Goal: Task Accomplishment & Management: Manage account settings

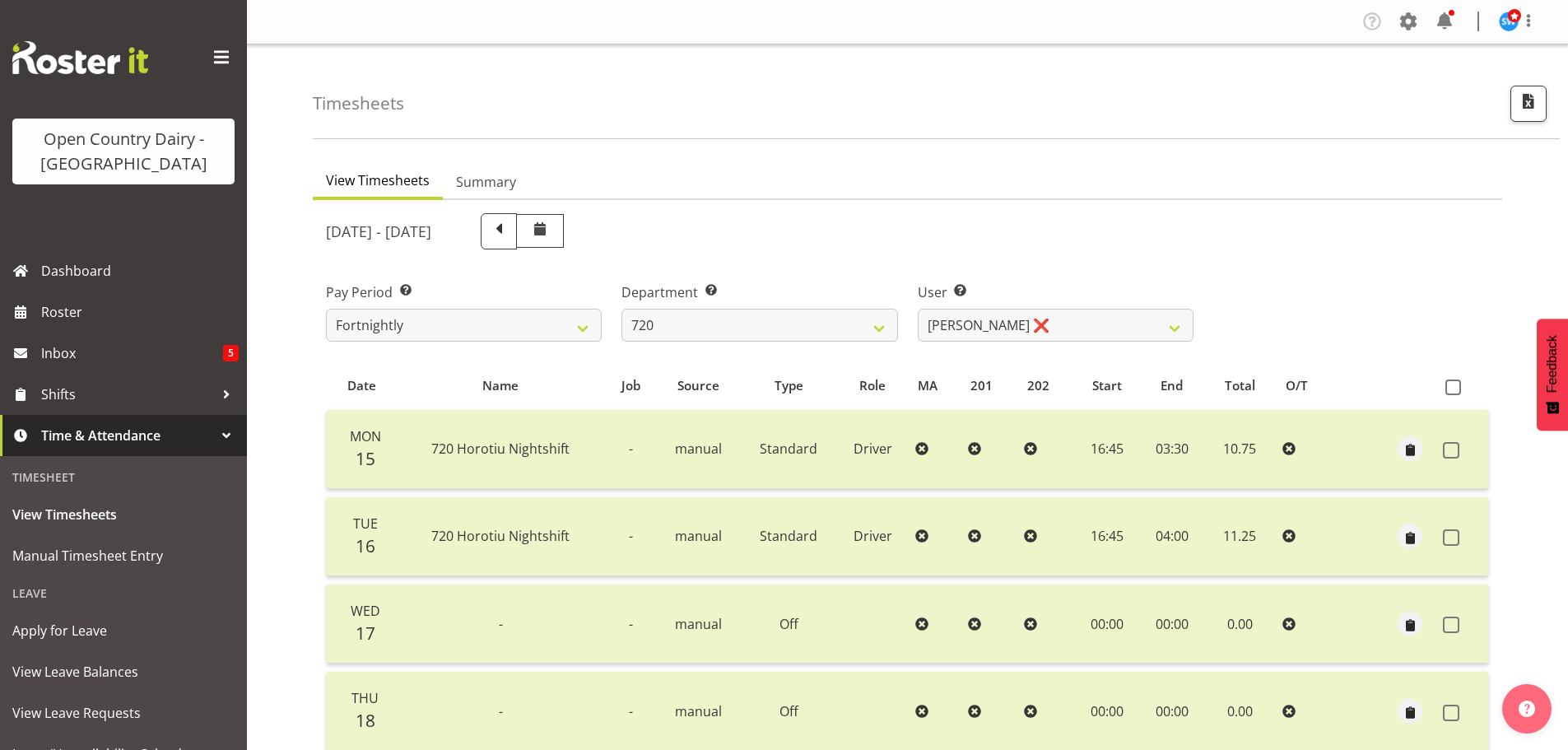
select select "814"
select select "9913"
click at [887, 328] on select "701 702 703 704 705 706 707 708 709 710 711 712 713 714 715 716 717 718 719 720" at bounding box center [759, 325] width 276 height 33
select select "874"
click at [622, 309] on select "701 702 703 704 705 706 707 708 709 710 711 712 713 714 715 716 717 718 719 720" at bounding box center [759, 325] width 276 height 33
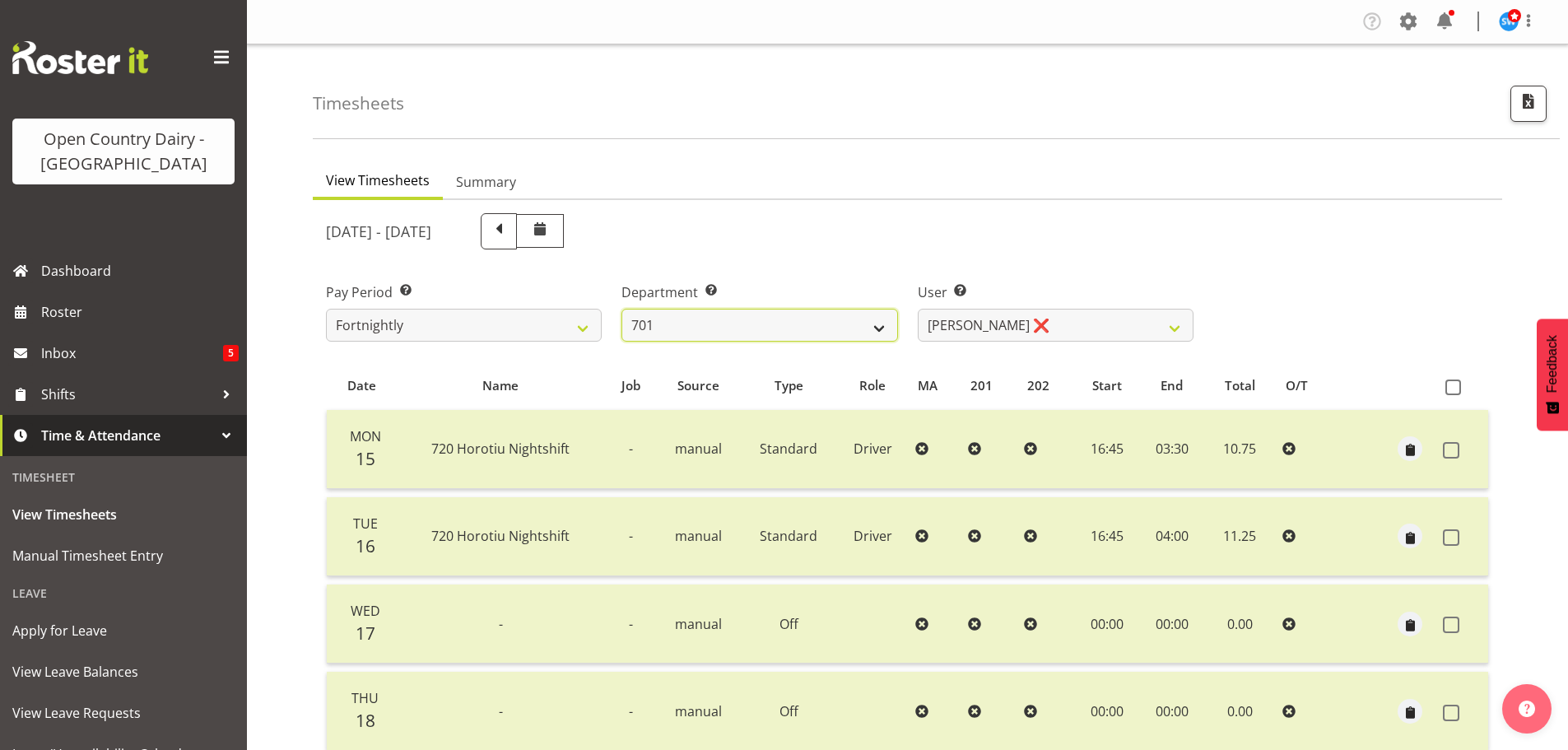
select select "8178"
click at [879, 327] on select "701 702 703 704 705 706 707 708 709 710 711 712 713 714 715 716 717 718 719 720" at bounding box center [759, 325] width 276 height 33
click at [622, 309] on select "701 702 703 704 705 706 707 708 709 710 711 712 713 714 715 716 717 718 719 720" at bounding box center [759, 325] width 276 height 33
click at [881, 326] on select "701 702 703 704 705 706 707 708 709 710 711 712 713 714 715 716 717 718 719 720" at bounding box center [759, 325] width 276 height 33
select select "720"
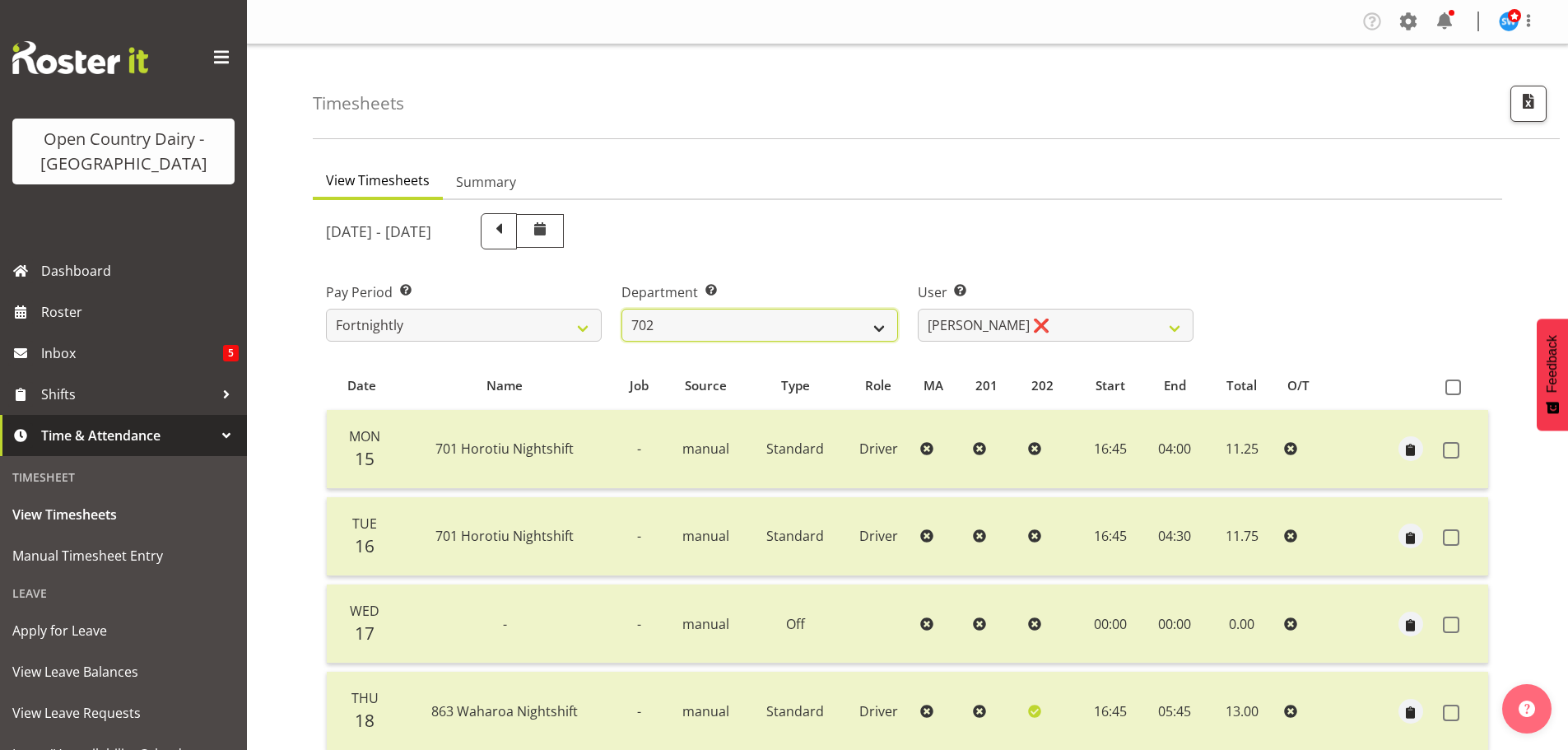
click at [622, 309] on select "701 702 703 704 705 706 707 708 709 710 711 712 713 714 715 716 717 718 719 720" at bounding box center [759, 325] width 276 height 33
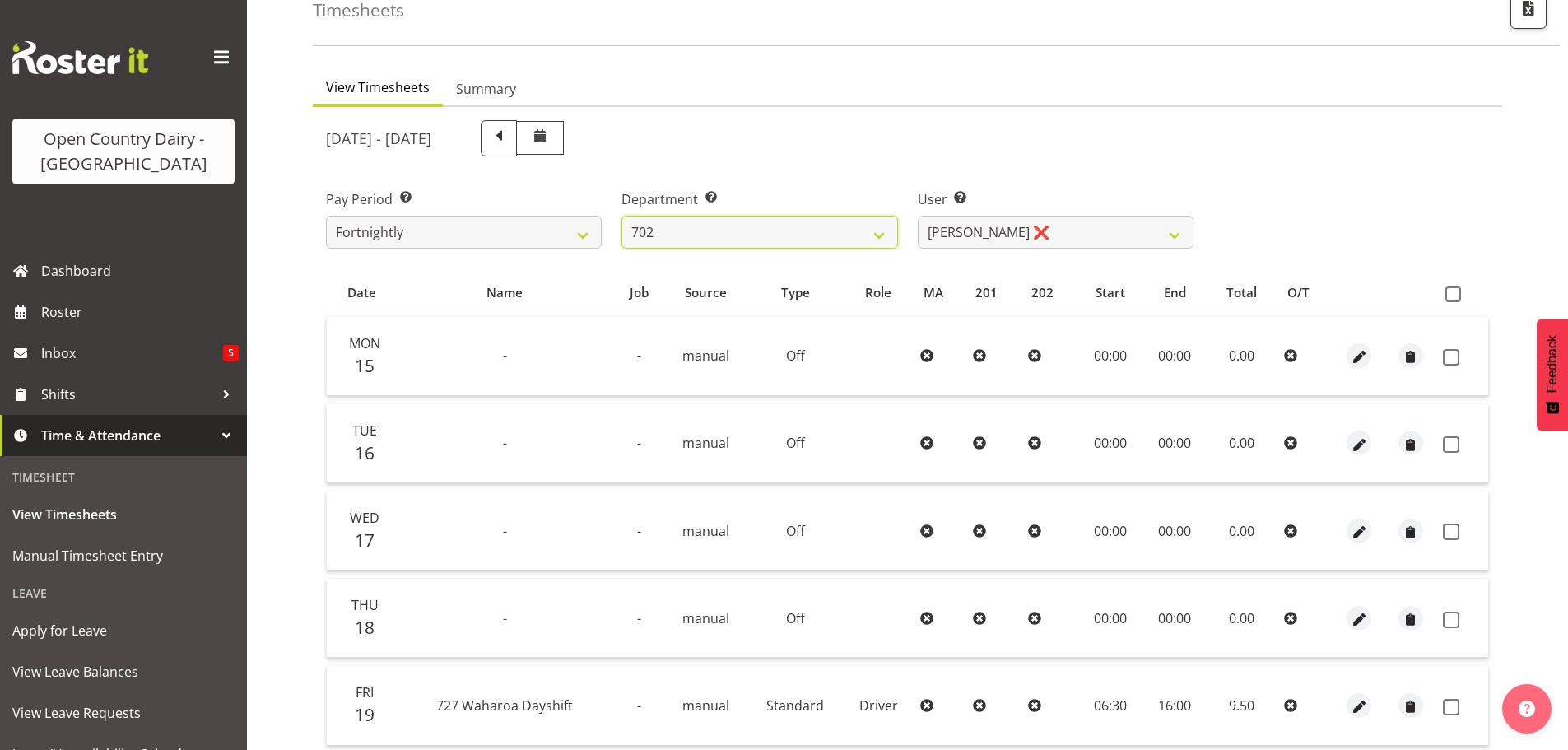
scroll to position [83, 0]
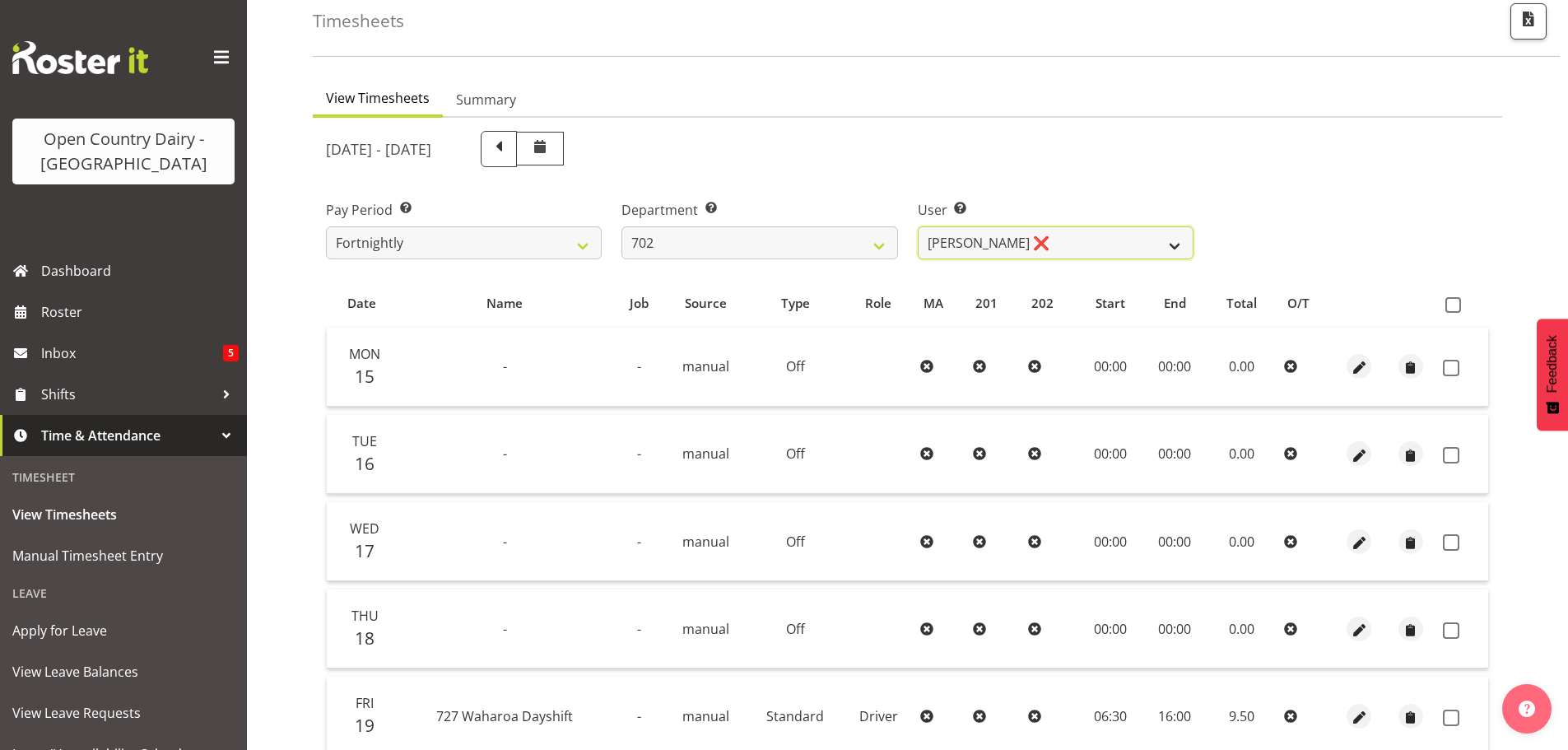
click at [1176, 253] on select "[PERSON_NAME] ❌ [PERSON_NAME] ❌ [PERSON_NAME] ❌ [PERSON_NAME] ❌" at bounding box center [1056, 243] width 276 height 33
select select "11199"
click at [918, 226] on select "[PERSON_NAME] ❌ [PERSON_NAME] ❌ [PERSON_NAME] ❌ [PERSON_NAME] ❌" at bounding box center [1056, 243] width 276 height 33
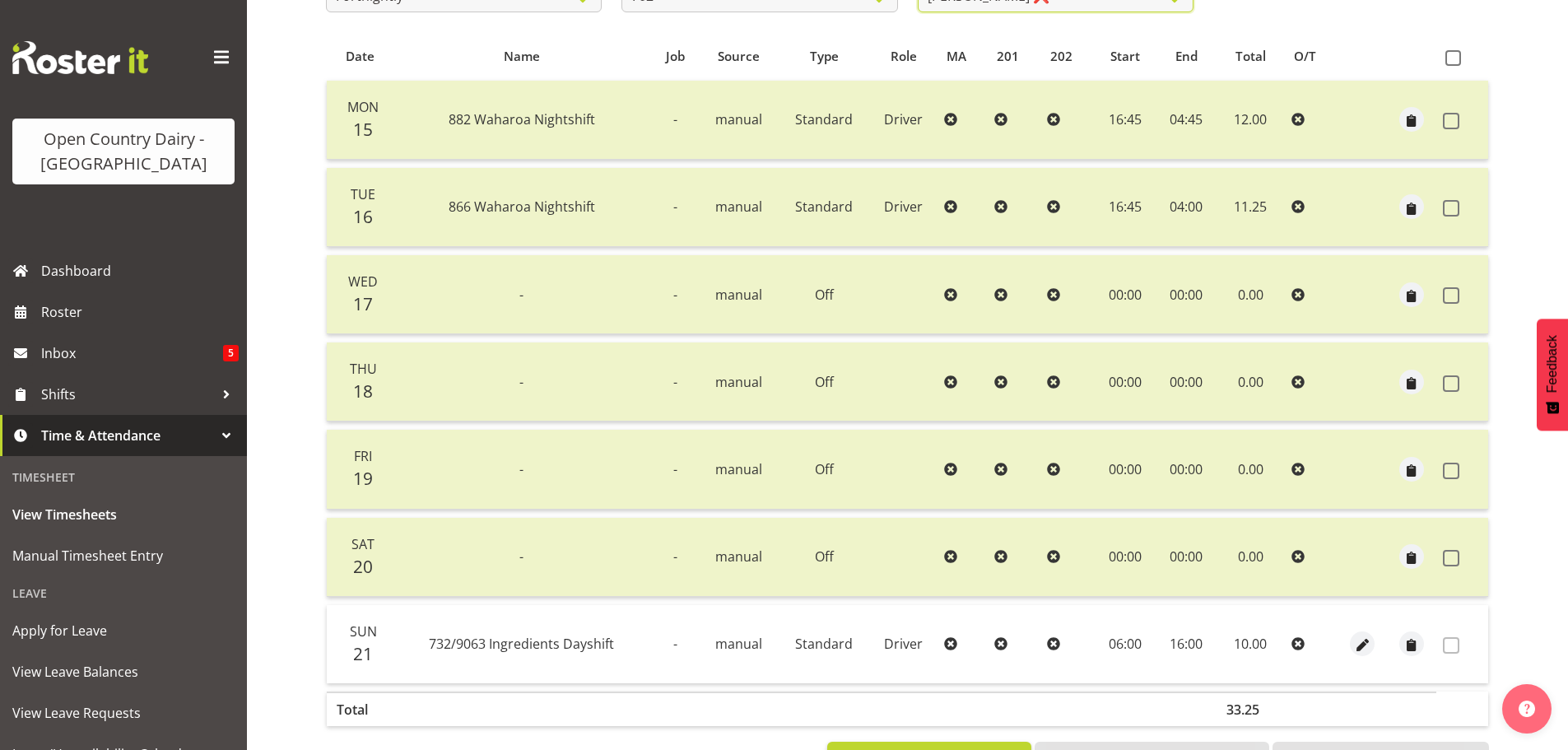
scroll to position [0, 0]
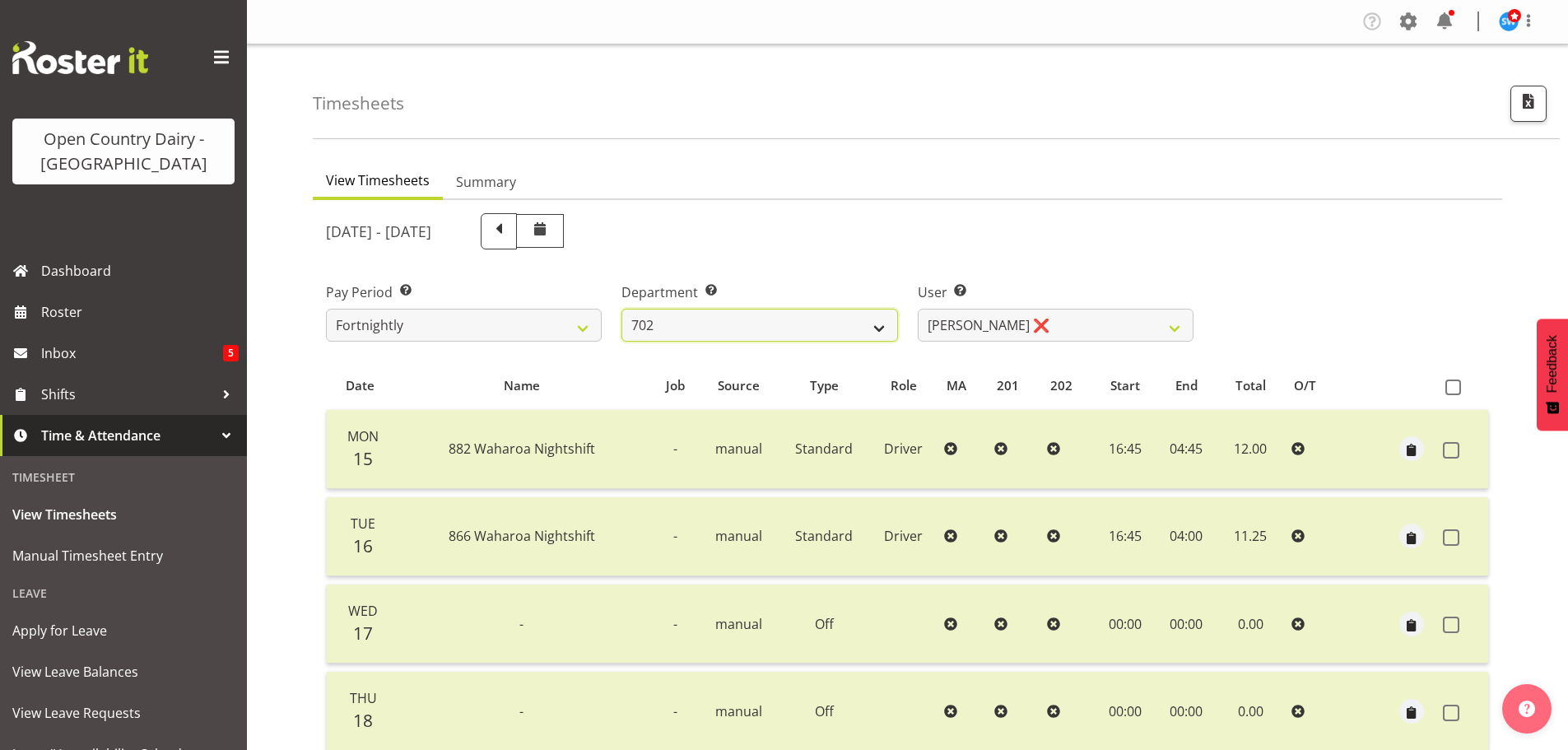
click at [887, 328] on select "701 702 703 704 705 706 707 708 709 710 711 712 713 714 715 716 717 718 719 720" at bounding box center [759, 325] width 276 height 33
select select "710"
click at [622, 309] on select "701 702 703 704 705 706 707 708 709 710 711 712 713 714 715 716 717 718 719 720" at bounding box center [759, 325] width 276 height 33
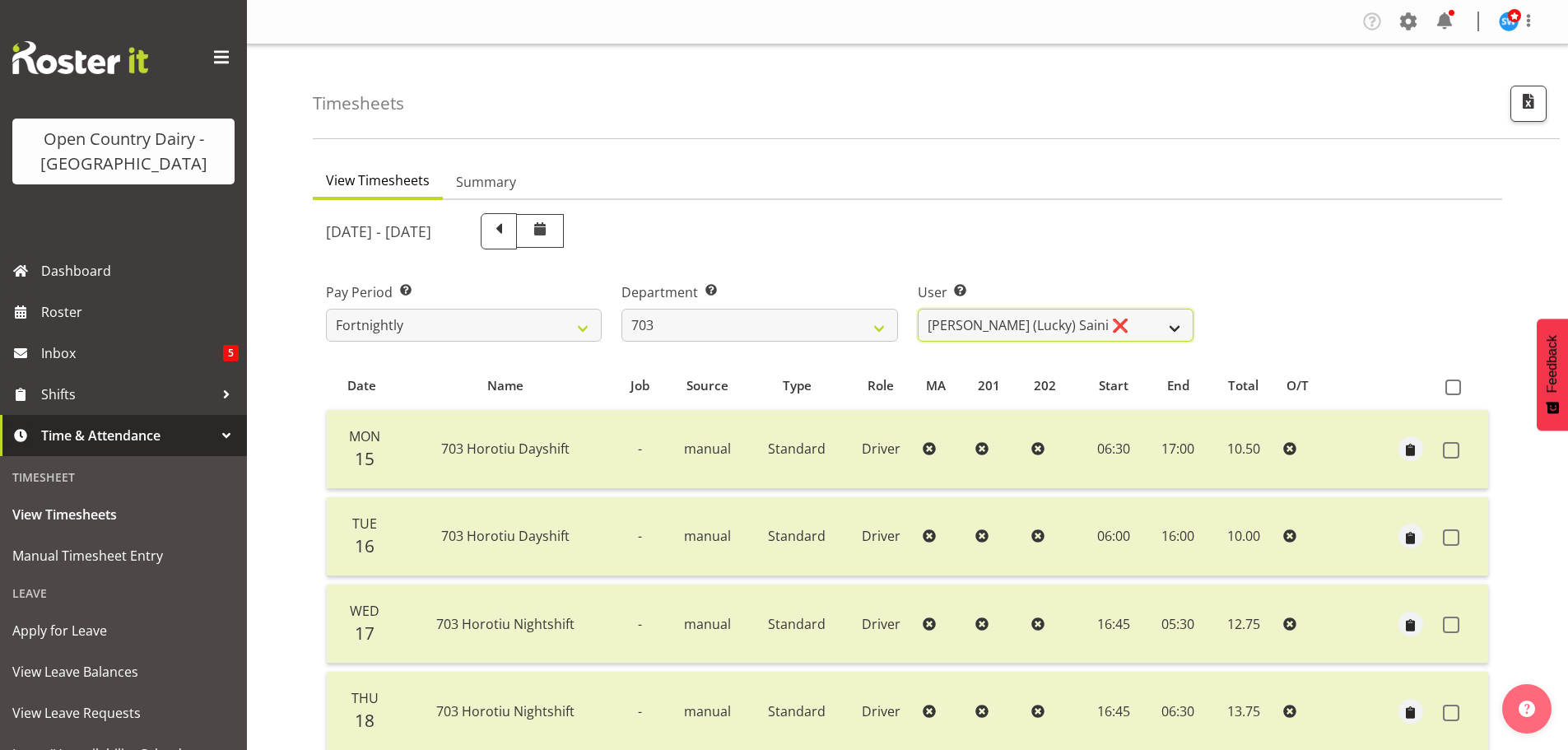
click at [1173, 329] on select "[PERSON_NAME] (Lucky) Saini ❌ [PERSON_NAME] ❌ [PERSON_NAME] ❌" at bounding box center [1056, 325] width 276 height 33
click at [1176, 328] on select "[PERSON_NAME] (Lucky) Saini ❌ [PERSON_NAME] ❌ [PERSON_NAME] ❌" at bounding box center [1056, 325] width 276 height 33
click at [918, 309] on select "[PERSON_NAME] (Lucky) Saini ❌ [PERSON_NAME] ❌ [PERSON_NAME] ❌" at bounding box center [1056, 325] width 276 height 33
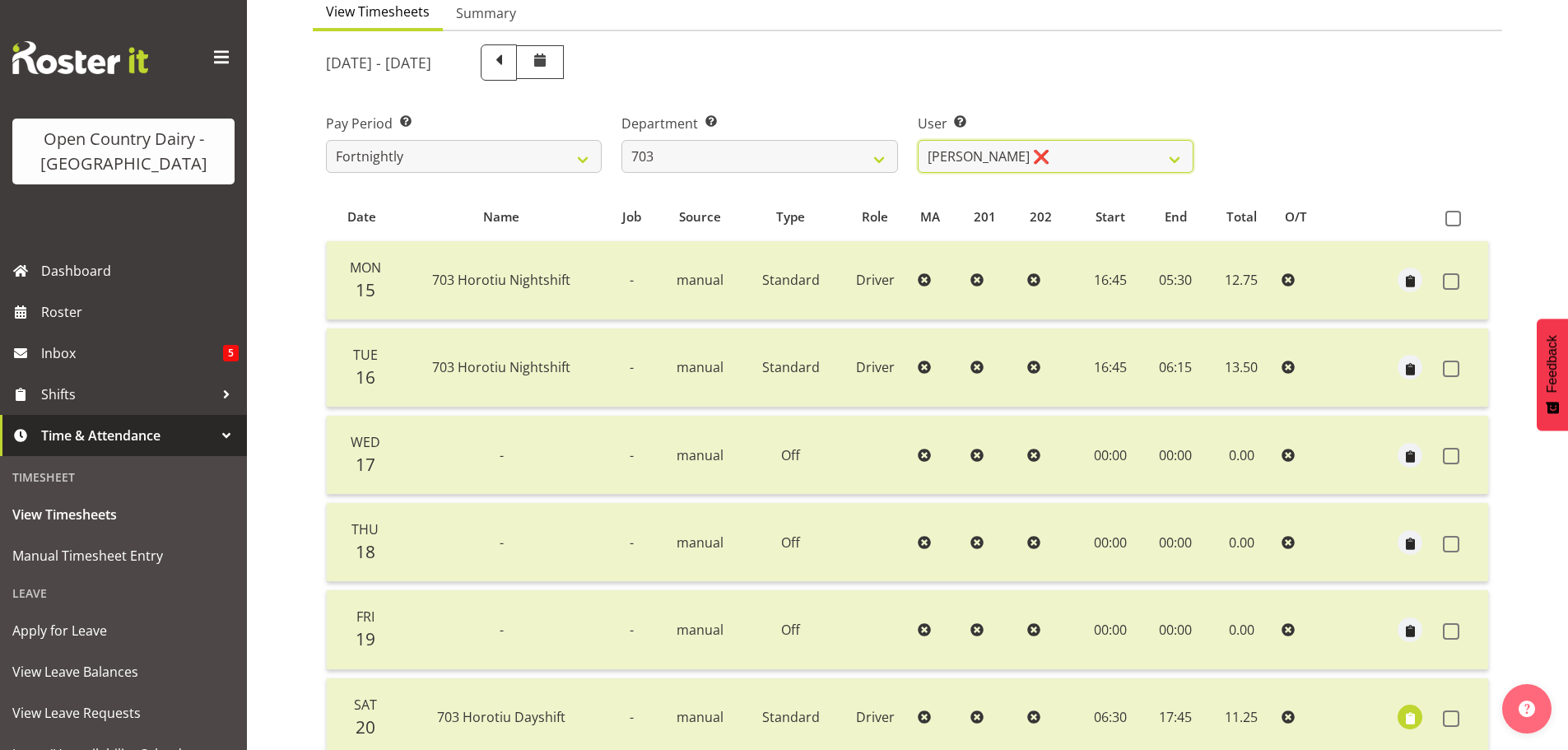
scroll to position [329, 0]
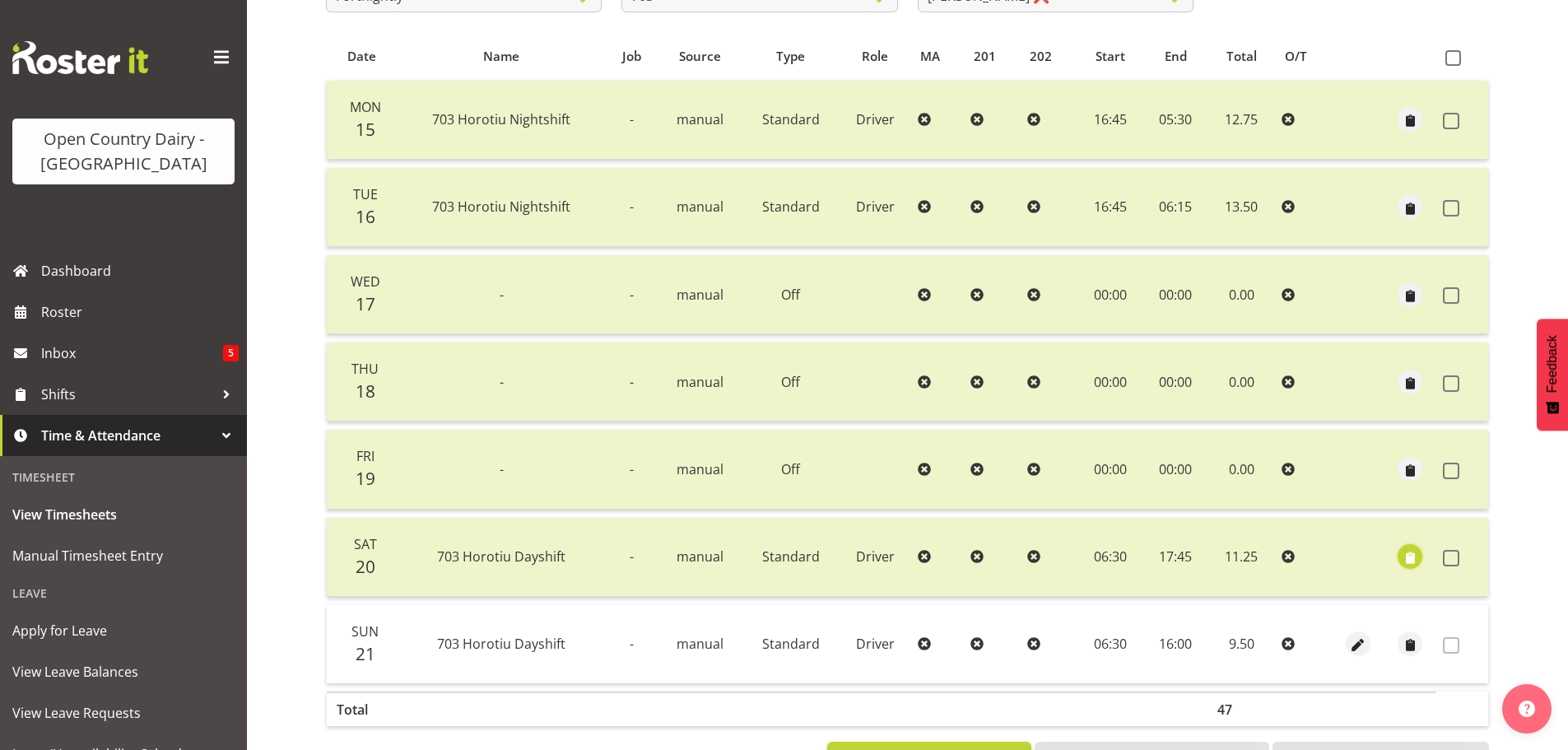
click at [1413, 554] on span "button" at bounding box center [1410, 558] width 19 height 19
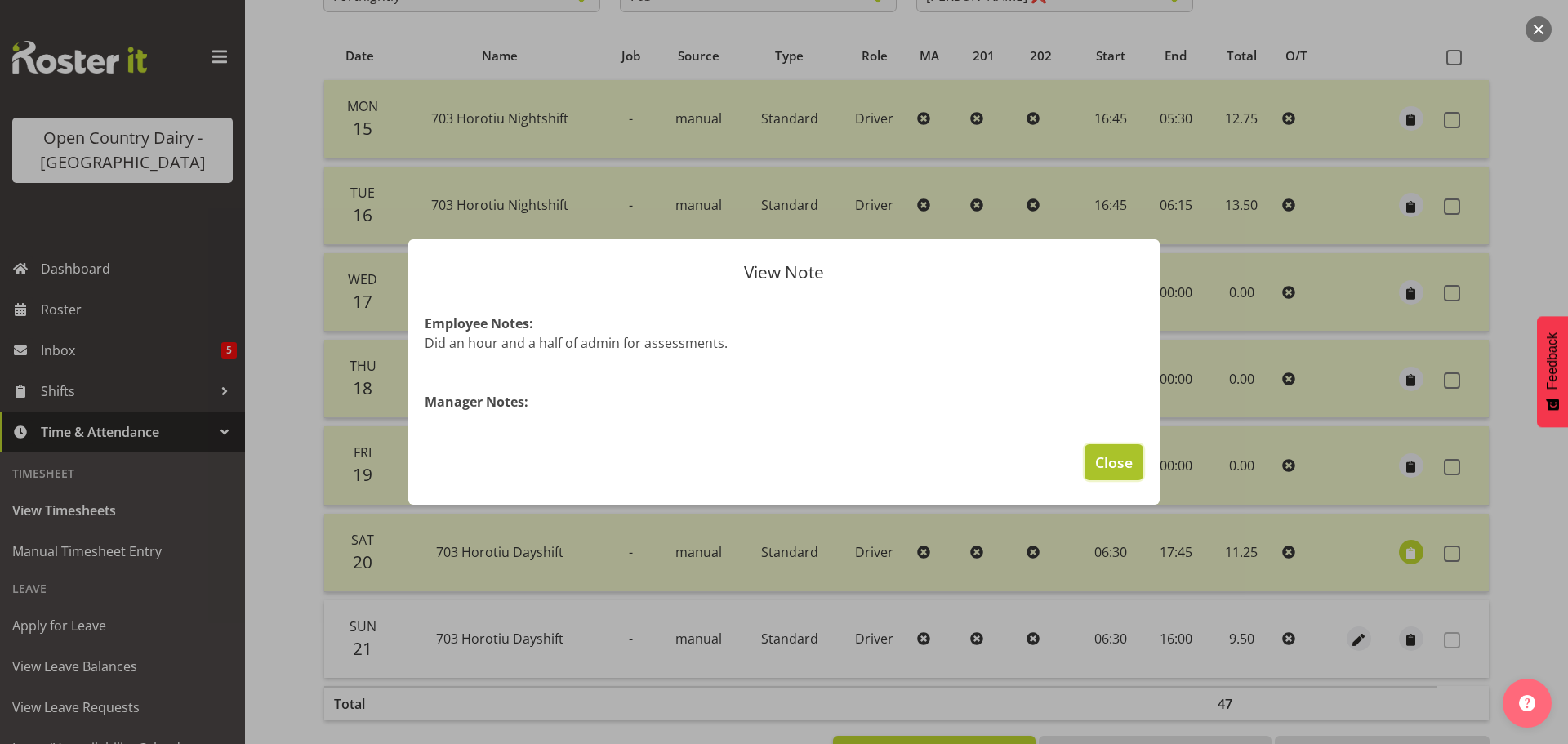
click at [1106, 457] on span "Close" at bounding box center [1114, 462] width 37 height 21
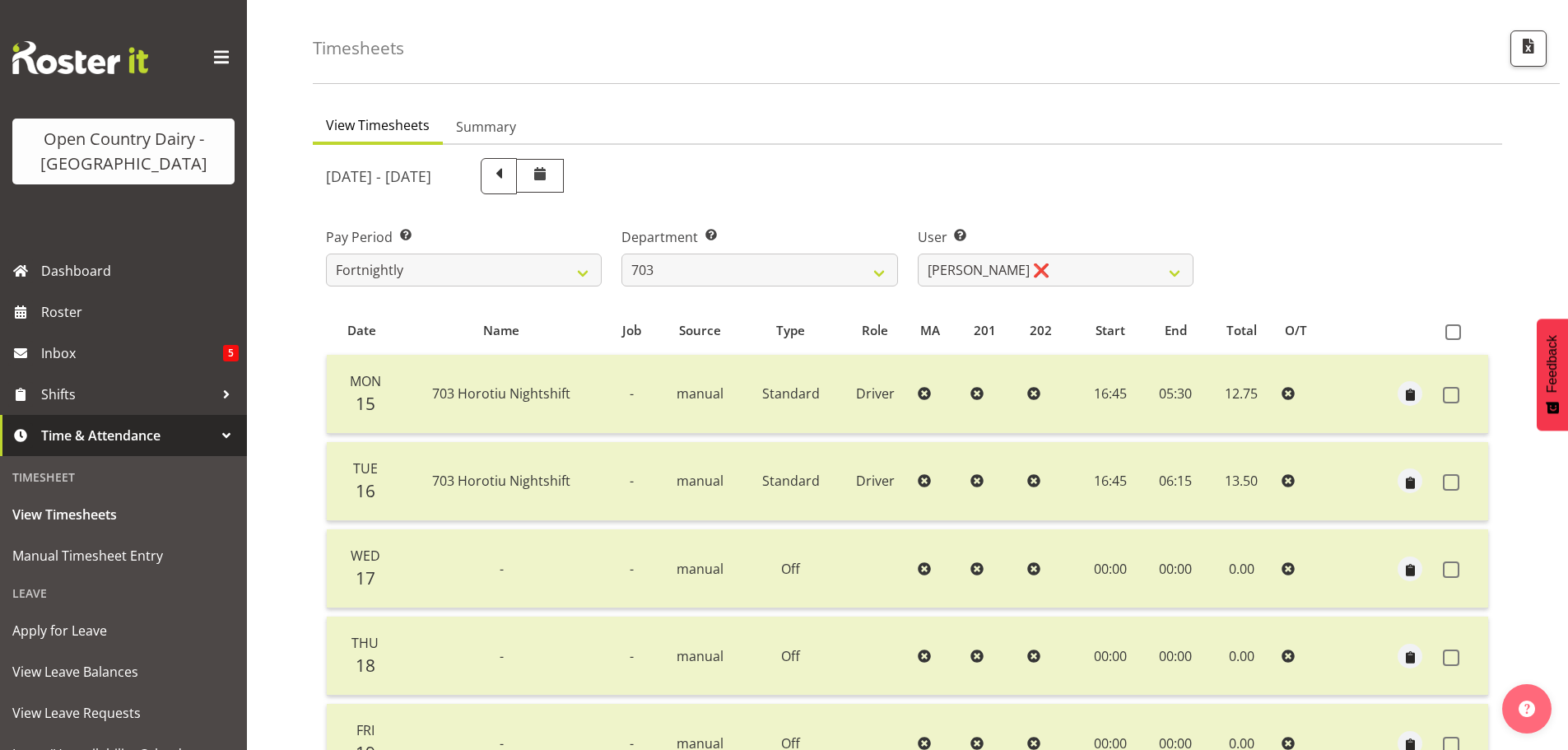
scroll to position [0, 0]
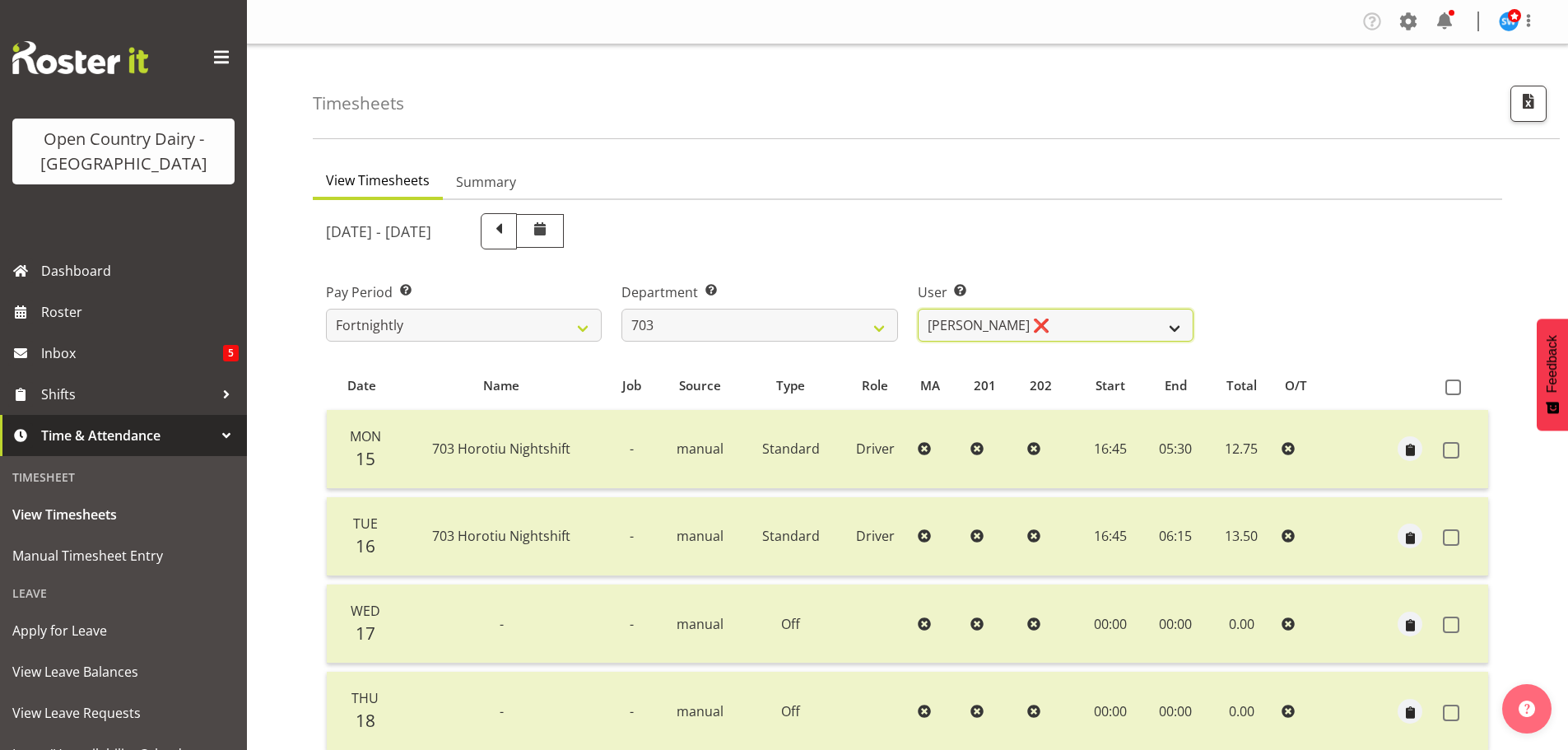
click at [1171, 326] on select "[PERSON_NAME] (Lucky) Saini ❌ [PERSON_NAME] ❌ [PERSON_NAME] ❌" at bounding box center [1056, 325] width 276 height 33
select select "8209"
click at [918, 309] on select "[PERSON_NAME] (Lucky) Saini ❌ [PERSON_NAME] ❌ [PERSON_NAME] ❌" at bounding box center [1056, 325] width 276 height 33
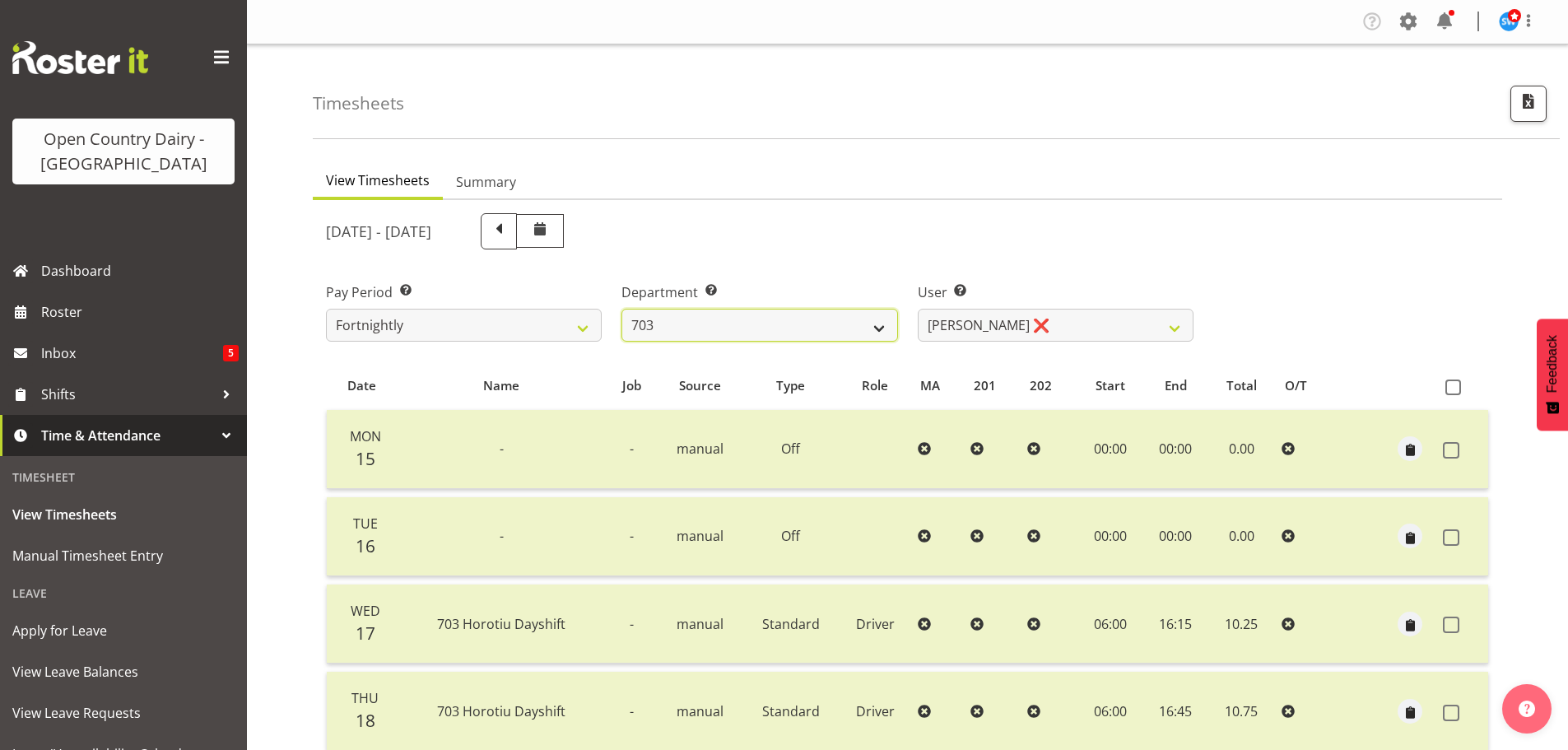
click at [881, 331] on select "701 702 703 704 705 706 707 708 709 710 711 712 713 714 715 716 717 718 719 720" at bounding box center [759, 325] width 276 height 33
select select "717"
click at [622, 309] on select "701 702 703 704 705 706 707 708 709 710 711 712 713 714 715 716 717 718 719 720" at bounding box center [759, 325] width 276 height 33
select select "8496"
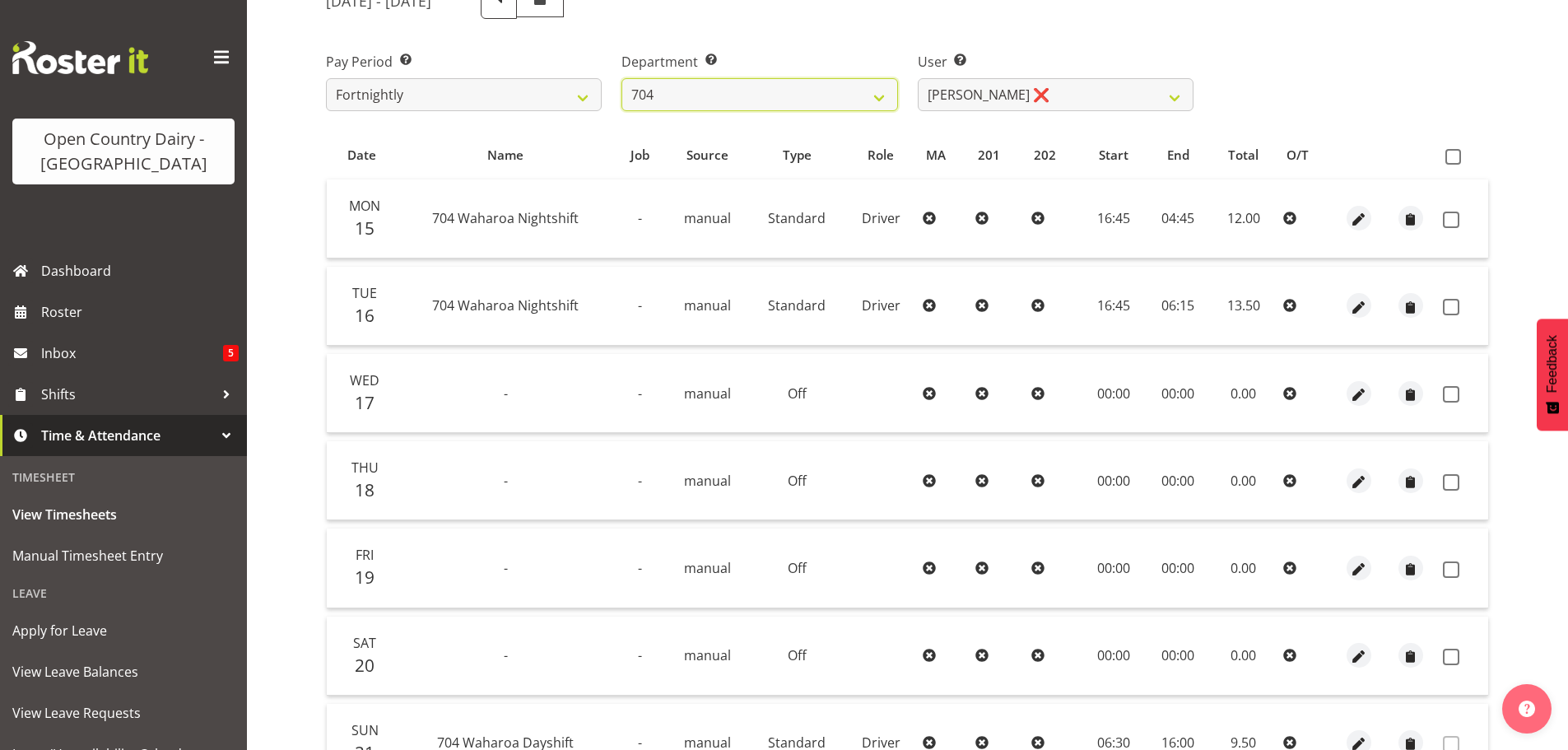
scroll to position [313, 0]
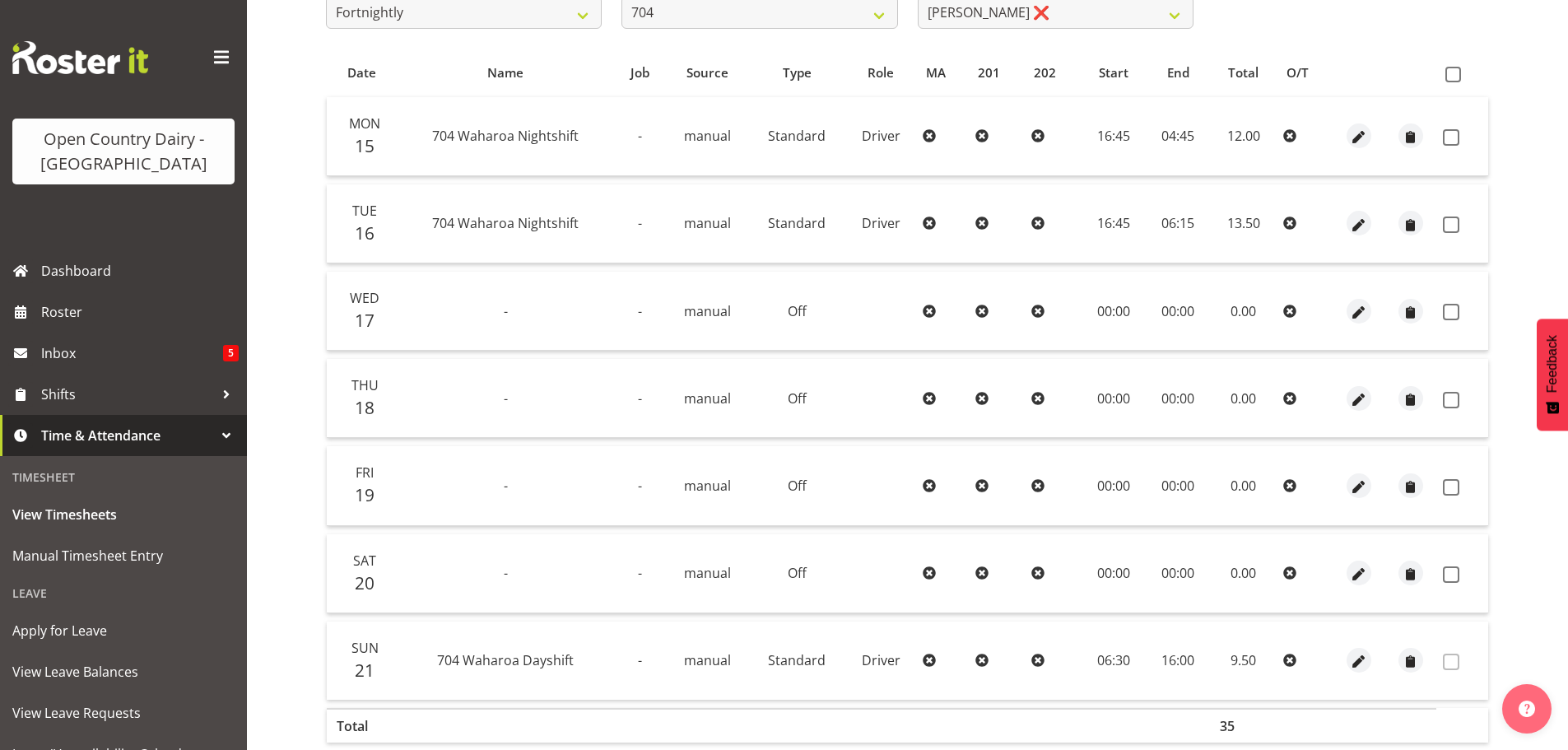
click at [1454, 80] on span at bounding box center [1453, 74] width 15 height 15
click at [1454, 80] on input "checkbox" at bounding box center [1451, 75] width 11 height 11
checkbox input "true"
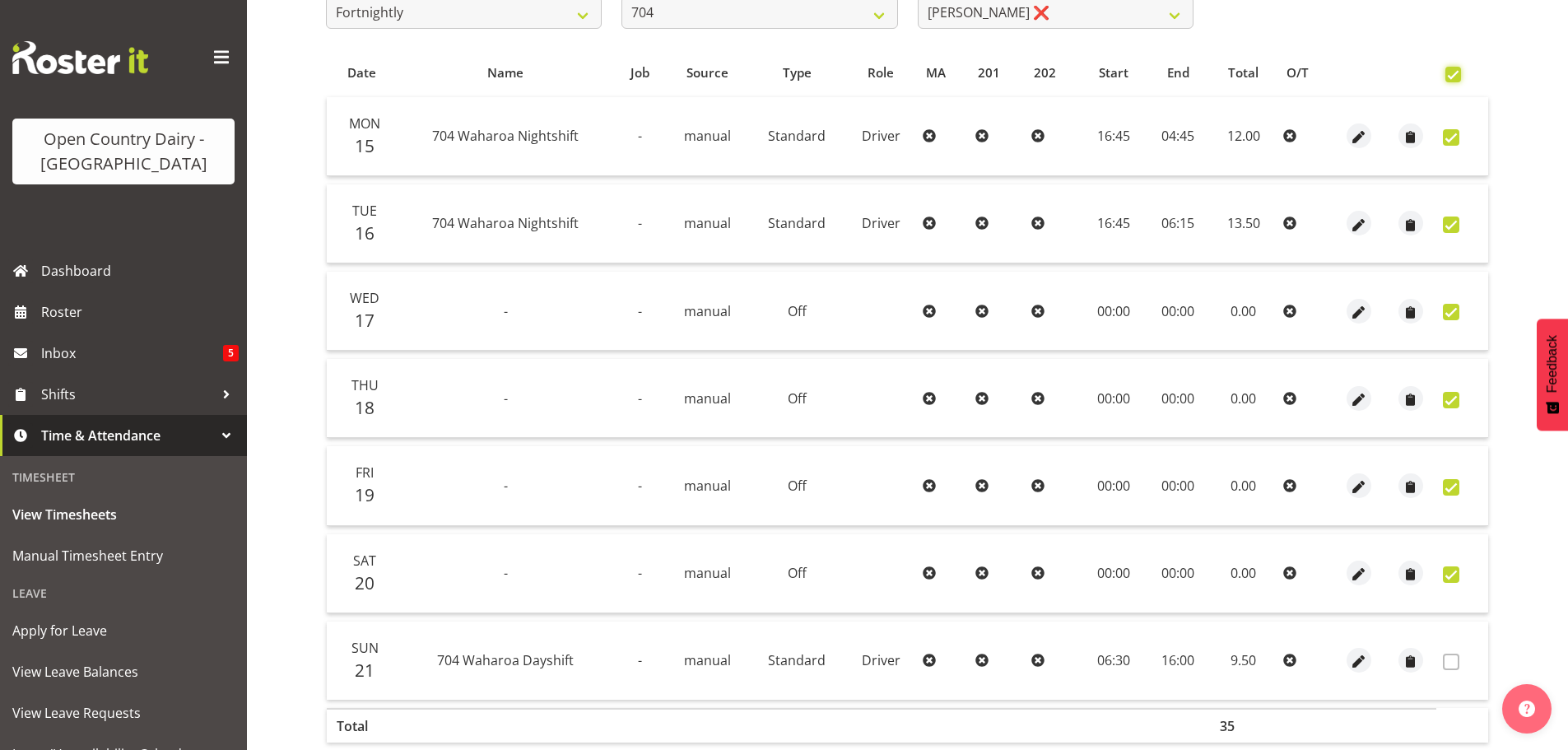
checkbox input "true"
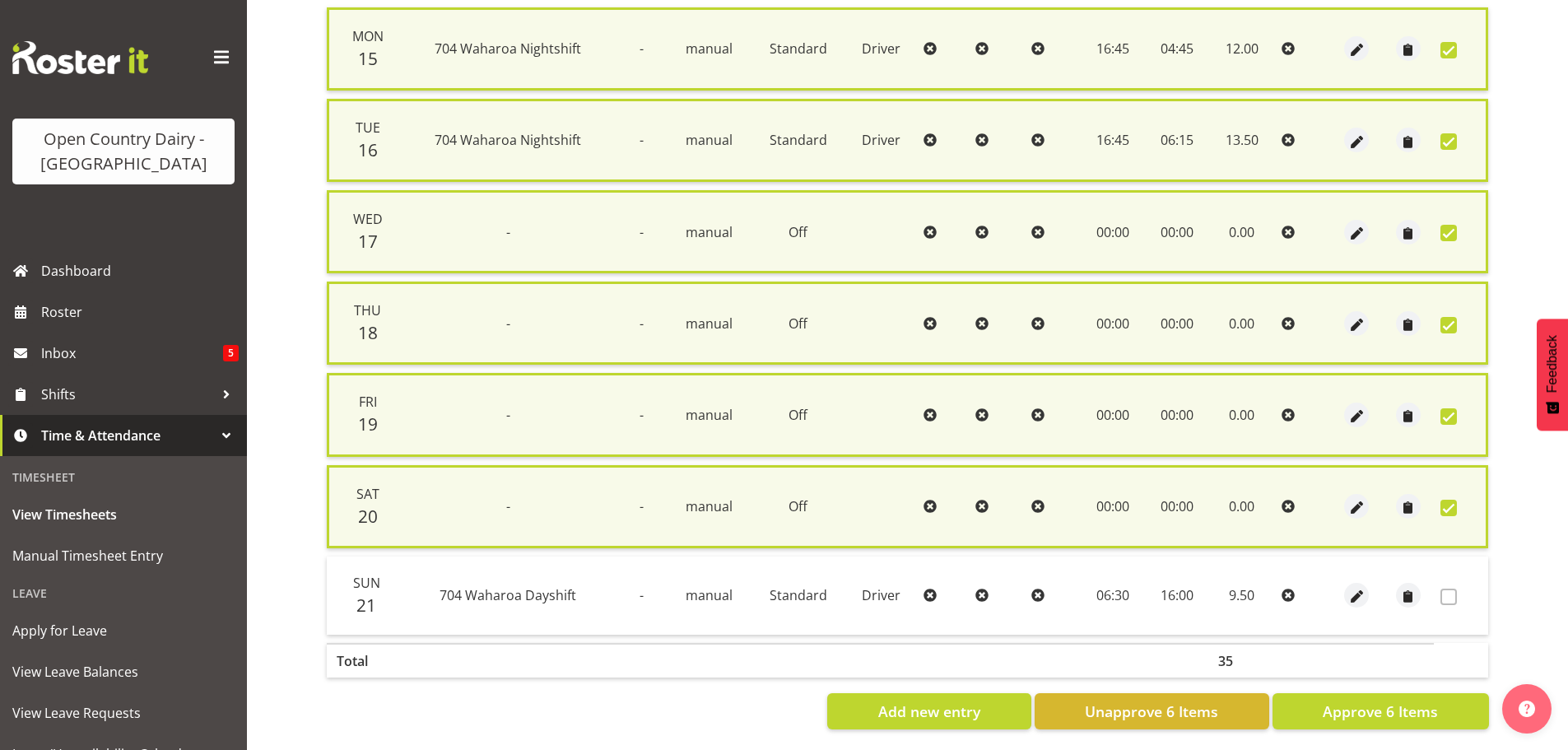
scroll to position [419, 0]
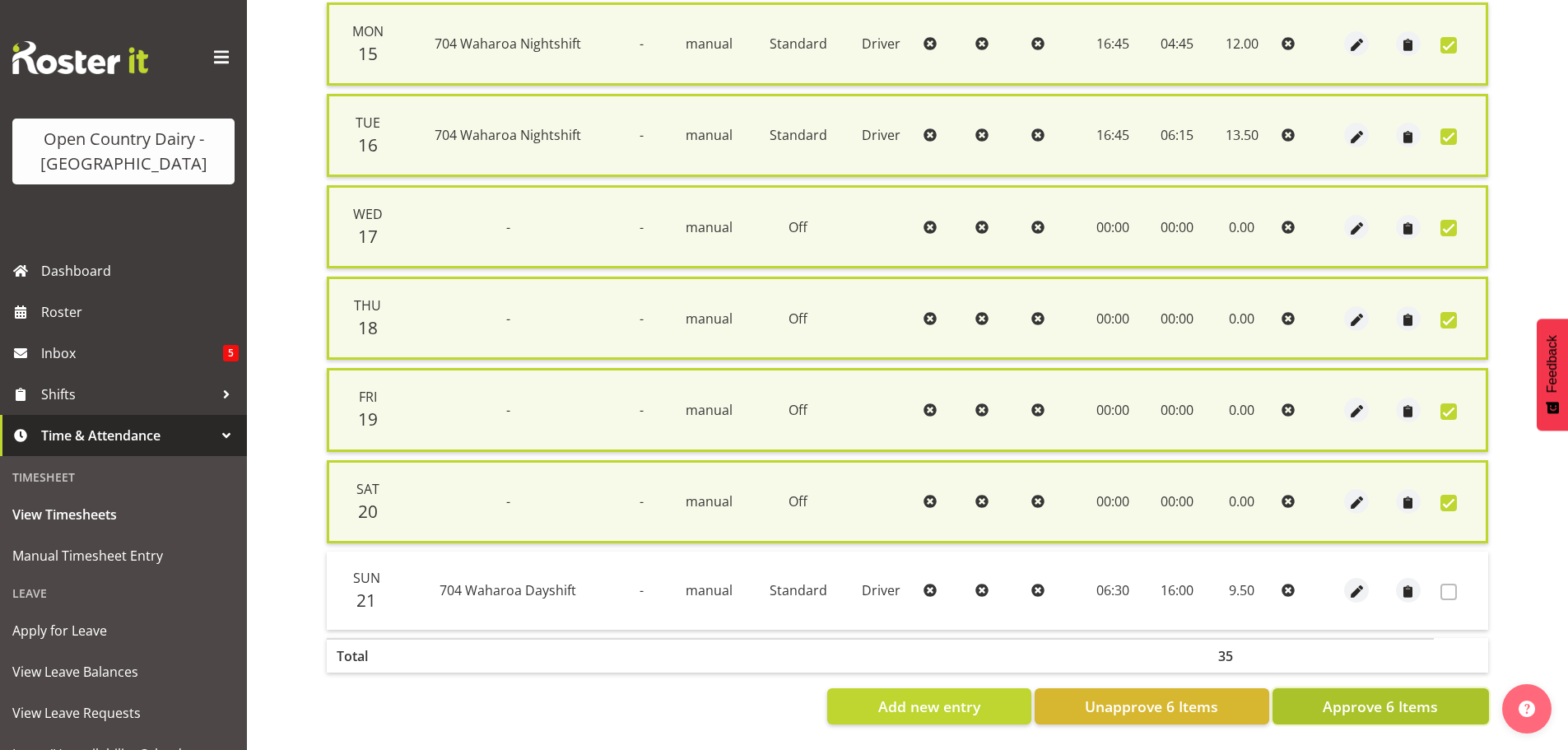
click at [1372, 695] on span "Approve 6 Items" at bounding box center [1380, 706] width 115 height 22
checkbox input "false"
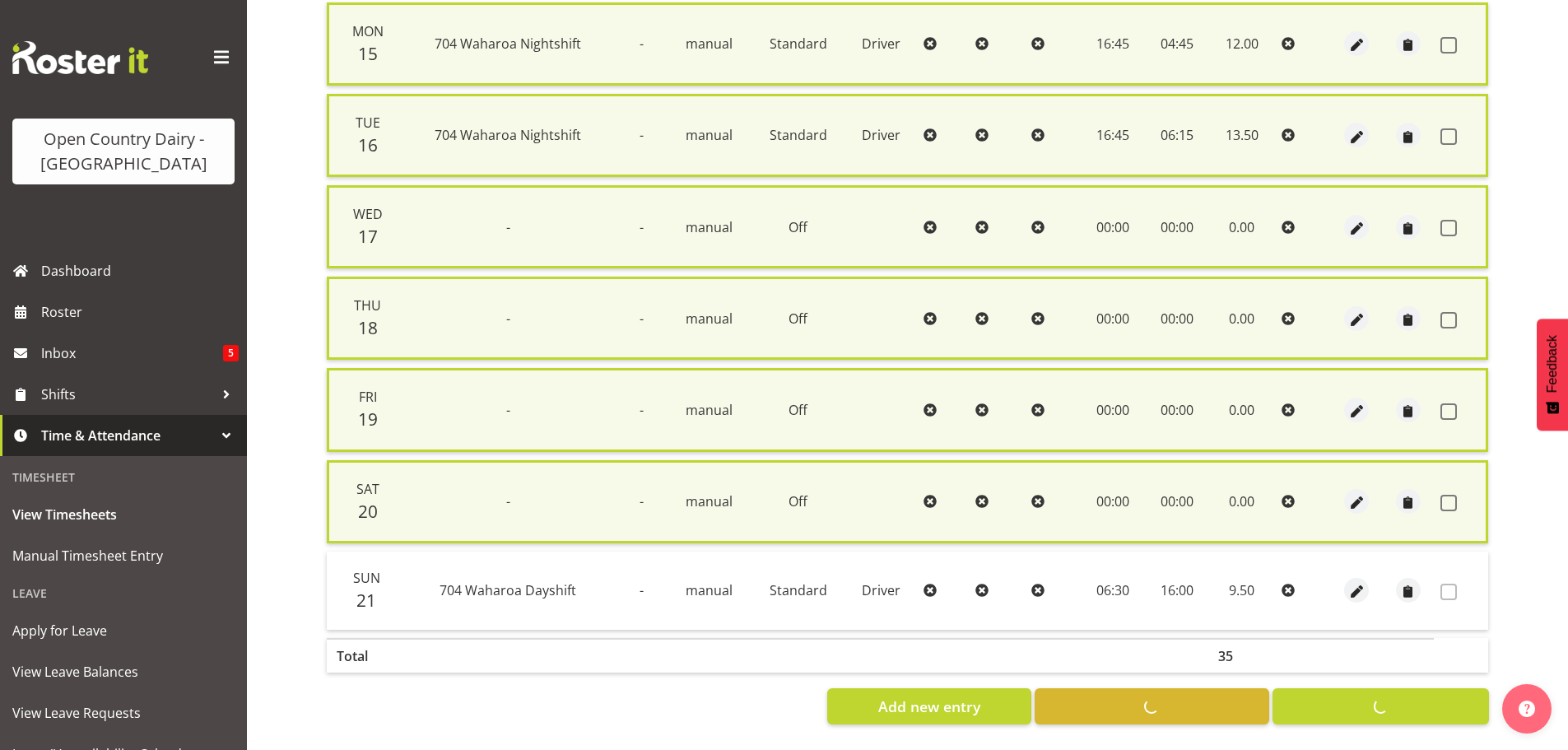
checkbox input "false"
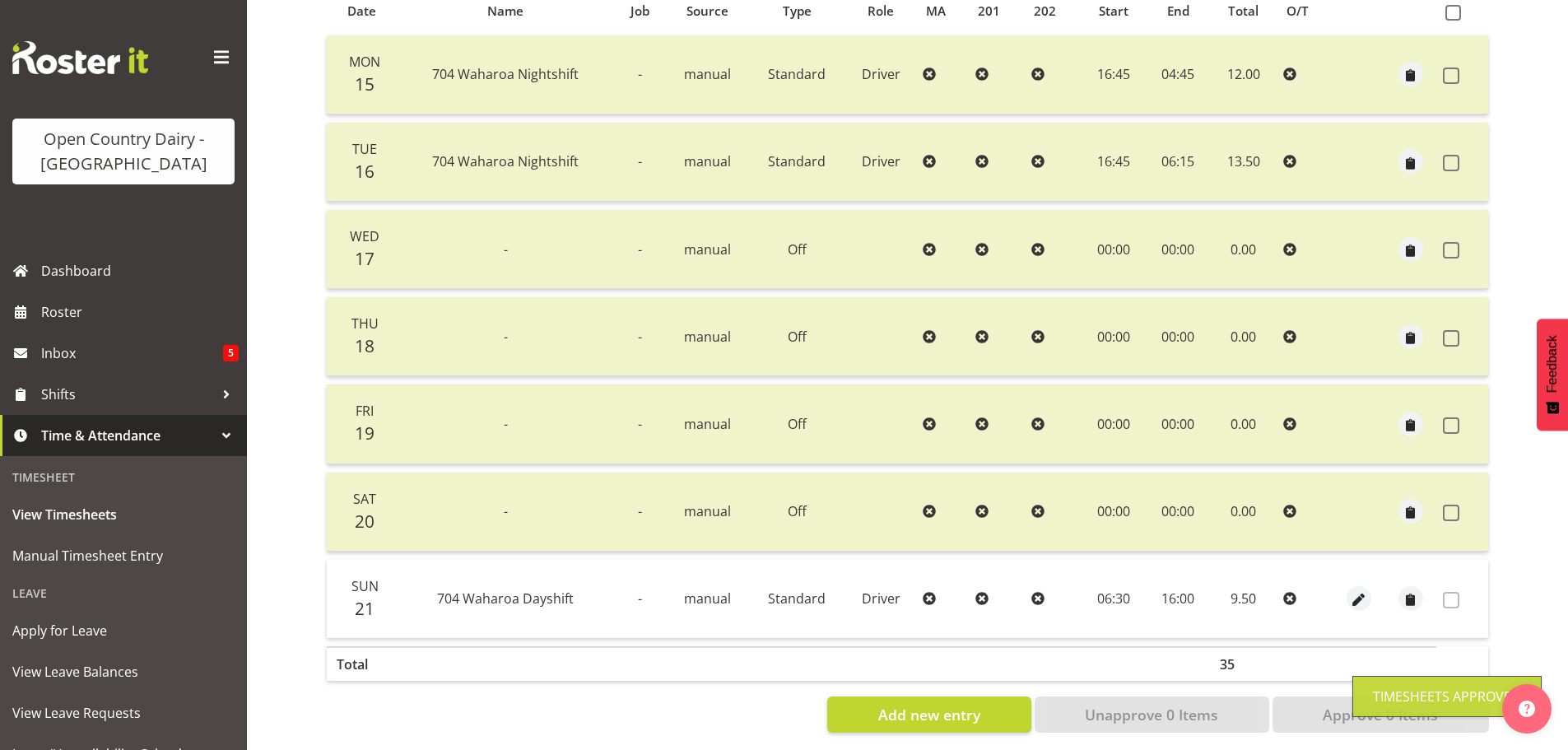
scroll to position [0, 0]
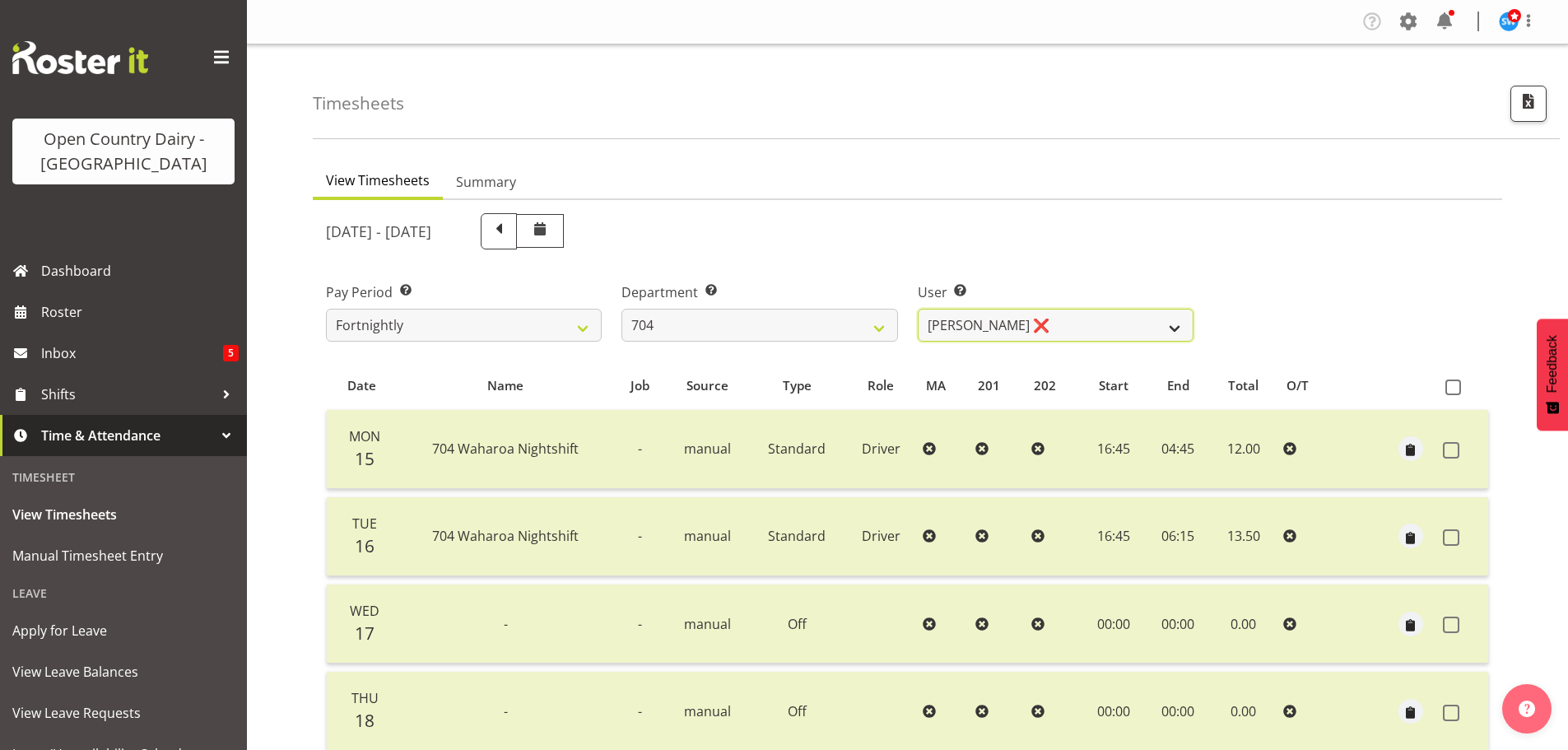
click at [1169, 329] on select "[PERSON_NAME] ❌ [PERSON_NAME] ❌ [PERSON_NAME] ❌" at bounding box center [1056, 325] width 276 height 33
click at [1174, 328] on select "[PERSON_NAME] ❌ [PERSON_NAME] ❌ [PERSON_NAME] ❌" at bounding box center [1056, 325] width 276 height 33
click at [881, 327] on select "701 702 703 704 705 706 707 708 709 710 711 712 713 714 715 716 717 718 719 720" at bounding box center [759, 325] width 276 height 33
select select "714"
click at [622, 309] on select "701 702 703 704 705 706 707 708 709 710 711 712 713 714 715 716 717 718 719 720" at bounding box center [759, 325] width 276 height 33
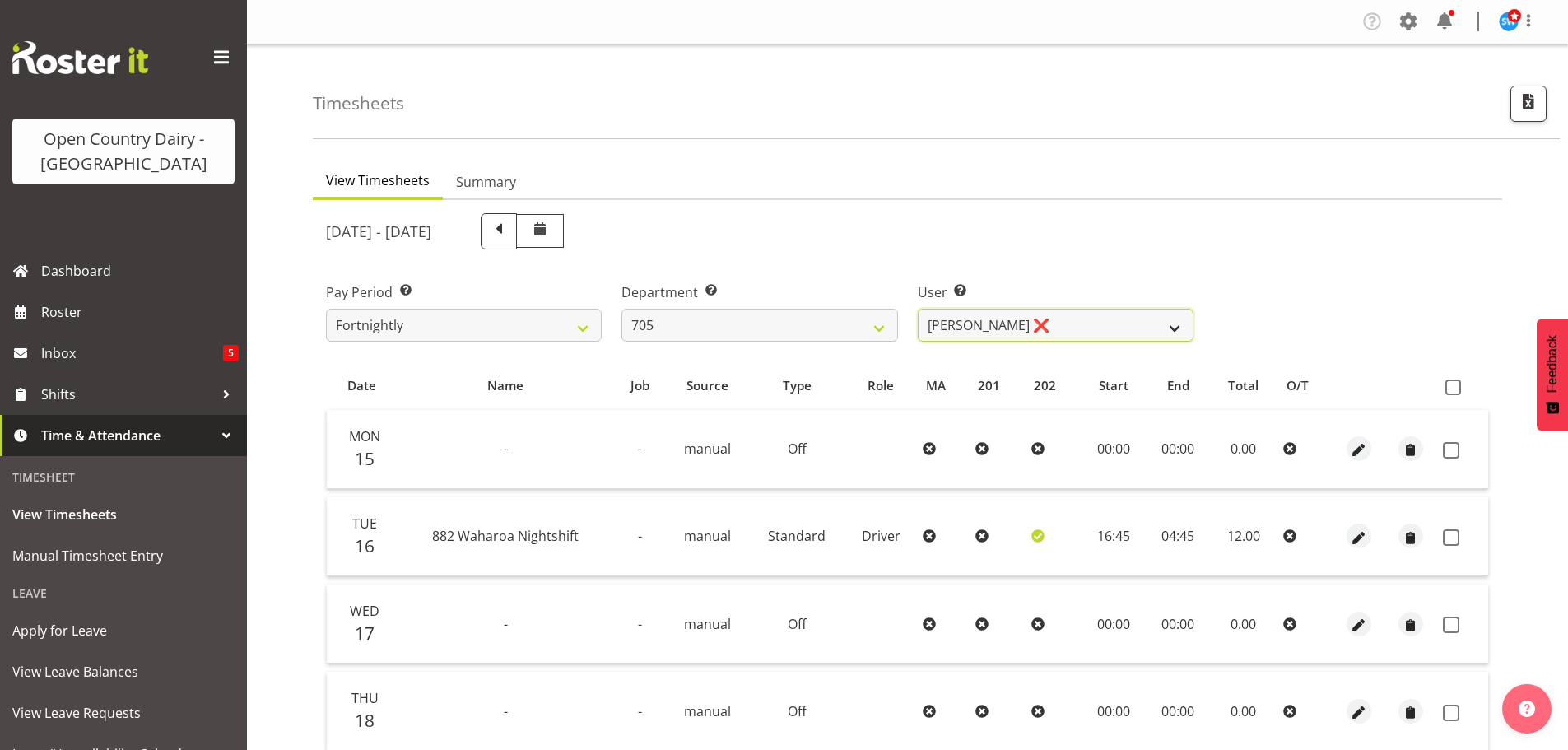
click at [1180, 329] on select "[PERSON_NAME] ❌ [PERSON_NAME] ❌ [PERSON_NAME] ❌ [PERSON_NAME] ❌" at bounding box center [1056, 325] width 276 height 33
select select "8257"
click at [918, 309] on select "[PERSON_NAME] ❌ [PERSON_NAME] ❌ [PERSON_NAME] ❌ [PERSON_NAME] ❌" at bounding box center [1056, 325] width 276 height 33
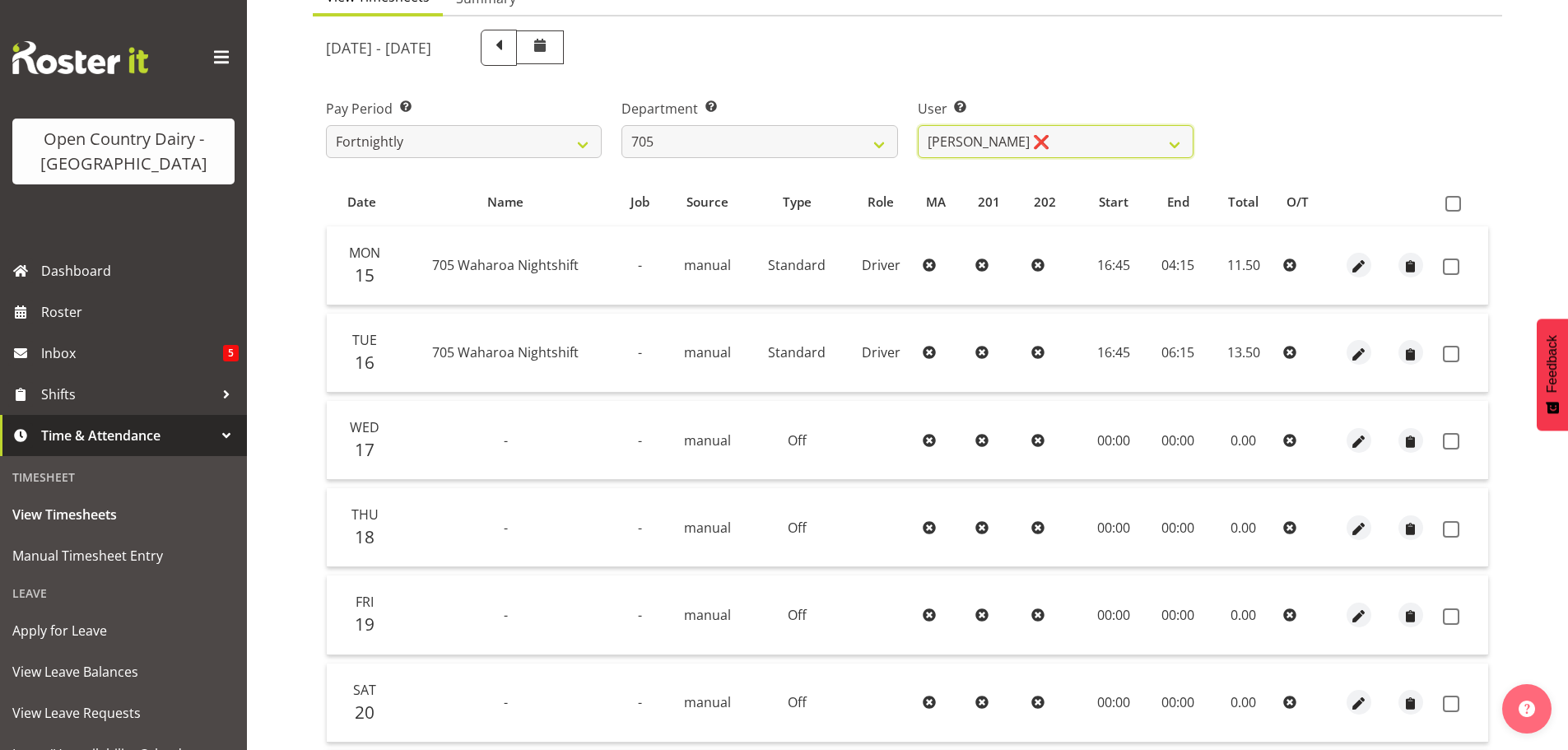
scroll to position [148, 0]
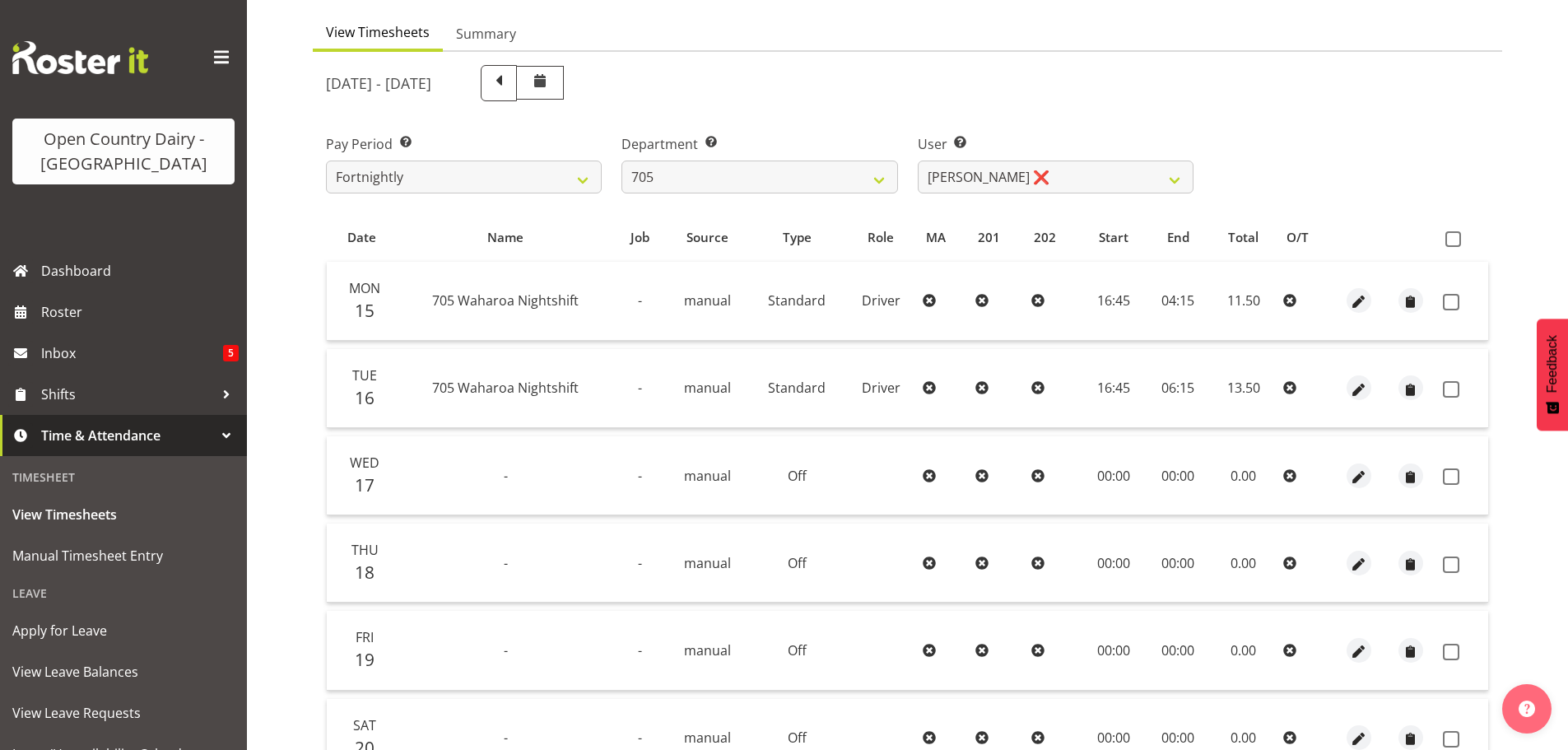
drag, startPoint x: 1451, startPoint y: 239, endPoint x: 1448, endPoint y: 253, distance: 14.3
click at [1451, 245] on span at bounding box center [1453, 238] width 15 height 15
click at [1451, 244] on input "checkbox" at bounding box center [1451, 239] width 11 height 11
checkbox input "true"
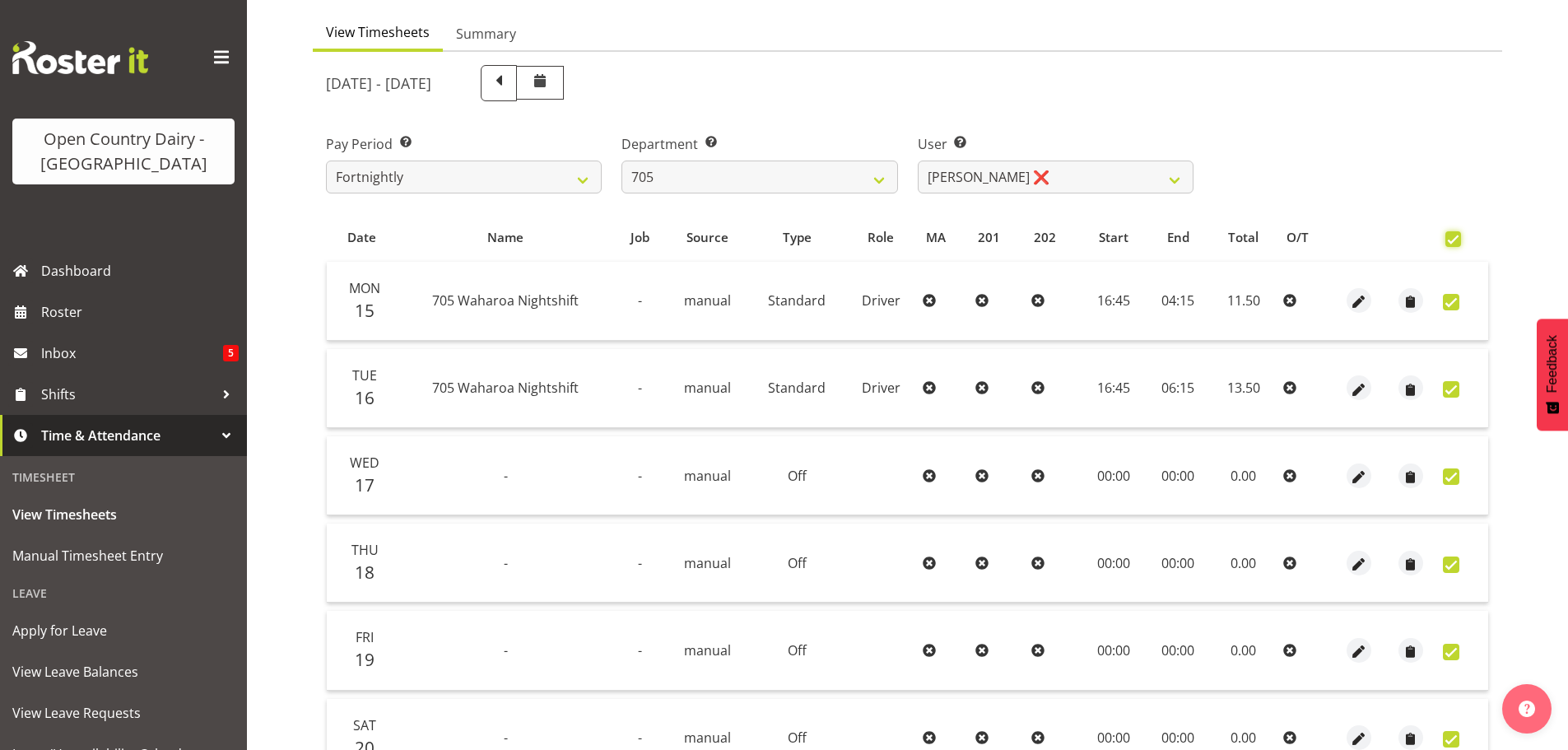
checkbox input "true"
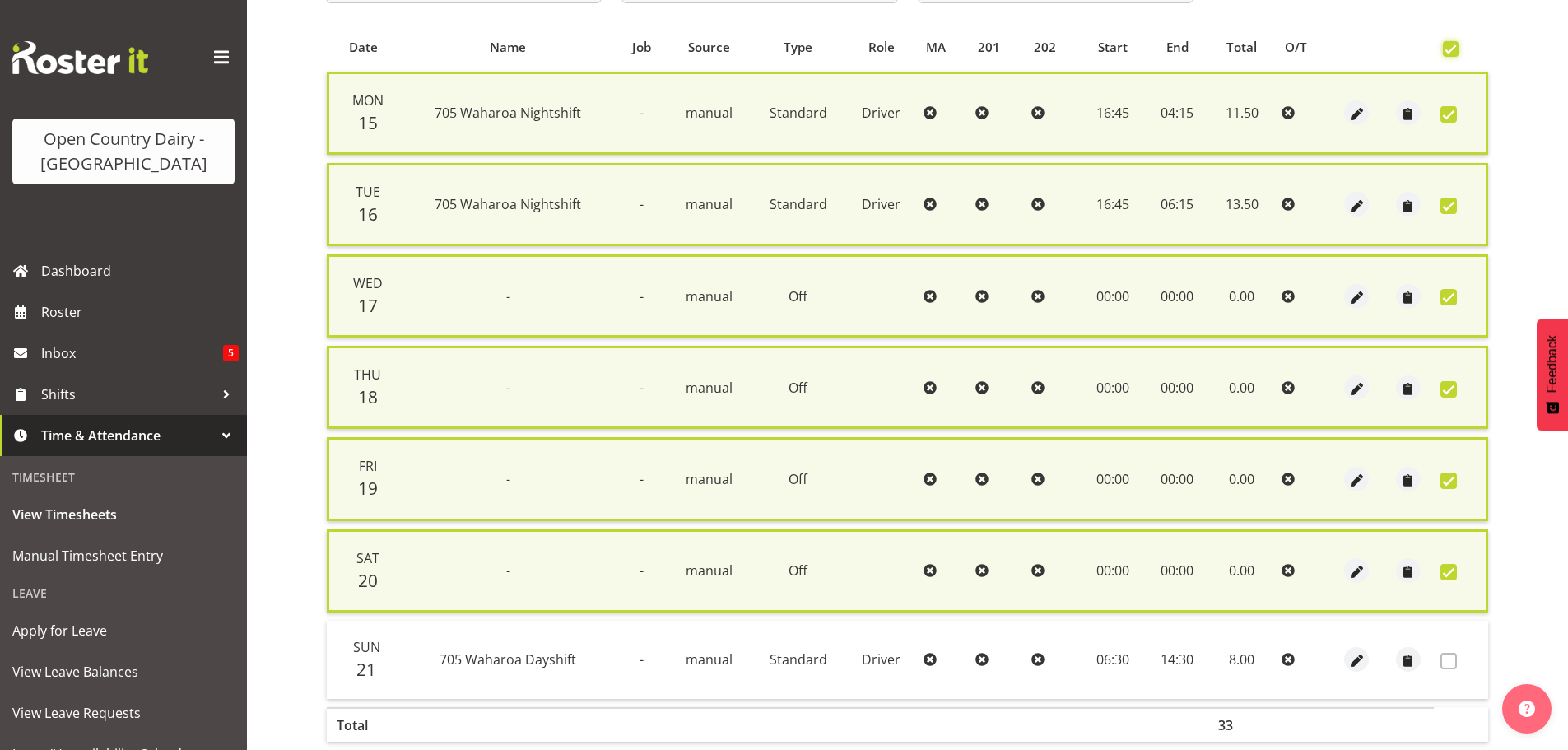
scroll to position [419, 0]
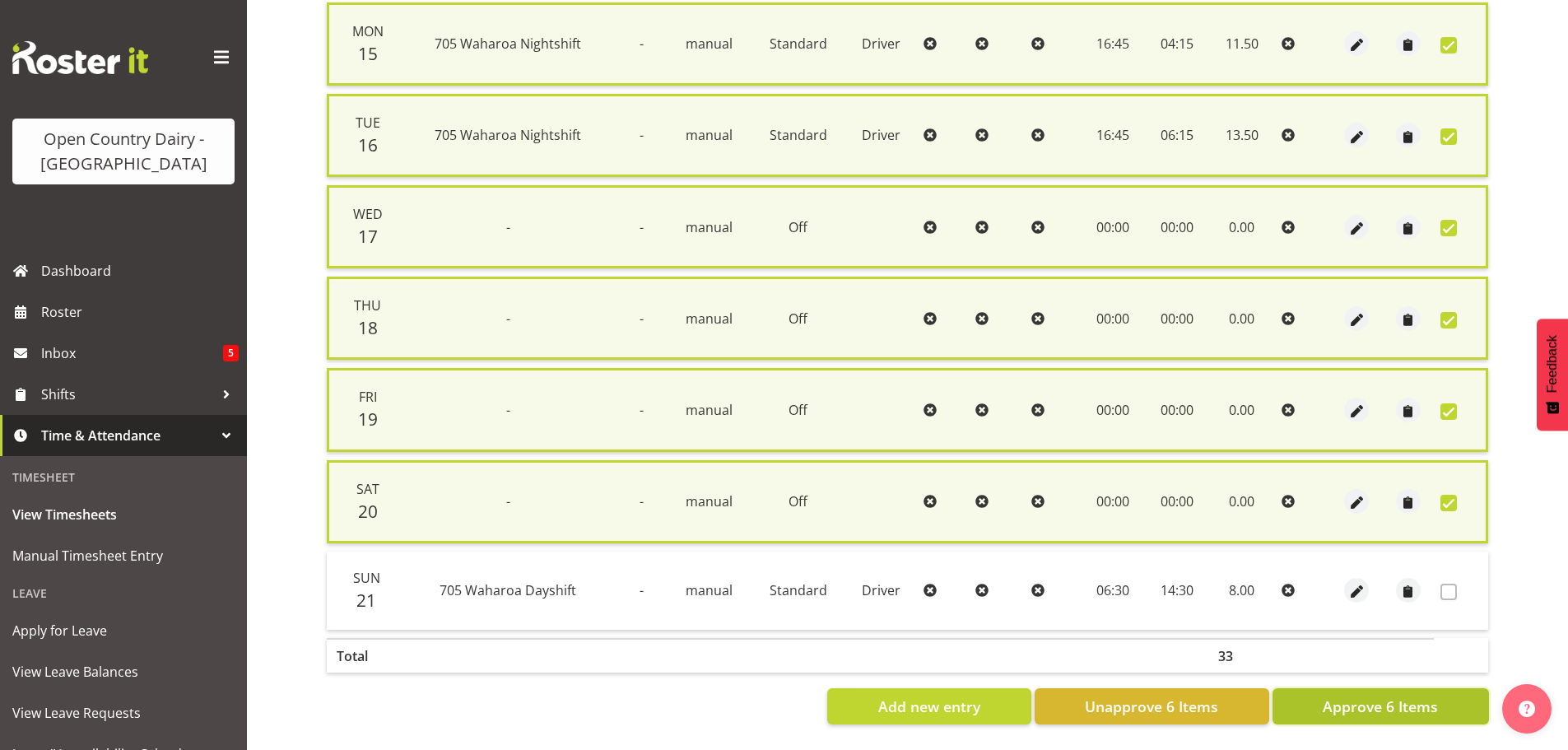
click at [1382, 695] on span "Approve 6 Items" at bounding box center [1380, 706] width 115 height 22
checkbox input "false"
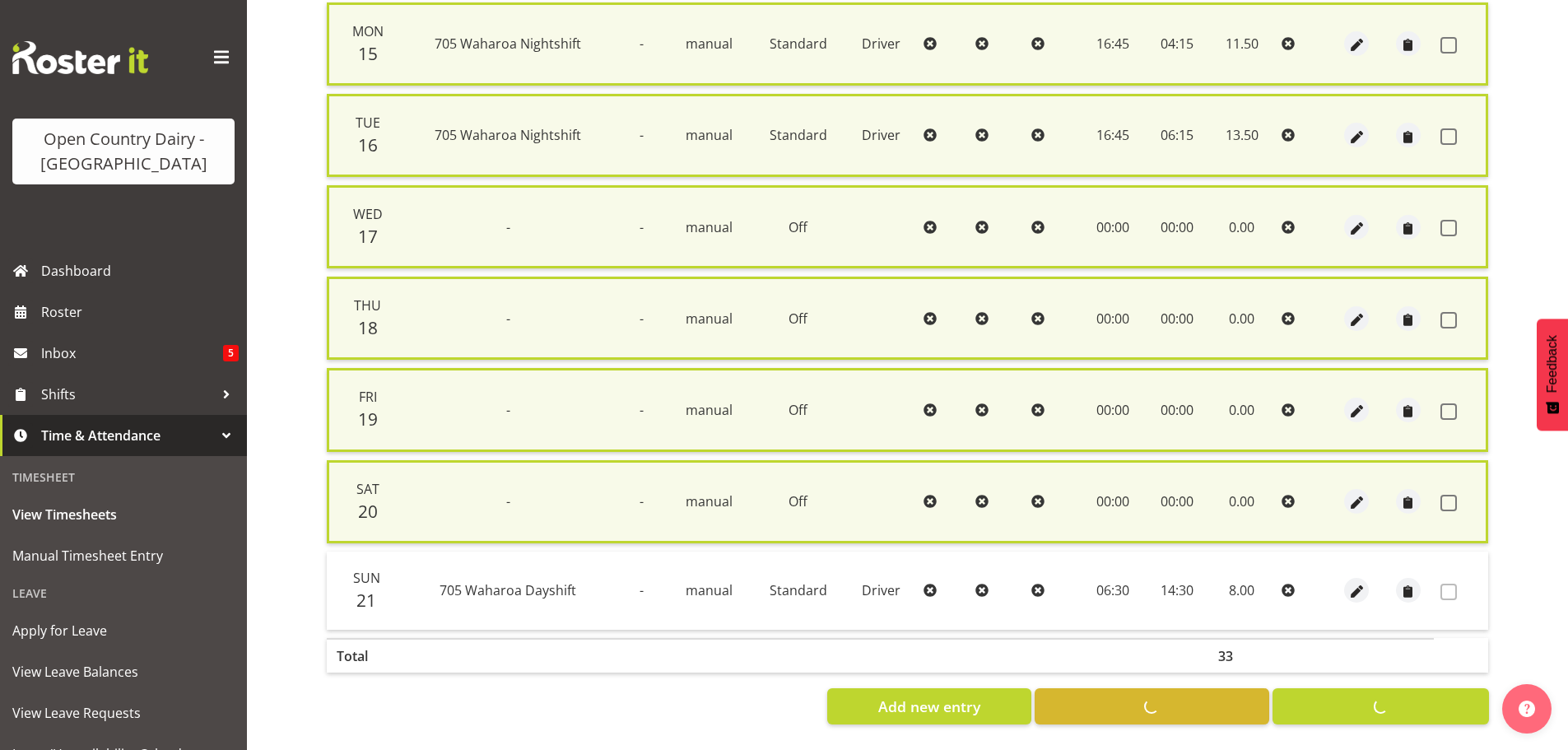
checkbox input "false"
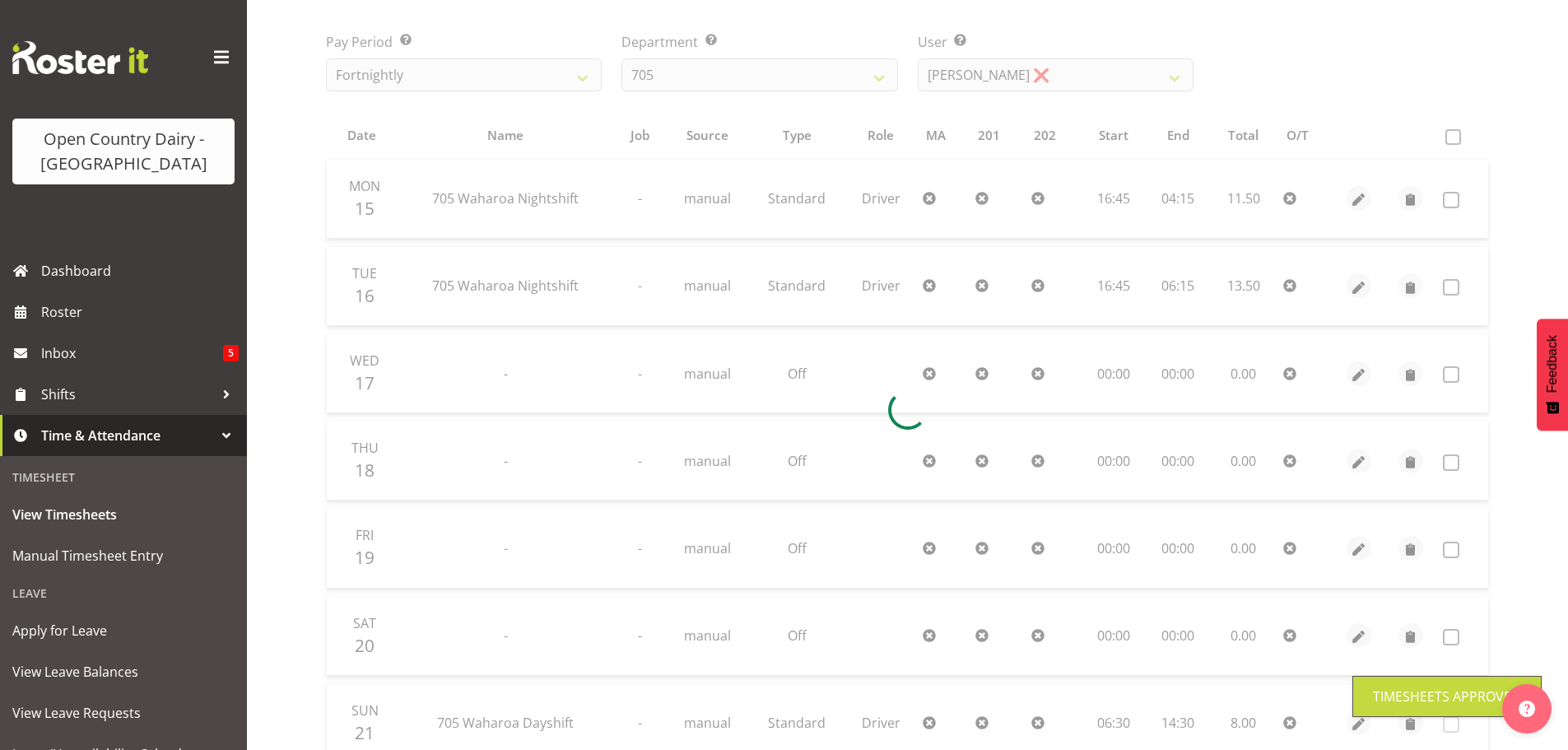
scroll to position [0, 0]
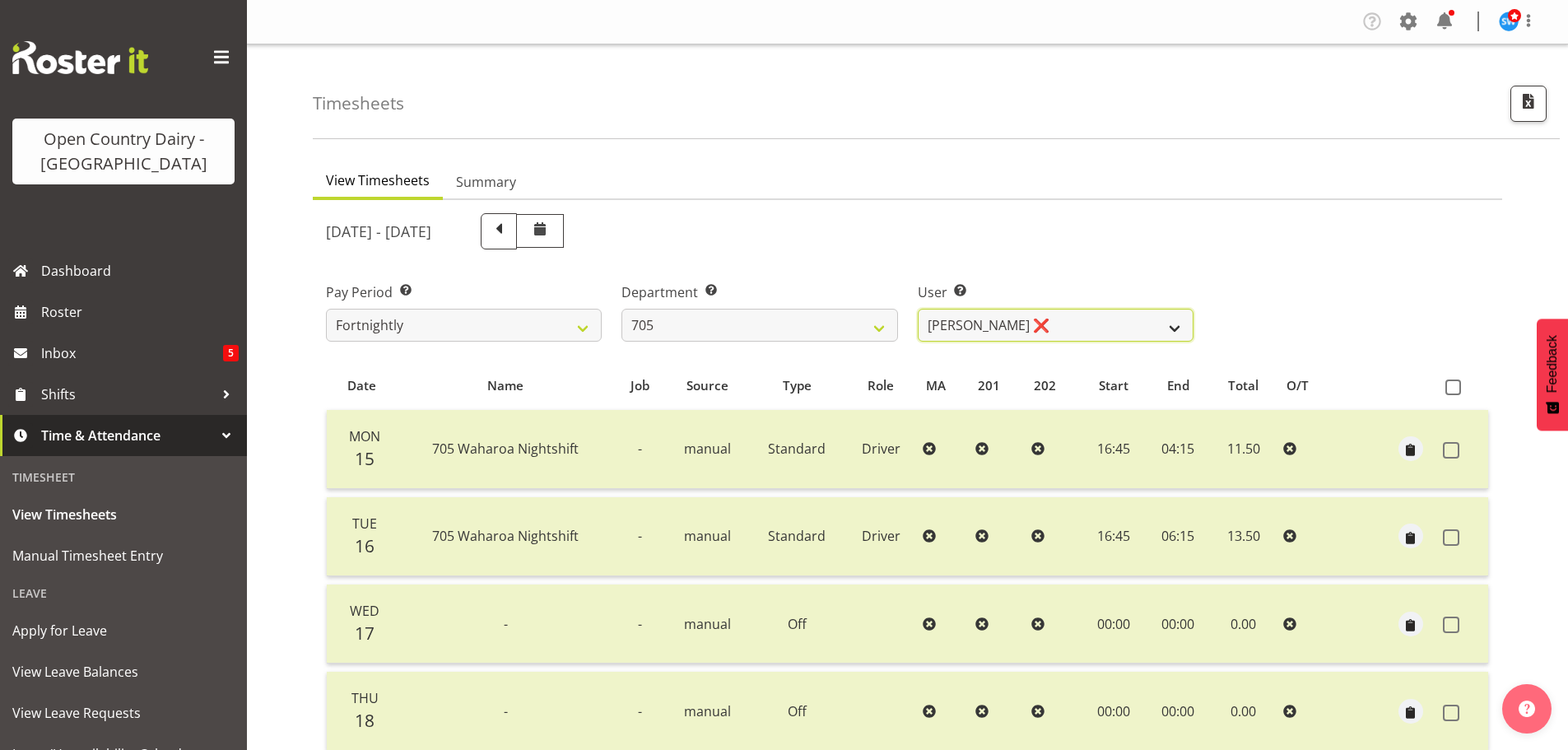
click at [1174, 326] on select "[PERSON_NAME] ❌ [PERSON_NAME] ❌ [PERSON_NAME] ❌ [PERSON_NAME] ❌" at bounding box center [1056, 325] width 276 height 33
select select "11786"
click at [918, 309] on select "[PERSON_NAME] ❌ [PERSON_NAME] ❌ [PERSON_NAME] ❌ [PERSON_NAME] ❌" at bounding box center [1056, 325] width 276 height 33
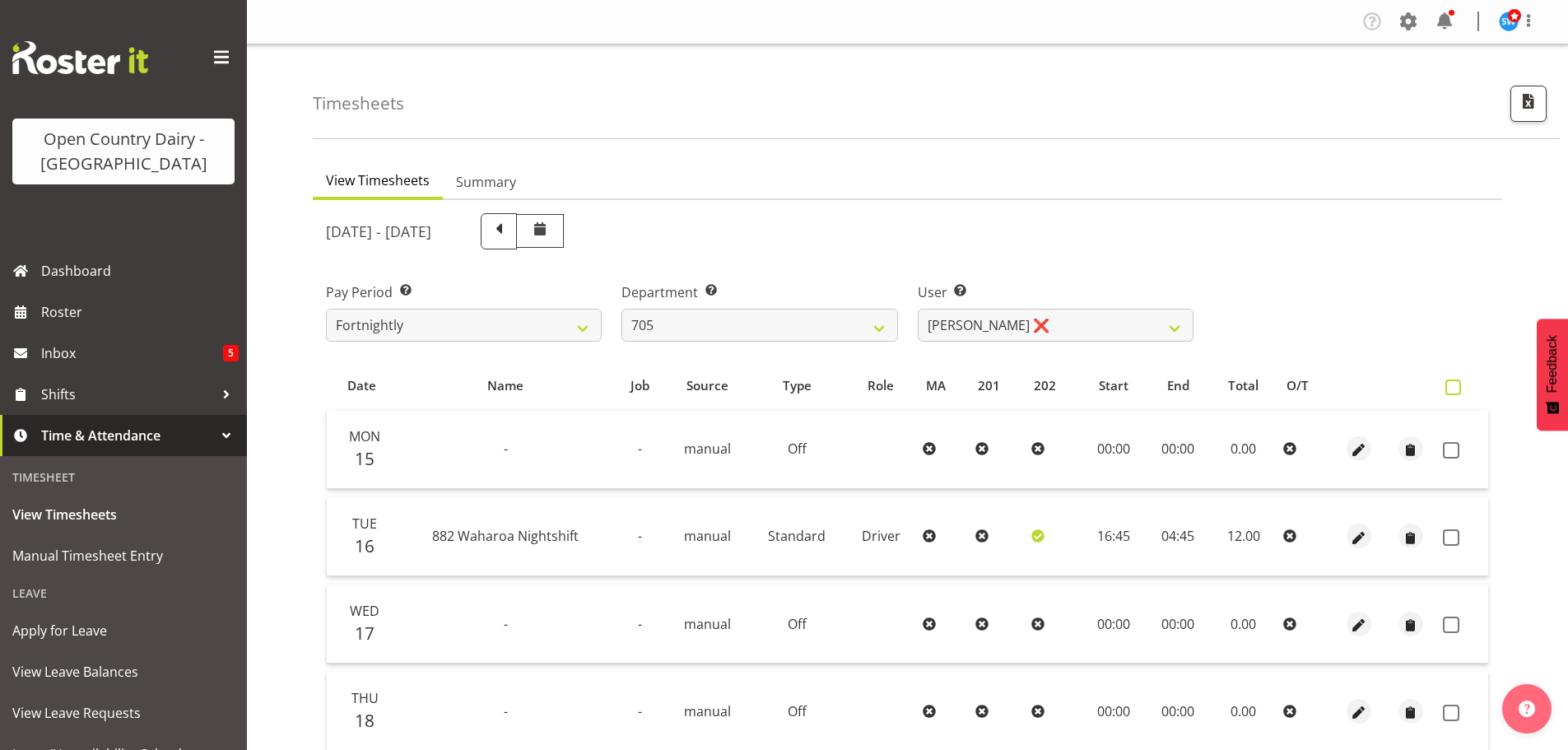
click at [1452, 390] on span at bounding box center [1453, 386] width 15 height 15
click at [1452, 390] on input "checkbox" at bounding box center [1451, 387] width 11 height 11
checkbox input "true"
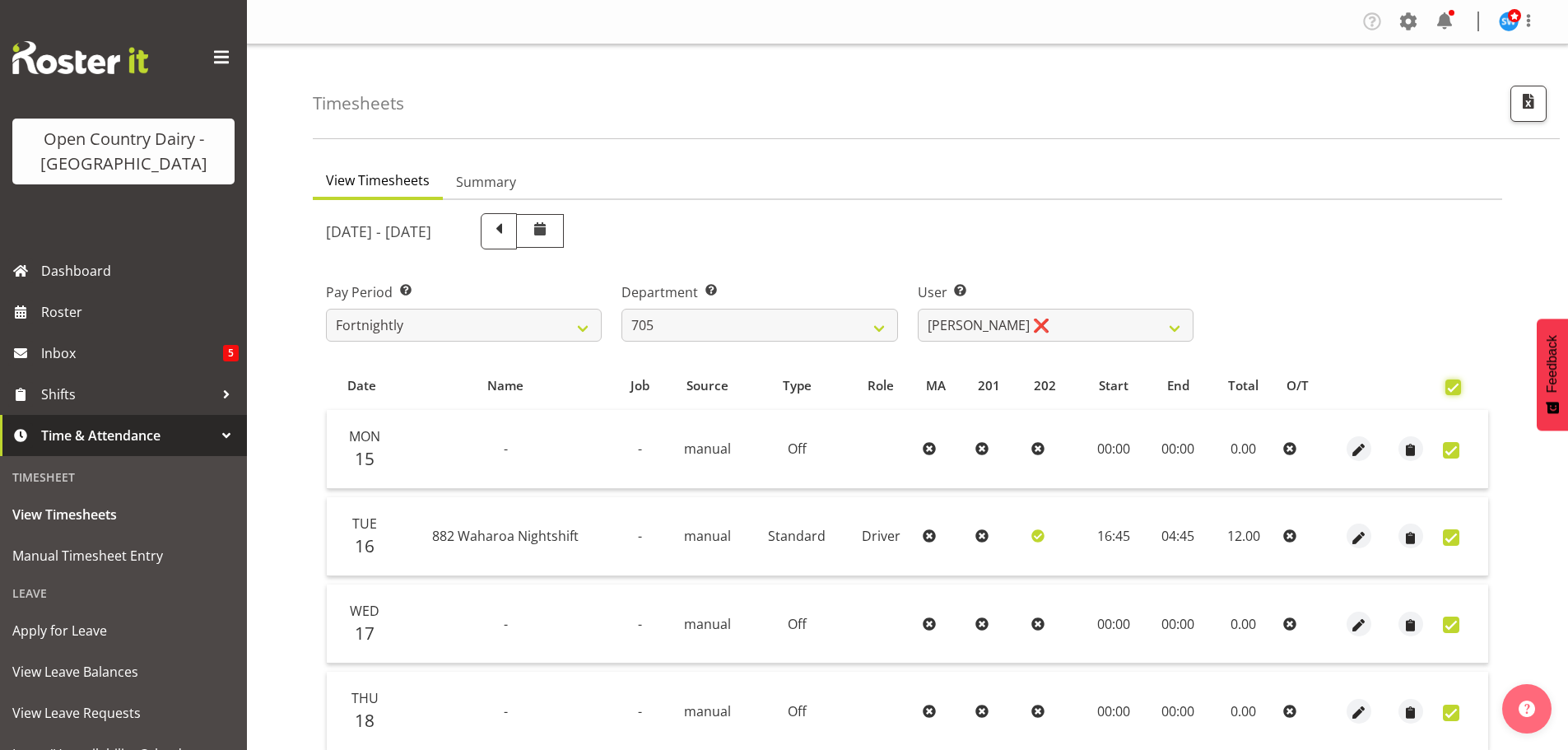
checkbox input "true"
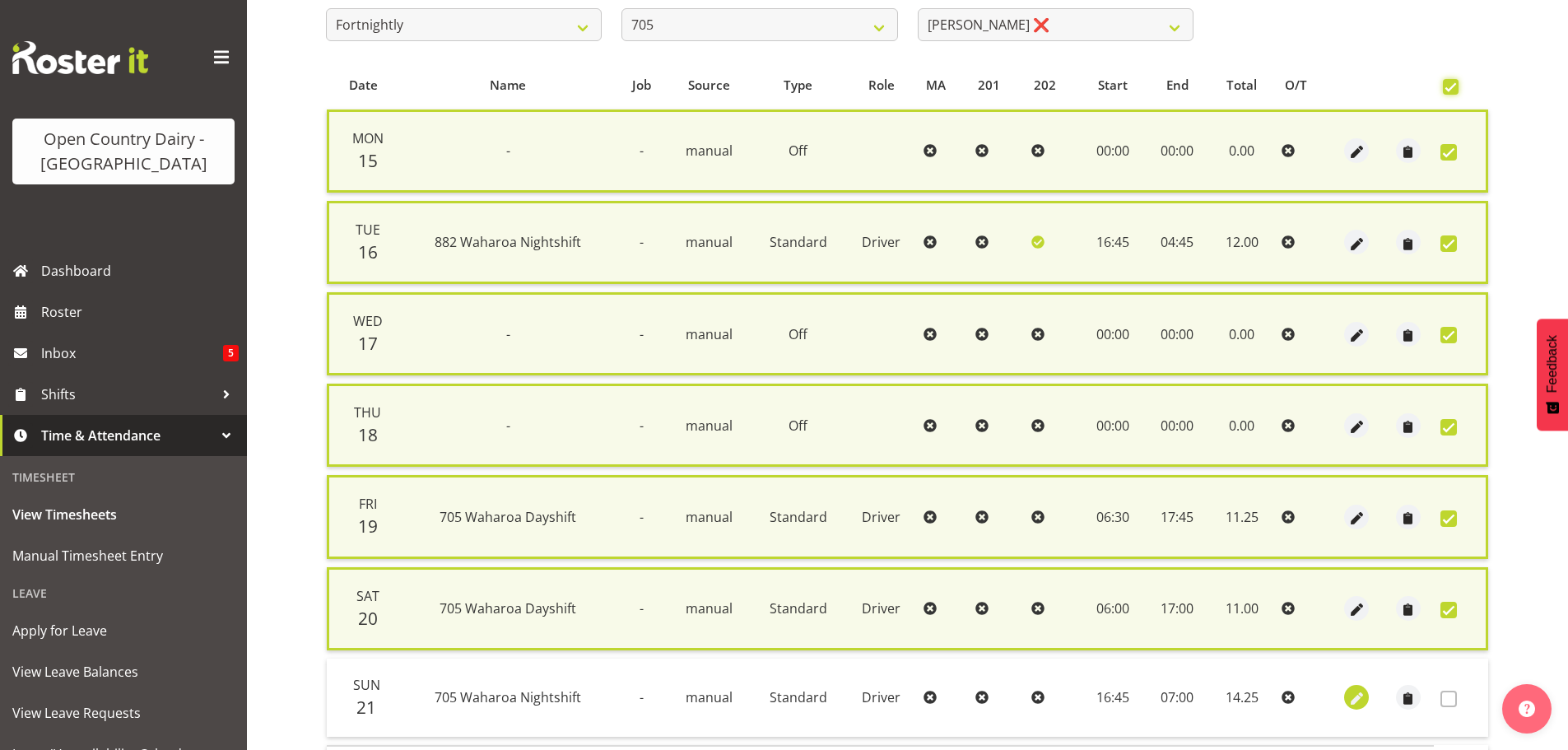
scroll to position [419, 0]
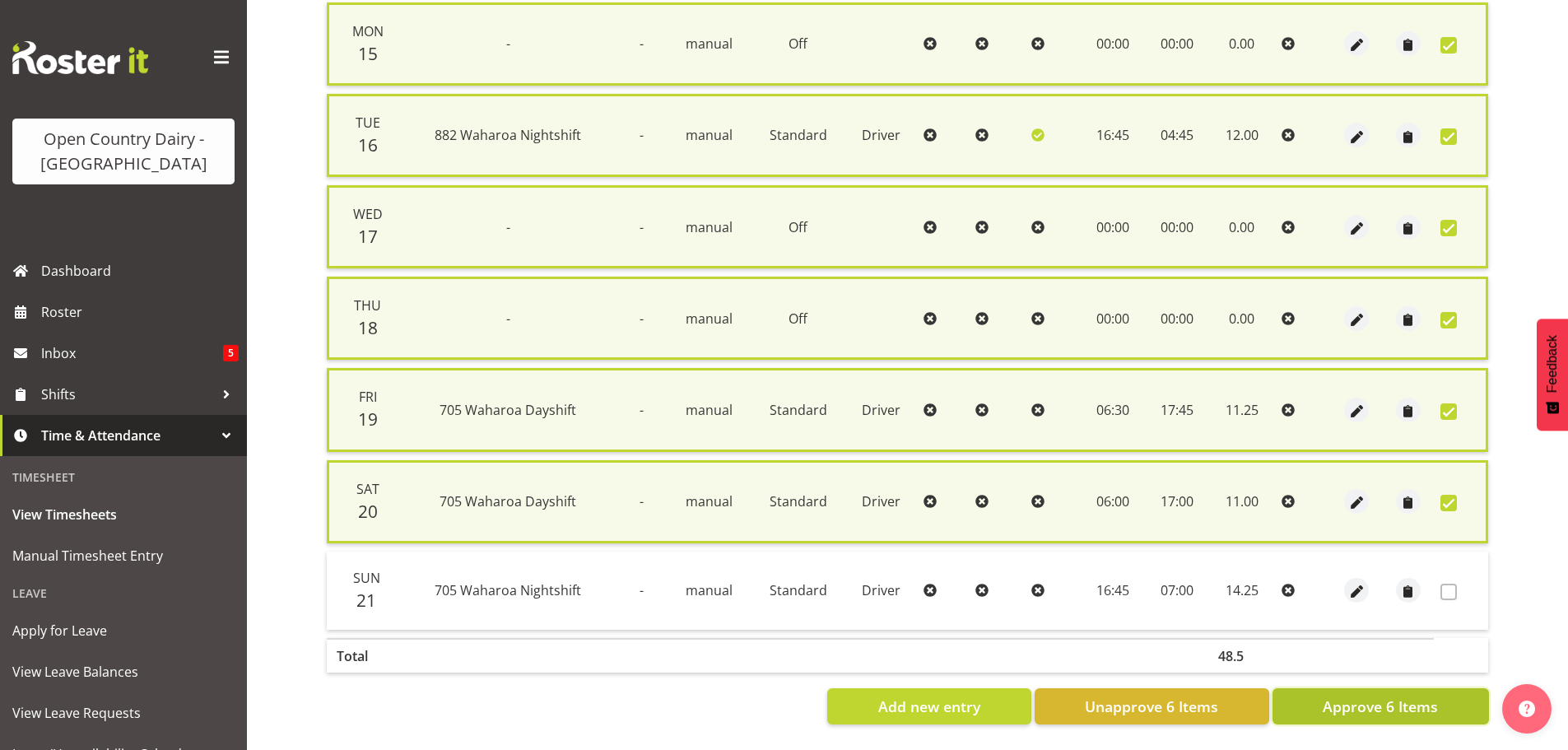
click at [1395, 695] on span "Approve 6 Items" at bounding box center [1380, 706] width 115 height 22
checkbox input "false"
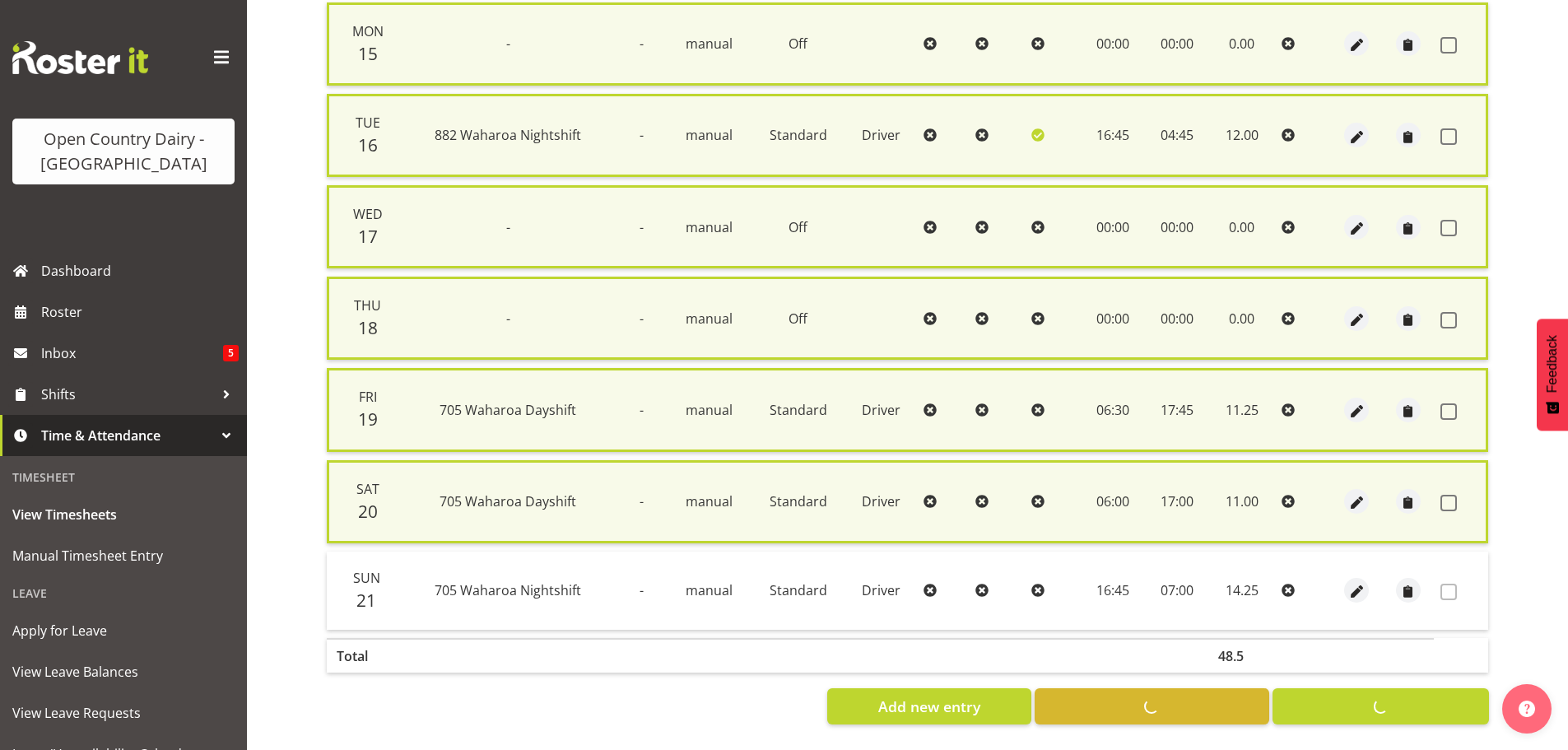
checkbox input "false"
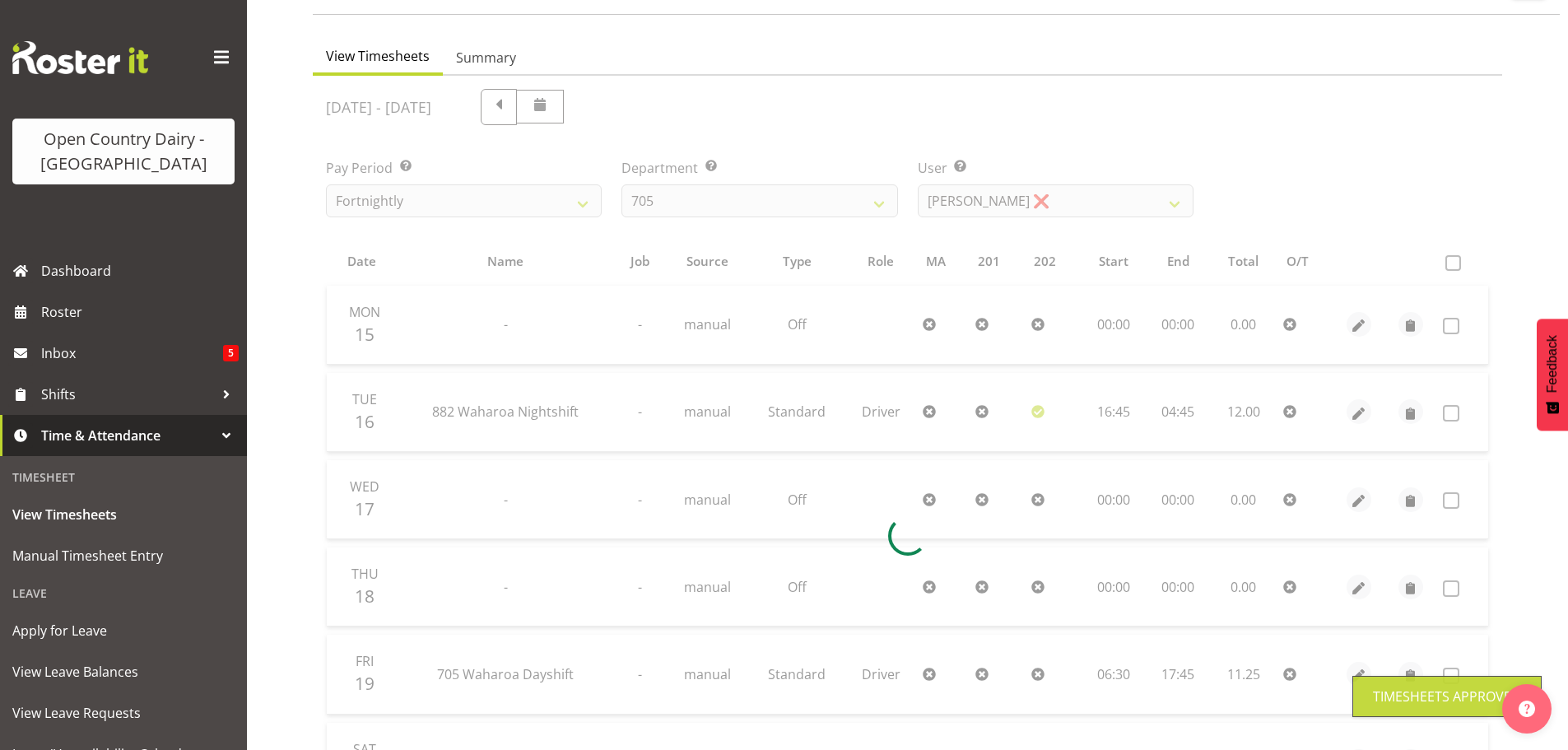
scroll to position [0, 0]
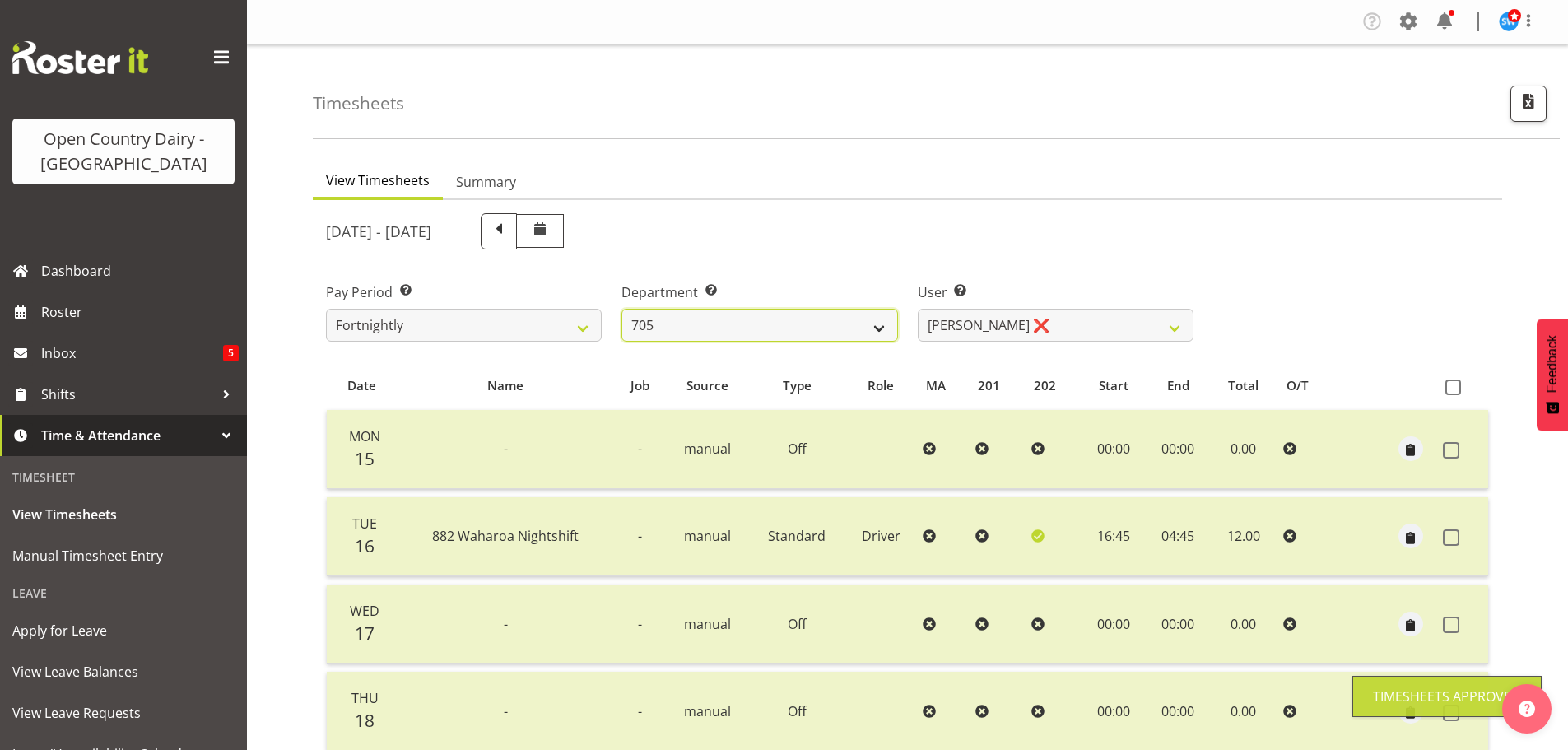
click at [873, 327] on select "701 702 703 704 705 706 707 708 709 710 711 712 713 714 715 716 717 718 719 720" at bounding box center [759, 325] width 276 height 33
select select "721"
click at [622, 309] on select "701 702 703 704 705 706 707 708 709 710 711 712 713 714 715 716 717 718 719 720" at bounding box center [759, 325] width 276 height 33
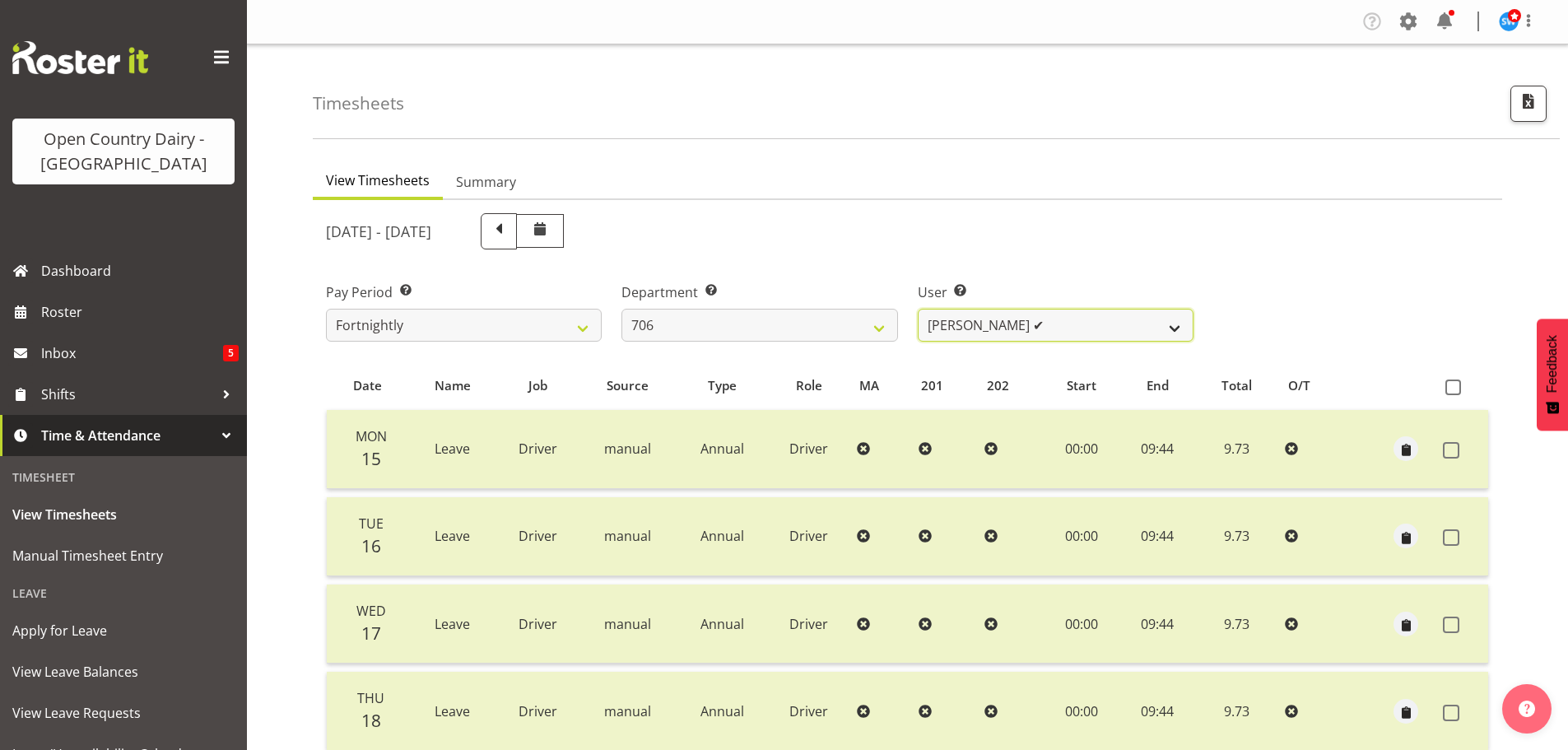
click at [1178, 332] on select "[PERSON_NAME] ✔ [PERSON_NAME] ❌ [PERSON_NAME] ❌ [PERSON_NAME] ❌" at bounding box center [1056, 325] width 276 height 33
select select "10389"
click at [918, 309] on select "[PERSON_NAME] ✔ [PERSON_NAME] ❌ [PERSON_NAME] ❌ [PERSON_NAME] ❌" at bounding box center [1056, 325] width 276 height 33
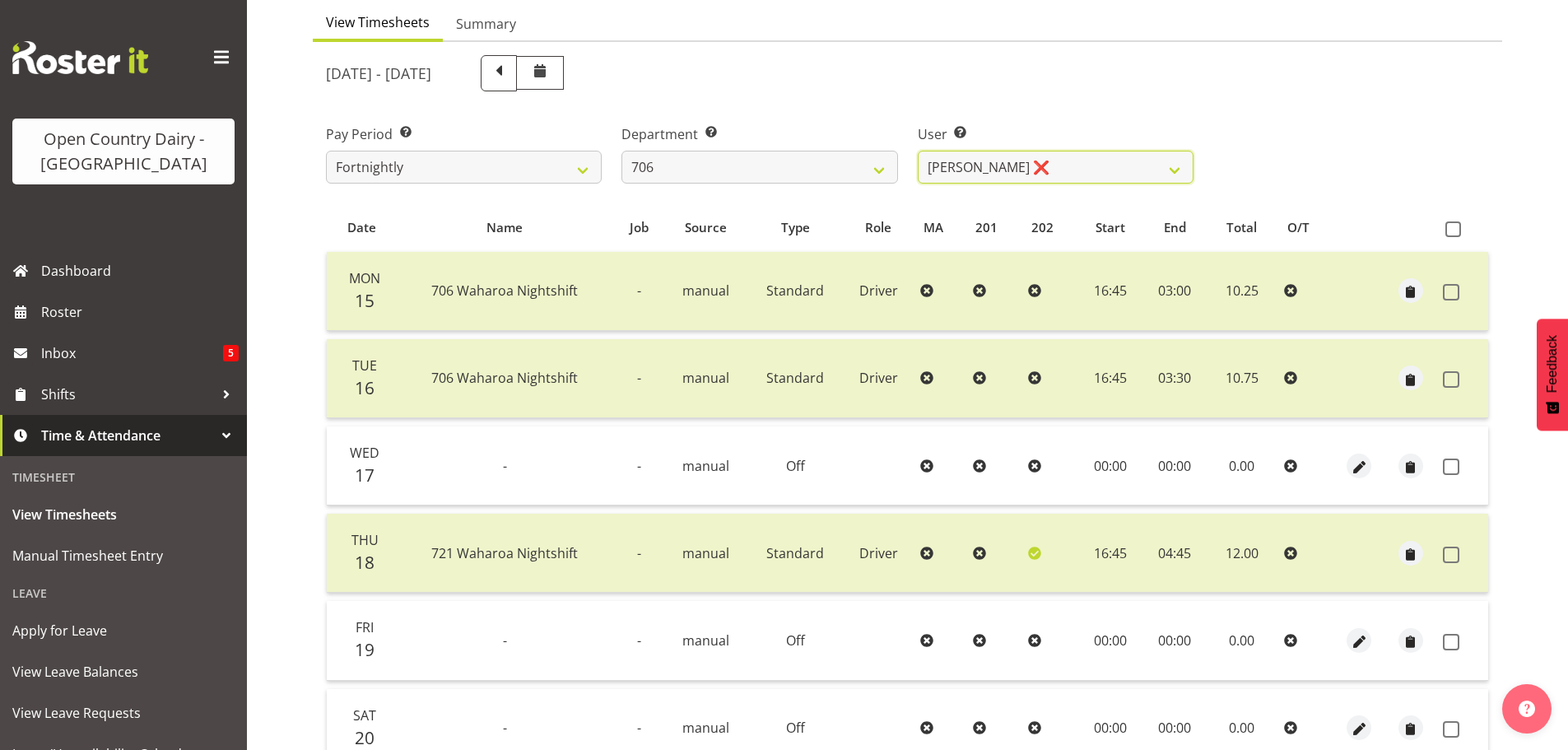
scroll to position [148, 0]
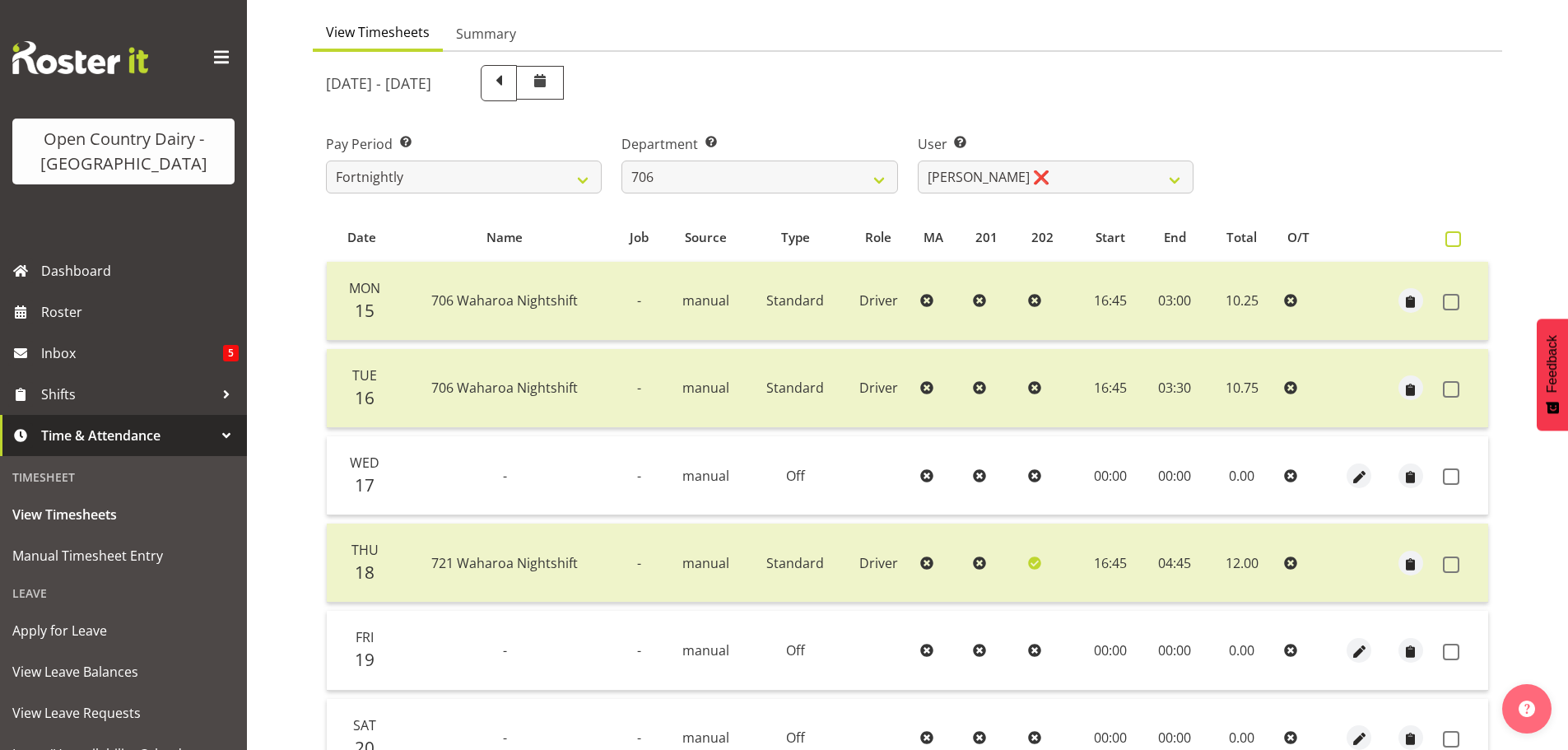
click at [1456, 232] on span at bounding box center [1453, 238] width 15 height 15
click at [1456, 234] on input "checkbox" at bounding box center [1451, 239] width 11 height 11
checkbox input "true"
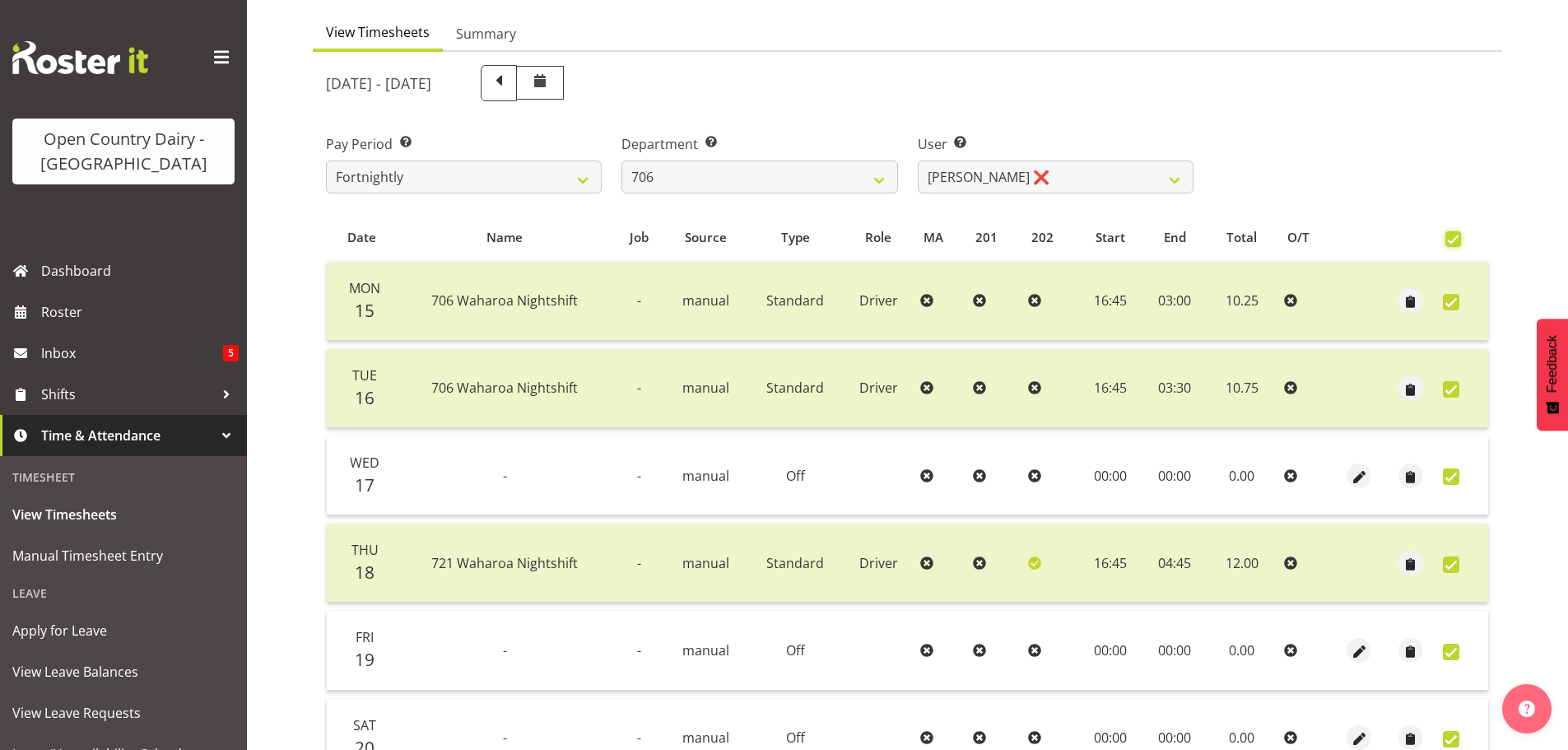
checkbox input "true"
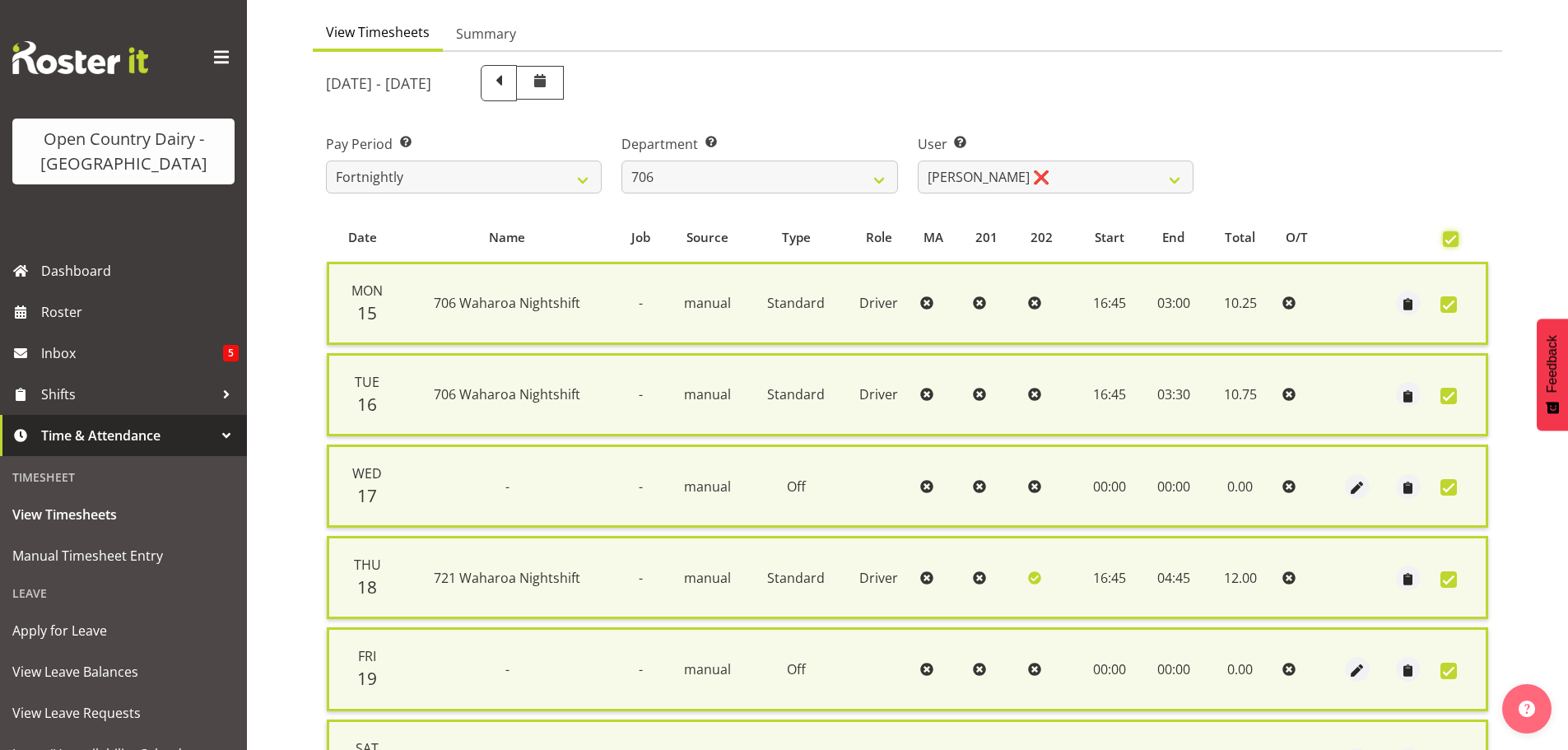
scroll to position [419, 0]
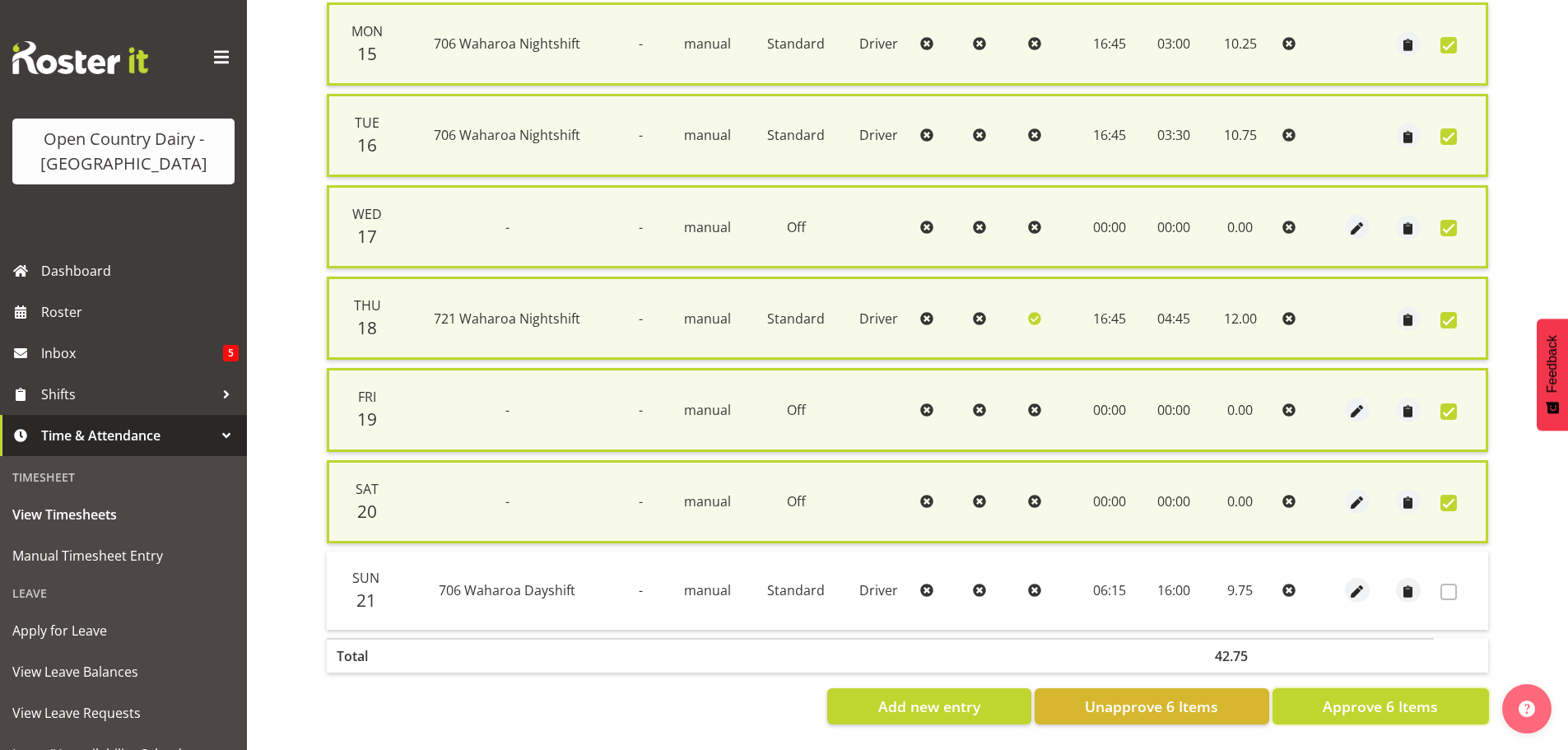
click at [1386, 697] on span "Approve 6 Items" at bounding box center [1380, 706] width 115 height 22
checkbox input "false"
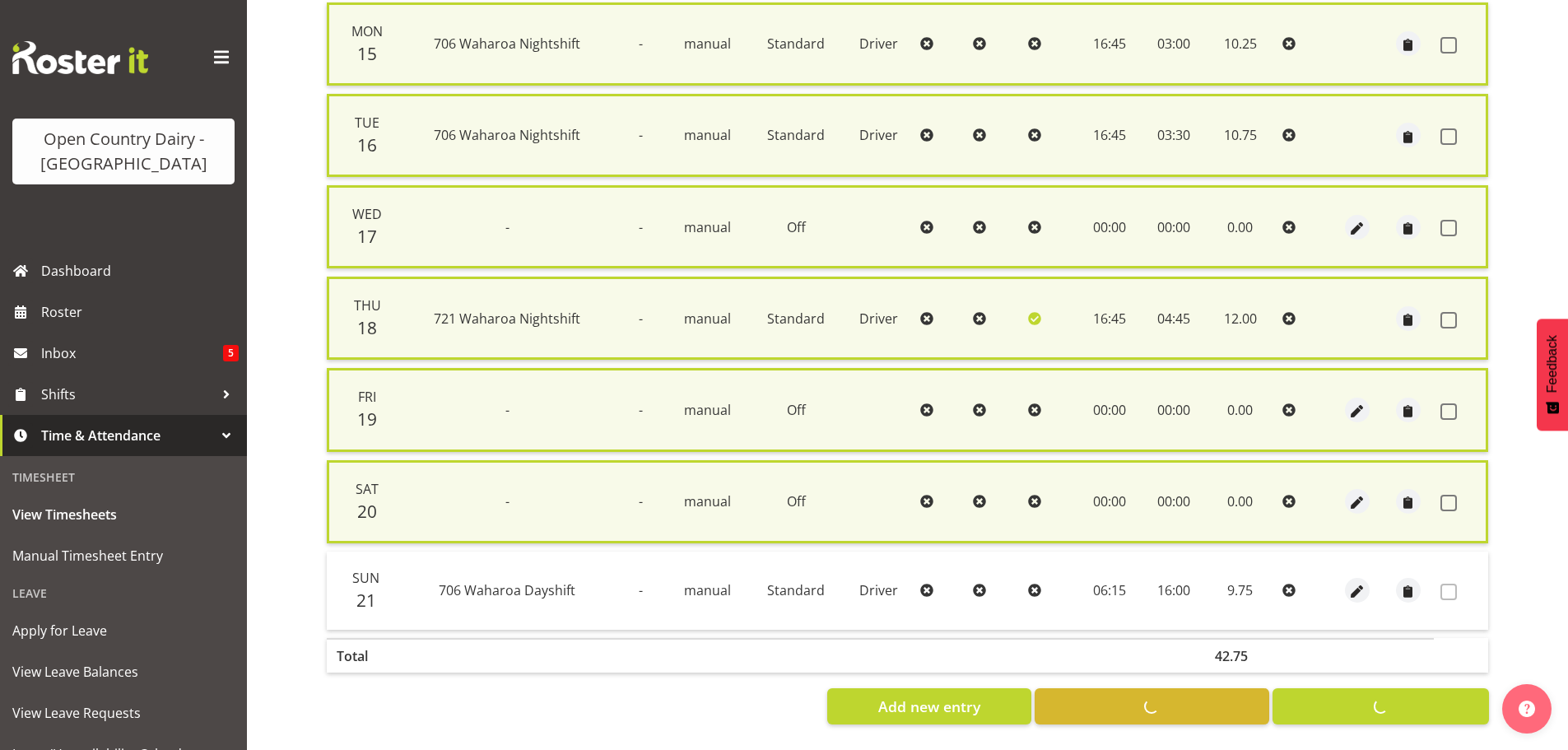
checkbox input "false"
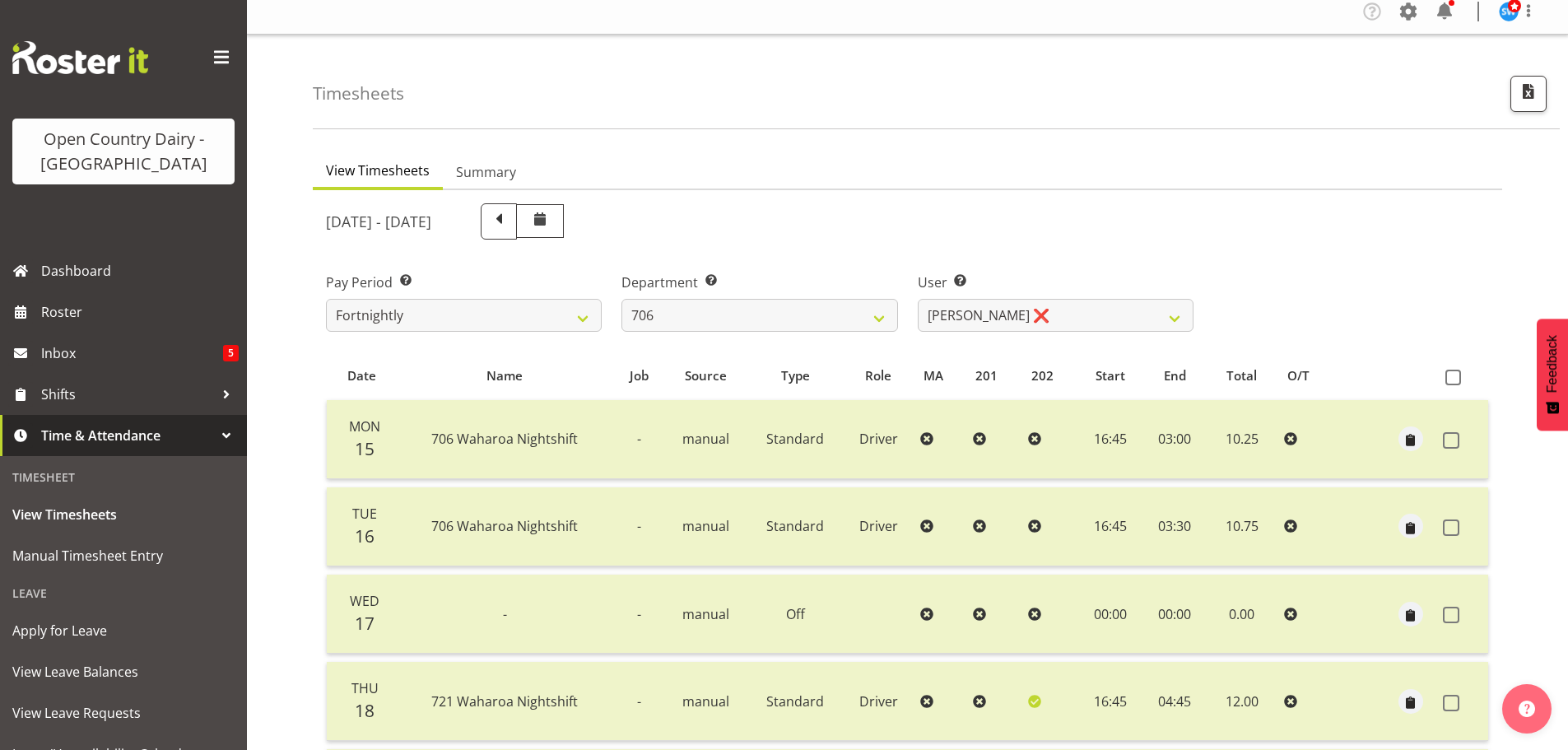
scroll to position [0, 0]
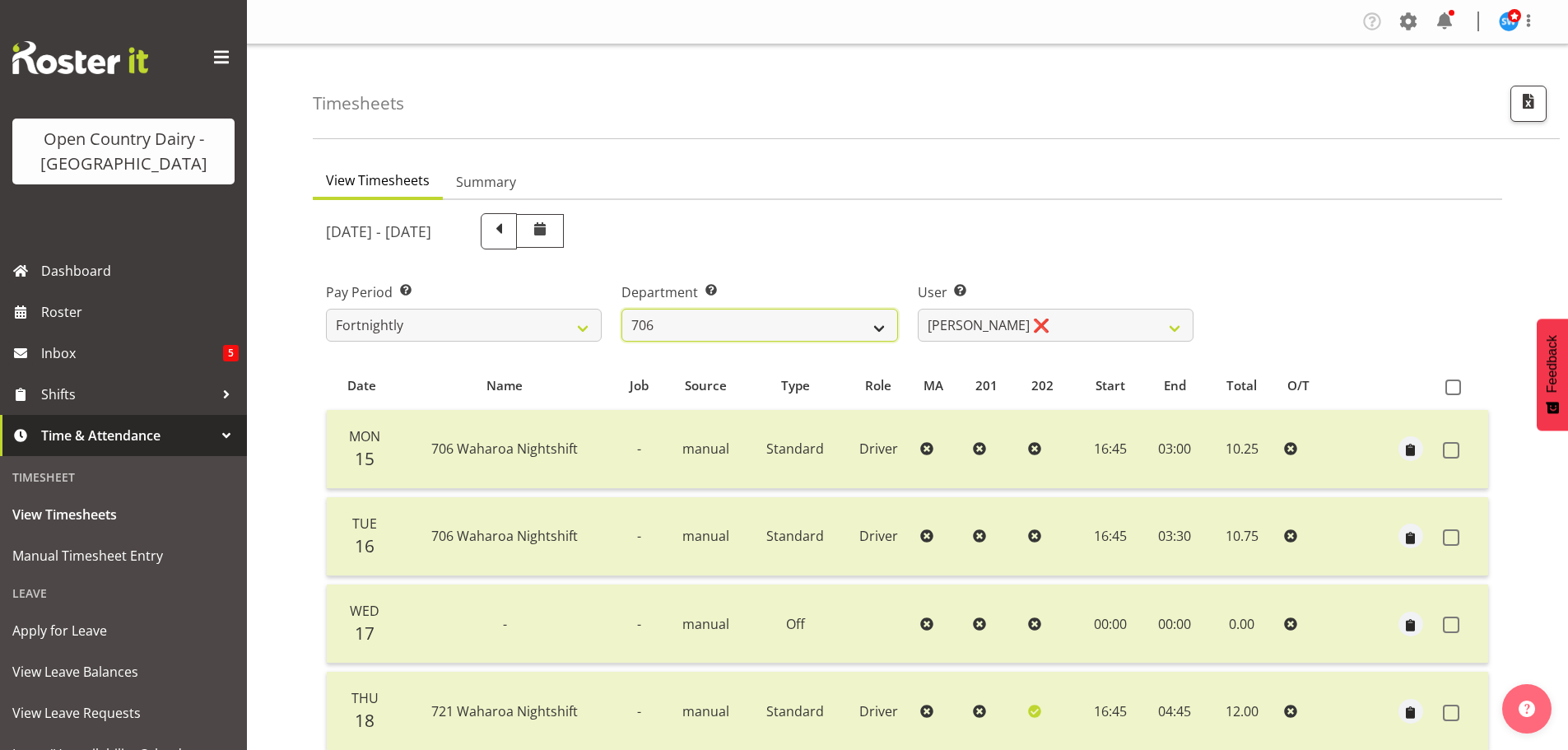
click at [880, 329] on select "701 702 703 704 705 706 707 708 709 710 711 712 713 714 715 716 717 718 719 720" at bounding box center [759, 325] width 276 height 33
select select "811"
click at [622, 309] on select "701 702 703 704 705 706 707 708 709 710 711 712 713 714 715 716 717 718 719 720" at bounding box center [759, 325] width 276 height 33
select select "8161"
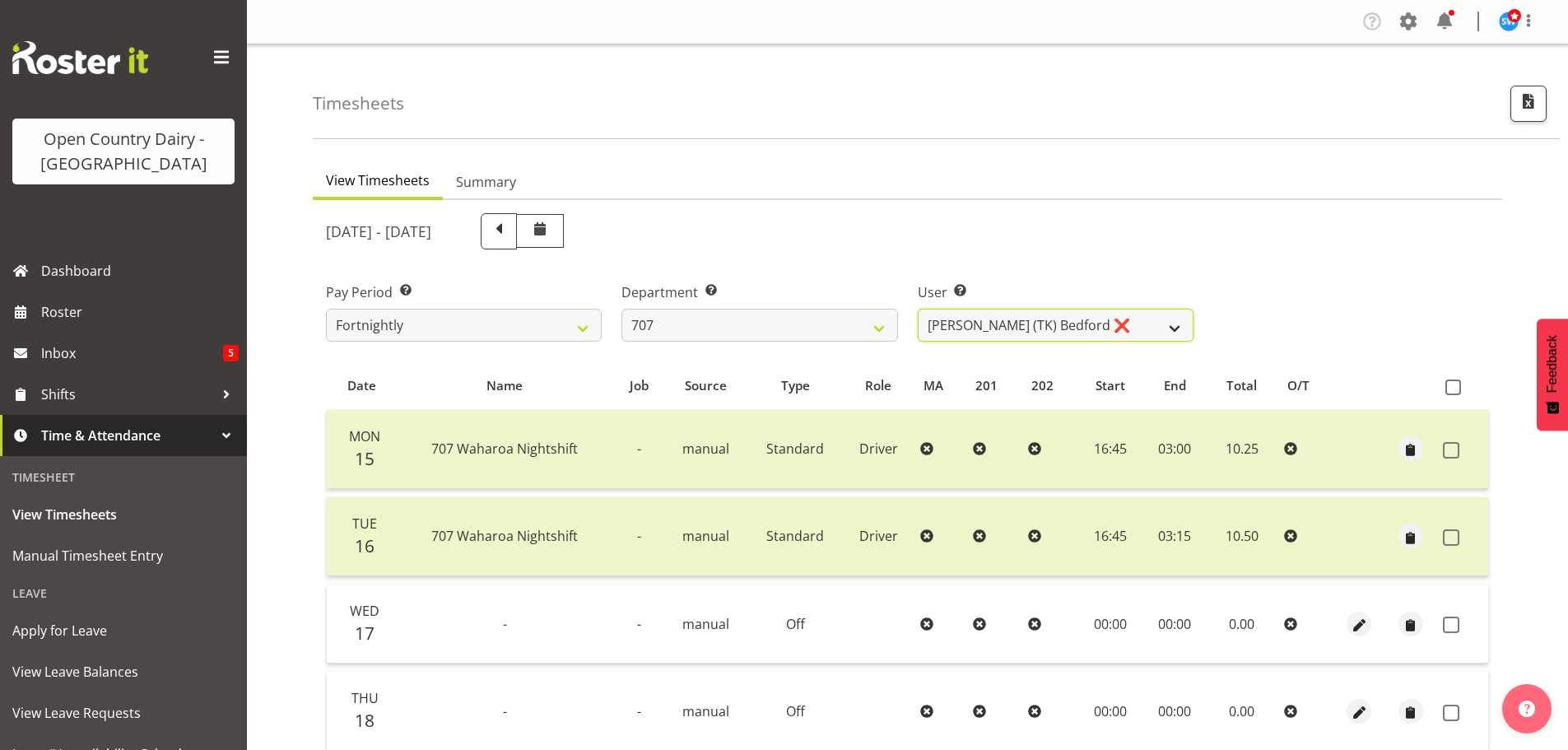
click at [1170, 329] on select "[PERSON_NAME] (TK) Bedford ❌ [PERSON_NAME] (Junior) ❌ [PERSON_NAME] ❌" at bounding box center [1056, 325] width 276 height 33
click at [918, 309] on select "[PERSON_NAME] (TK) Bedford ❌ [PERSON_NAME] (Junior) ❌ [PERSON_NAME] ❌" at bounding box center [1056, 325] width 276 height 33
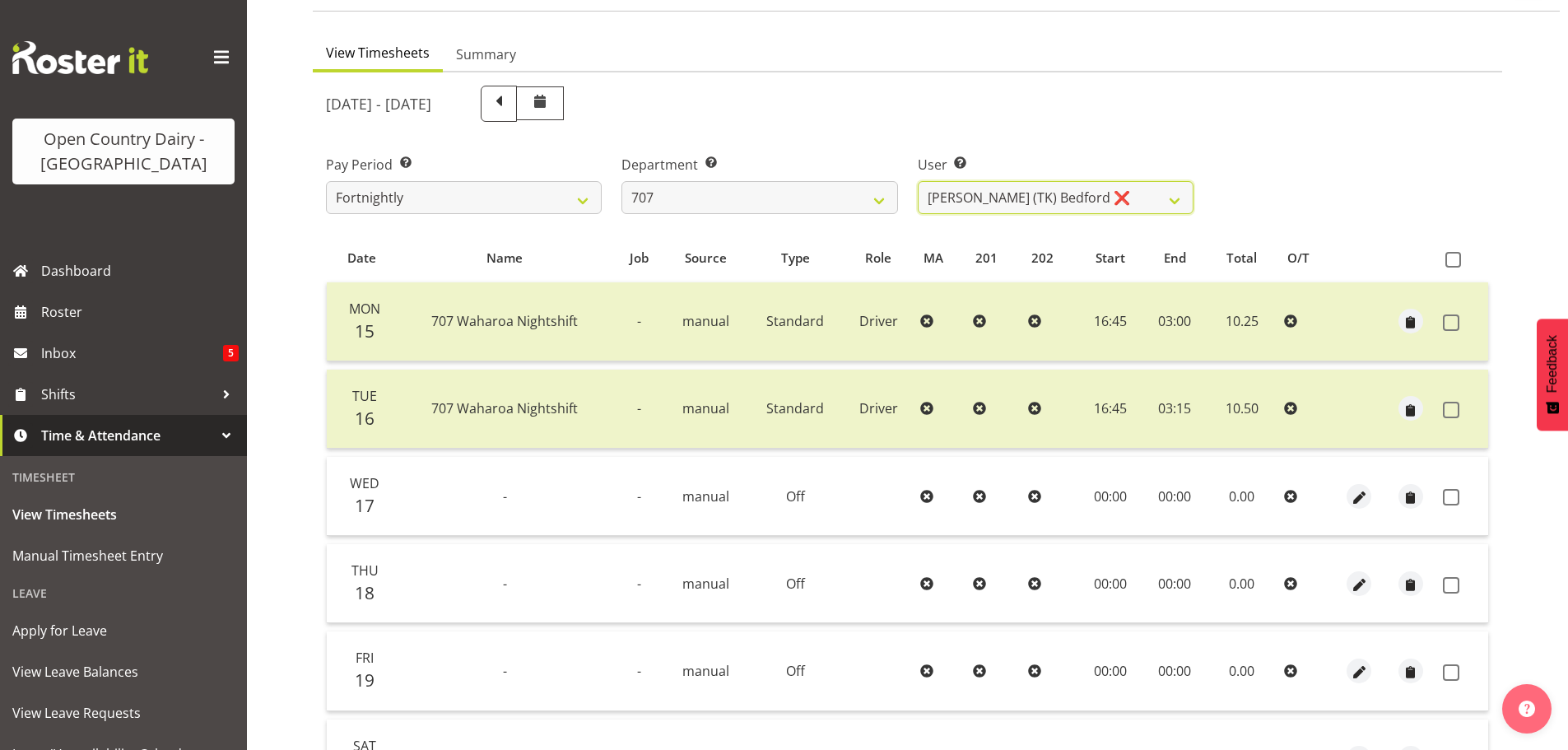
scroll to position [395, 0]
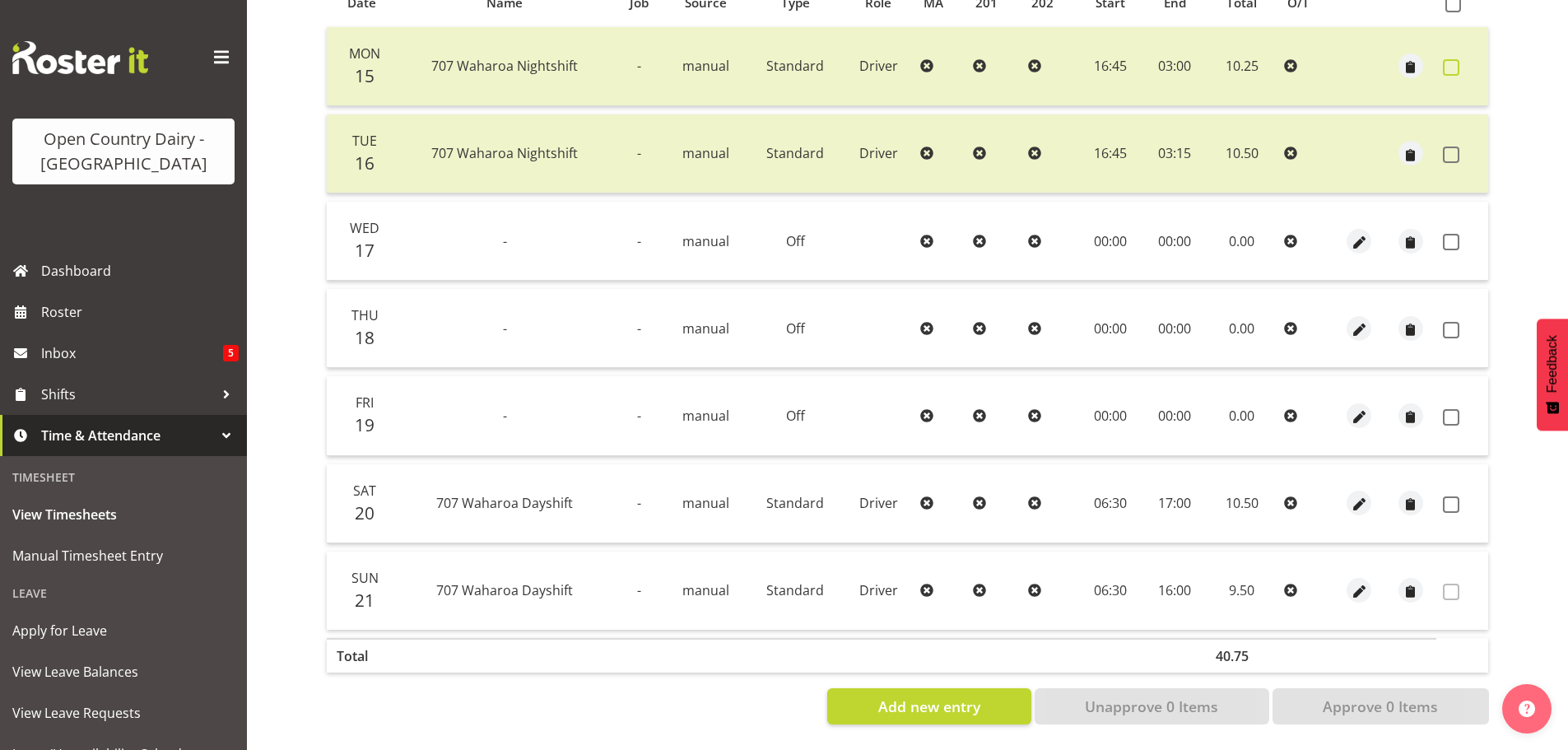
click at [1456, 59] on span at bounding box center [1451, 67] width 16 height 16
checkbox input "true"
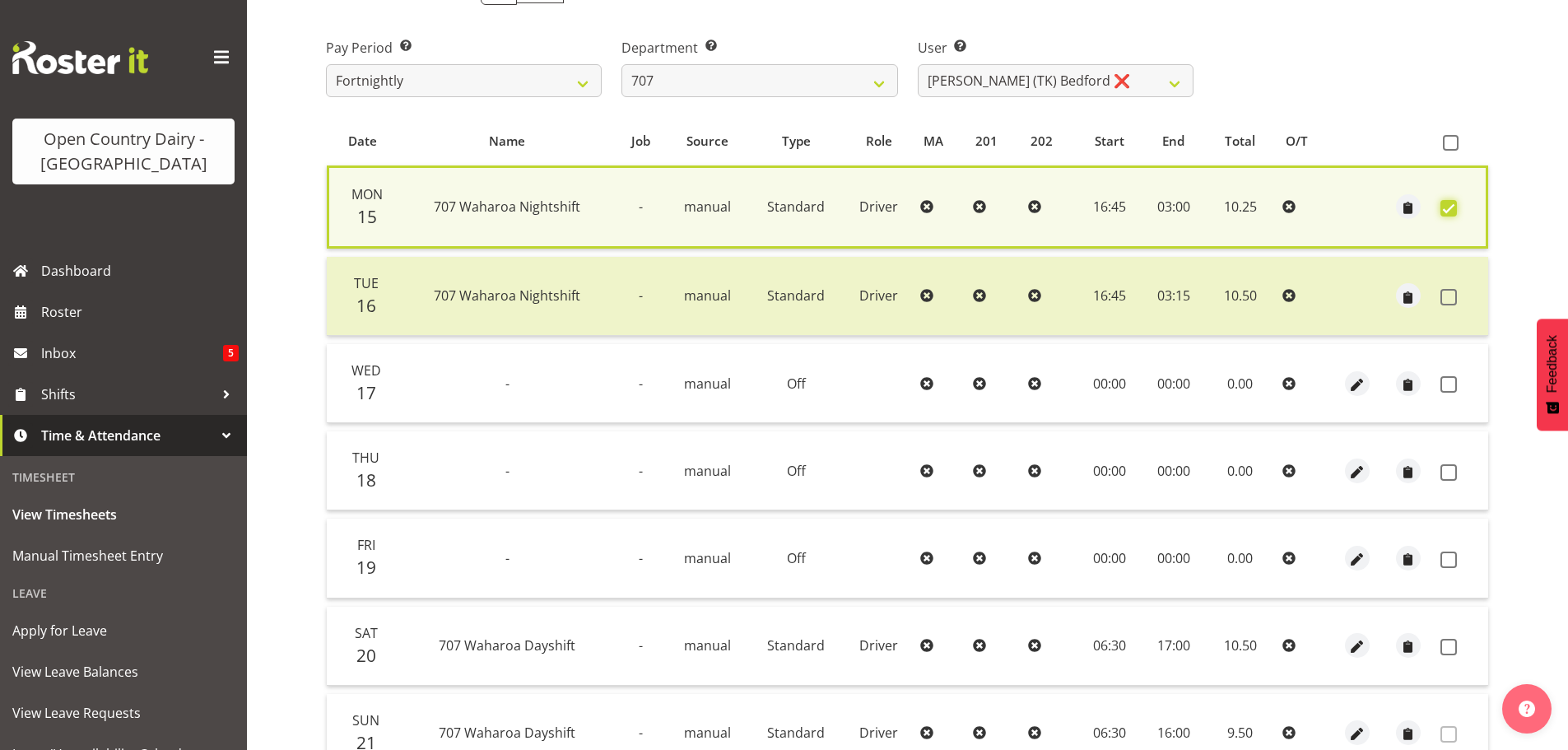
scroll to position [231, 0]
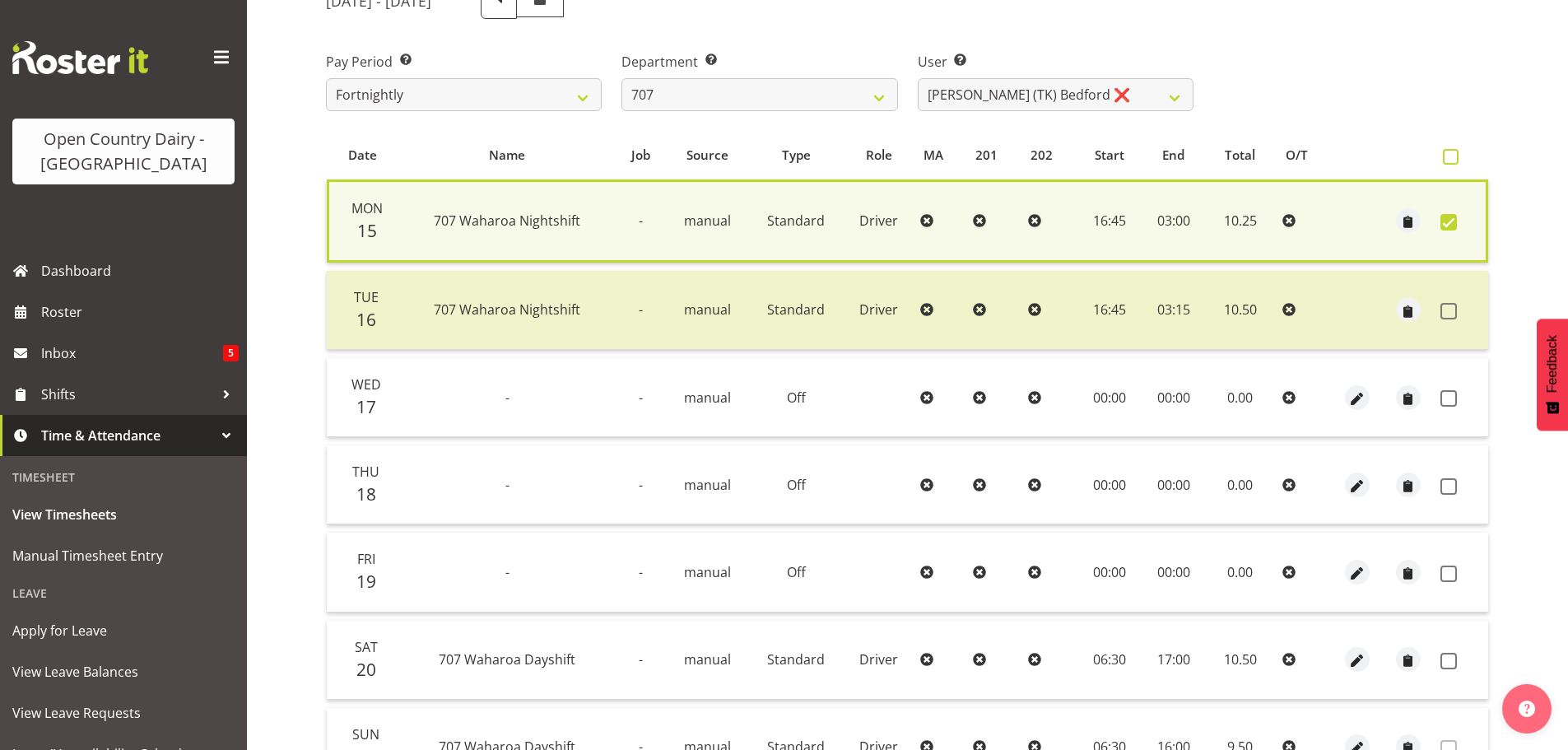
click at [1455, 151] on span at bounding box center [1450, 156] width 15 height 15
click at [1454, 152] on input "checkbox" at bounding box center [1448, 157] width 11 height 11
checkbox input "true"
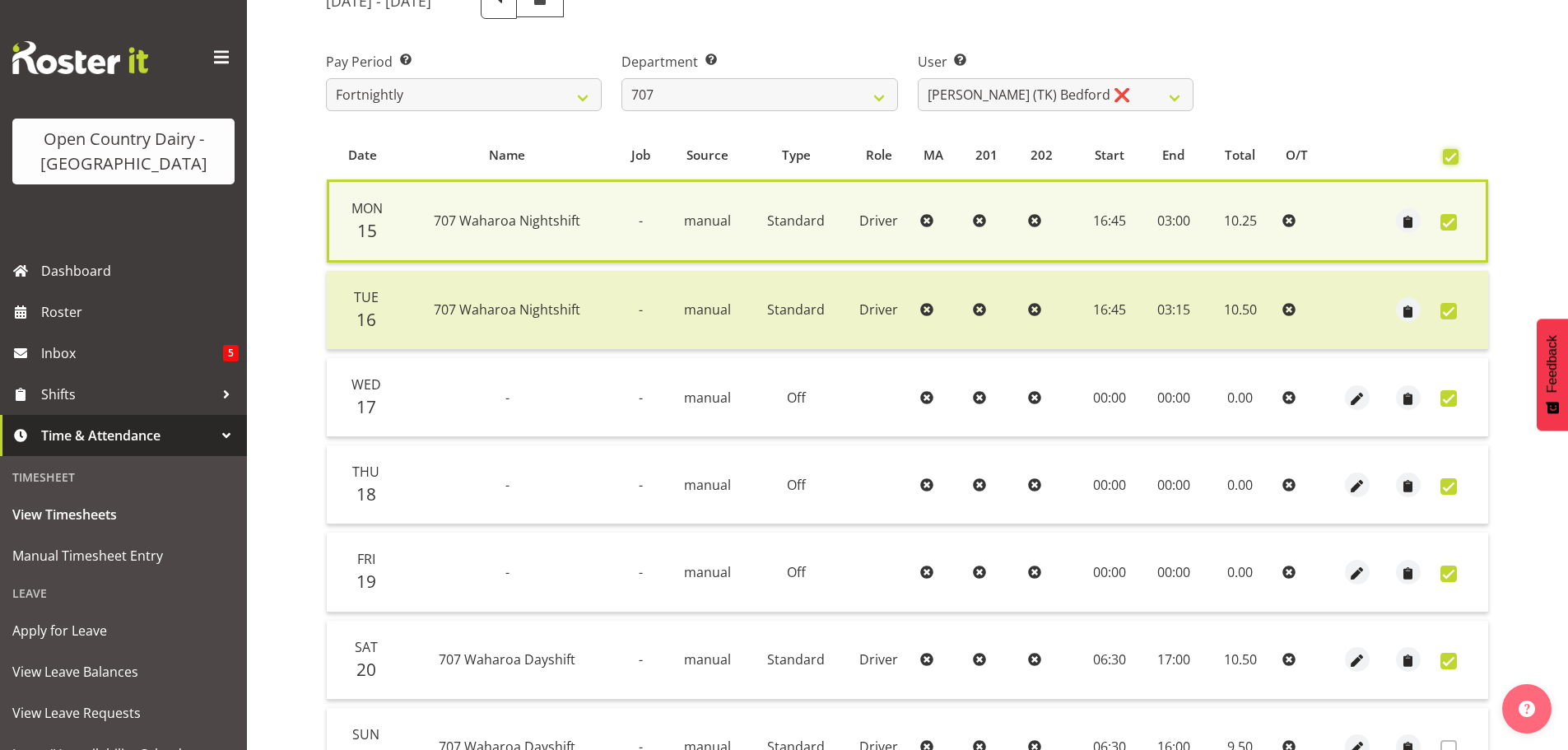
checkbox input "true"
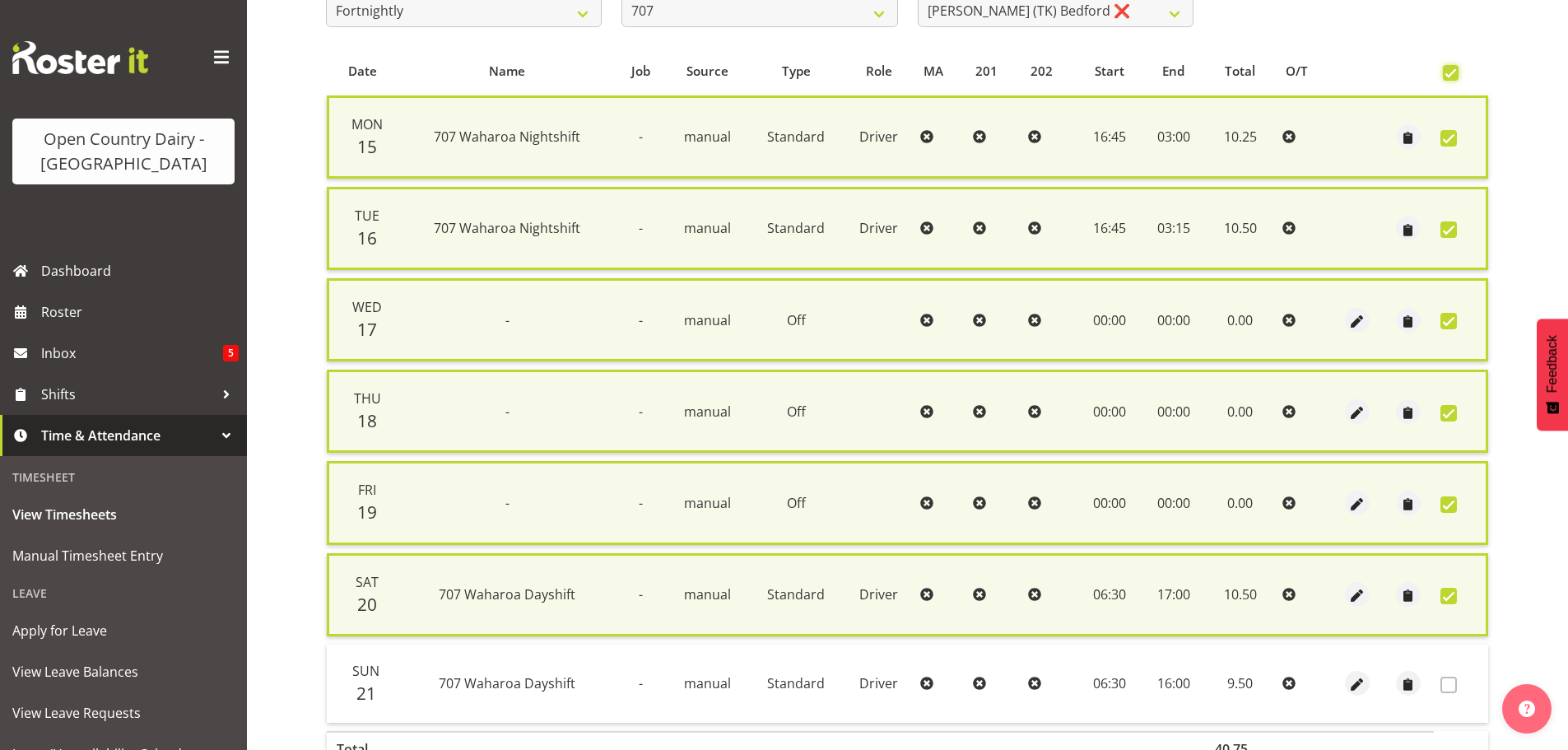
scroll to position [419, 0]
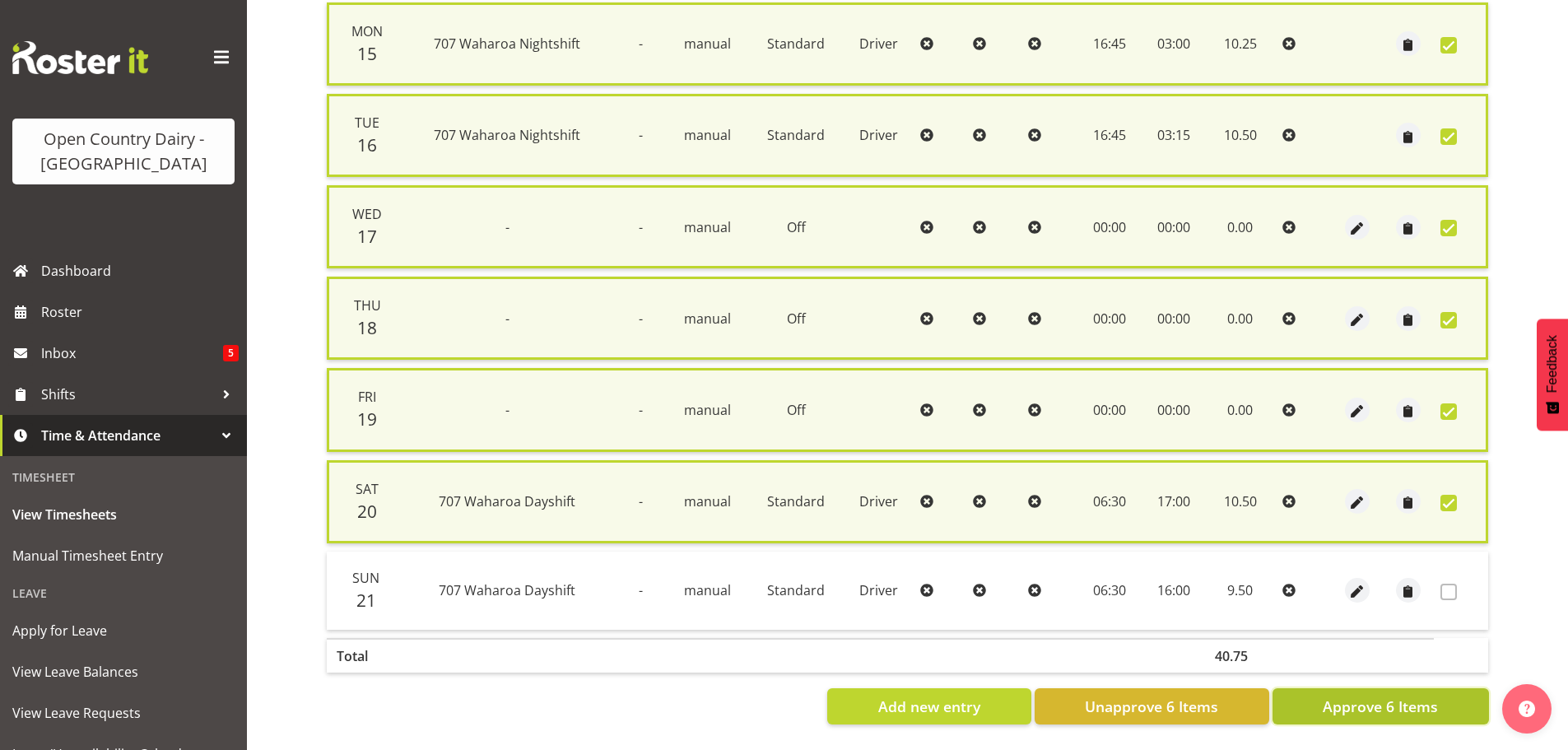
click at [1379, 695] on span "Approve 6 Items" at bounding box center [1380, 706] width 115 height 22
checkbox input "false"
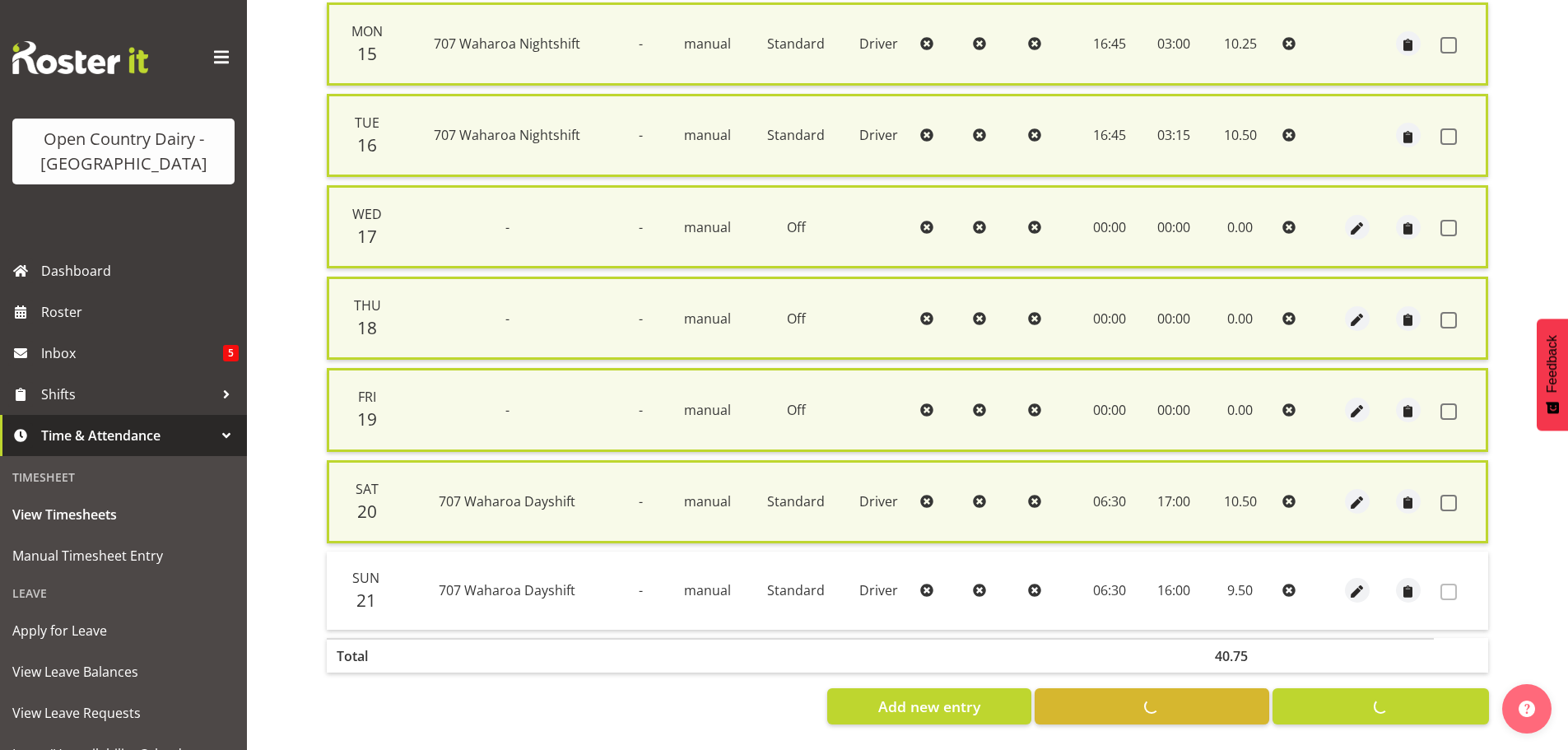
checkbox input "false"
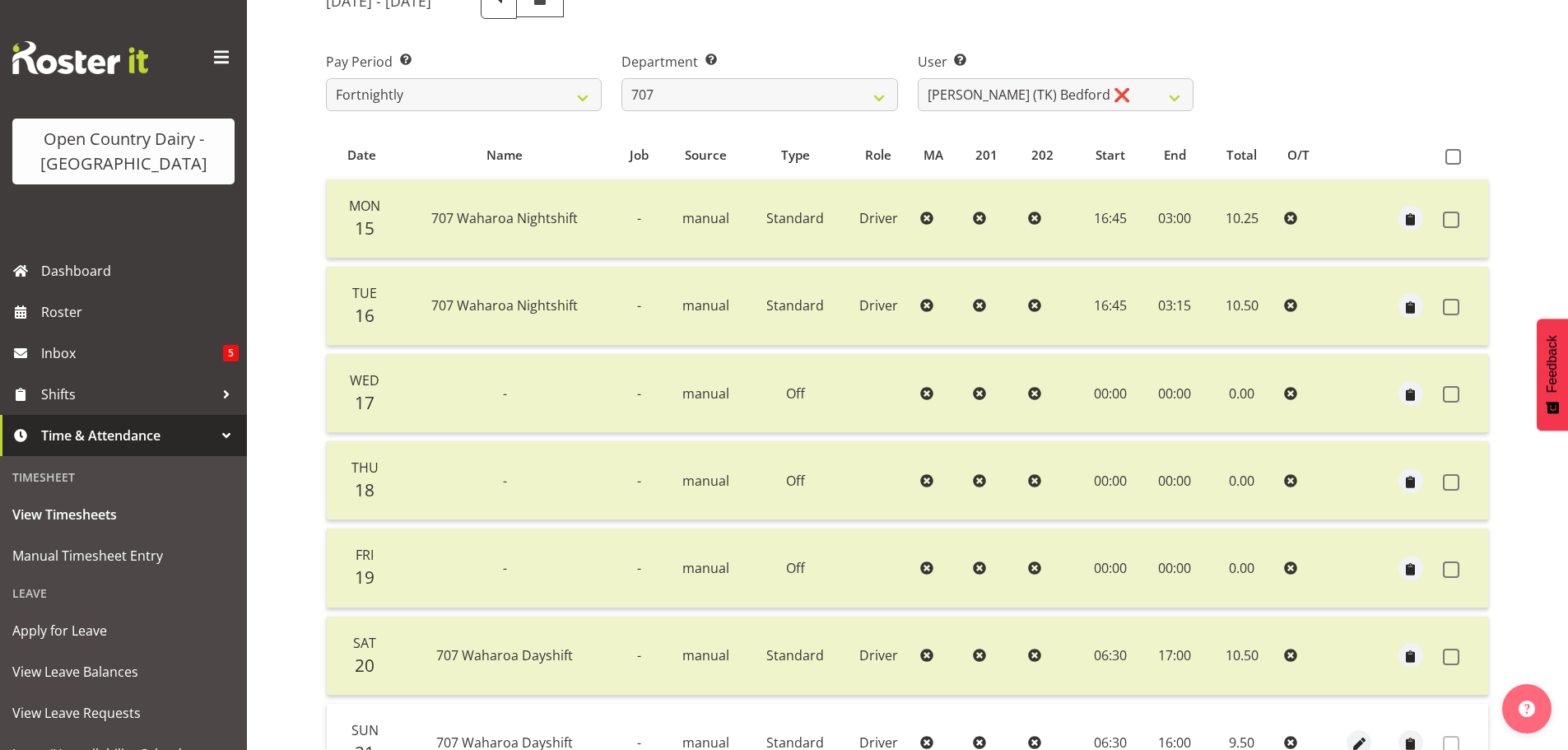
scroll to position [66, 0]
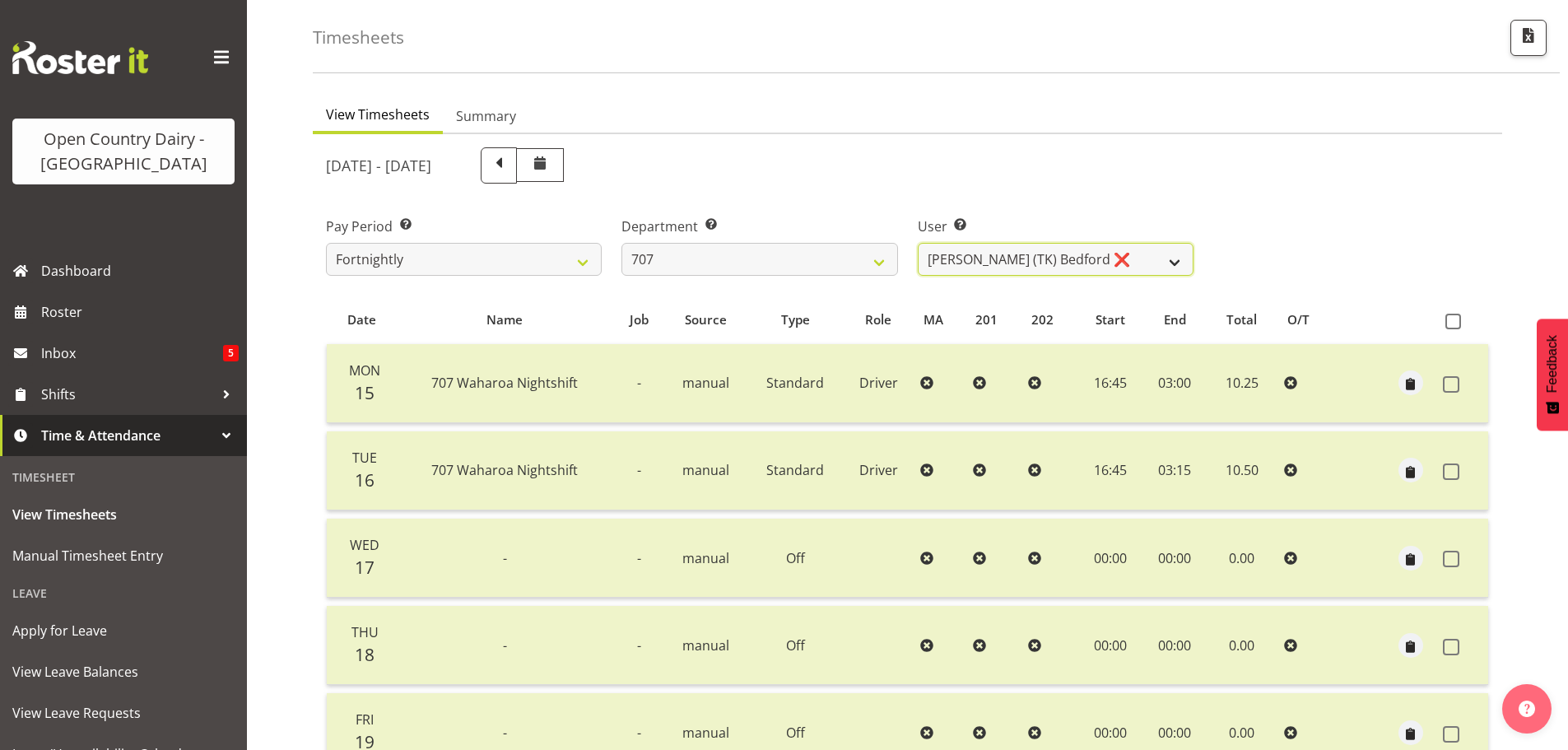
click at [1182, 261] on select "[PERSON_NAME] (TK) Bedford ❌ [PERSON_NAME] (Junior) ❌ [PERSON_NAME] ❌" at bounding box center [1056, 259] width 276 height 33
select select "8199"
click at [918, 243] on select "[PERSON_NAME] (TK) Bedford ❌ [PERSON_NAME] (Junior) ❌ [PERSON_NAME] ❌" at bounding box center [1056, 259] width 276 height 33
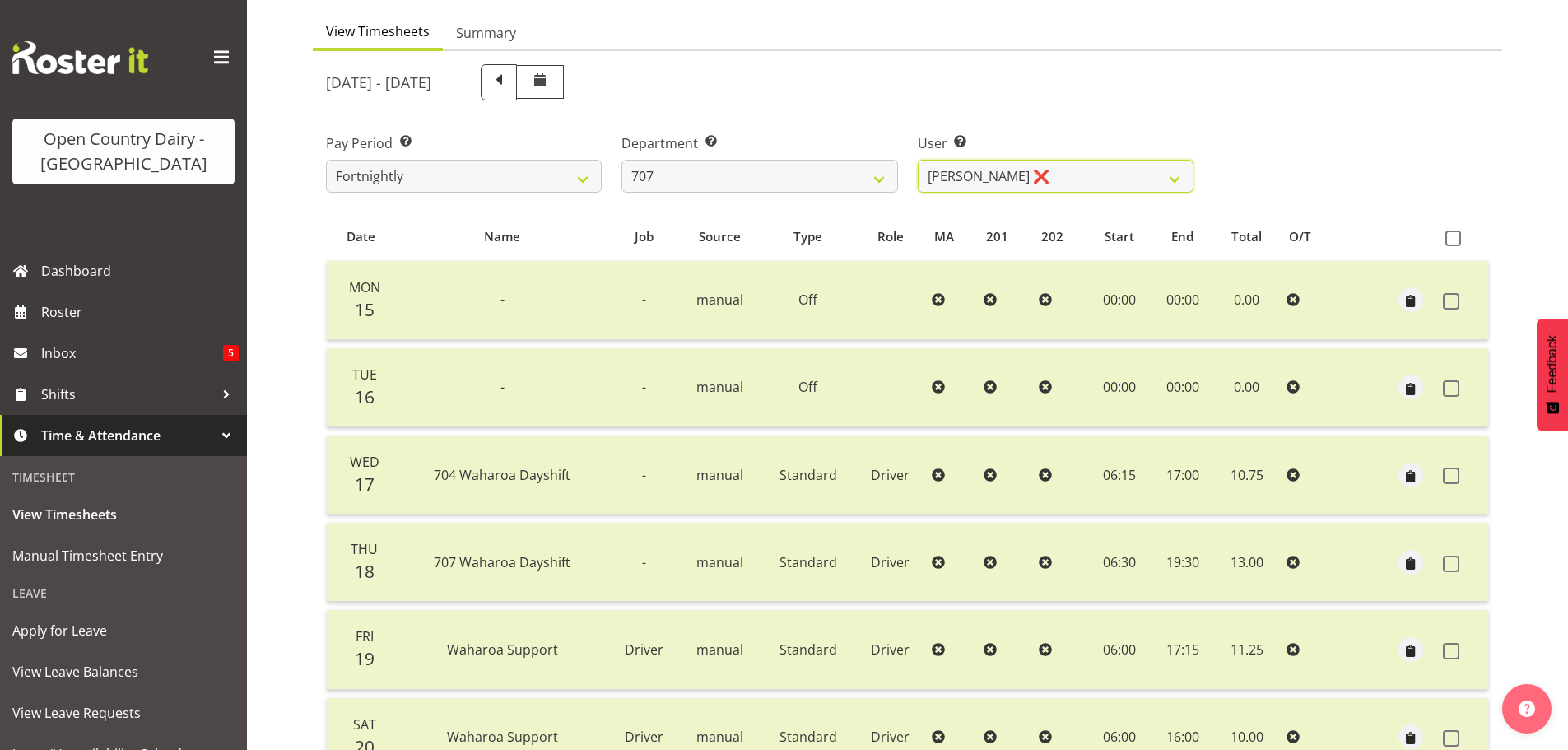
scroll to position [148, 0]
click at [881, 183] on select "701 702 703 704 705 706 707 708 709 710 711 712 713 714 715 716 717 718 719 720" at bounding box center [759, 177] width 276 height 33
select select "762"
click at [622, 161] on select "701 702 703 704 705 706 707 708 709 710 711 712 713 714 715 716 717 718 719 720" at bounding box center [759, 177] width 276 height 33
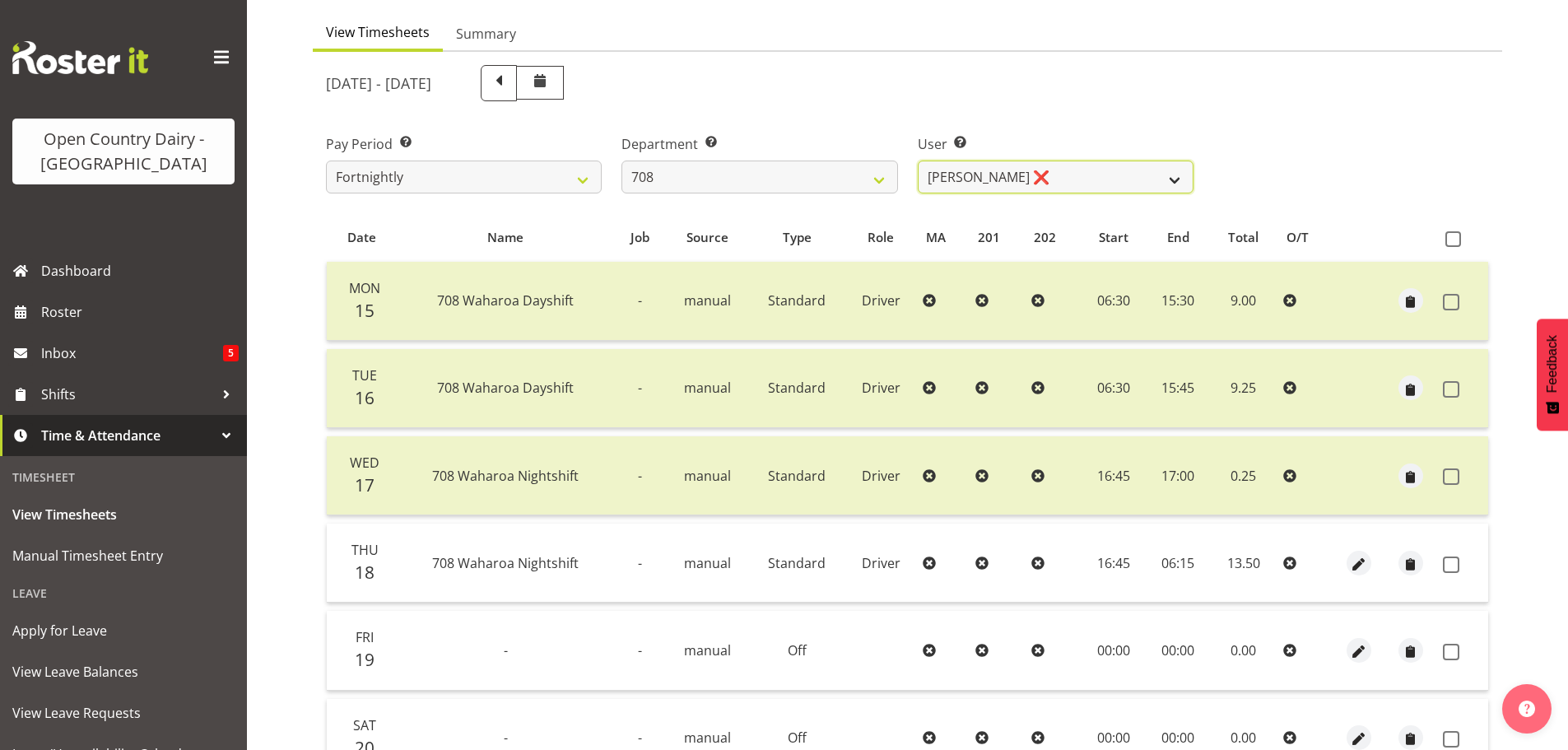
click at [1172, 181] on select "[PERSON_NAME] ❌ [PERSON_NAME] ❌" at bounding box center [1056, 177] width 276 height 33
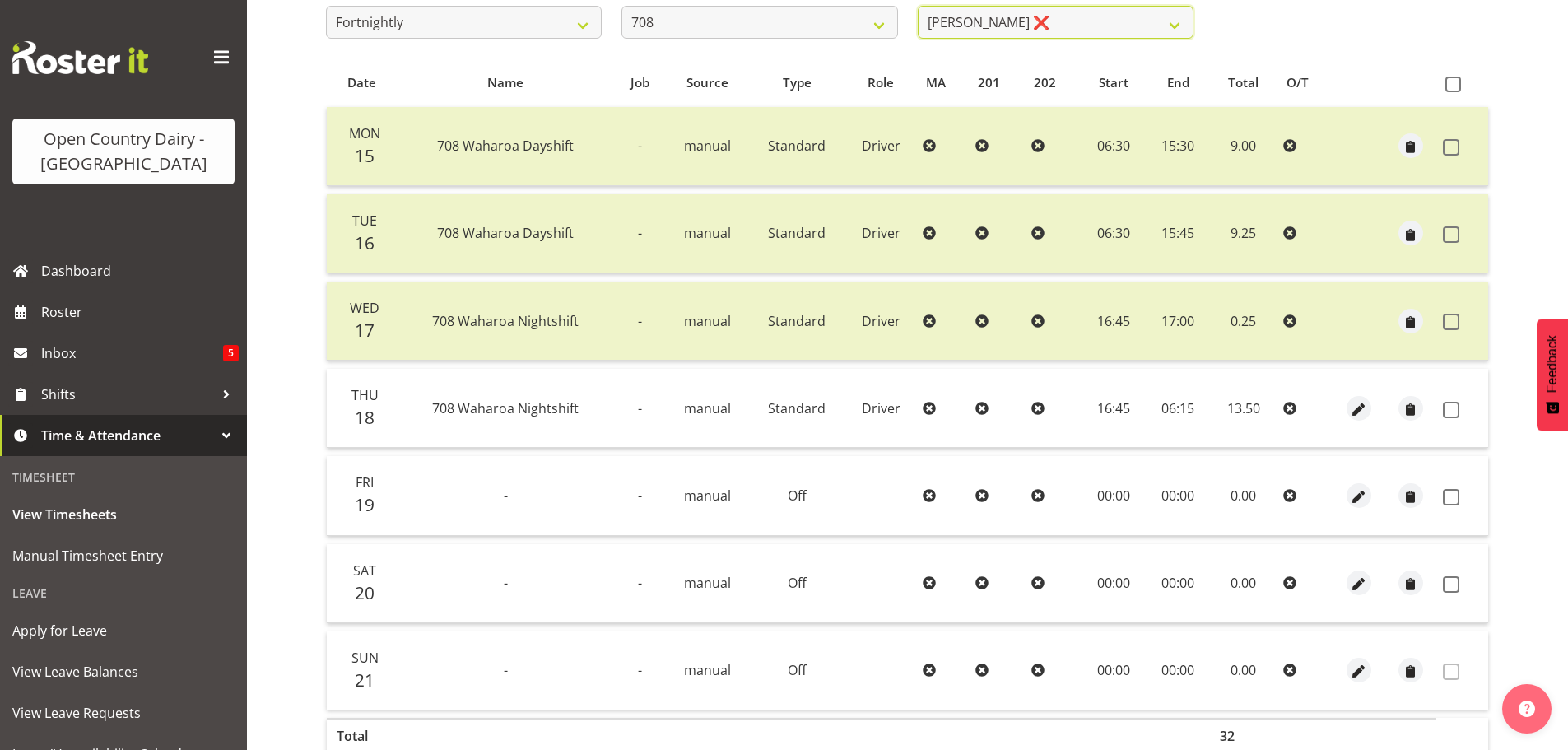
scroll to position [231, 0]
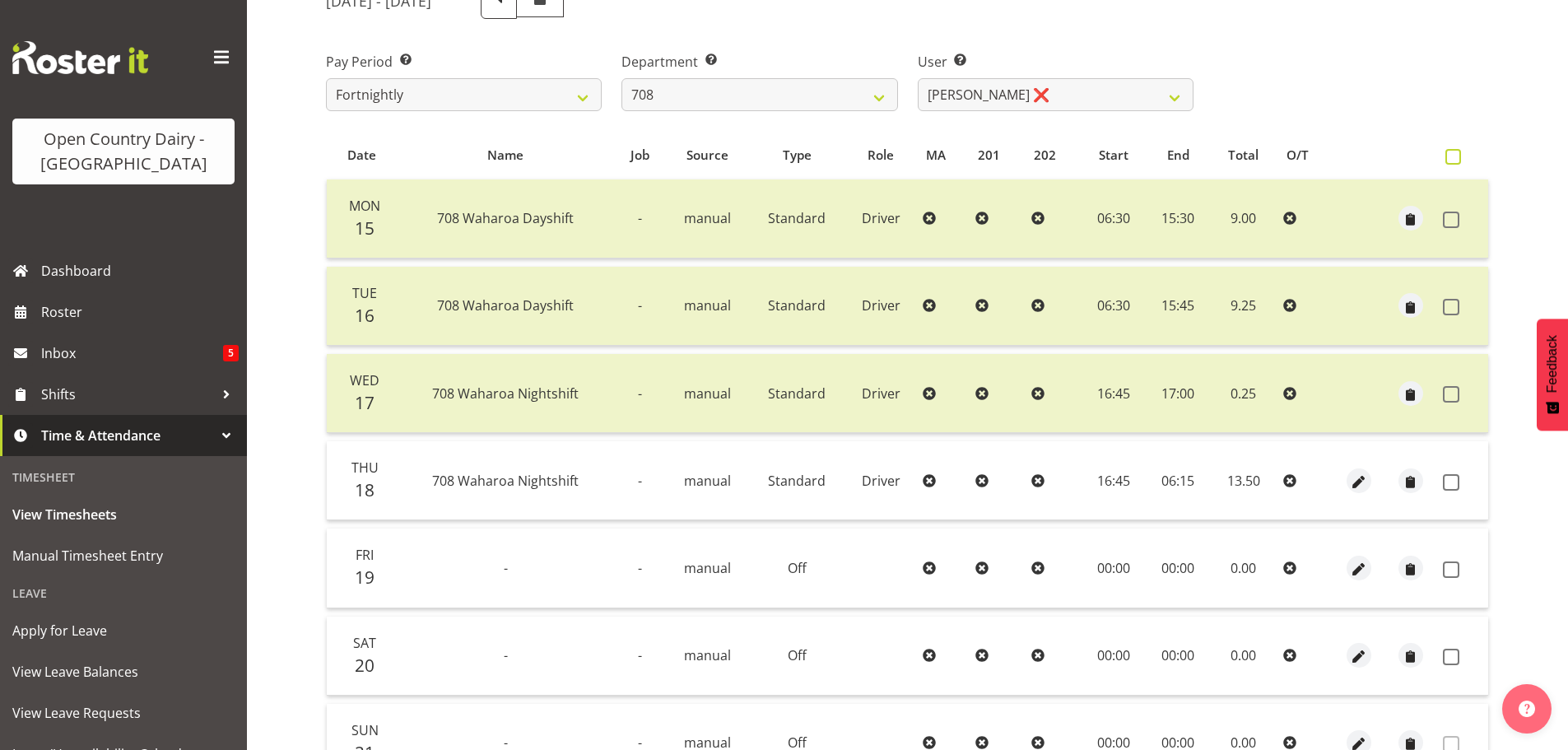
click at [1448, 151] on span at bounding box center [1453, 156] width 15 height 15
click at [1448, 152] on input "checkbox" at bounding box center [1451, 157] width 11 height 11
checkbox input "true"
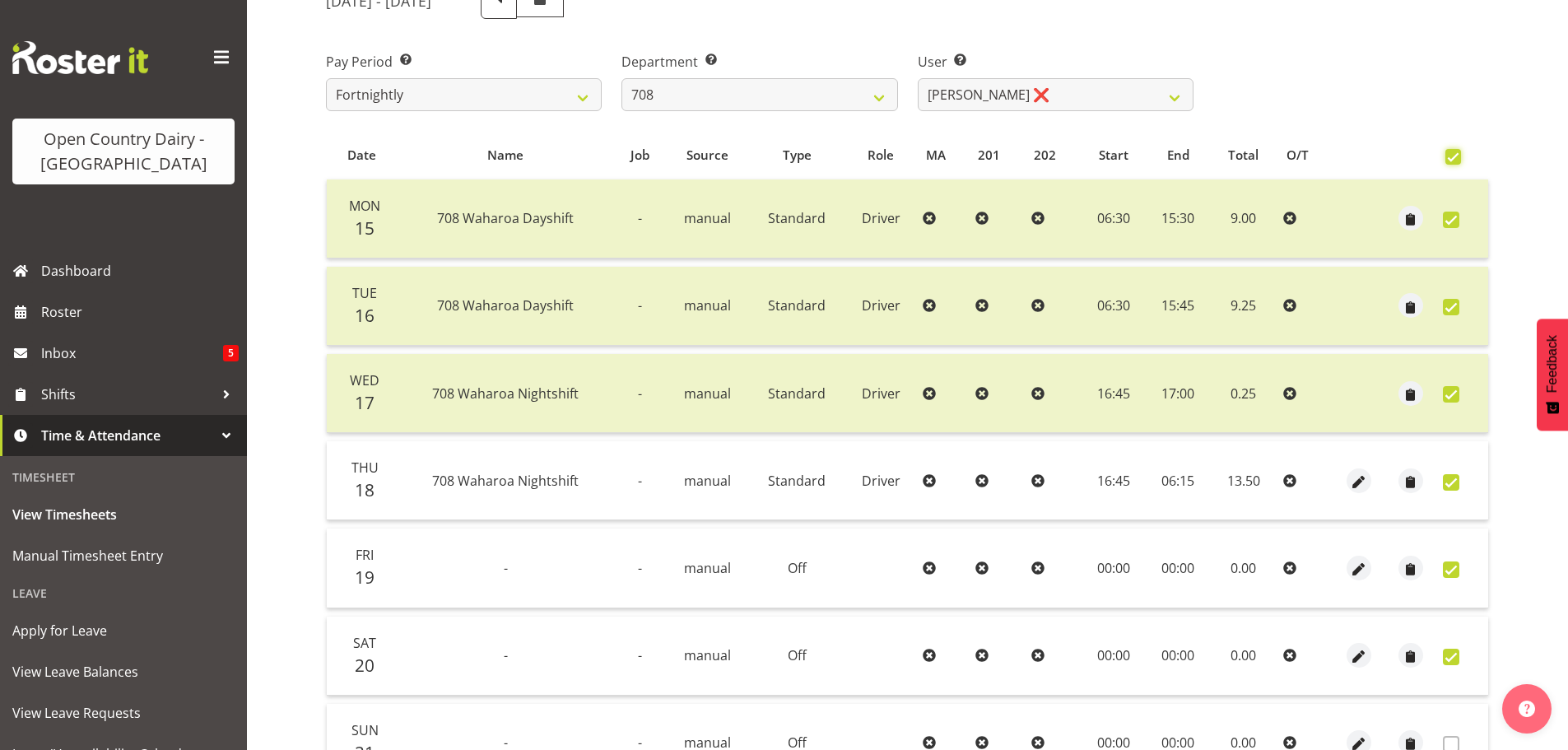
checkbox input "true"
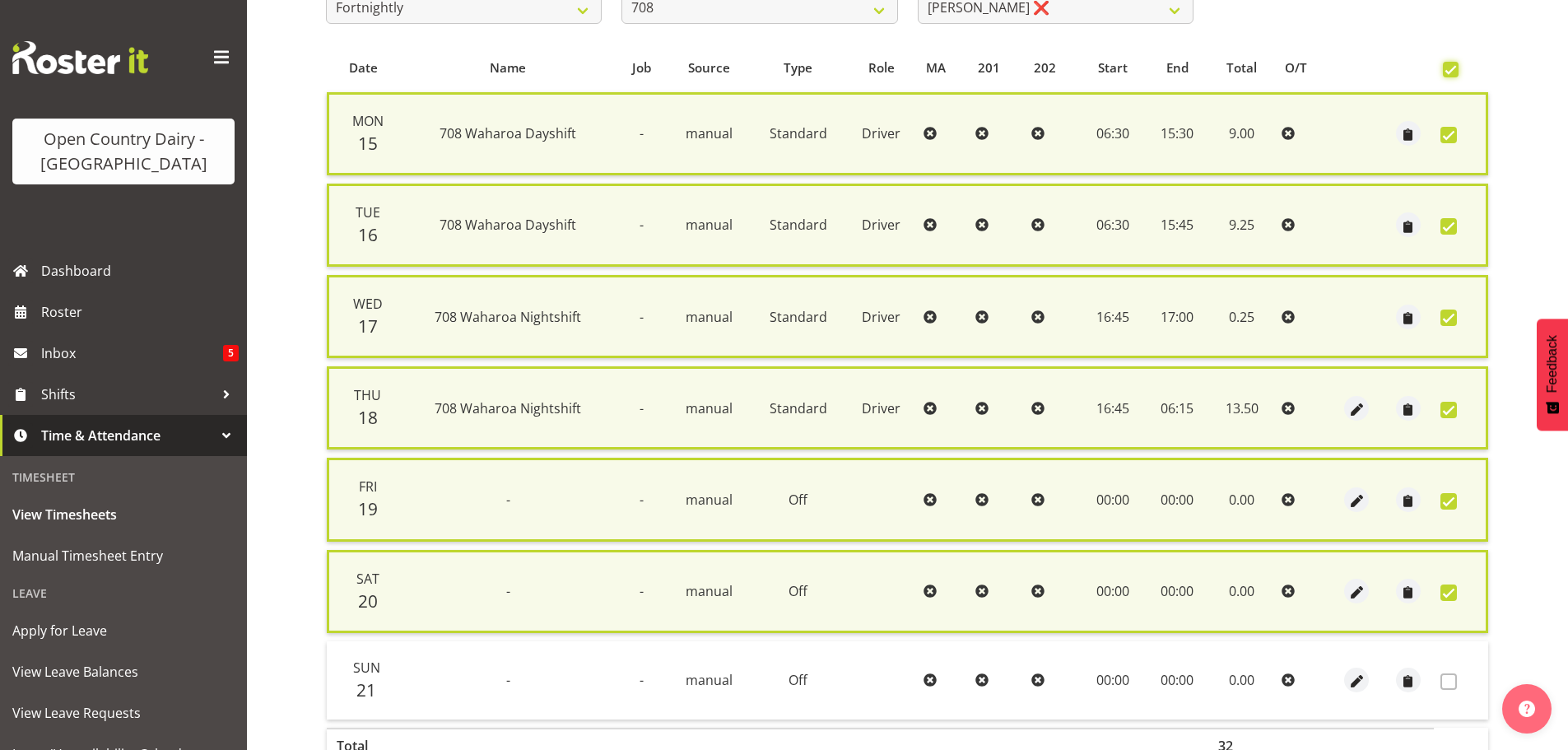
scroll to position [419, 0]
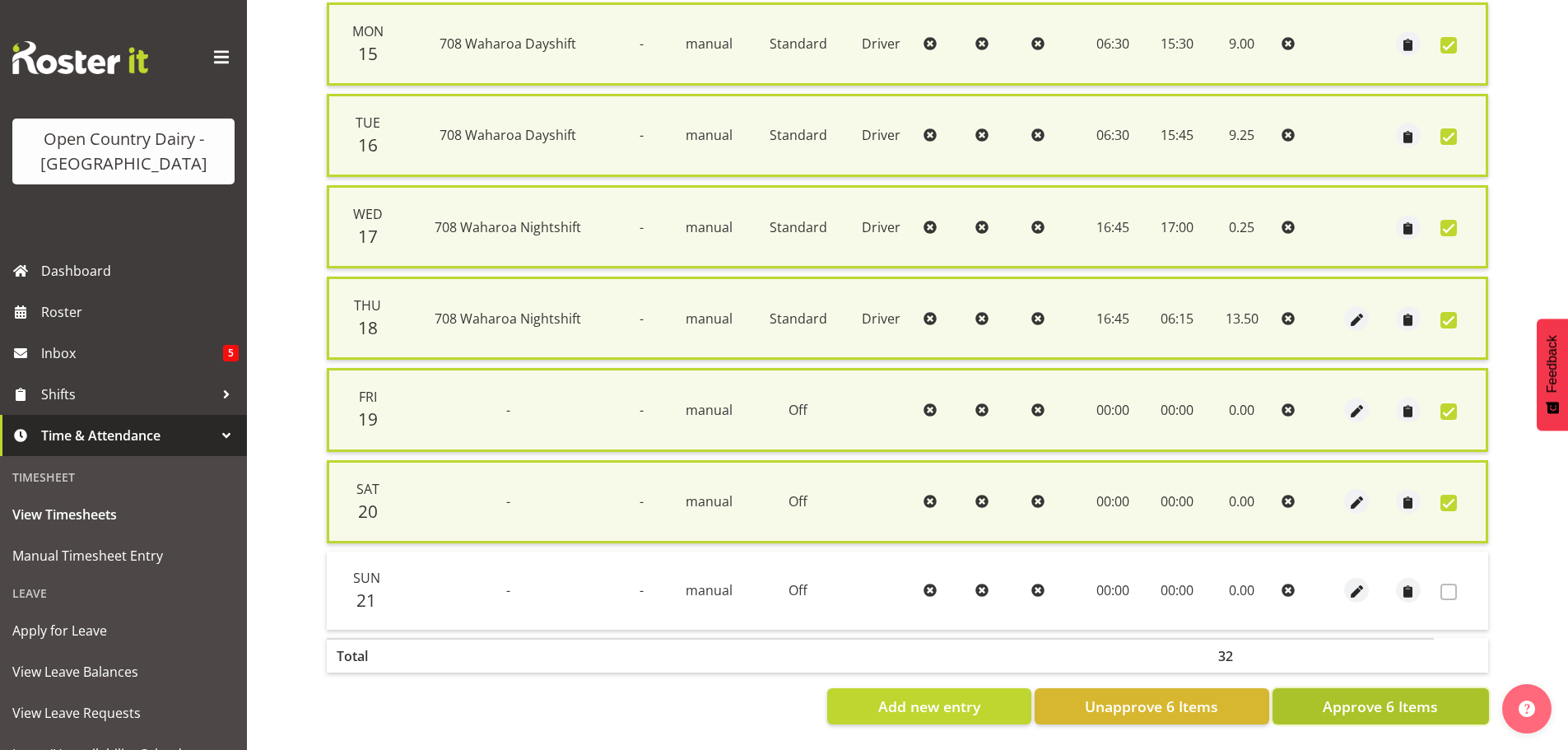
click at [1379, 695] on span "Approve 6 Items" at bounding box center [1380, 706] width 115 height 22
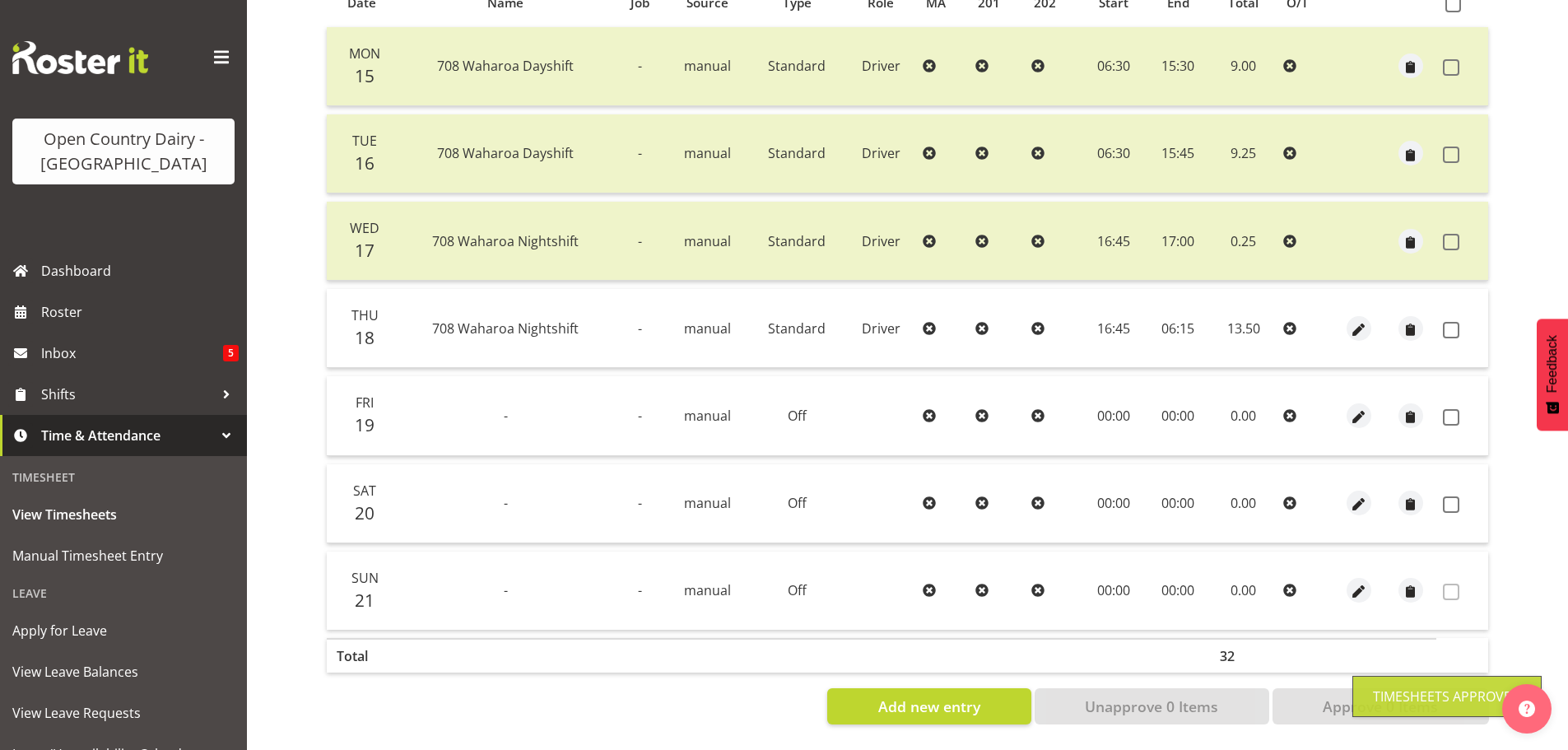
checkbox input "false"
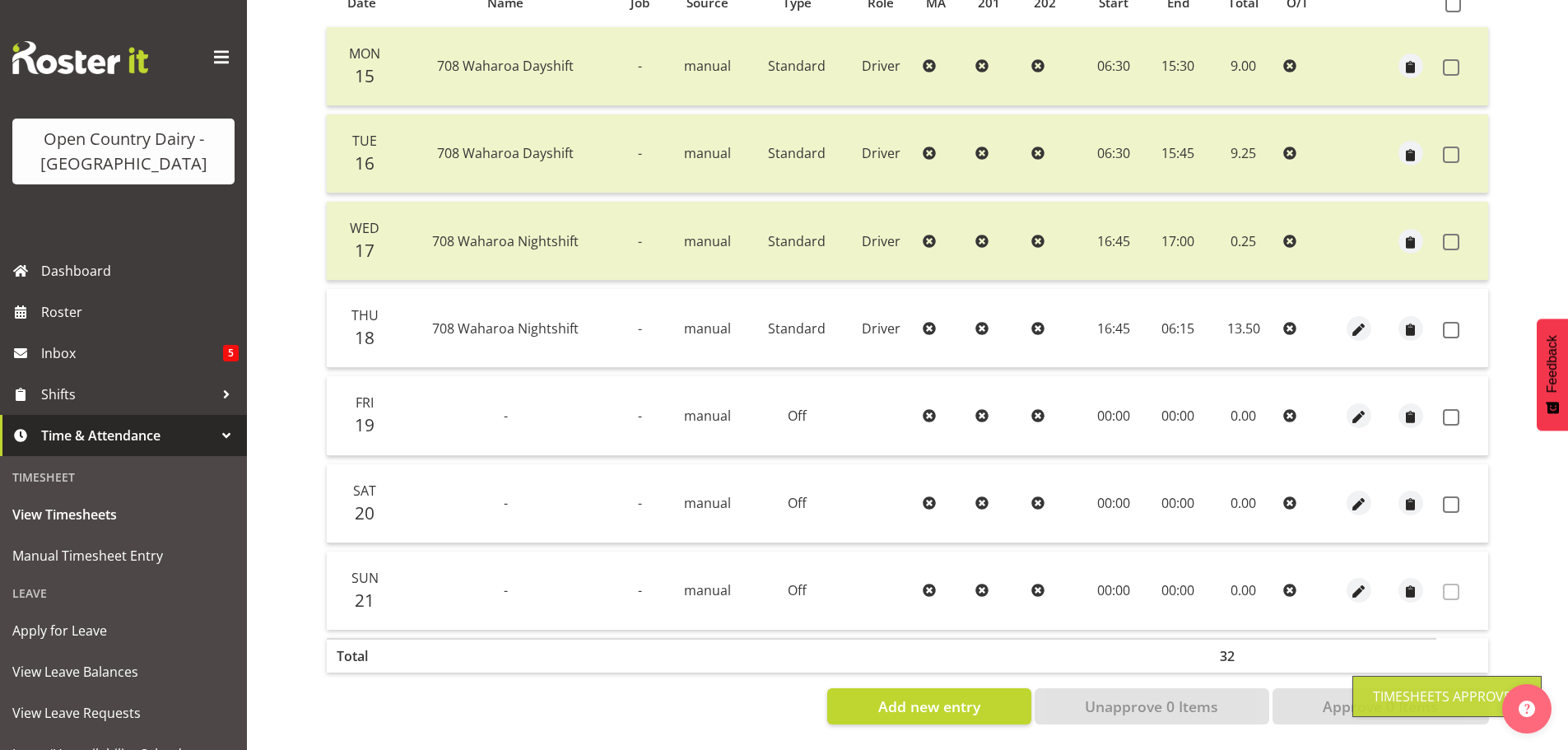
checkbox input "false"
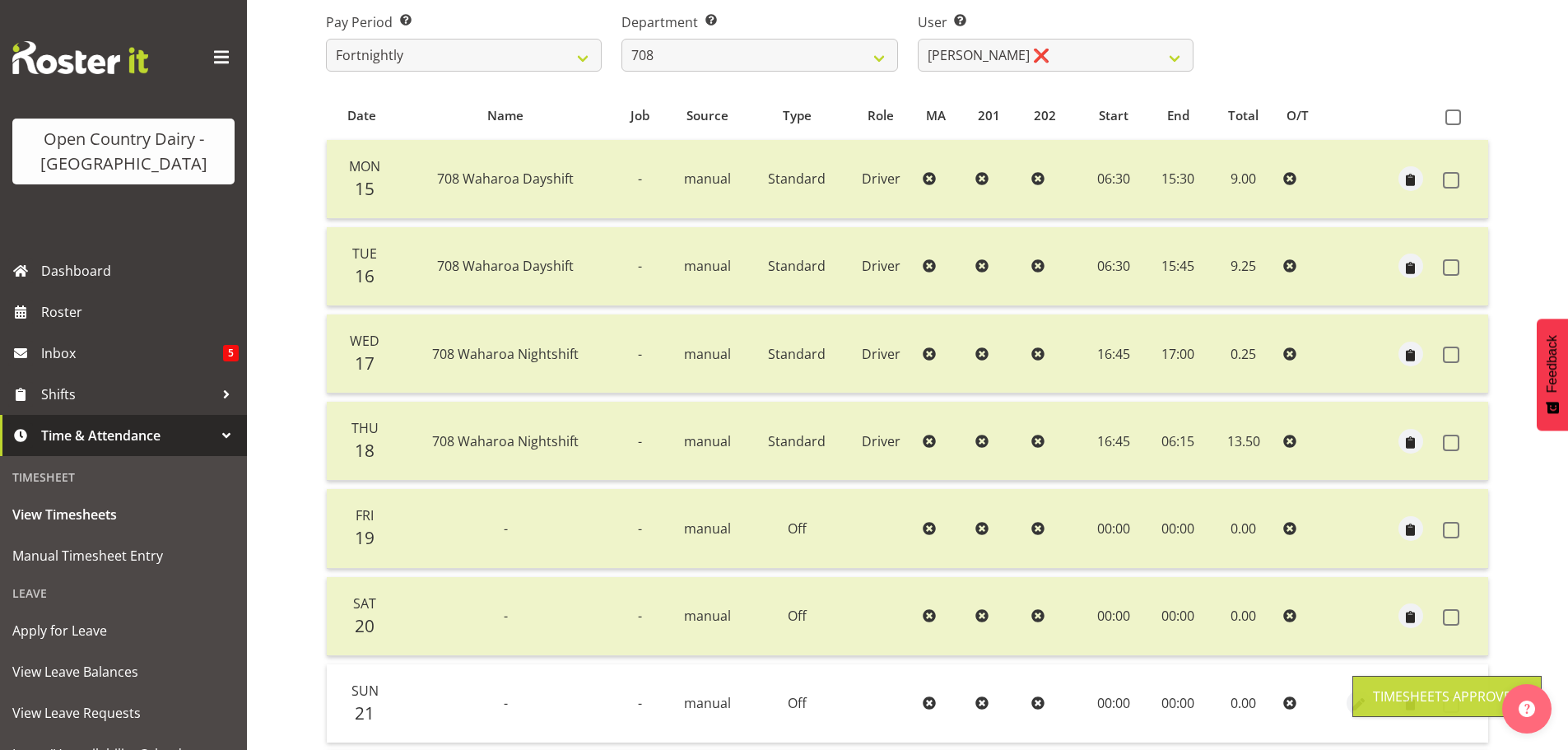
scroll to position [0, 0]
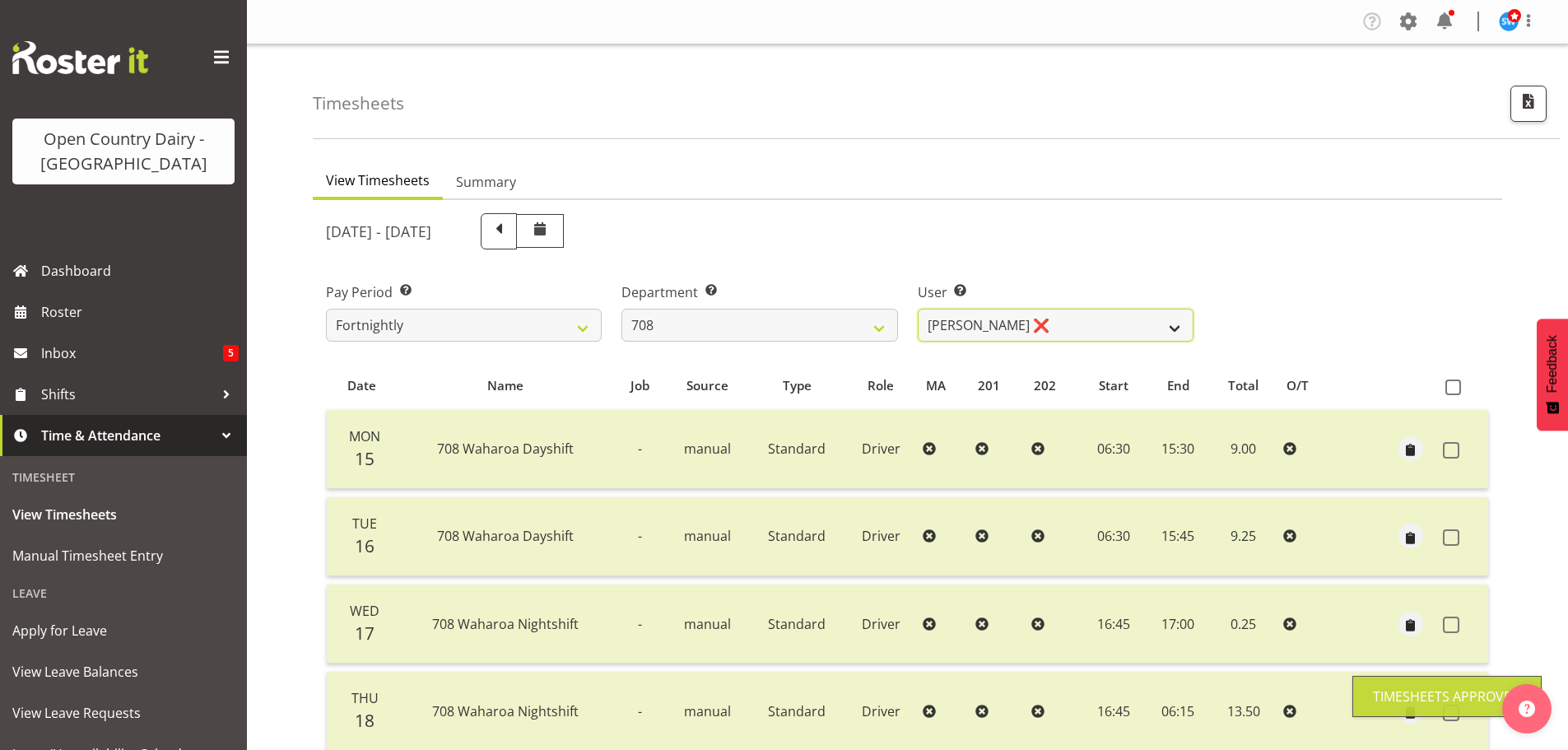
click at [1177, 329] on select "[PERSON_NAME] ❌ [PERSON_NAME] ❌" at bounding box center [1056, 325] width 276 height 33
select select "11697"
click at [918, 309] on select "[PERSON_NAME] ❌ [PERSON_NAME] ❌" at bounding box center [1056, 325] width 276 height 33
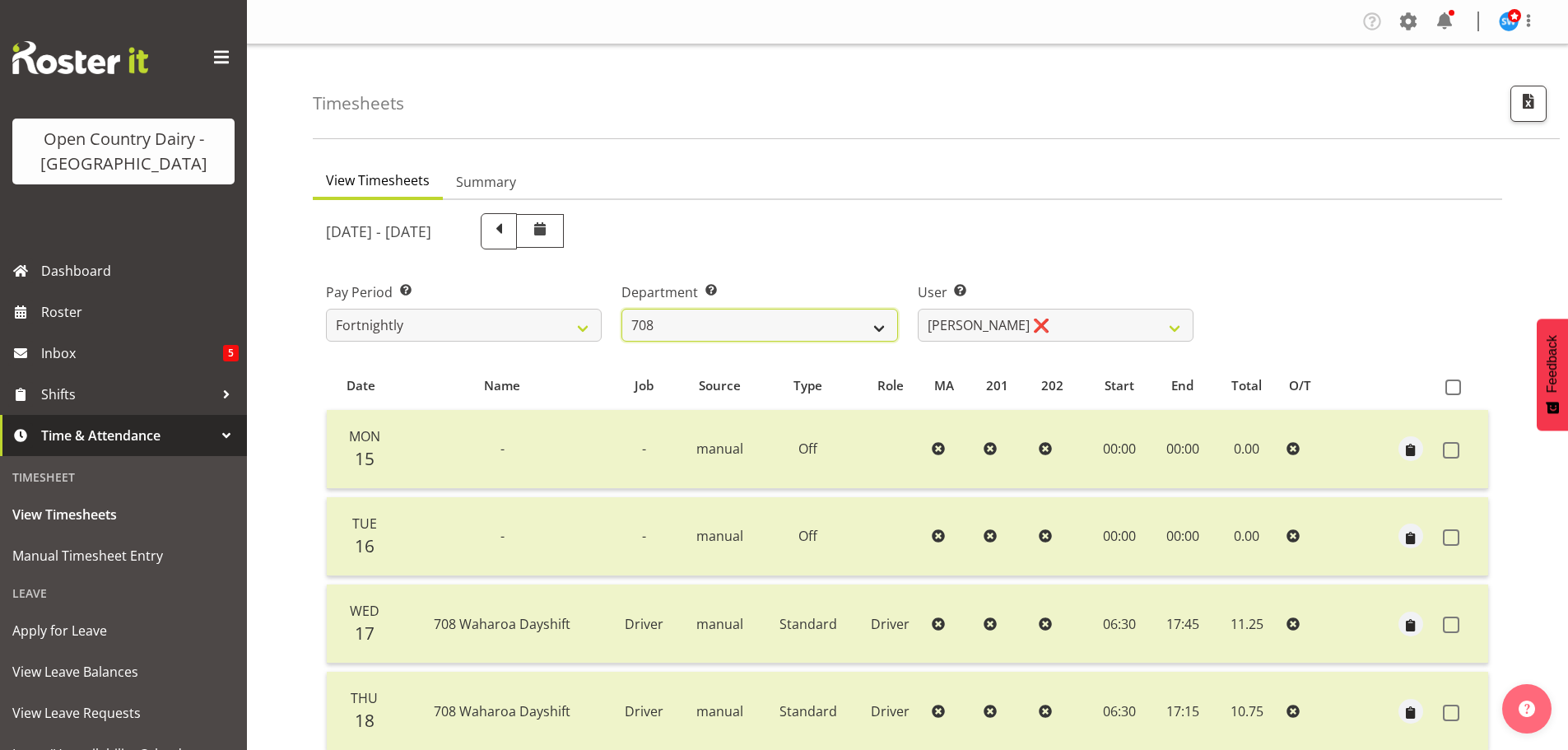
click at [877, 327] on select "701 702 703 704 705 706 707 708 709 710 711 712 713 714 715 716 717 718 719 720" at bounding box center [759, 325] width 276 height 33
select select "735"
click at [622, 309] on select "701 702 703 704 705 706 707 708 709 710 711 712 713 714 715 716 717 718 719 720" at bounding box center [759, 325] width 276 height 33
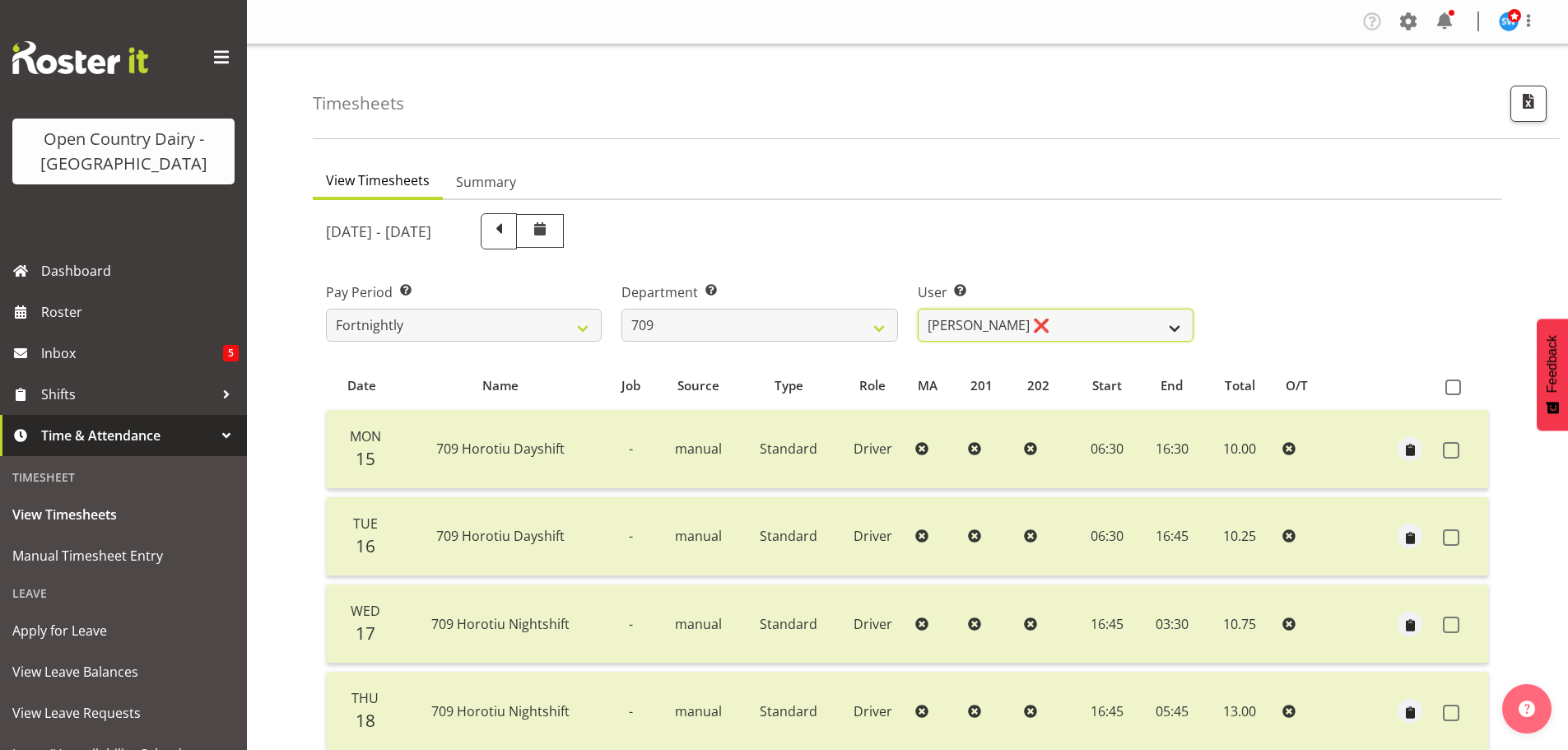
click at [1174, 327] on select "[PERSON_NAME] ❌ [PERSON_NAME] ❌ [PERSON_NAME] ❌ [PERSON_NAME] ❌" at bounding box center [1056, 325] width 276 height 33
click at [918, 309] on select "[PERSON_NAME] ❌ [PERSON_NAME] ❌ [PERSON_NAME] ❌ [PERSON_NAME] ❌" at bounding box center [1056, 325] width 276 height 33
click at [1174, 323] on select "[PERSON_NAME] ❌ [PERSON_NAME] ❌ [PERSON_NAME] ❌ [PERSON_NAME] ❌" at bounding box center [1056, 325] width 276 height 33
select select "10056"
click at [918, 309] on select "[PERSON_NAME] ❌ [PERSON_NAME] ❌ [PERSON_NAME] ❌ [PERSON_NAME] ❌" at bounding box center [1056, 325] width 276 height 33
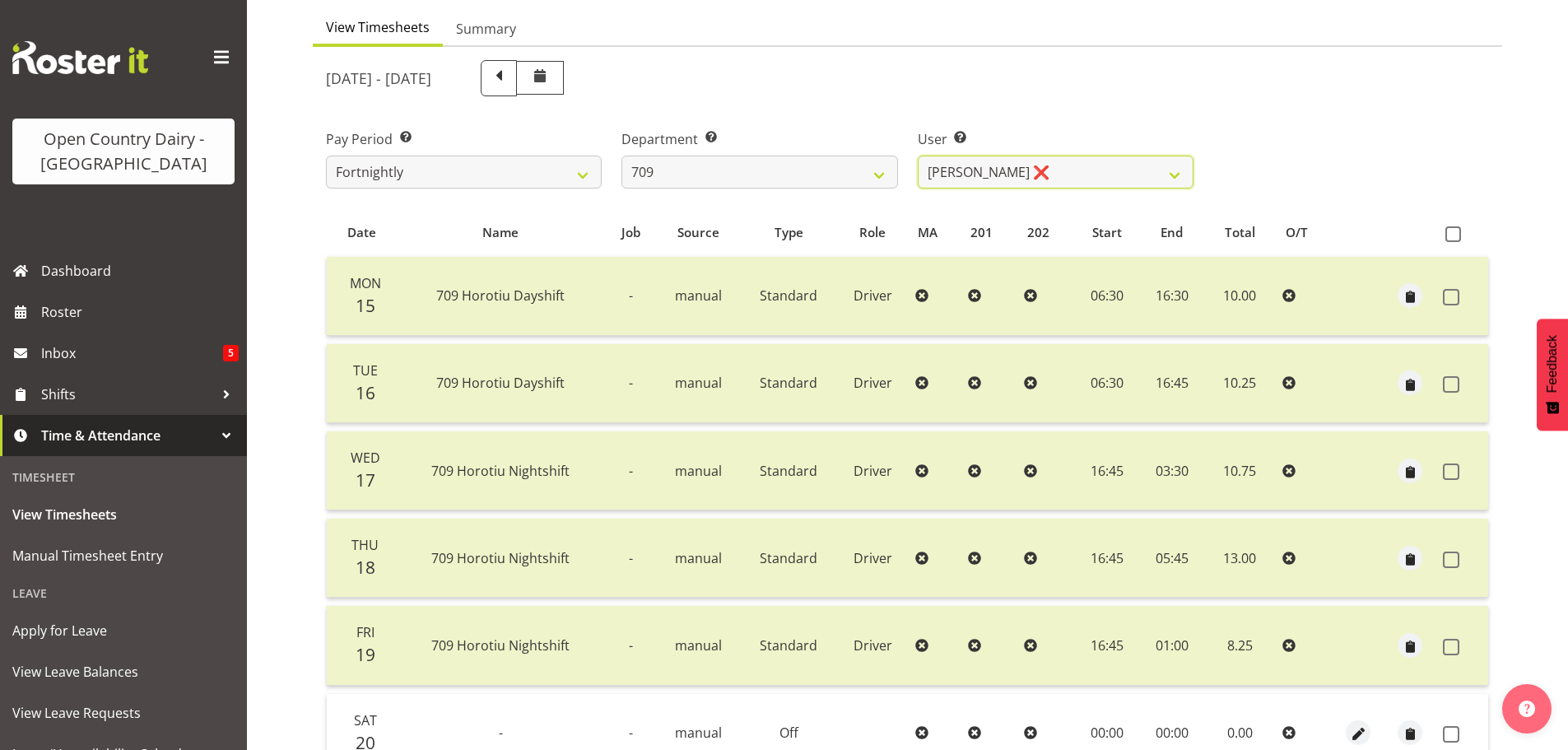
scroll to position [148, 0]
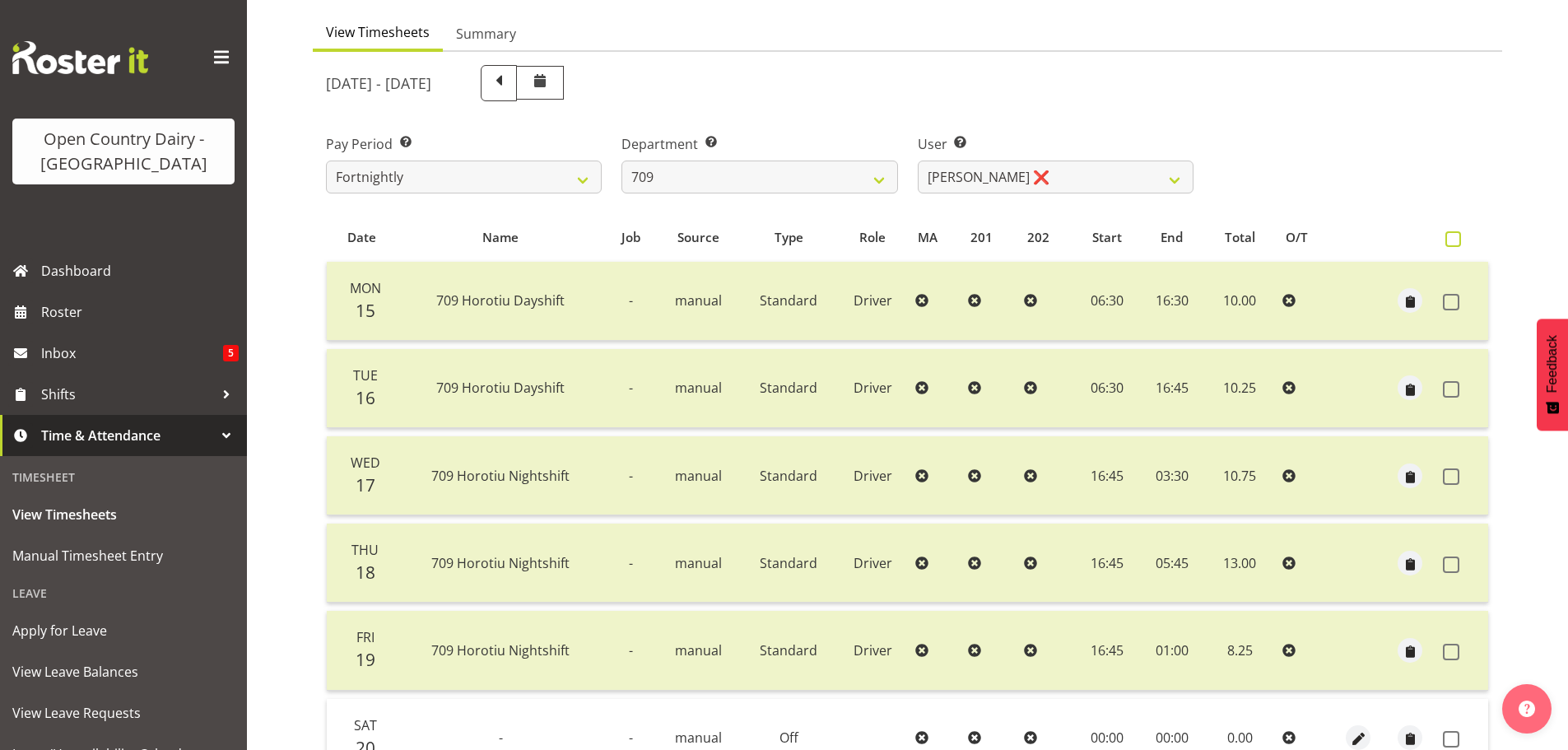
click at [1451, 241] on span at bounding box center [1453, 238] width 15 height 15
click at [1451, 241] on input "checkbox" at bounding box center [1451, 239] width 11 height 11
checkbox input "true"
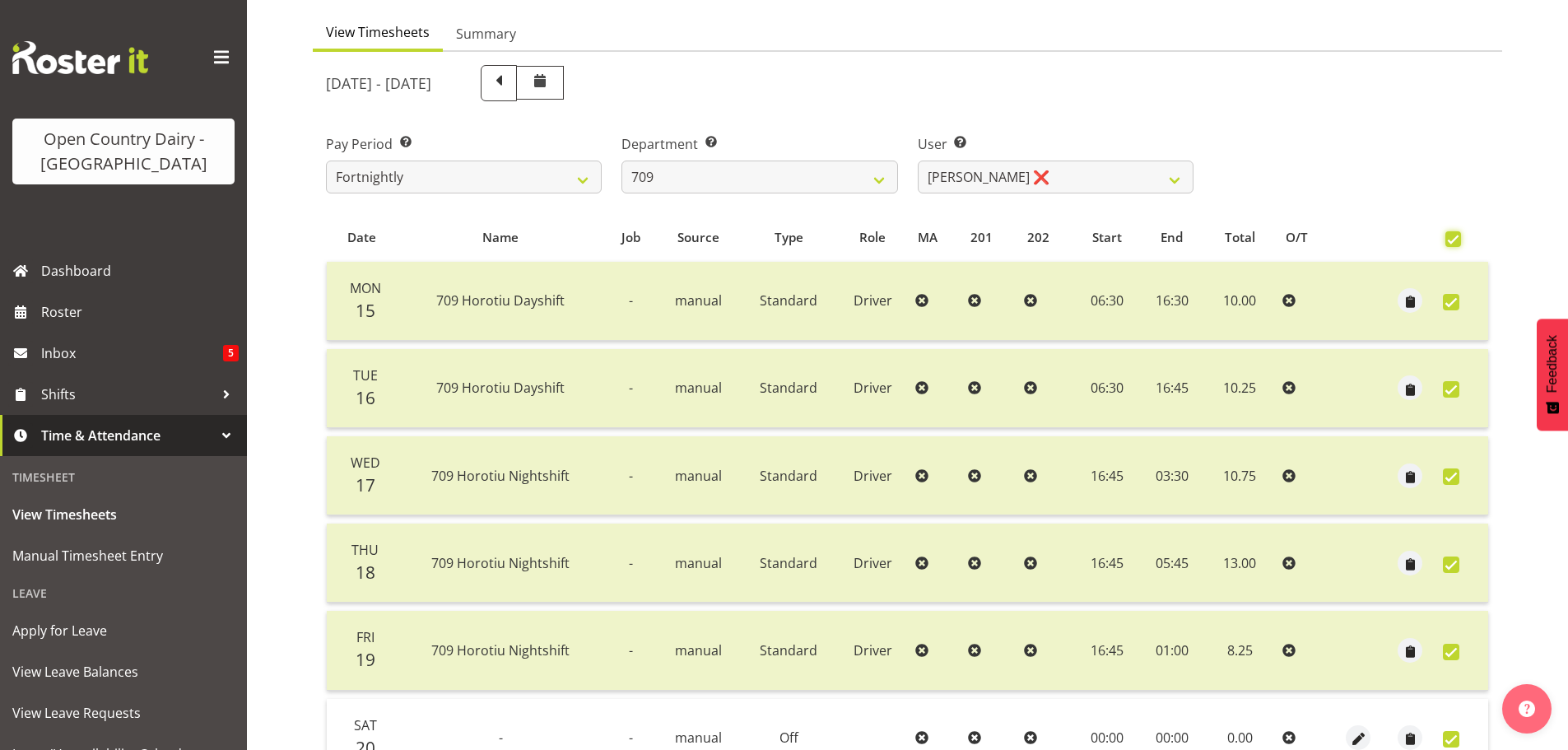
checkbox input "true"
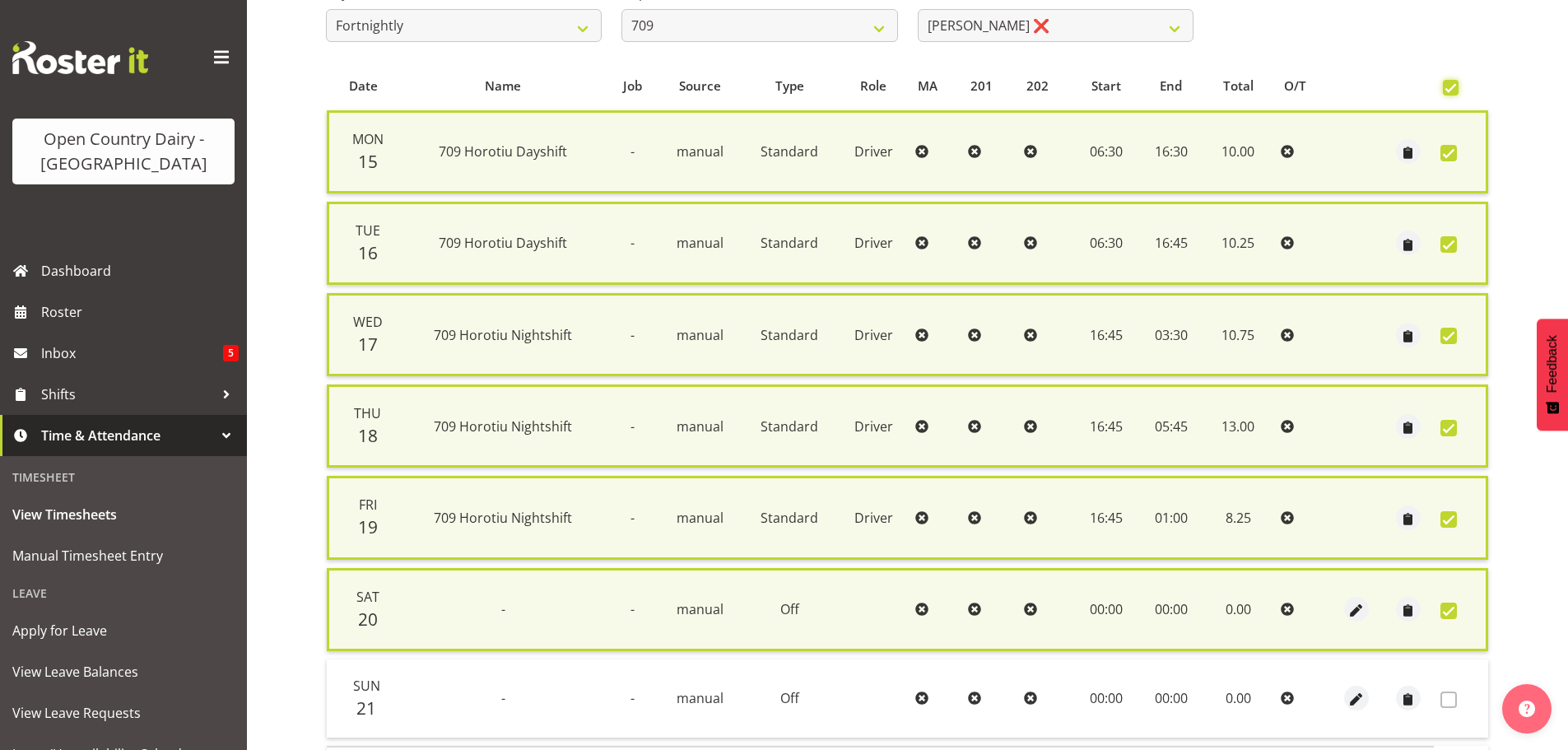
scroll to position [419, 0]
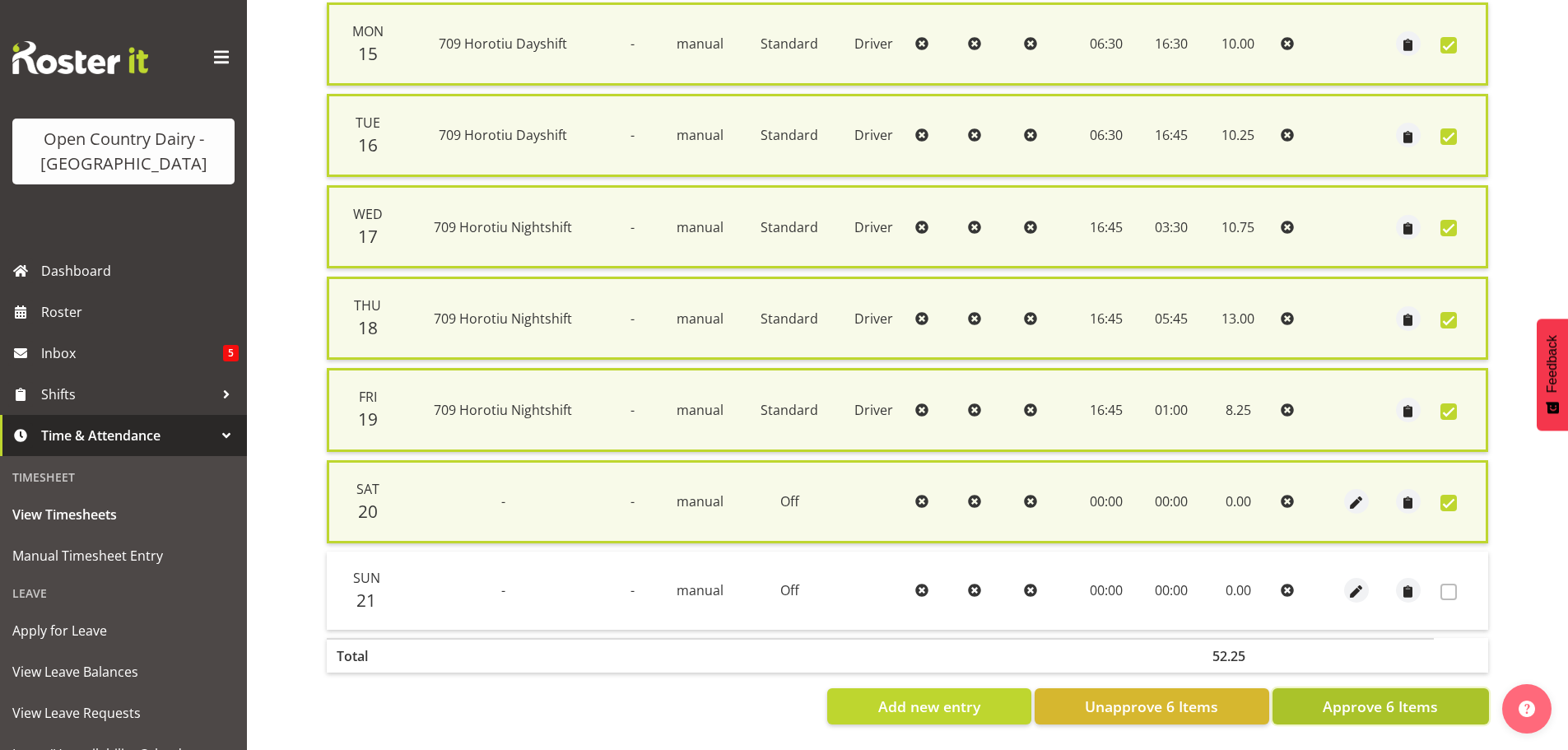
click at [1377, 701] on span "Approve 6 Items" at bounding box center [1380, 706] width 115 height 22
checkbox input "false"
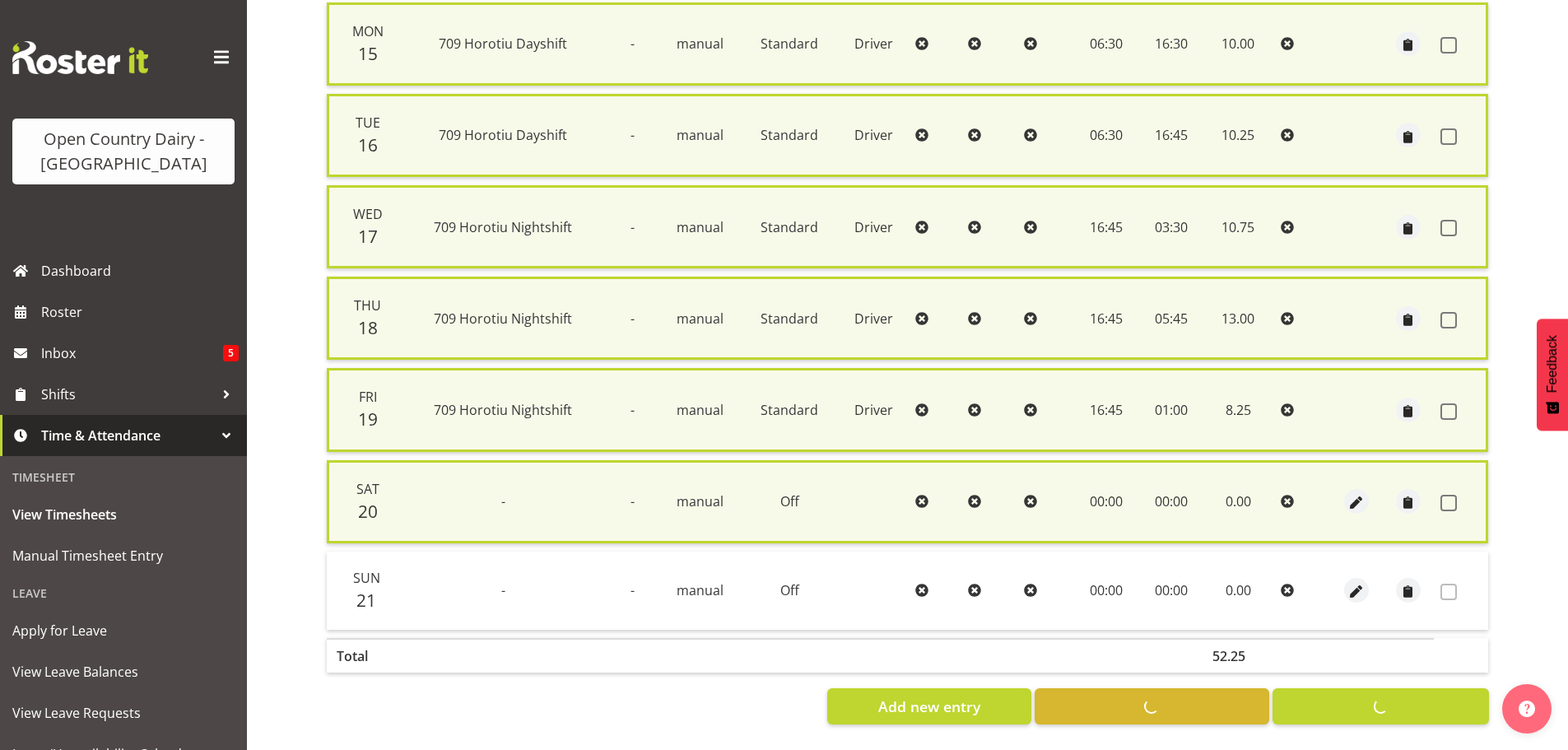
checkbox input "false"
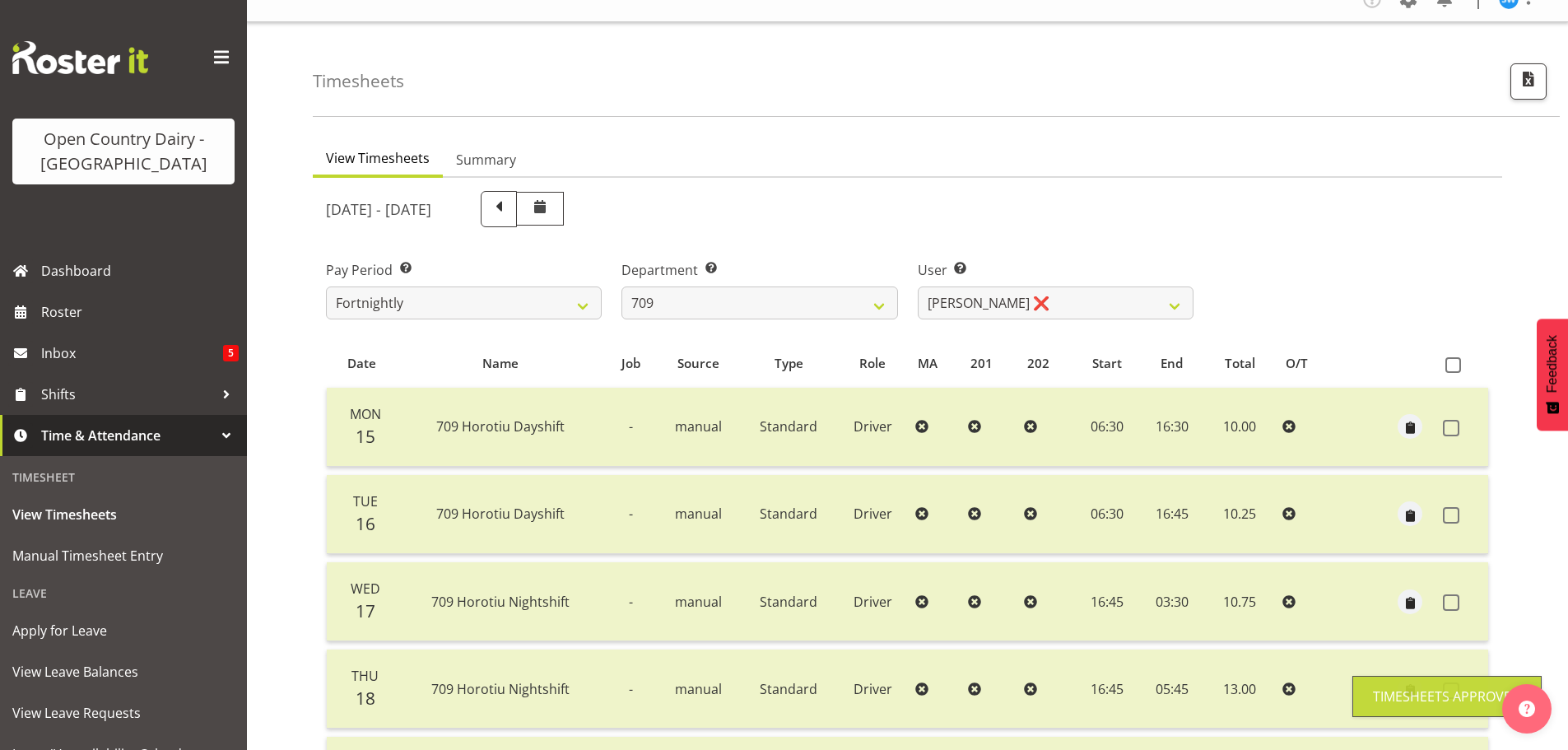
scroll to position [0, 0]
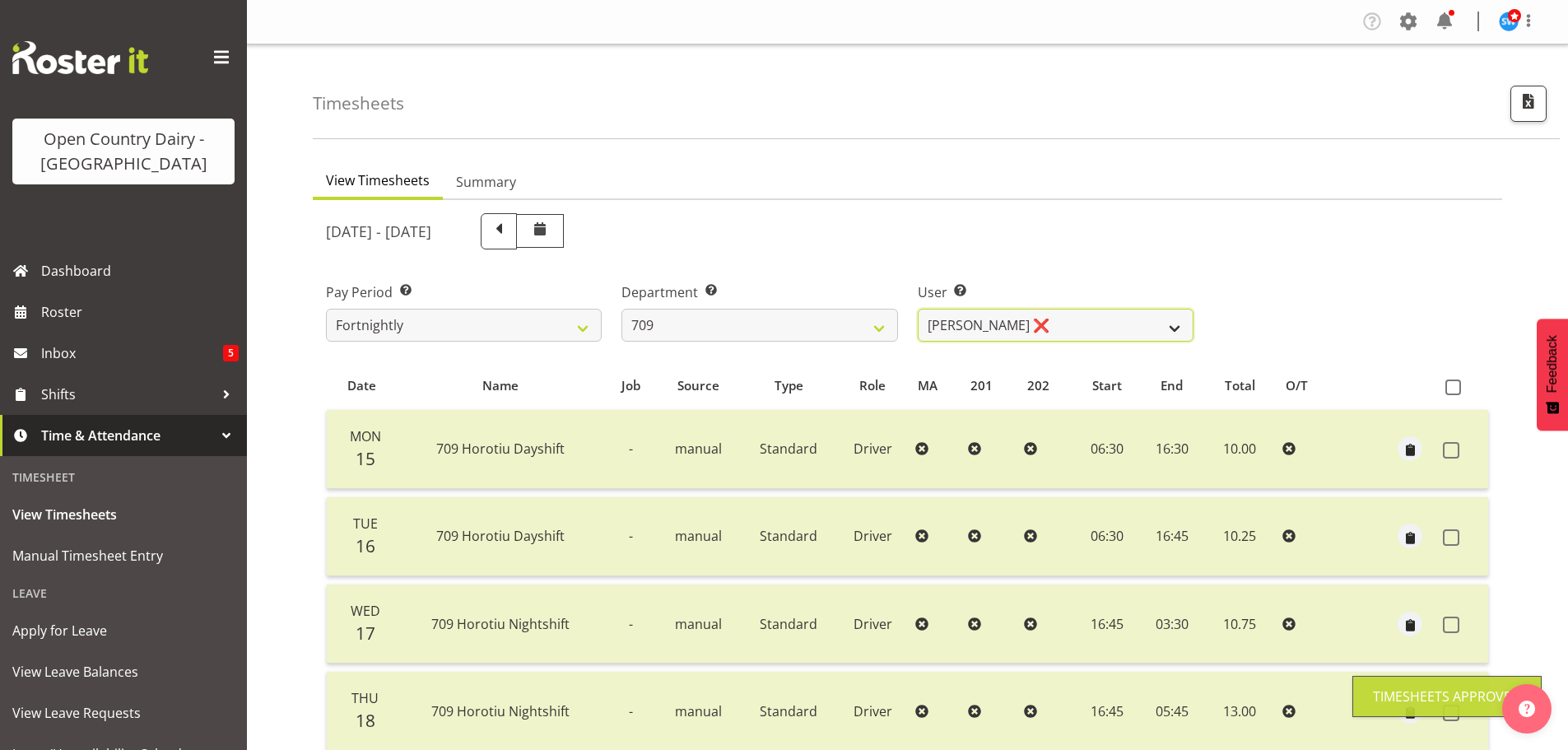
click at [1173, 326] on select "[PERSON_NAME] ❌ [PERSON_NAME] ❌ [PERSON_NAME] ❌ [PERSON_NAME] ❌" at bounding box center [1056, 325] width 276 height 33
select select "9890"
click at [918, 309] on select "[PERSON_NAME] ❌ [PERSON_NAME] ❌ [PERSON_NAME] ❌ [PERSON_NAME] ❌" at bounding box center [1056, 325] width 276 height 33
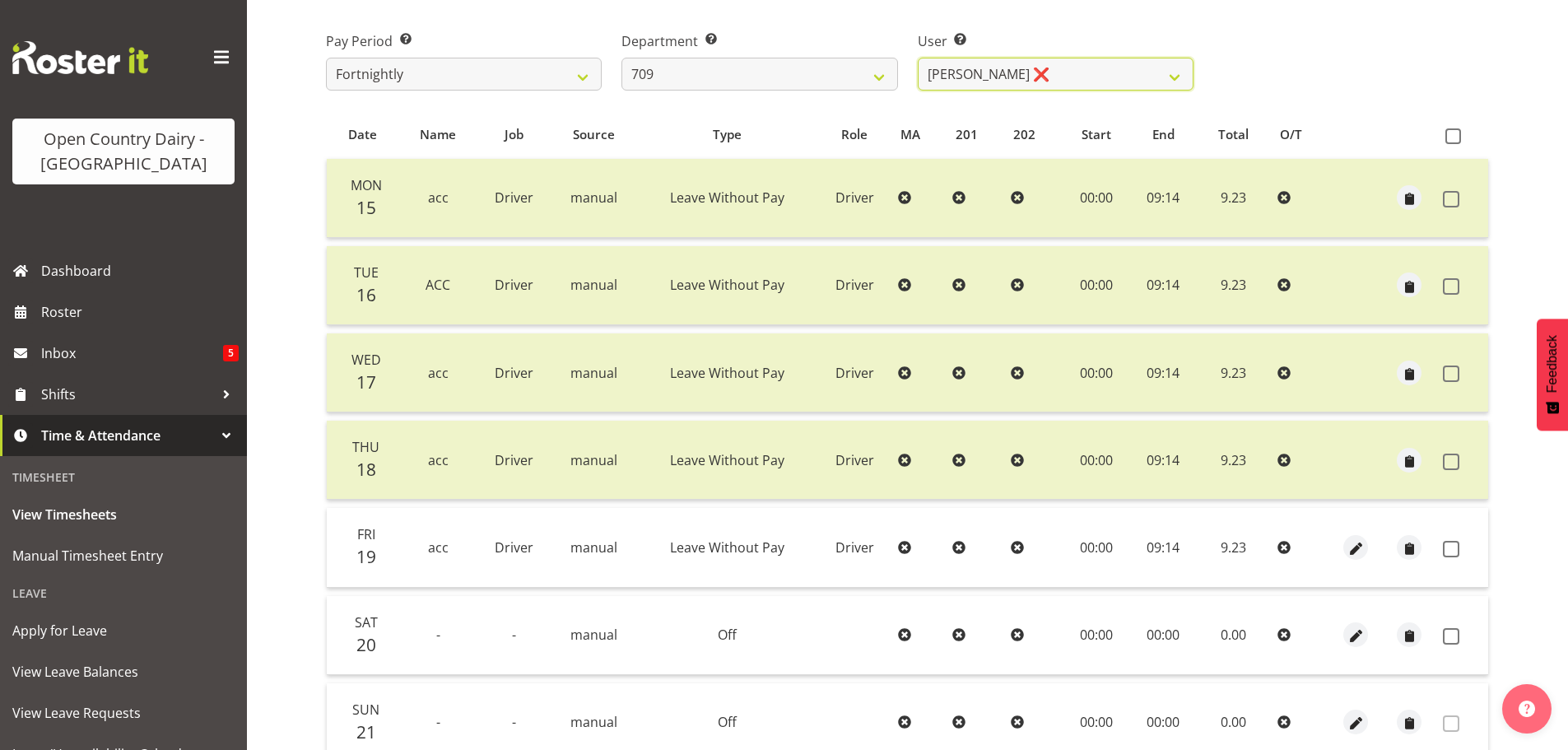
scroll to position [329, 0]
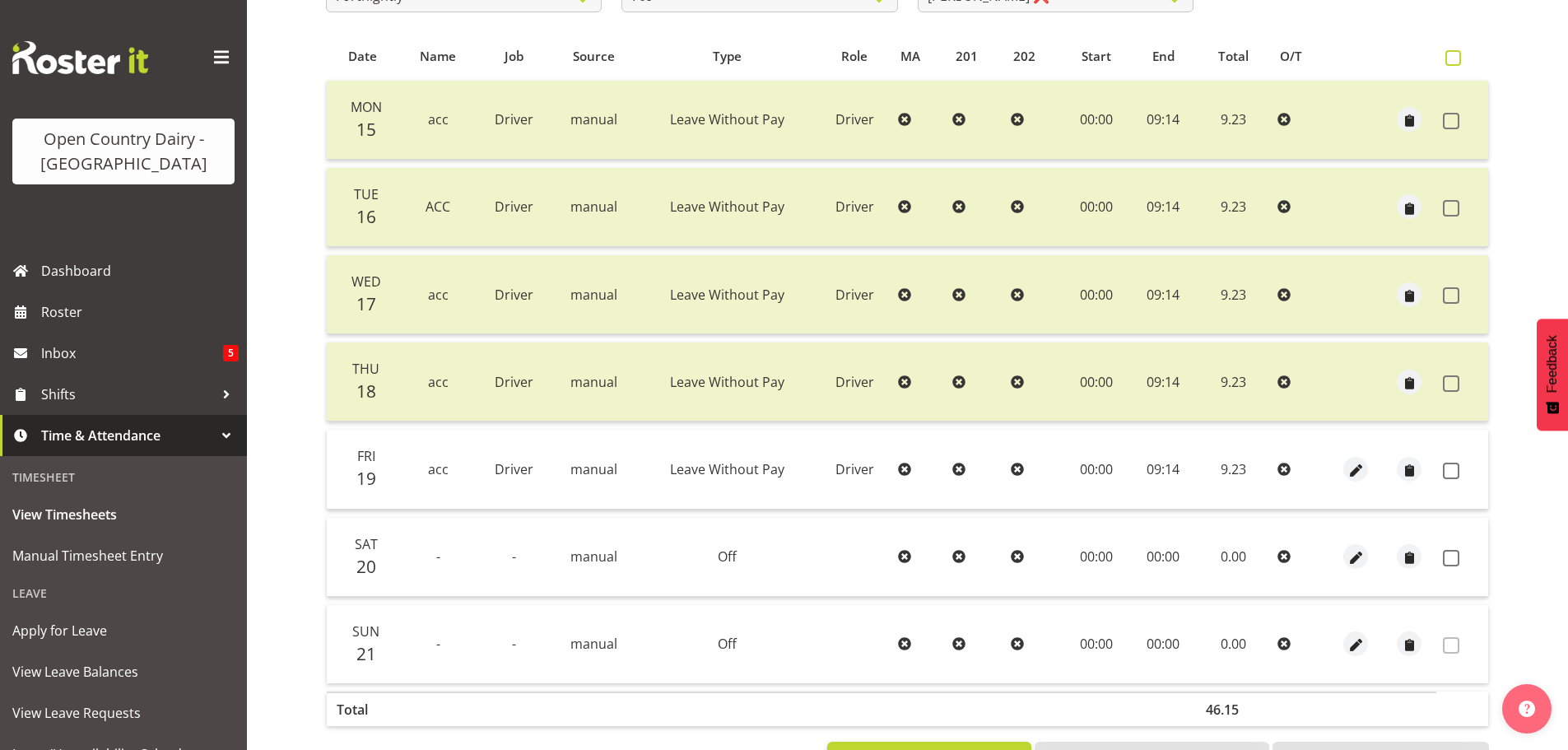
click at [1451, 52] on span at bounding box center [1453, 57] width 15 height 15
click at [1451, 53] on input "checkbox" at bounding box center [1451, 58] width 11 height 11
checkbox input "true"
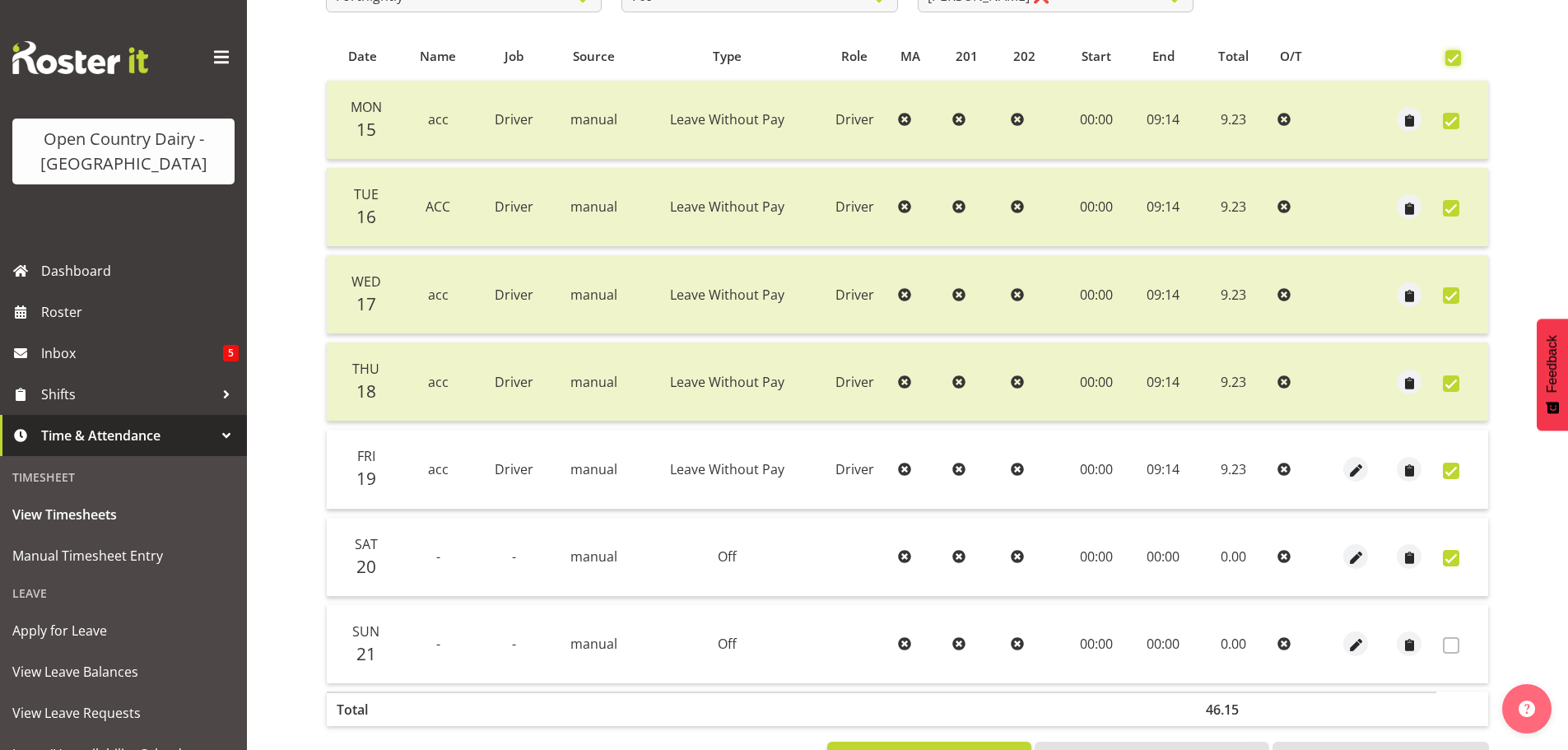
checkbox input "true"
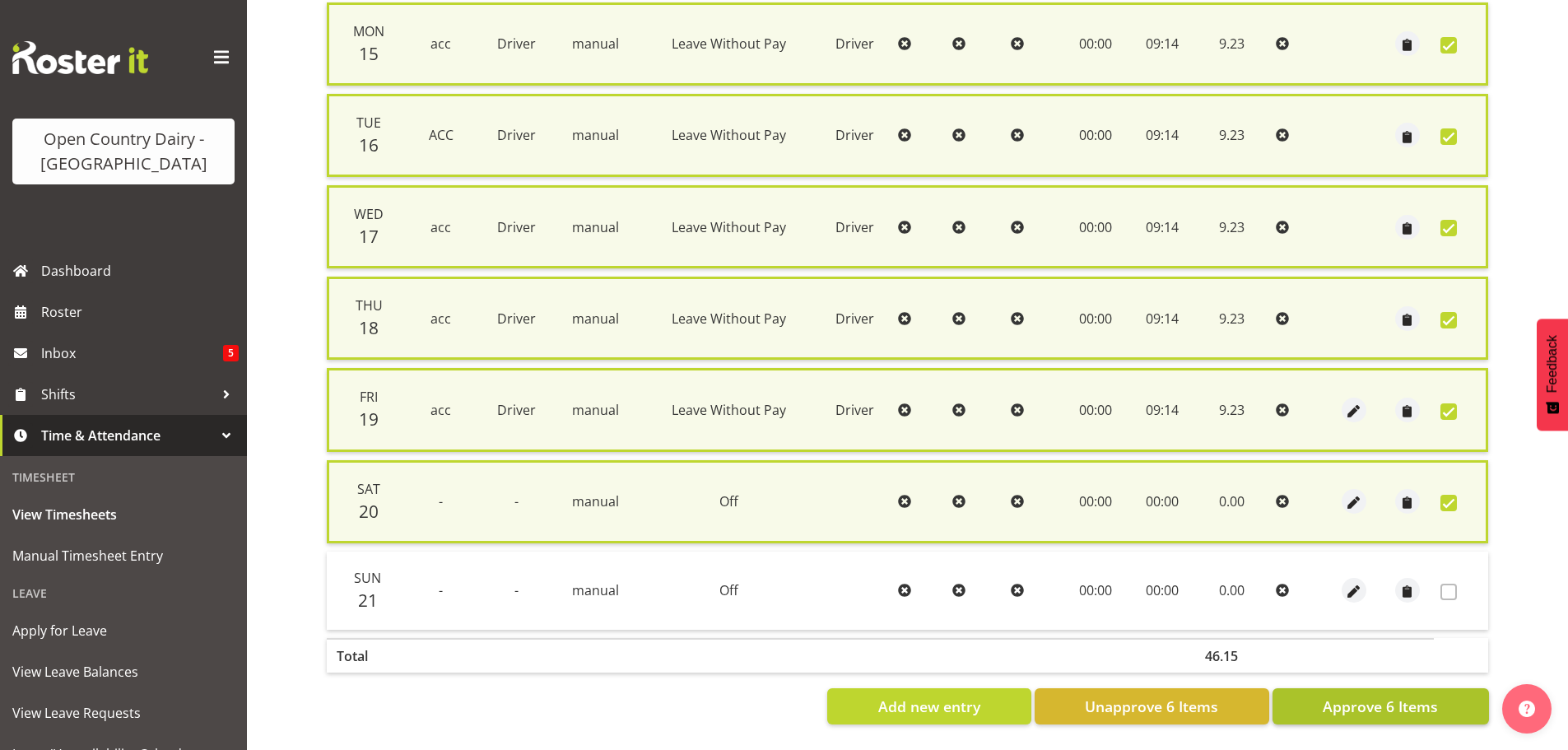
scroll to position [419, 0]
click at [1378, 695] on span "Approve 6 Items" at bounding box center [1380, 706] width 115 height 22
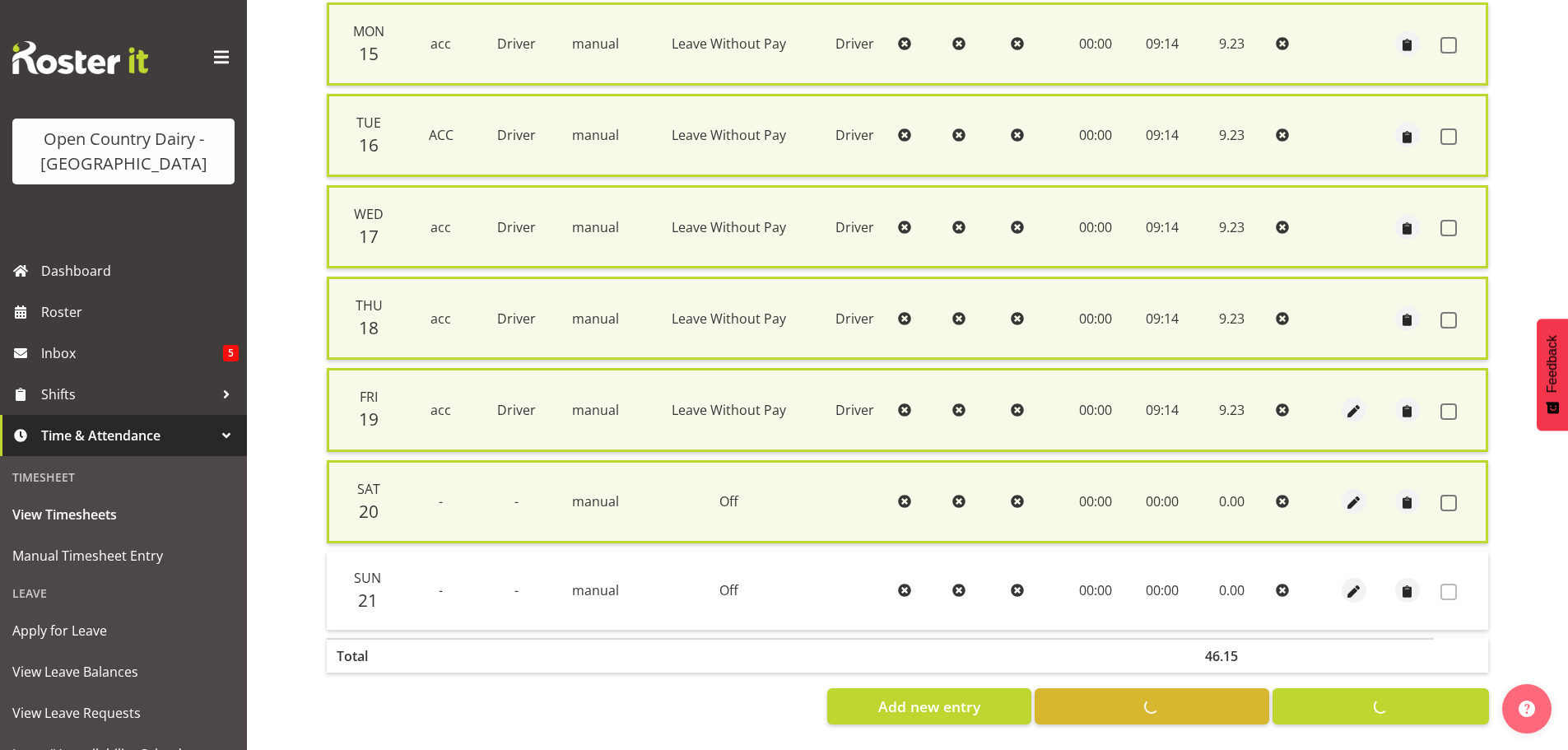
checkbox input "false"
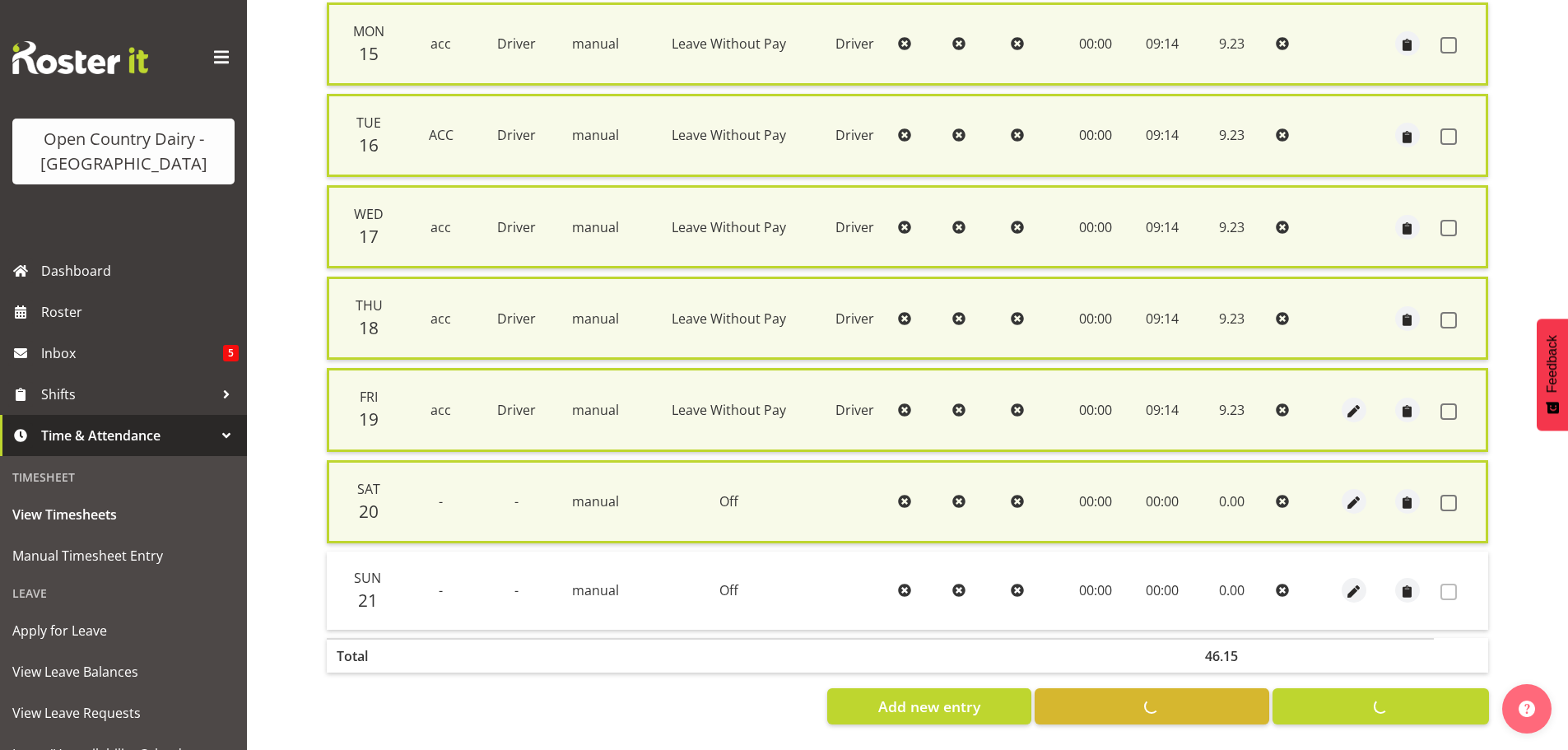
checkbox input "false"
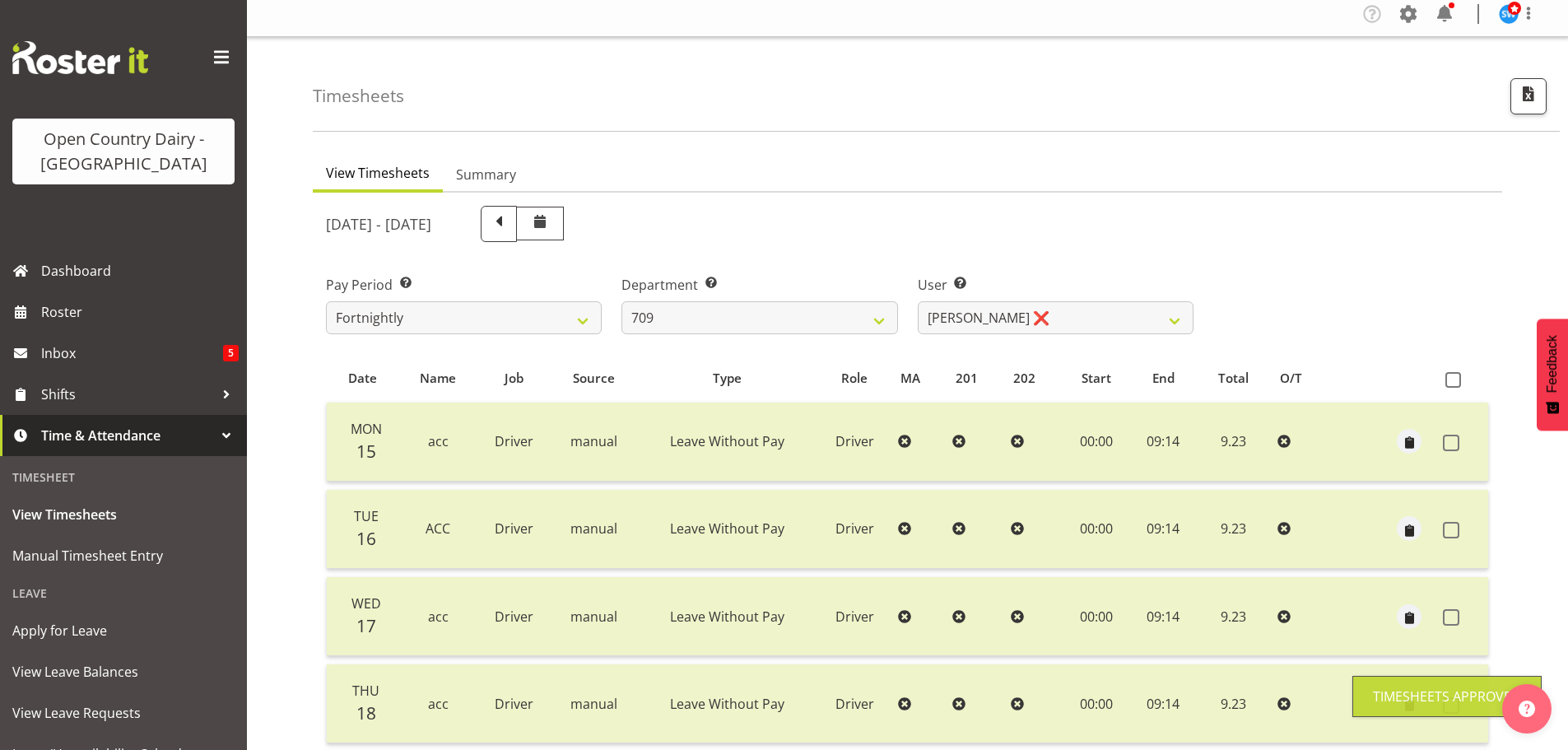
scroll to position [0, 0]
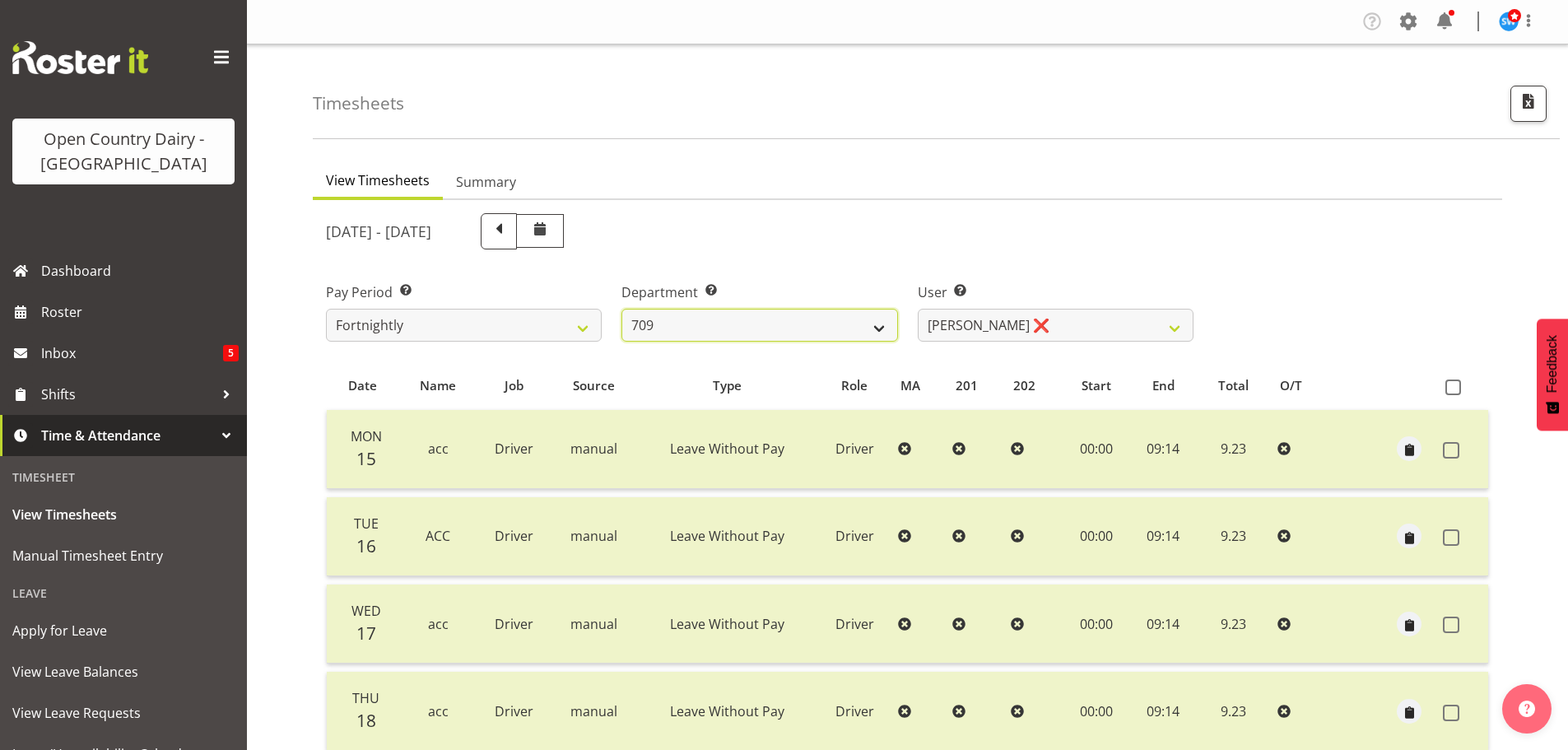
click at [874, 326] on select "701 702 703 704 705 706 707 708 709 710 711 712 713 714 715 716 717 718 719 720" at bounding box center [759, 325] width 276 height 33
select select "875"
click at [622, 309] on select "701 702 703 704 705 706 707 708 709 710 711 712 713 714 715 716 717 718 719 720" at bounding box center [759, 325] width 276 height 33
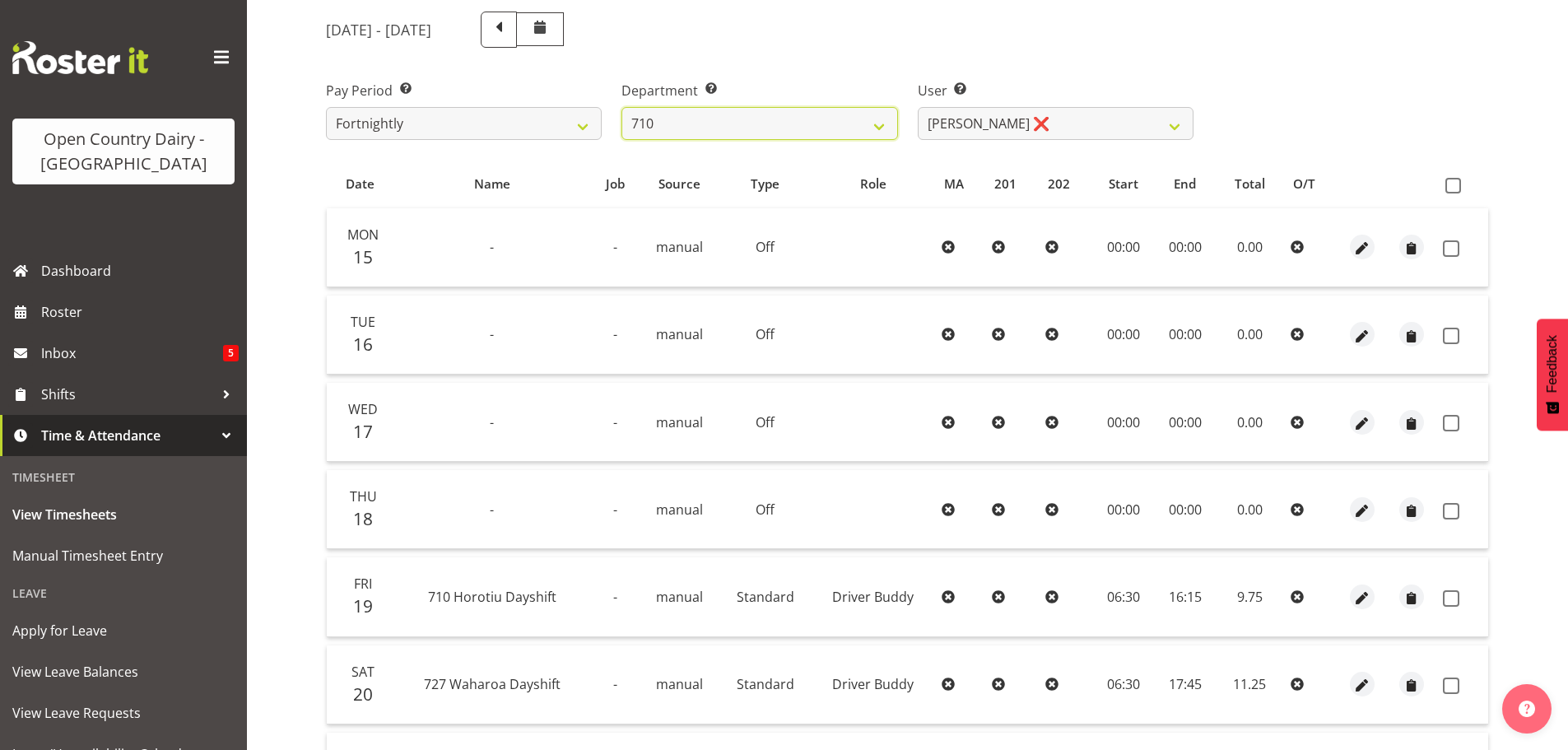
scroll to position [148, 0]
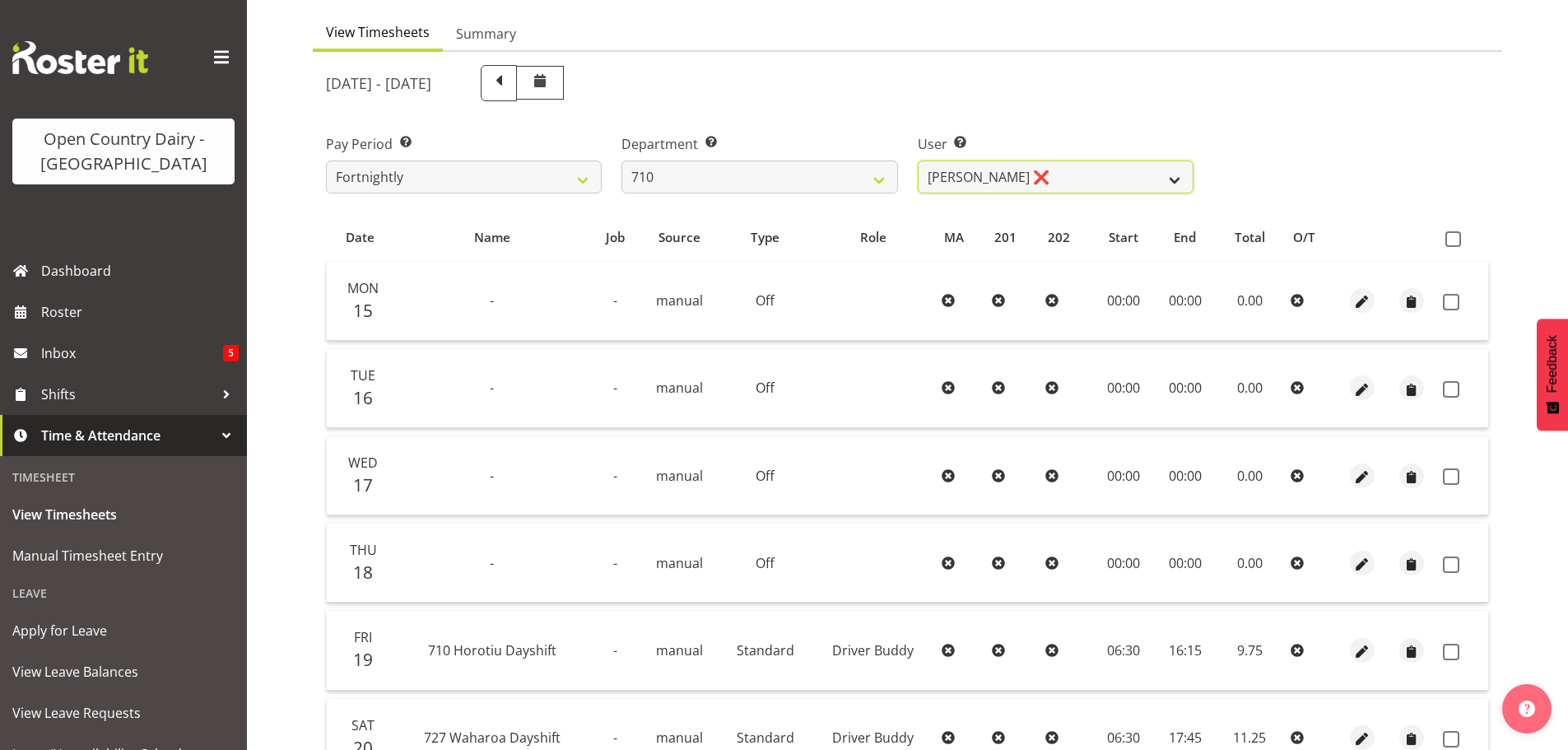
click at [1186, 180] on select "[PERSON_NAME] ❌ [PERSON_NAME] ❌ [PERSON_NAME] ❌ [PERSON_NAME] ❌" at bounding box center [1056, 177] width 276 height 33
select select "10216"
click at [918, 161] on select "[PERSON_NAME] ❌ [PERSON_NAME] ❌ [PERSON_NAME] ❌ [PERSON_NAME] ❌" at bounding box center [1056, 177] width 276 height 33
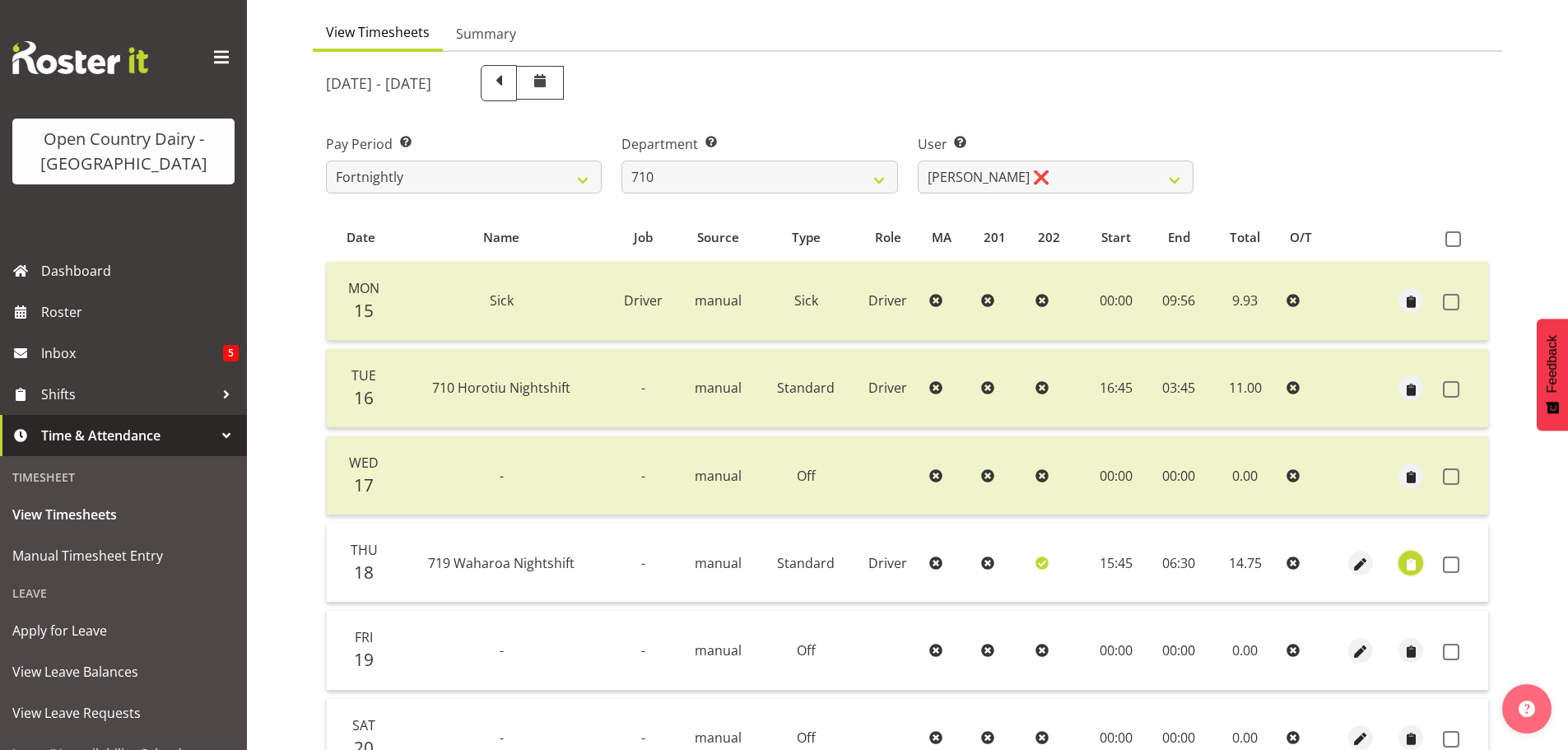
click at [1410, 566] on span "button" at bounding box center [1411, 563] width 19 height 19
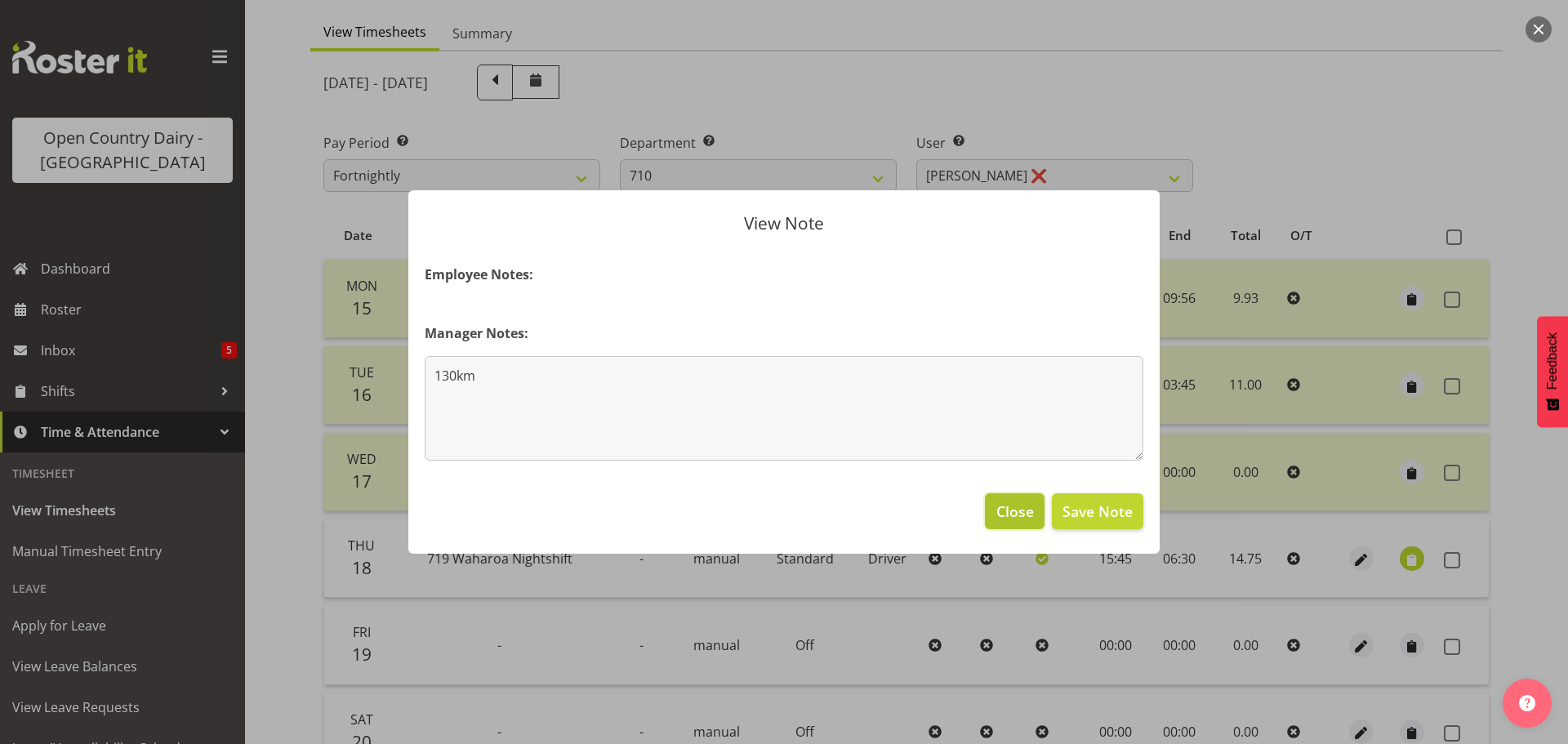
click at [1017, 511] on span "Close" at bounding box center [1015, 511] width 37 height 21
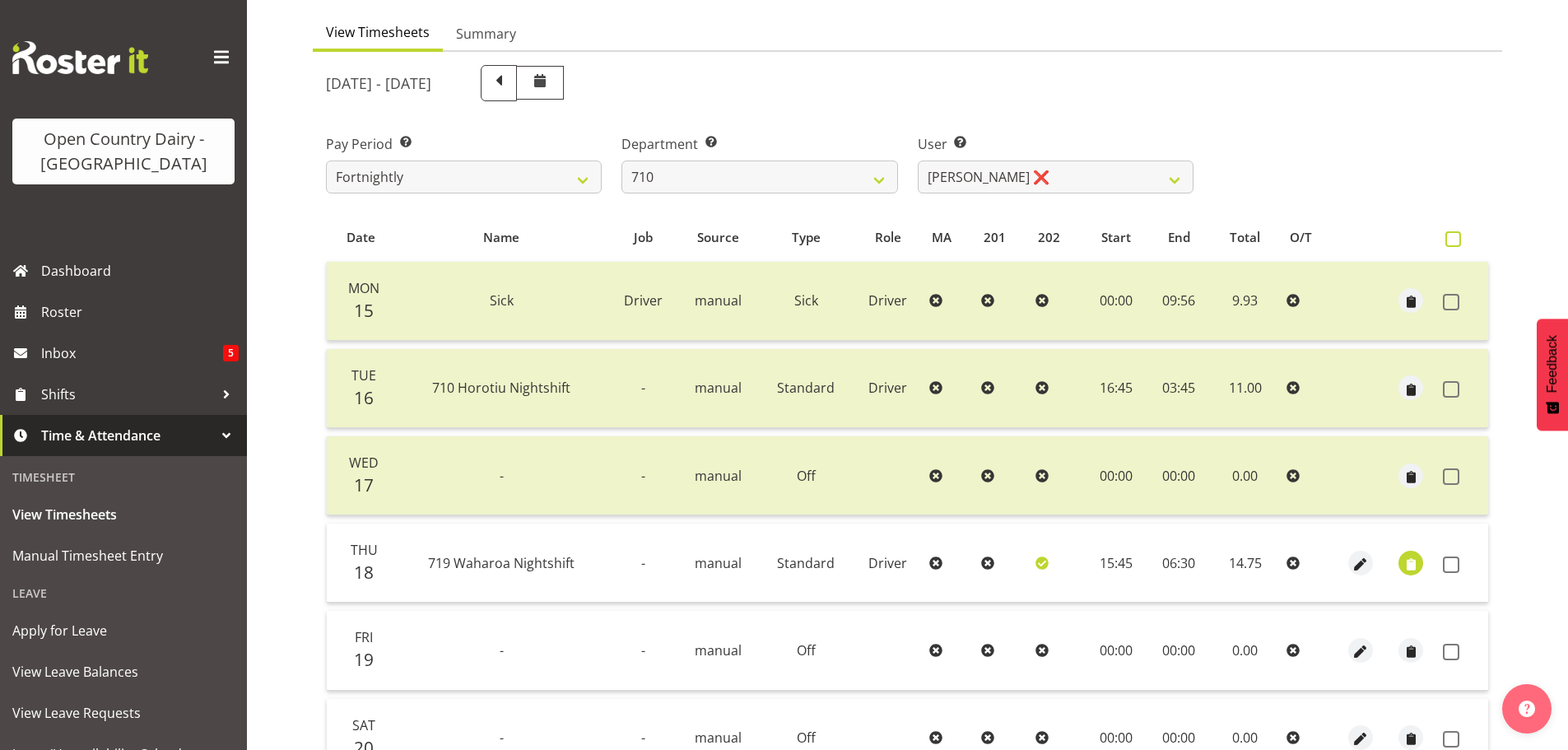
click at [1456, 236] on span at bounding box center [1453, 238] width 15 height 15
click at [1456, 236] on input "checkbox" at bounding box center [1451, 239] width 11 height 11
checkbox input "true"
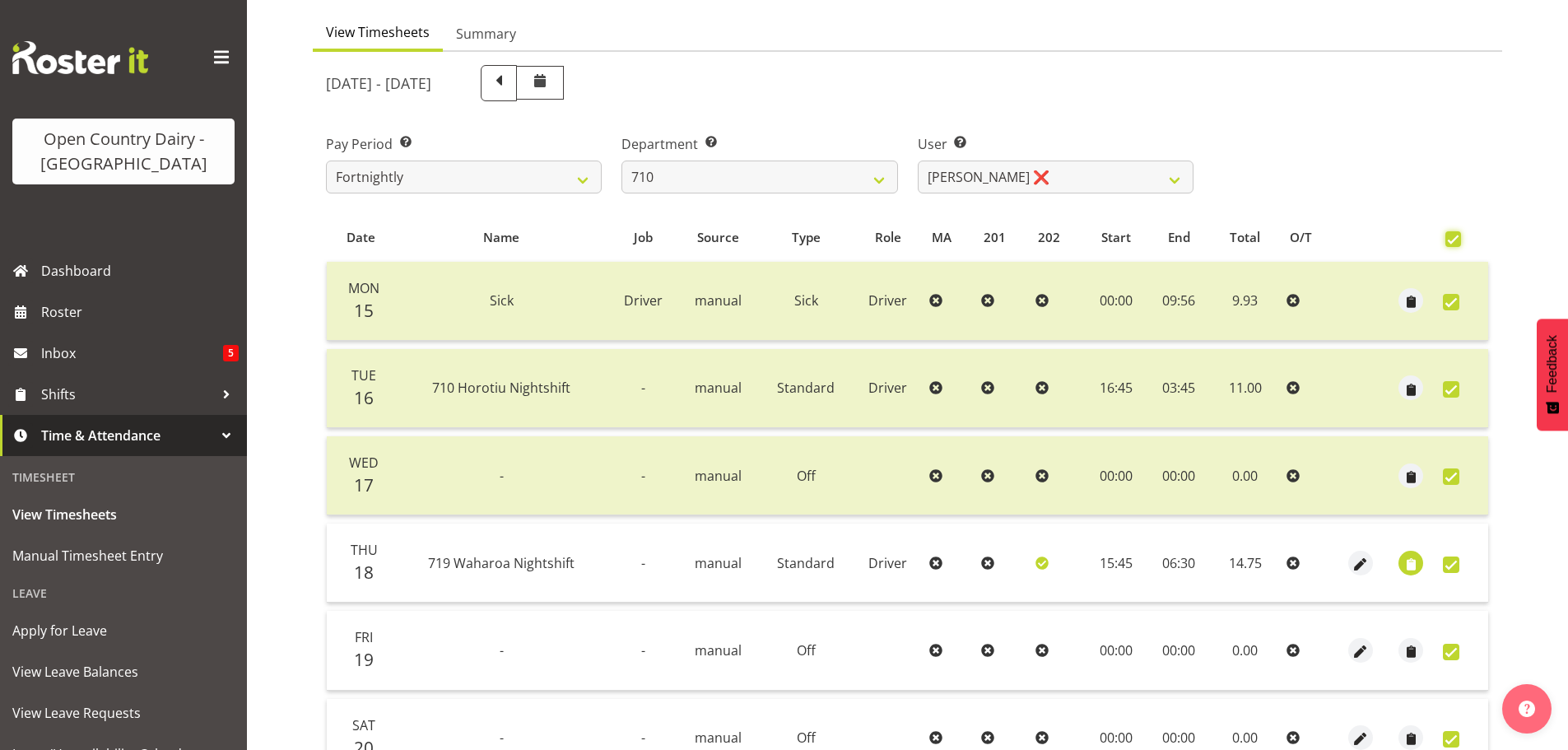
checkbox input "true"
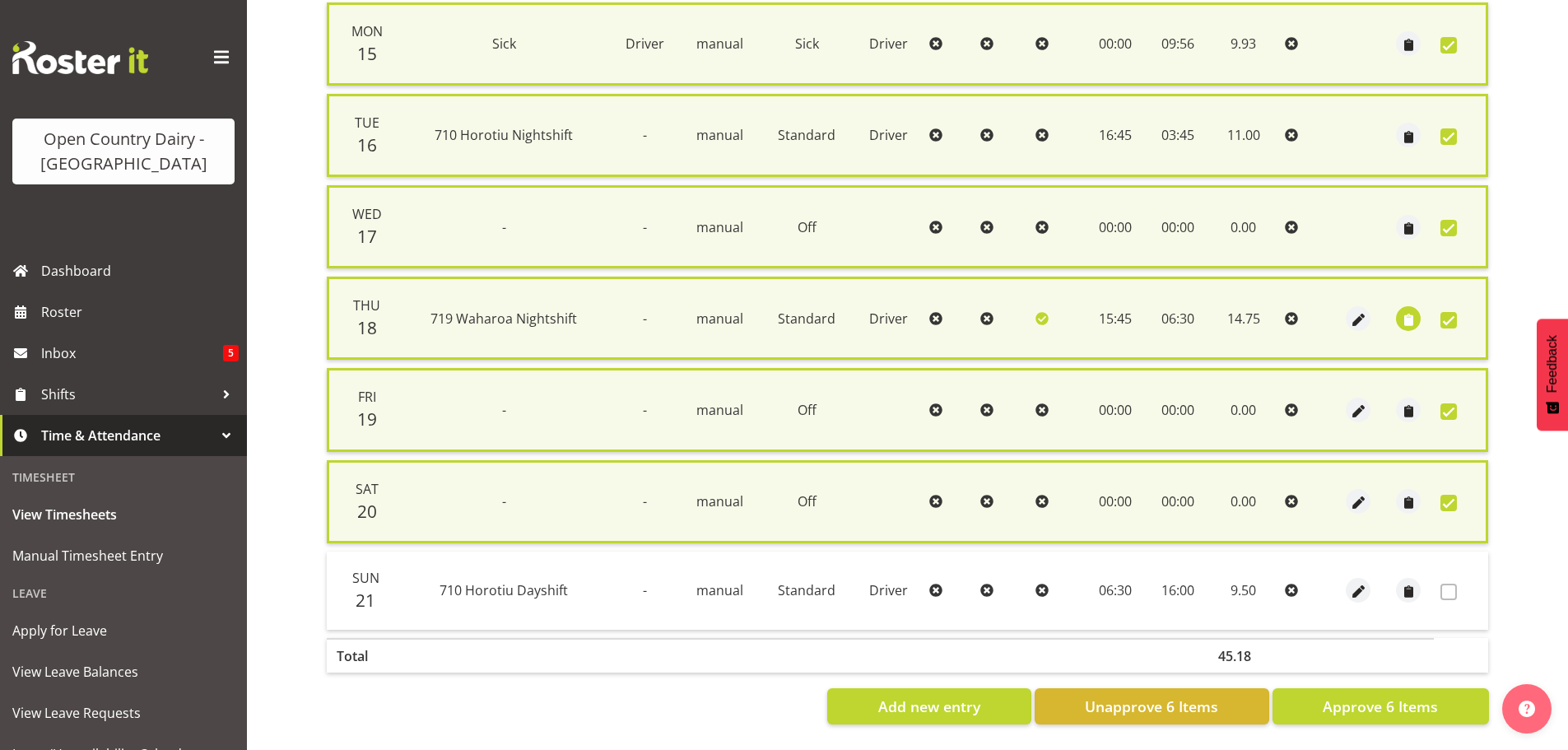
scroll to position [419, 0]
click at [1385, 698] on span "Approve 6 Items" at bounding box center [1380, 706] width 115 height 22
checkbox input "false"
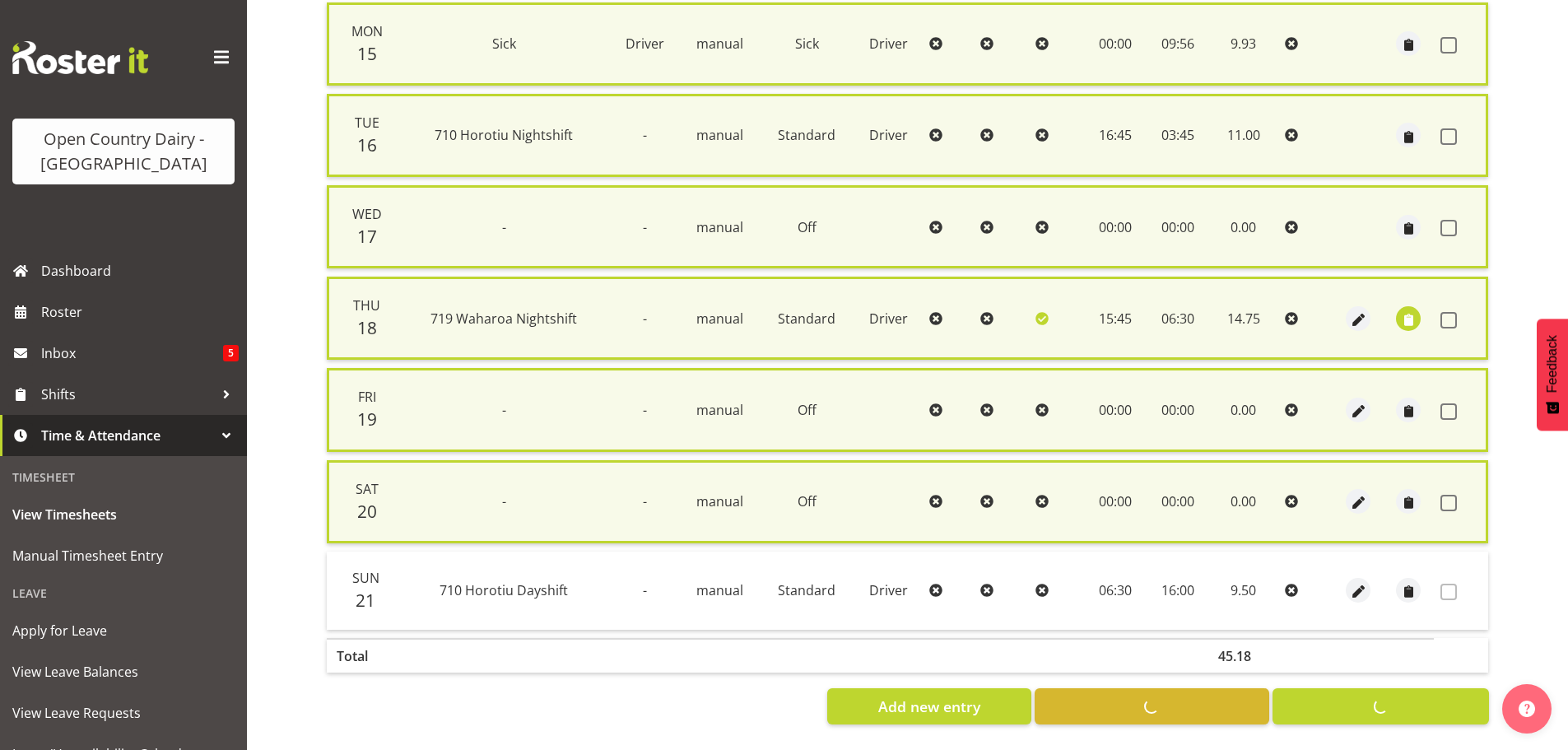
checkbox input "false"
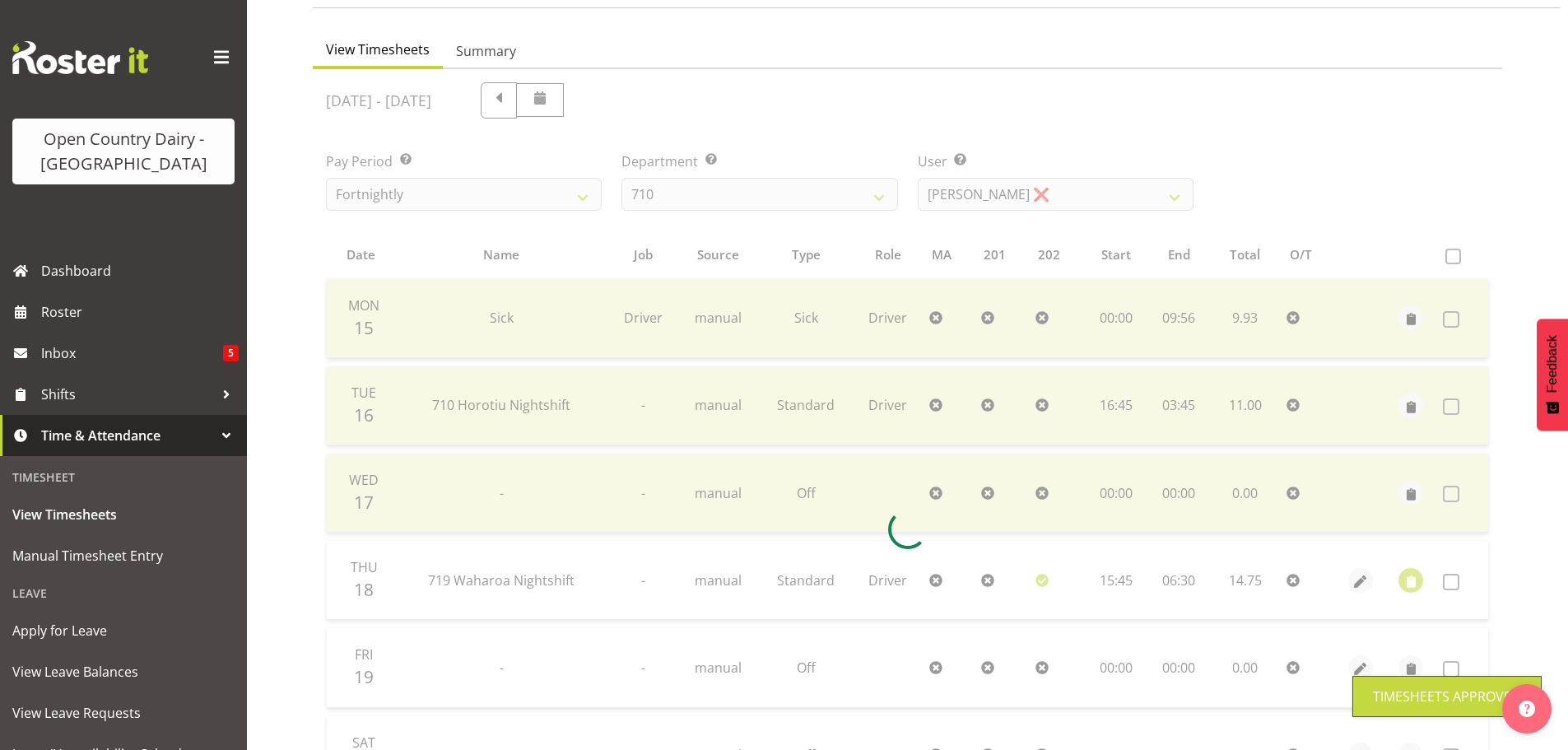
scroll to position [0, 0]
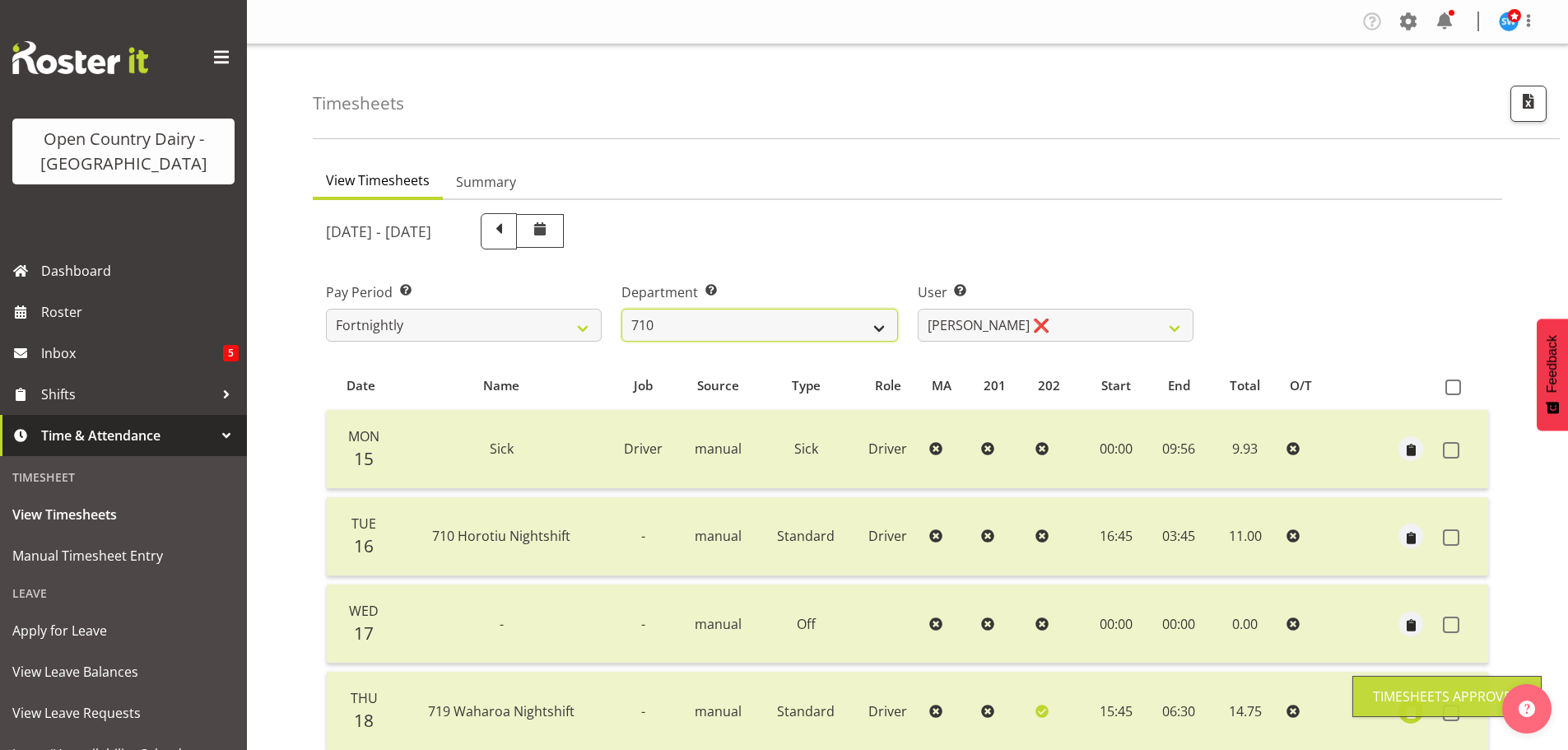
click at [878, 323] on select "701 702 703 704 705 706 707 708 709 710 711 712 713 714 715 716 717 718 719 720" at bounding box center [759, 325] width 276 height 33
select select "832"
click at [622, 309] on select "701 702 703 704 705 706 707 708 709 710 711 712 713 714 715 716 717 718 719 720" at bounding box center [759, 325] width 276 height 33
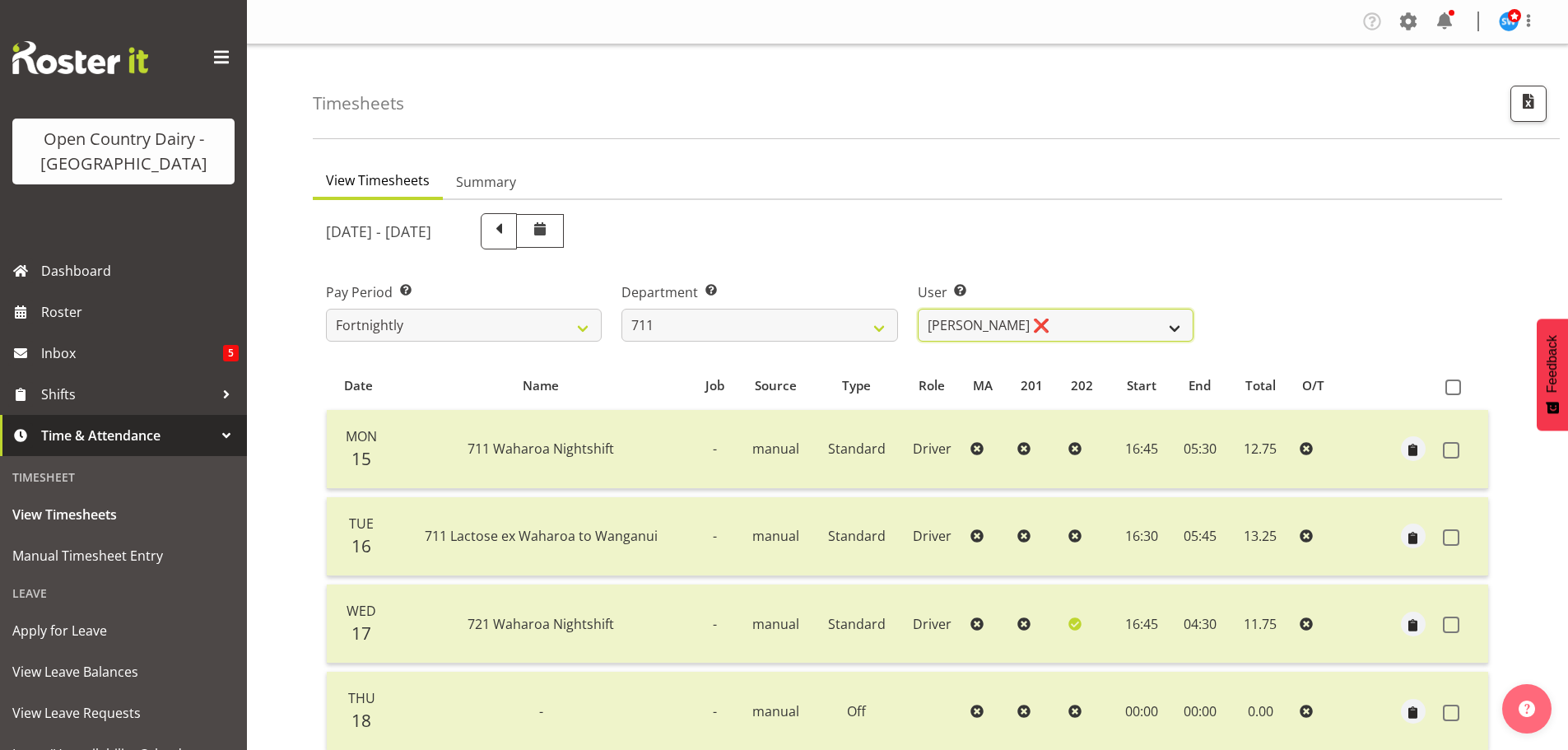
click at [1172, 334] on select "[PERSON_NAME] ❌ [PERSON_NAME] ❌ [PERSON_NAME] ❌" at bounding box center [1056, 325] width 276 height 33
select select "10409"
click at [918, 309] on select "[PERSON_NAME] ❌ [PERSON_NAME] ❌ [PERSON_NAME] ❌" at bounding box center [1056, 325] width 276 height 33
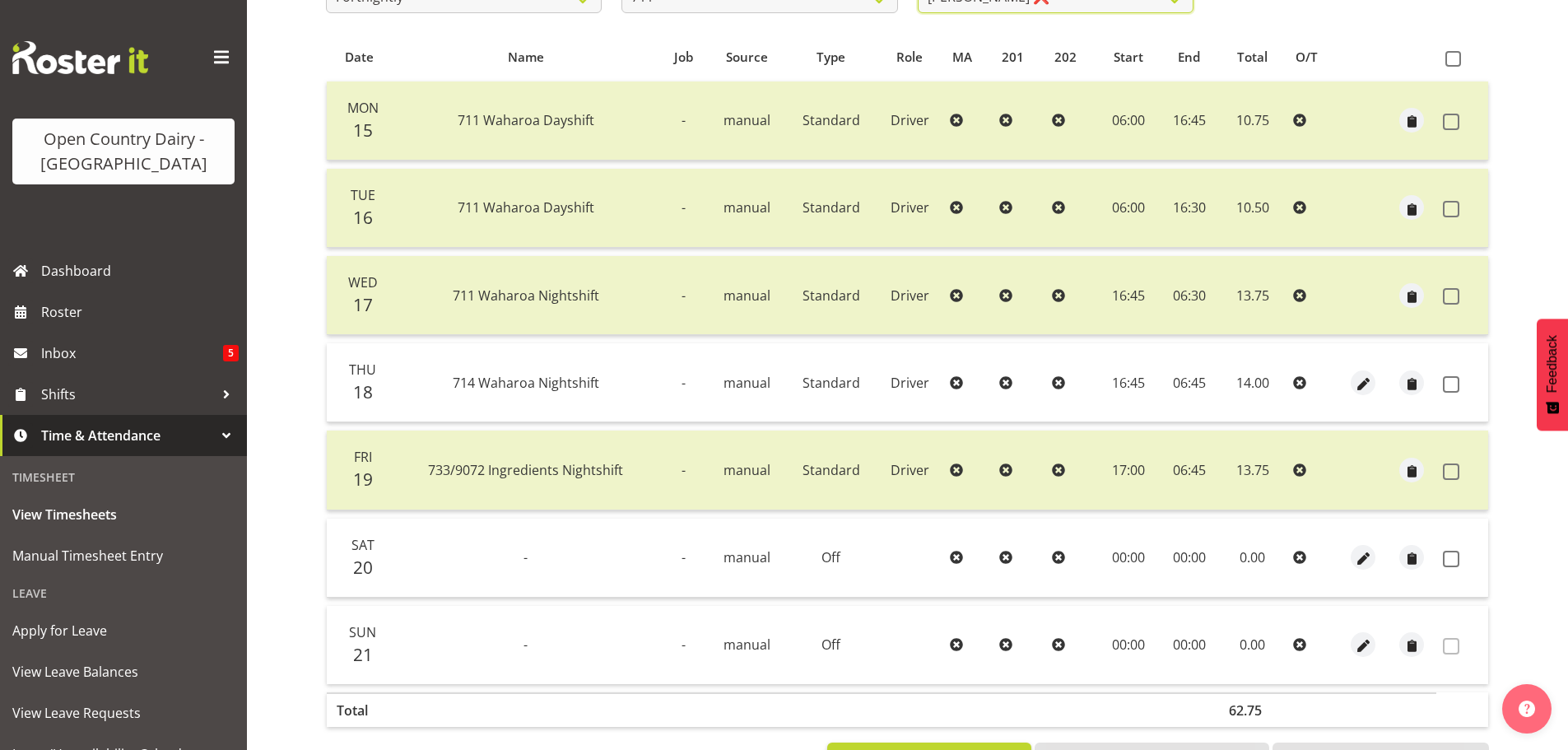
scroll to position [329, 0]
click at [1457, 53] on span at bounding box center [1453, 57] width 15 height 15
click at [1457, 53] on input "checkbox" at bounding box center [1451, 58] width 11 height 11
checkbox input "true"
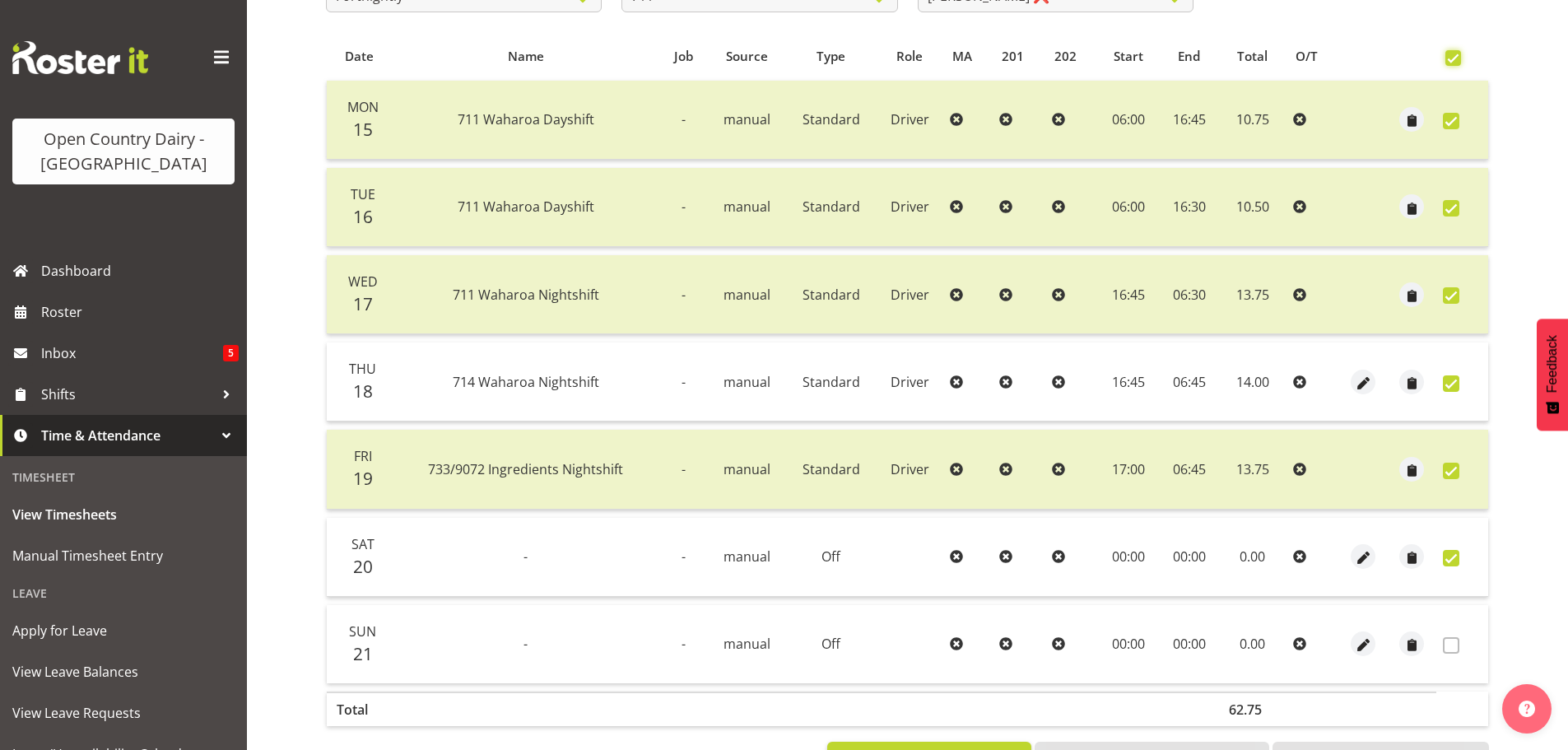
checkbox input "true"
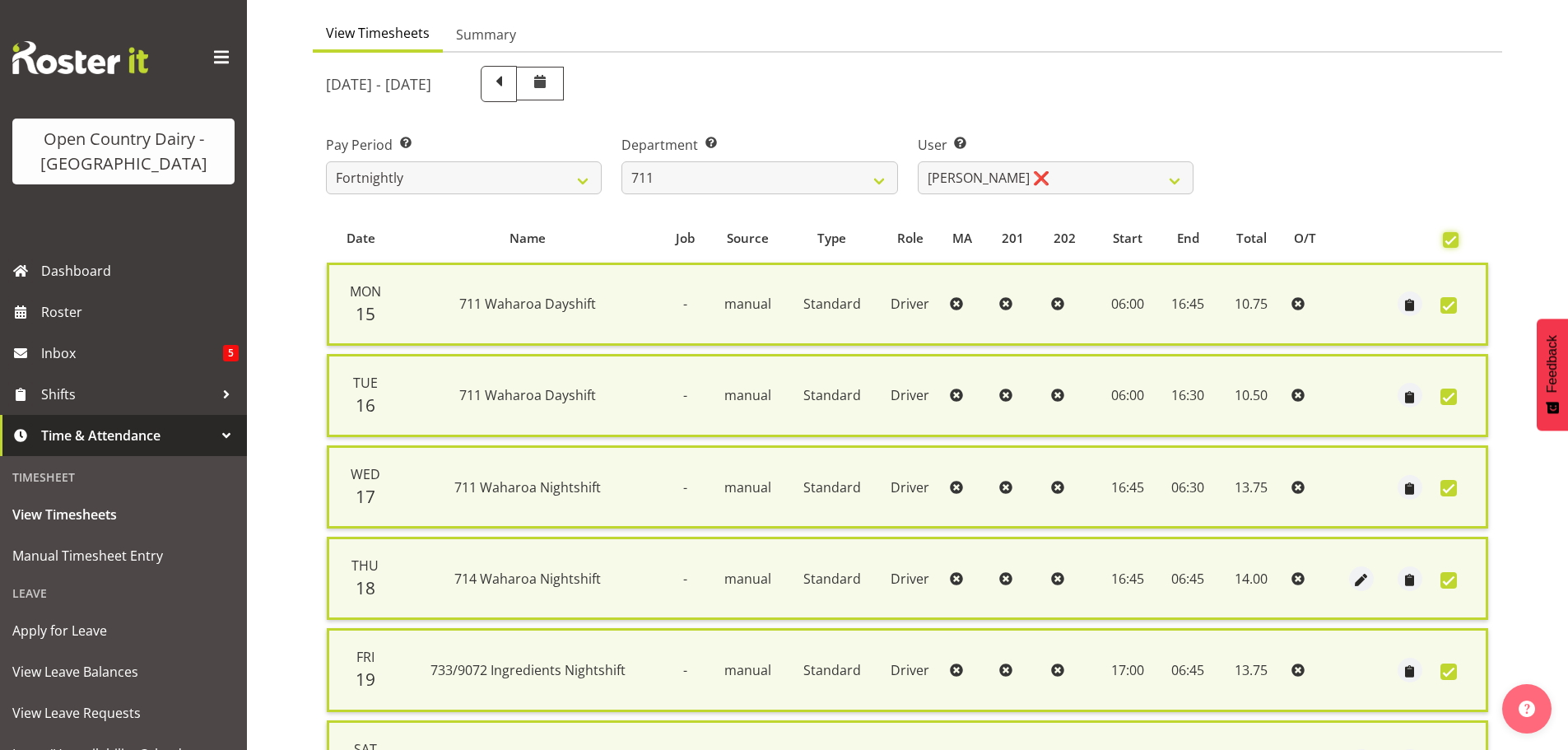
scroll to position [419, 0]
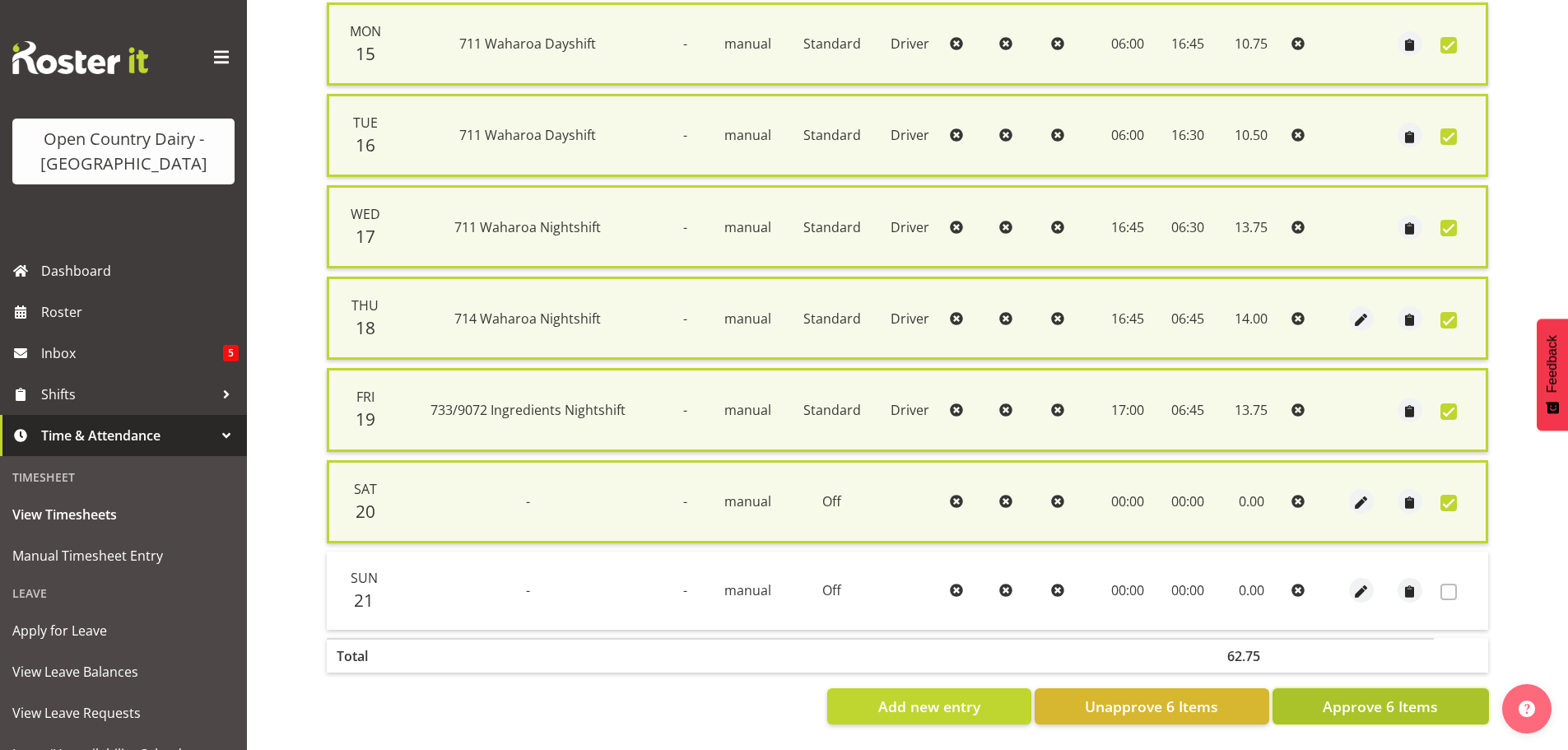
click at [1365, 695] on span "Approve 6 Items" at bounding box center [1380, 706] width 115 height 22
checkbox input "false"
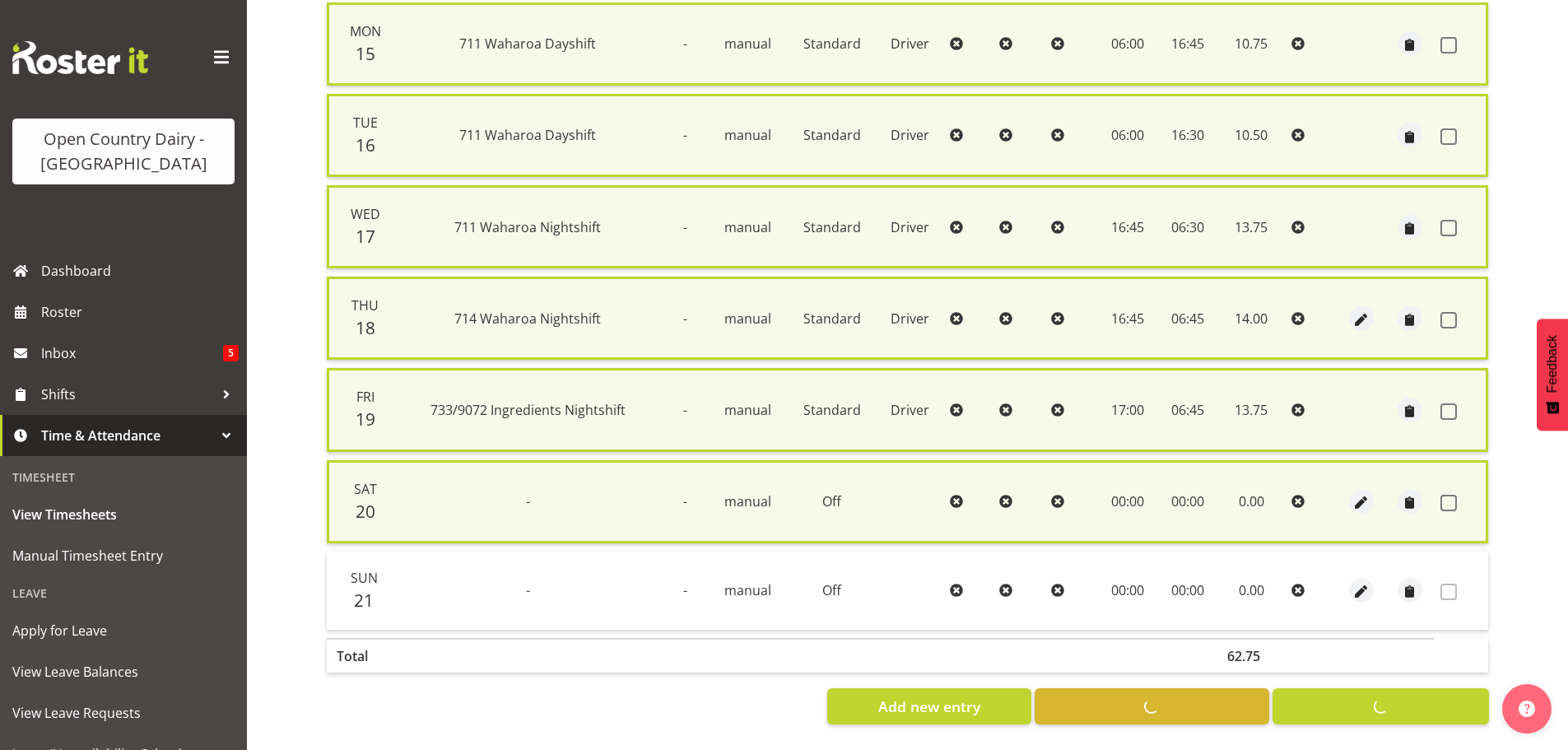
checkbox input "false"
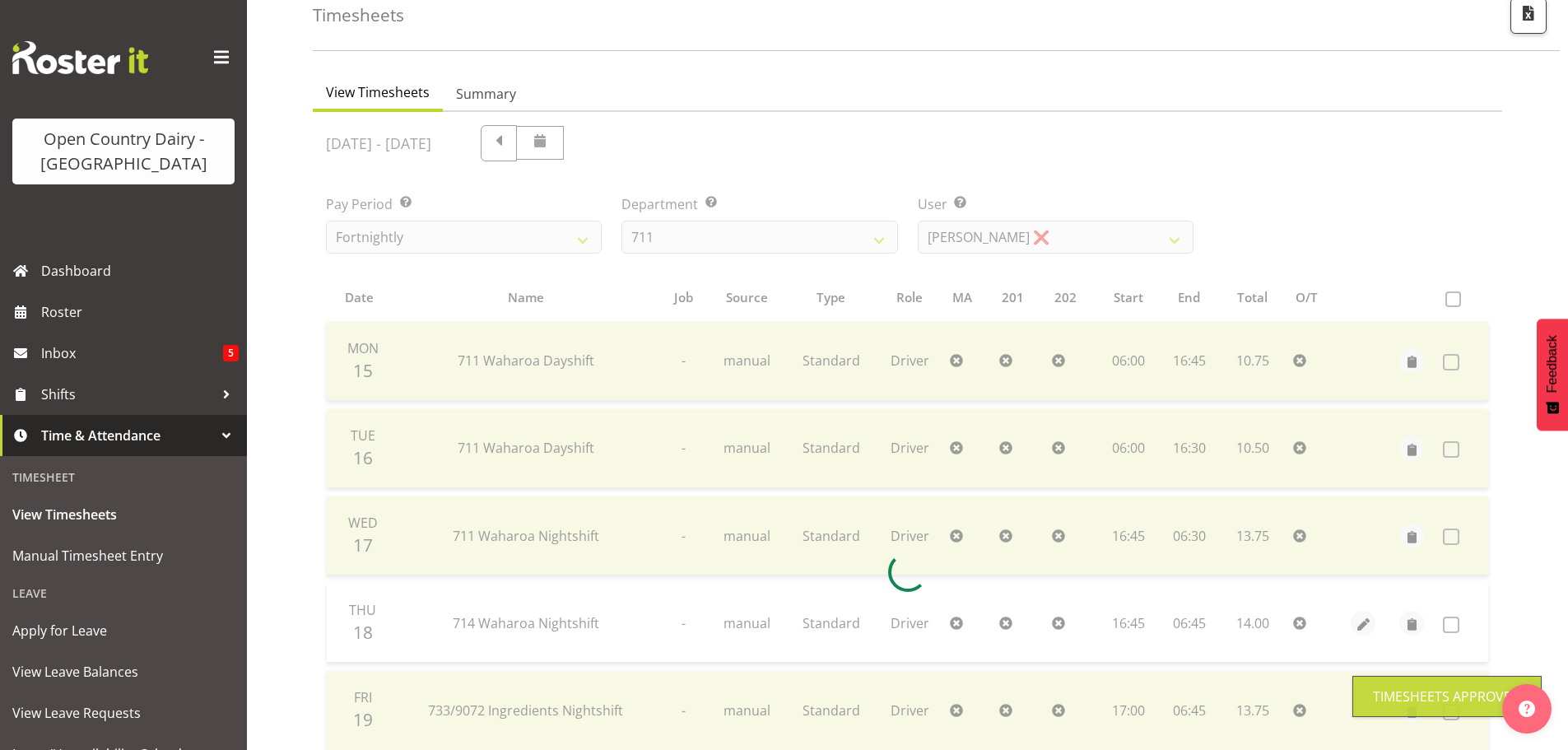
scroll to position [0, 0]
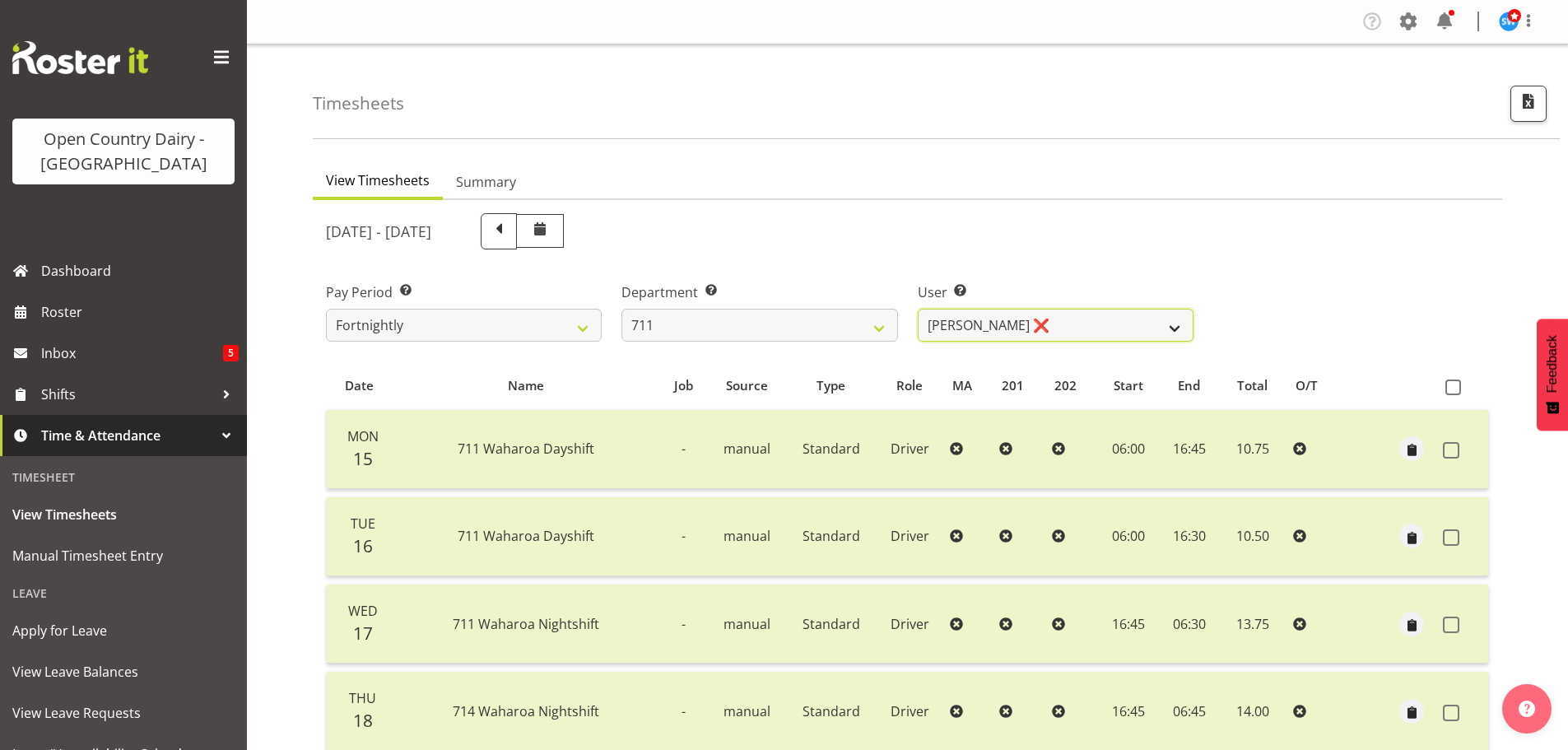
click at [1174, 328] on select "[PERSON_NAME] ❌ [PERSON_NAME] ❌ [PERSON_NAME] ❌" at bounding box center [1056, 325] width 276 height 33
select select "8181"
click at [918, 309] on select "[PERSON_NAME] ❌ [PERSON_NAME] ❌ [PERSON_NAME] ❌" at bounding box center [1056, 325] width 276 height 33
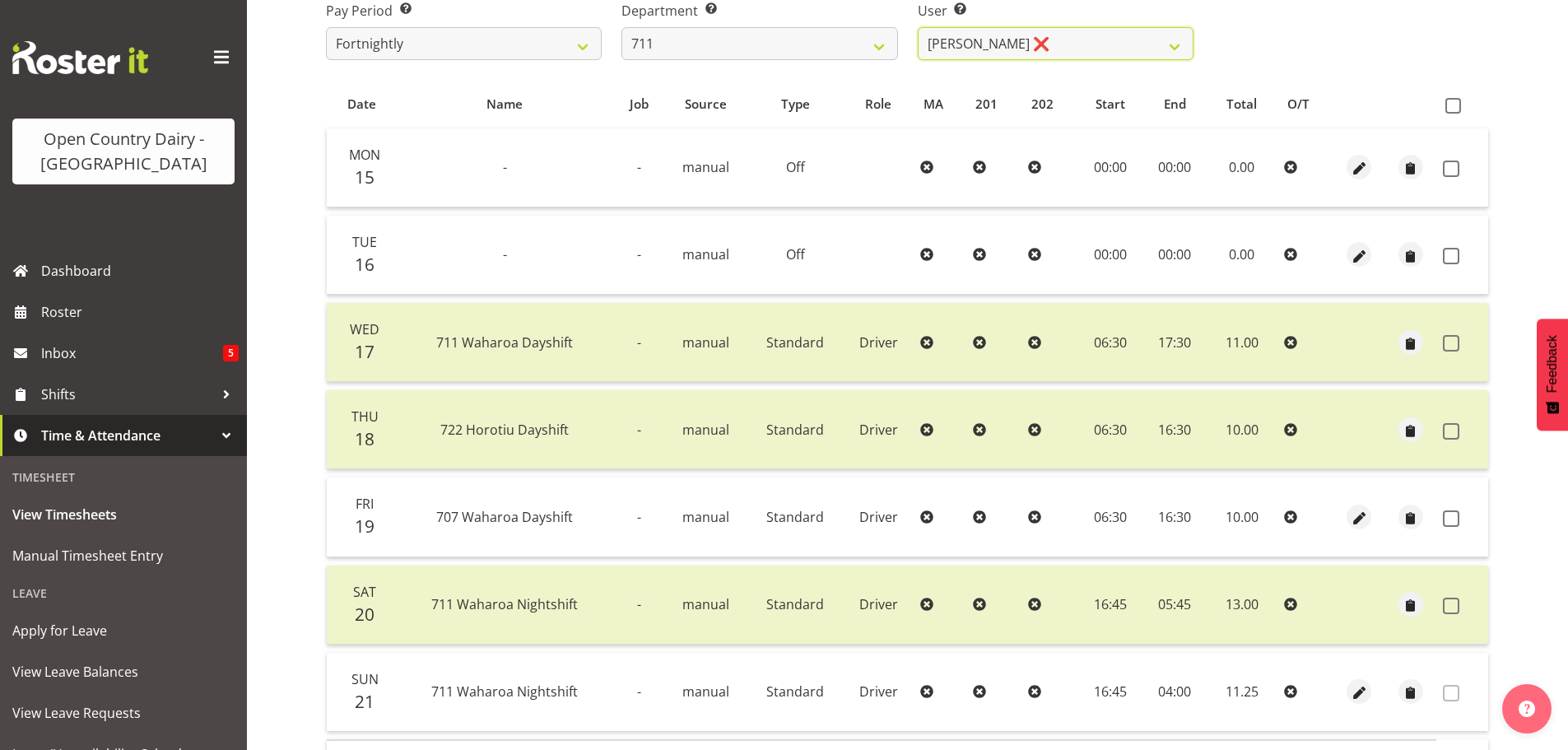
scroll to position [231, 0]
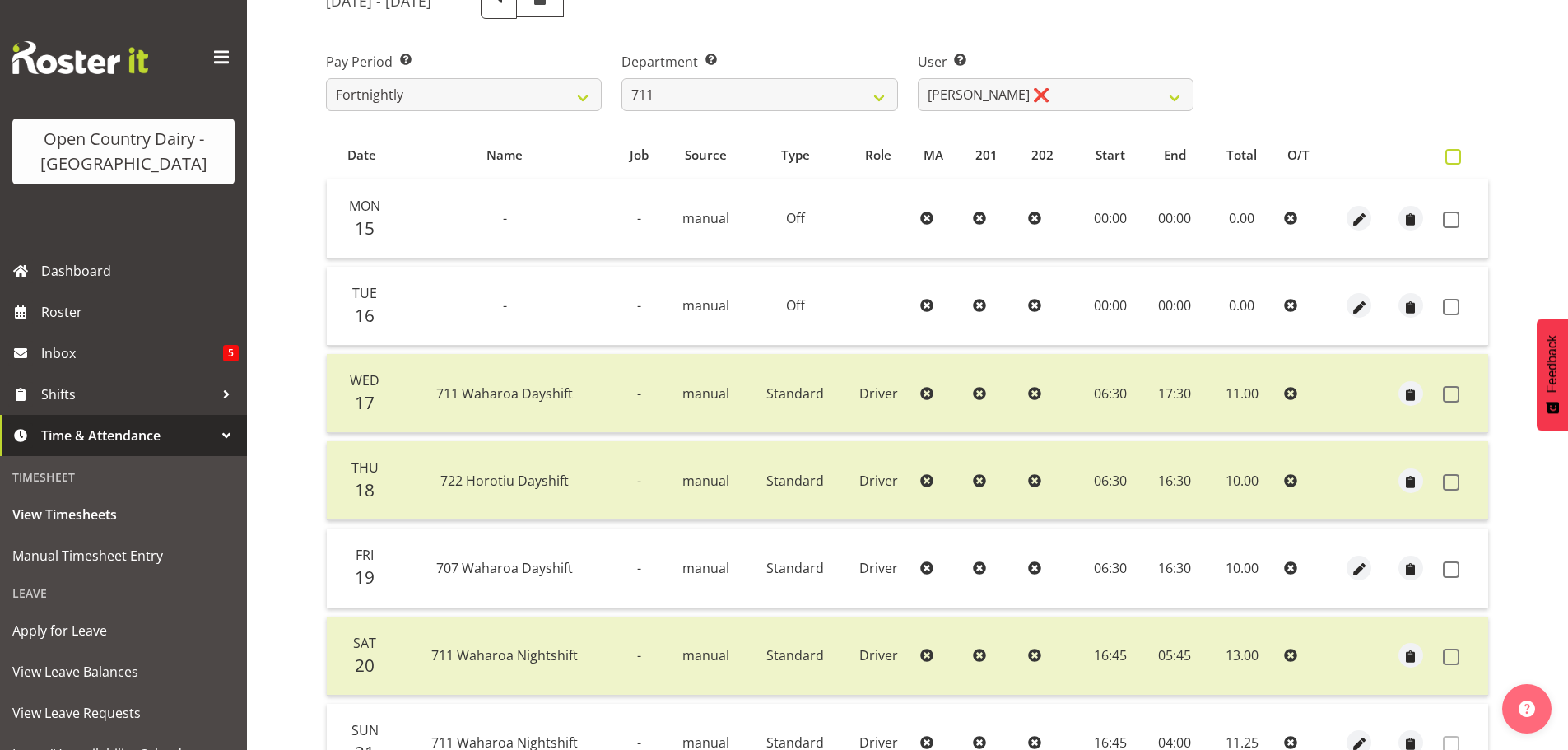
click at [1451, 158] on span at bounding box center [1453, 156] width 15 height 15
click at [1451, 158] on input "checkbox" at bounding box center [1451, 157] width 11 height 11
checkbox input "true"
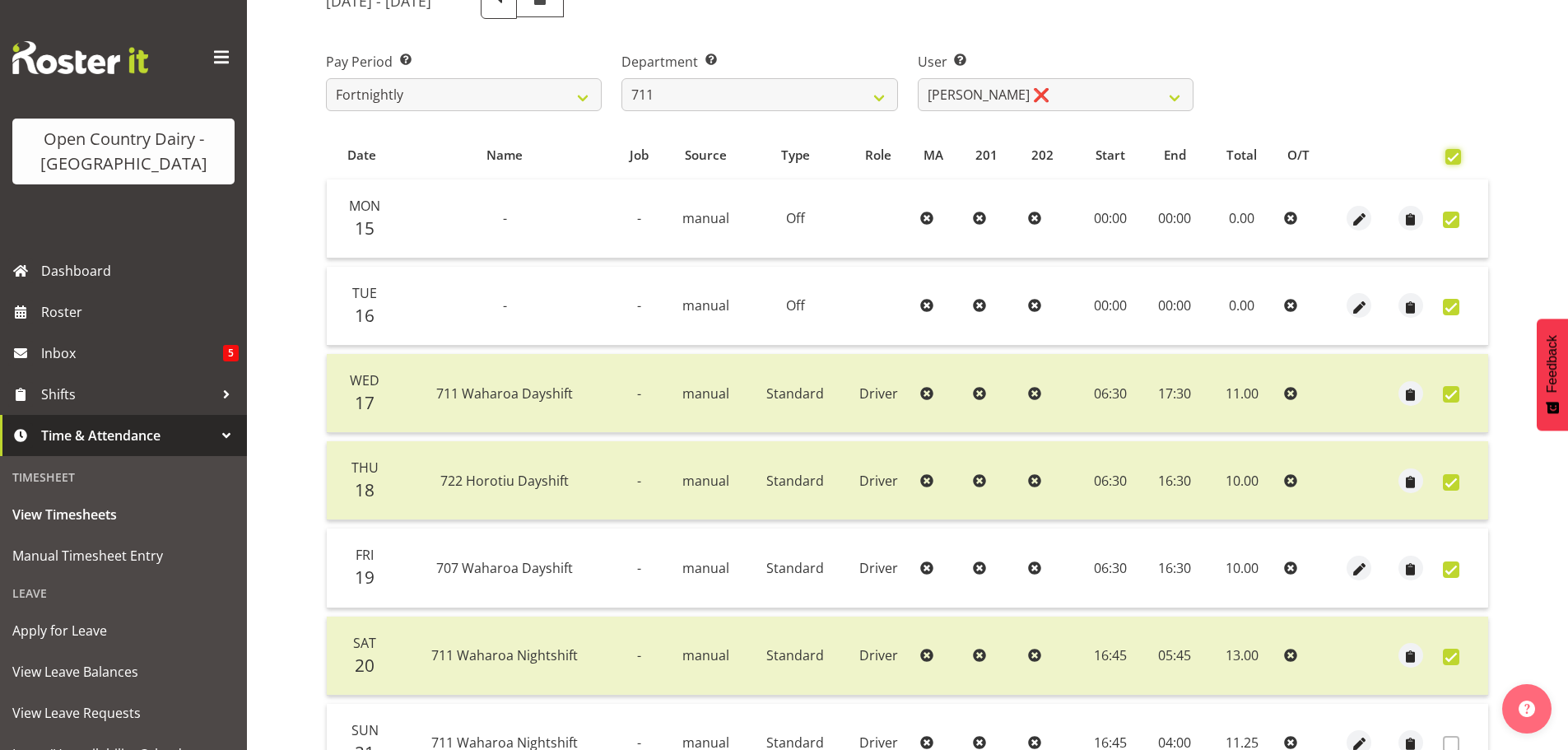
checkbox input "true"
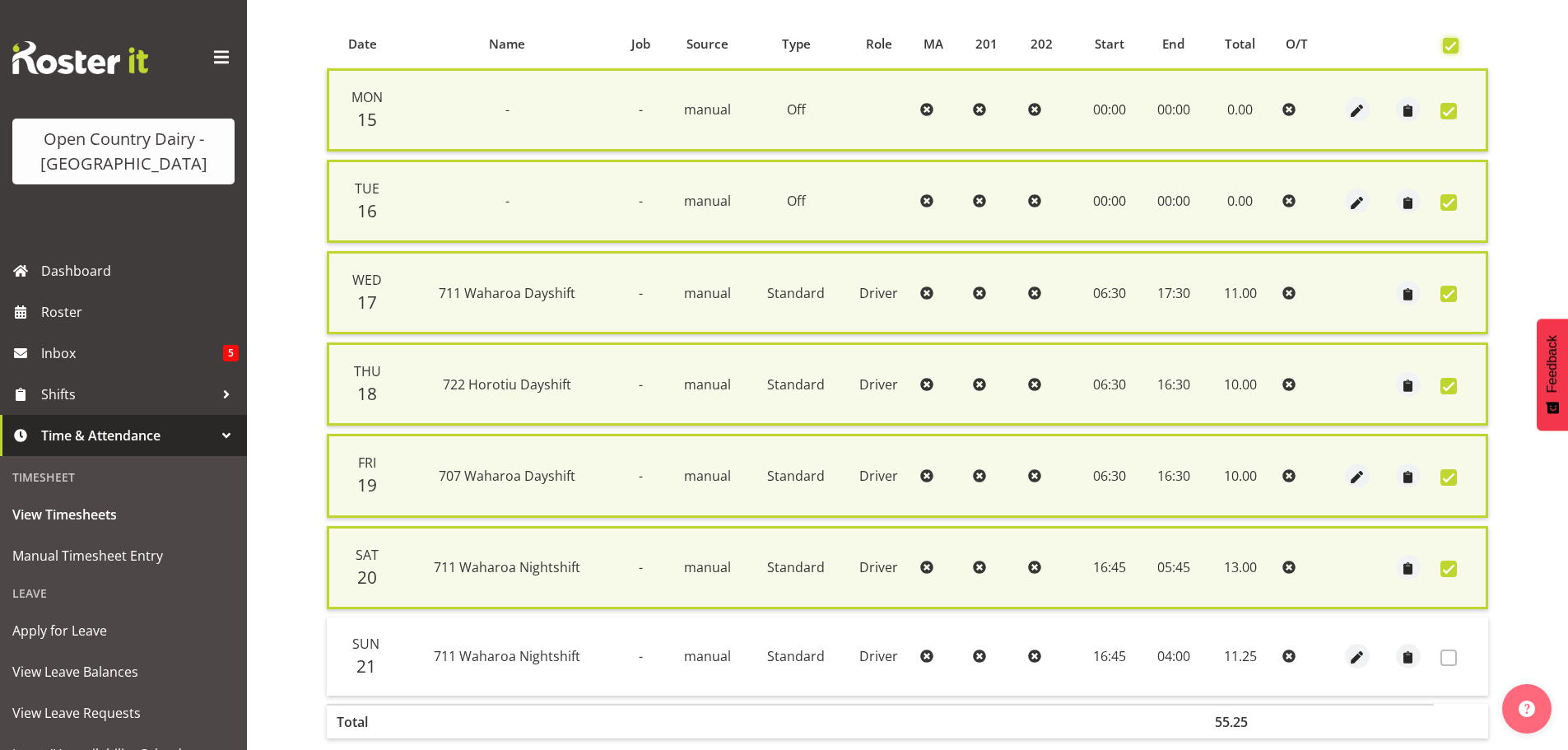
scroll to position [419, 0]
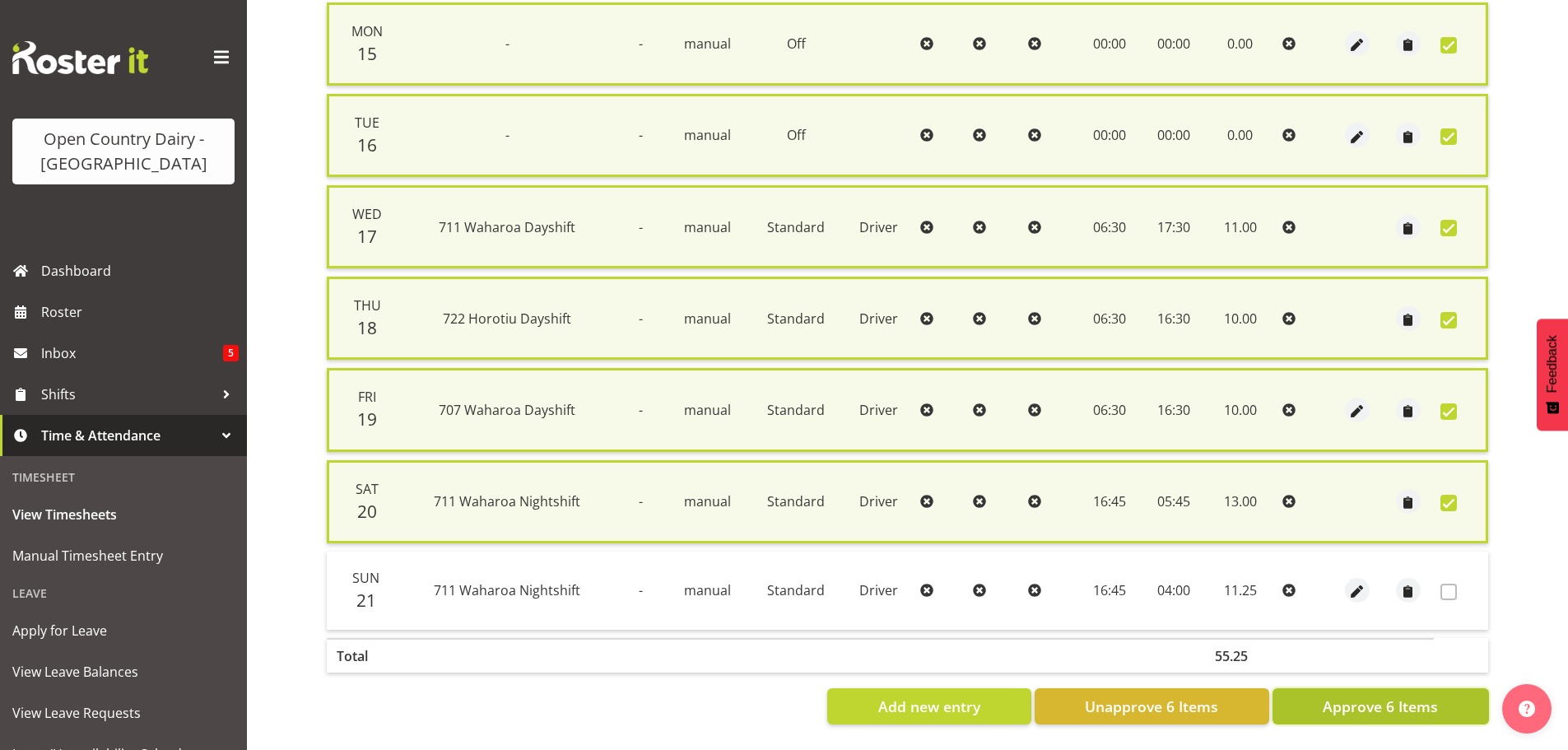
click at [1404, 700] on span "Approve 6 Items" at bounding box center [1380, 706] width 115 height 22
checkbox input "false"
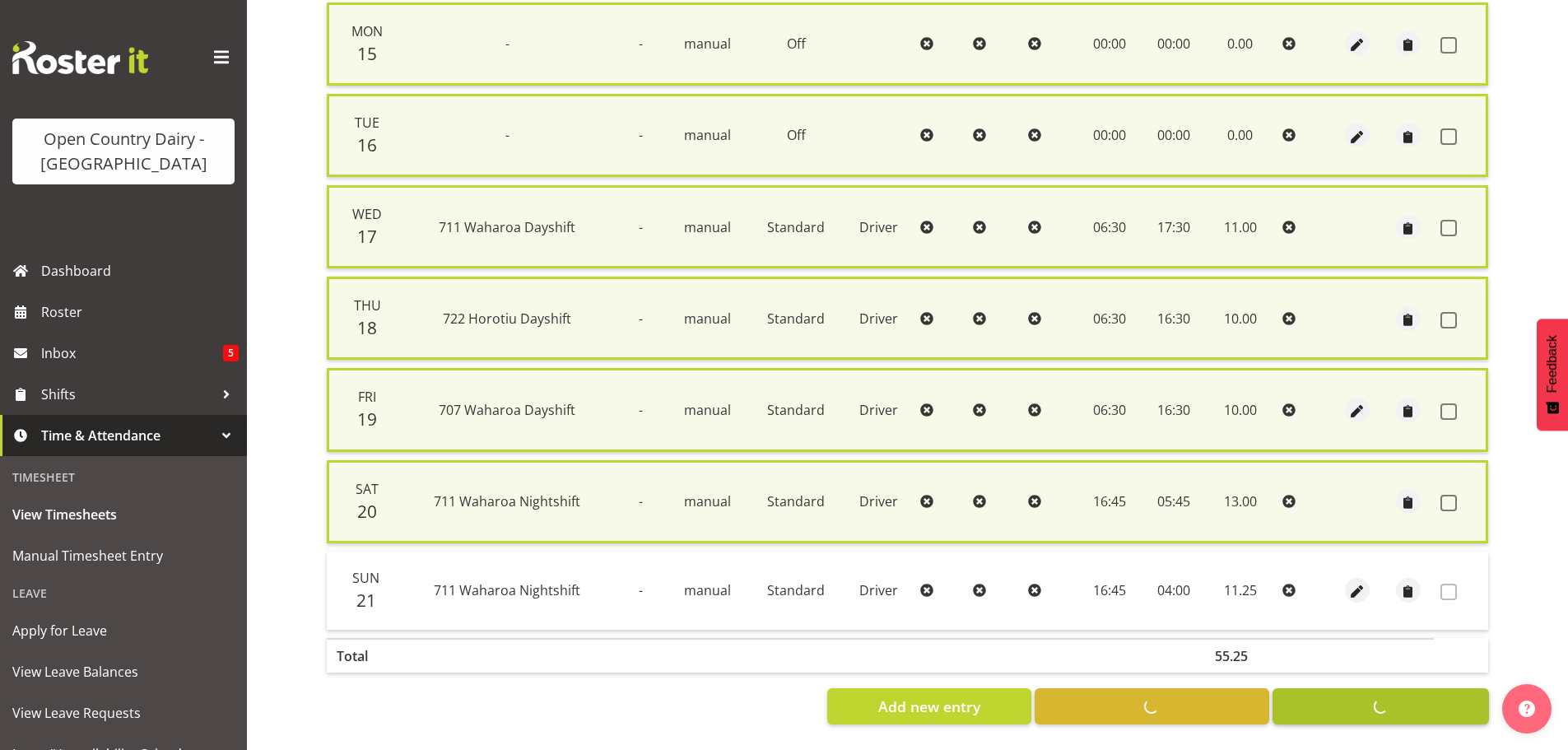
checkbox input "false"
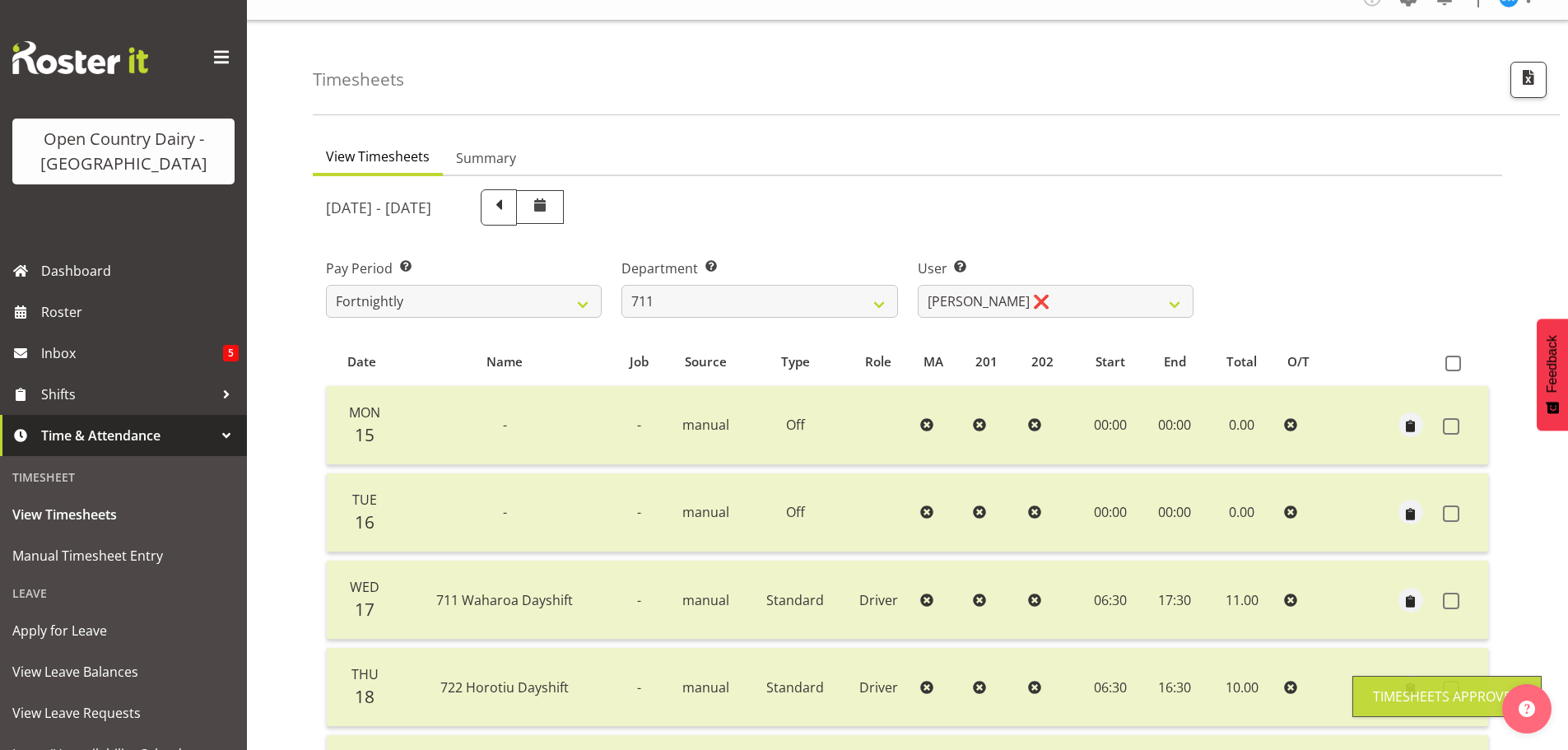
scroll to position [0, 0]
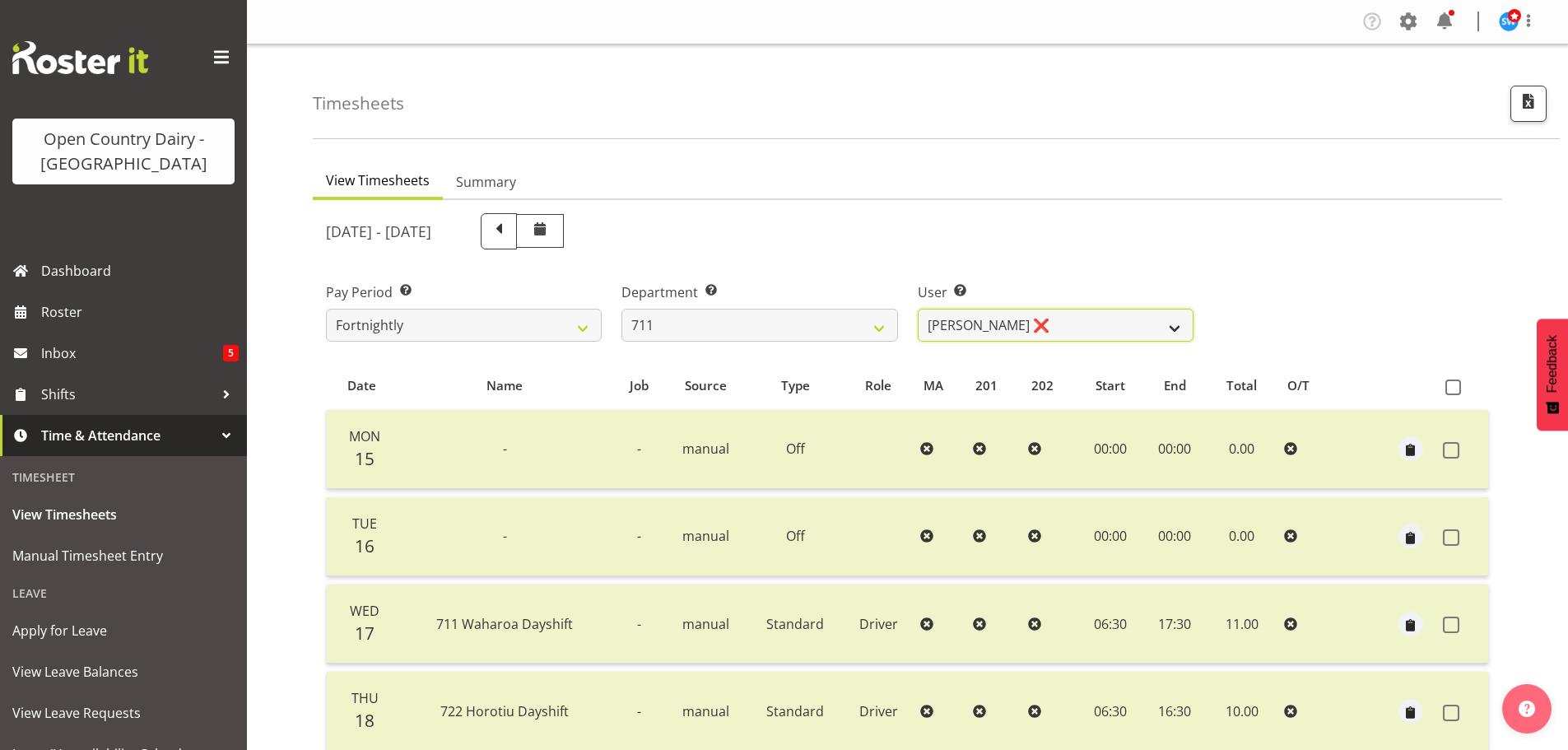
click at [1179, 326] on select "[PERSON_NAME] ❌ [PERSON_NAME] ❌ [PERSON_NAME] ❌" at bounding box center [1056, 325] width 276 height 33
select select "8167"
click at [918, 309] on select "[PERSON_NAME] ❌ [PERSON_NAME] ❌ [PERSON_NAME] ❌" at bounding box center [1056, 325] width 276 height 33
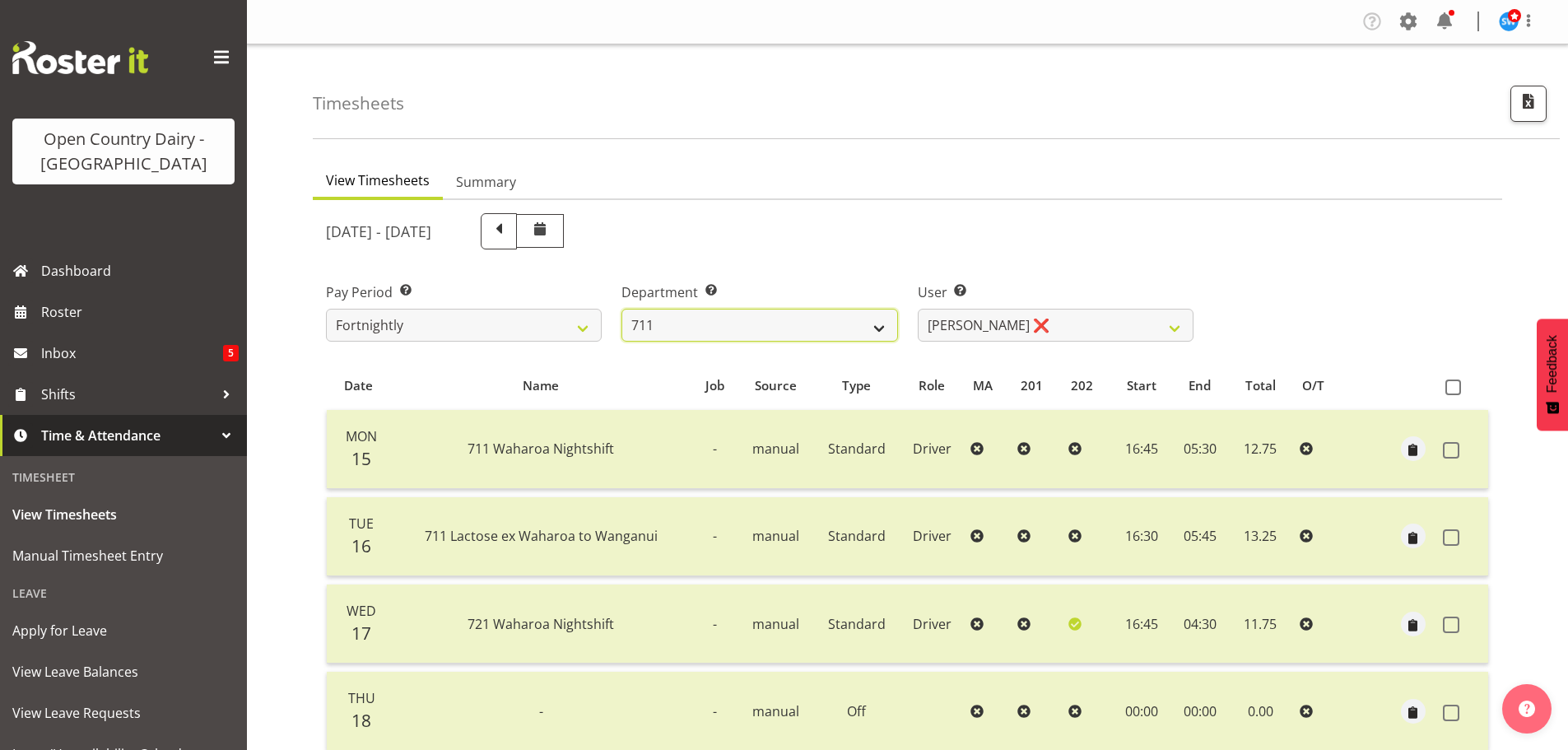
click at [883, 330] on select "701 702 703 704 705 706 707 708 709 710 711 712 713 714 715 716 717 718 719 720" at bounding box center [759, 325] width 276 height 33
select select "822"
click at [622, 309] on select "701 702 703 704 705 706 707 708 709 710 711 712 713 714 715 716 717 718 719 720" at bounding box center [759, 325] width 276 height 33
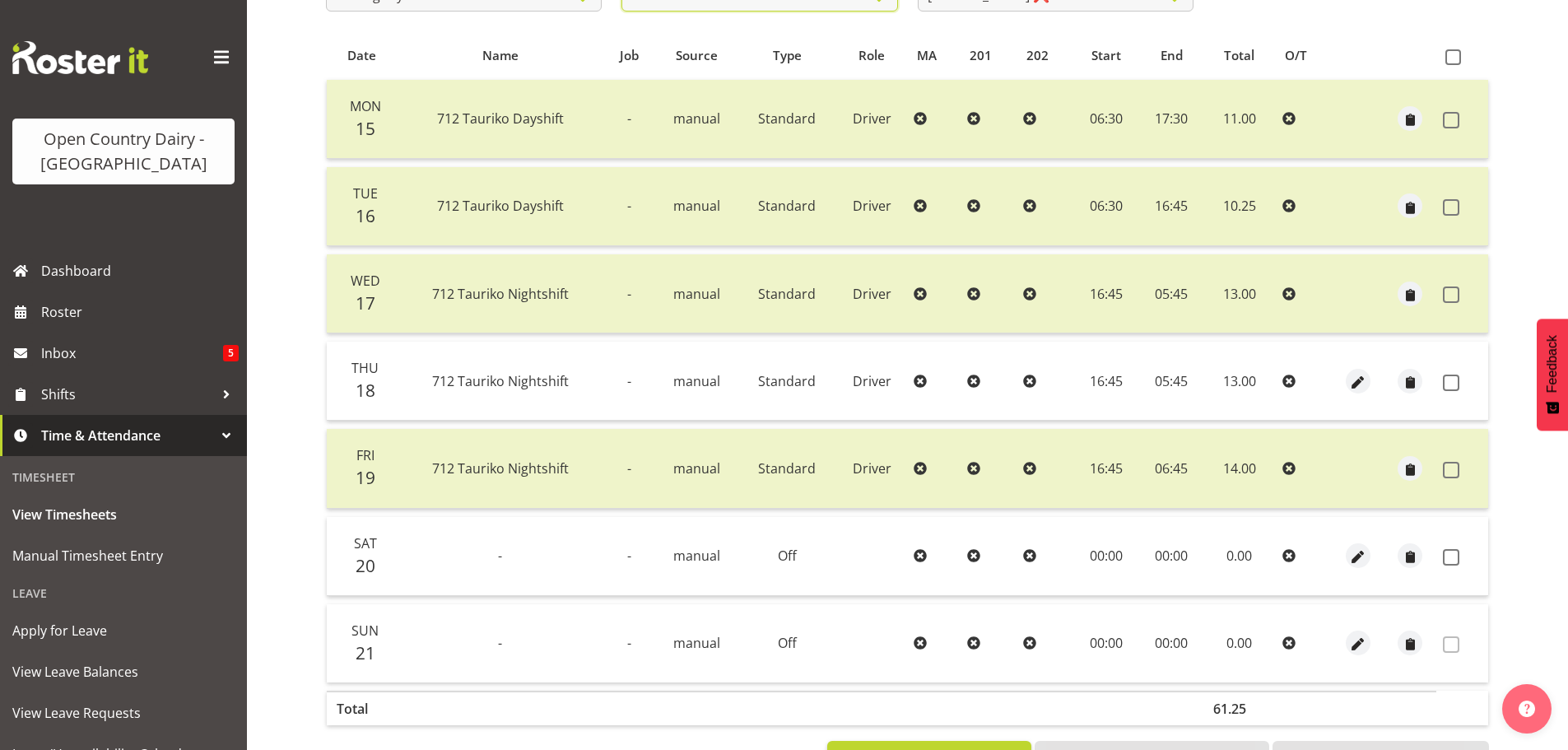
scroll to position [231, 0]
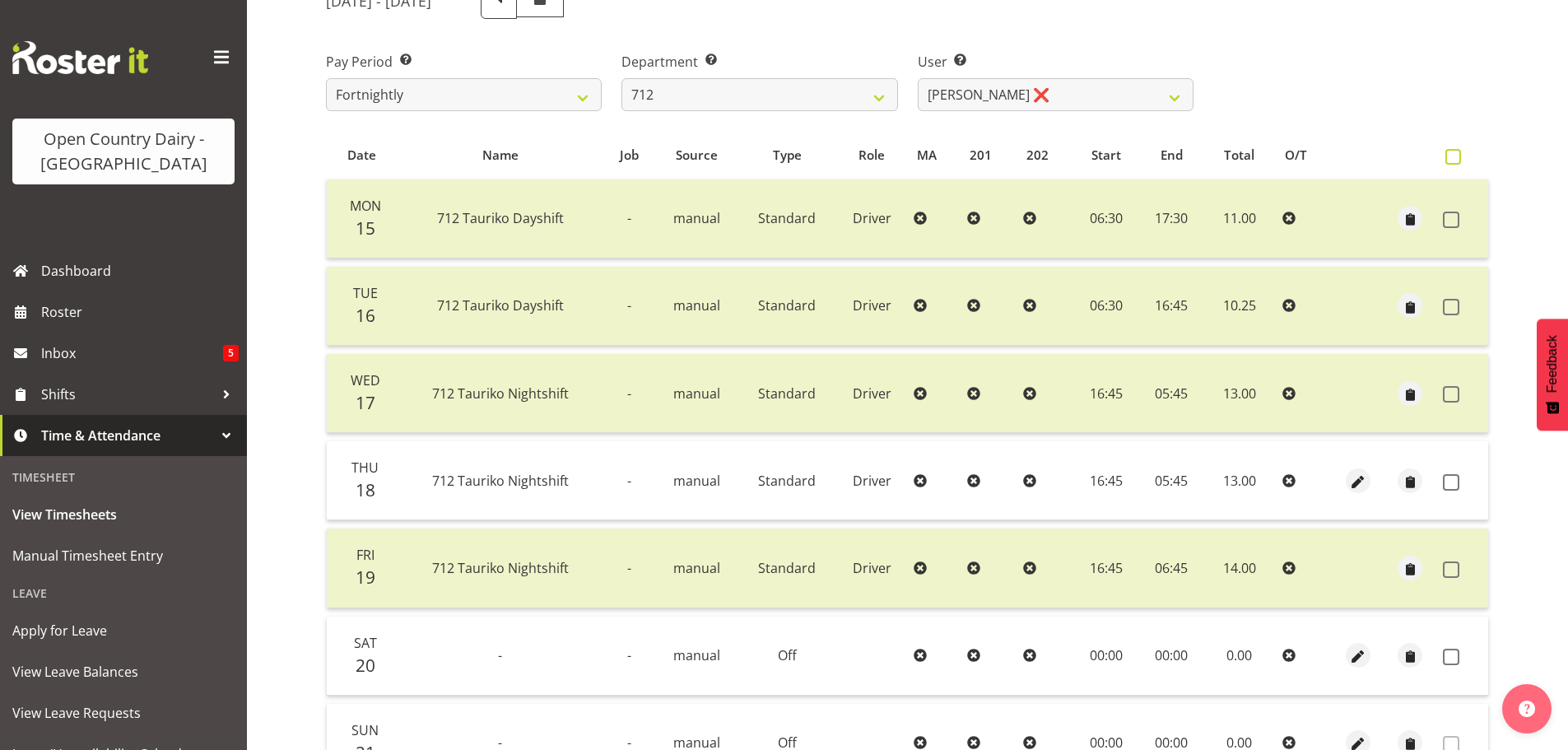
click at [1449, 156] on span at bounding box center [1453, 156] width 15 height 15
click at [1449, 156] on input "checkbox" at bounding box center [1451, 157] width 11 height 11
checkbox input "true"
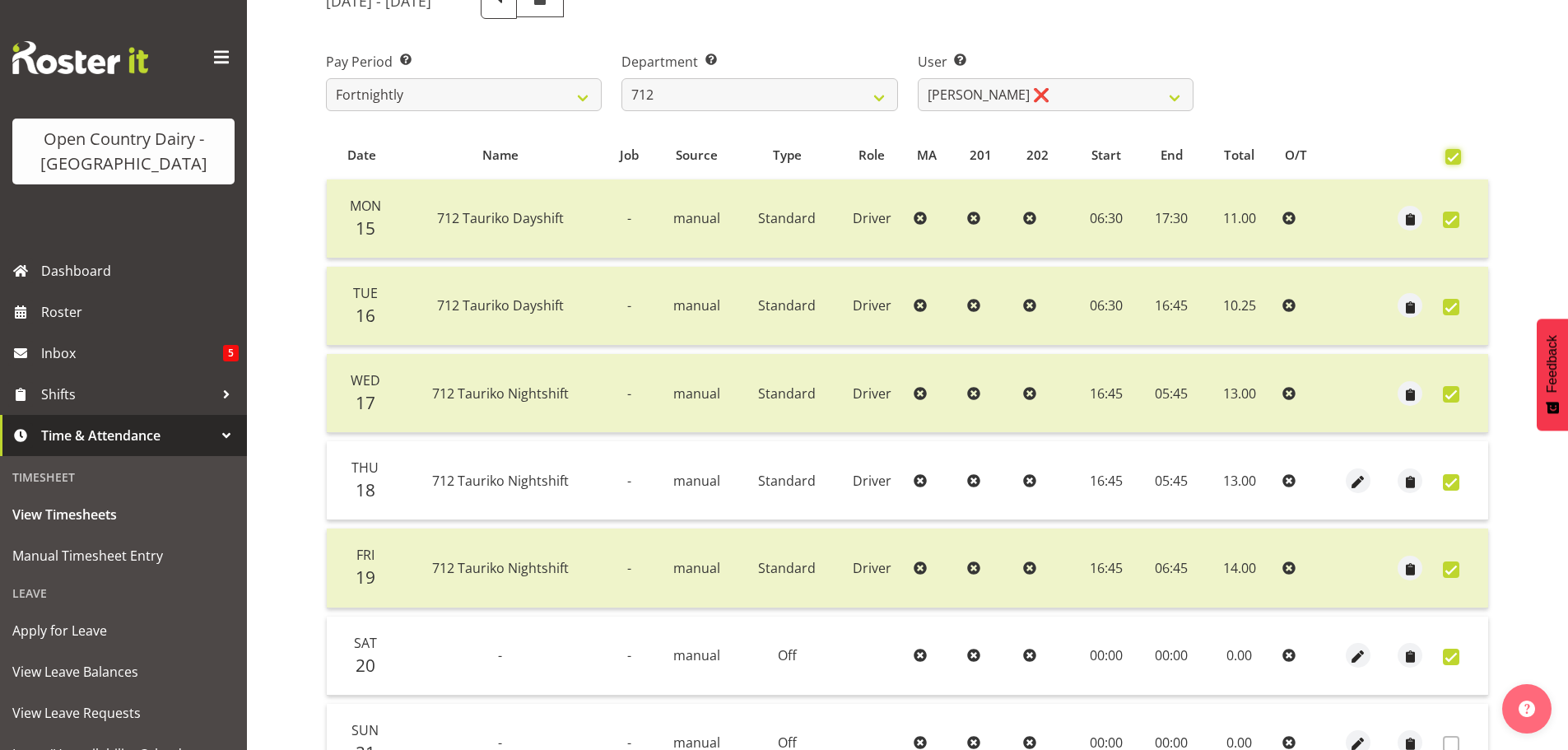
checkbox input "true"
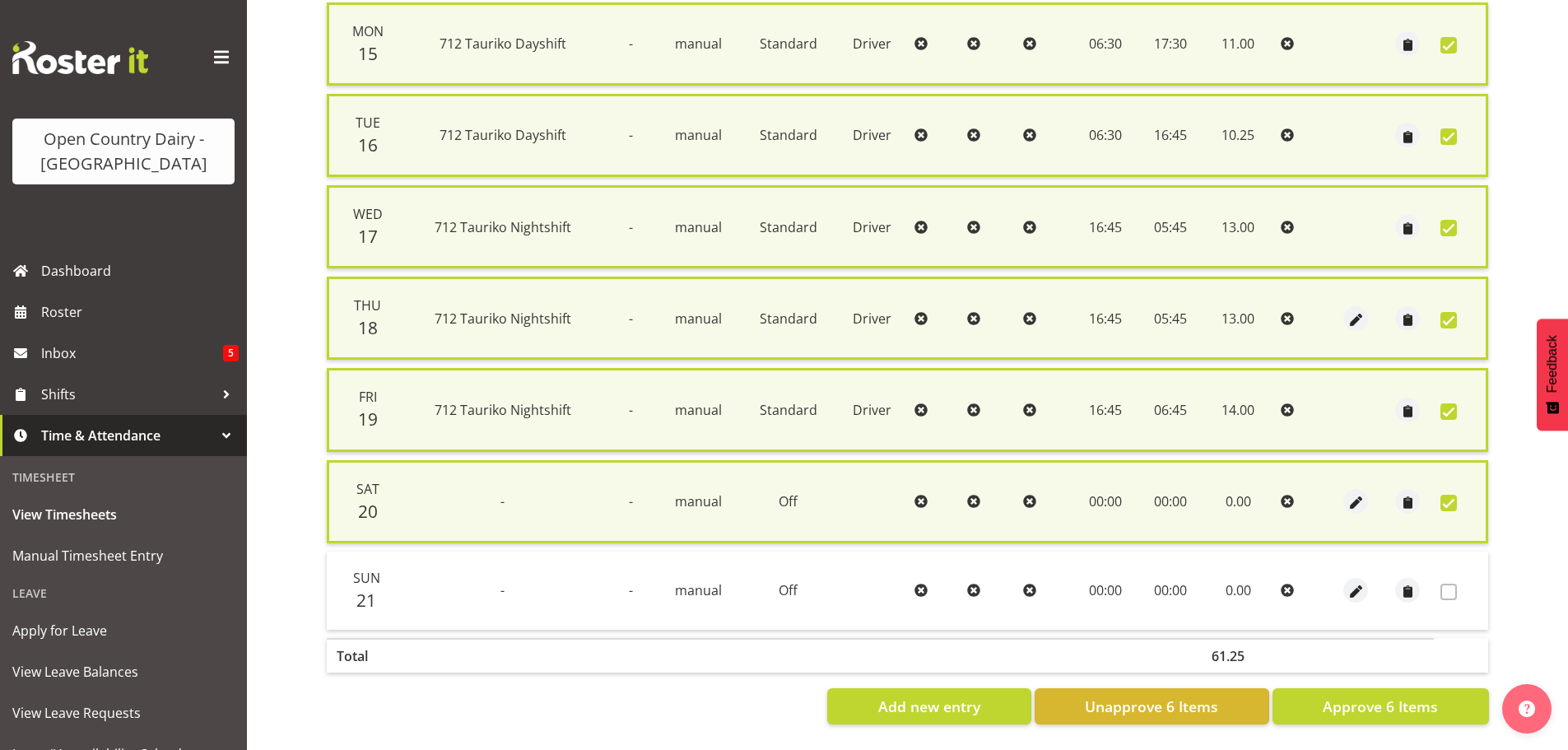
scroll to position [419, 0]
click at [1386, 695] on span "Approve 6 Items" at bounding box center [1380, 706] width 115 height 22
checkbox input "false"
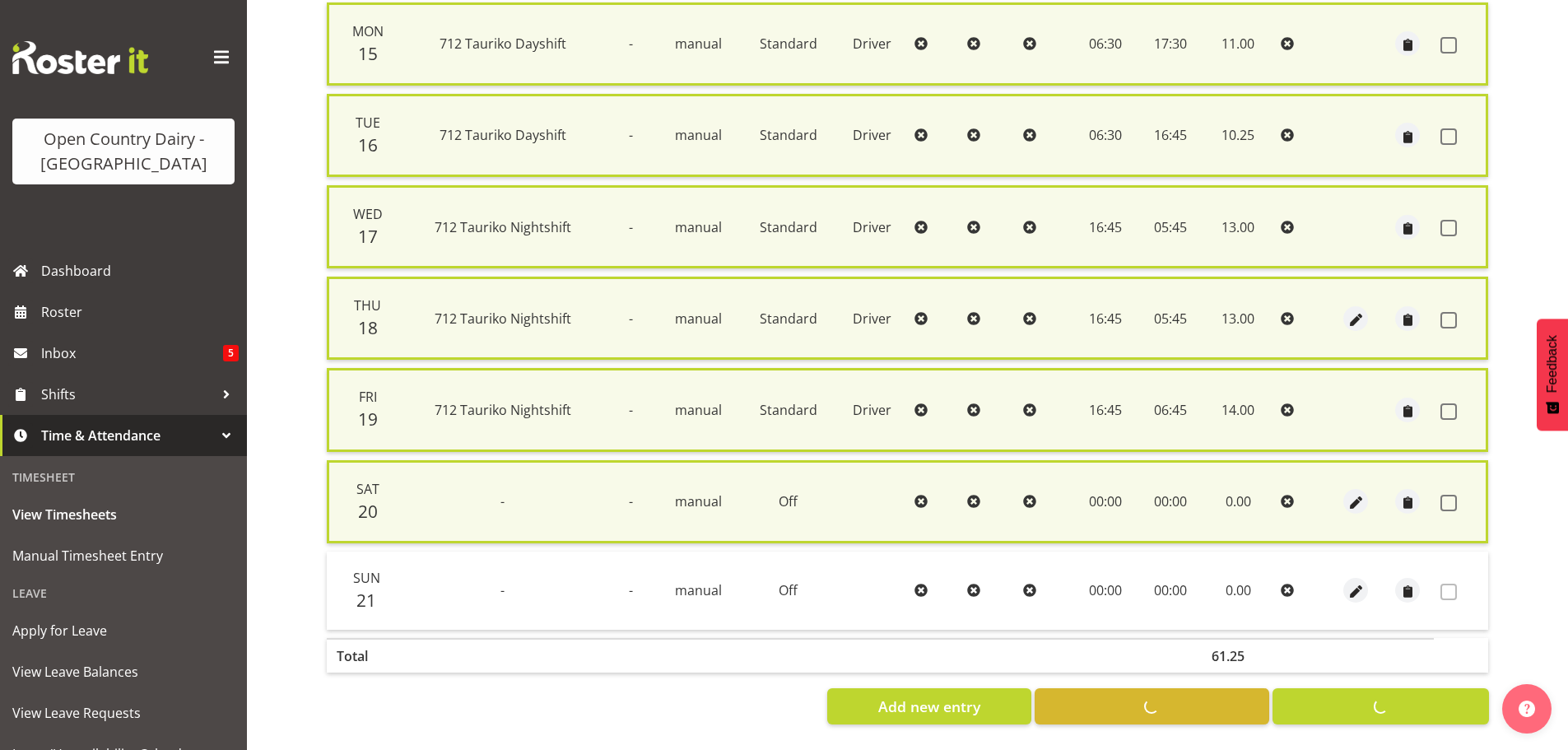
checkbox input "false"
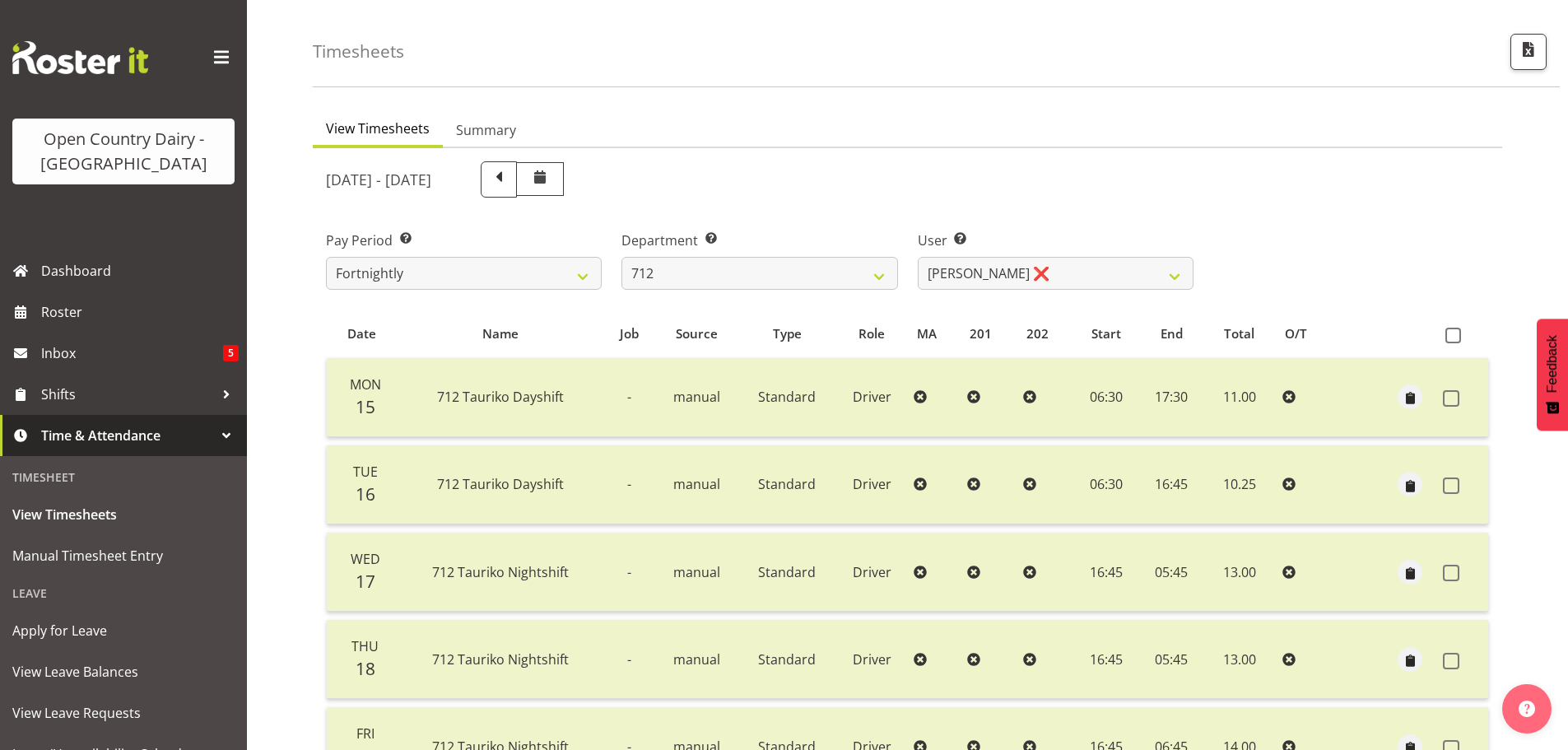
scroll to position [0, 0]
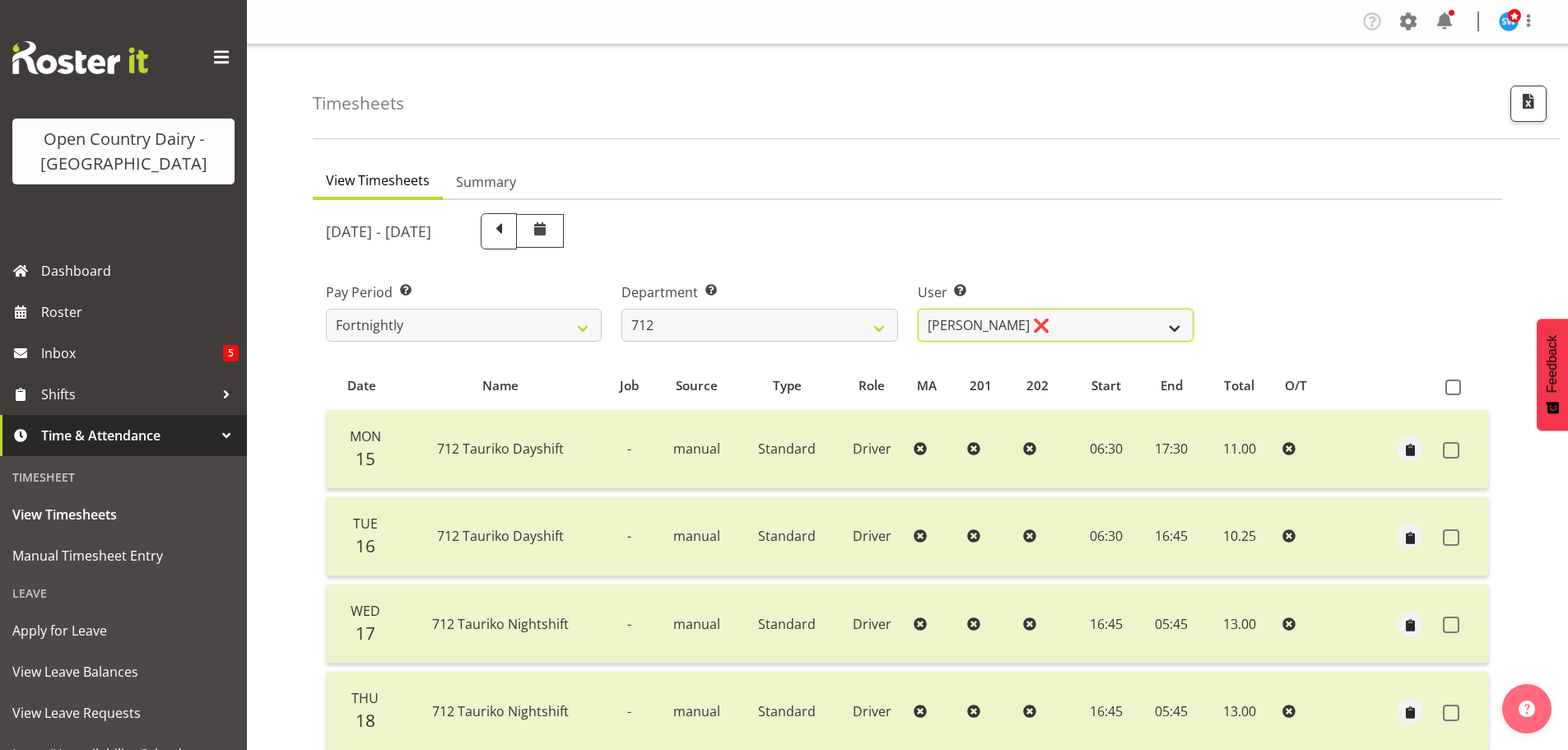
click at [1174, 330] on select "[PERSON_NAME] ❌ [PERSON_NAME] ❌ Lucky Kau Kau ❌" at bounding box center [1056, 325] width 276 height 33
select select "8250"
click at [918, 309] on select "[PERSON_NAME] ❌ [PERSON_NAME] ❌ Lucky Kau Kau ❌" at bounding box center [1056, 325] width 276 height 33
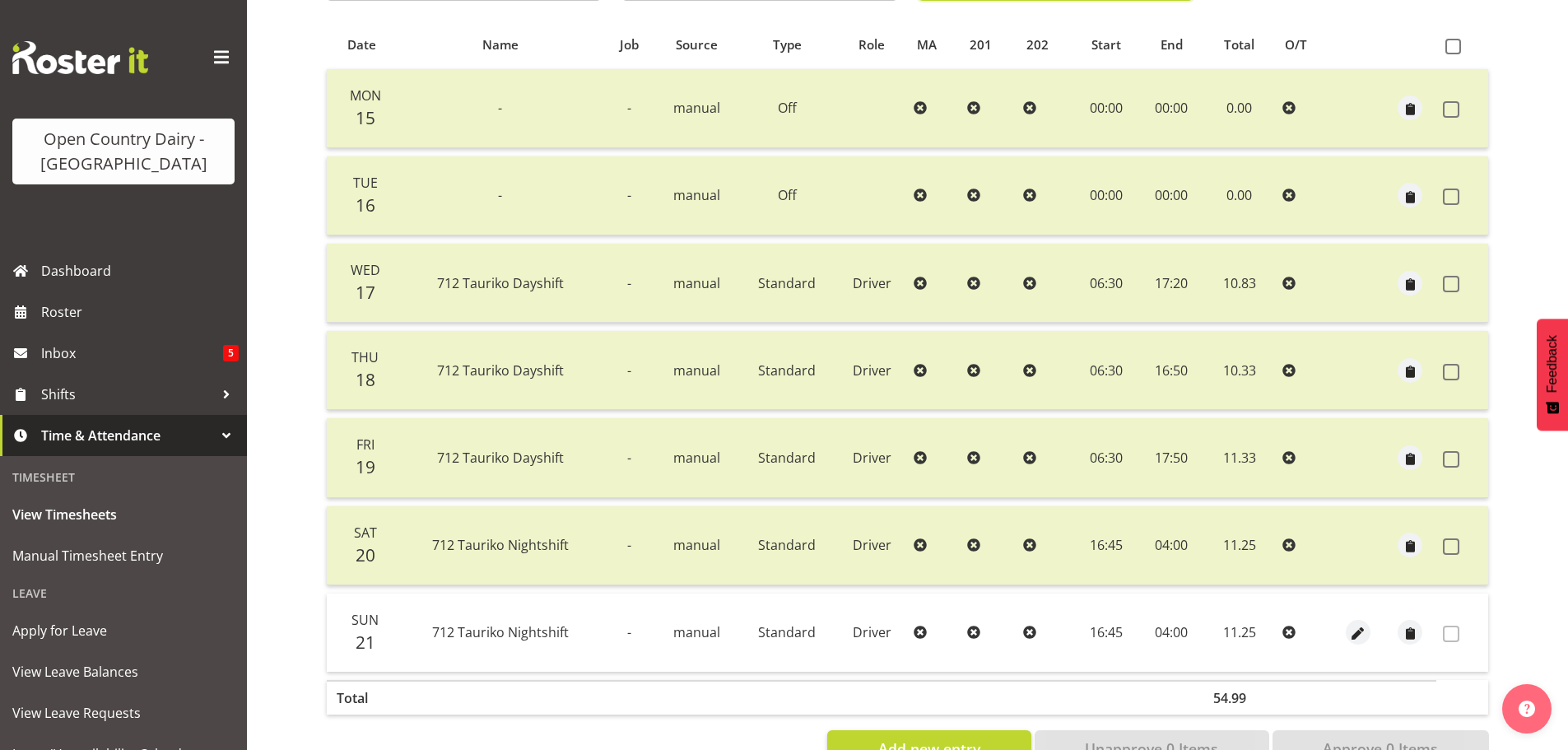
scroll to position [313, 0]
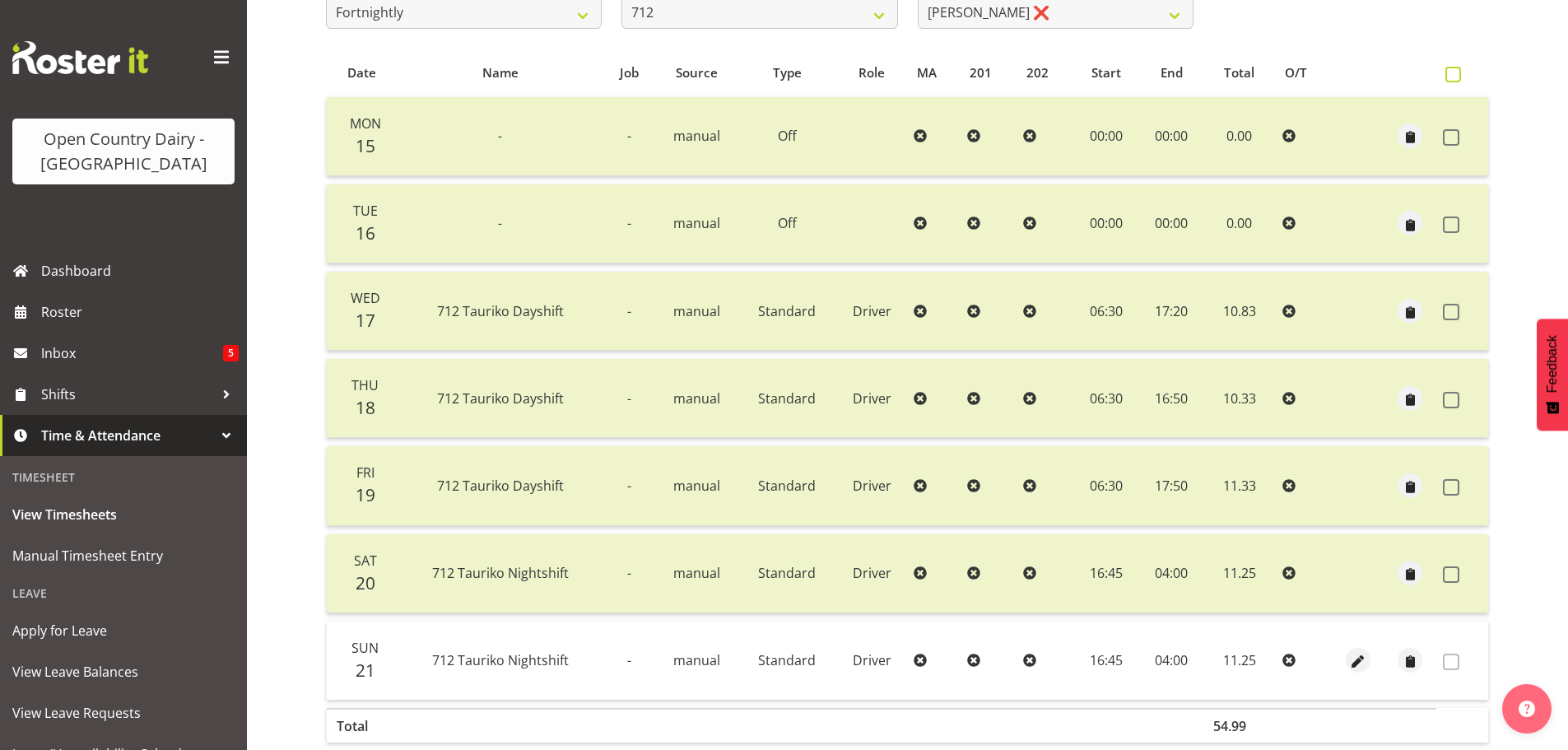
click at [1454, 71] on span at bounding box center [1453, 74] width 15 height 15
click at [1454, 71] on input "checkbox" at bounding box center [1451, 75] width 11 height 11
checkbox input "true"
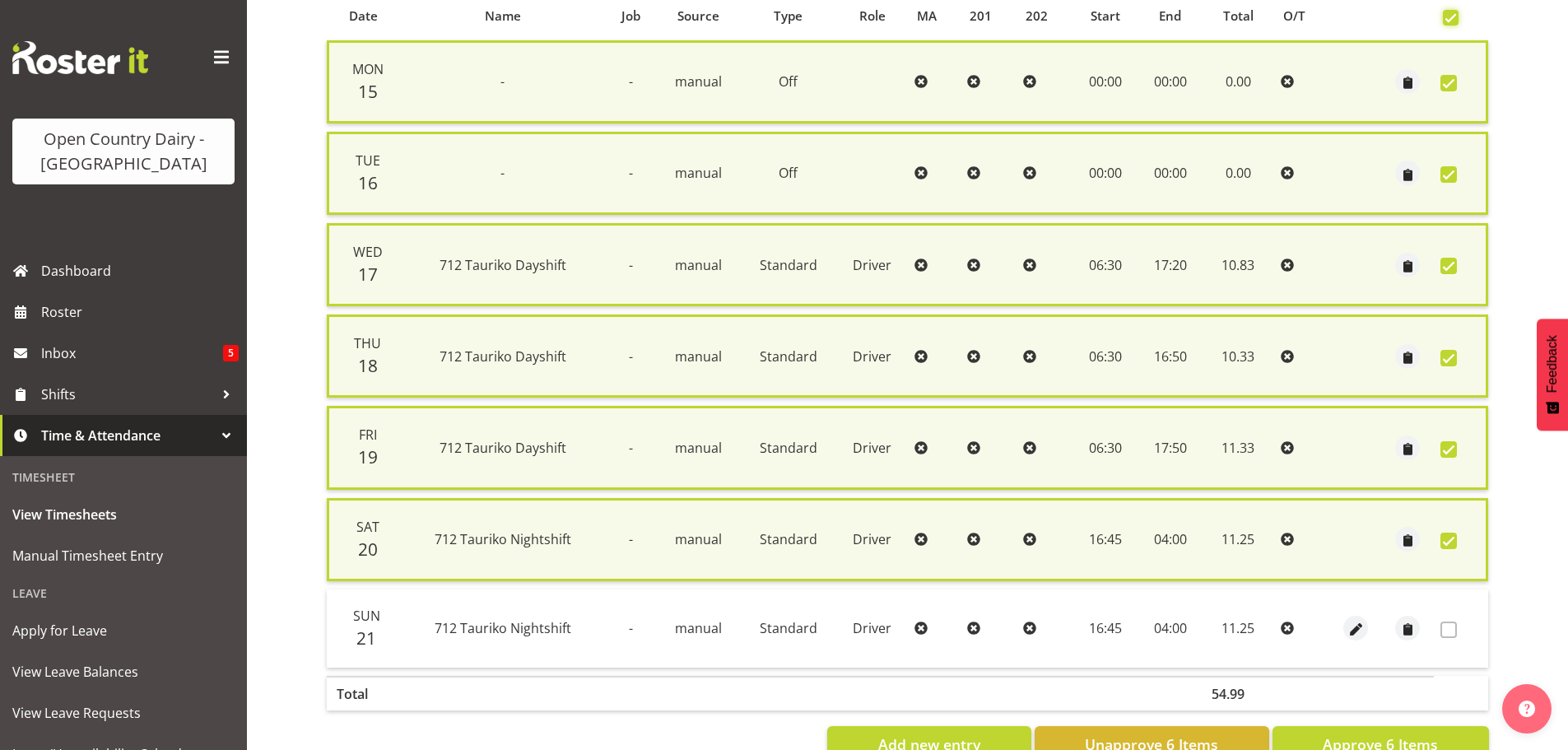
scroll to position [419, 0]
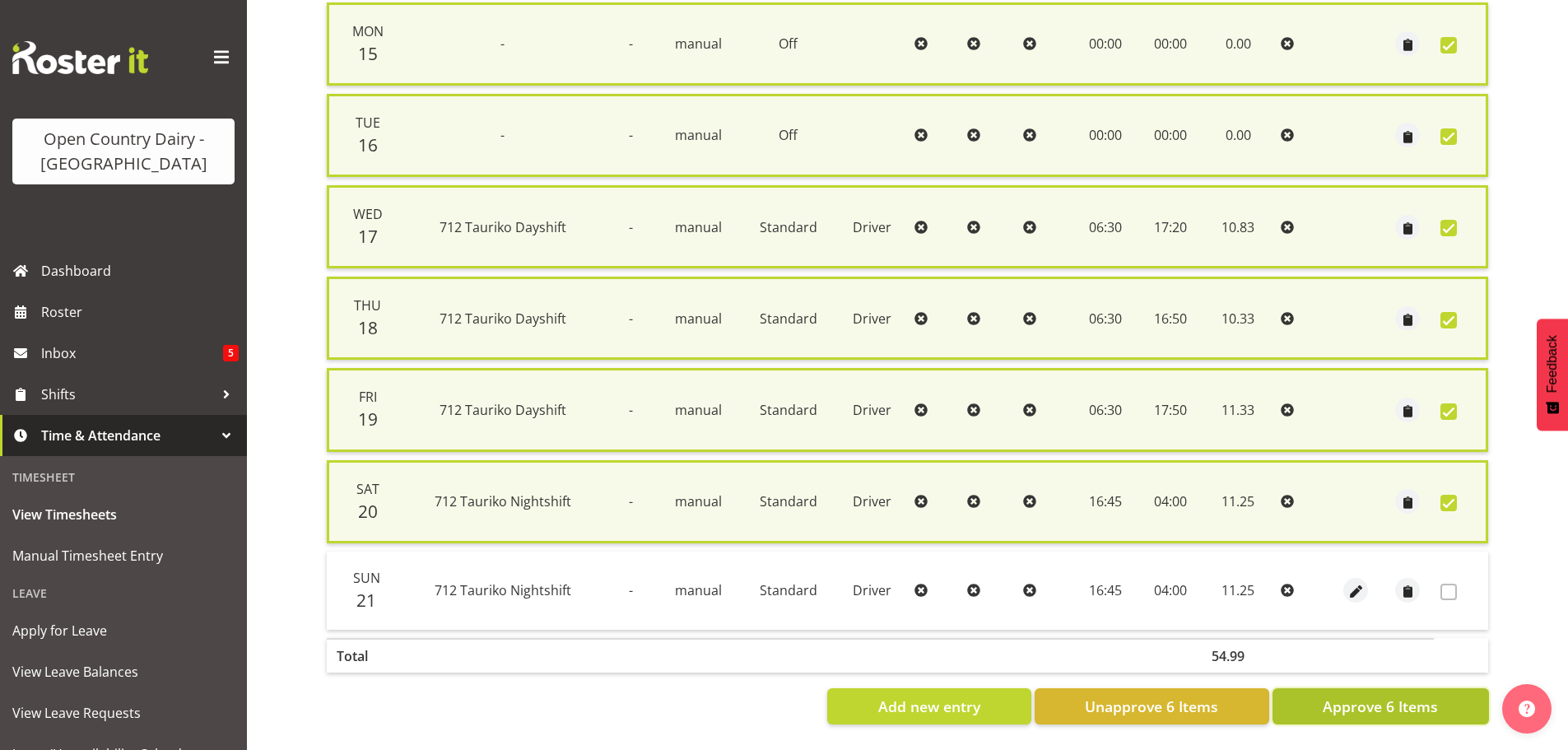
click at [1369, 702] on span "Approve 6 Items" at bounding box center [1380, 706] width 115 height 22
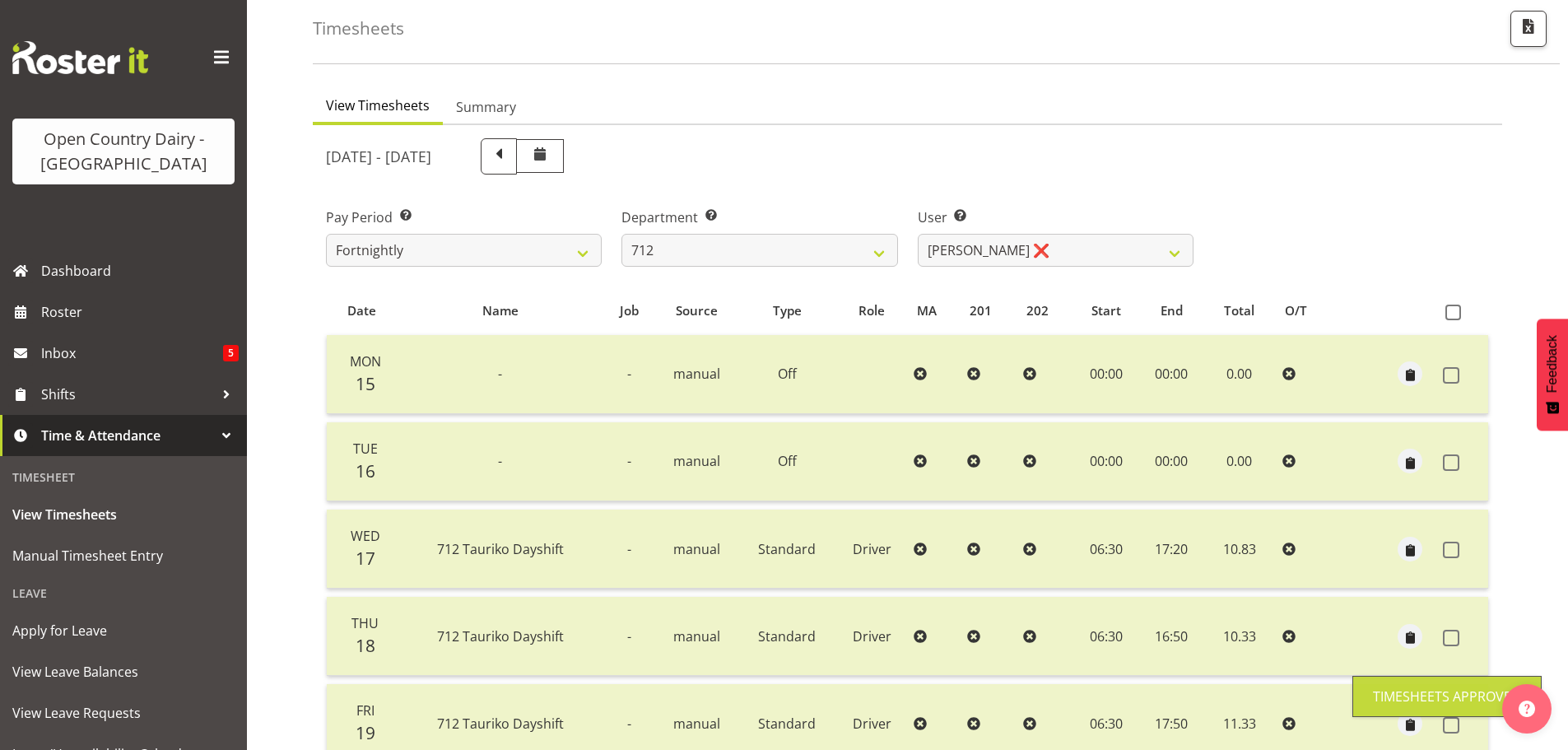
scroll to position [0, 0]
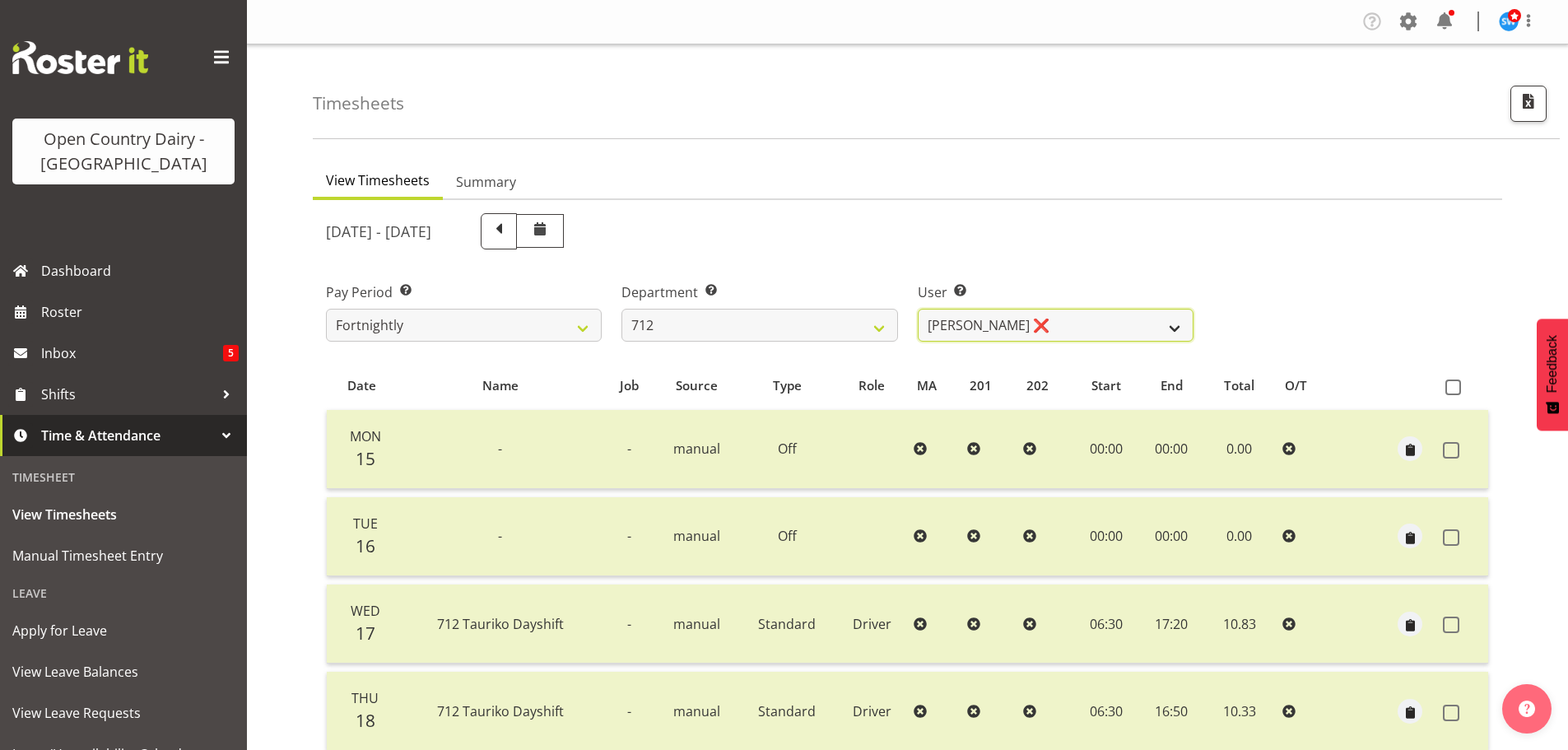
click at [1168, 329] on select "[PERSON_NAME] ❌ [PERSON_NAME] ❌ Lucky Kau Kau ❌" at bounding box center [1056, 325] width 276 height 33
click at [918, 309] on select "[PERSON_NAME] ❌ [PERSON_NAME] ❌ Lucky Kau Kau ❌" at bounding box center [1056, 325] width 276 height 33
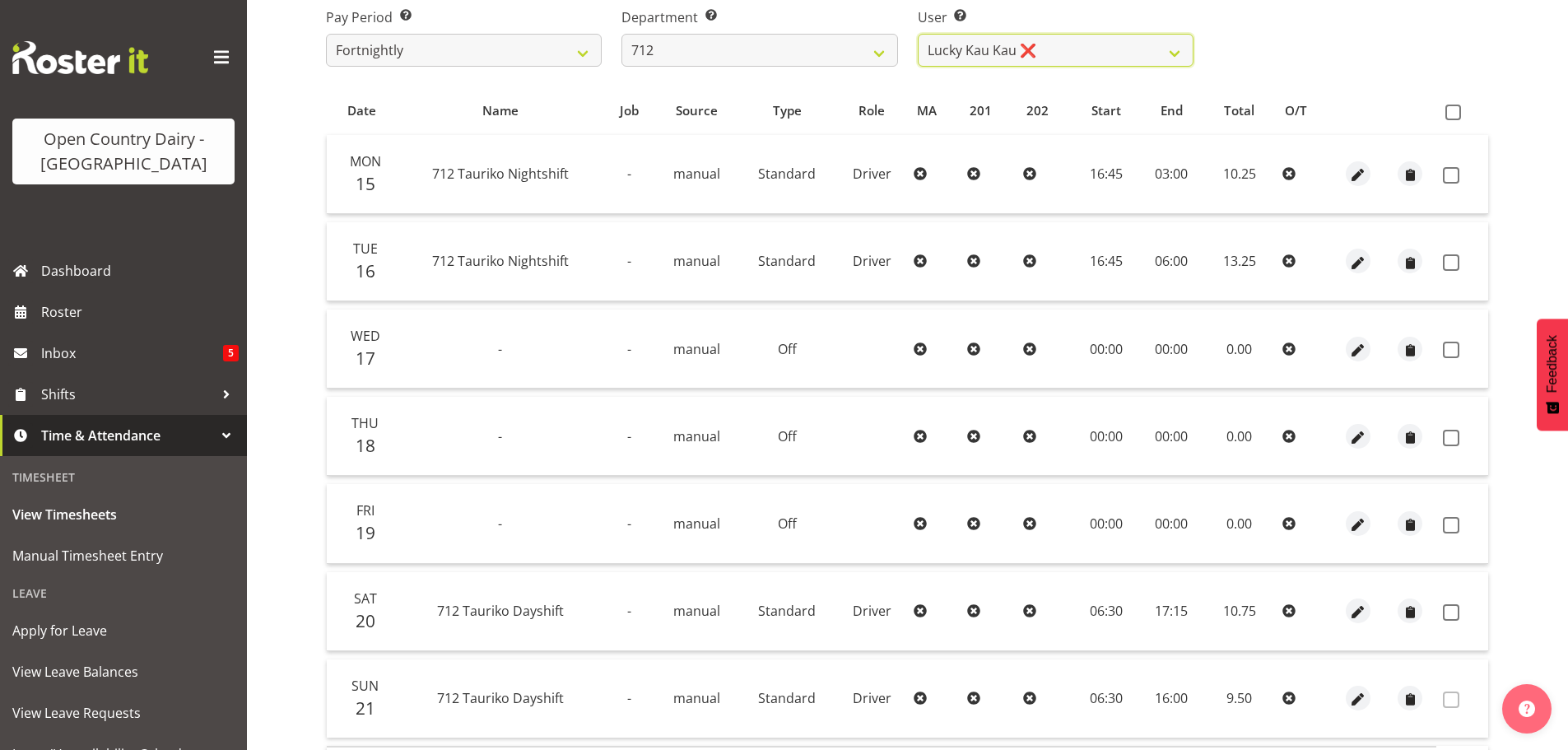
scroll to position [148, 0]
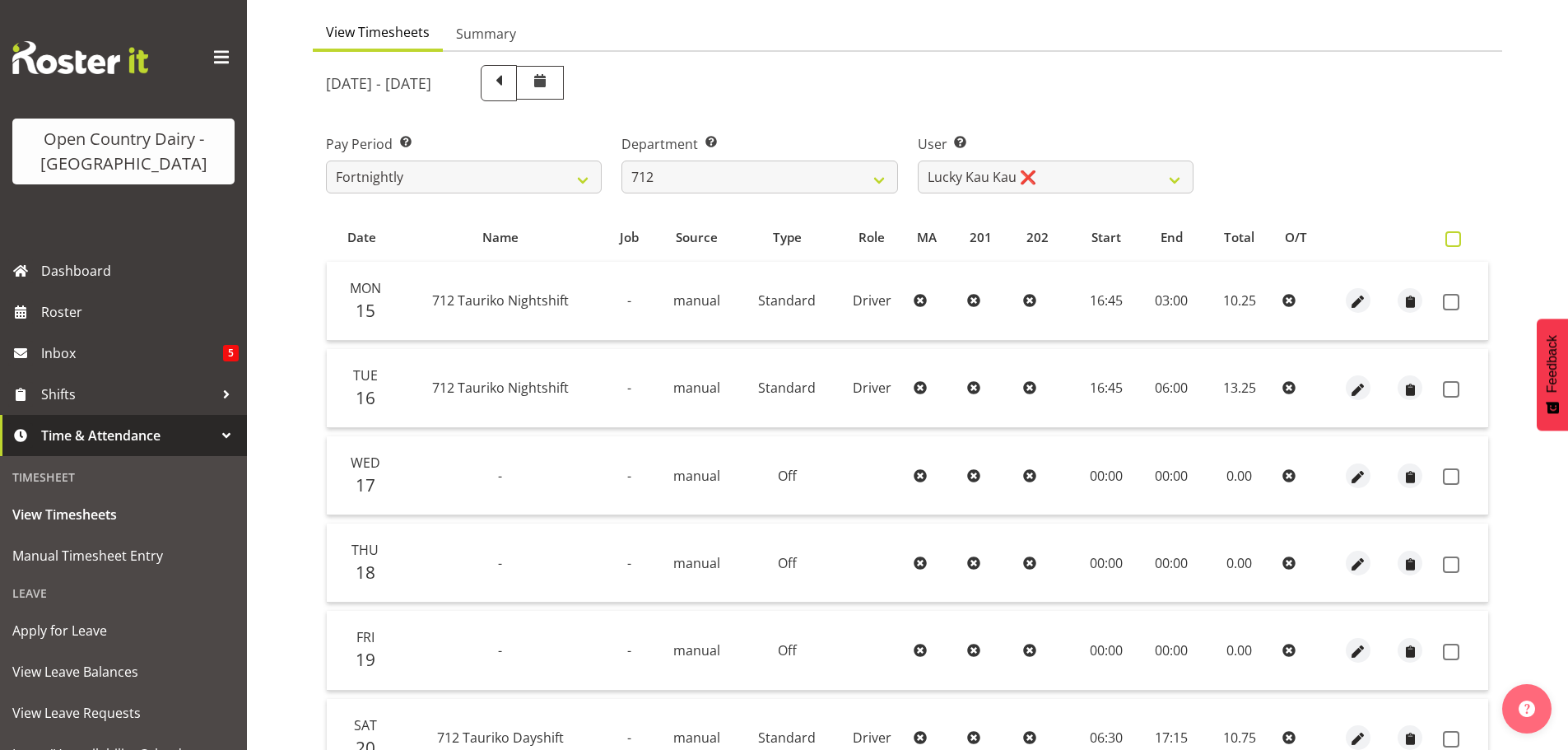
click at [1452, 243] on span at bounding box center [1453, 238] width 15 height 15
click at [1452, 243] on input "checkbox" at bounding box center [1451, 239] width 11 height 11
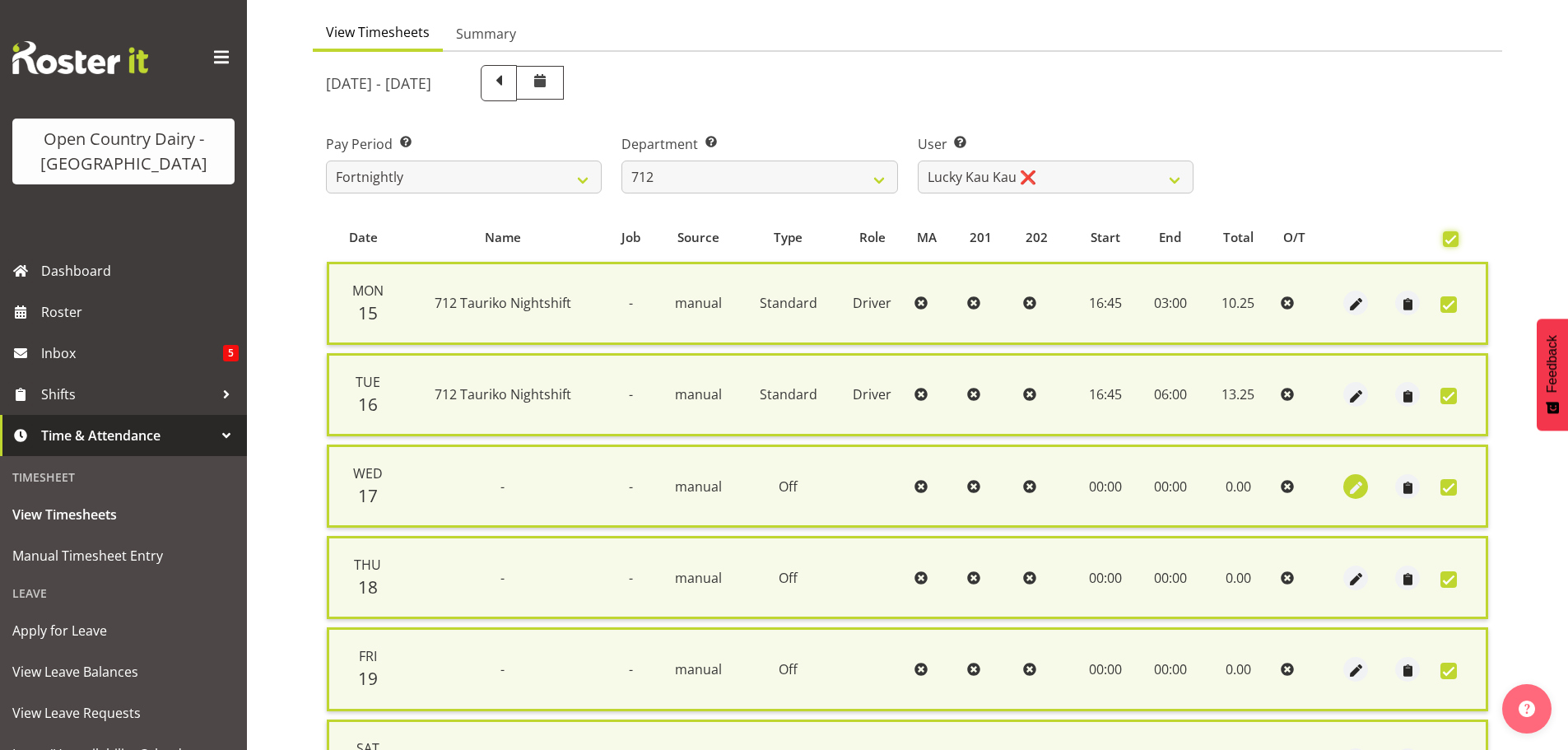
scroll to position [419, 0]
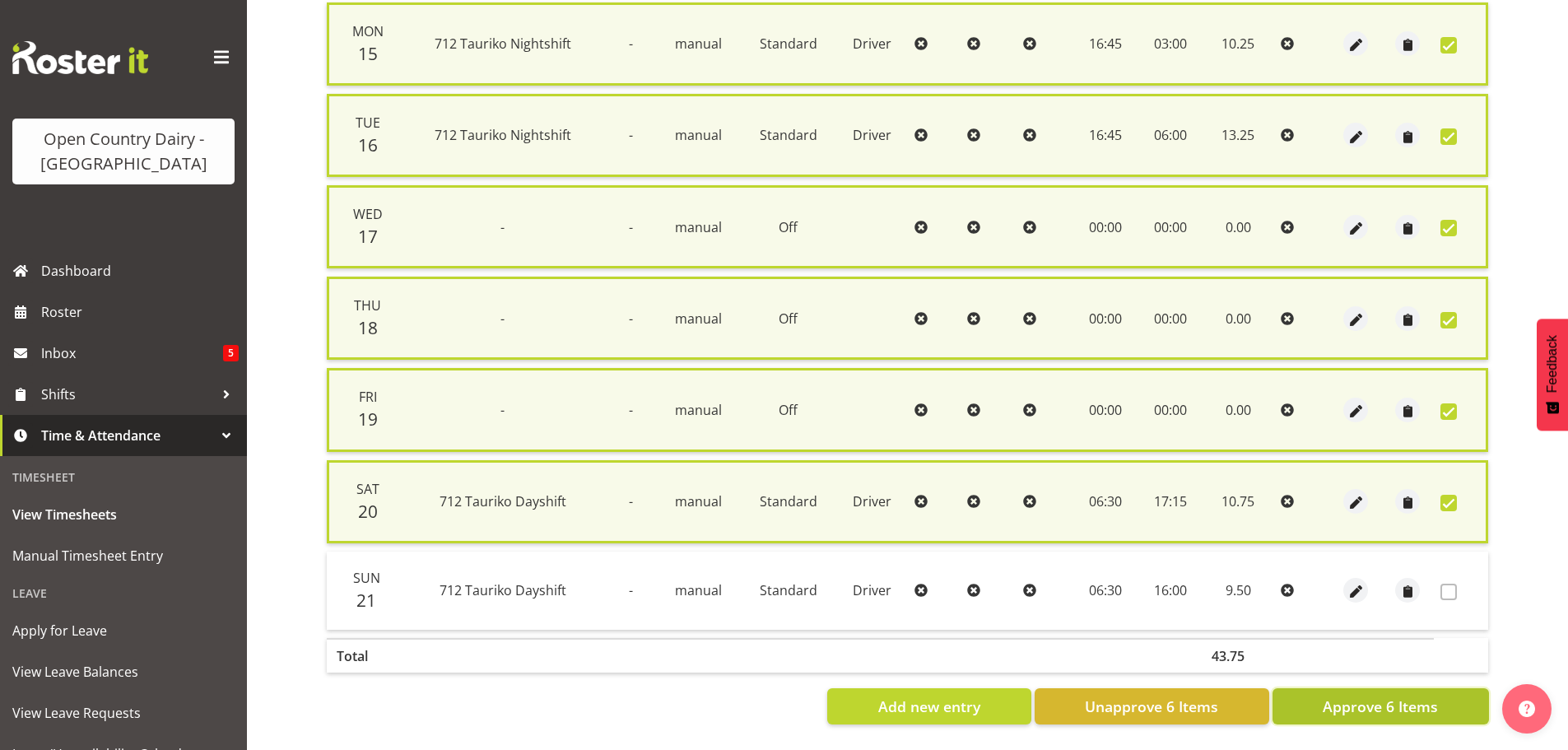
click at [1378, 695] on span "Approve 6 Items" at bounding box center [1380, 706] width 115 height 22
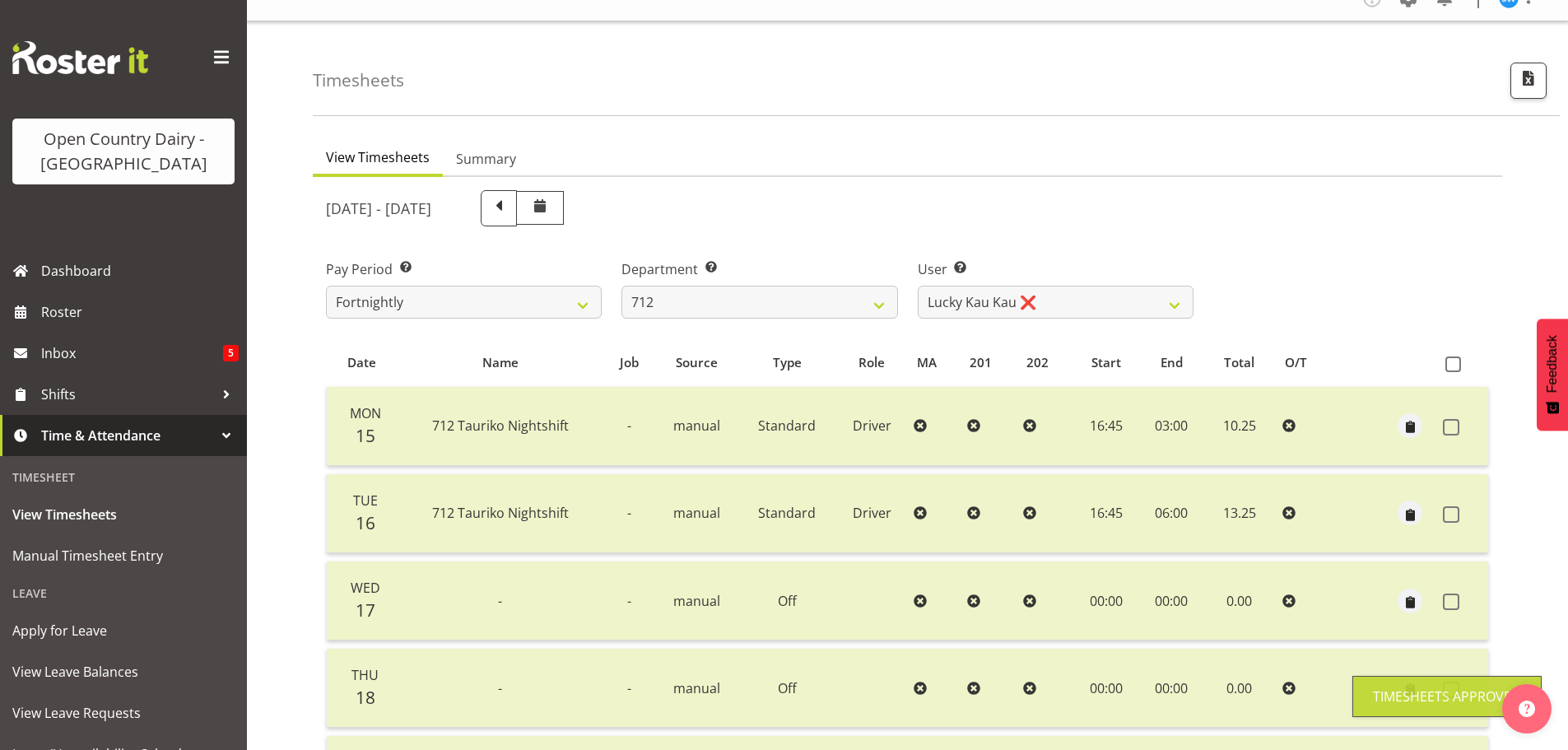
scroll to position [0, 0]
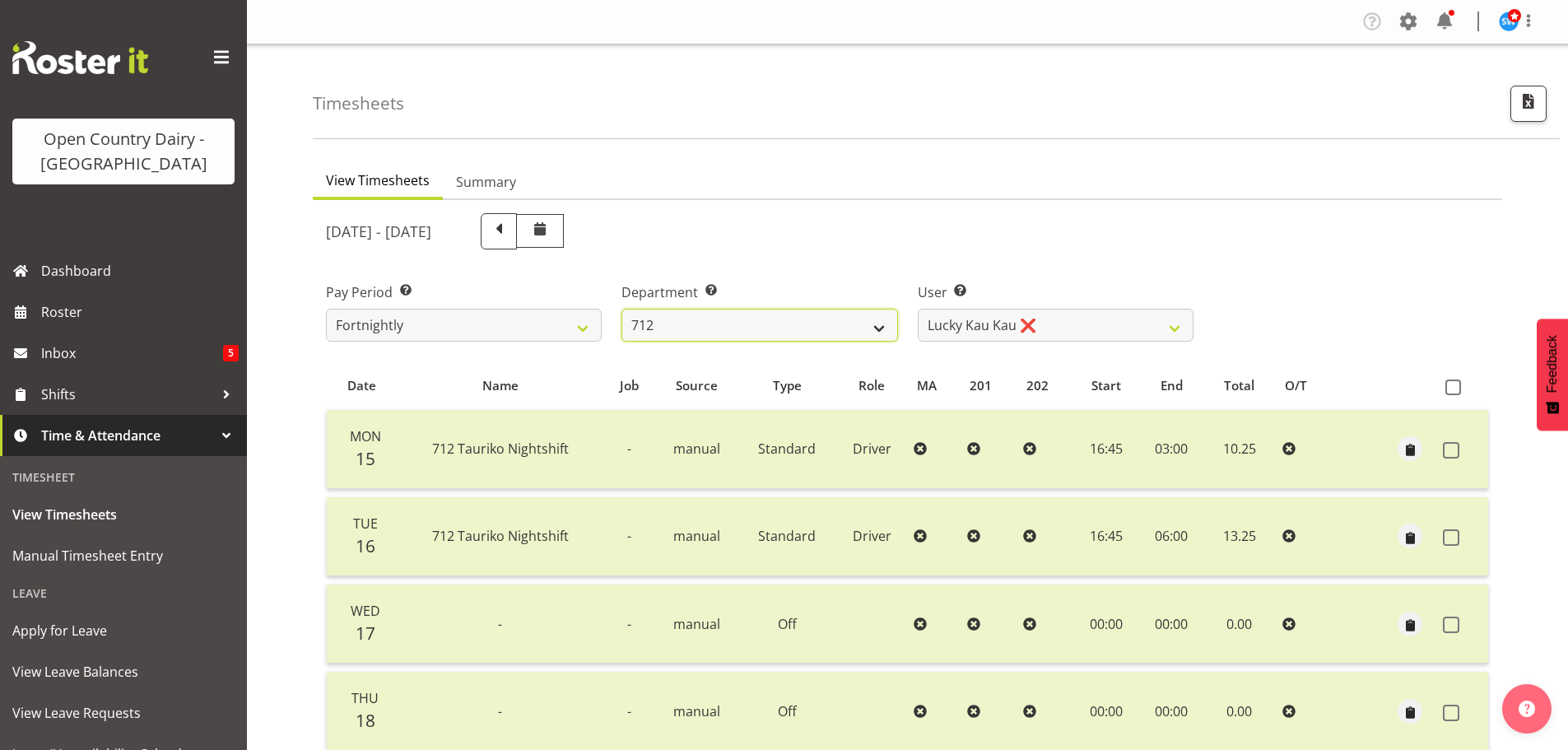
click at [878, 328] on select "701 702 703 704 705 706 707 708 709 710 711 712 713 714 715 716 717 718 719 720" at bounding box center [759, 325] width 276 height 33
click at [622, 309] on select "701 702 703 704 705 706 707 708 709 710 711 712 713 714 715 716 717 718 719 720" at bounding box center [759, 325] width 276 height 33
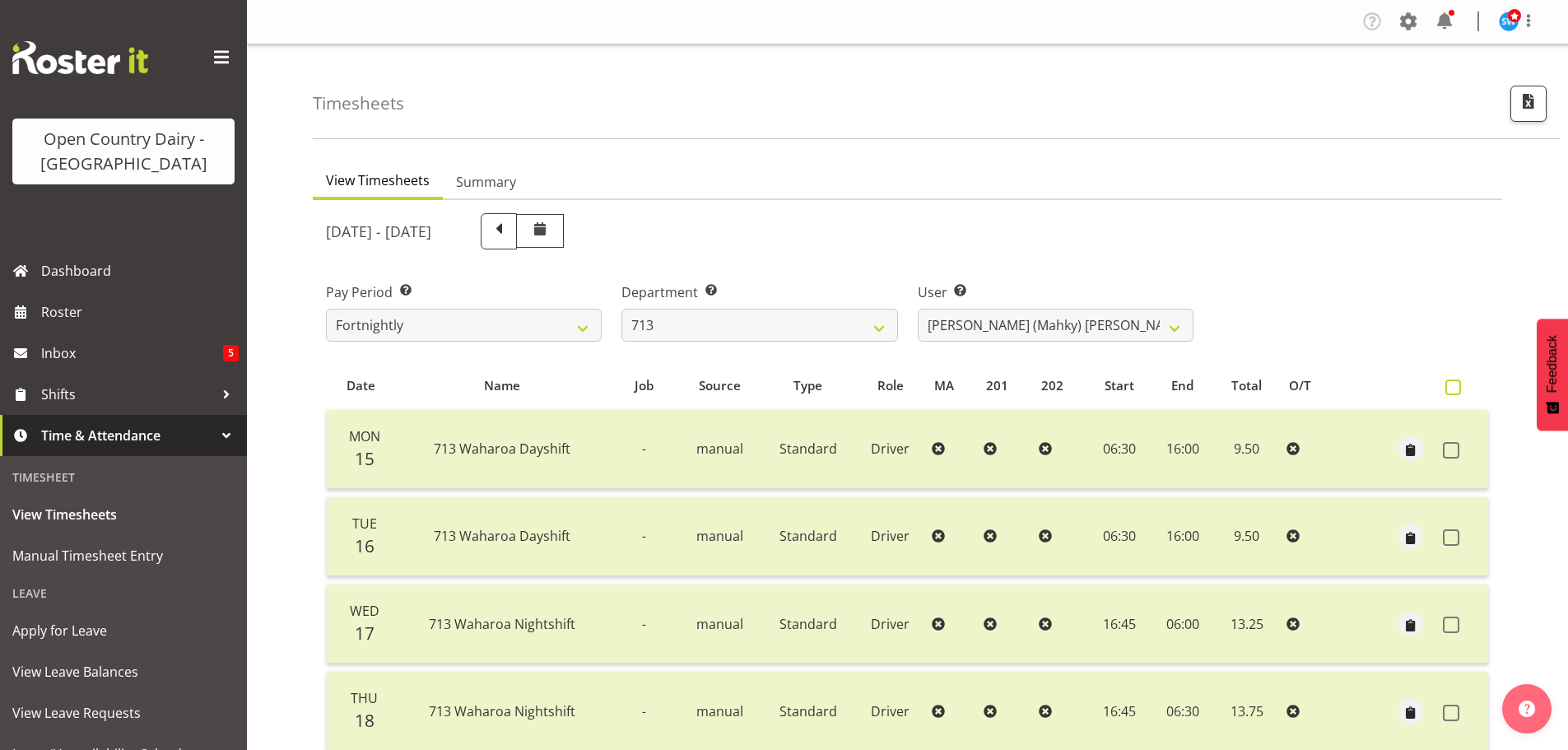
click at [1453, 387] on span at bounding box center [1453, 386] width 15 height 15
click at [1453, 387] on input "checkbox" at bounding box center [1451, 387] width 11 height 11
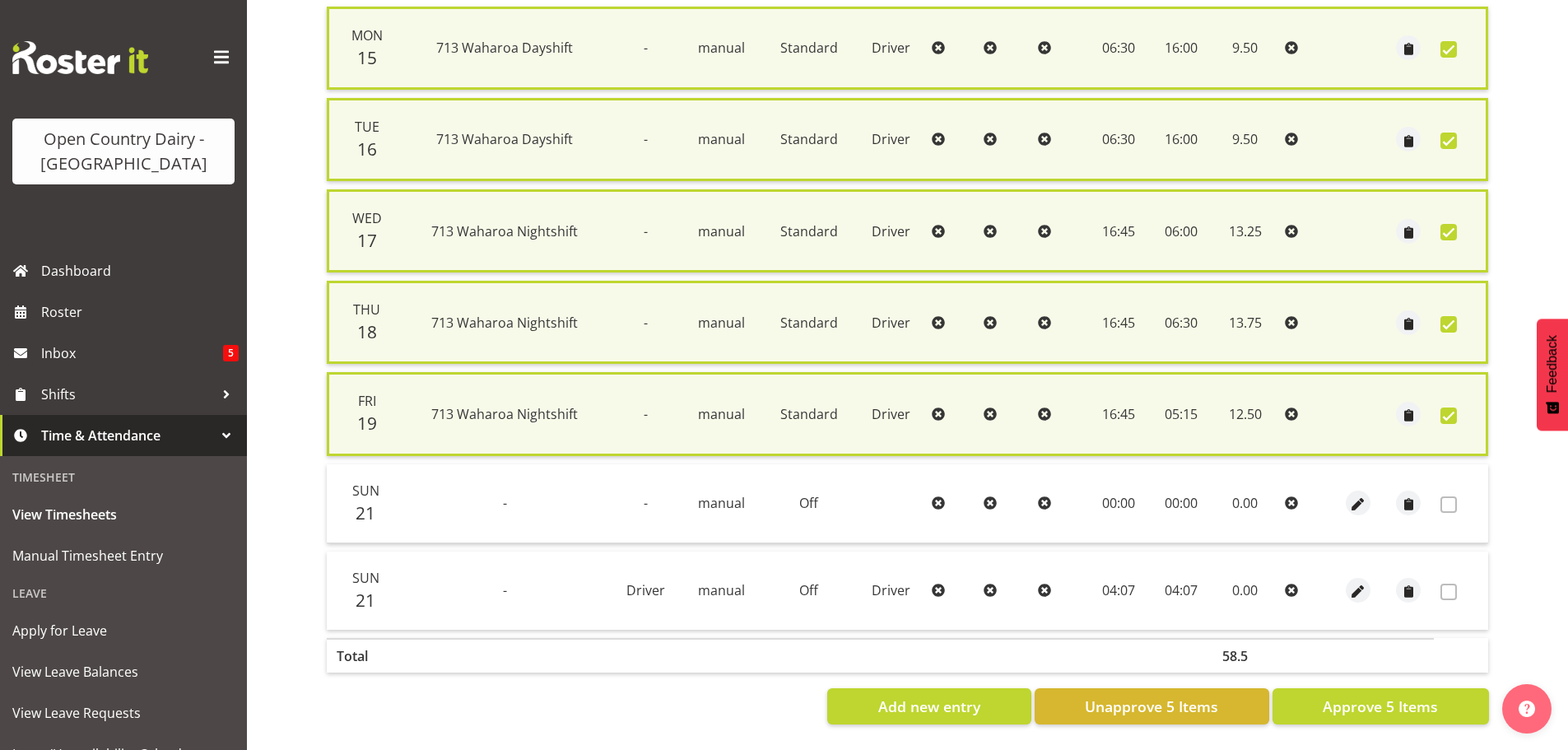
scroll to position [416, 0]
click at [1355, 695] on span "Approve 5 Items" at bounding box center [1380, 706] width 115 height 22
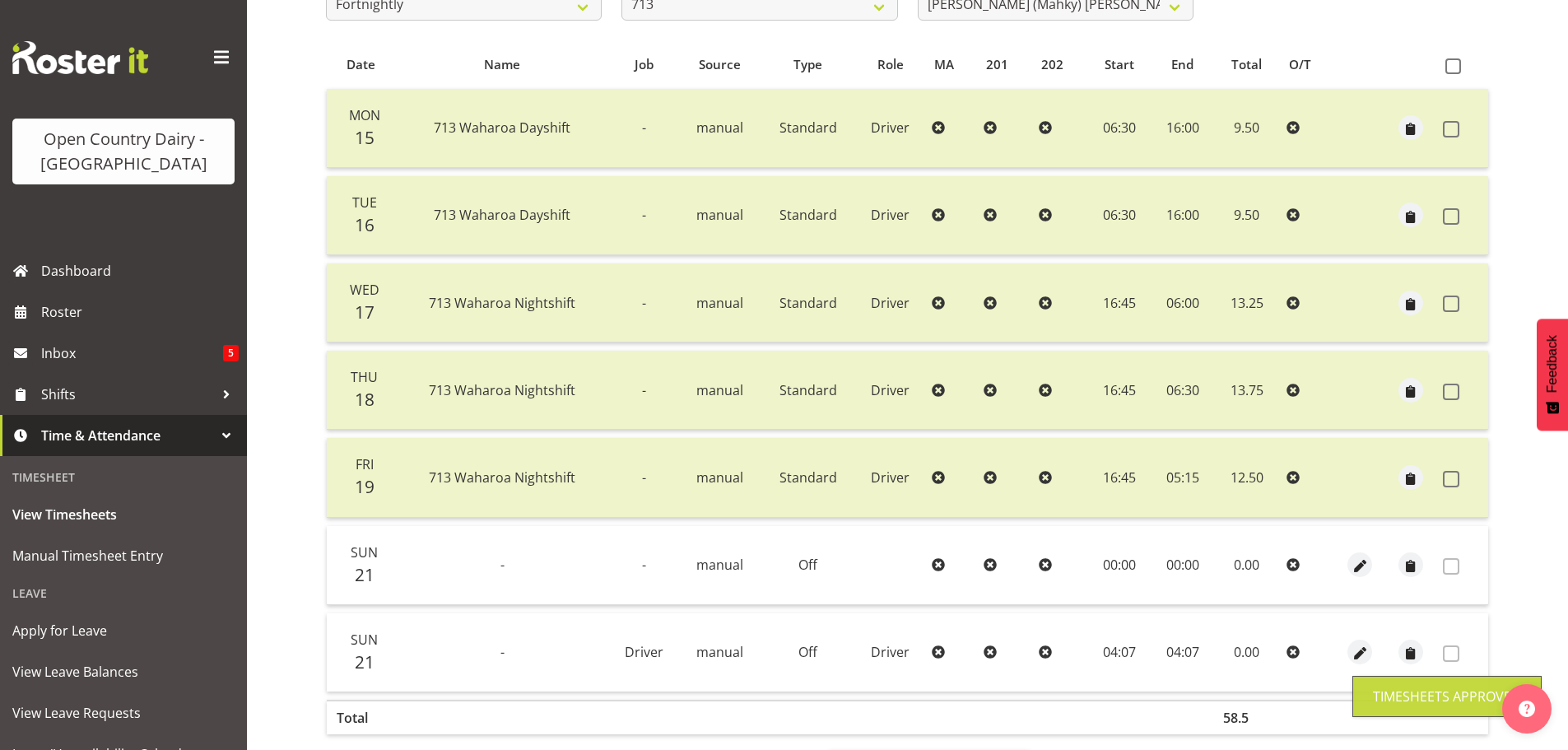
scroll to position [66, 0]
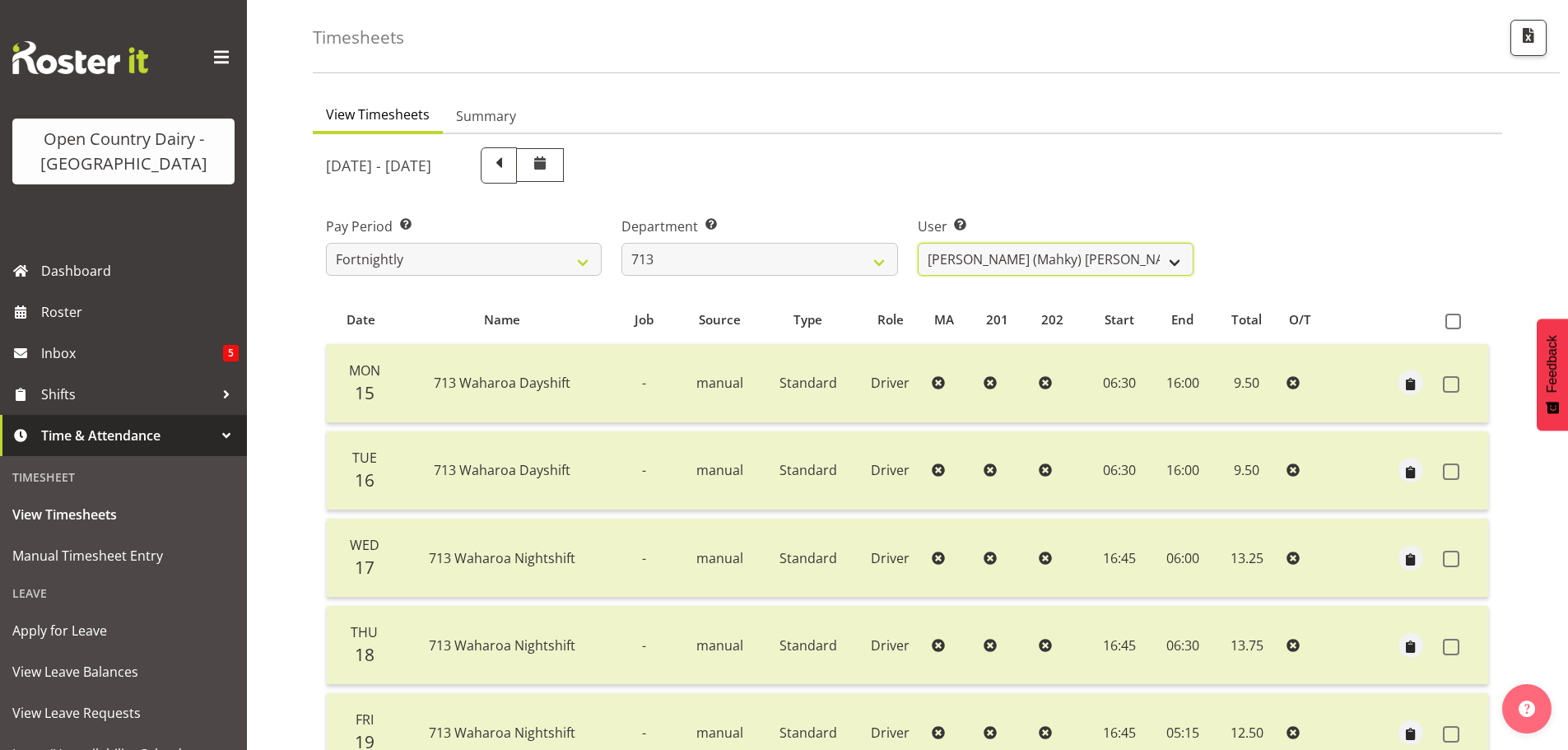
click at [1180, 260] on select "[PERSON_NAME] (Mahky) [PERSON_NAME] ❌ [PERSON_NAME] ❌ [PERSON_NAME] ❌" at bounding box center [1056, 259] width 276 height 33
click at [918, 243] on select "[PERSON_NAME] (Mahky) [PERSON_NAME] ❌ [PERSON_NAME] ❌ [PERSON_NAME] ❌" at bounding box center [1056, 259] width 276 height 33
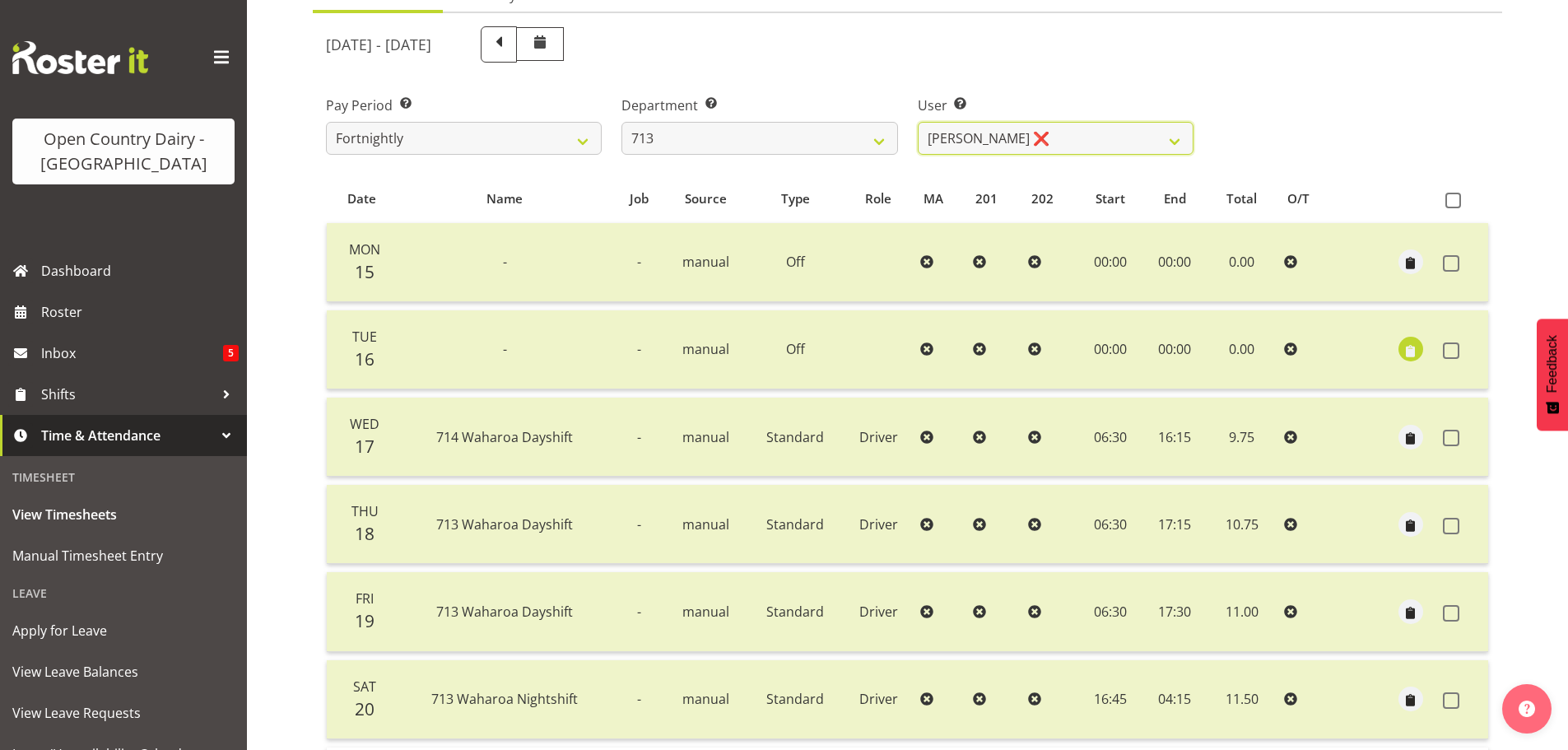
scroll to position [148, 0]
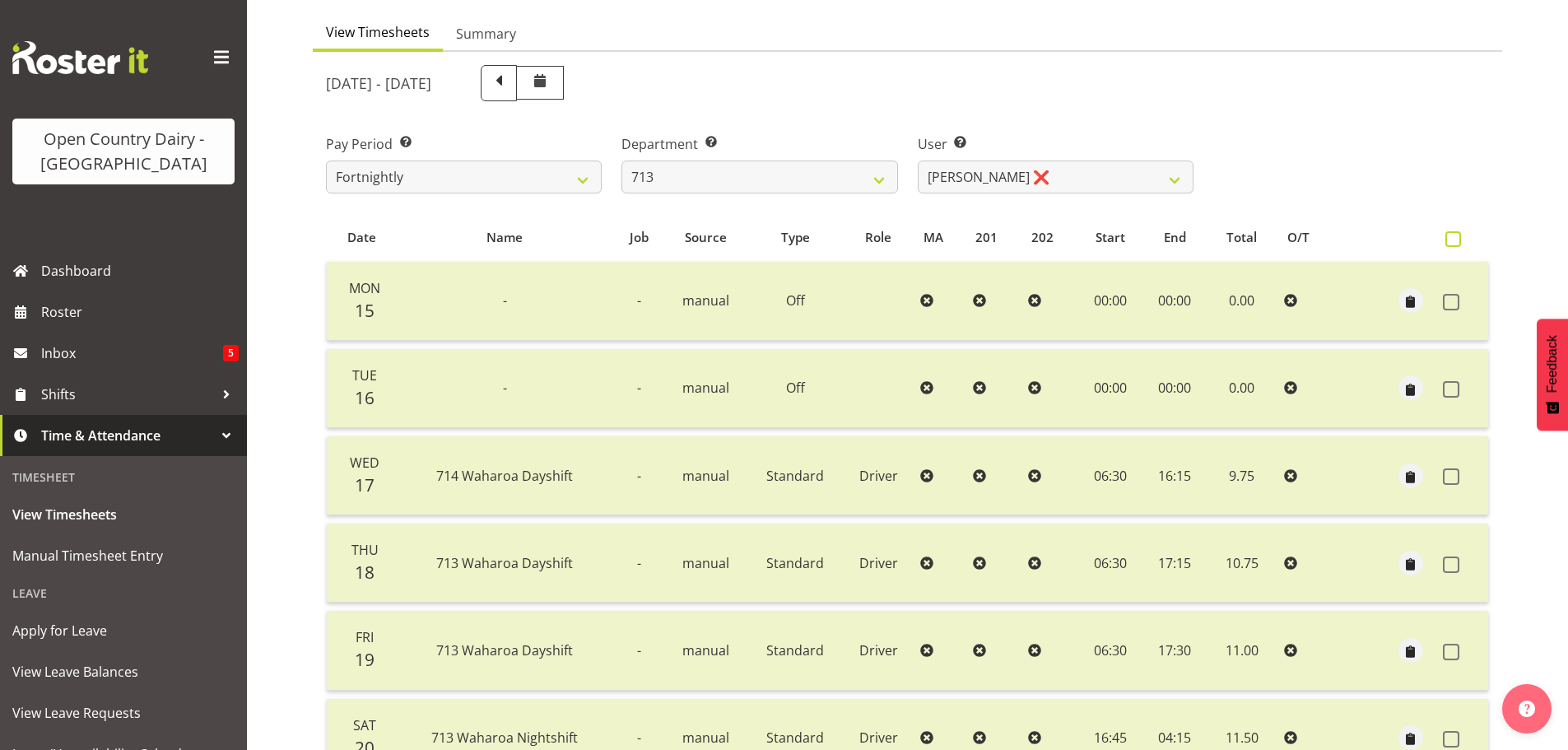
click at [1454, 237] on span at bounding box center [1453, 238] width 15 height 15
click at [1454, 237] on input "checkbox" at bounding box center [1451, 239] width 11 height 11
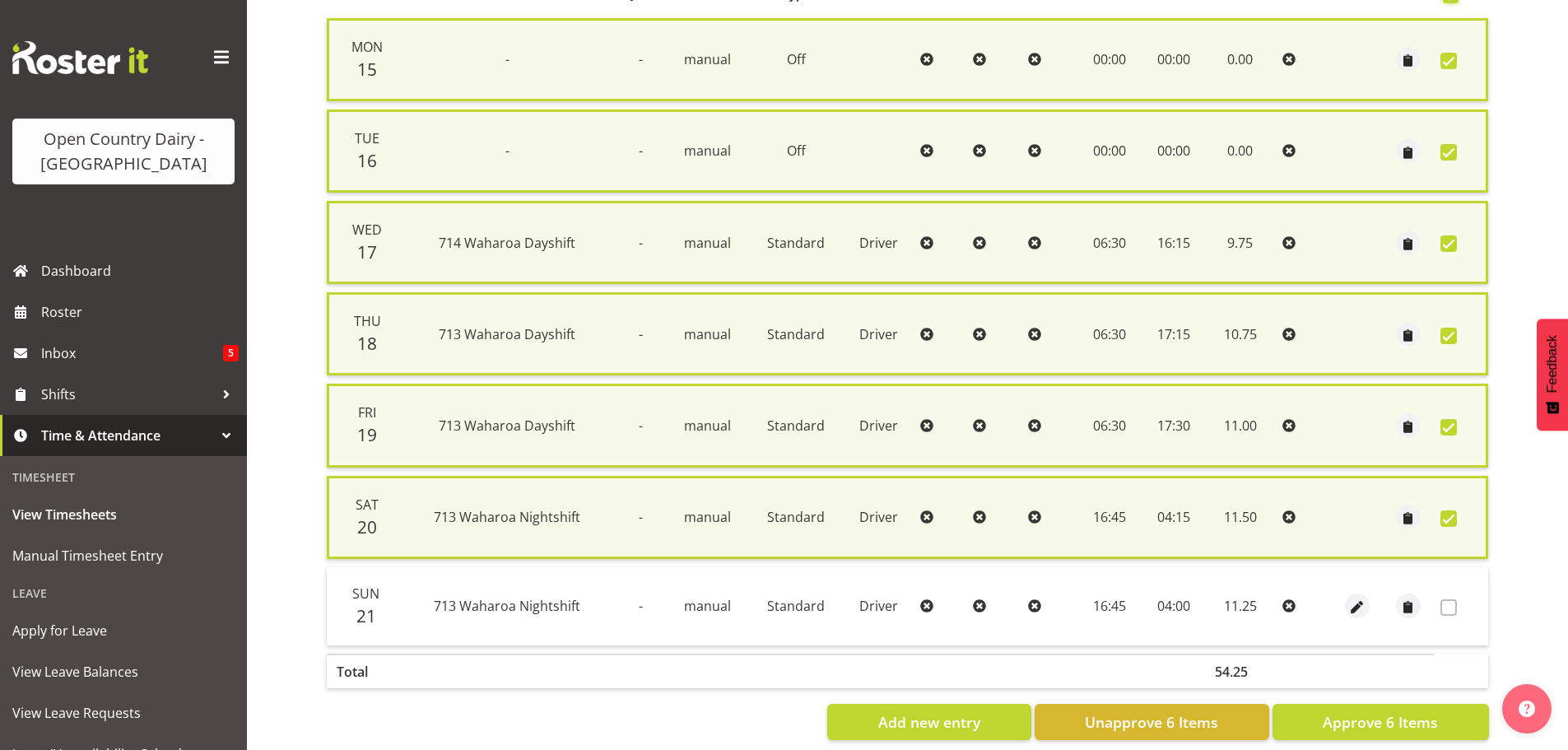
scroll to position [419, 0]
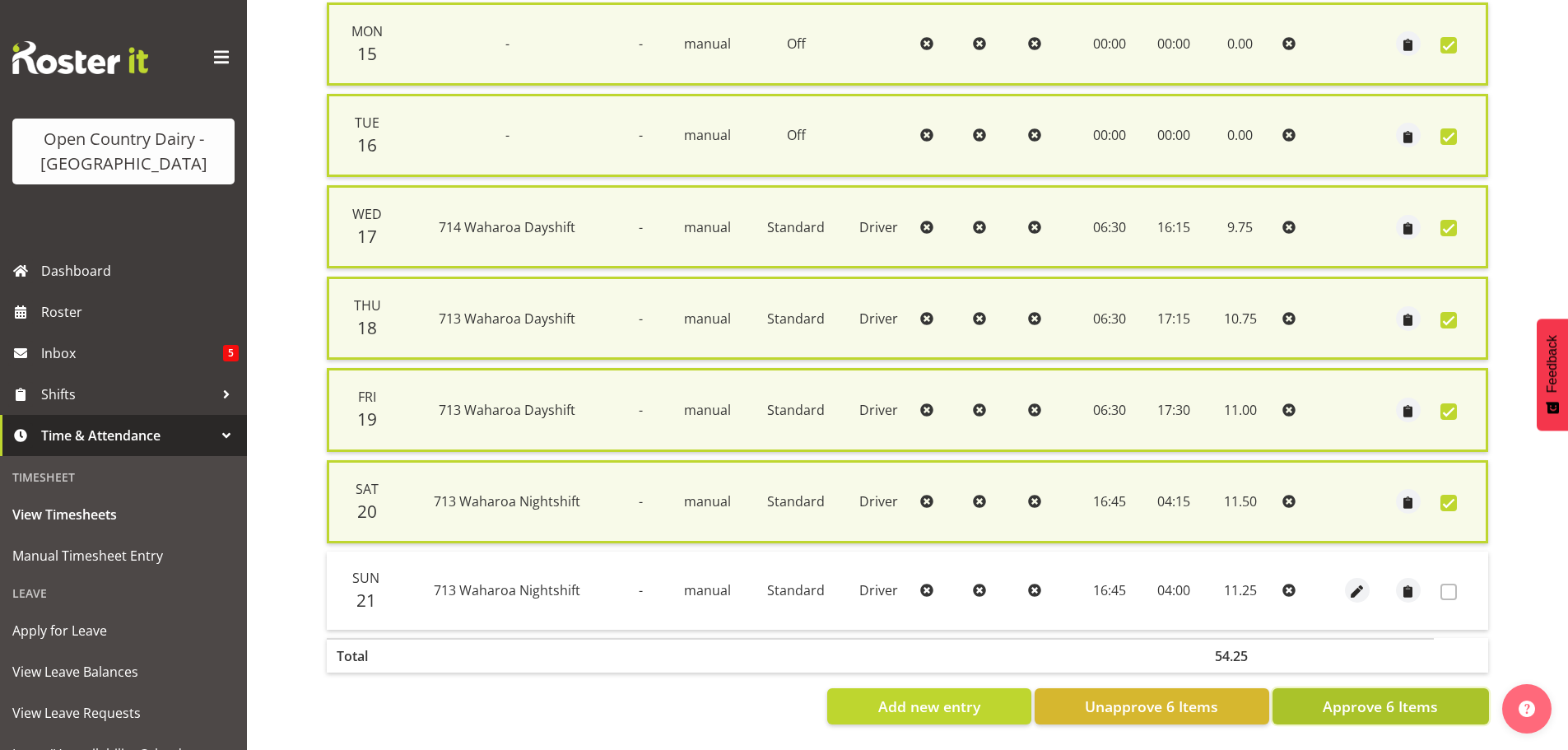
click at [1364, 695] on span "Approve 6 Items" at bounding box center [1380, 706] width 115 height 22
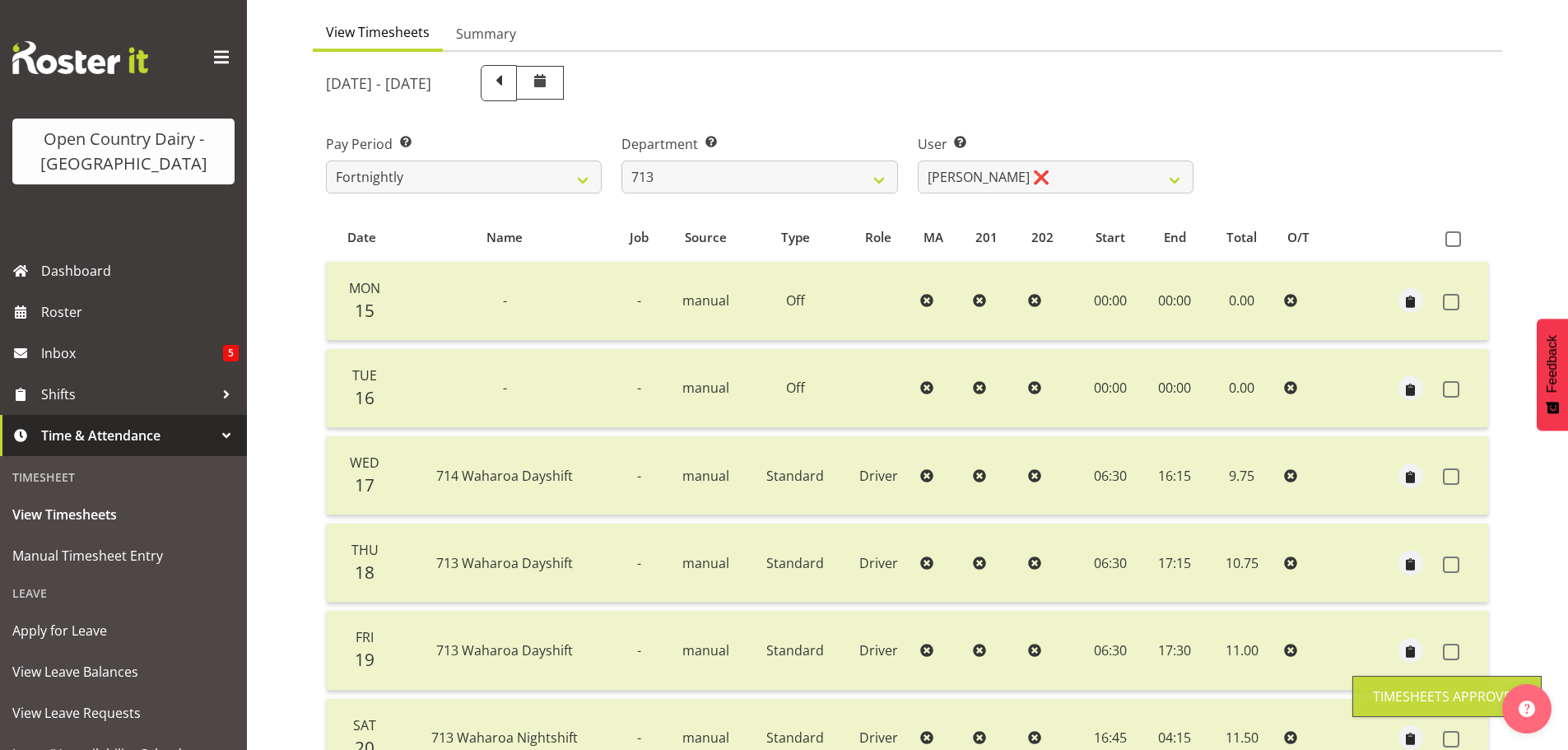
scroll to position [0, 0]
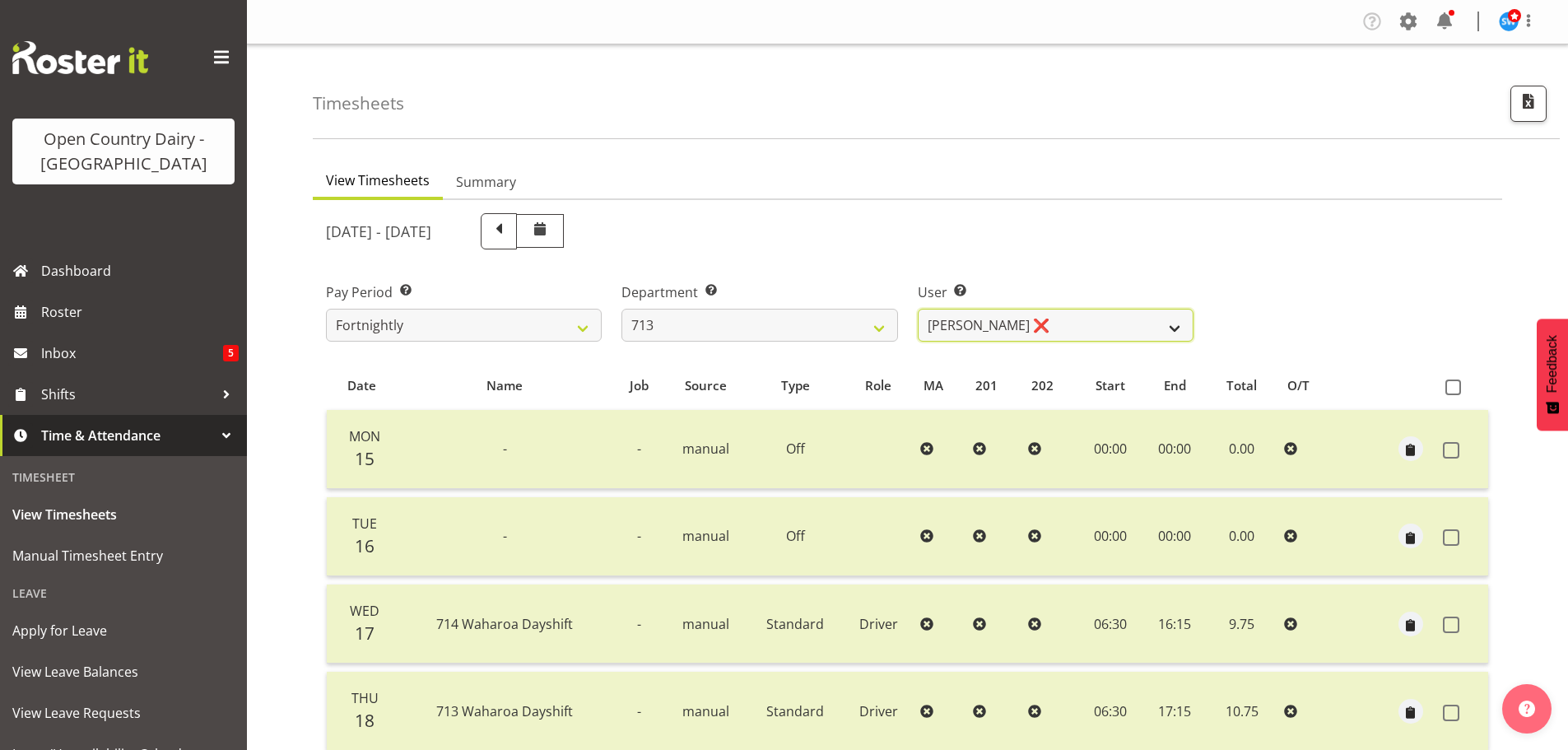
click at [1175, 322] on select "[PERSON_NAME] (Mahky) [PERSON_NAME] ❌ [PERSON_NAME] ❌ [PERSON_NAME] ❌" at bounding box center [1056, 325] width 276 height 33
click at [918, 309] on select "[PERSON_NAME] (Mahky) [PERSON_NAME] ❌ [PERSON_NAME] ❌ [PERSON_NAME] ❌" at bounding box center [1056, 325] width 276 height 33
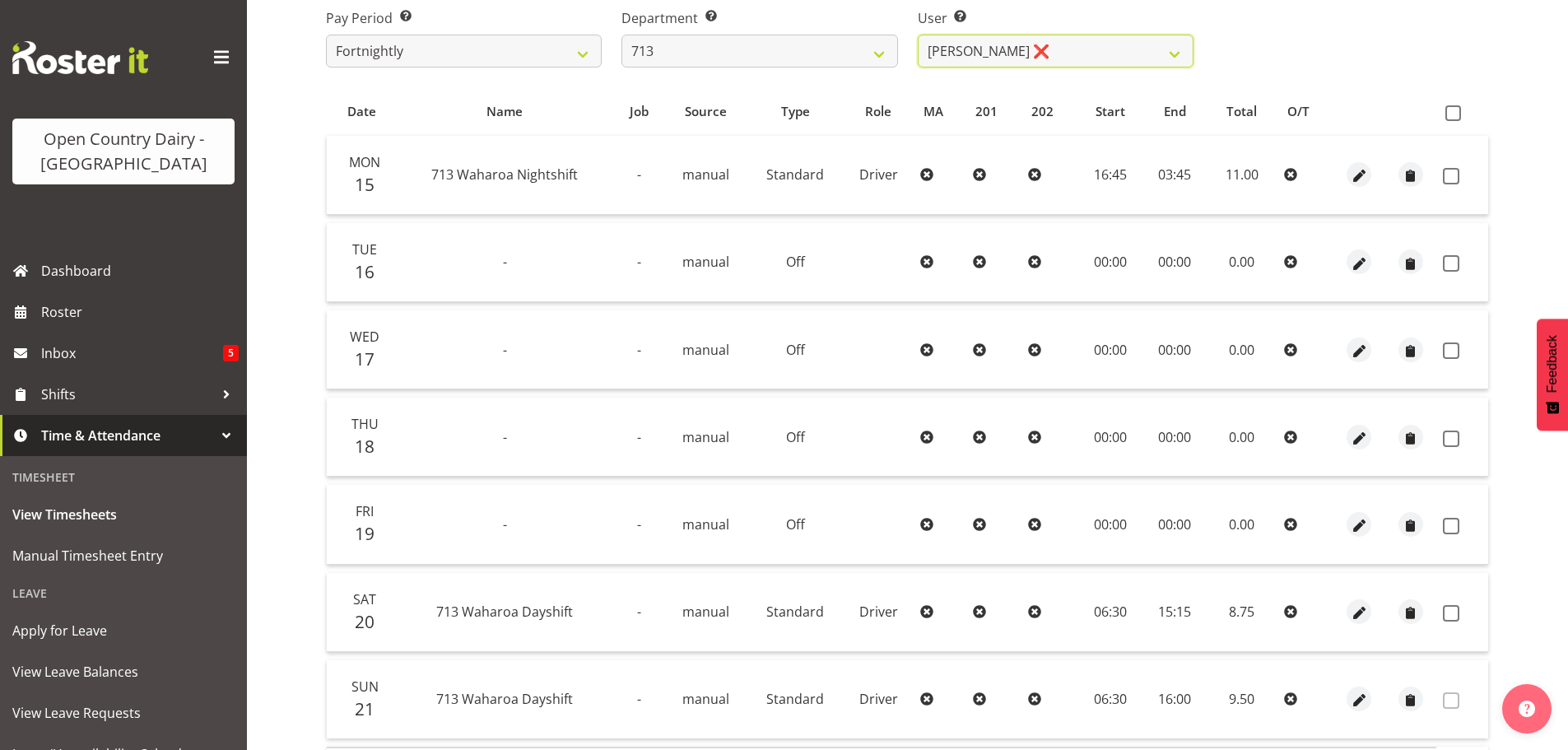
scroll to position [231, 0]
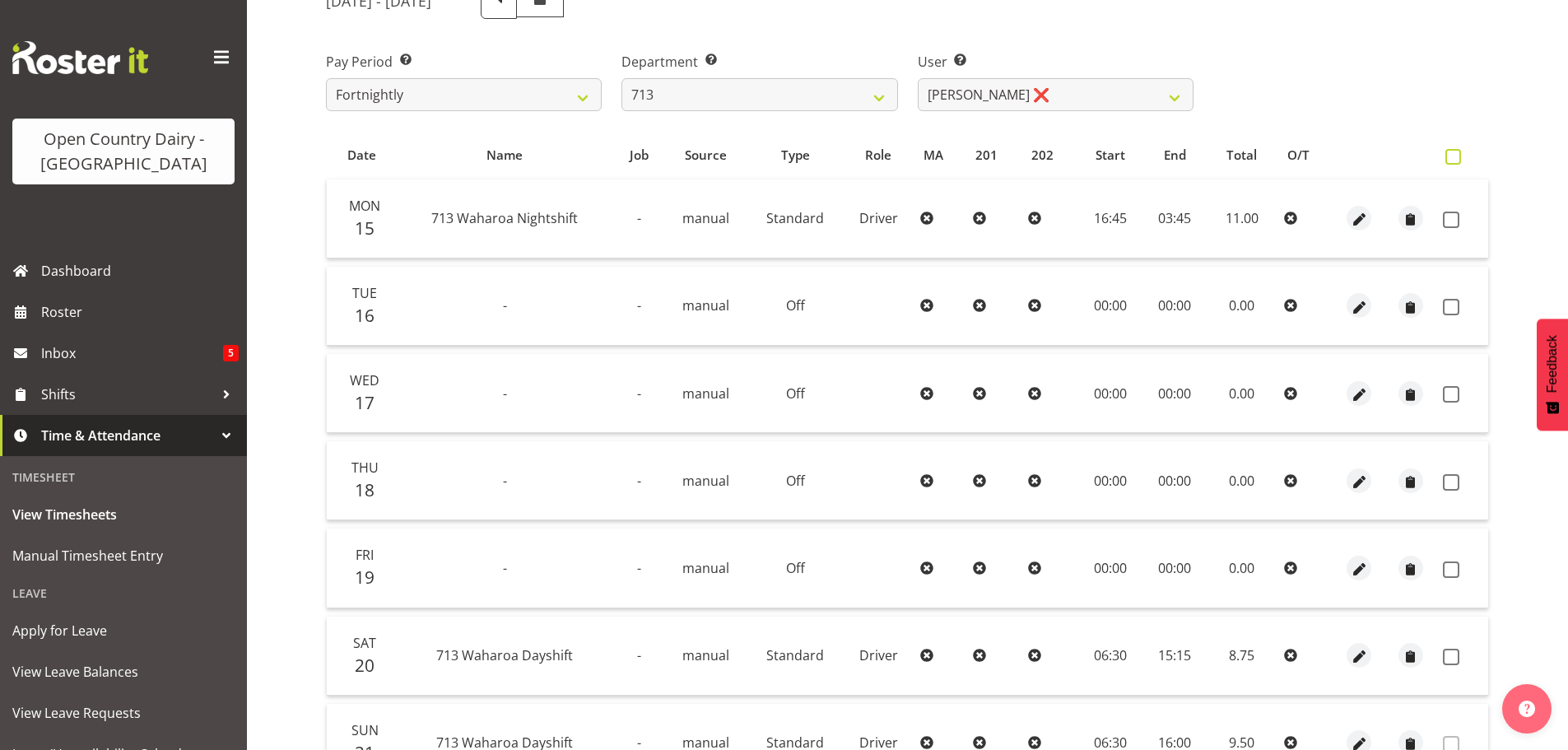
click at [1452, 158] on span at bounding box center [1453, 156] width 15 height 15
click at [1452, 158] on input "checkbox" at bounding box center [1451, 157] width 11 height 11
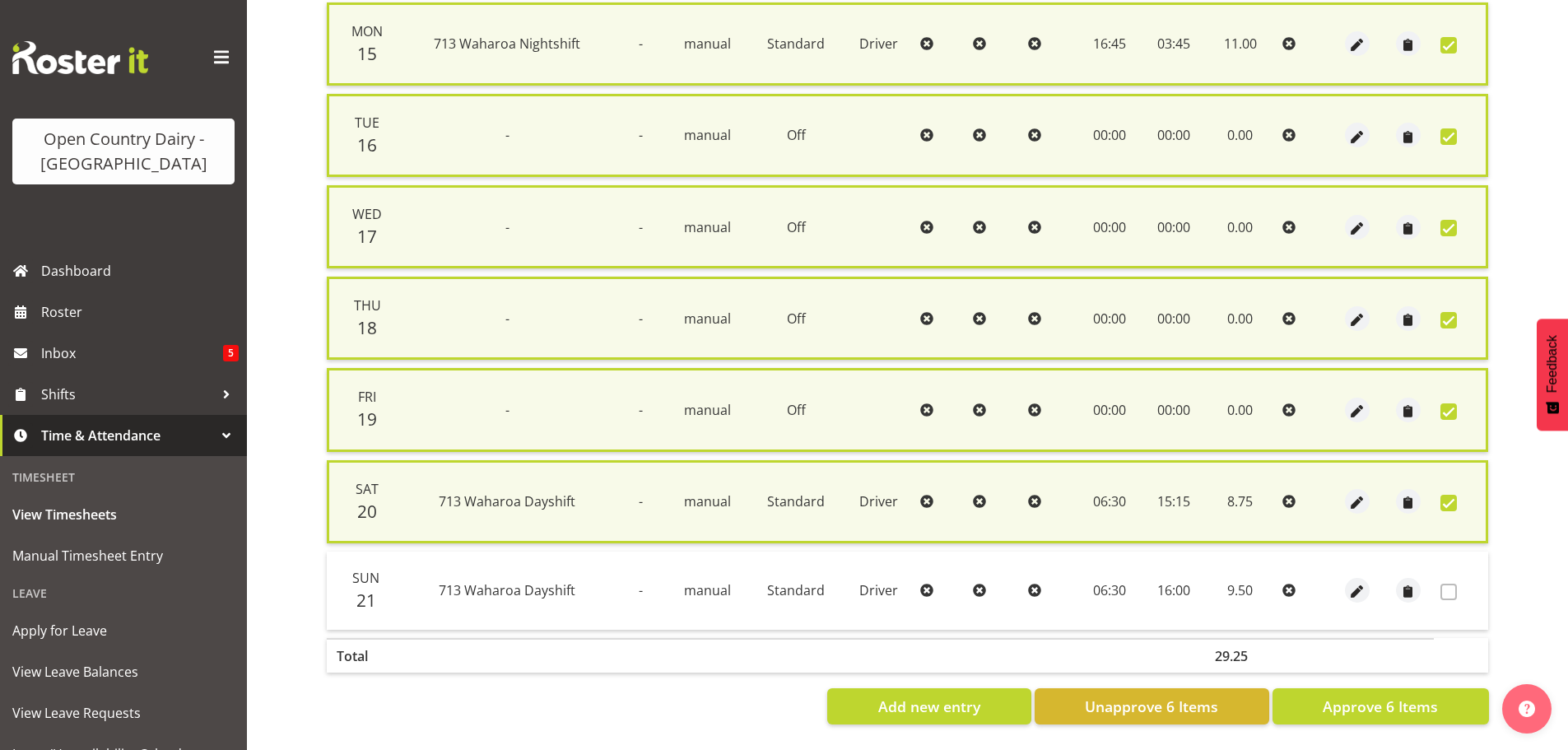
scroll to position [419, 0]
click at [1398, 695] on span "Approve 6 Items" at bounding box center [1380, 706] width 115 height 22
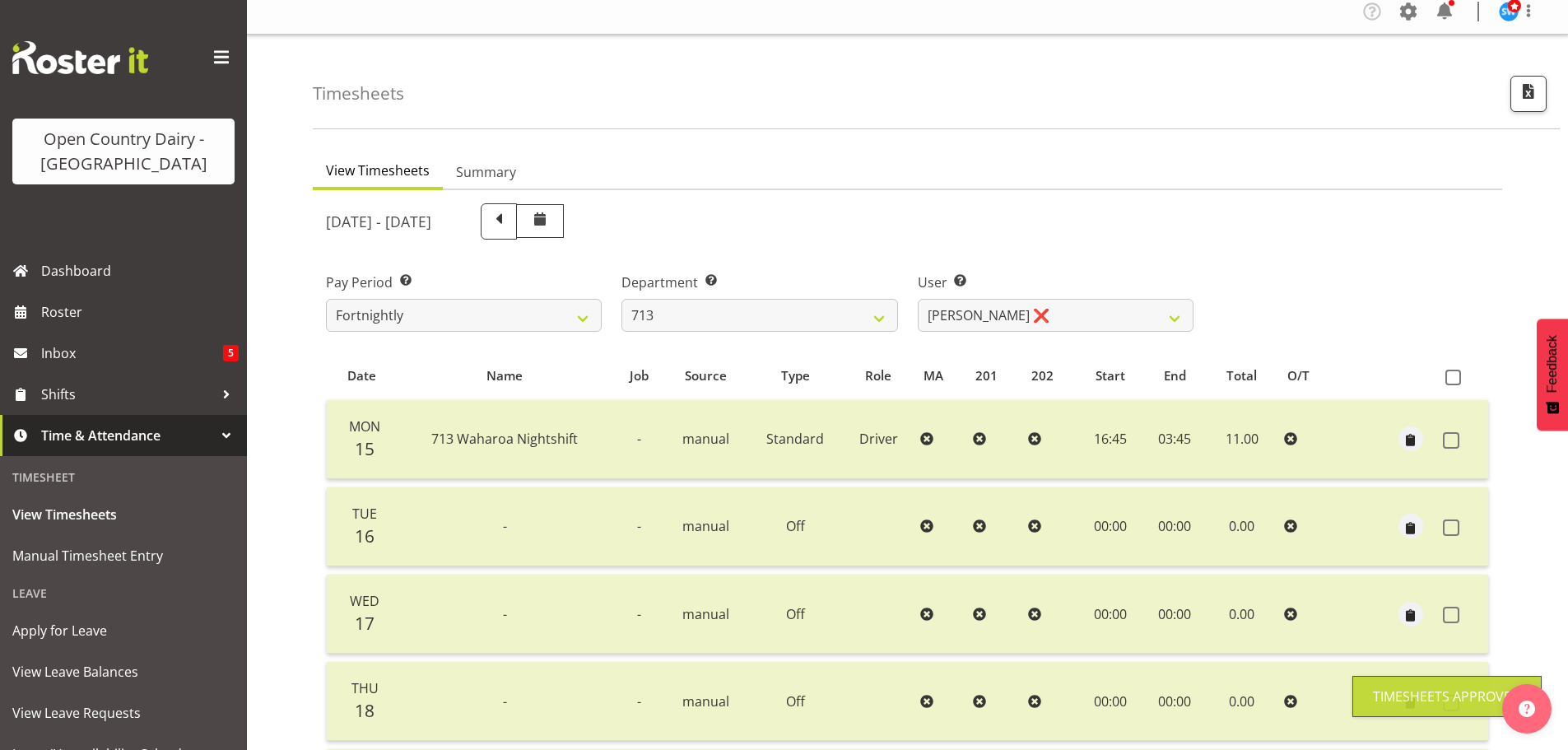
scroll to position [0, 0]
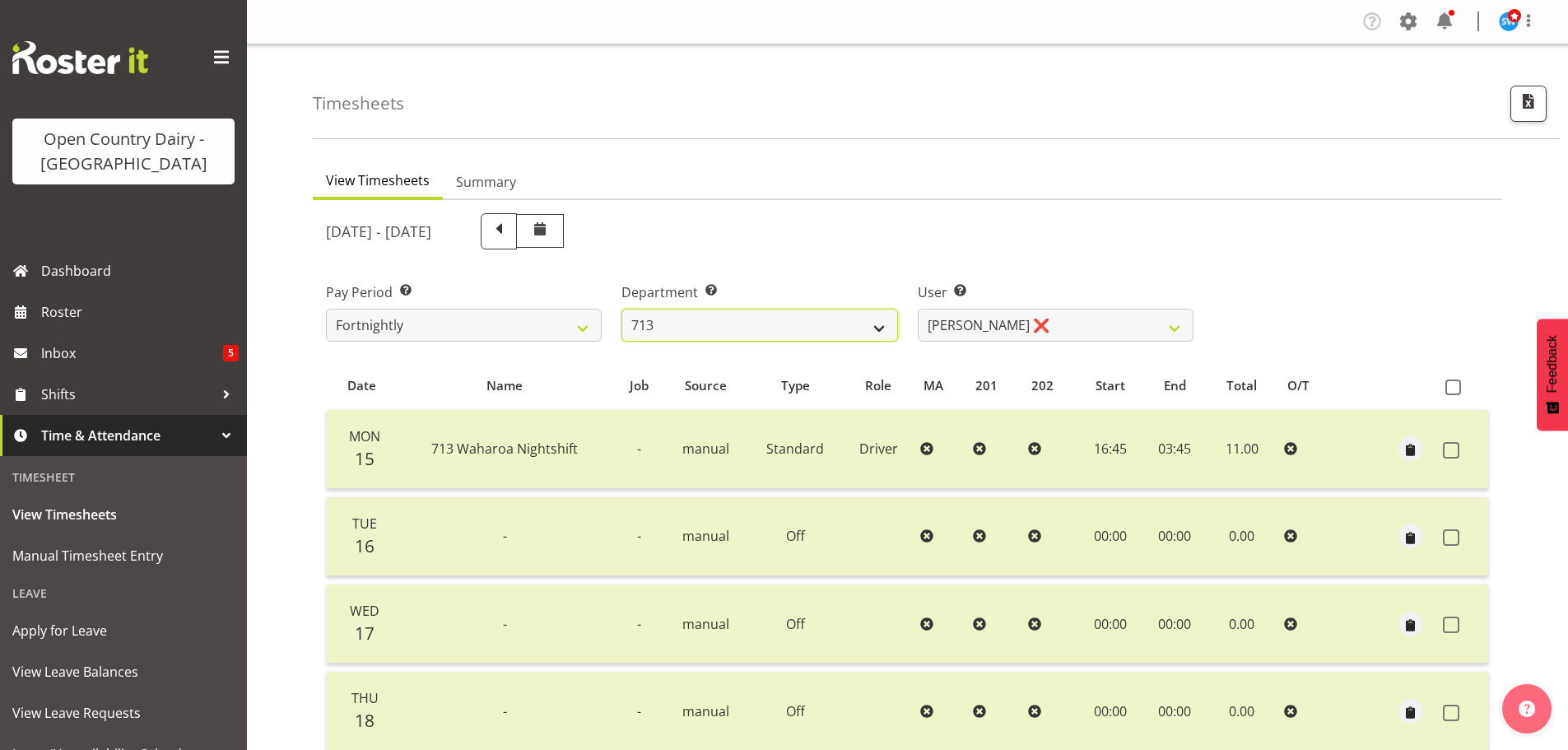
click at [879, 325] on select "701 702 703 704 705 706 707 708 709 710 711 712 713 714 715 716 717 718 719 720" at bounding box center [759, 325] width 276 height 33
click at [622, 309] on select "701 702 703 704 705 706 707 708 709 710 711 712 713 714 715 716 717 718 719 720" at bounding box center [759, 325] width 276 height 33
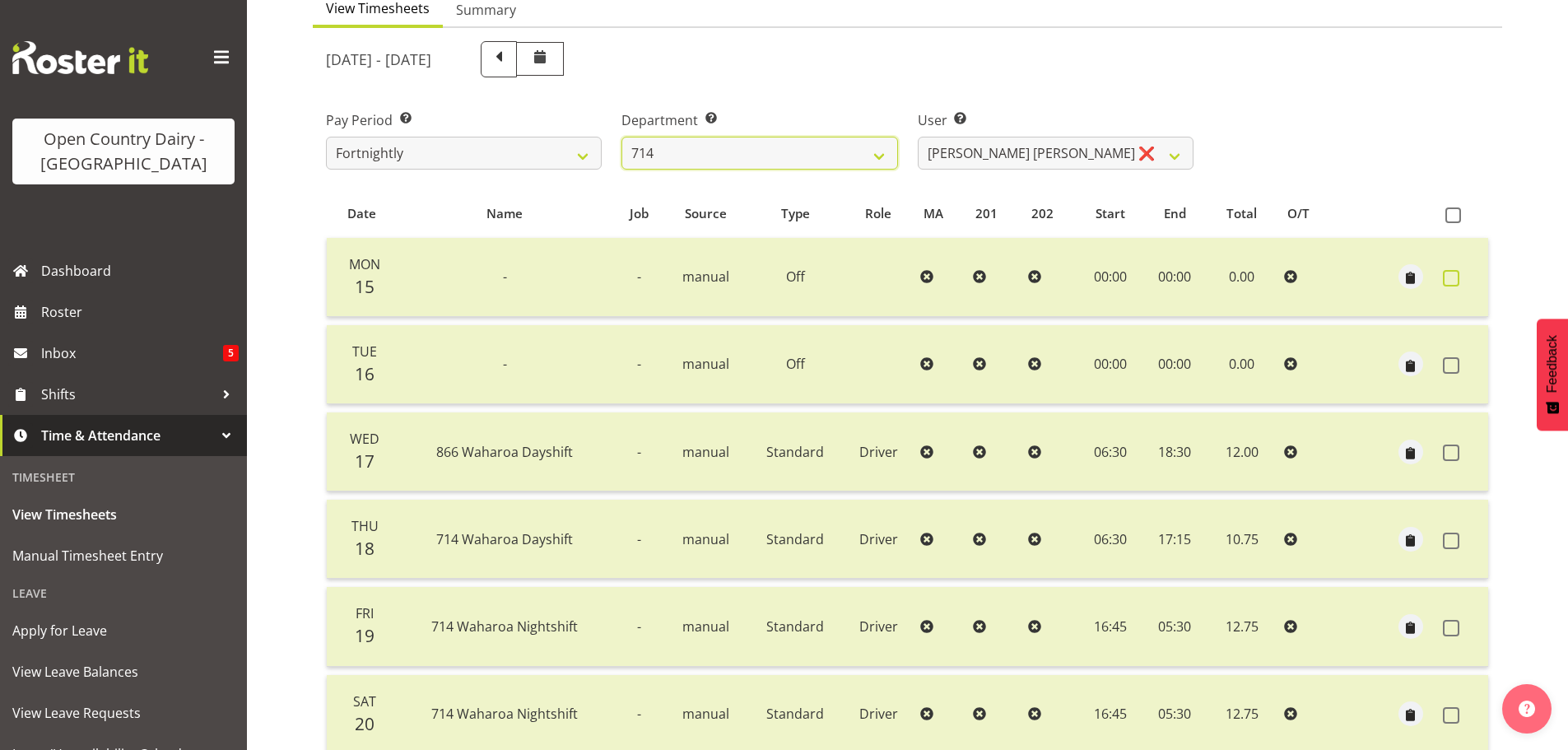
scroll to position [164, 0]
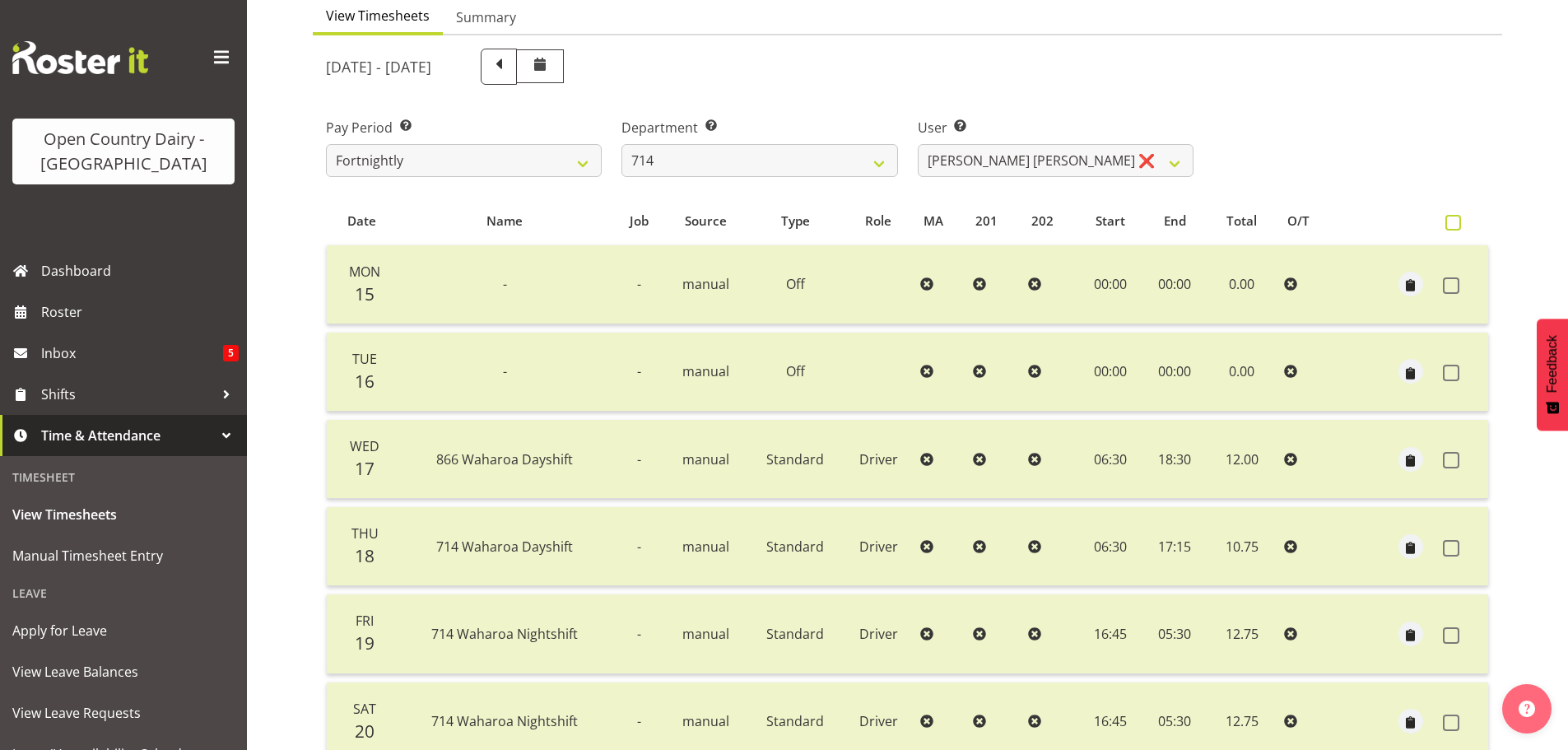
click at [1448, 218] on span at bounding box center [1453, 222] width 15 height 15
click at [1448, 218] on input "checkbox" at bounding box center [1451, 223] width 11 height 11
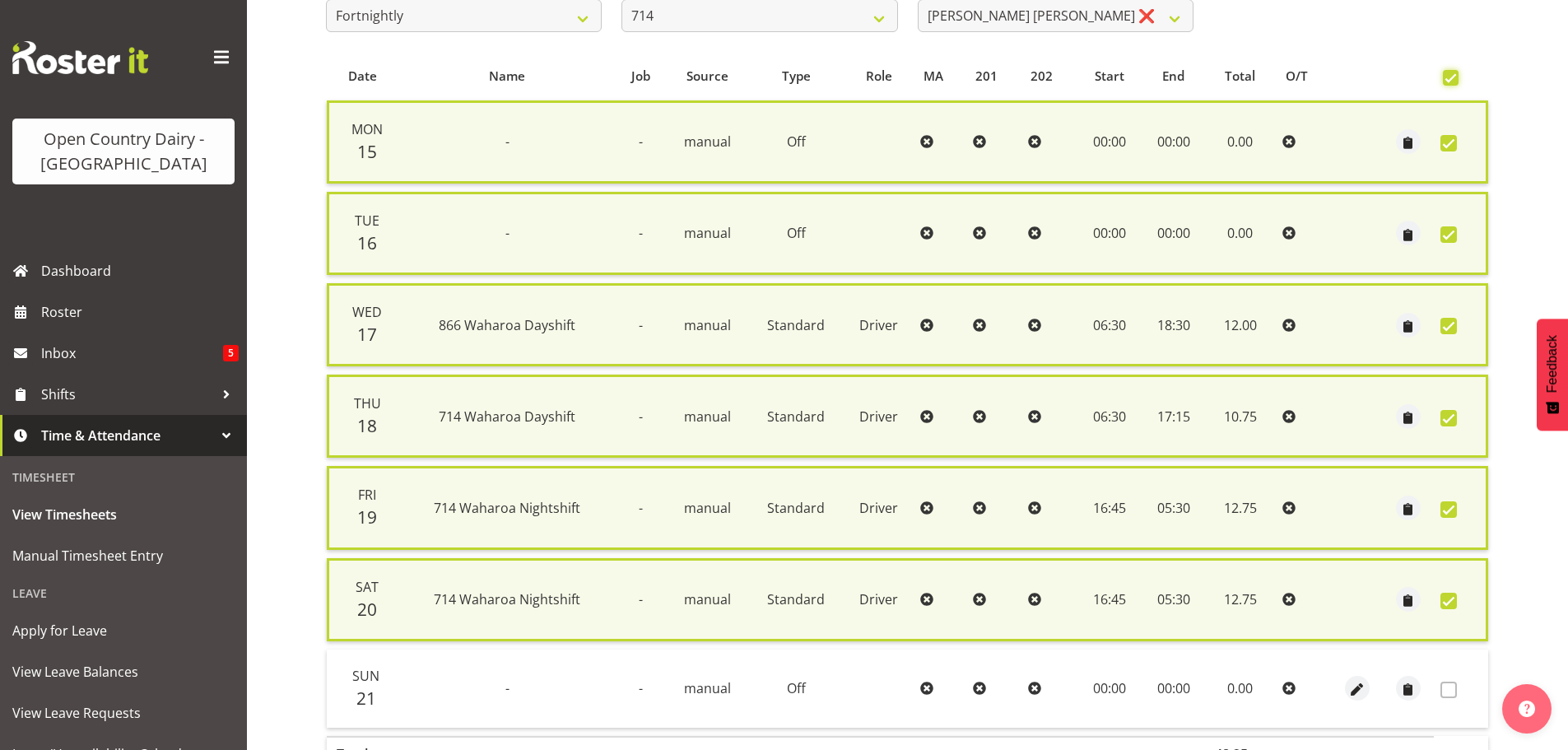
scroll to position [419, 0]
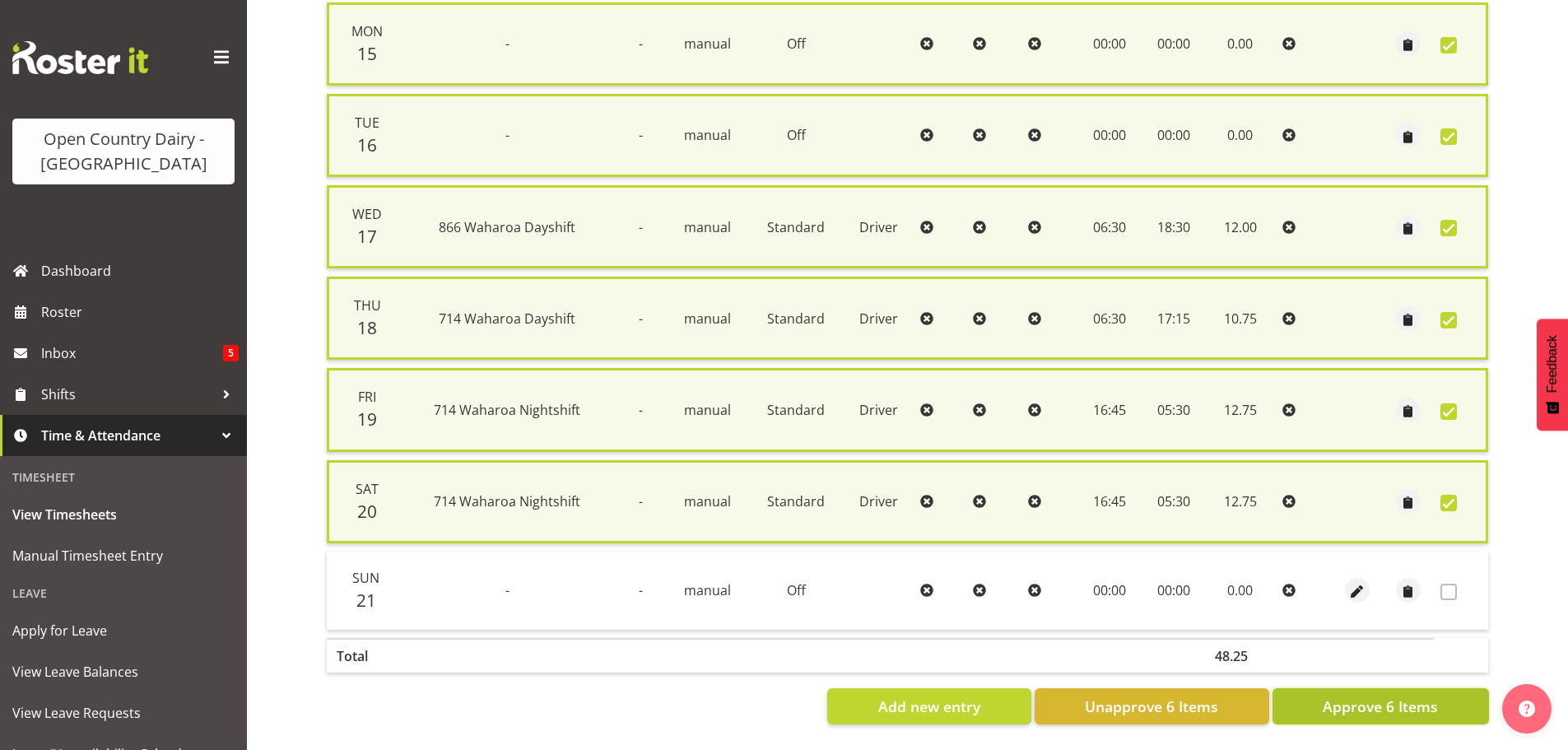
click at [1386, 695] on span "Approve 6 Items" at bounding box center [1380, 706] width 115 height 22
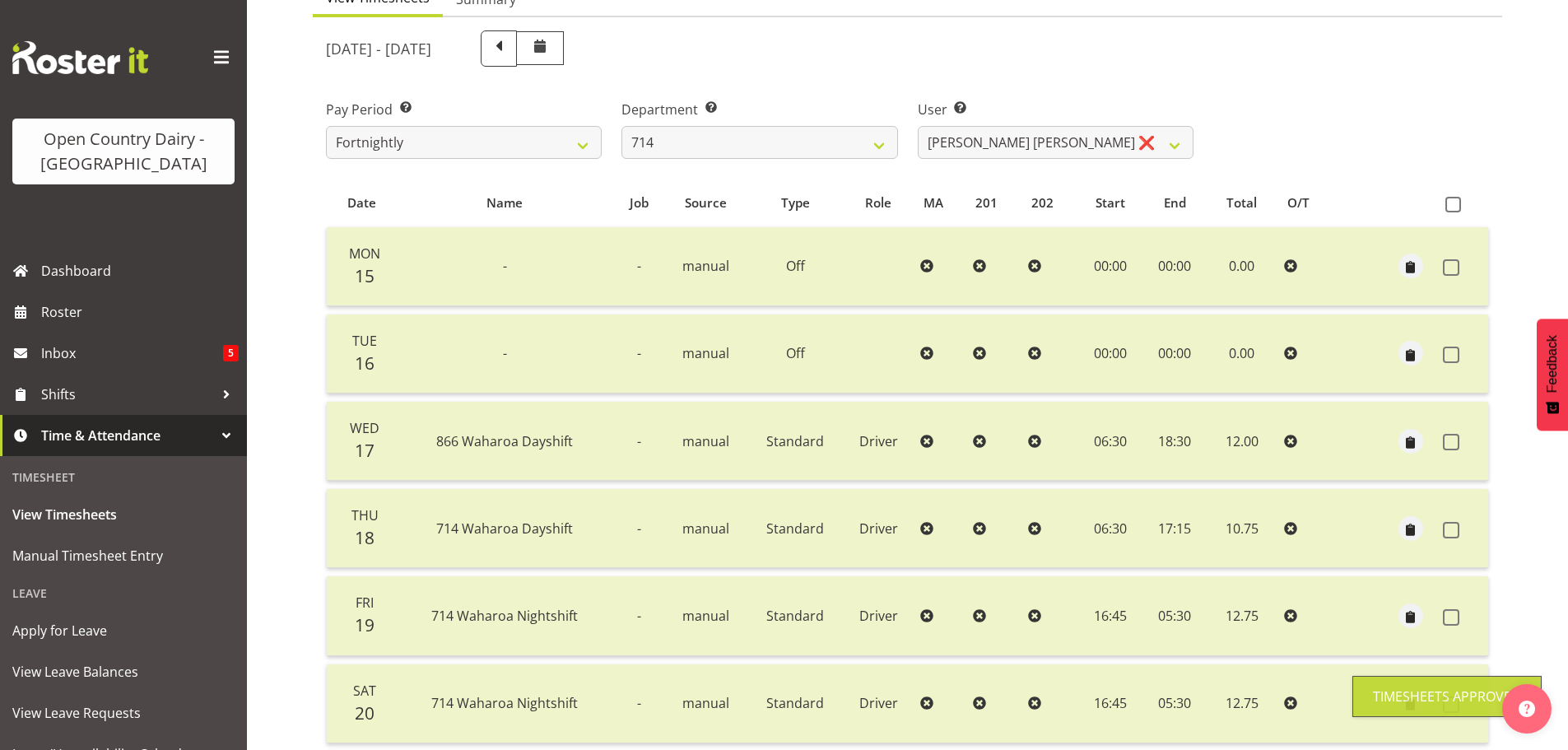
scroll to position [0, 0]
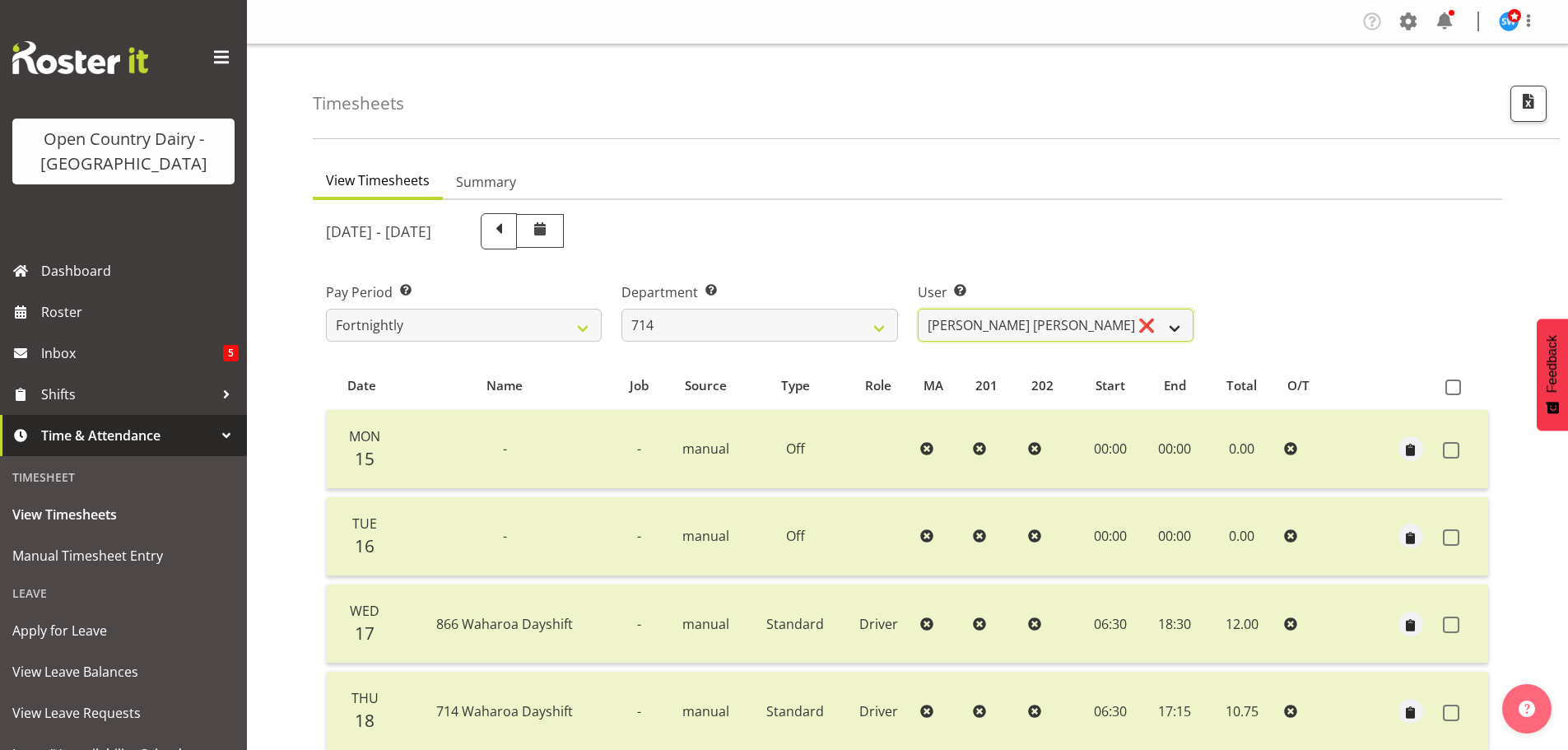
click at [1174, 324] on select "[PERSON_NAME] [PERSON_NAME] ❌ [PERSON_NAME] ❌ [PERSON_NAME] ❌ [PERSON_NAME] Gae…" at bounding box center [1056, 325] width 276 height 33
click at [918, 309] on select "[PERSON_NAME] [PERSON_NAME] ❌ [PERSON_NAME] ❌ [PERSON_NAME] ❌ [PERSON_NAME] Gae…" at bounding box center [1056, 325] width 276 height 33
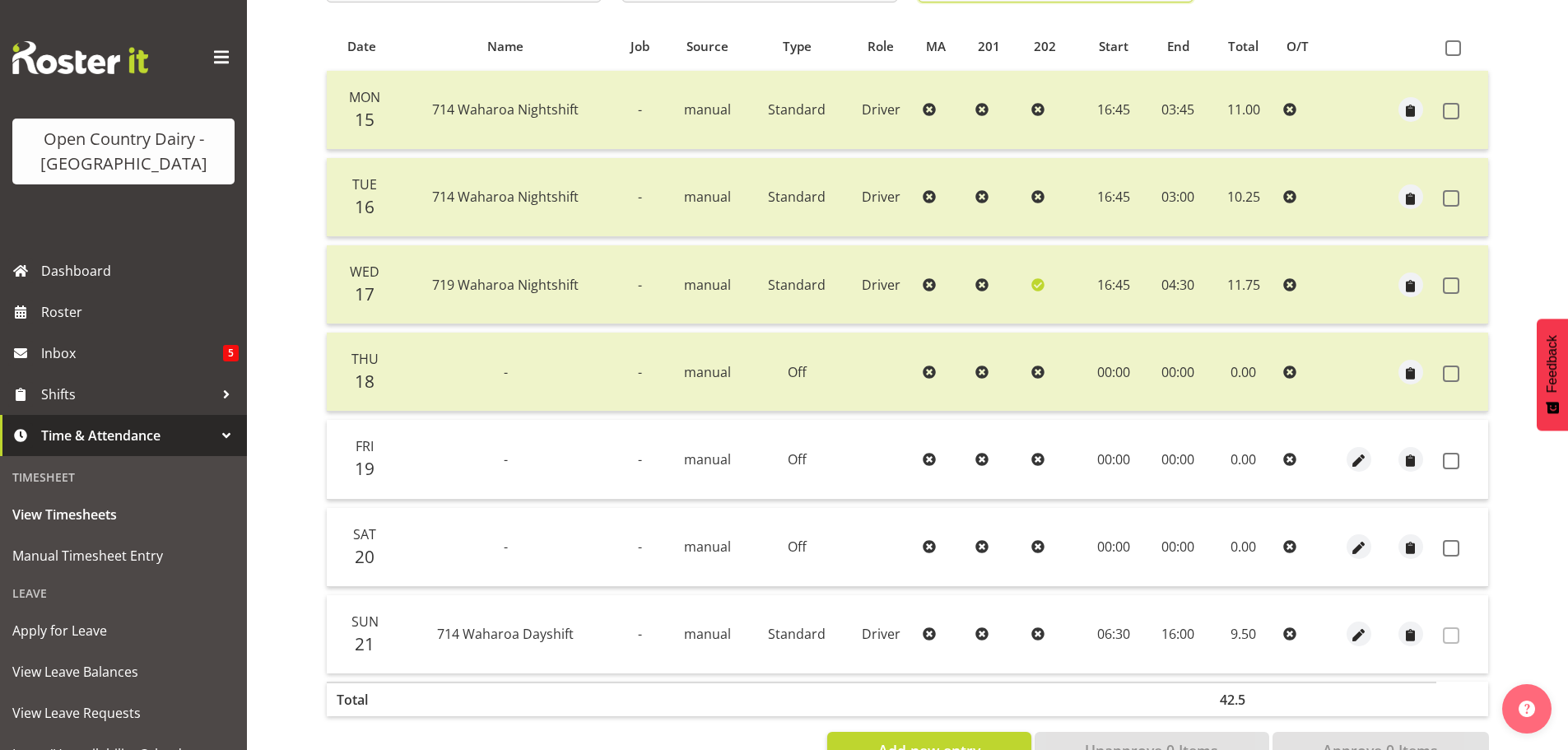
scroll to position [231, 0]
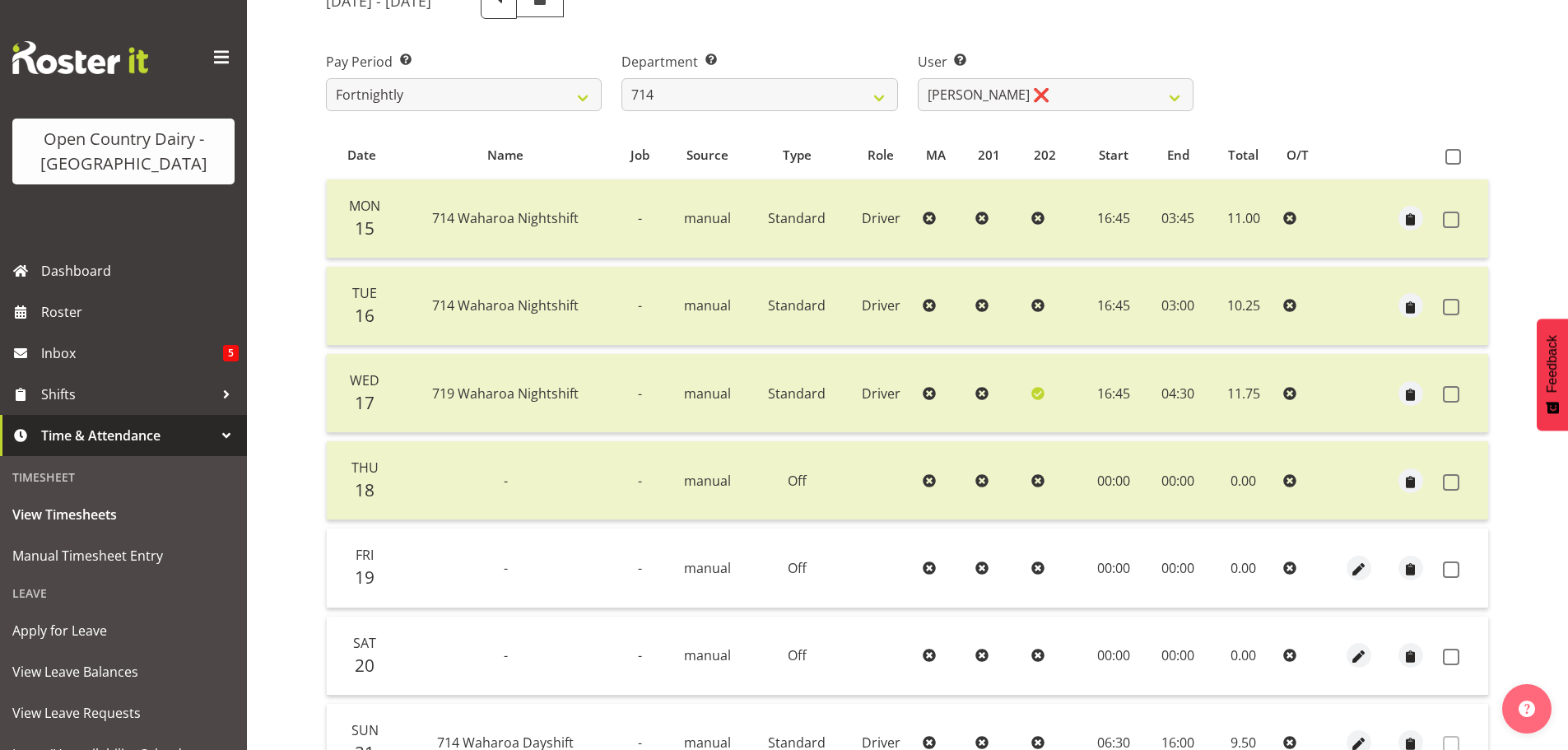
click at [1444, 157] on th at bounding box center [1463, 155] width 52 height 31
click at [1448, 157] on span at bounding box center [1453, 156] width 15 height 15
click at [1448, 157] on input "checkbox" at bounding box center [1451, 157] width 11 height 11
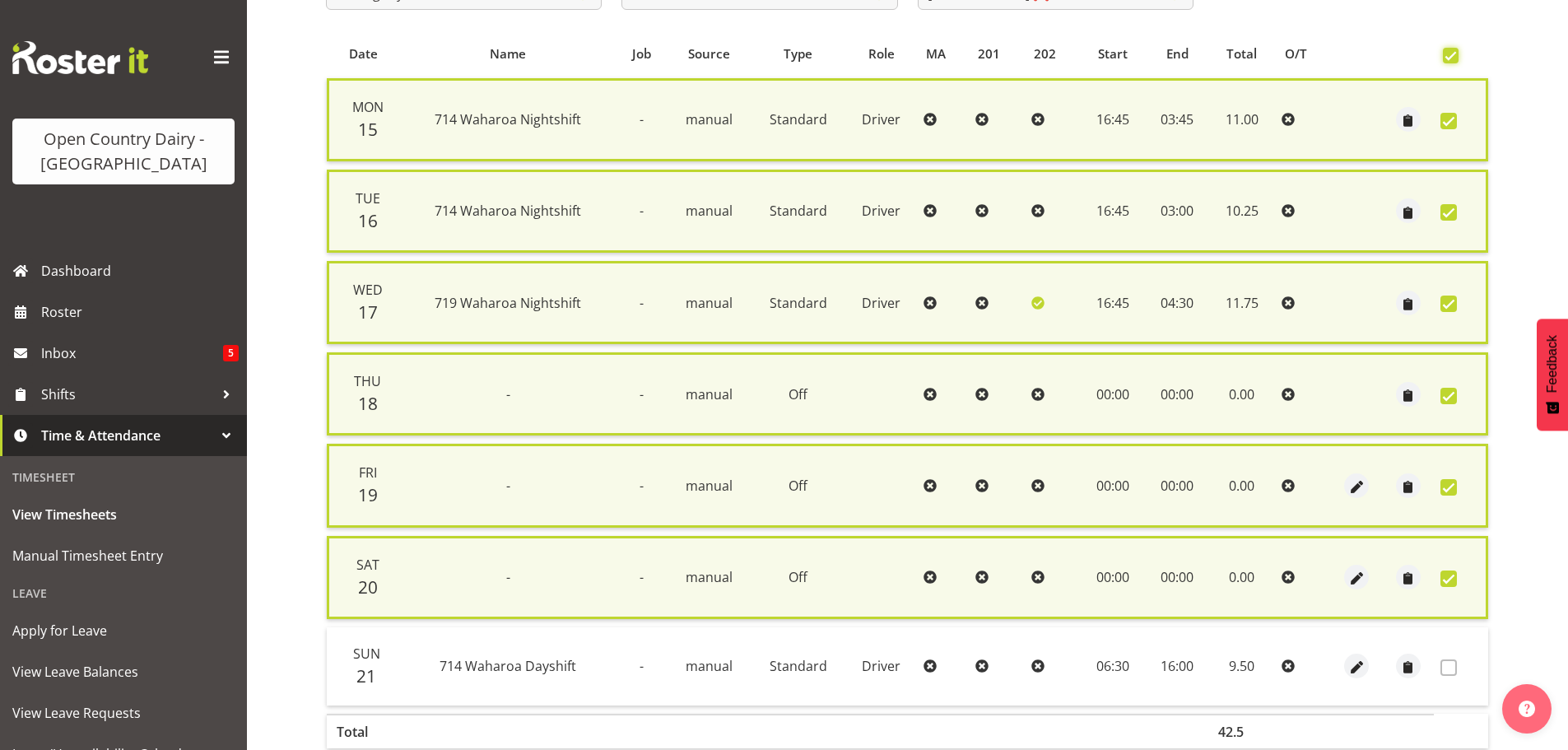
scroll to position [419, 0]
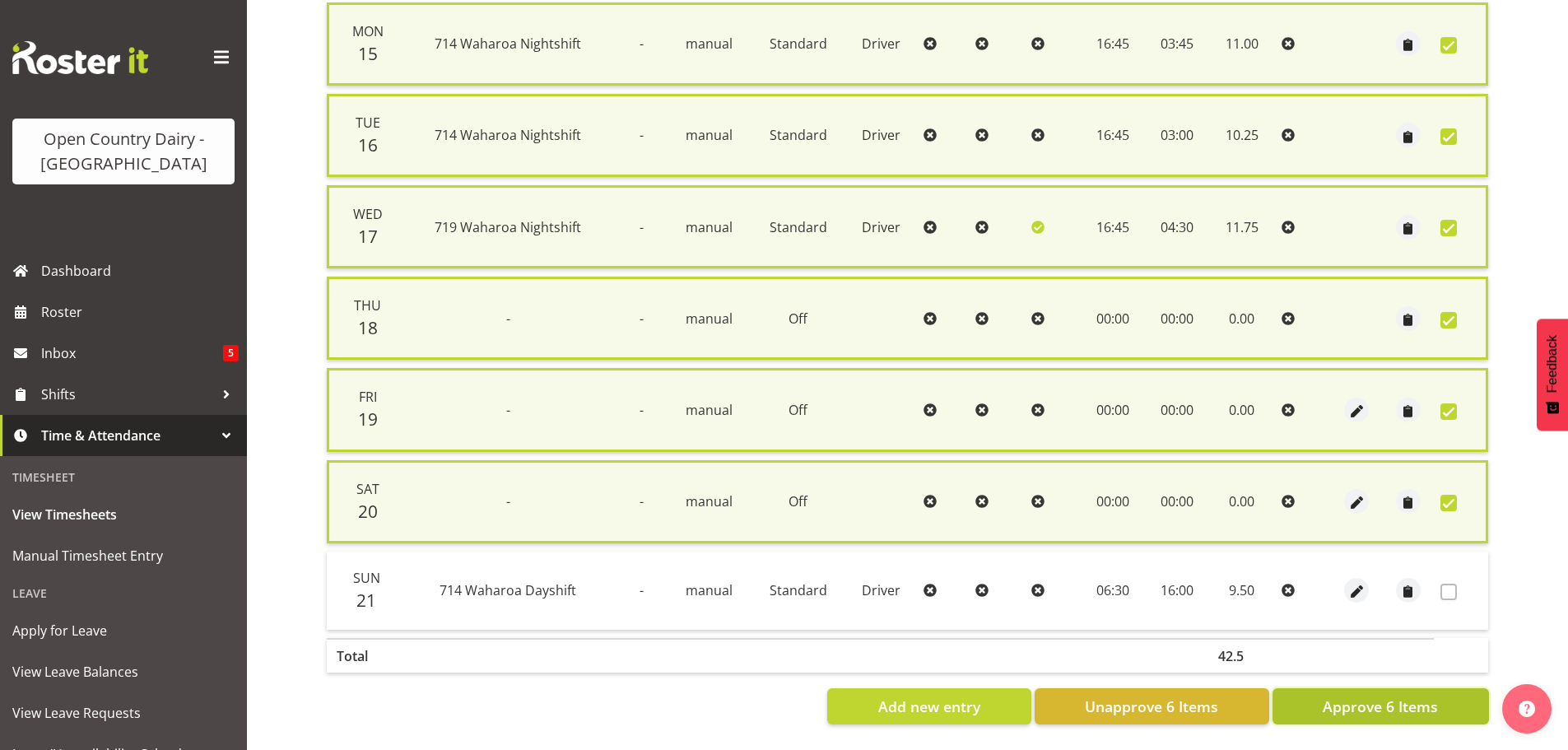
click at [1429, 695] on span "Approve 6 Items" at bounding box center [1380, 706] width 115 height 22
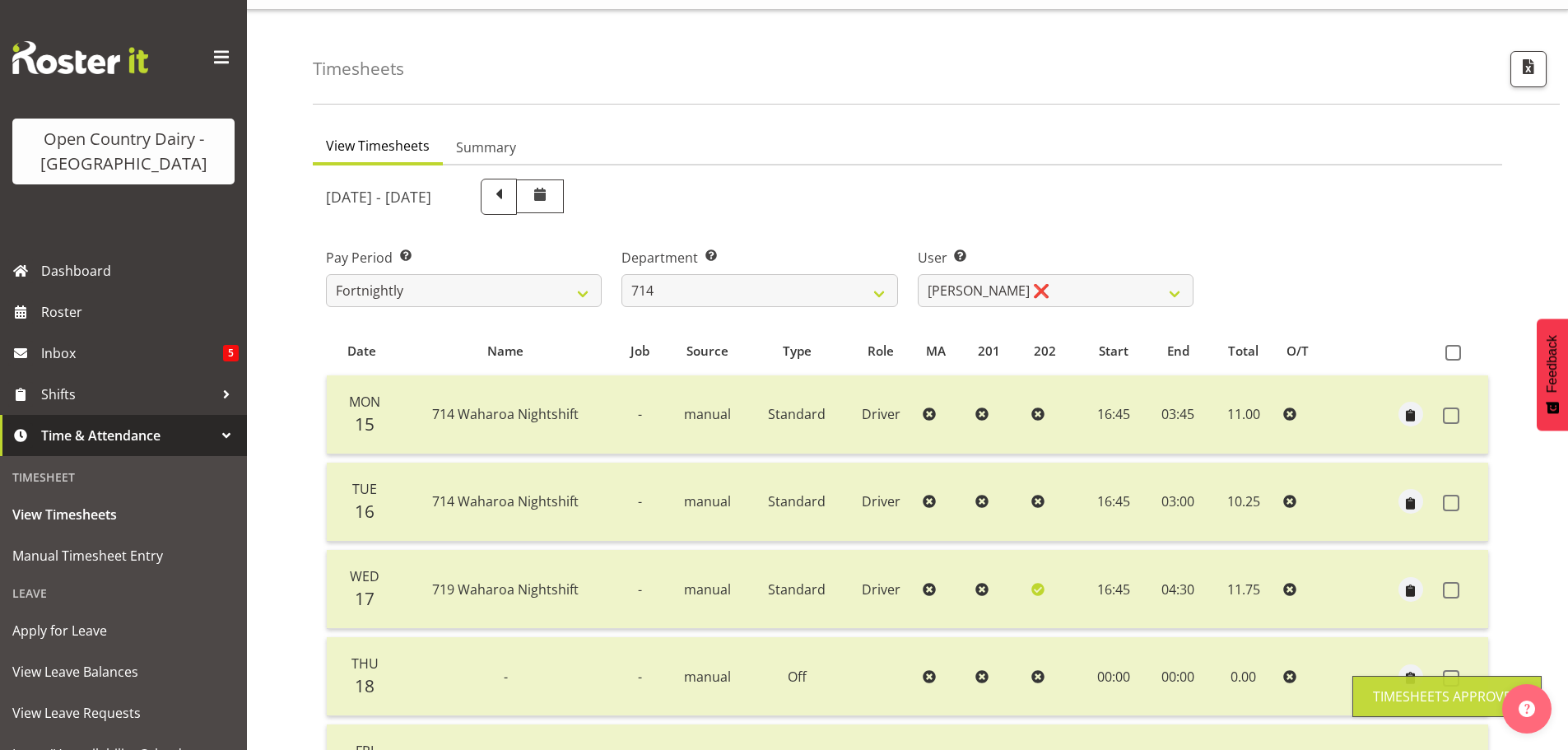
scroll to position [0, 0]
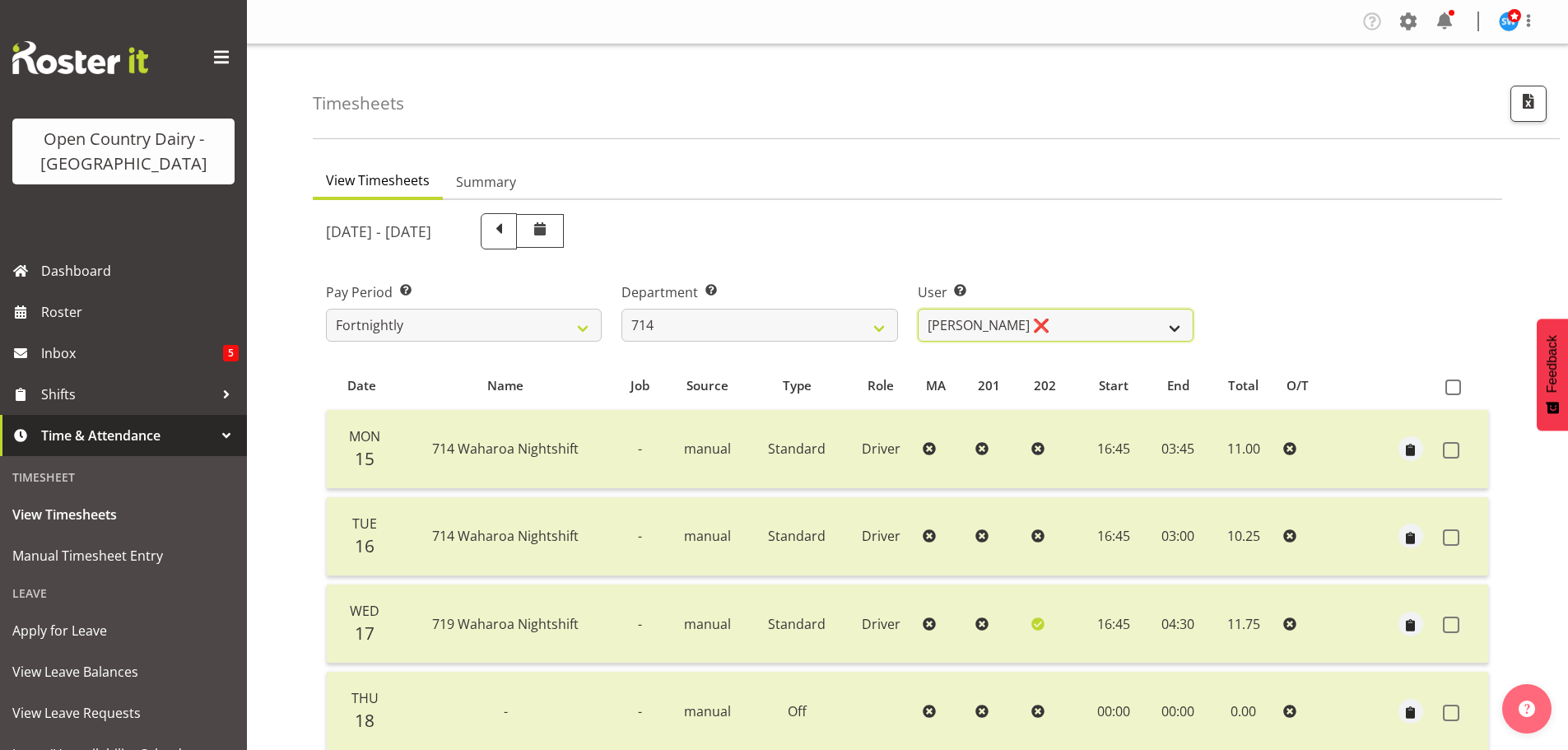
click at [1170, 324] on select "[PERSON_NAME] [PERSON_NAME] ❌ [PERSON_NAME] ❌ [PERSON_NAME] ❌ [PERSON_NAME] Gae…" at bounding box center [1056, 325] width 276 height 33
click at [918, 309] on select "[PERSON_NAME] [PERSON_NAME] ❌ [PERSON_NAME] ❌ [PERSON_NAME] ❌ [PERSON_NAME] Gae…" at bounding box center [1056, 325] width 276 height 33
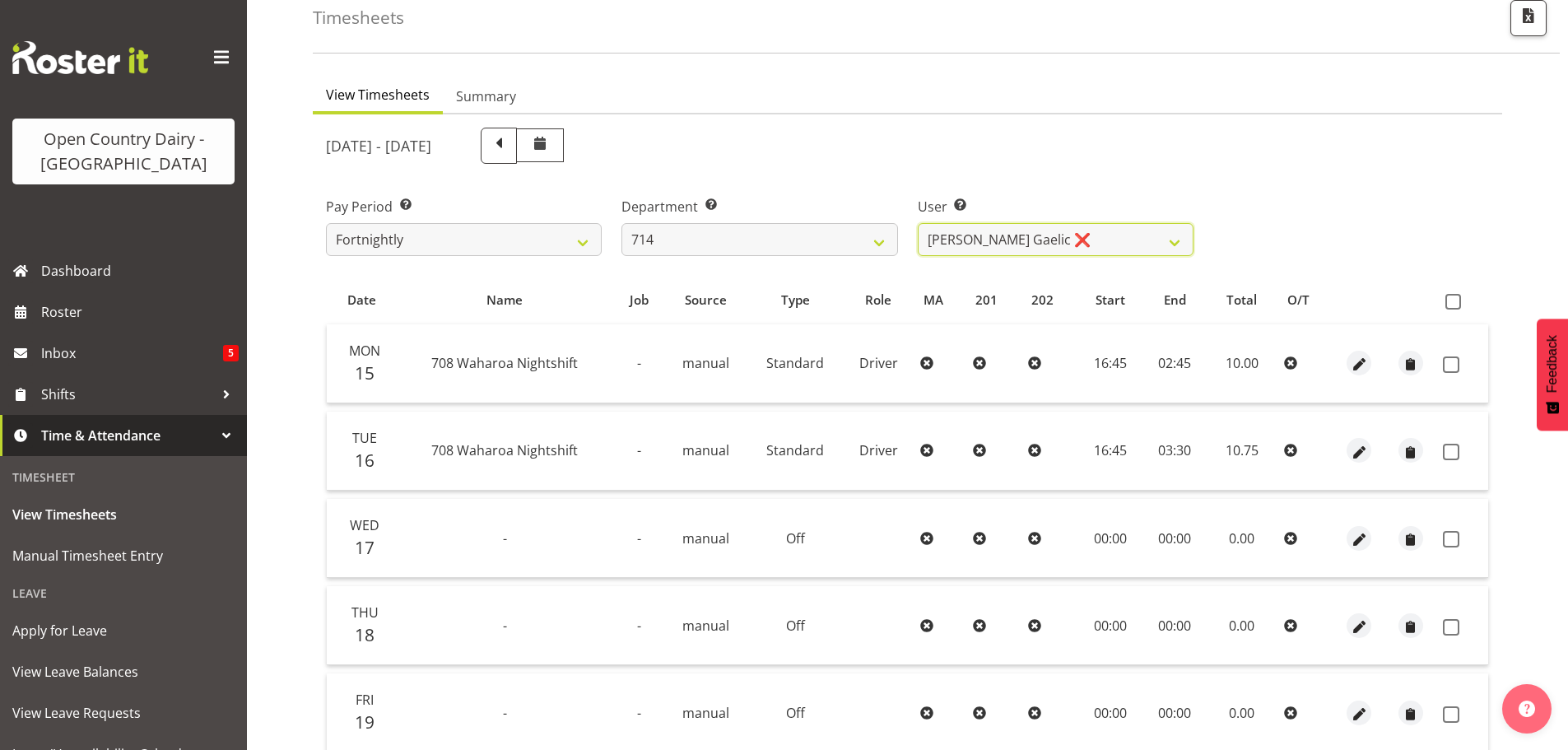
scroll to position [83, 0]
click at [1447, 309] on span at bounding box center [1453, 304] width 15 height 15
click at [1447, 309] on input "checkbox" at bounding box center [1451, 304] width 11 height 11
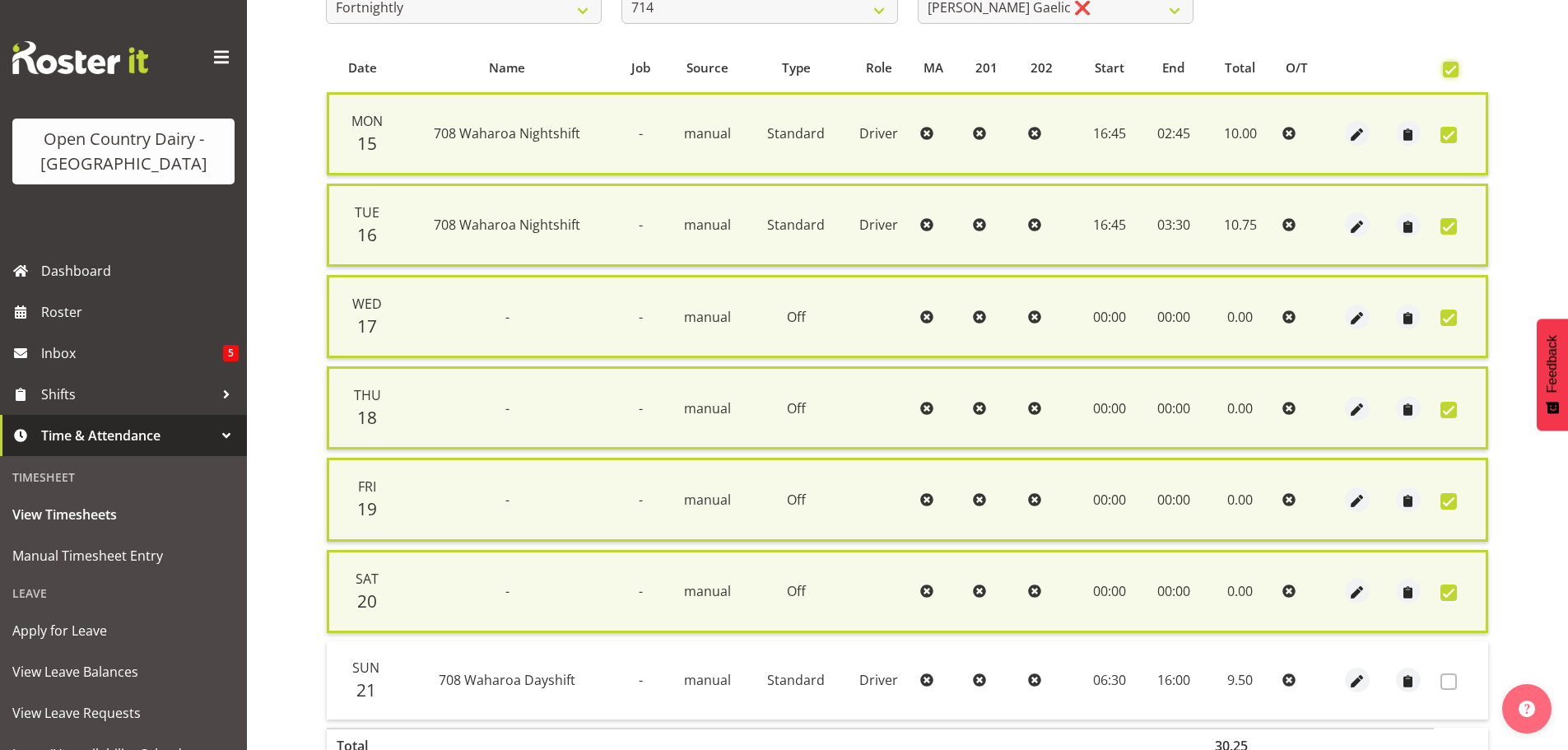
scroll to position [419, 0]
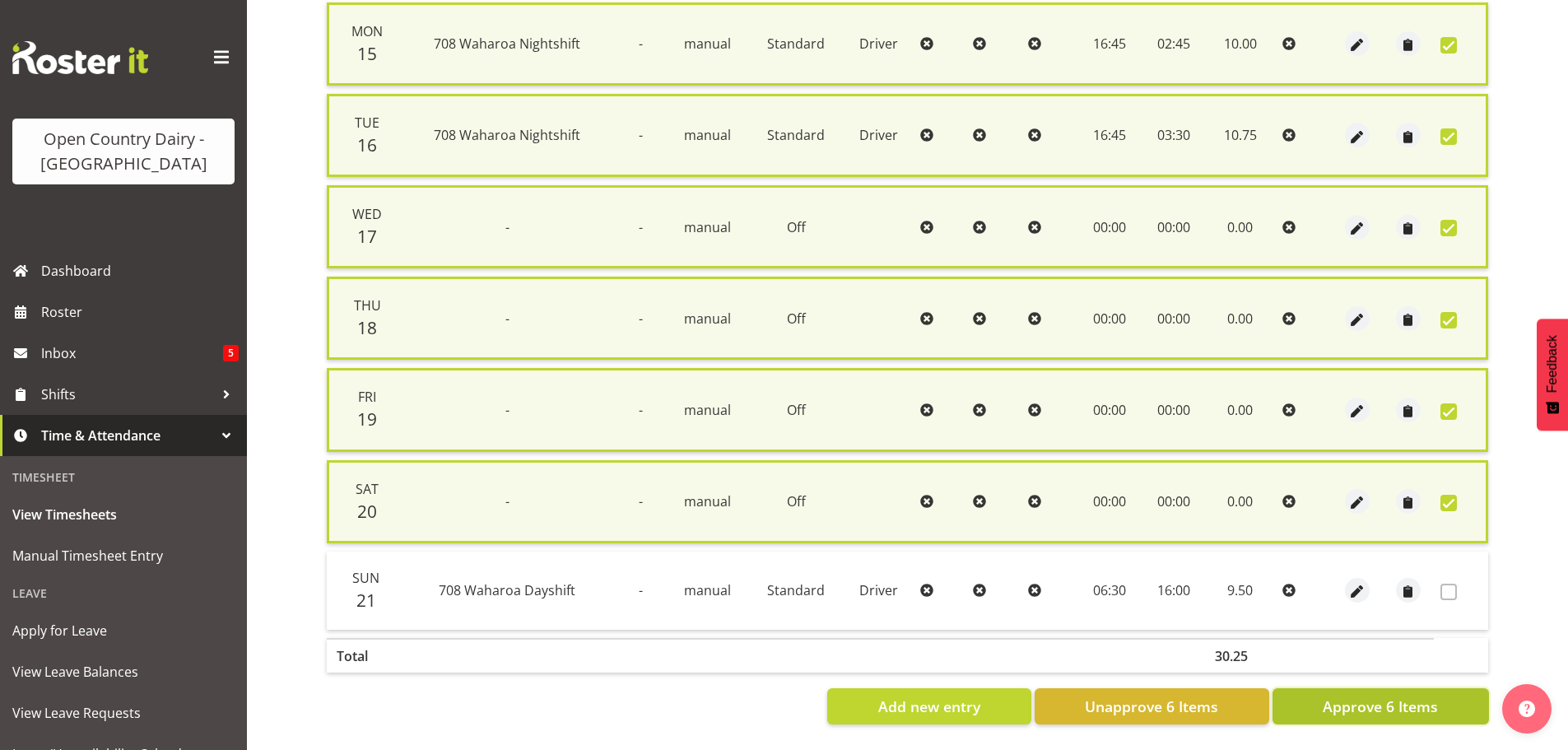
click at [1377, 695] on span "Approve 6 Items" at bounding box center [1380, 706] width 115 height 22
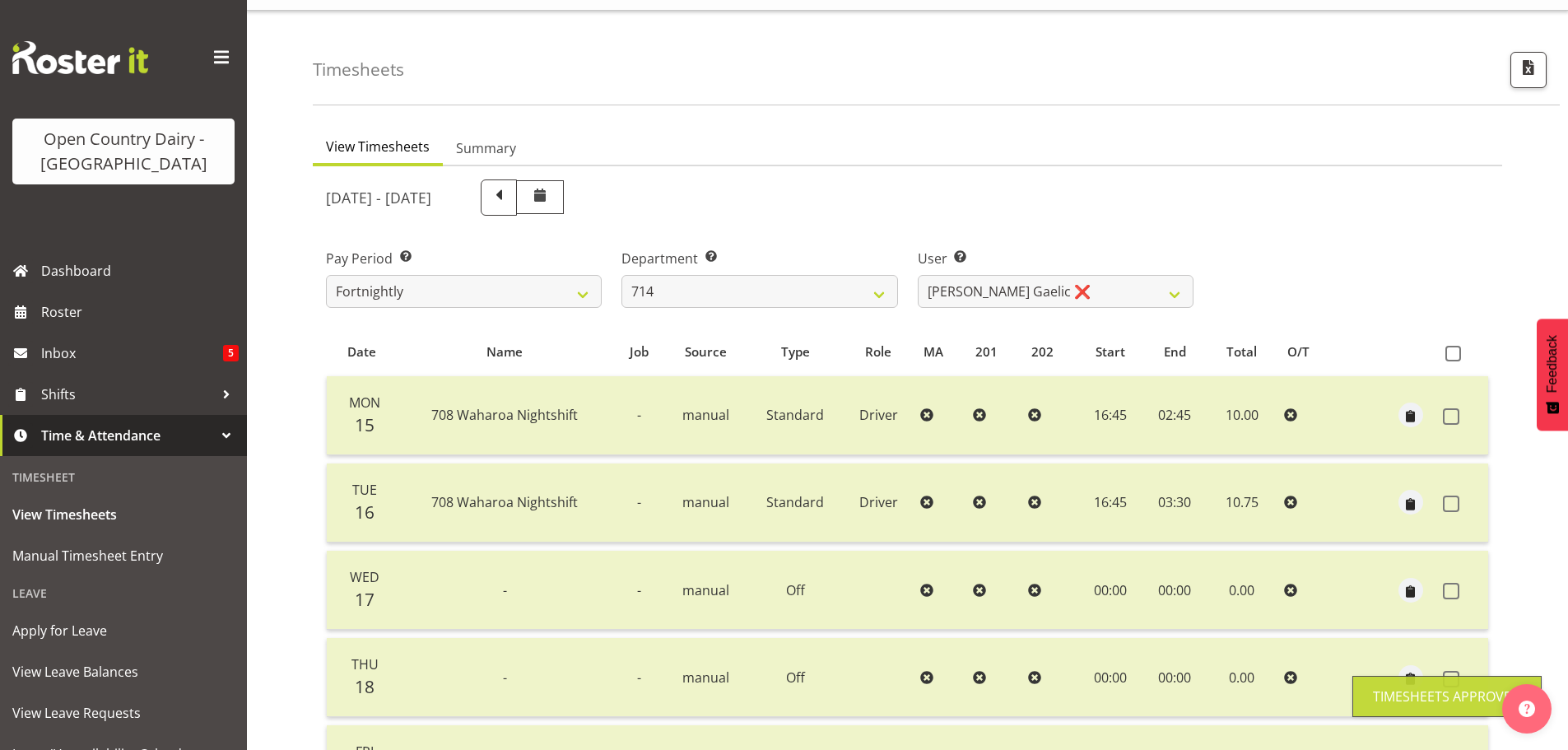
scroll to position [0, 0]
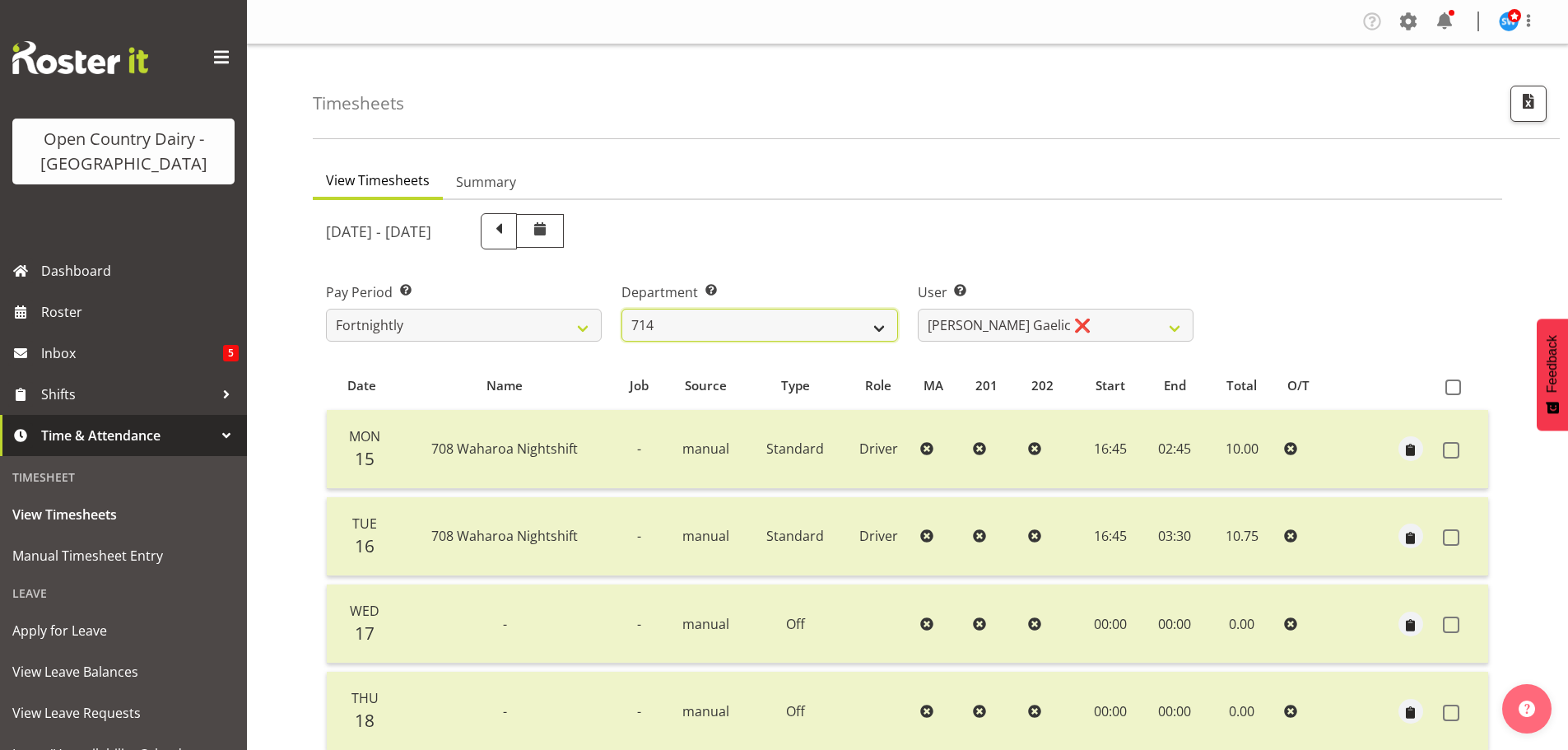
click at [881, 329] on select "701 702 703 704 705 706 707 708 709 710 711 712 713 714 715 716 717 718 719 720" at bounding box center [759, 325] width 276 height 33
click at [622, 309] on select "701 702 703 704 705 706 707 708 709 710 711 712 713 714 715 716 717 718 719 720" at bounding box center [759, 325] width 276 height 33
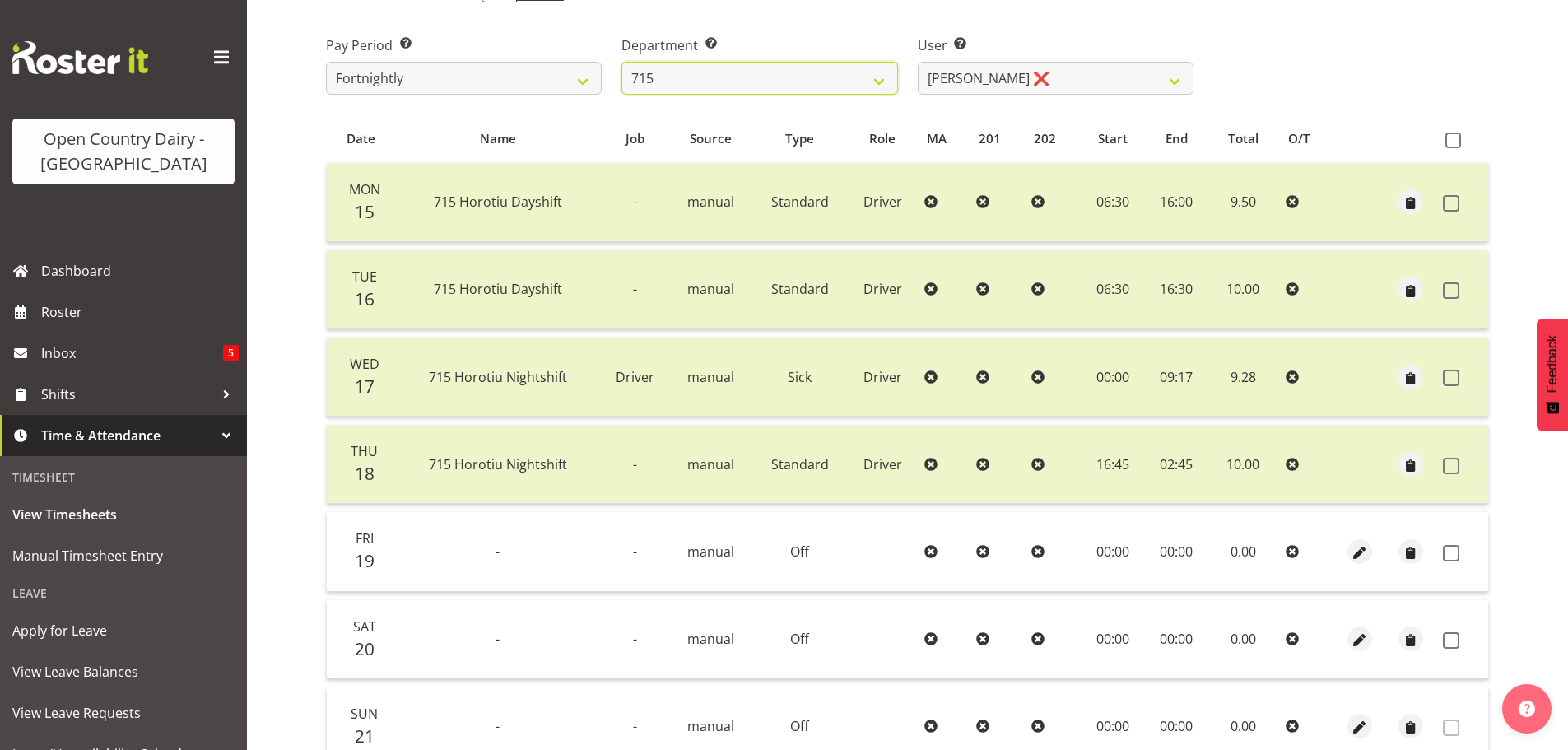
scroll to position [164, 0]
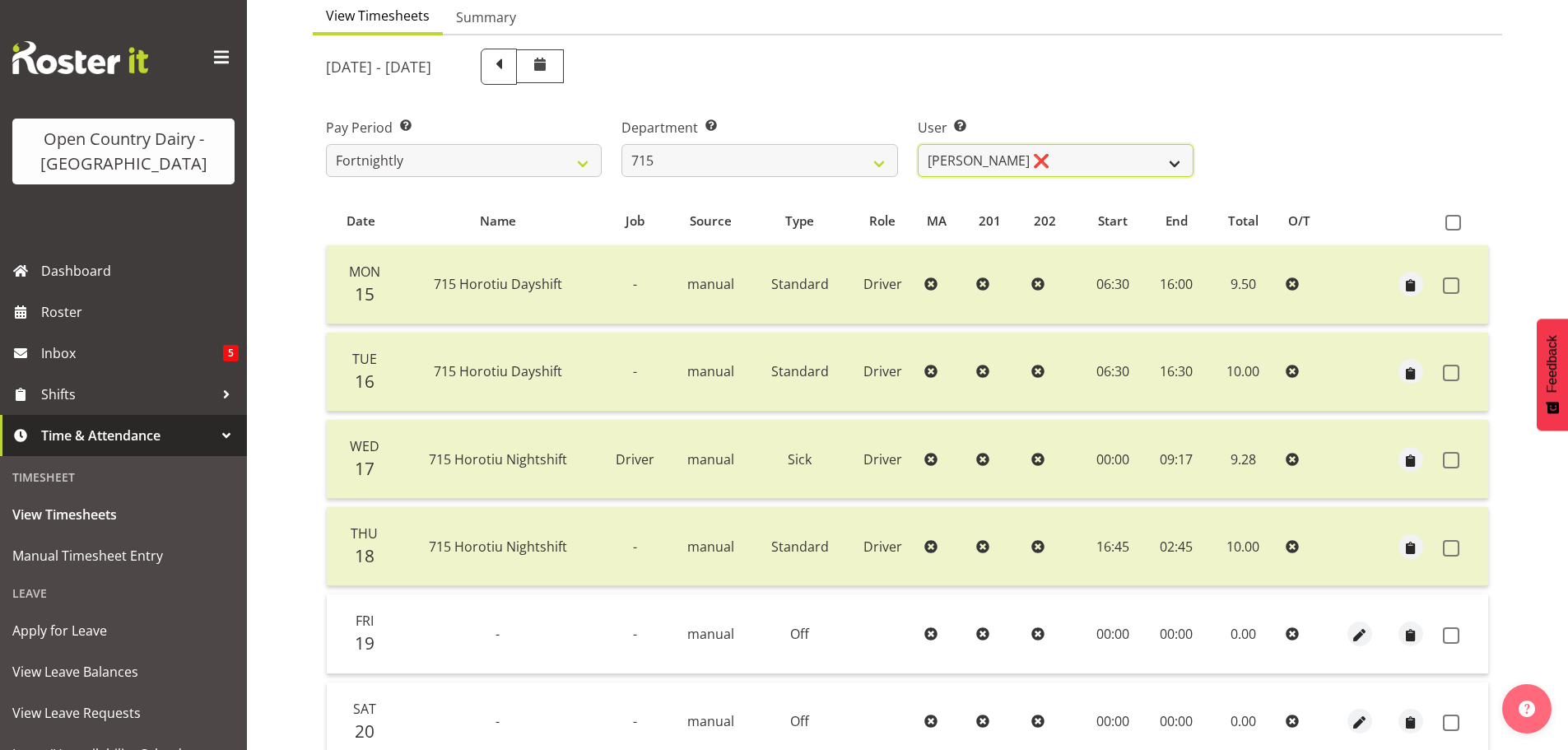
click at [1172, 162] on select "[PERSON_NAME] ❌ [PERSON_NAME] ❌ [PERSON_NAME] ❌ [PERSON_NAME] ❌" at bounding box center [1056, 160] width 276 height 33
click at [918, 144] on select "[PERSON_NAME] ❌ [PERSON_NAME] ❌ [PERSON_NAME] ❌ [PERSON_NAME] ❌" at bounding box center [1056, 160] width 276 height 33
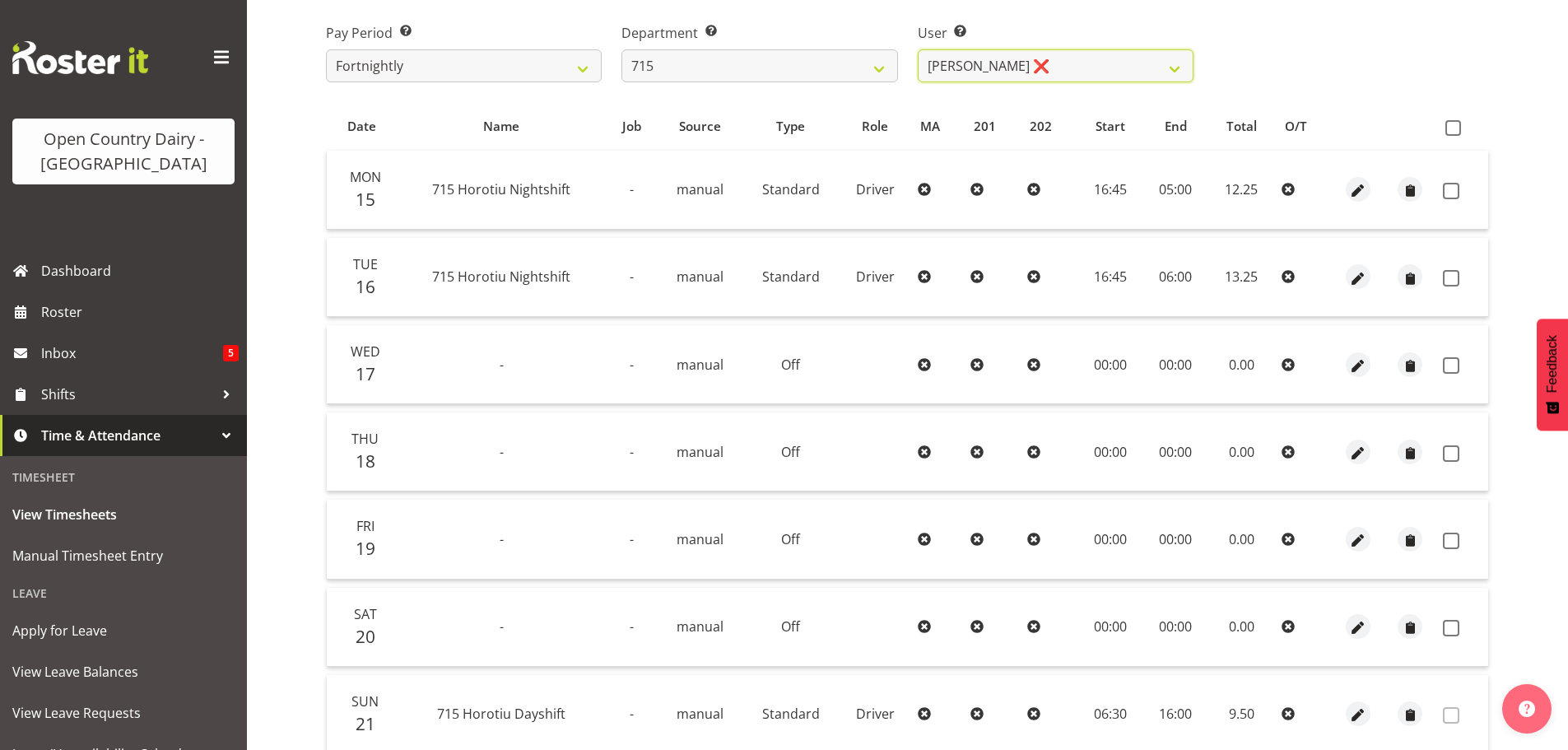
scroll to position [231, 0]
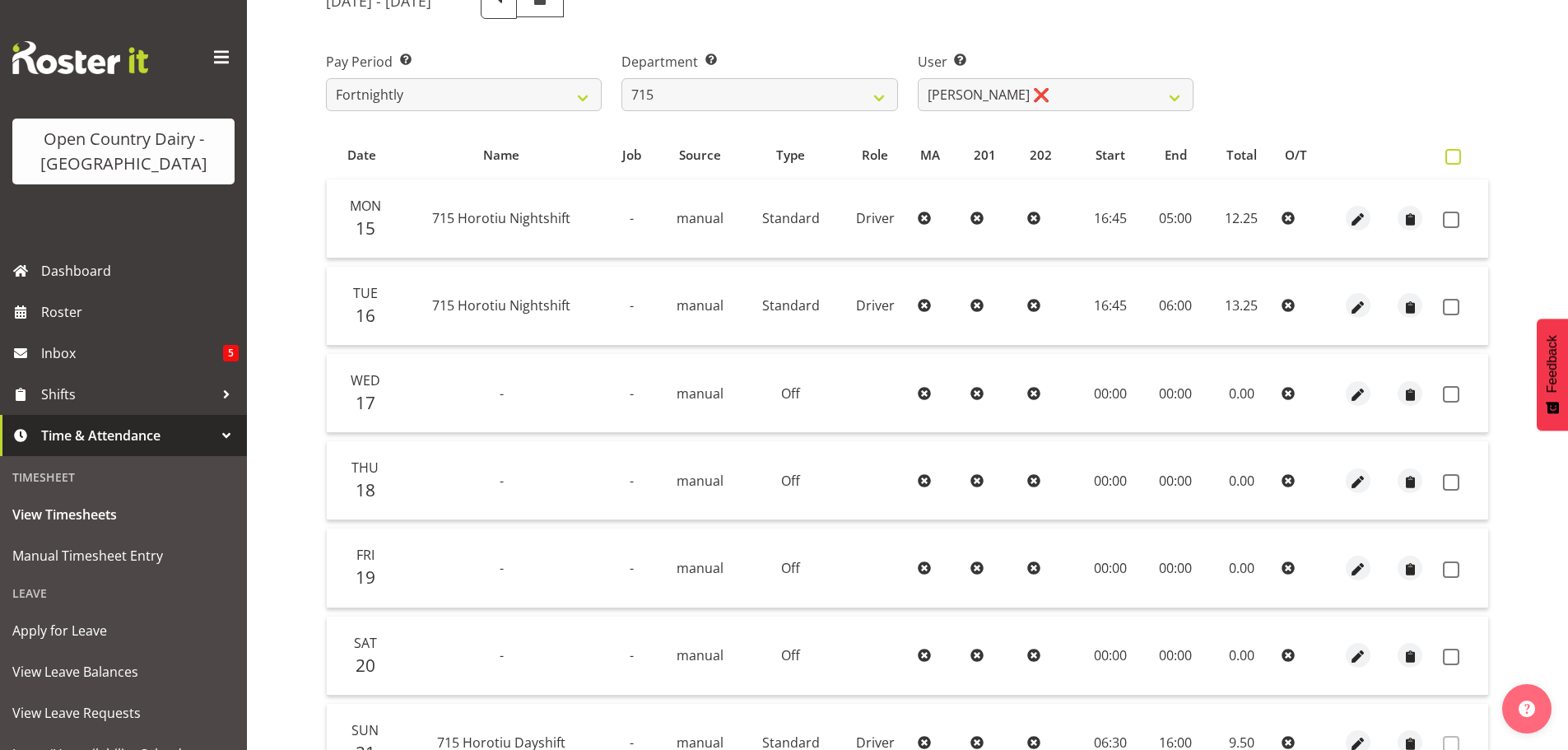
click at [1456, 152] on span at bounding box center [1453, 156] width 15 height 15
click at [1456, 152] on input "checkbox" at bounding box center [1451, 157] width 11 height 11
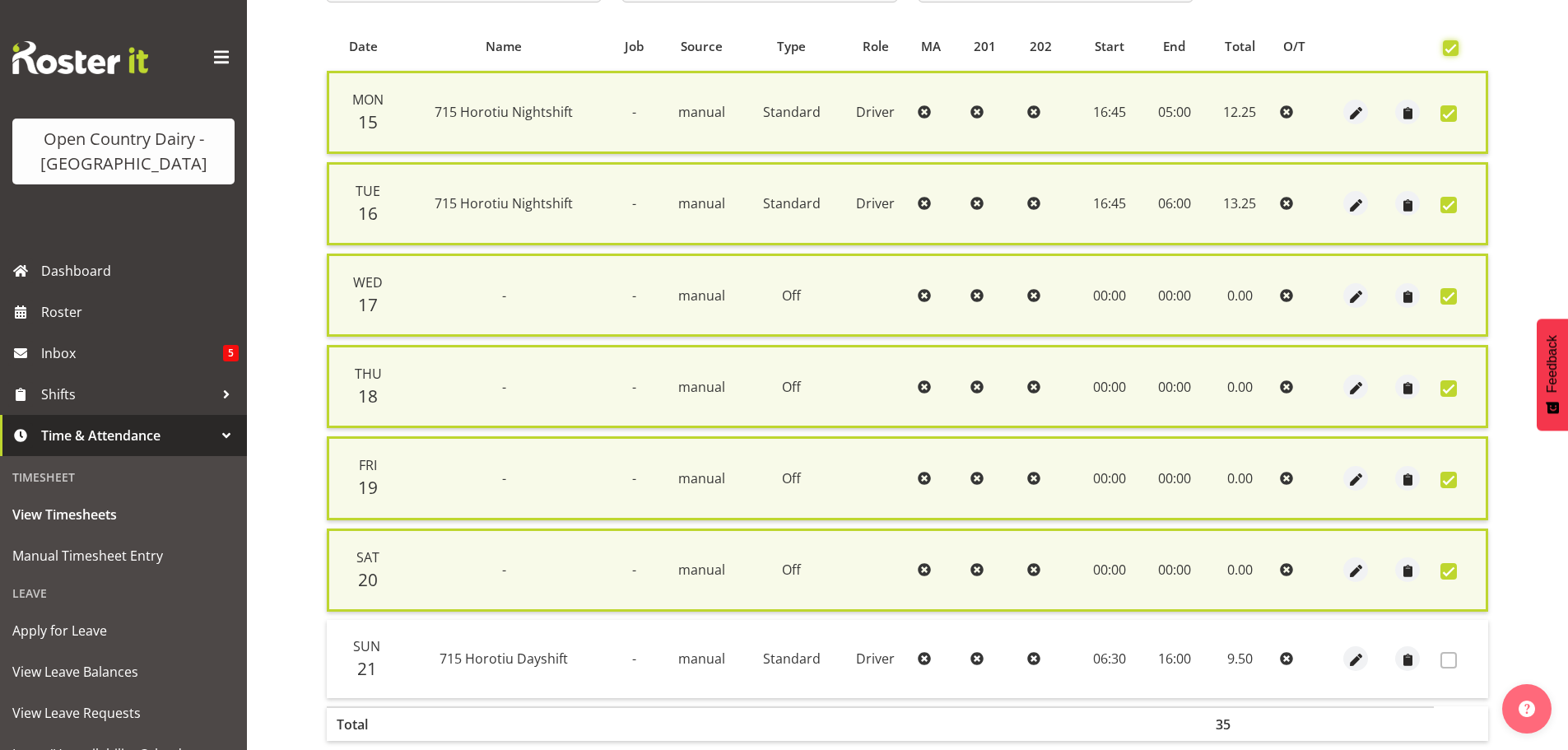
scroll to position [419, 0]
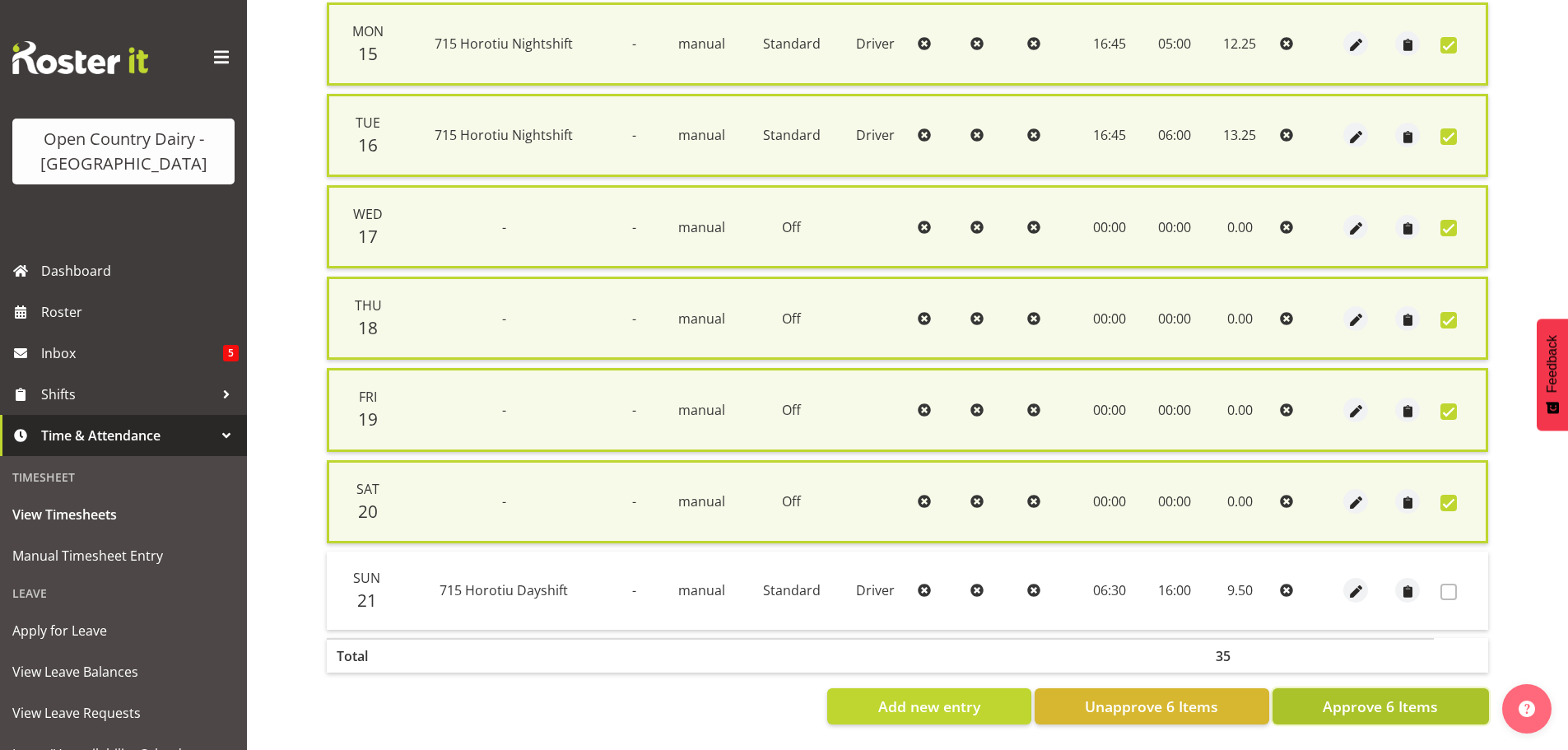
click at [1413, 695] on span "Approve 6 Items" at bounding box center [1380, 706] width 115 height 22
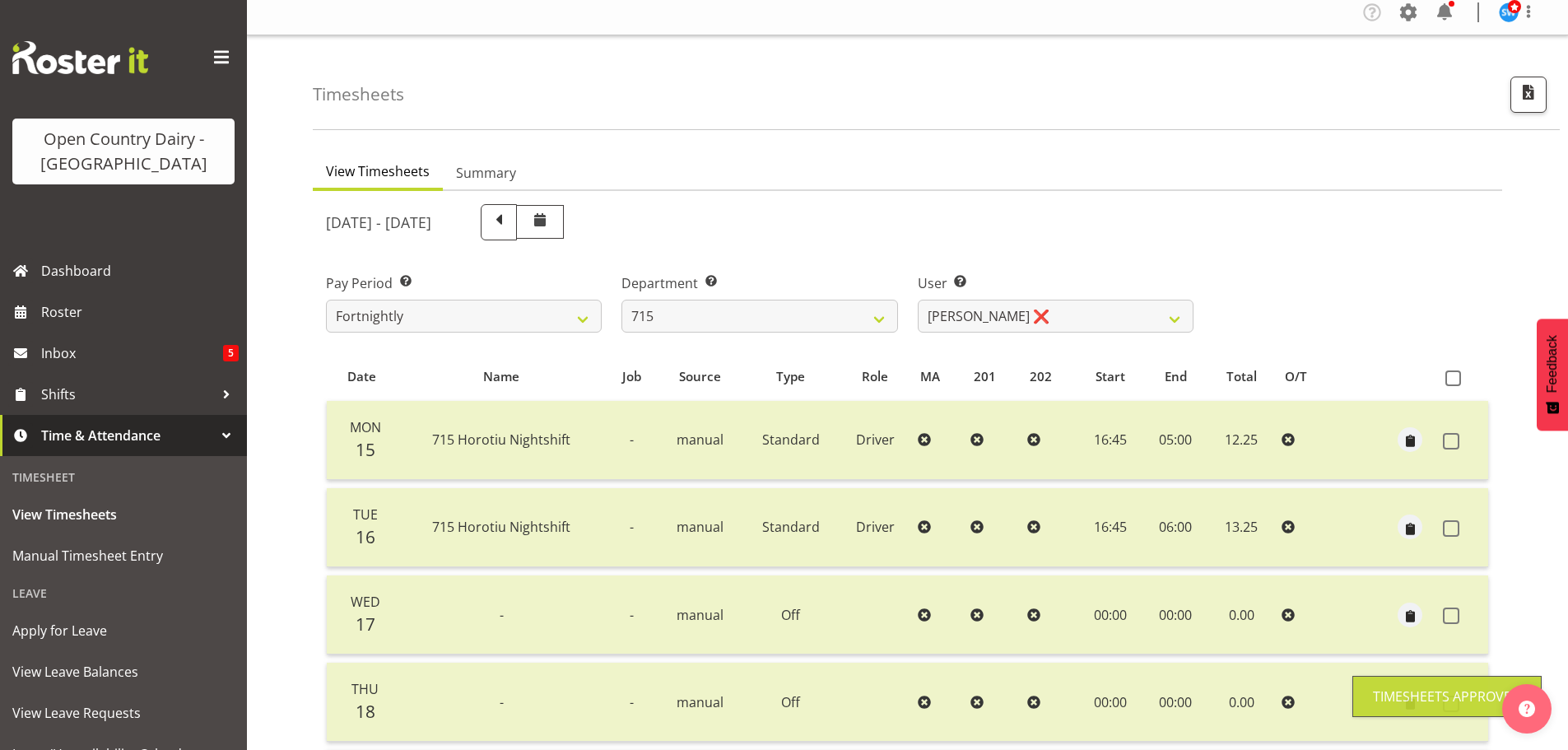
scroll to position [0, 0]
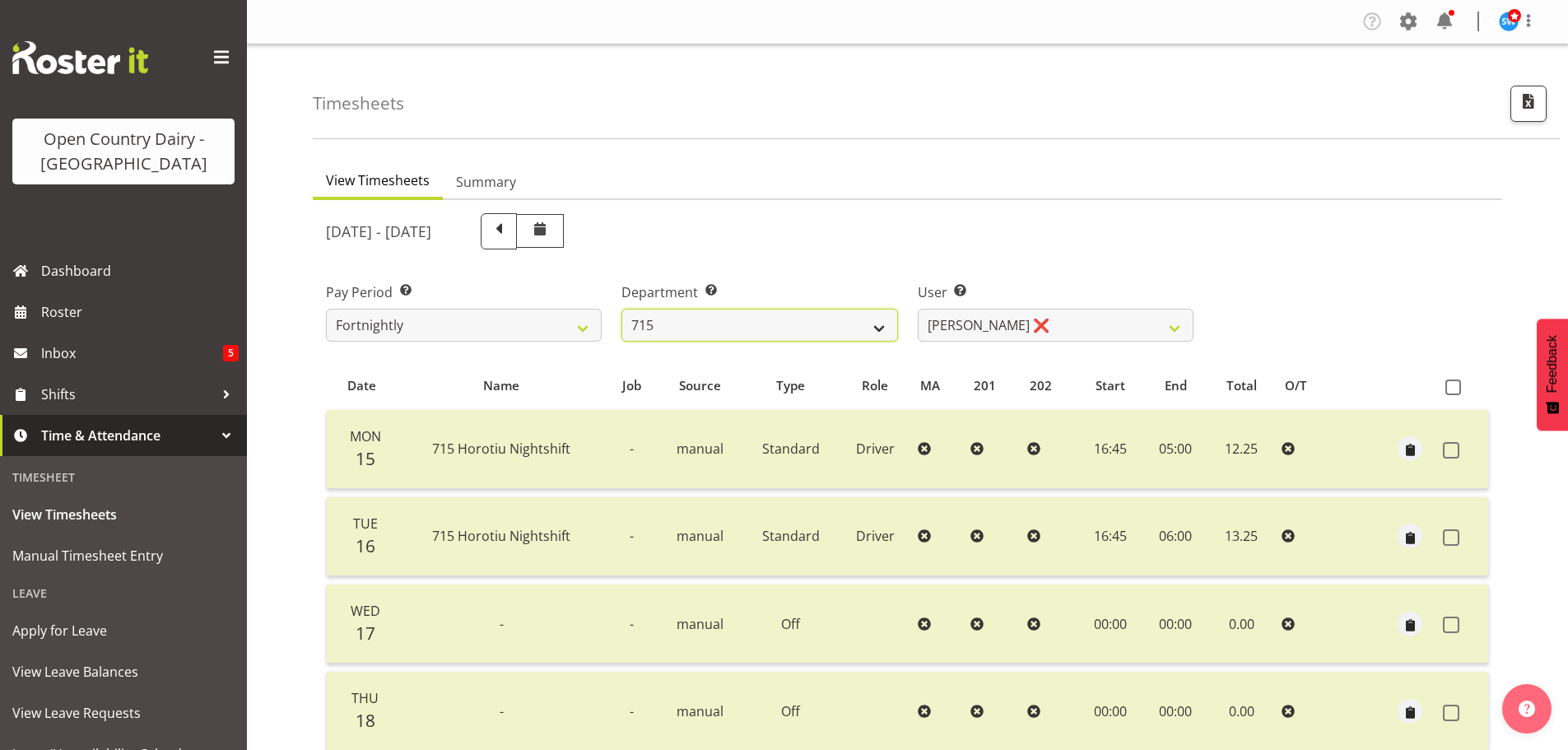
click at [875, 334] on select "701 702 703 704 705 706 707 708 709 710 711 712 713 714 715 716 717 718 719 720" at bounding box center [759, 325] width 276 height 33
click at [622, 309] on select "701 702 703 704 705 706 707 708 709 710 711 712 713 714 715 716 717 718 719 720" at bounding box center [759, 325] width 276 height 33
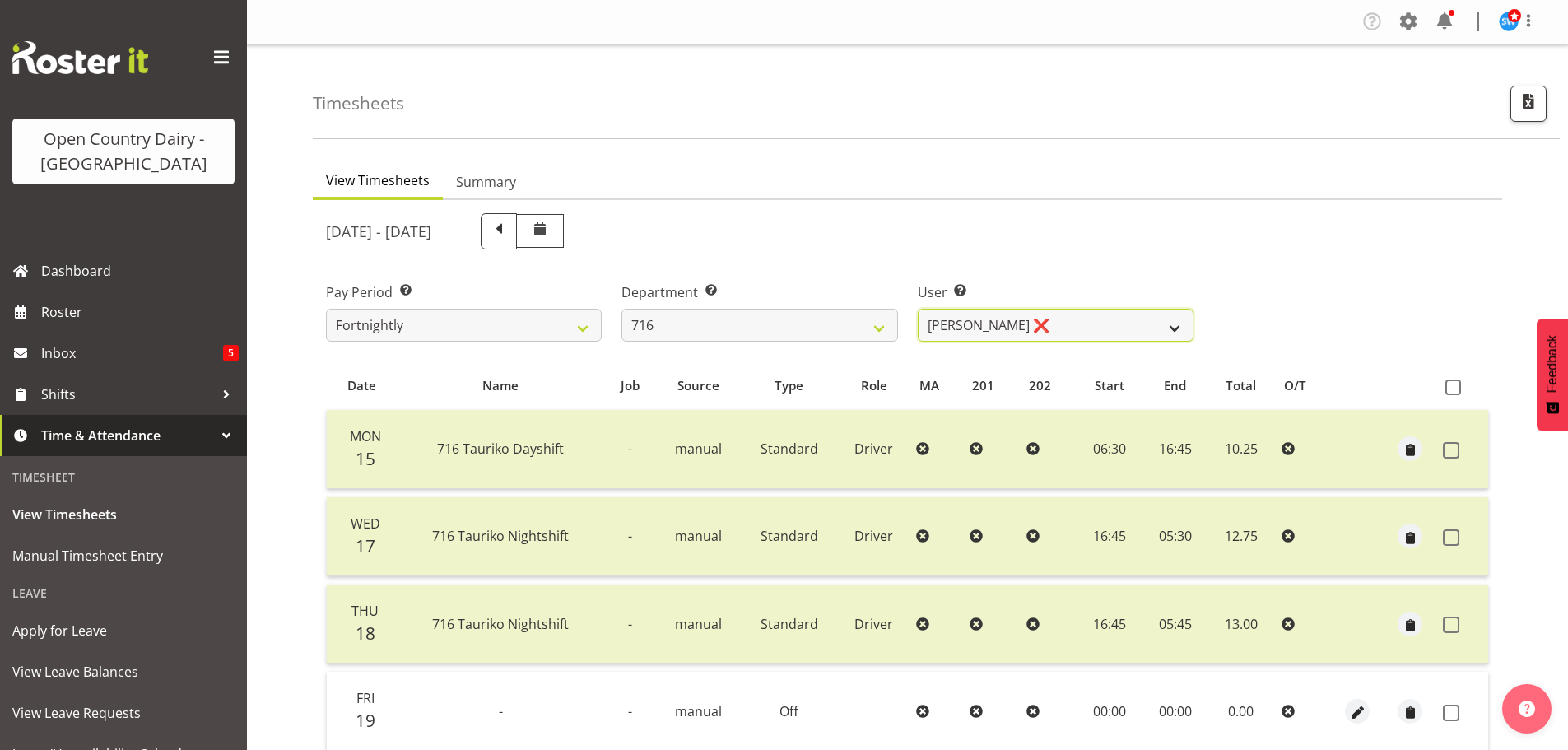
click at [1178, 326] on select "[PERSON_NAME] ❌ [PERSON_NAME] ❌ [PERSON_NAME] ❌ [PERSON_NAME]" at bounding box center [1056, 325] width 276 height 33
click at [918, 309] on select "[PERSON_NAME] ❌ [PERSON_NAME] ❌ [PERSON_NAME] ❌ [PERSON_NAME]" at bounding box center [1056, 325] width 276 height 33
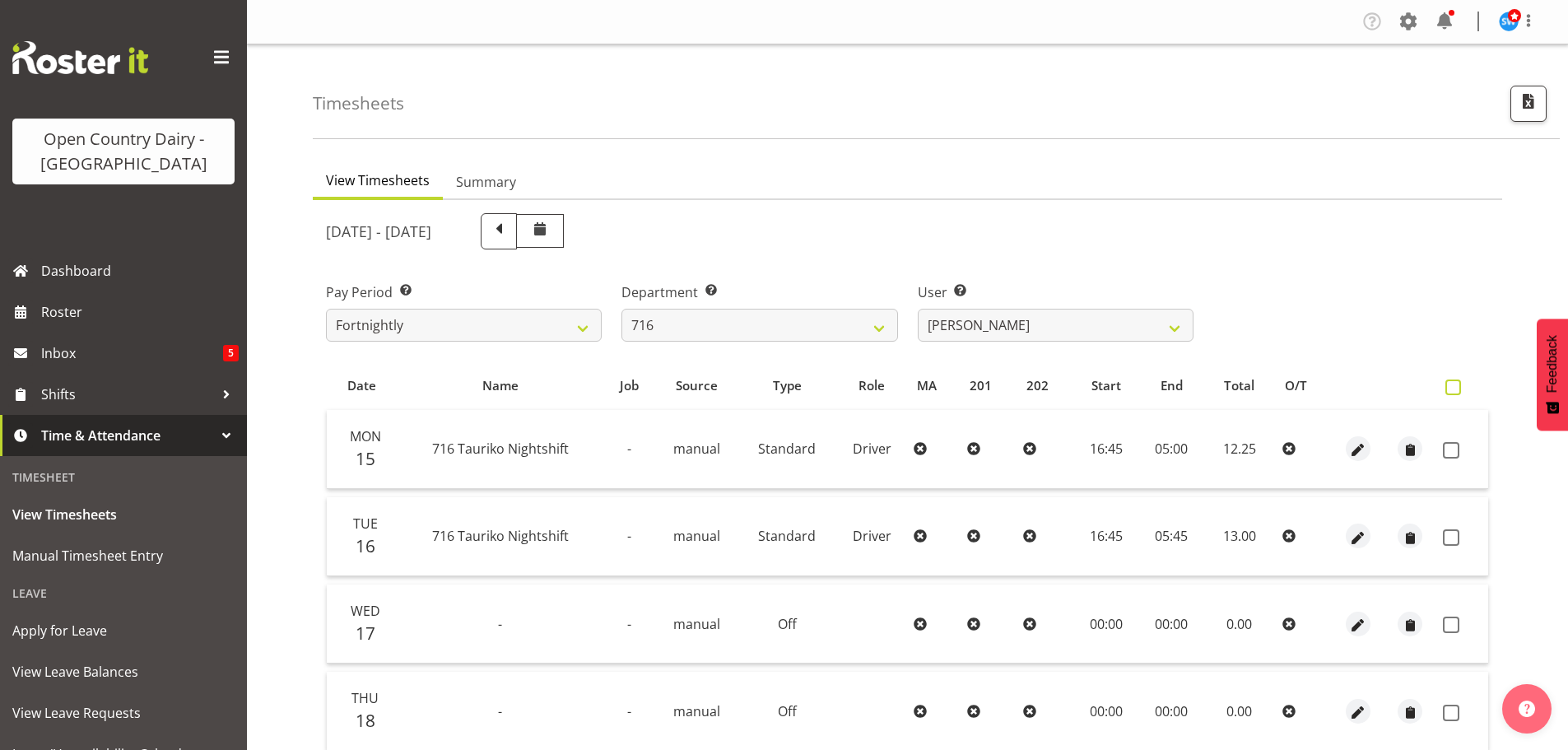
click at [1457, 384] on span at bounding box center [1453, 386] width 15 height 15
click at [1457, 384] on input "checkbox" at bounding box center [1451, 387] width 11 height 11
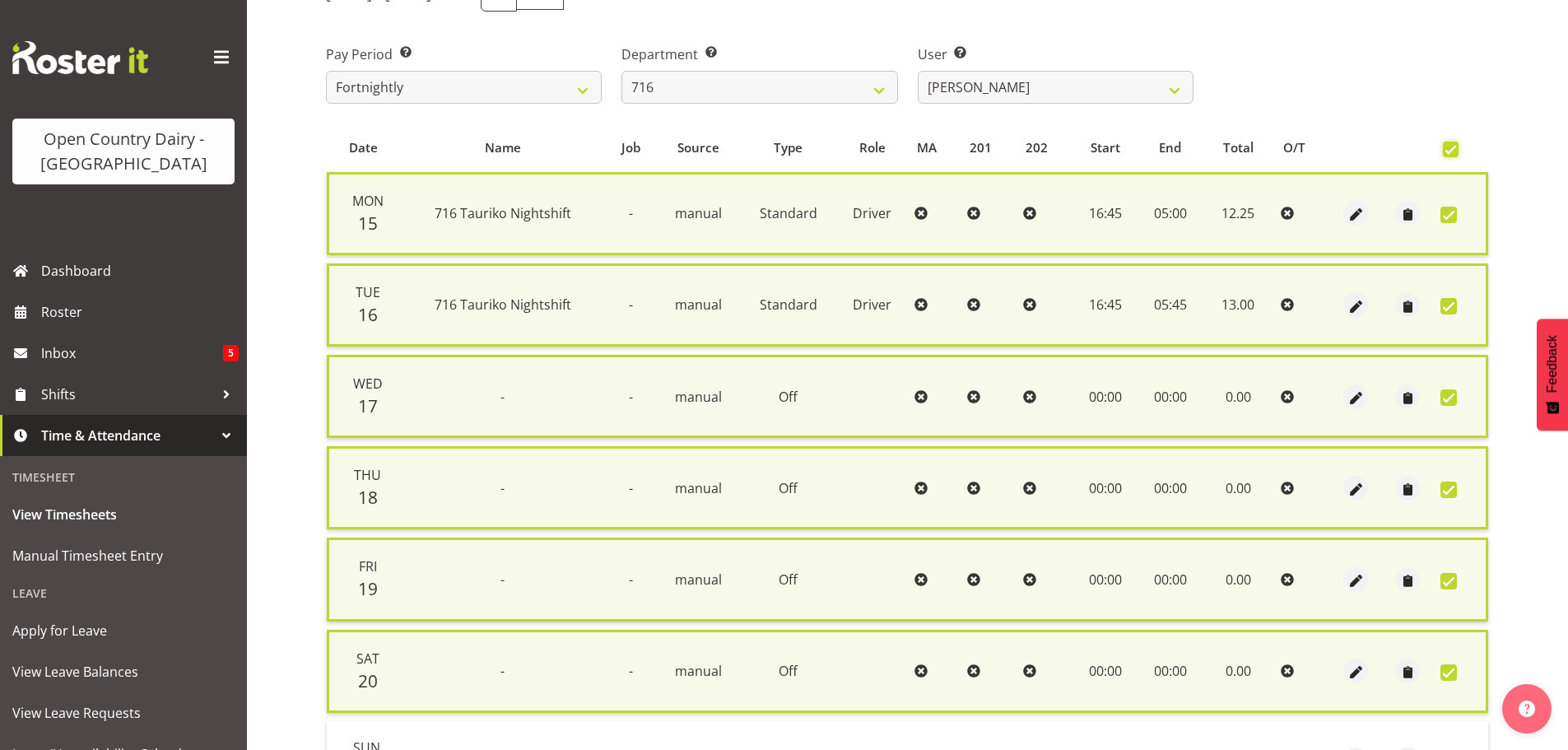
scroll to position [419, 0]
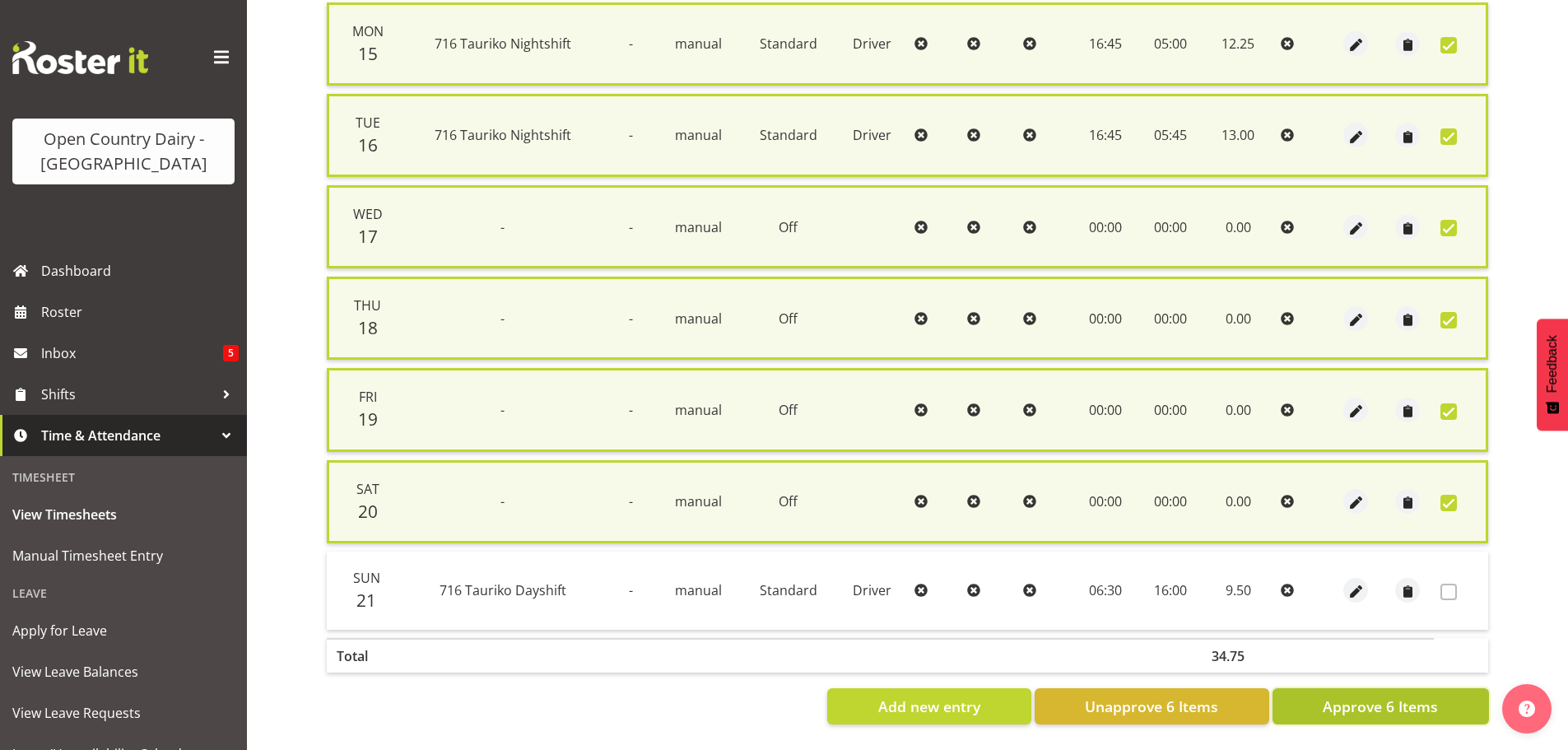
click at [1378, 696] on span "Approve 6 Items" at bounding box center [1380, 706] width 115 height 22
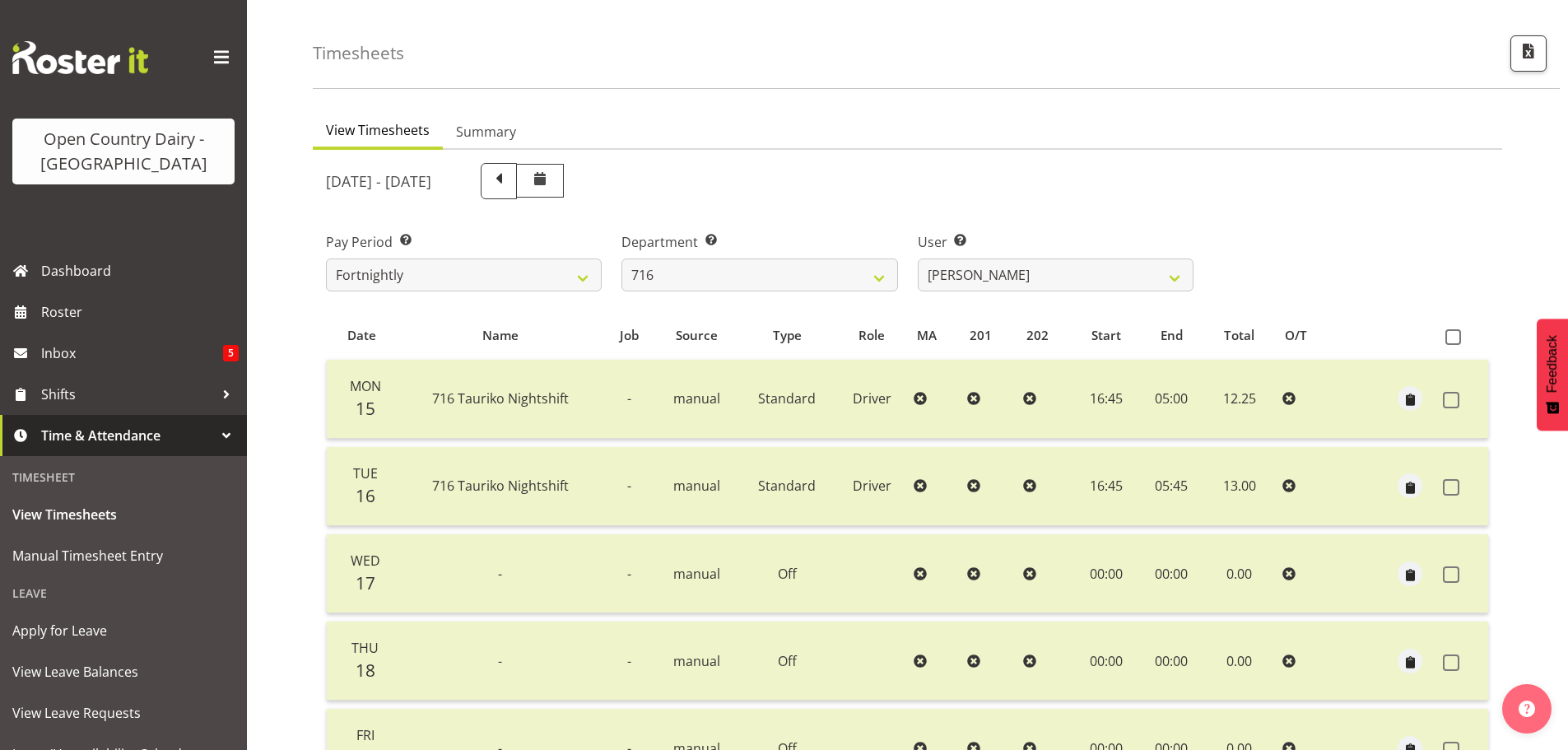
scroll to position [0, 0]
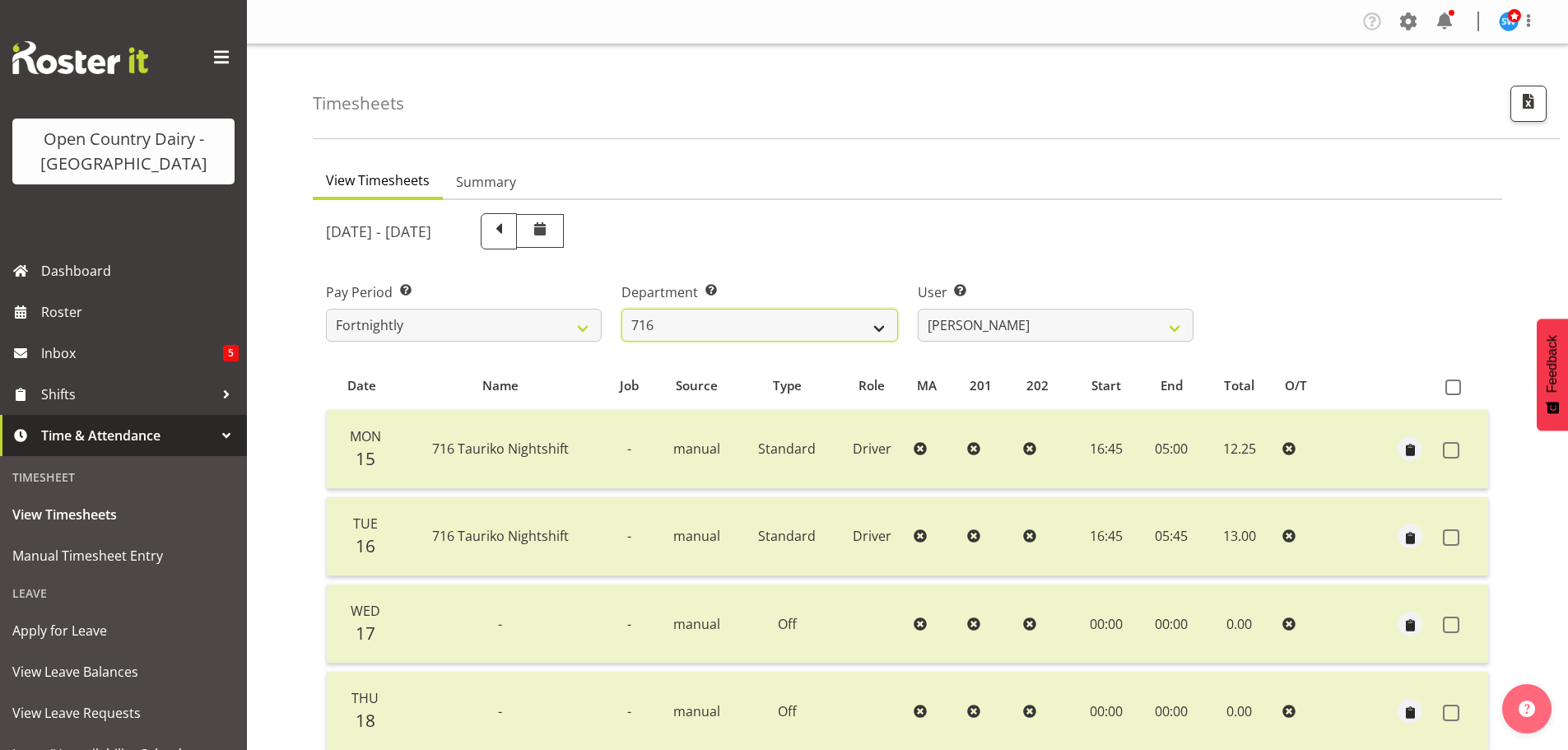
click at [878, 328] on select "701 702 703 704 705 706 707 708 709 710 711 712 713 714 715 716 717 718 719 720" at bounding box center [759, 325] width 276 height 33
click at [622, 309] on select "701 702 703 704 705 706 707 708 709 710 711 712 713 714 715 716 717 718 719 720" at bounding box center [759, 325] width 276 height 33
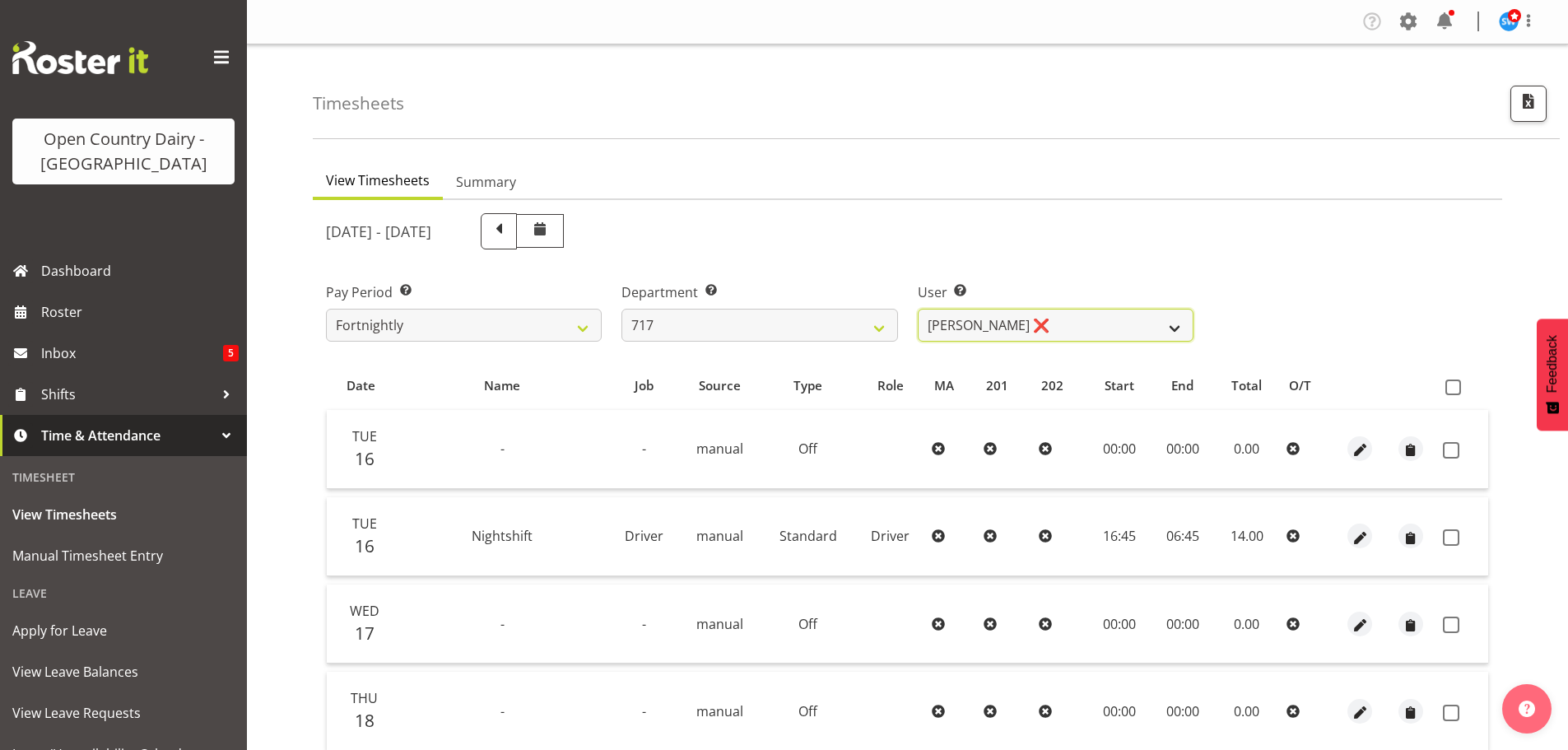
click at [1177, 329] on select "[PERSON_NAME] ❌ Dodge [PERSON_NAME] ❌ [PERSON_NAME] ❌ [PERSON_NAME] ❌" at bounding box center [1056, 325] width 276 height 33
click at [1449, 379] on span at bounding box center [1453, 386] width 15 height 15
click at [1449, 382] on input "checkbox" at bounding box center [1451, 387] width 11 height 11
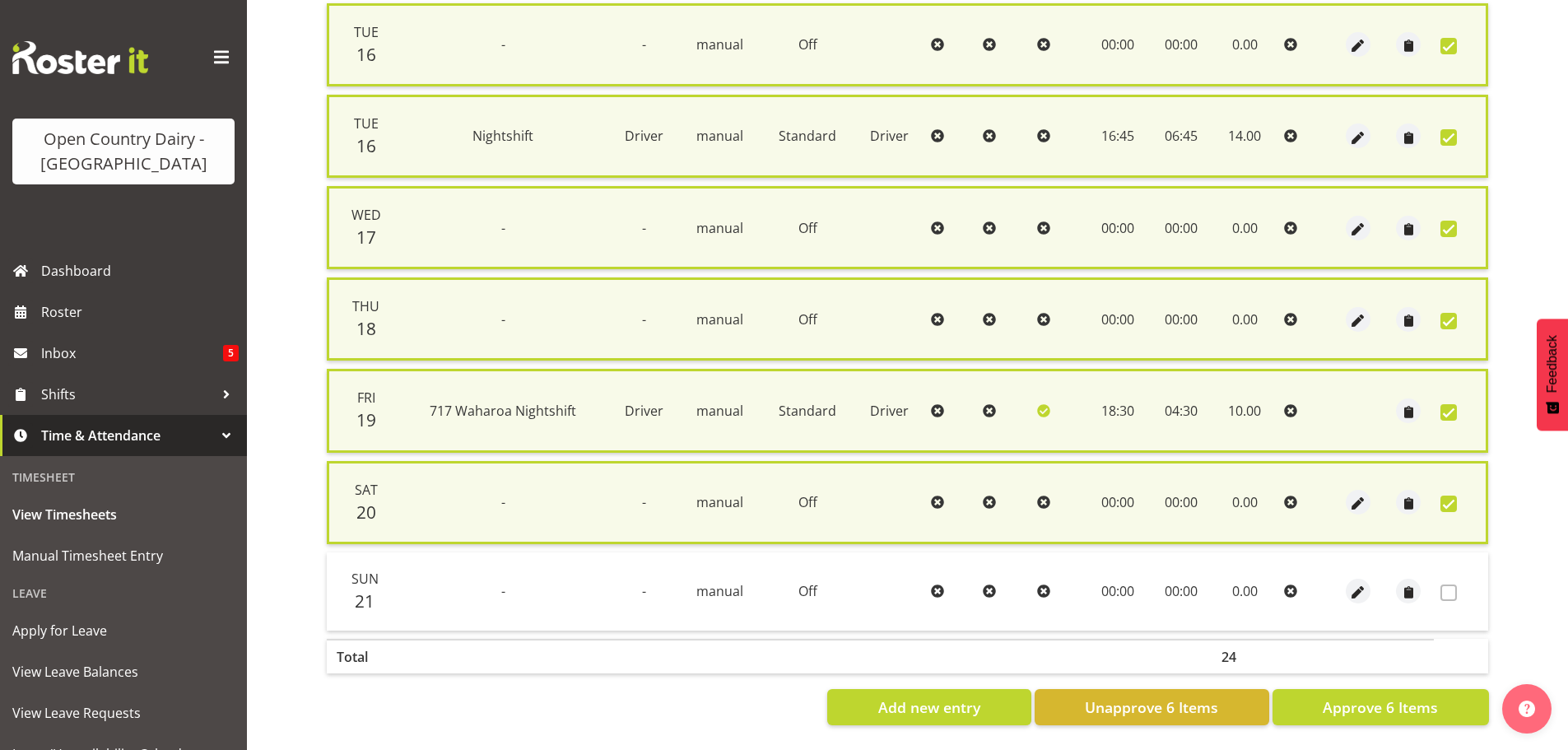
scroll to position [419, 0]
click at [1368, 698] on span "Approve 6 Items" at bounding box center [1380, 706] width 115 height 22
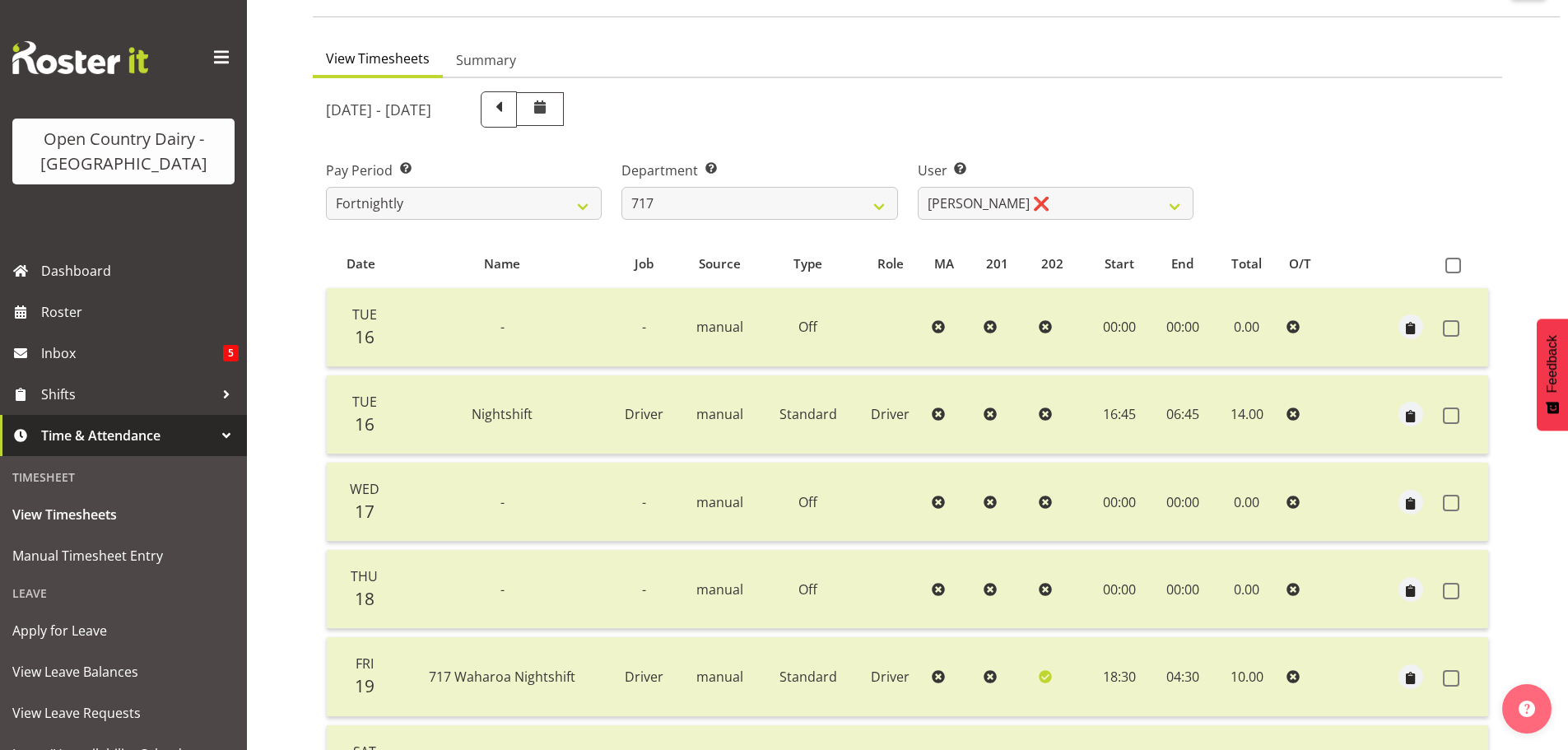
scroll to position [83, 0]
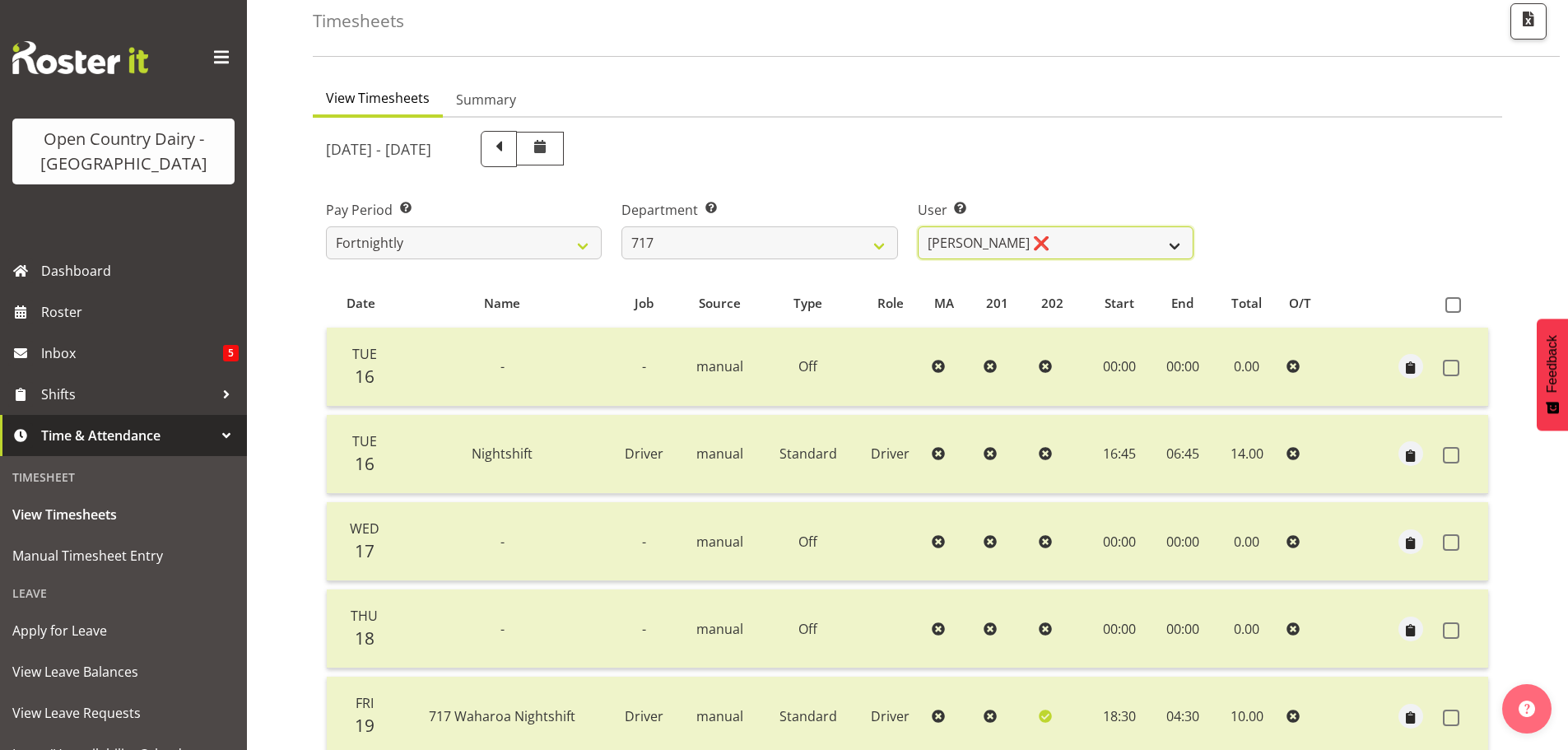
click at [1182, 251] on select "[PERSON_NAME] ❌ Dodge [PERSON_NAME] ❌ [PERSON_NAME] ❌ [PERSON_NAME] ❌" at bounding box center [1056, 243] width 276 height 33
click at [918, 226] on select "[PERSON_NAME] ❌ Dodge [PERSON_NAME] ❌ [PERSON_NAME] ❌ [PERSON_NAME] ❌" at bounding box center [1056, 243] width 276 height 33
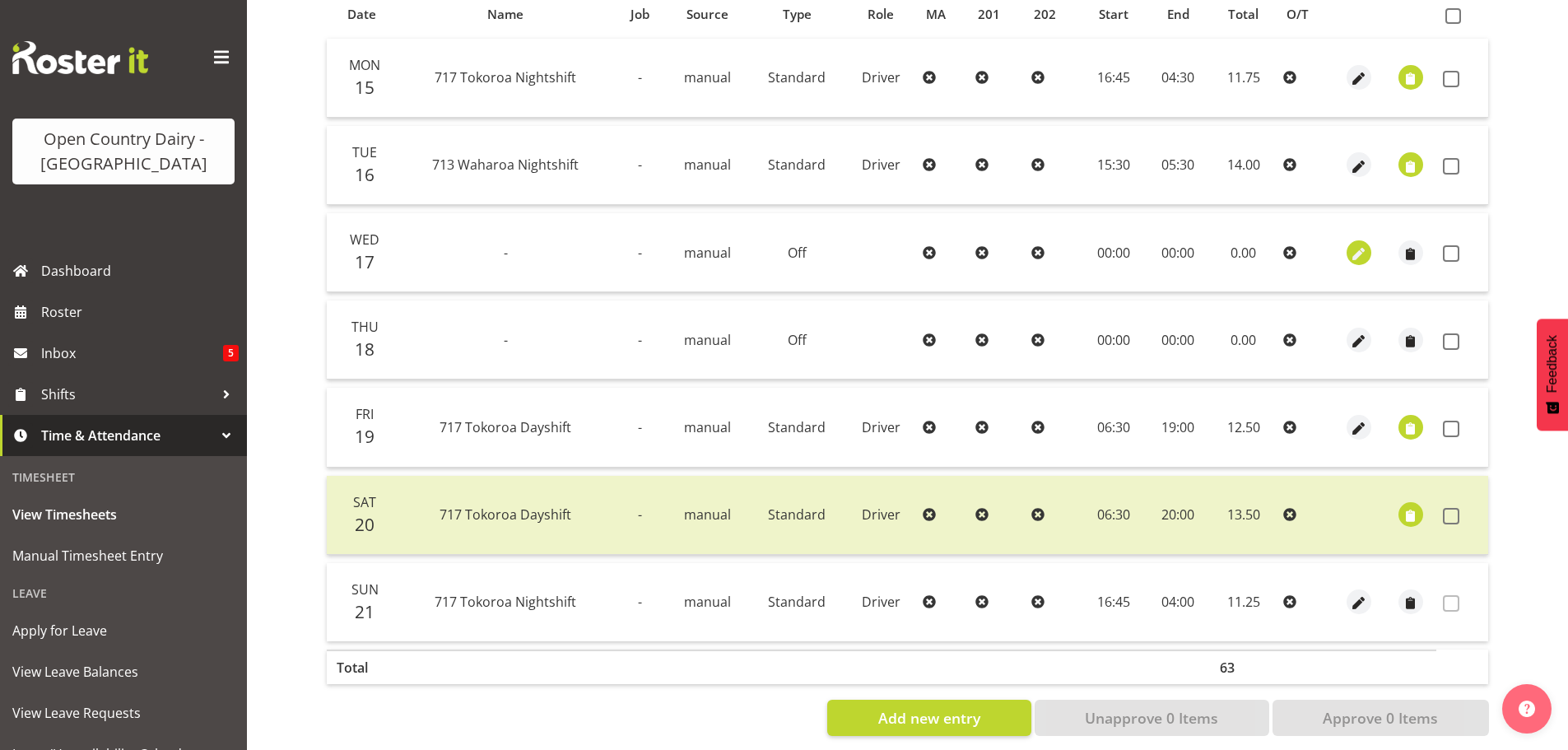
scroll to position [395, 0]
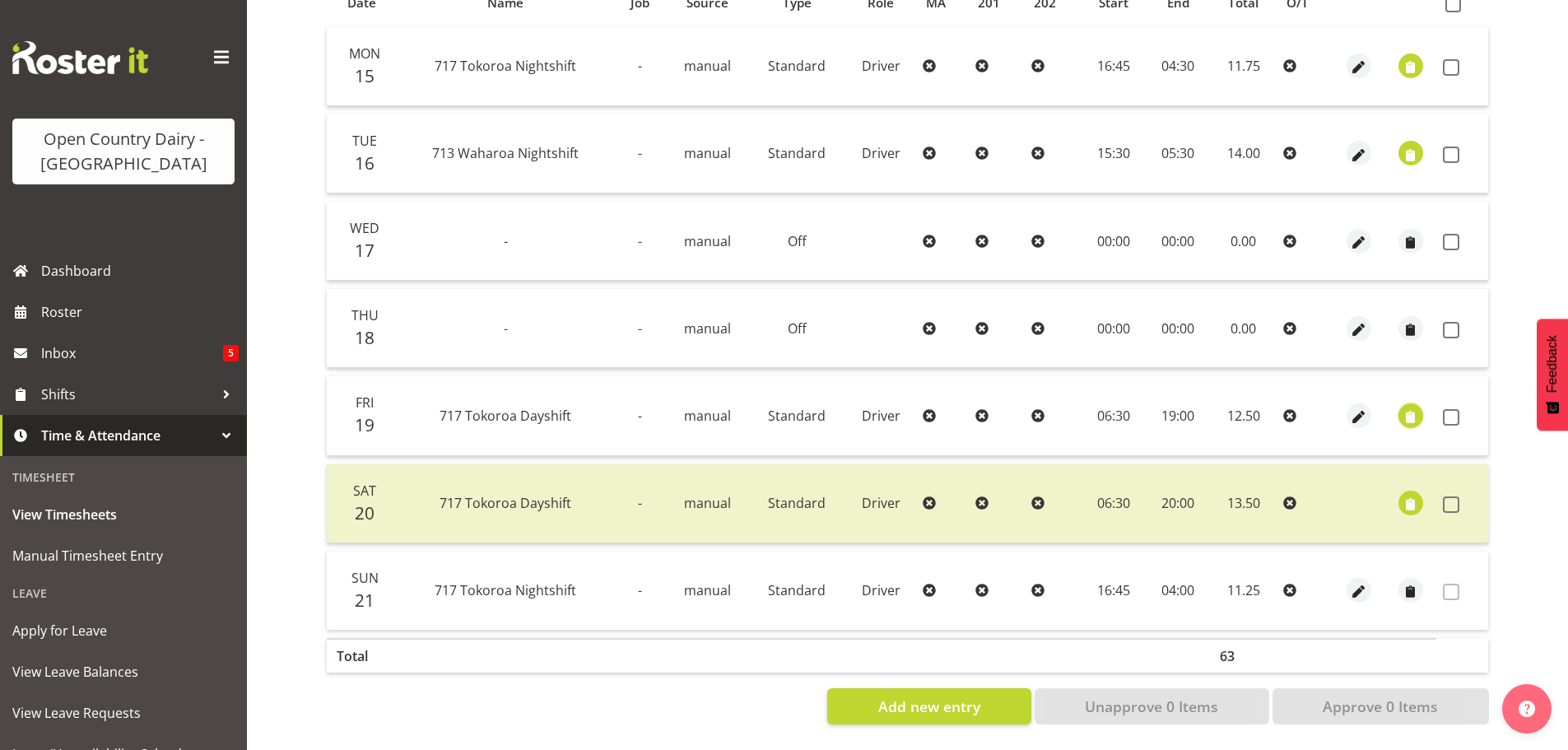
click at [1409, 407] on span "button" at bounding box center [1410, 416] width 19 height 19
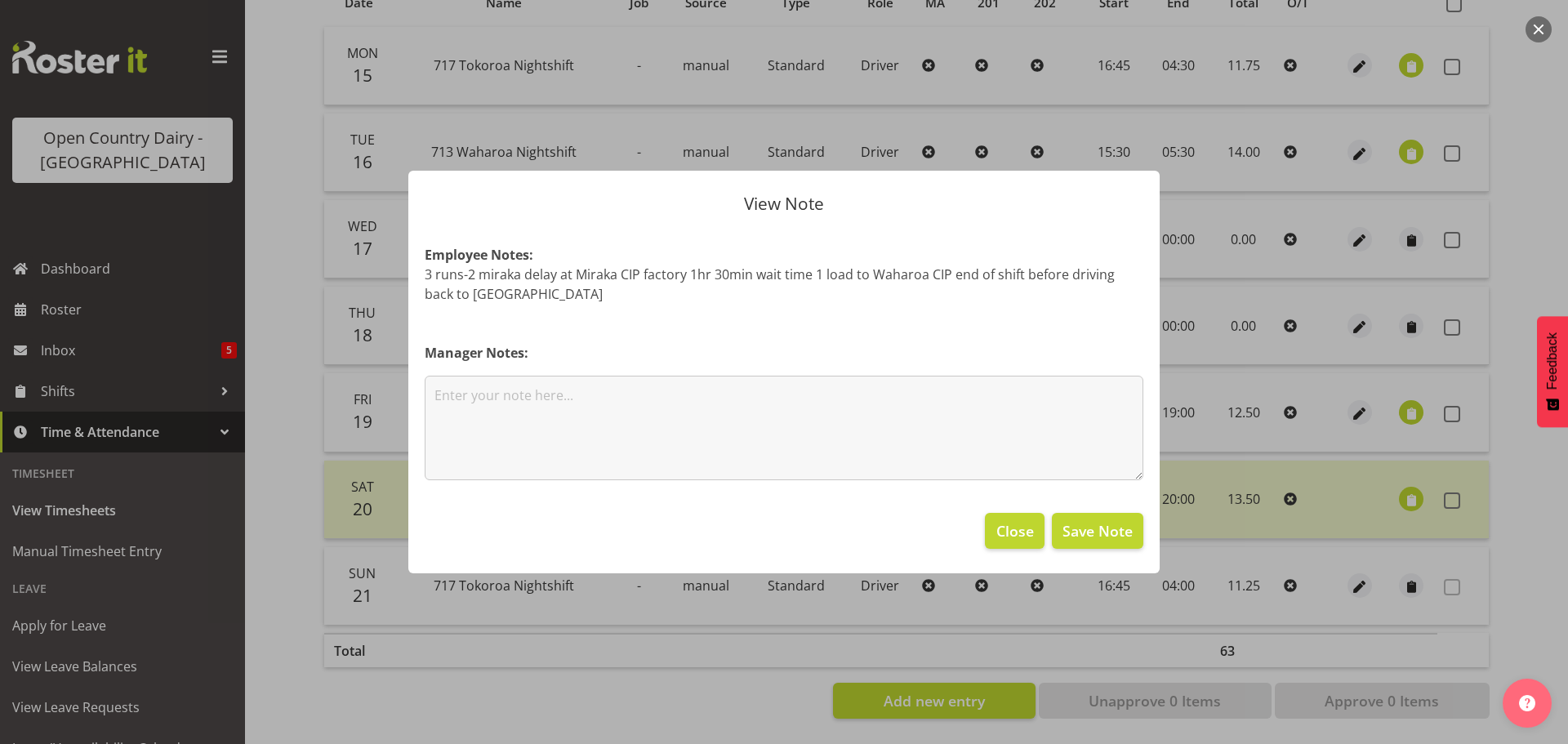
click at [1500, 239] on div at bounding box center [784, 372] width 1568 height 744
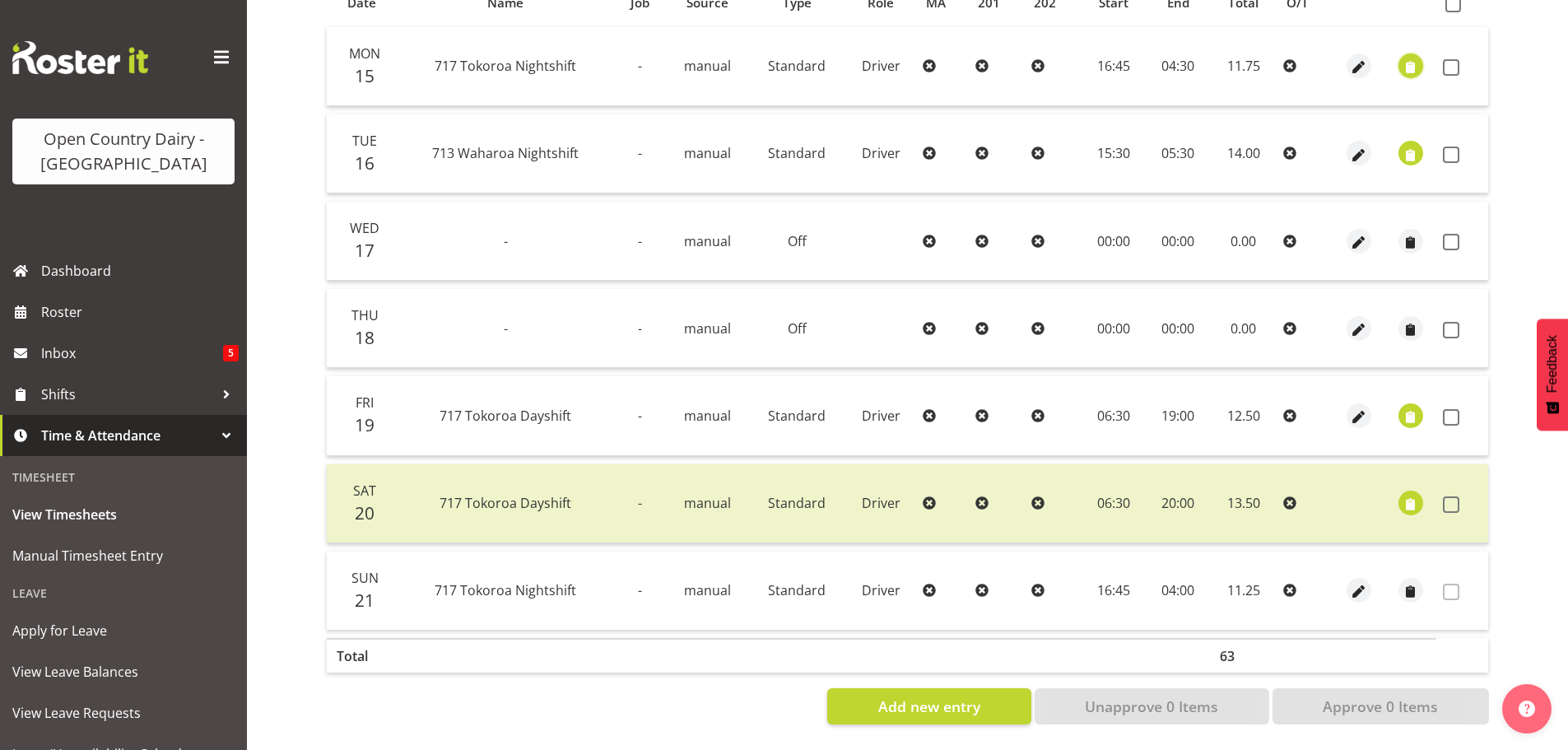
click at [1409, 58] on span "button" at bounding box center [1410, 67] width 19 height 19
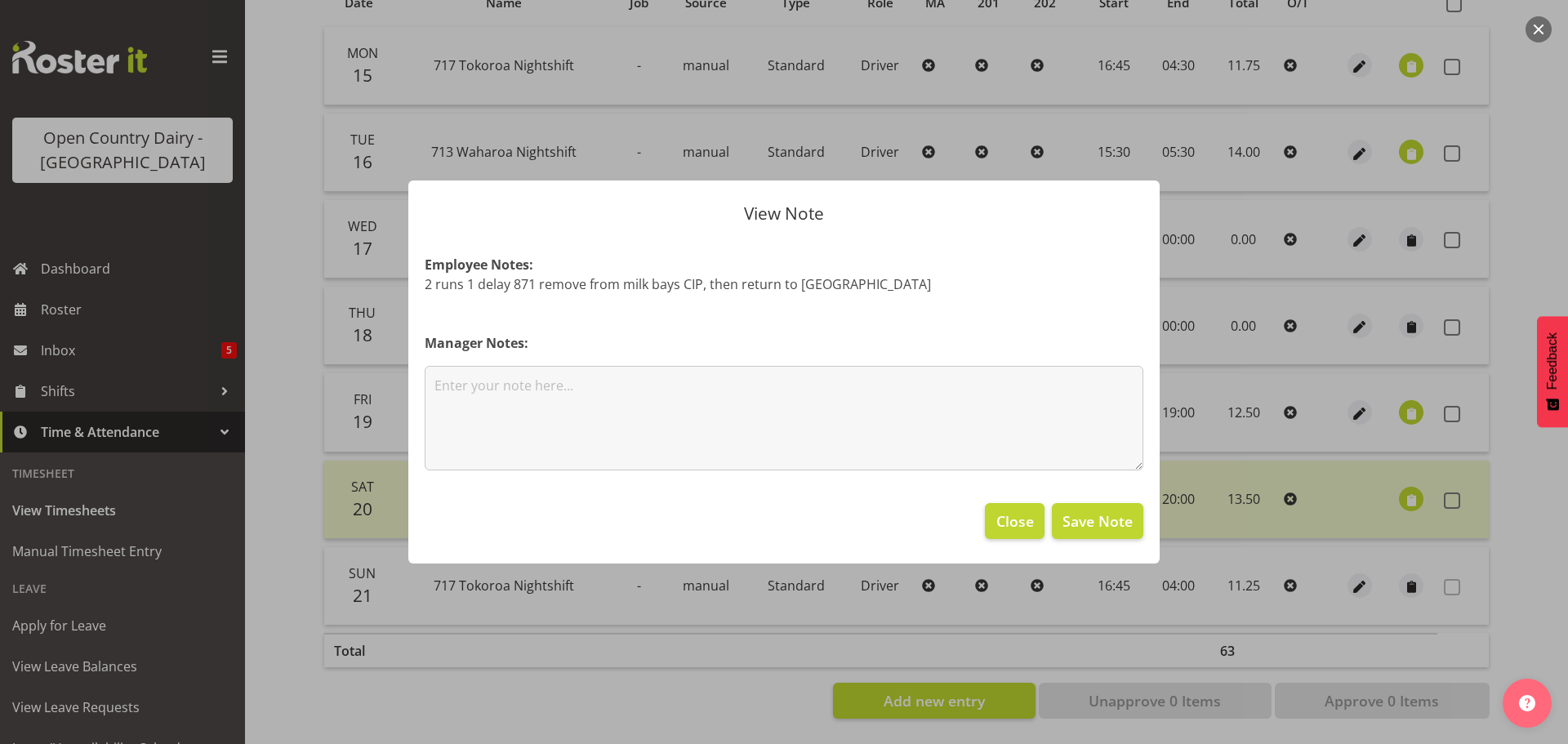
click at [1408, 137] on div at bounding box center [784, 372] width 1568 height 744
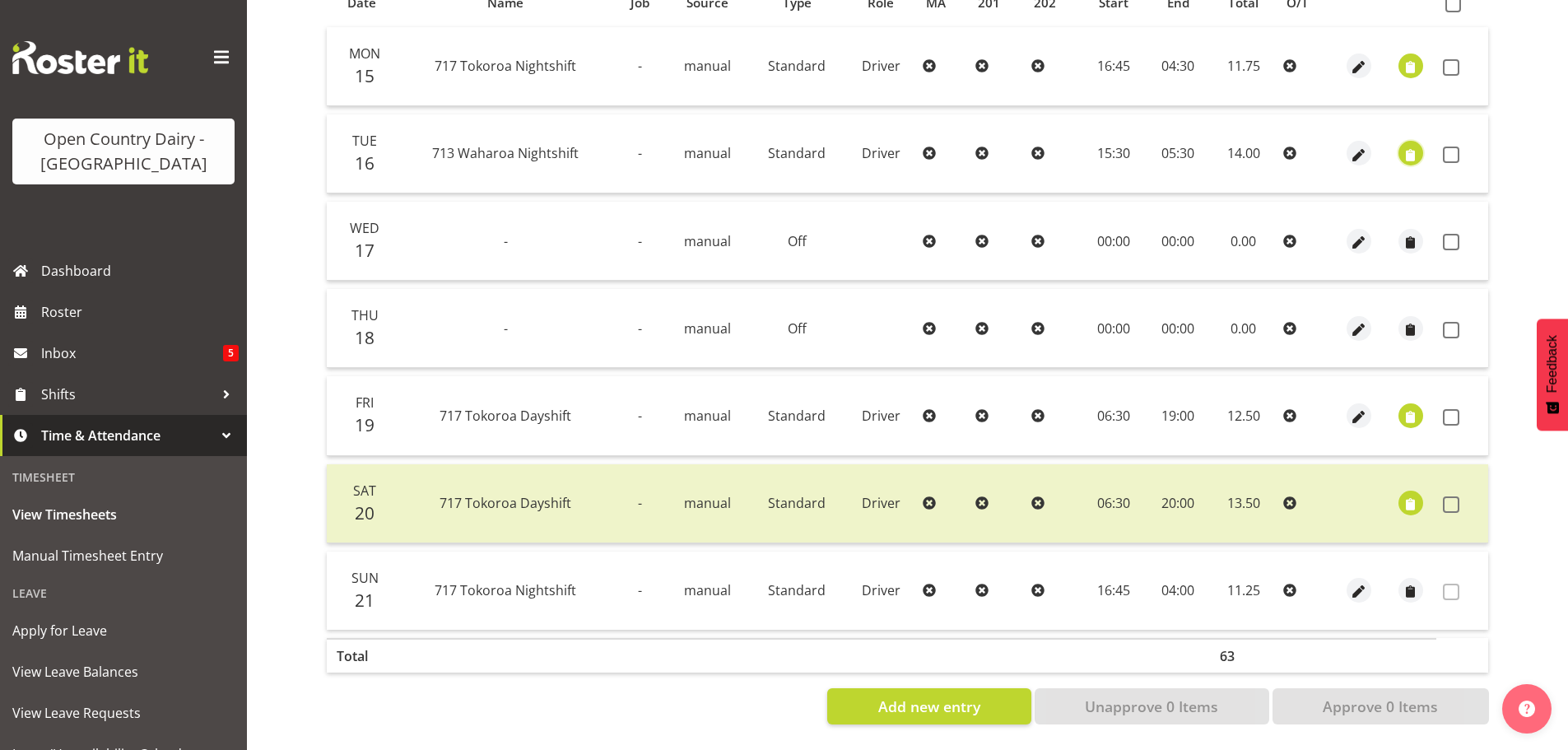
click at [1417, 146] on span "button" at bounding box center [1410, 154] width 19 height 19
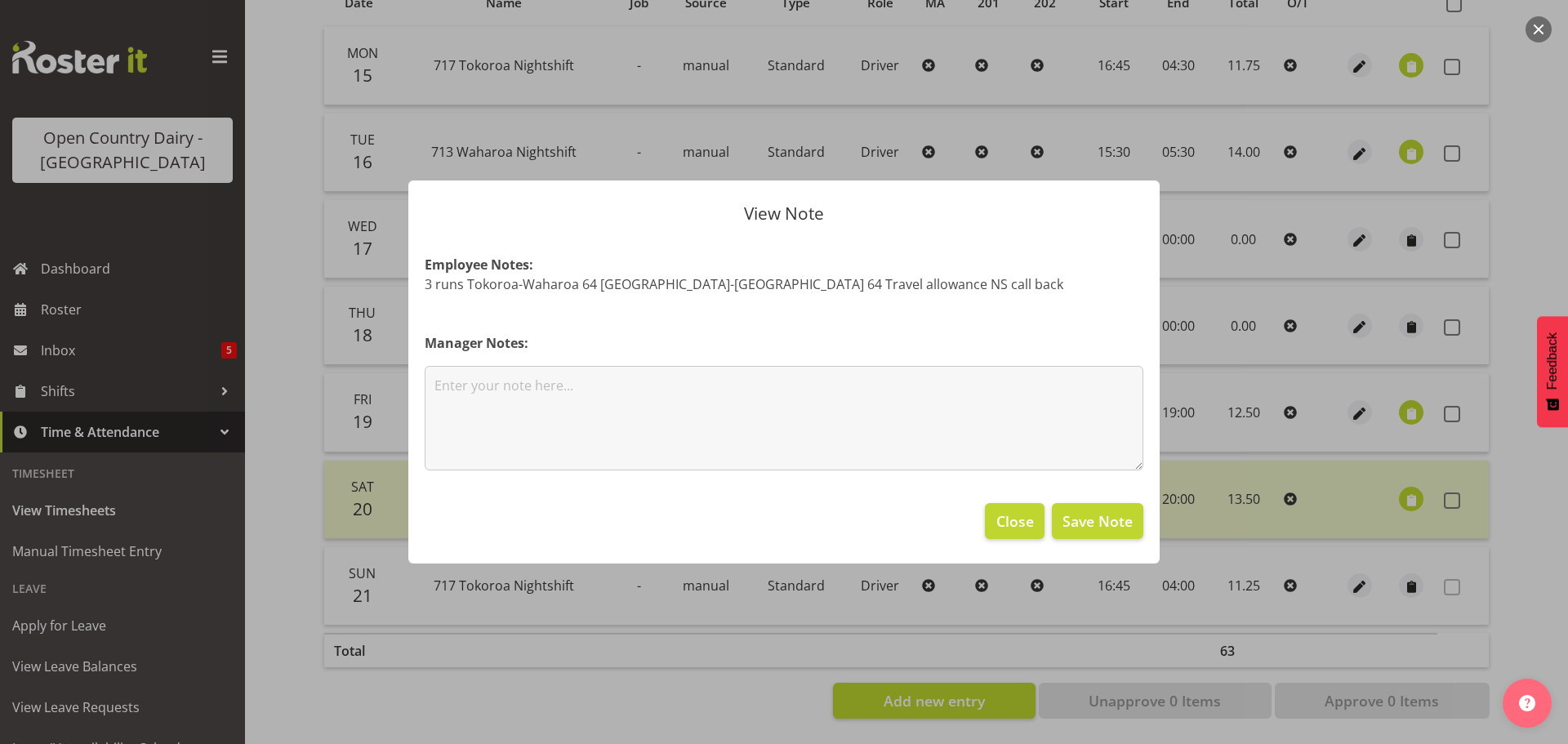
click at [1505, 158] on div at bounding box center [784, 372] width 1568 height 744
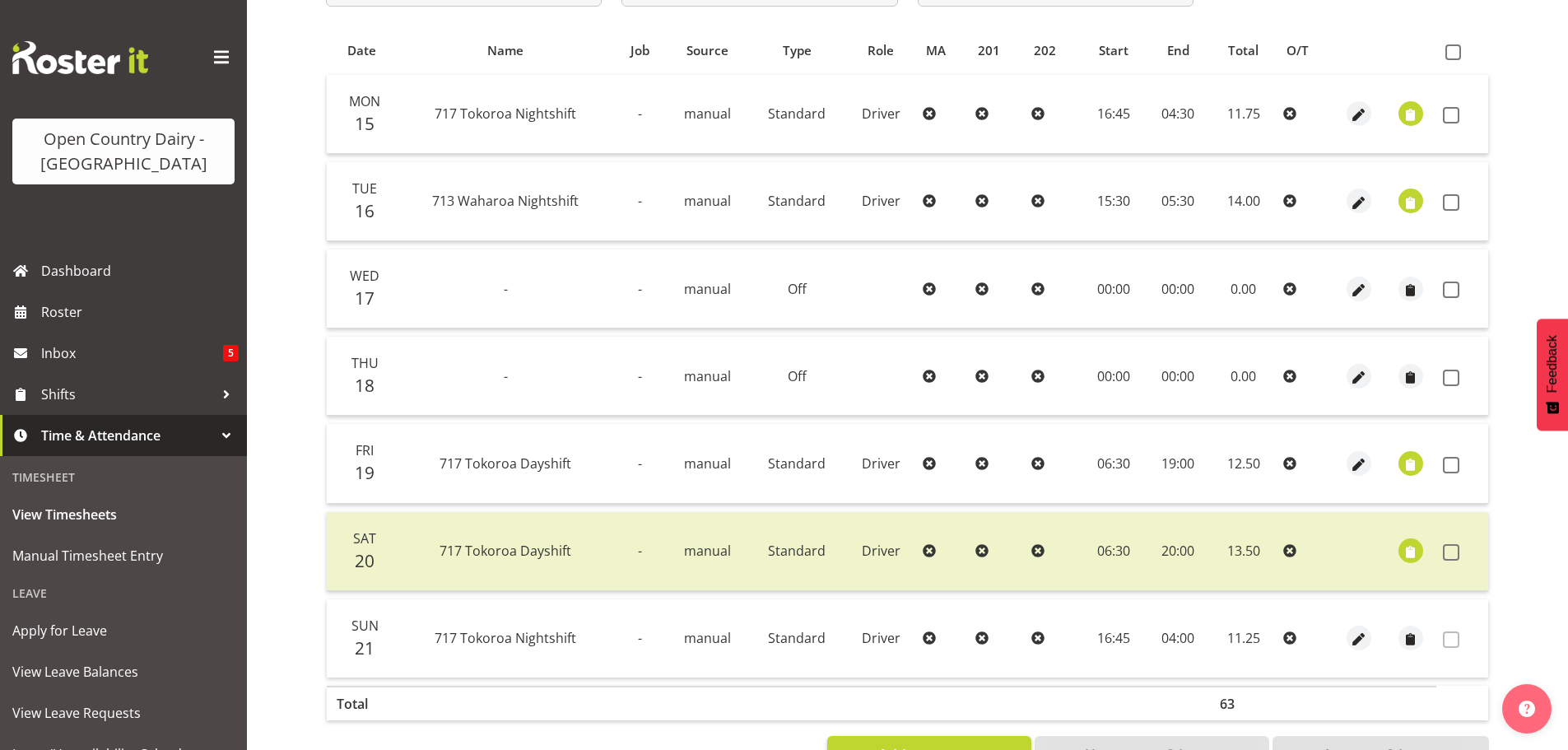
scroll to position [231, 0]
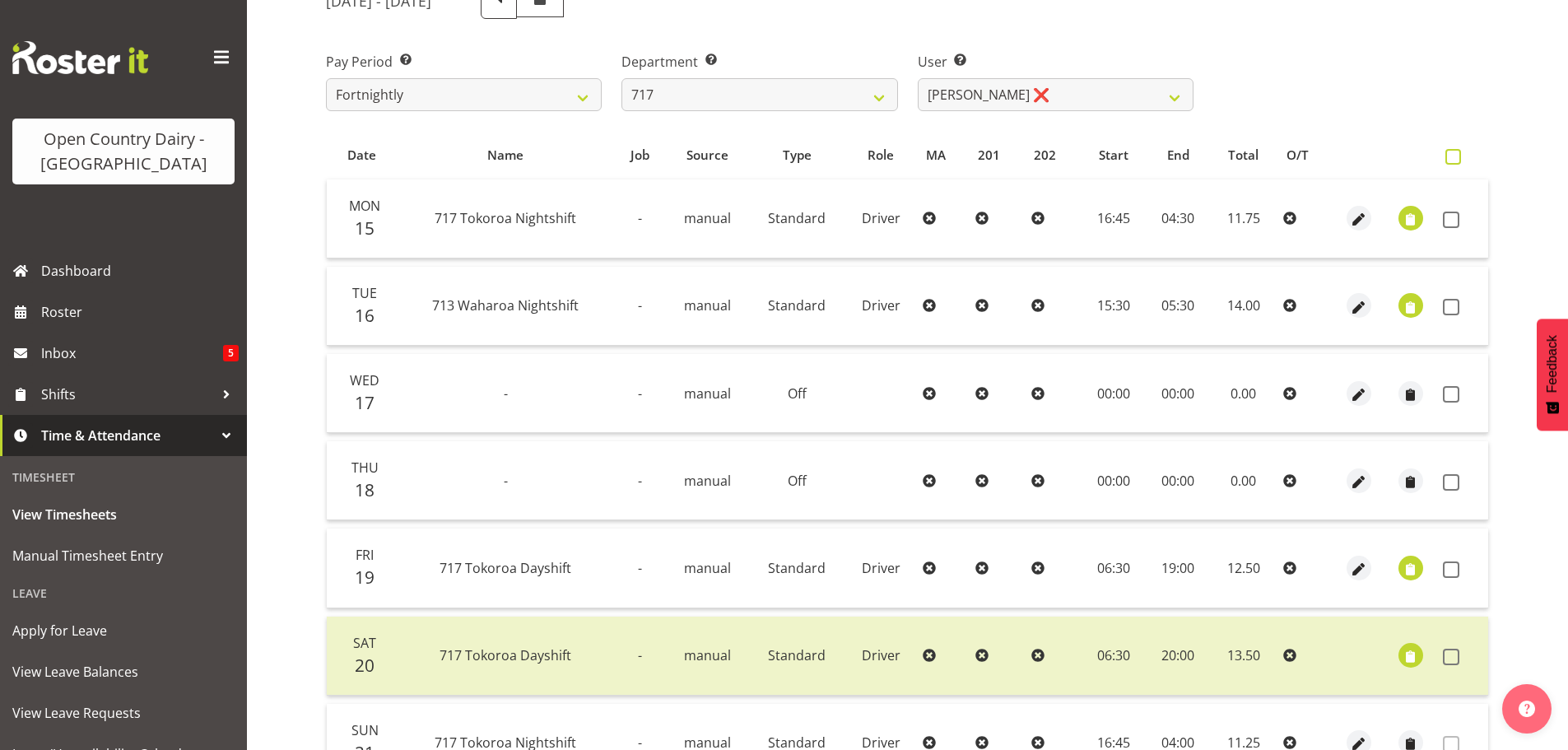
click at [1453, 162] on span at bounding box center [1453, 156] width 15 height 15
click at [1453, 162] on input "checkbox" at bounding box center [1451, 157] width 11 height 11
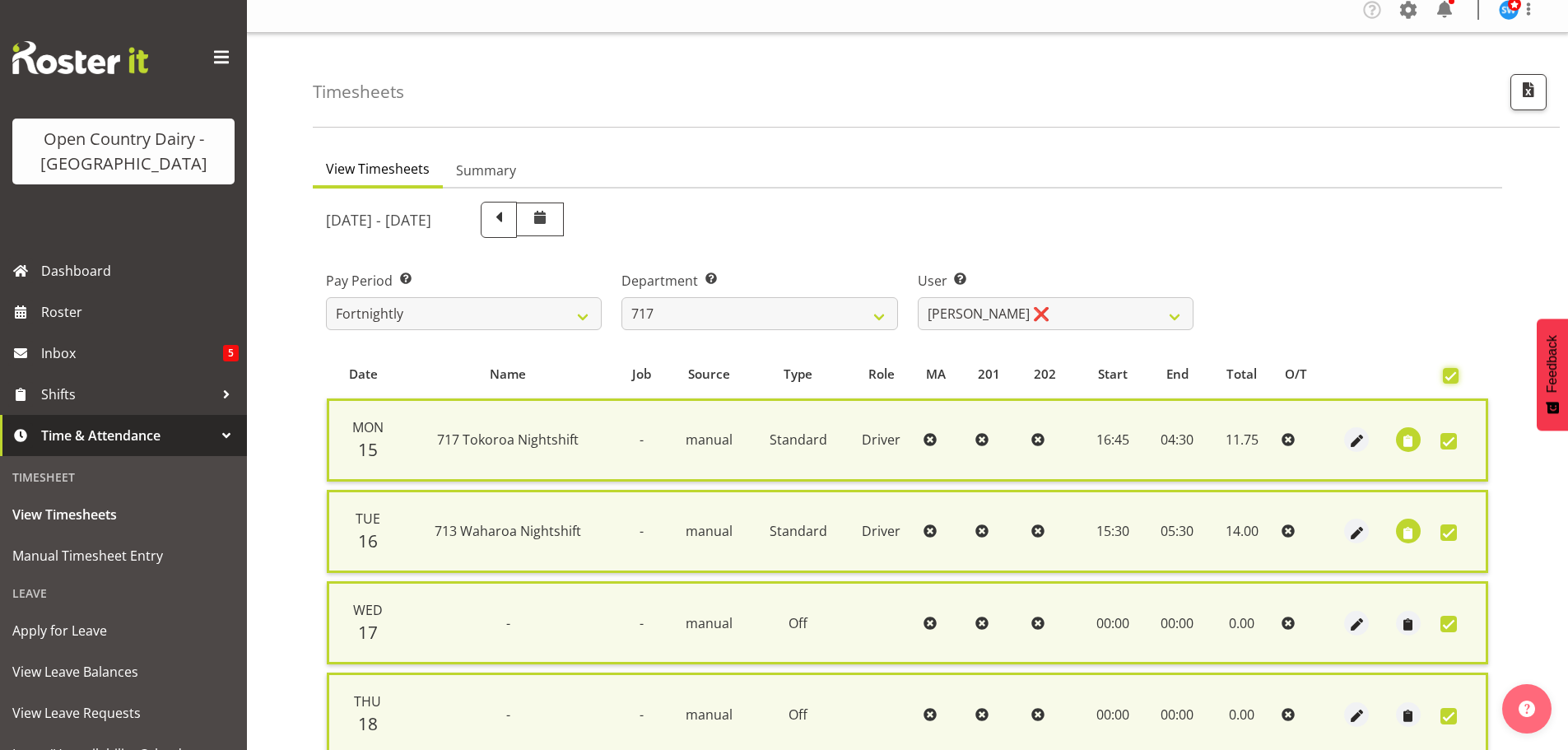
scroll to position [8, 0]
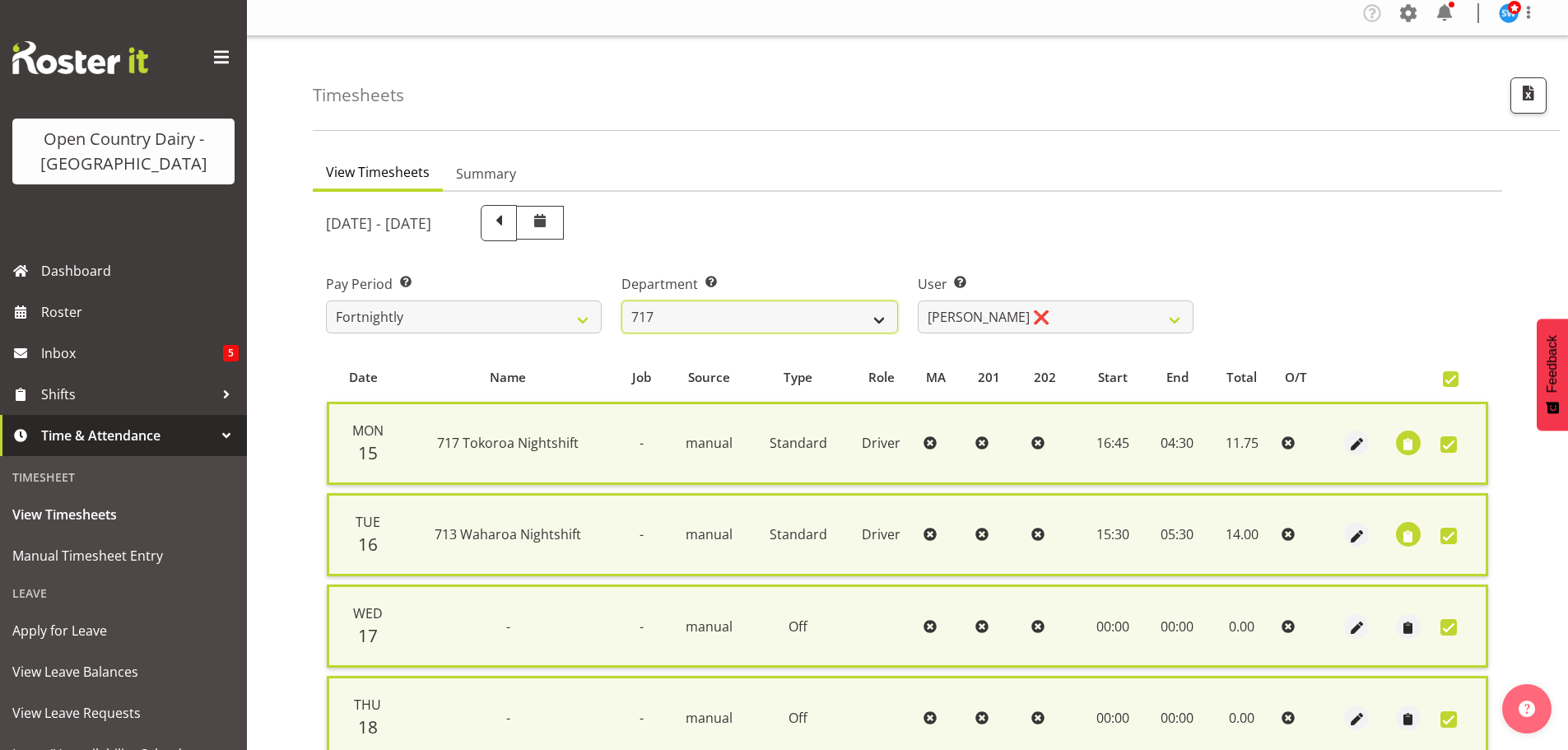
click at [881, 323] on select "701 702 703 704 705 706 707 708 709 710 711 712 713 714 715 716 717 718 719 720" at bounding box center [759, 316] width 276 height 33
click at [622, 300] on select "701 702 703 704 705 706 707 708 709 710 711 712 713 714 715 716 717 718 719 720" at bounding box center [759, 316] width 276 height 33
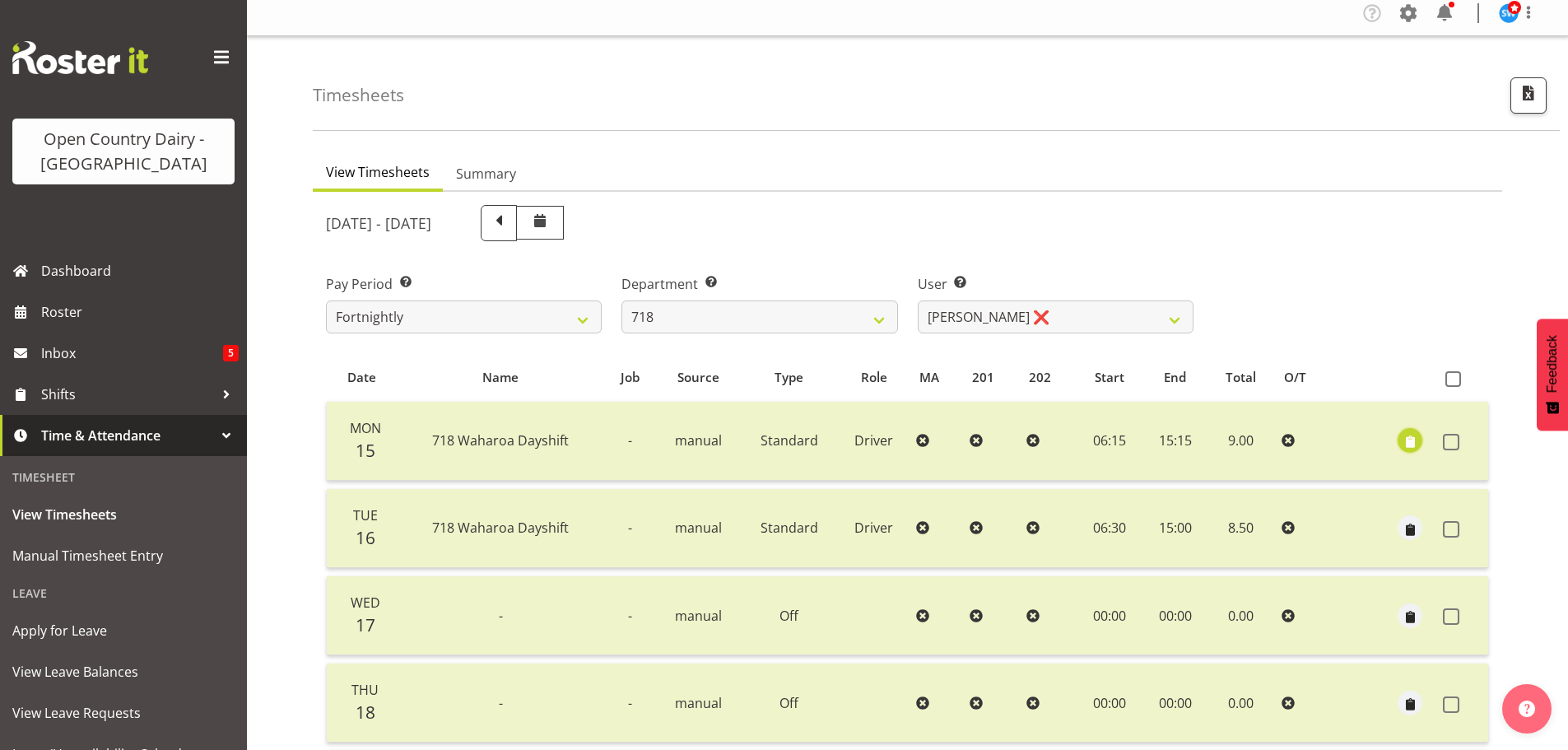
click at [1404, 441] on span "button" at bounding box center [1410, 442] width 19 height 19
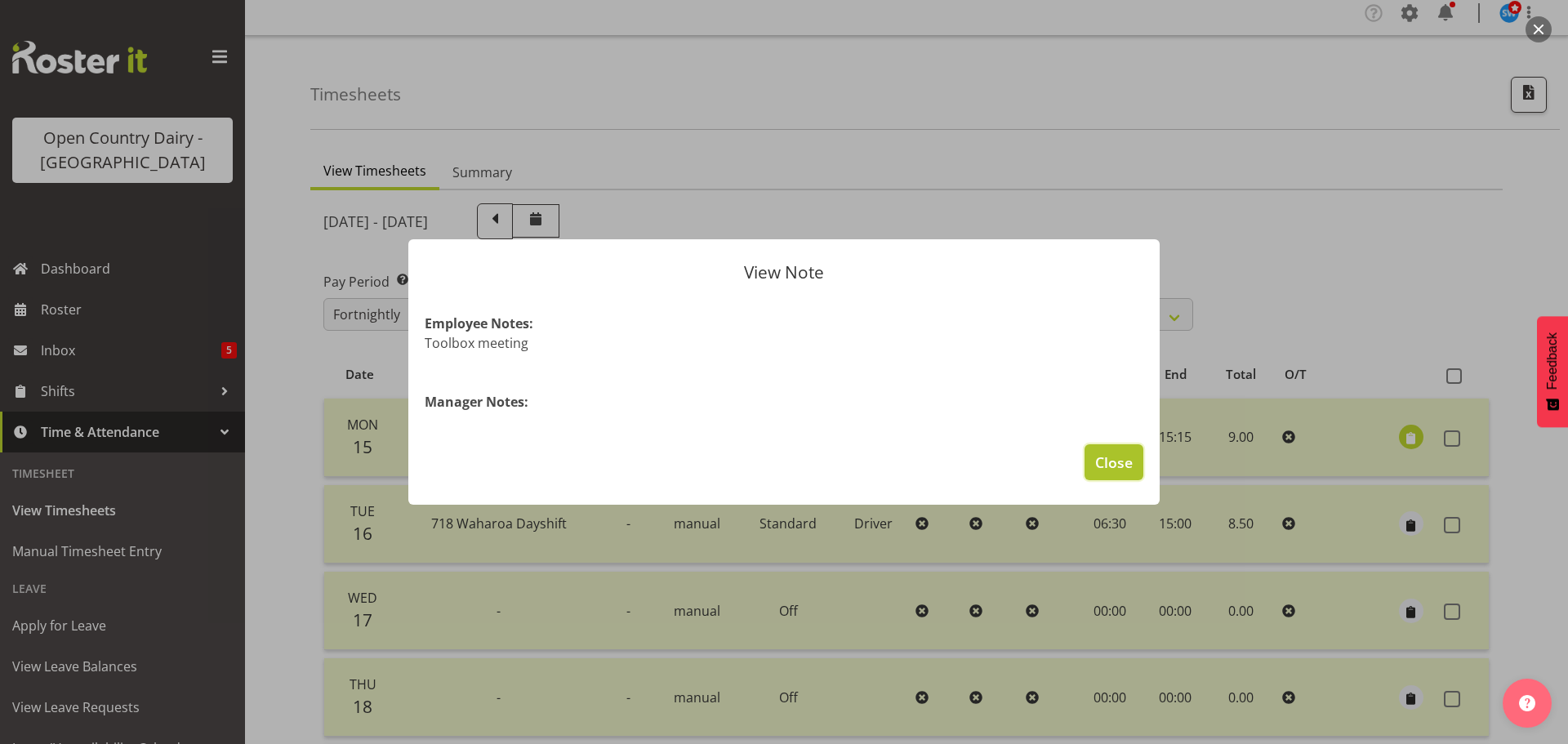
click at [1129, 453] on span "Close" at bounding box center [1114, 462] width 37 height 21
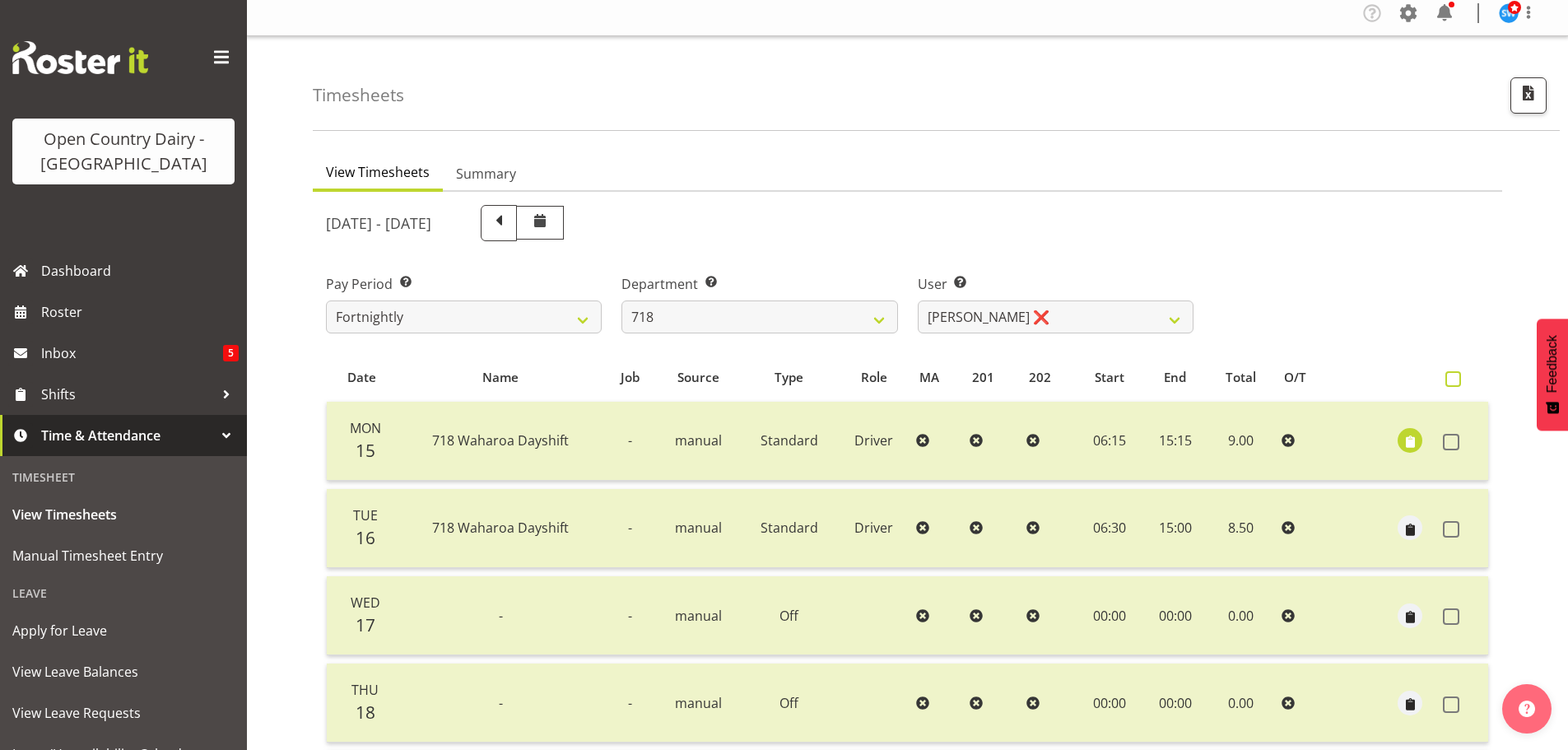
click at [1448, 381] on span at bounding box center [1453, 378] width 15 height 15
click at [1448, 381] on input "checkbox" at bounding box center [1451, 379] width 11 height 11
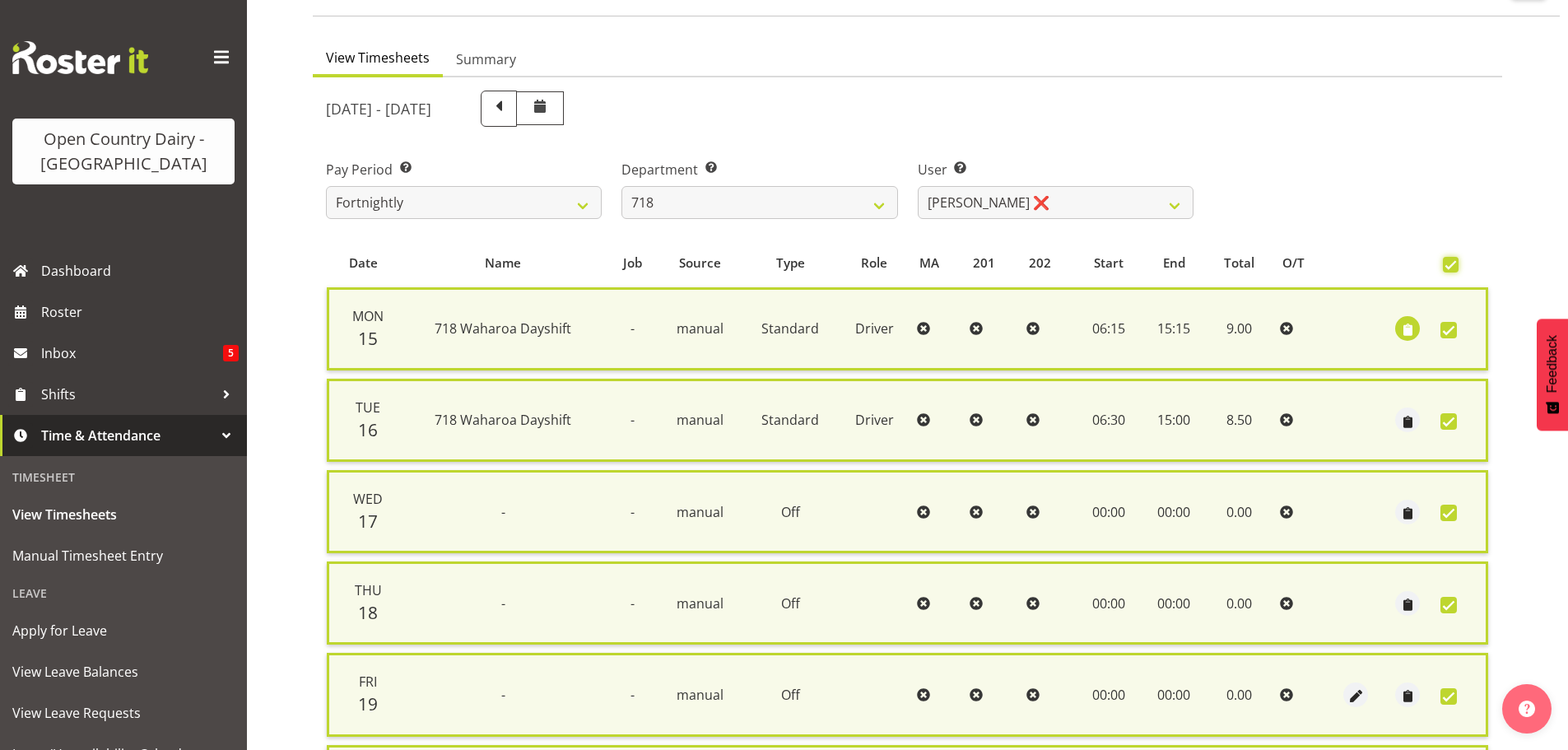
scroll to position [419, 0]
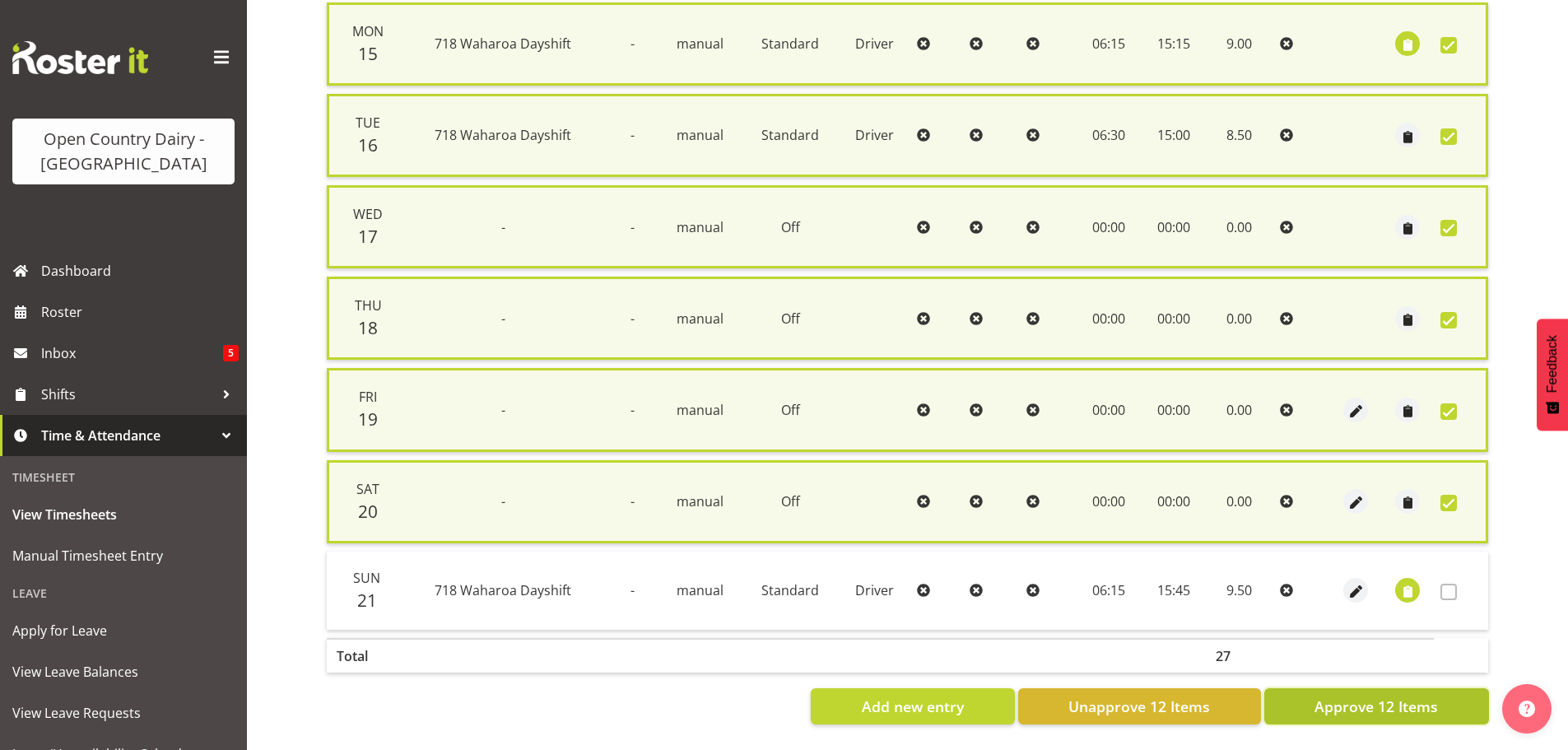
click at [1359, 695] on span "Approve 12 Items" at bounding box center [1376, 706] width 123 height 22
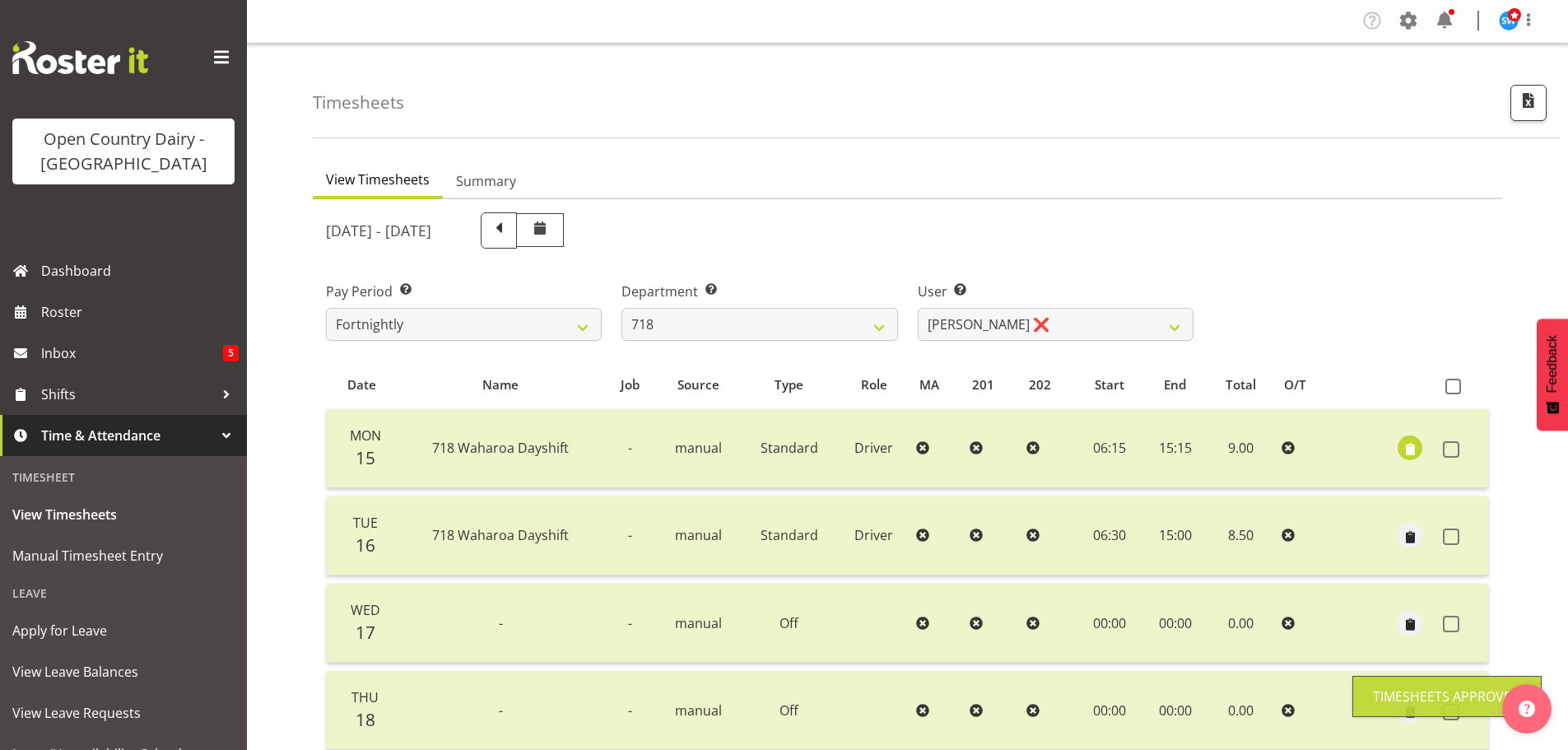
scroll to position [0, 0]
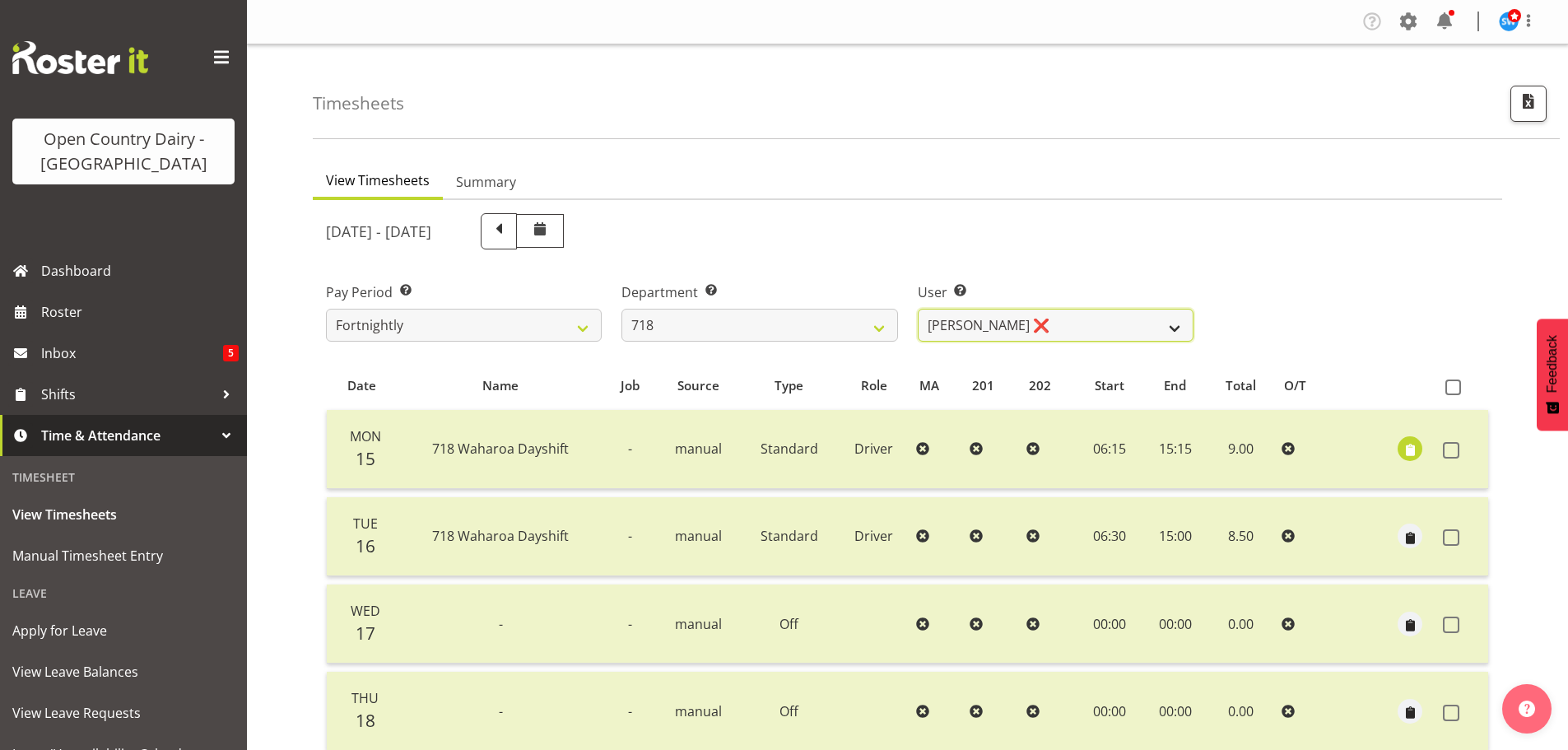
click at [1177, 332] on select "[PERSON_NAME] ❌ [PERSON_NAME] ❌ [PERSON_NAME] ❌ [PERSON_NAME] ❌" at bounding box center [1056, 325] width 276 height 33
click at [918, 309] on select "[PERSON_NAME] ❌ [PERSON_NAME] ❌ [PERSON_NAME] ❌ [PERSON_NAME] ❌" at bounding box center [1056, 325] width 276 height 33
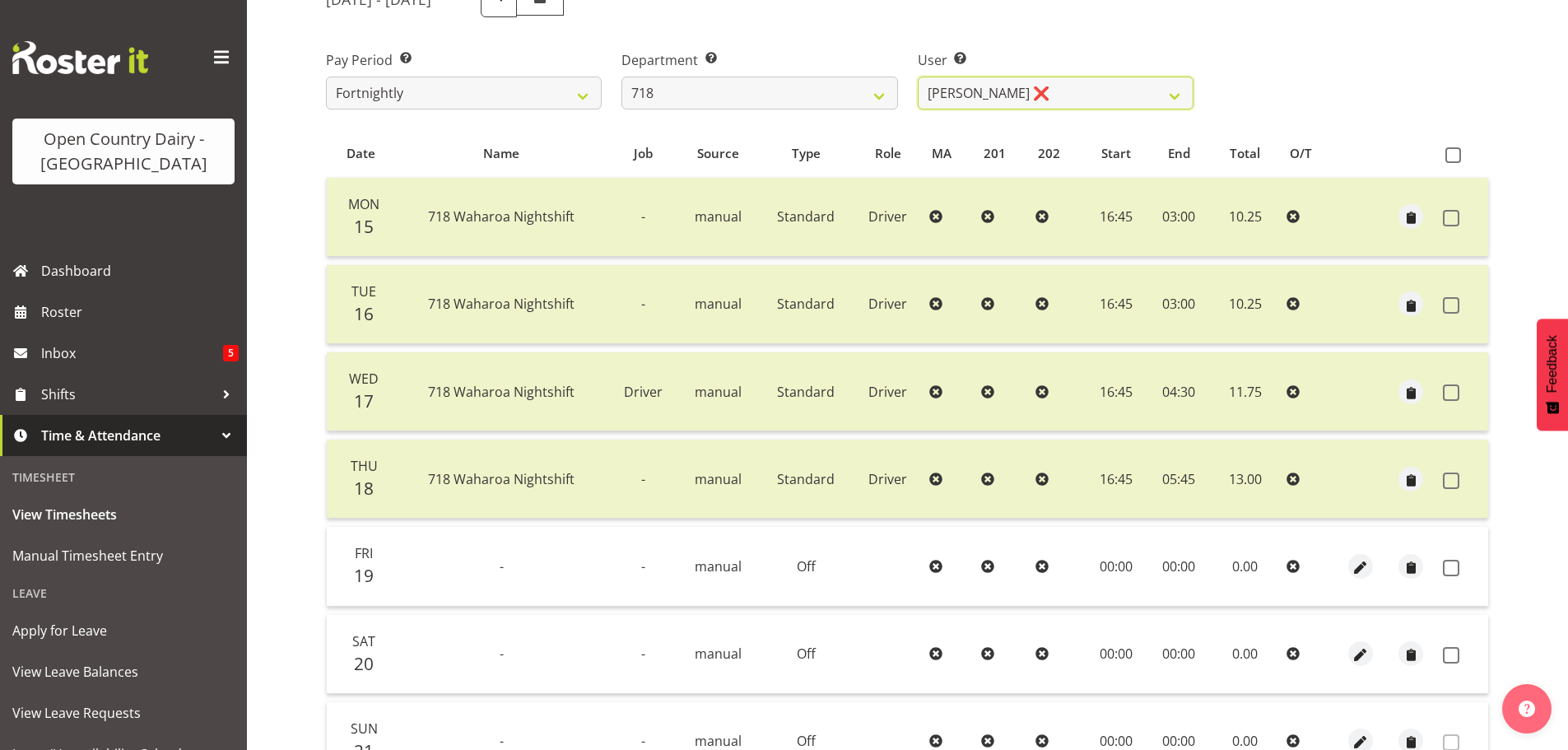
scroll to position [148, 0]
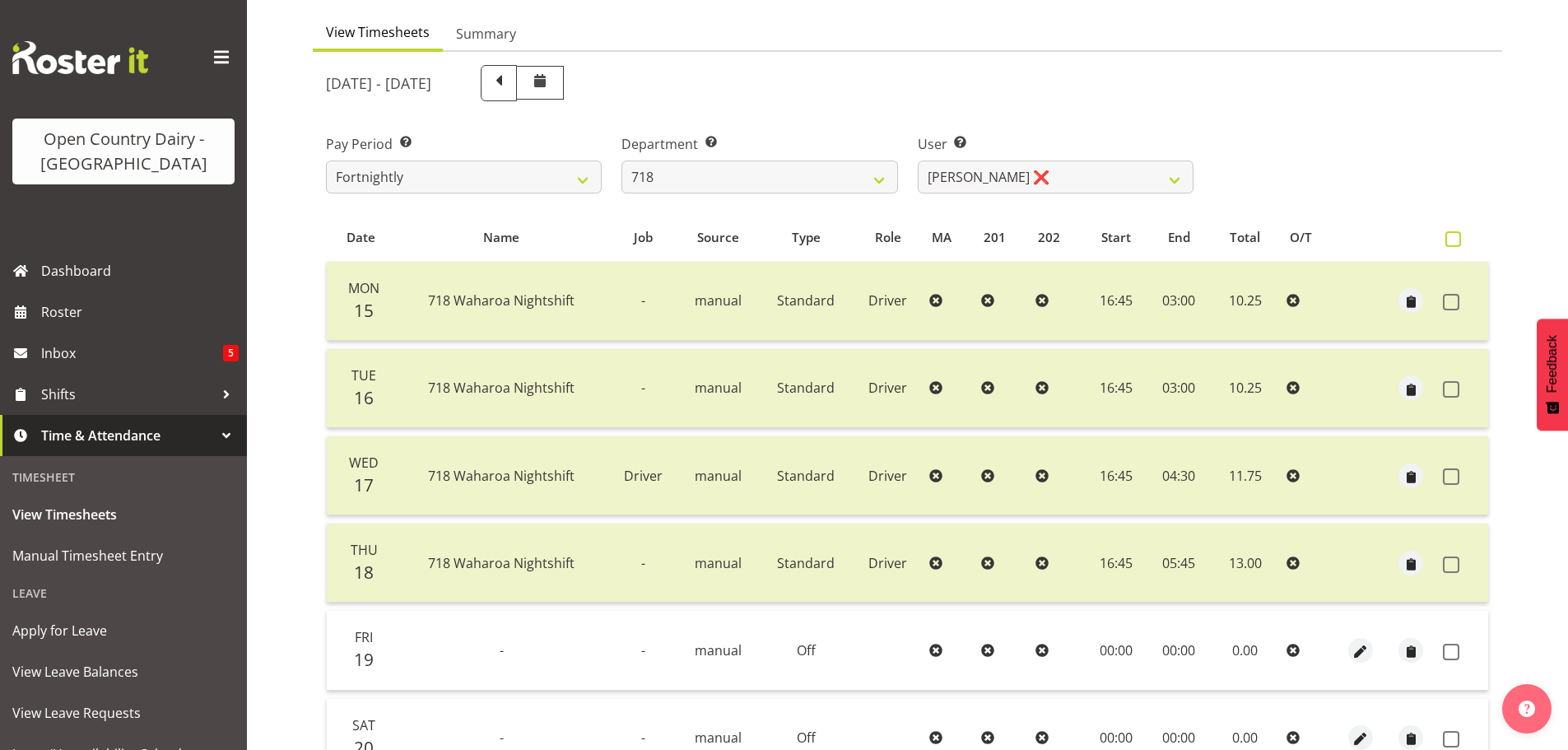
click at [1451, 236] on span at bounding box center [1453, 238] width 15 height 15
click at [1451, 236] on input "checkbox" at bounding box center [1451, 239] width 11 height 11
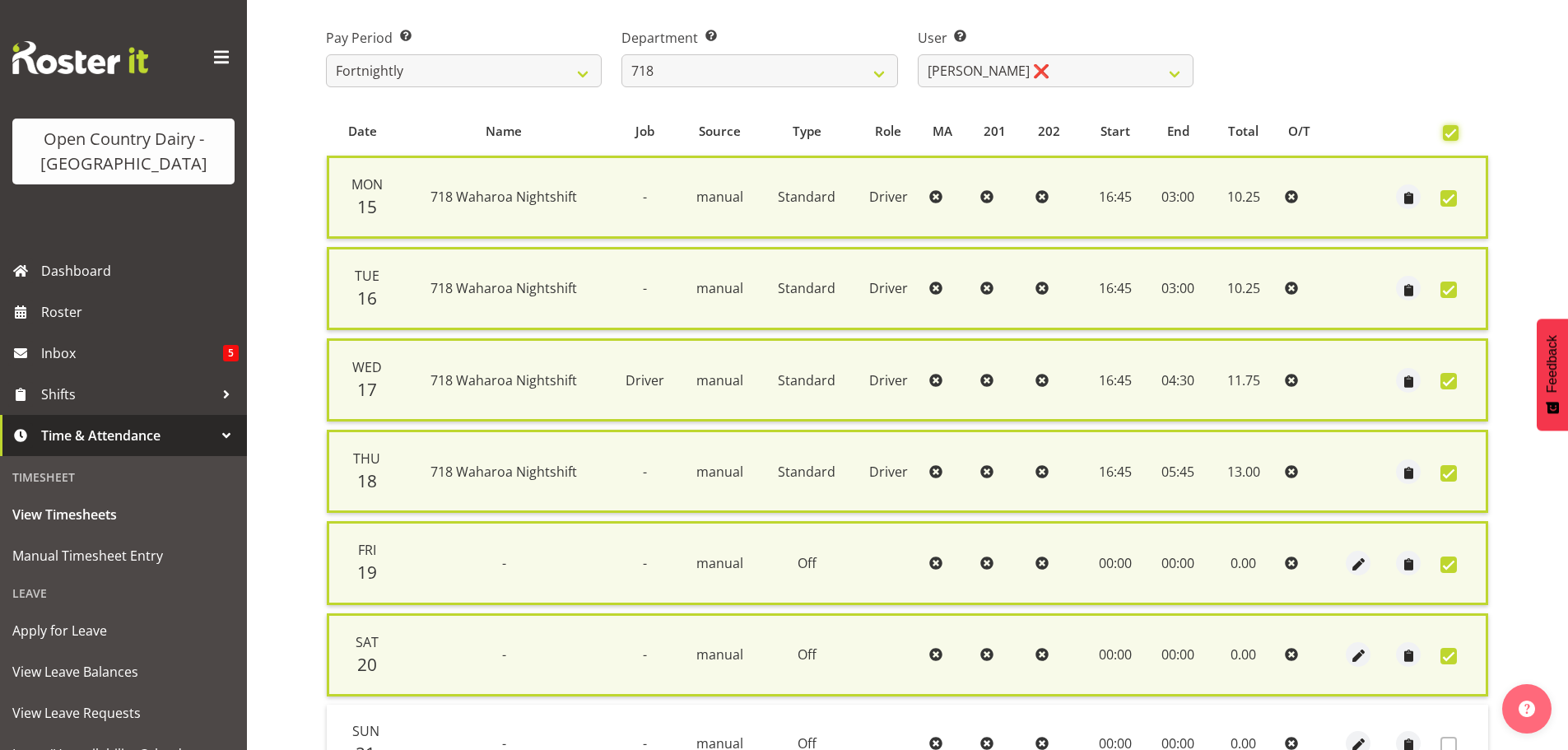
scroll to position [419, 0]
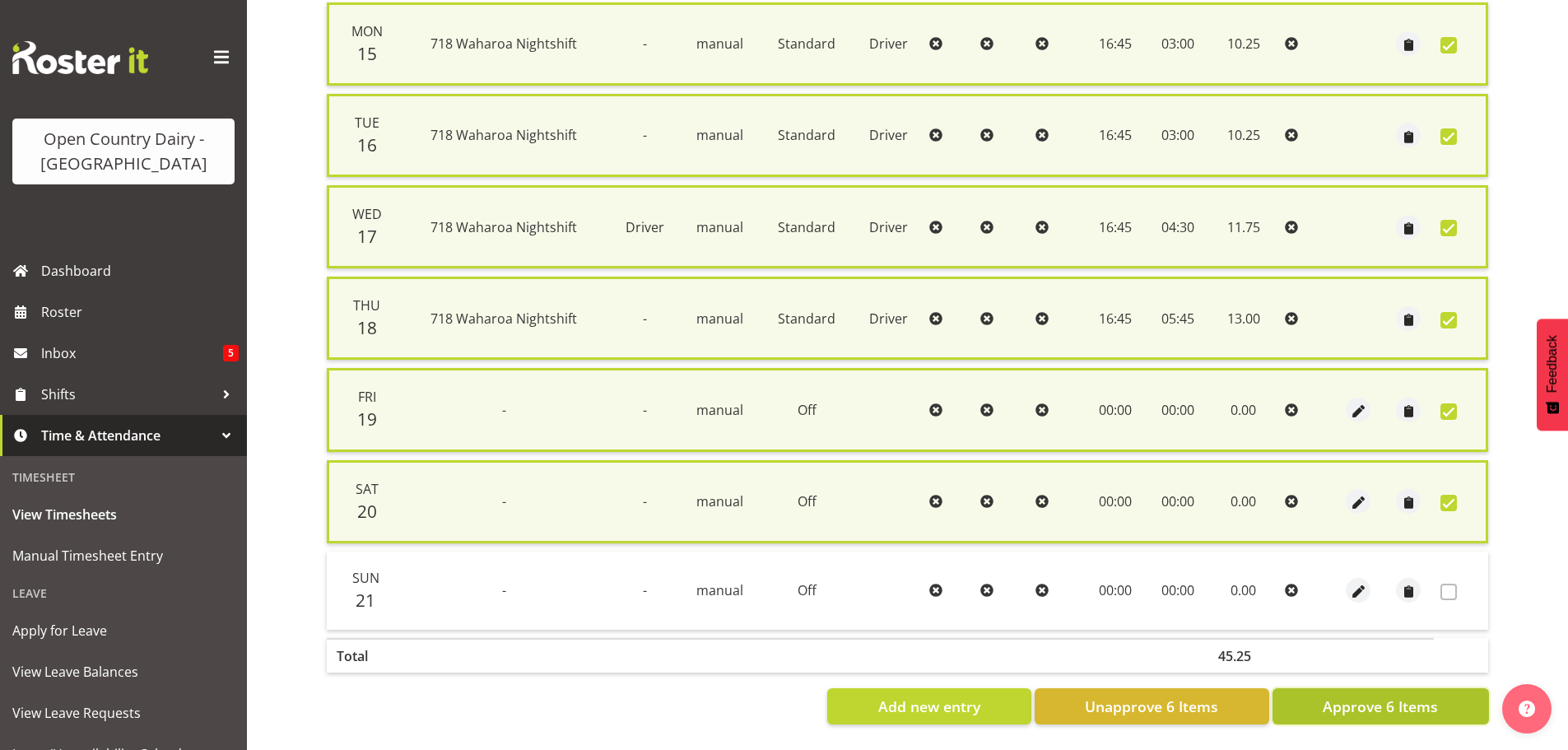
click at [1389, 695] on span "Approve 6 Items" at bounding box center [1380, 706] width 115 height 22
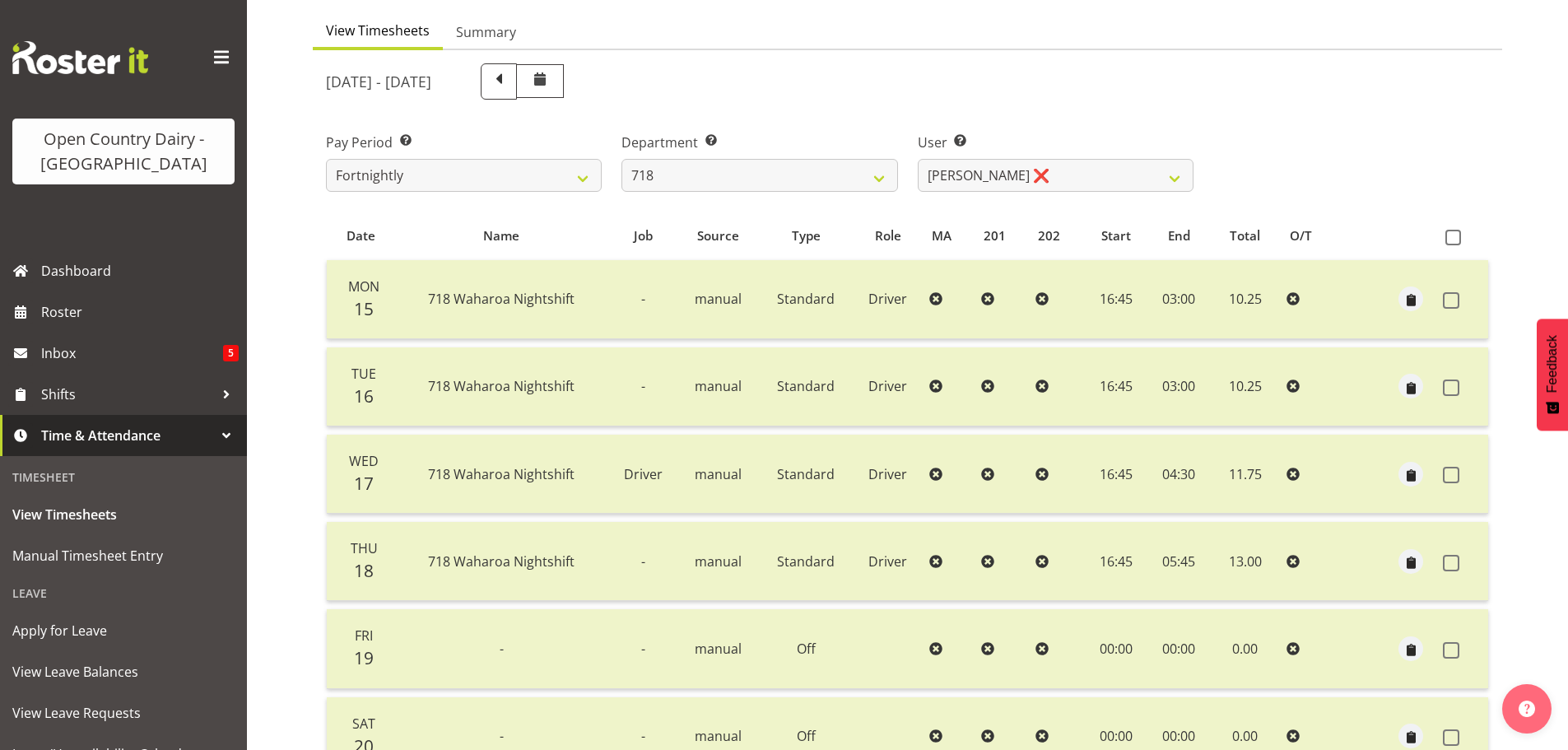
scroll to position [148, 0]
click at [1178, 182] on select "[PERSON_NAME] ❌ [PERSON_NAME] ❌ [PERSON_NAME] ❌ [PERSON_NAME] ❌" at bounding box center [1056, 177] width 276 height 33
click at [918, 161] on select "[PERSON_NAME] ❌ [PERSON_NAME] ❌ [PERSON_NAME] ❌ [PERSON_NAME] ❌" at bounding box center [1056, 177] width 276 height 33
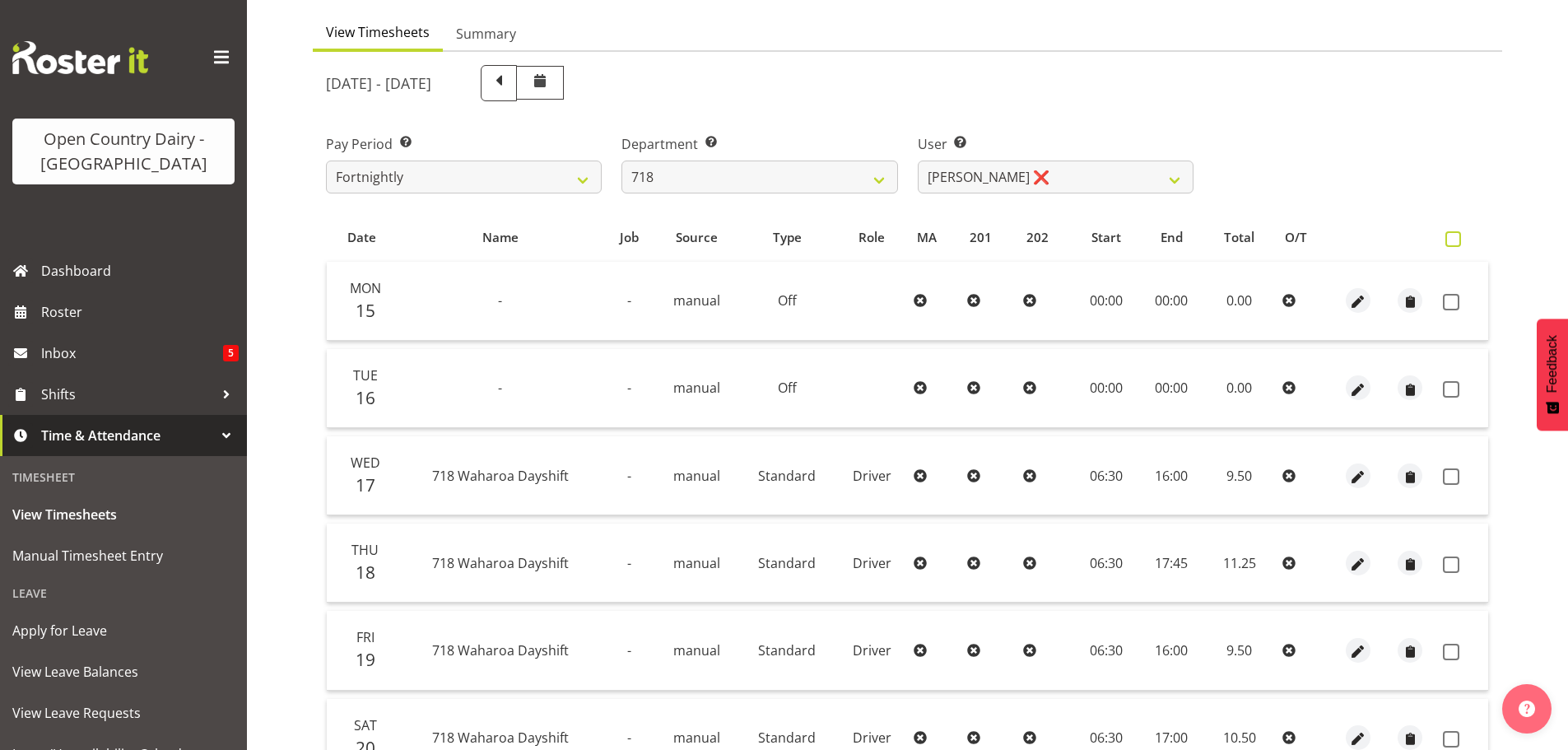
click at [1454, 236] on span at bounding box center [1453, 238] width 15 height 15
click at [1454, 236] on input "checkbox" at bounding box center [1451, 239] width 11 height 11
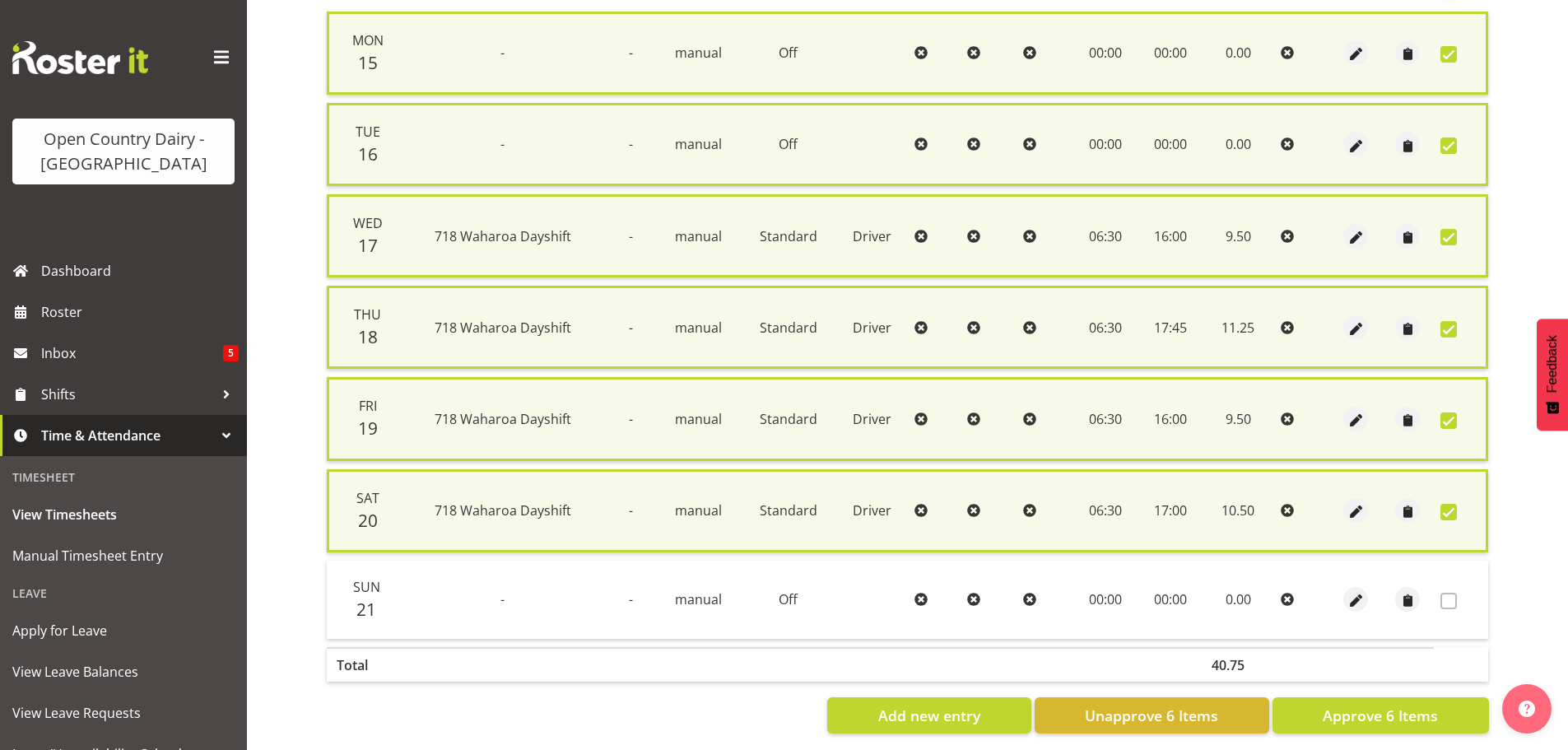
scroll to position [419, 0]
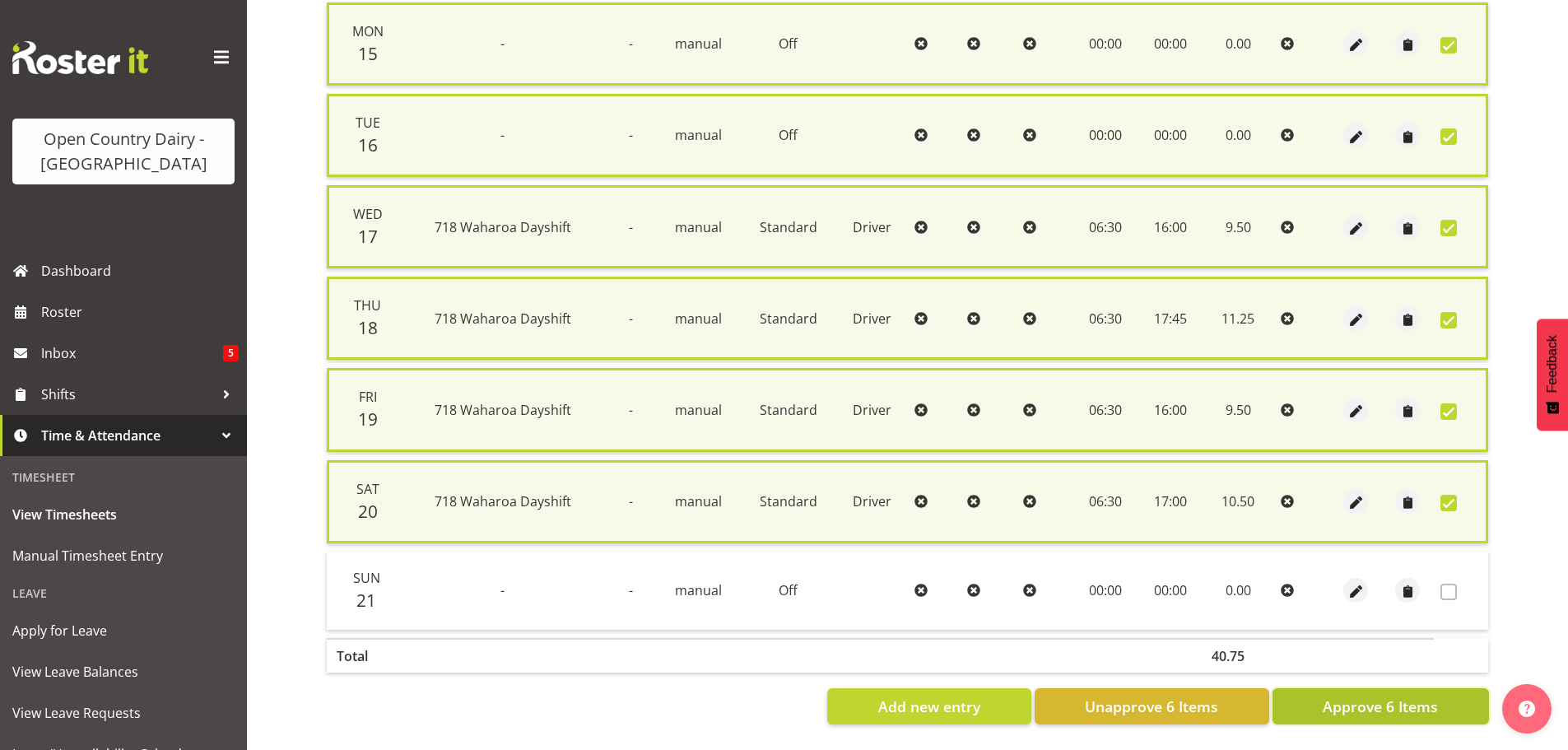
click at [1389, 695] on span "Approve 6 Items" at bounding box center [1380, 706] width 115 height 22
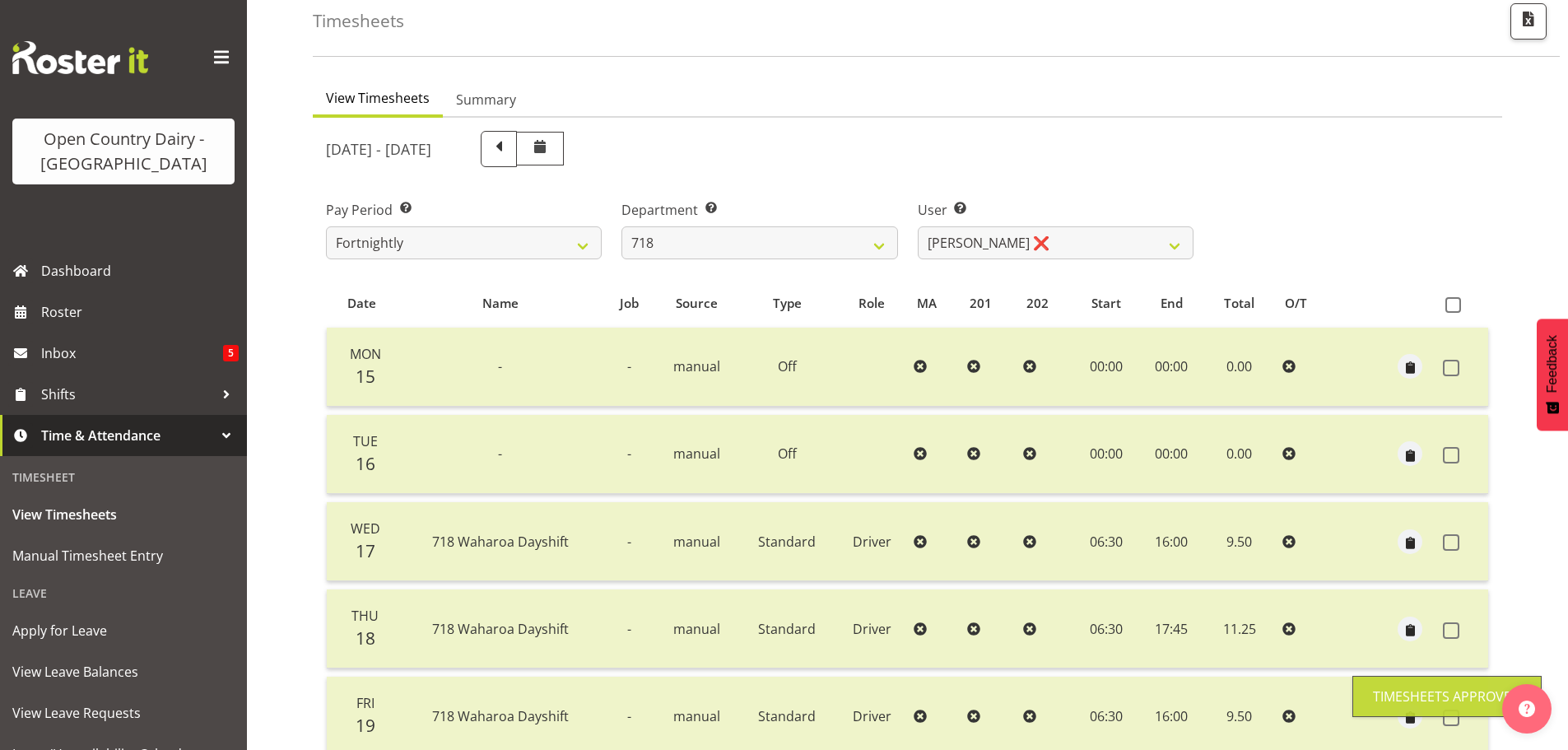
scroll to position [66, 0]
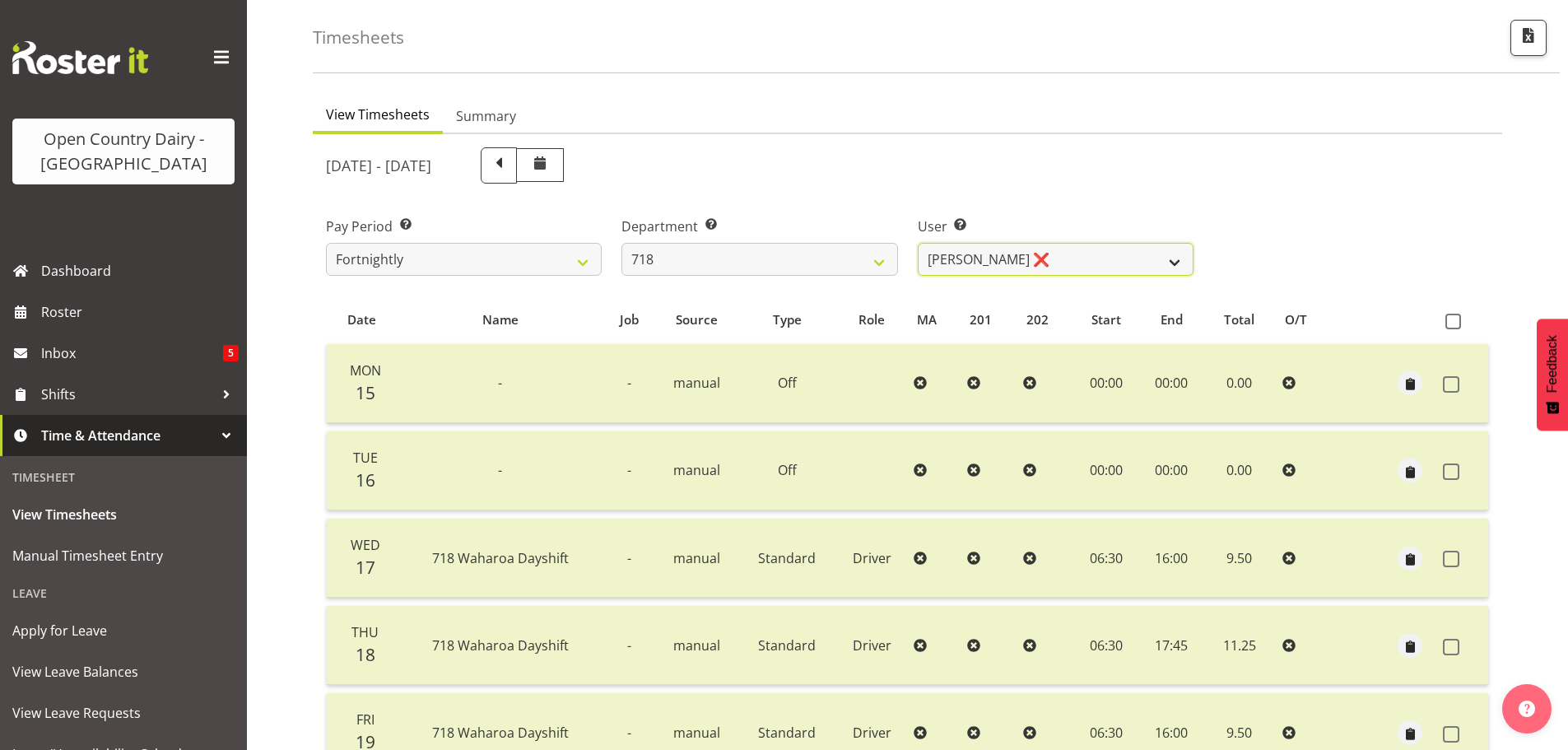
click at [1172, 259] on select "[PERSON_NAME] ❌ [PERSON_NAME] ❌ [PERSON_NAME] ❌ [PERSON_NAME] ❌" at bounding box center [1056, 259] width 276 height 33
click at [891, 256] on select "701 702 703 704 705 706 707 708 709 710 711 712 713 714 715 716 717 718 719 720" at bounding box center [759, 259] width 276 height 33
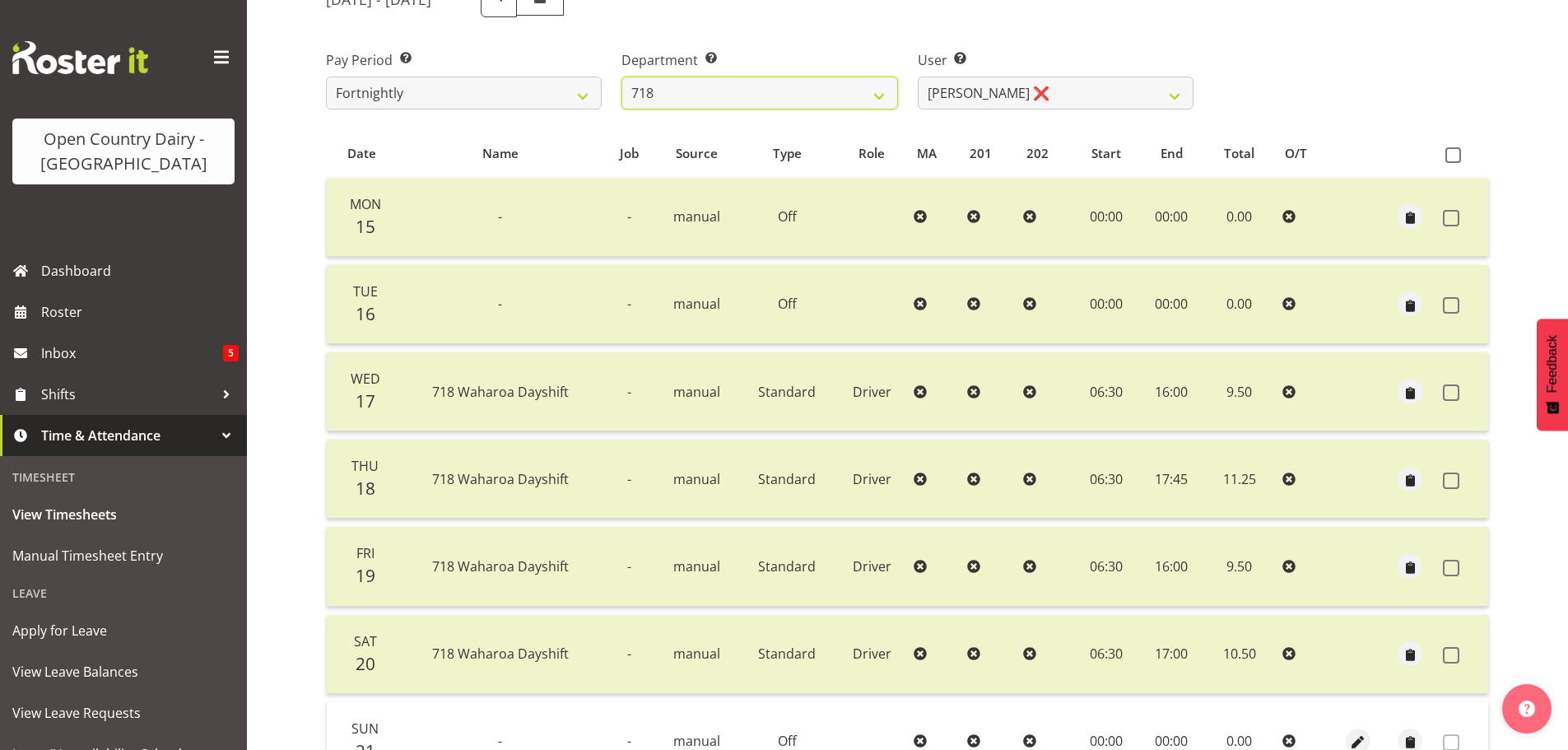
scroll to position [231, 0]
click at [1454, 159] on span at bounding box center [1453, 156] width 15 height 15
click at [1454, 159] on input "checkbox" at bounding box center [1451, 157] width 11 height 11
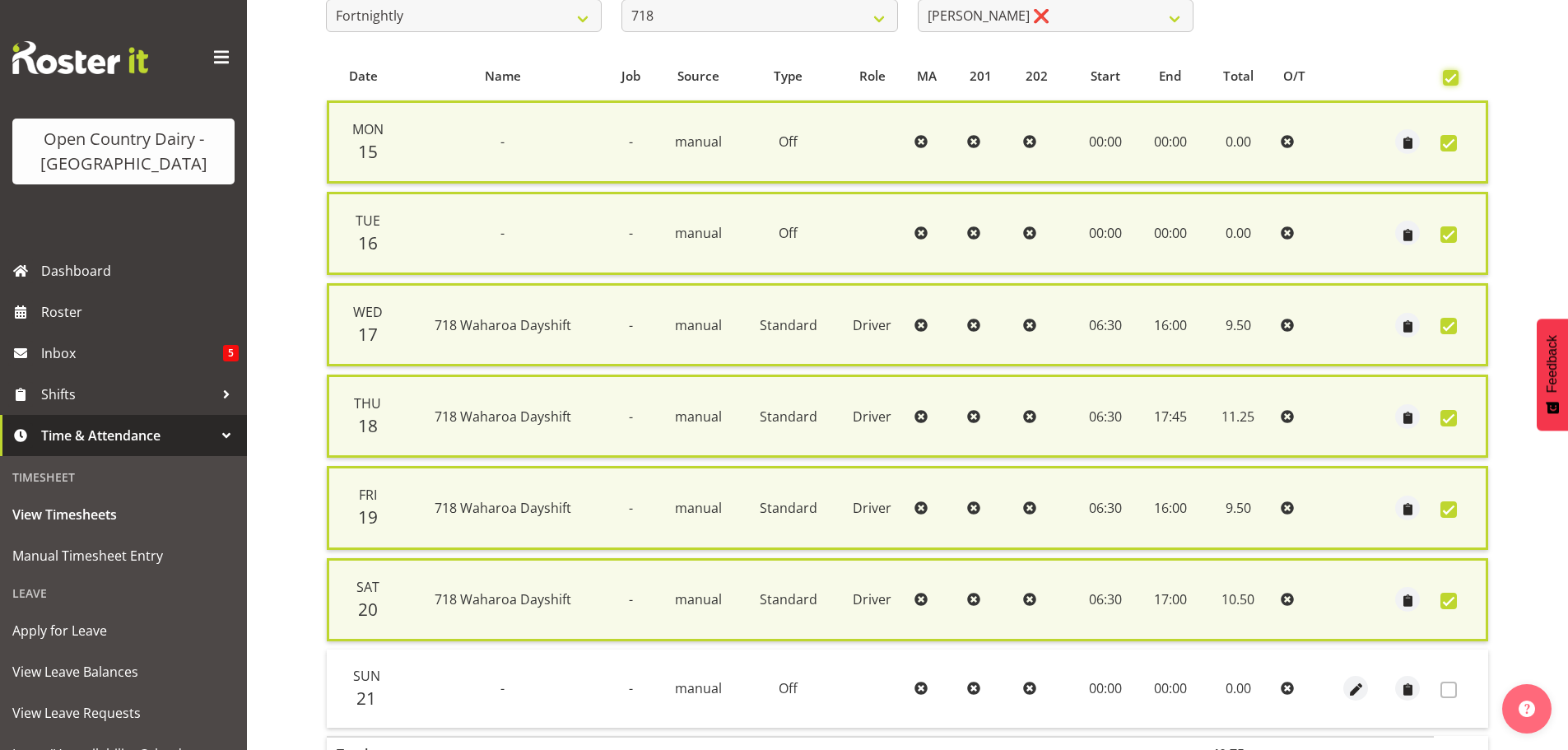
scroll to position [419, 0]
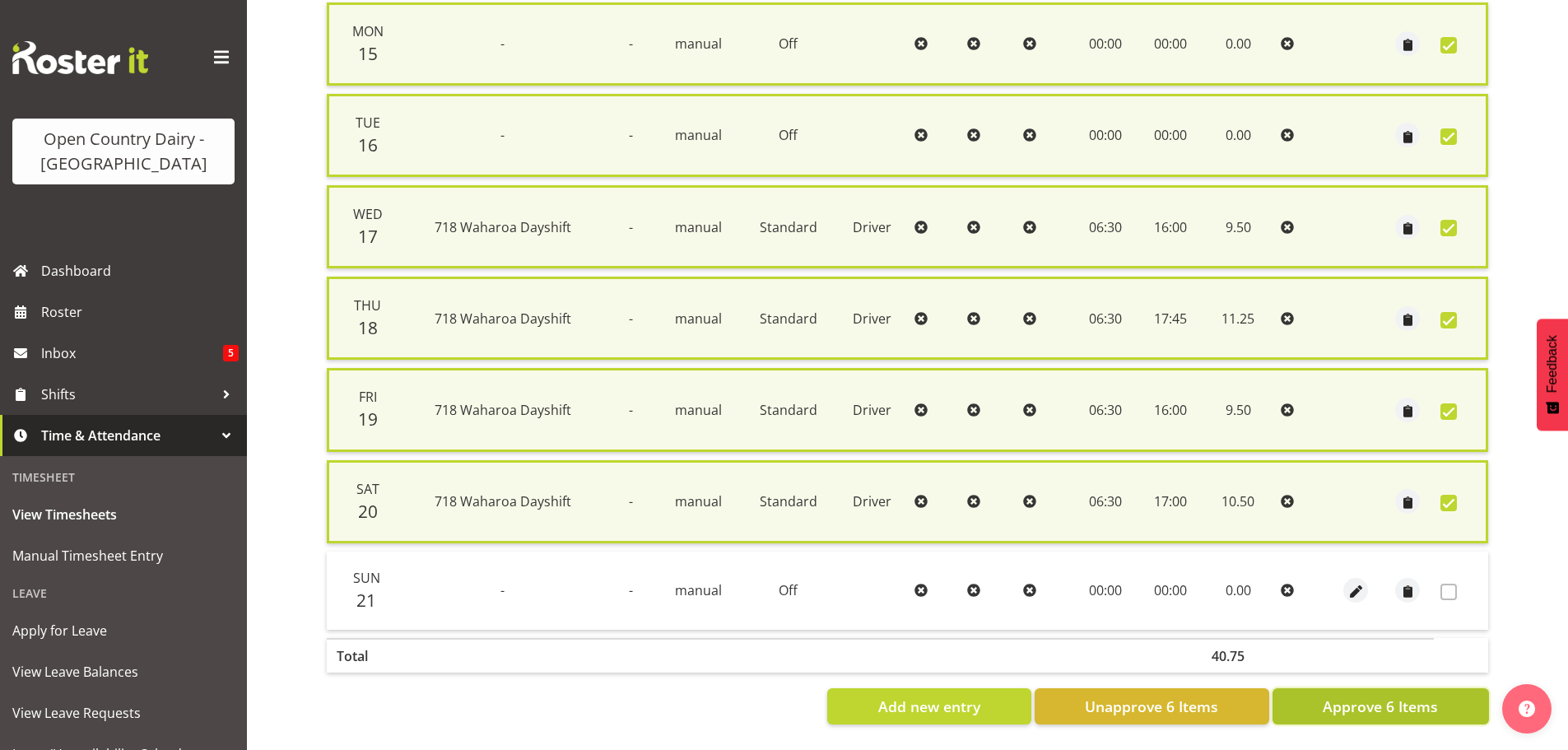
click at [1373, 695] on span "Approve 6 Items" at bounding box center [1380, 706] width 115 height 22
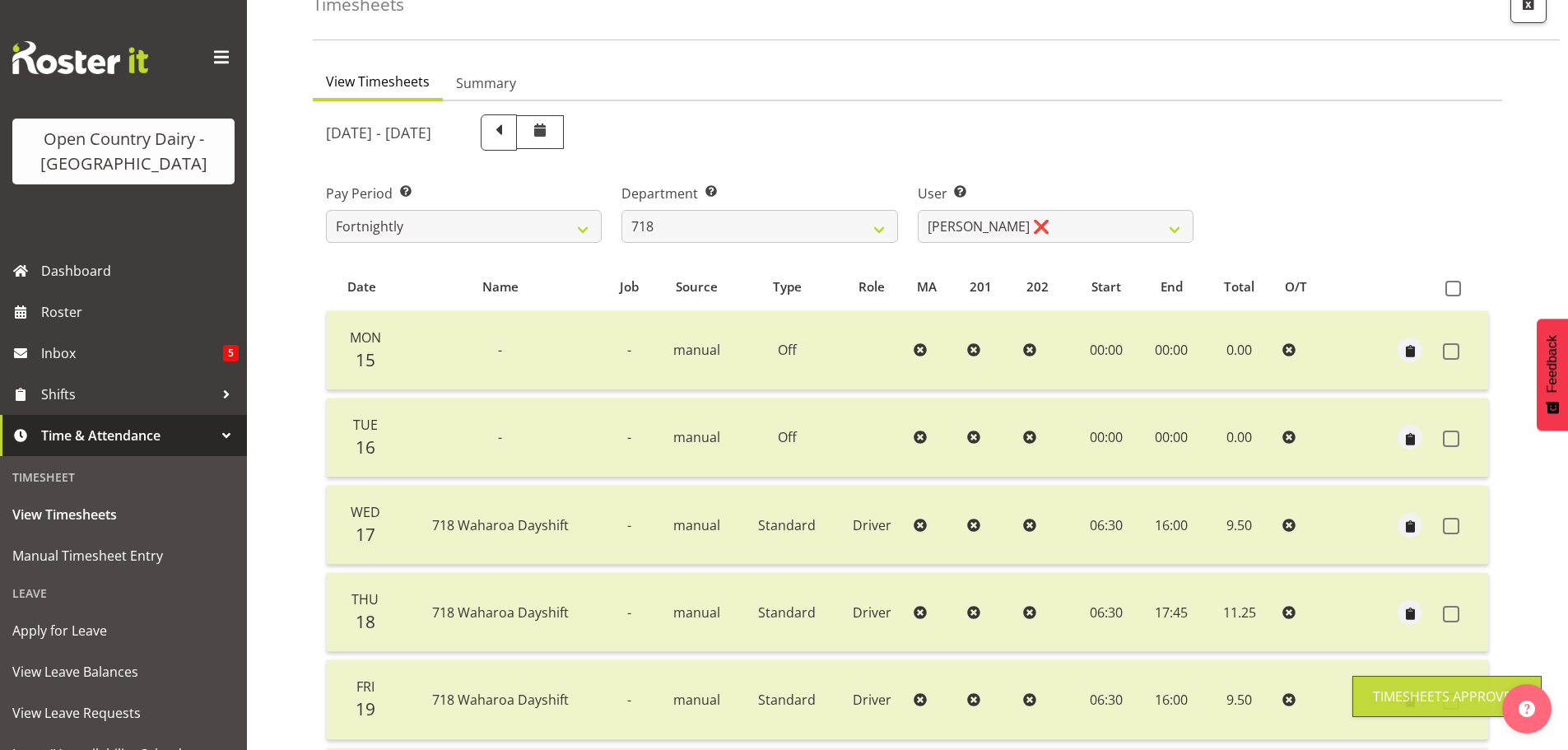
scroll to position [0, 0]
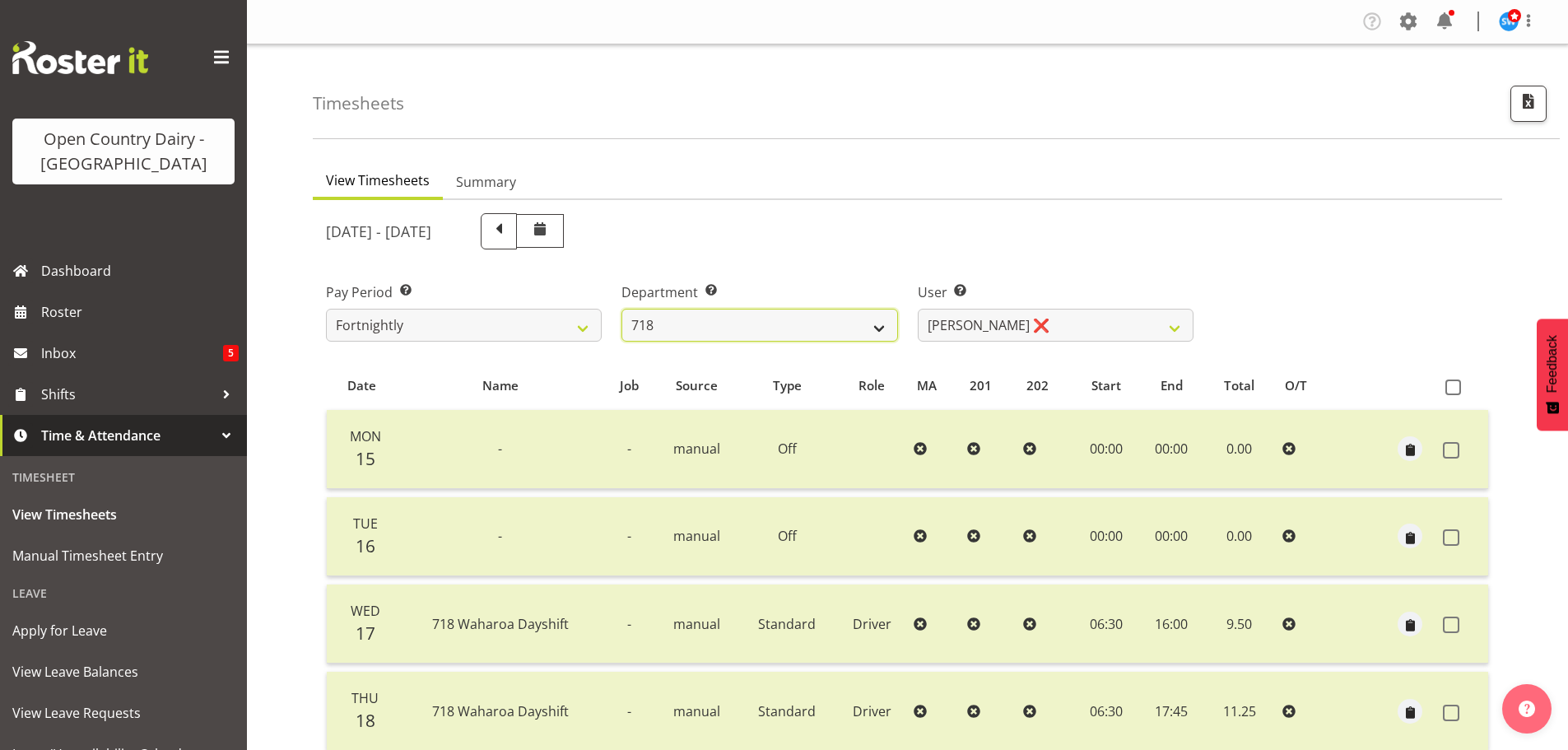
click at [880, 329] on select "701 702 703 704 705 706 707 708 709 710 711 712 713 714 715 716 717 718 719 720" at bounding box center [759, 325] width 276 height 33
click at [622, 309] on select "701 702 703 704 705 706 707 708 709 710 711 712 713 714 715 716 717 718 719 720" at bounding box center [759, 325] width 276 height 33
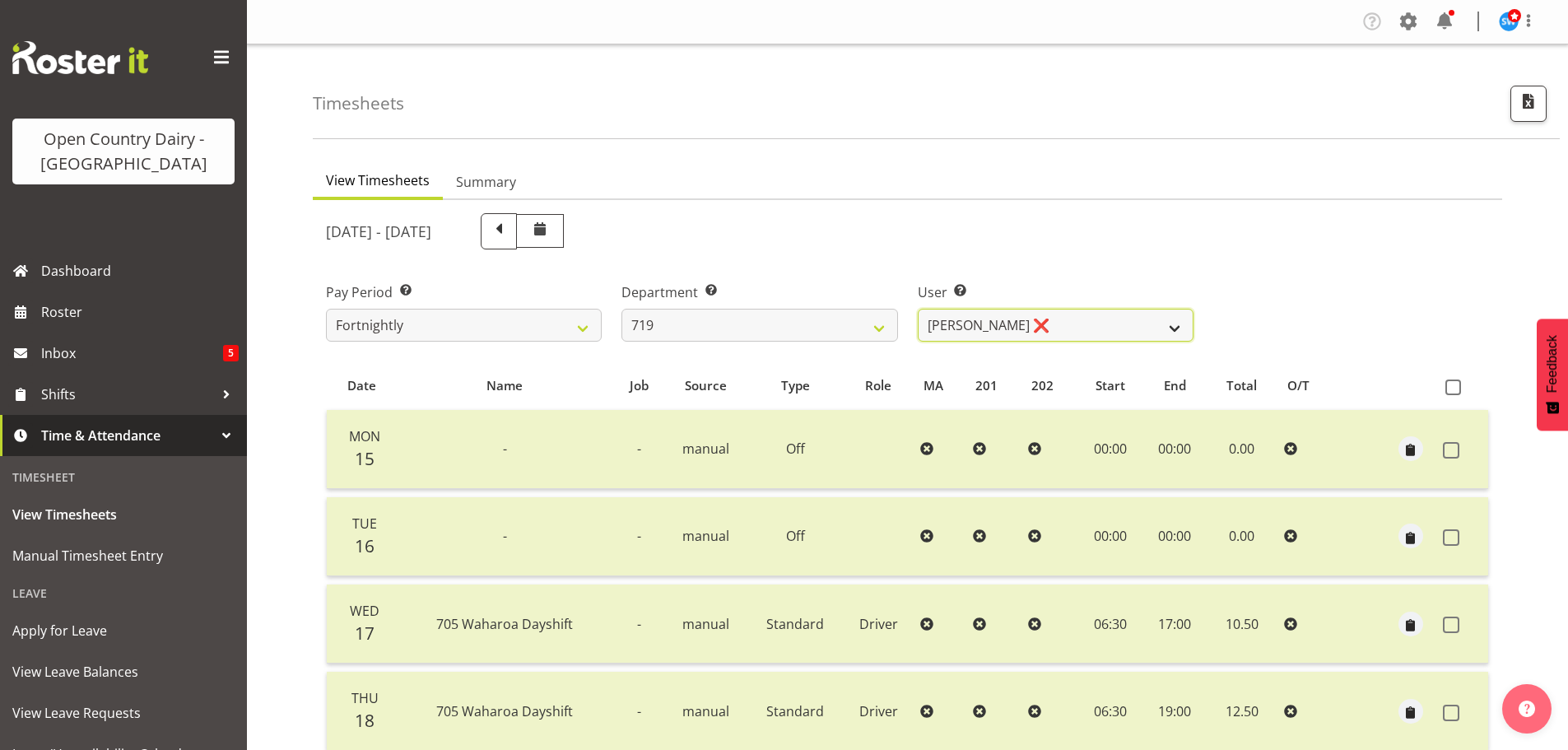
click at [1175, 329] on select "[PERSON_NAME] ❌ [PERSON_NAME] ❌ [PERSON_NAME] ❌" at bounding box center [1056, 325] width 276 height 33
click at [918, 309] on select "[PERSON_NAME] ❌ [PERSON_NAME] ❌ [PERSON_NAME] ❌" at bounding box center [1056, 325] width 276 height 33
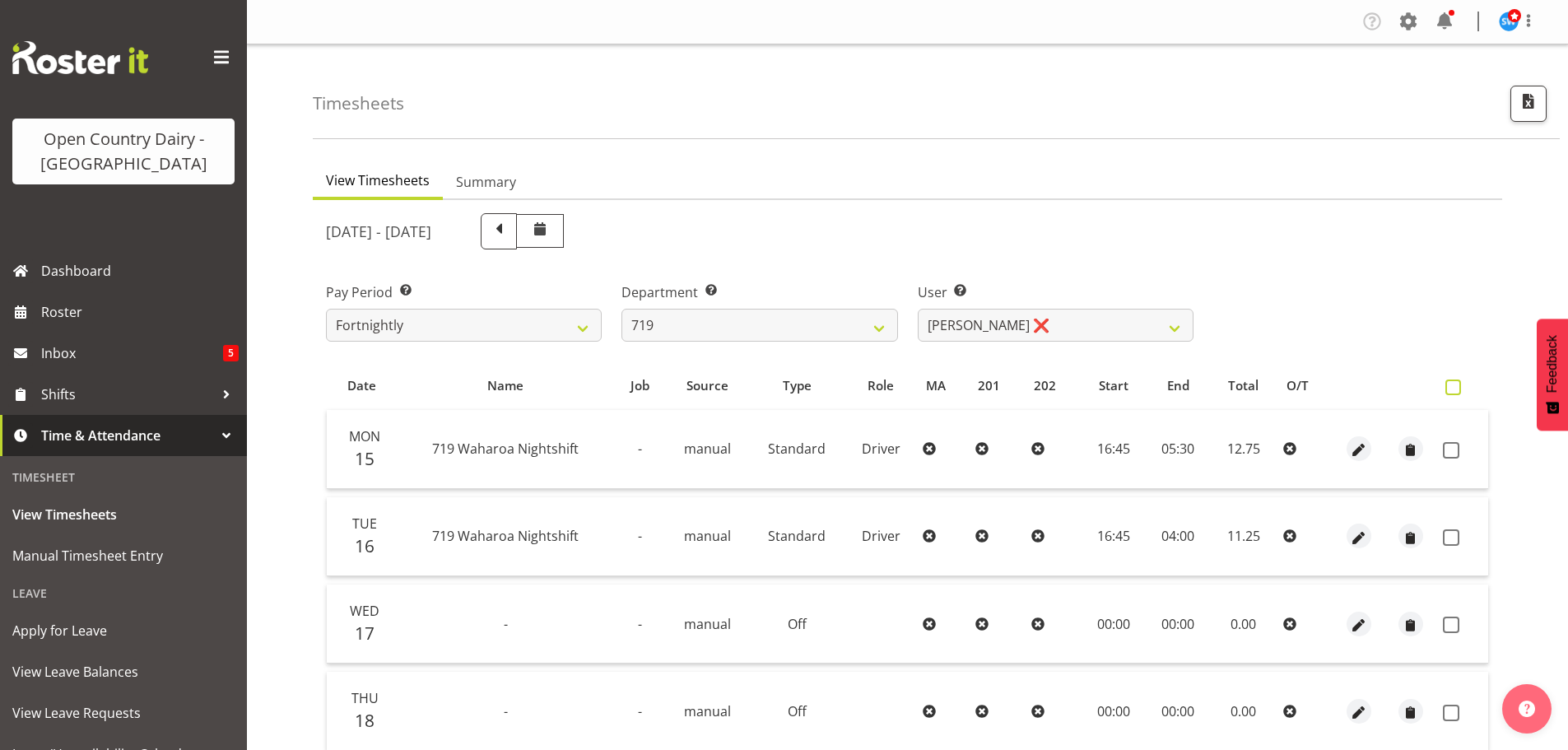
click at [1447, 386] on span at bounding box center [1453, 386] width 15 height 15
click at [1447, 386] on input "checkbox" at bounding box center [1451, 387] width 11 height 11
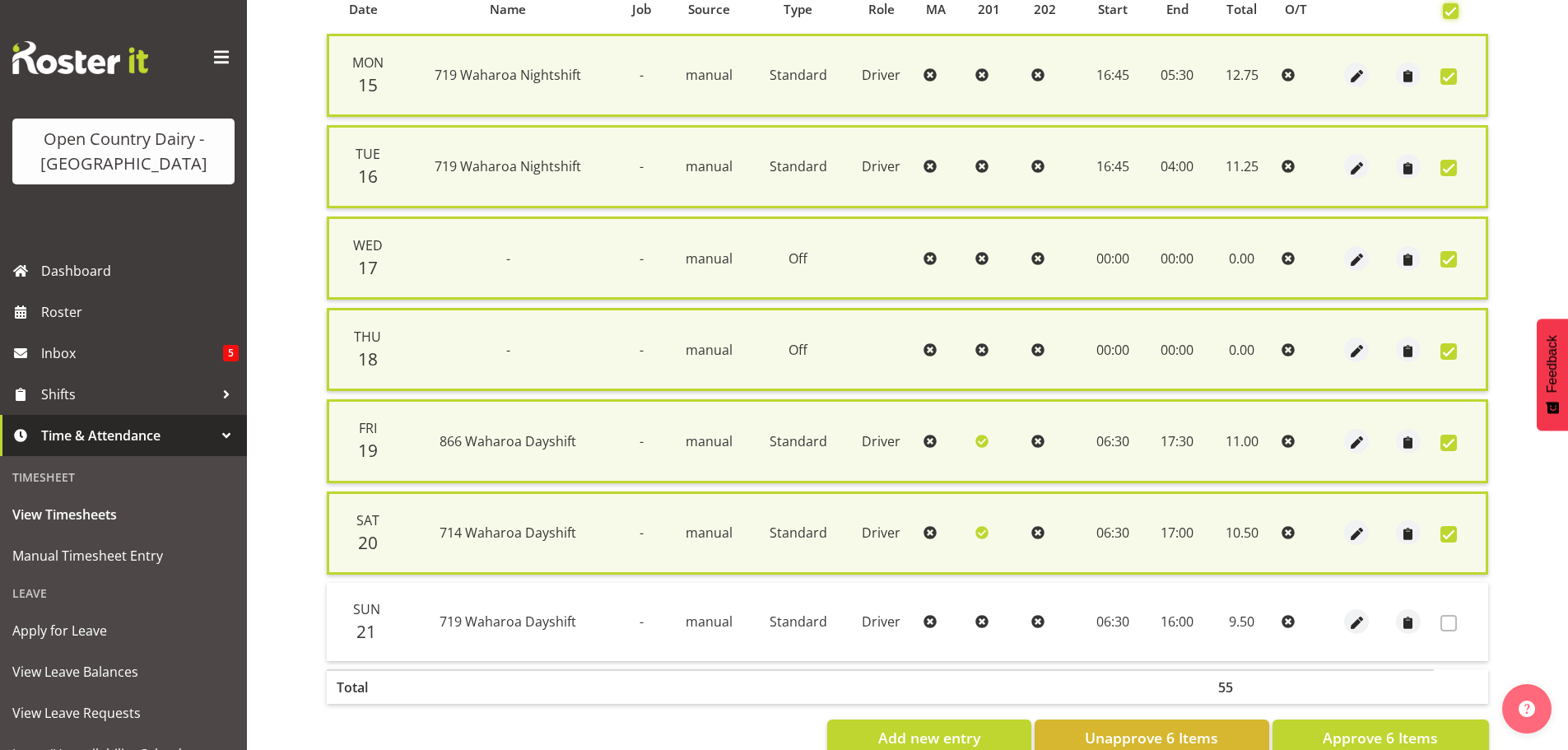
scroll to position [419, 0]
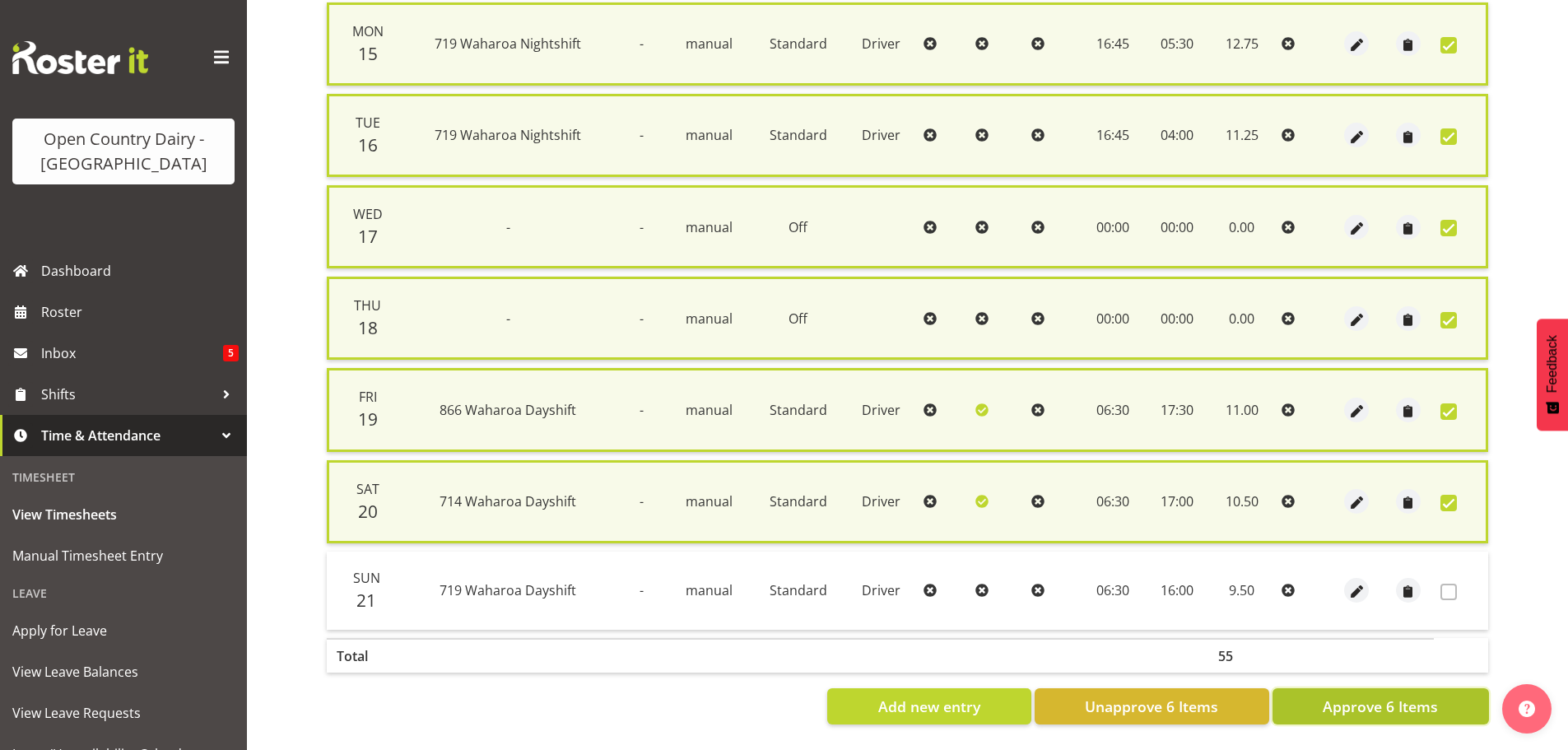
click at [1372, 696] on span "Approve 6 Items" at bounding box center [1380, 706] width 115 height 22
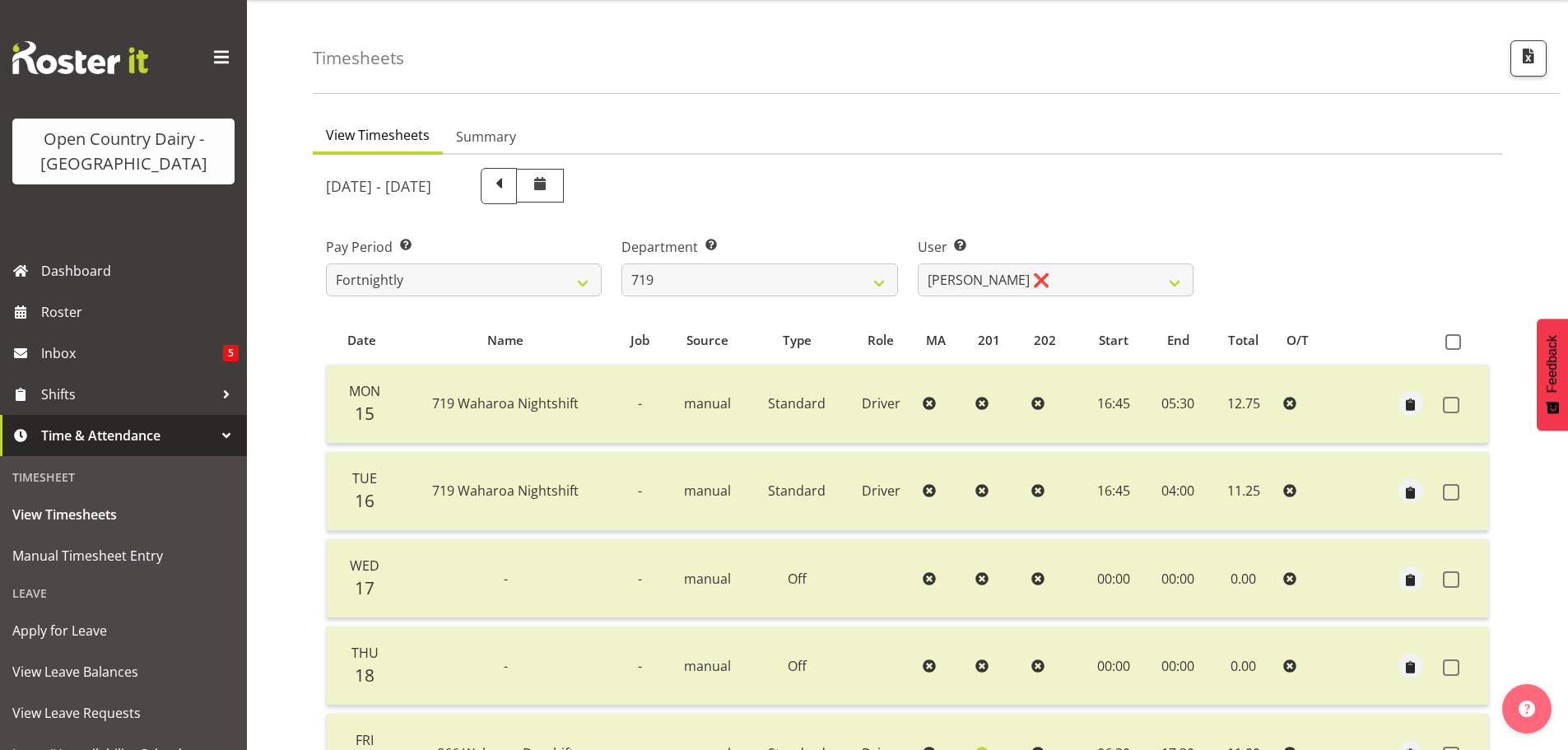
scroll to position [0, 0]
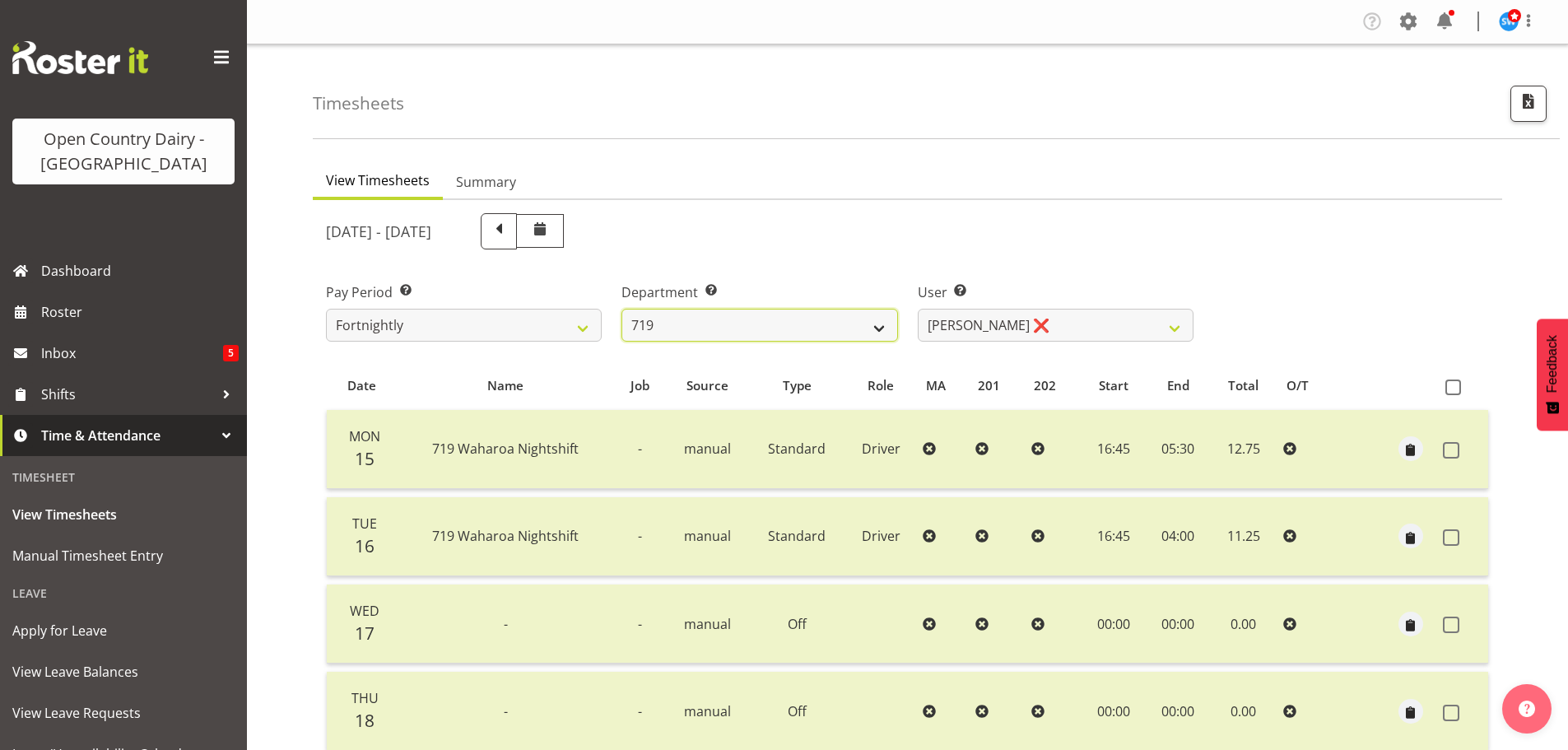
click at [886, 329] on select "701 702 703 704 705 706 707 708 709 710 711 712 713 714 715 716 717 718 719 720" at bounding box center [759, 325] width 276 height 33
click at [622, 309] on select "701 702 703 704 705 706 707 708 709 710 711 712 713 714 715 716 717 718 719 720" at bounding box center [759, 325] width 276 height 33
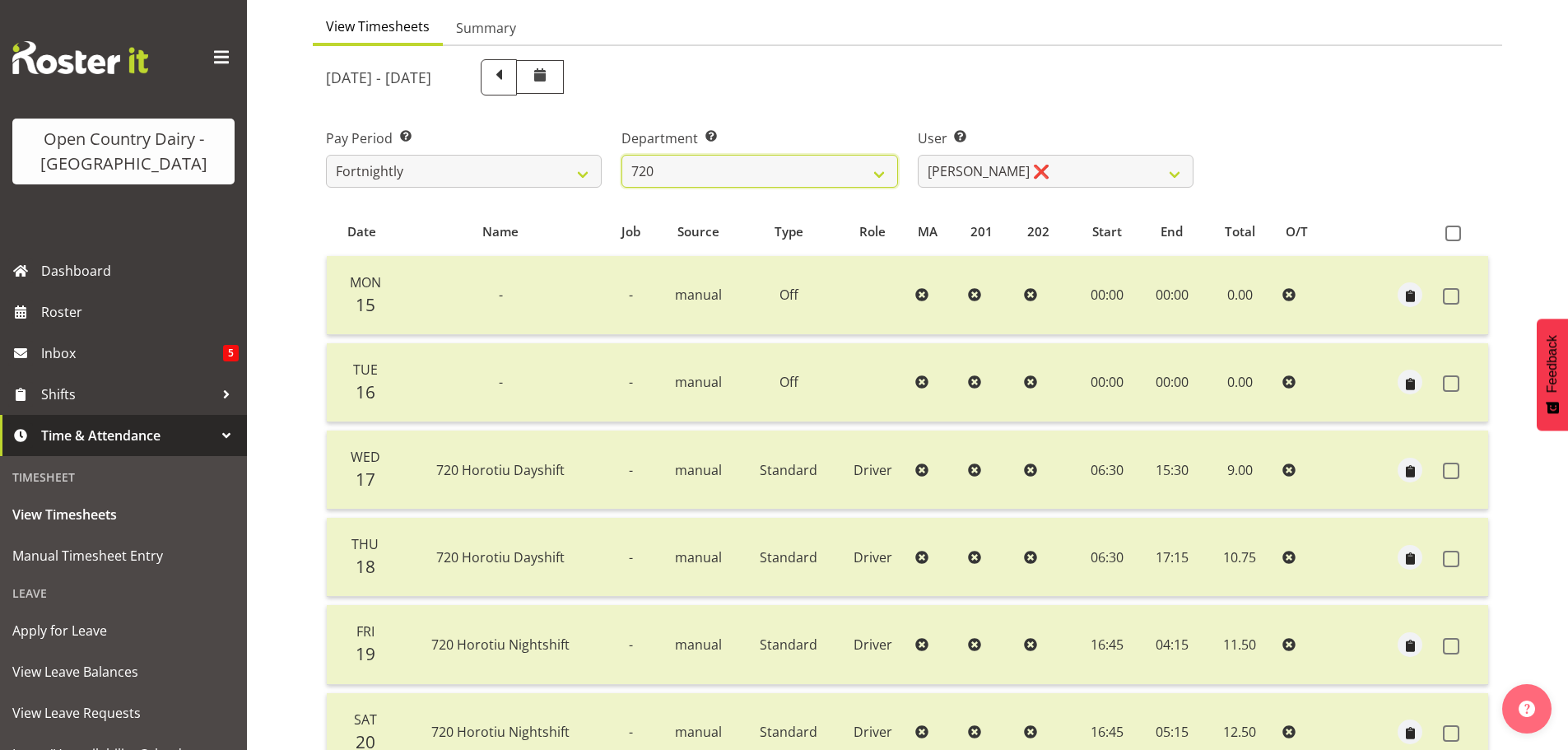
scroll to position [148, 0]
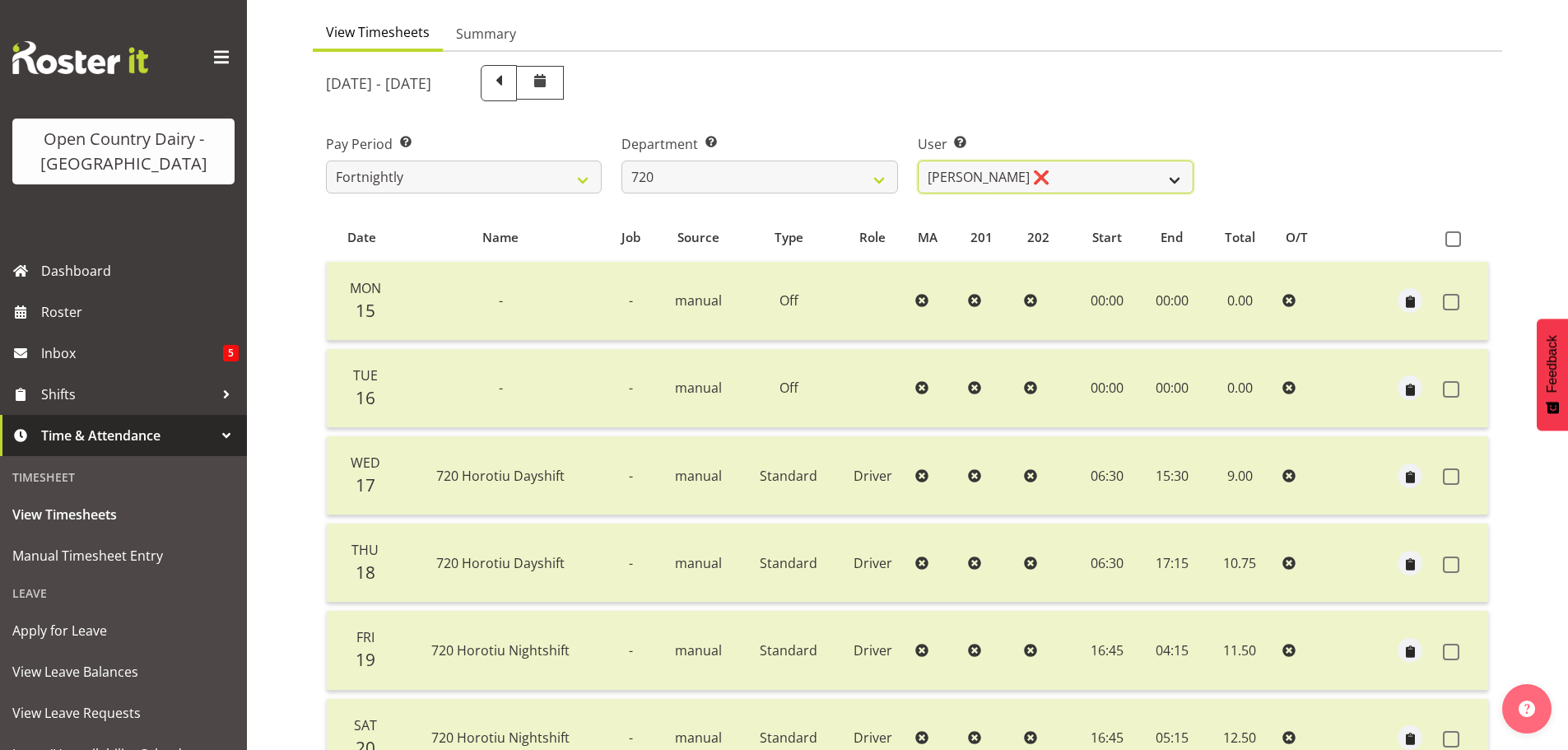
click at [1176, 181] on select "[PERSON_NAME] ❌ [PERSON_NAME] ❌ [PERSON_NAME] ❌ [PERSON_NAME] ❌" at bounding box center [1056, 177] width 276 height 33
click at [918, 161] on select "[PERSON_NAME] ❌ [PERSON_NAME] ❌ [PERSON_NAME] ❌ [PERSON_NAME] ❌" at bounding box center [1056, 177] width 276 height 33
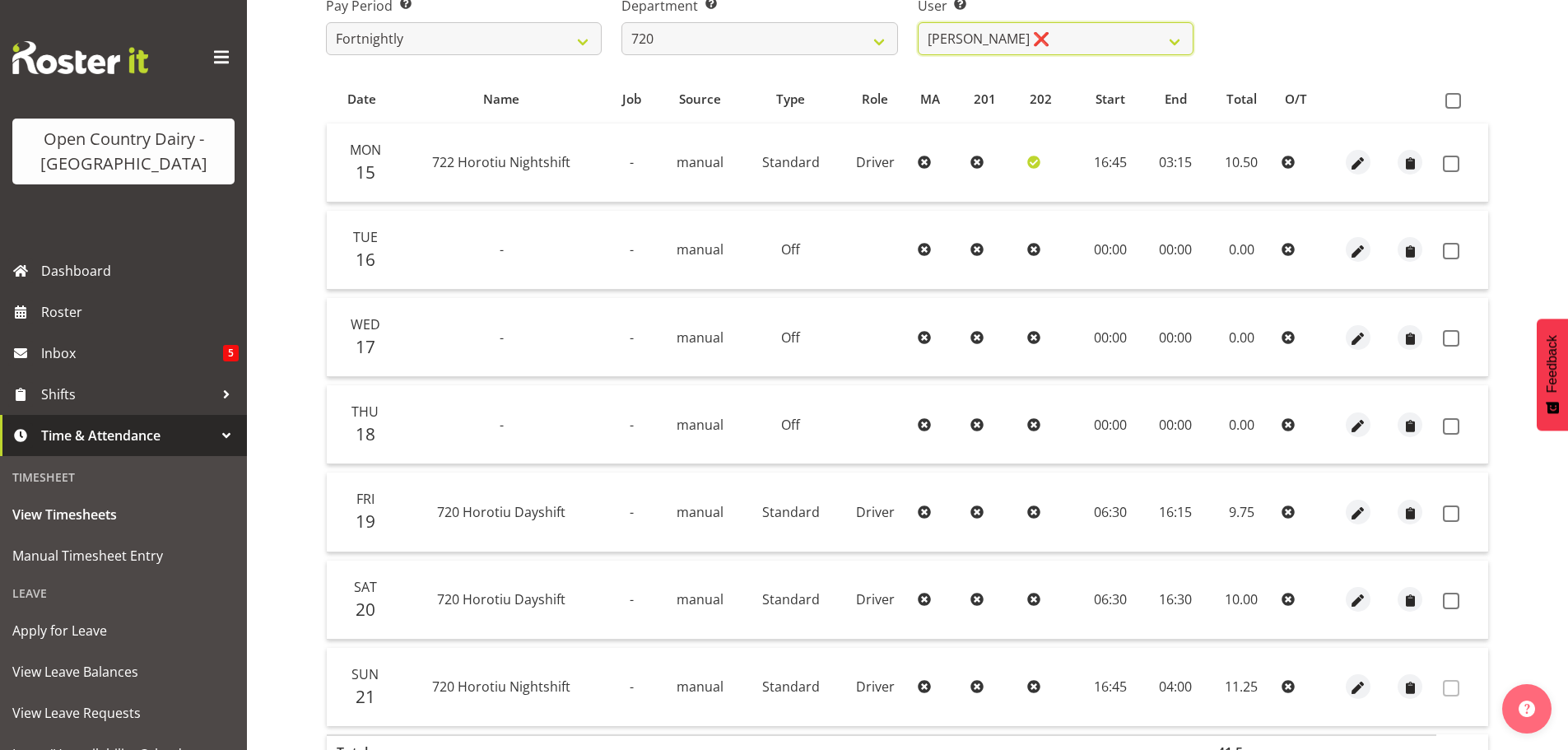
scroll to position [66, 0]
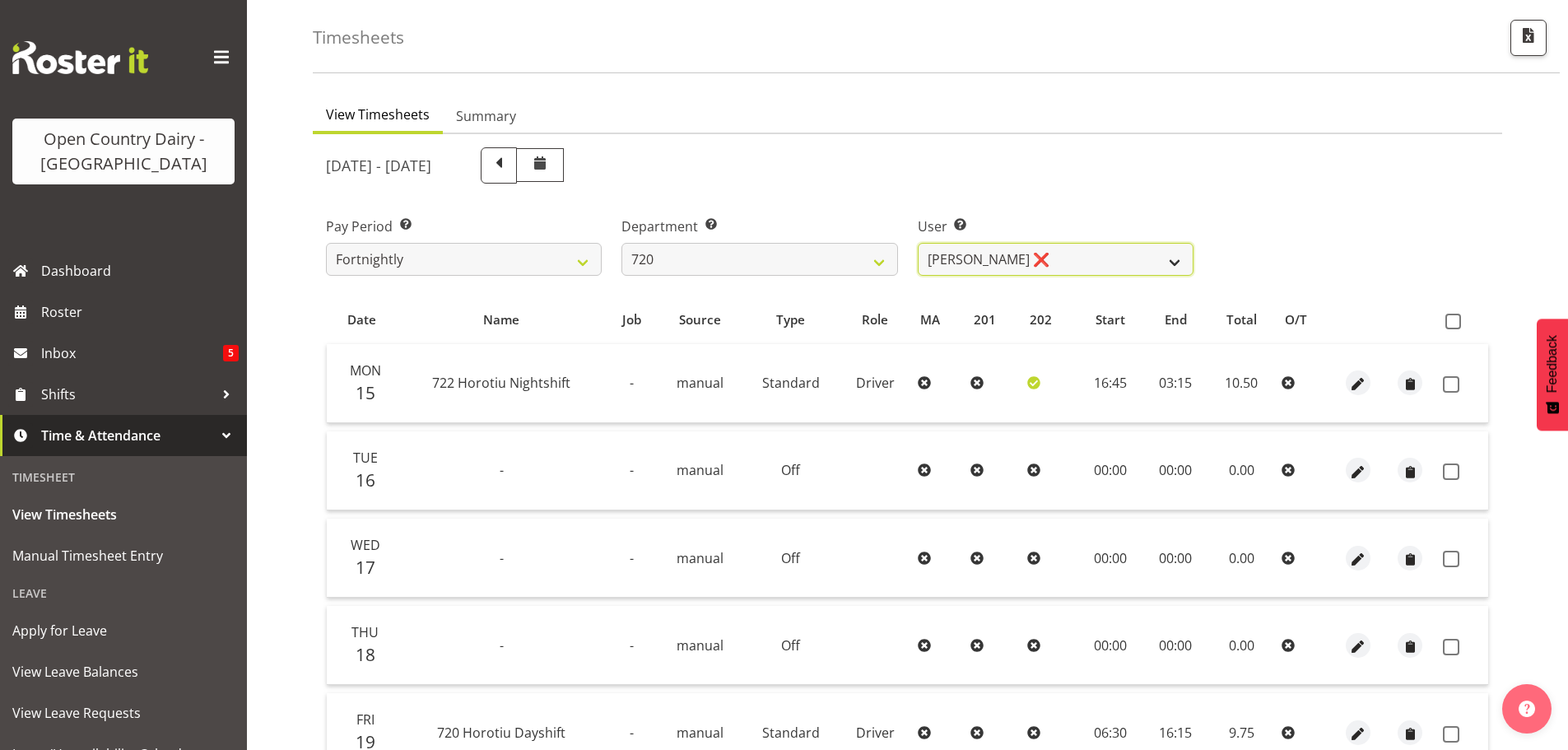
click at [1177, 267] on select "[PERSON_NAME] ❌ [PERSON_NAME] ❌ [PERSON_NAME] ❌ [PERSON_NAME] ❌" at bounding box center [1056, 259] width 276 height 33
click at [918, 243] on select "[PERSON_NAME] ❌ [PERSON_NAME] ❌ [PERSON_NAME] ❌ [PERSON_NAME] ❌" at bounding box center [1056, 259] width 276 height 33
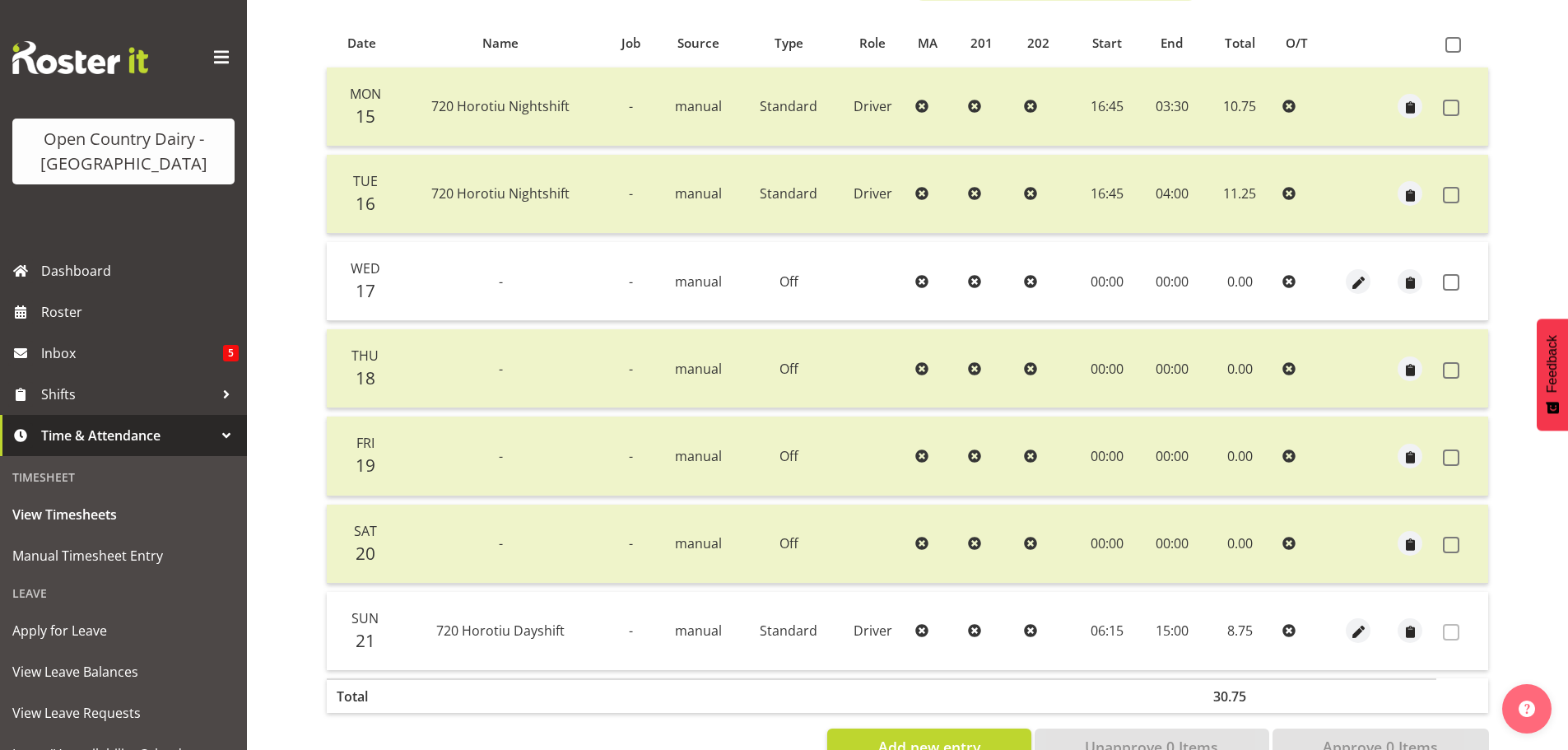
scroll to position [313, 0]
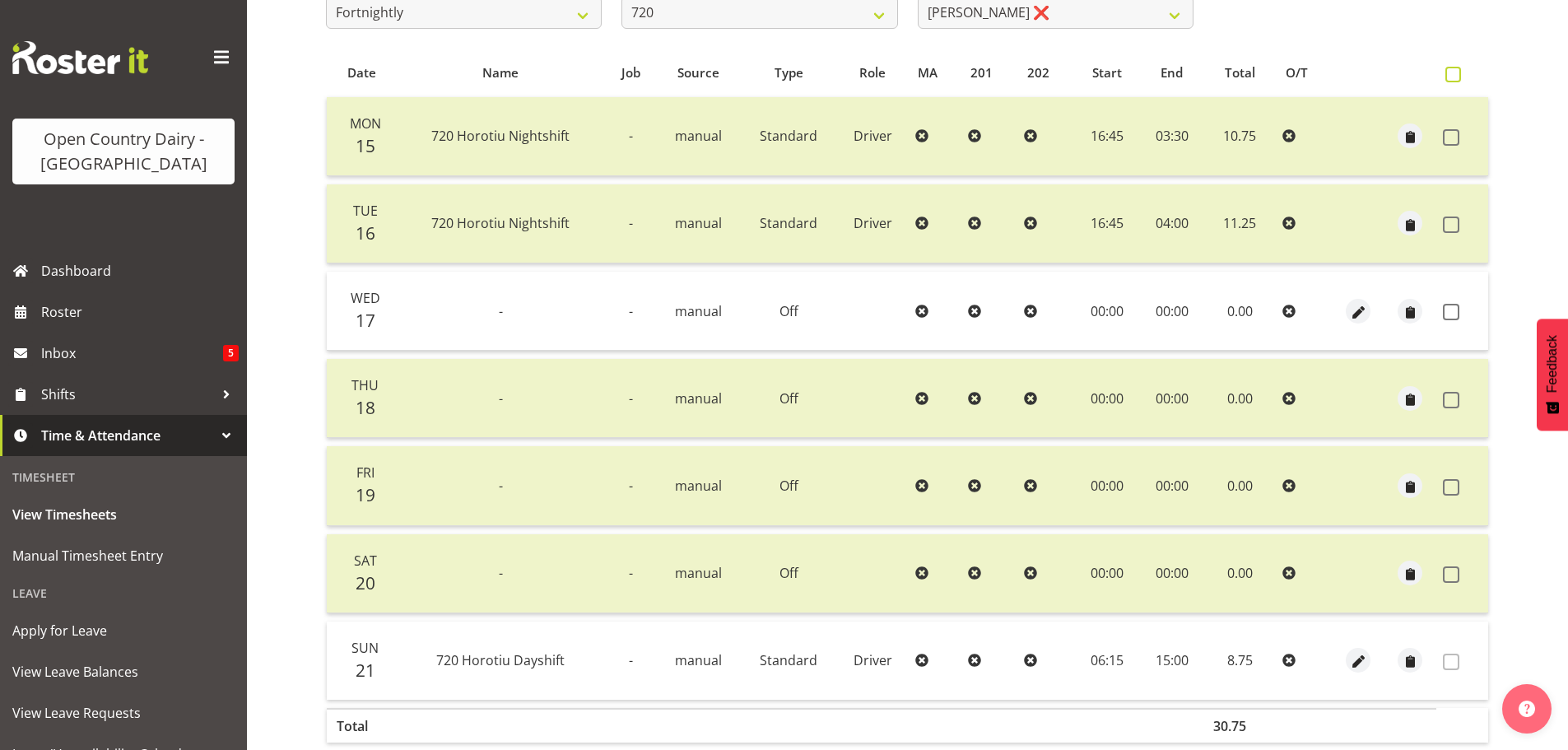
click at [1457, 77] on span at bounding box center [1453, 74] width 15 height 15
click at [1457, 77] on input "checkbox" at bounding box center [1451, 75] width 11 height 11
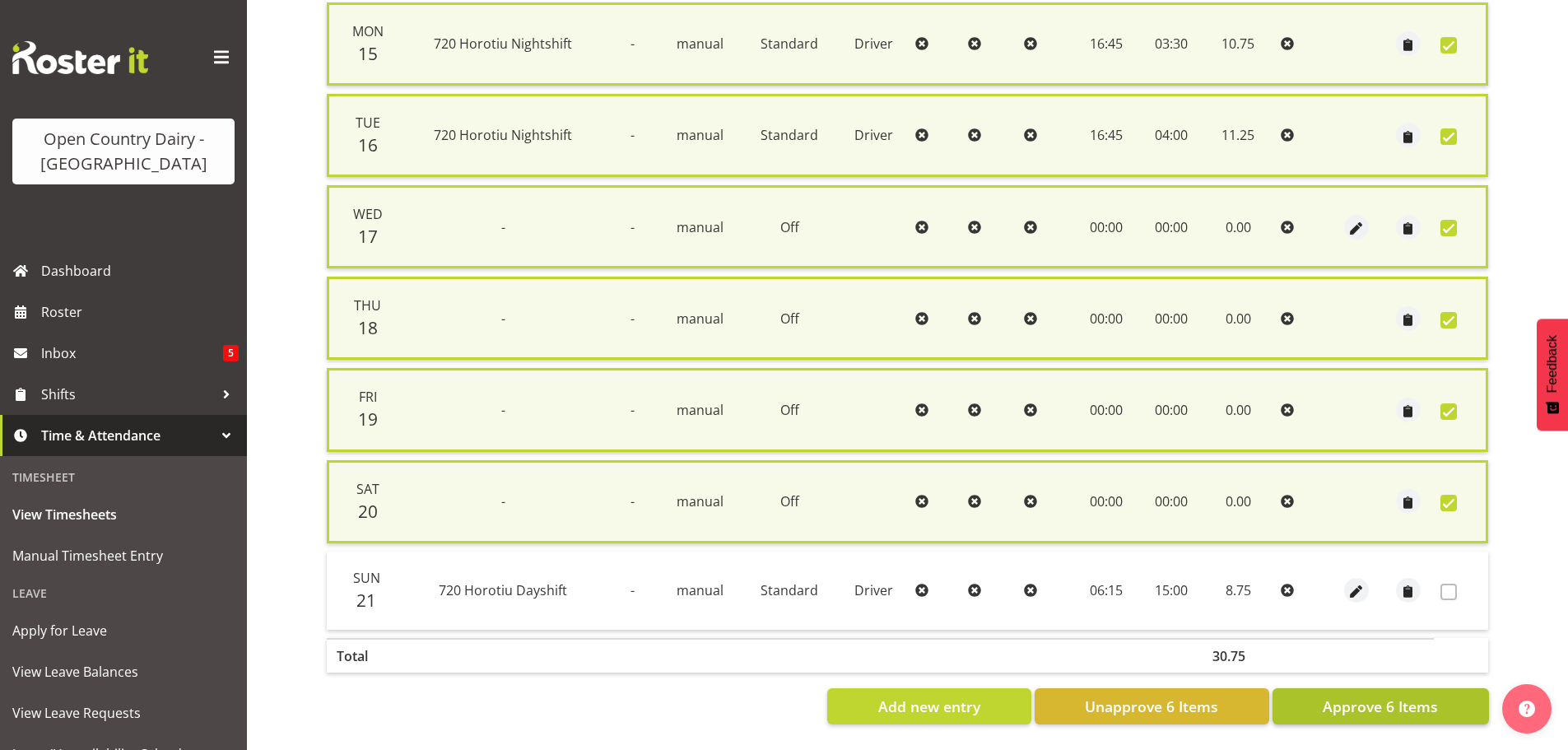
scroll to position [419, 0]
click at [1370, 695] on span "Approve 6 Items" at bounding box center [1380, 706] width 115 height 22
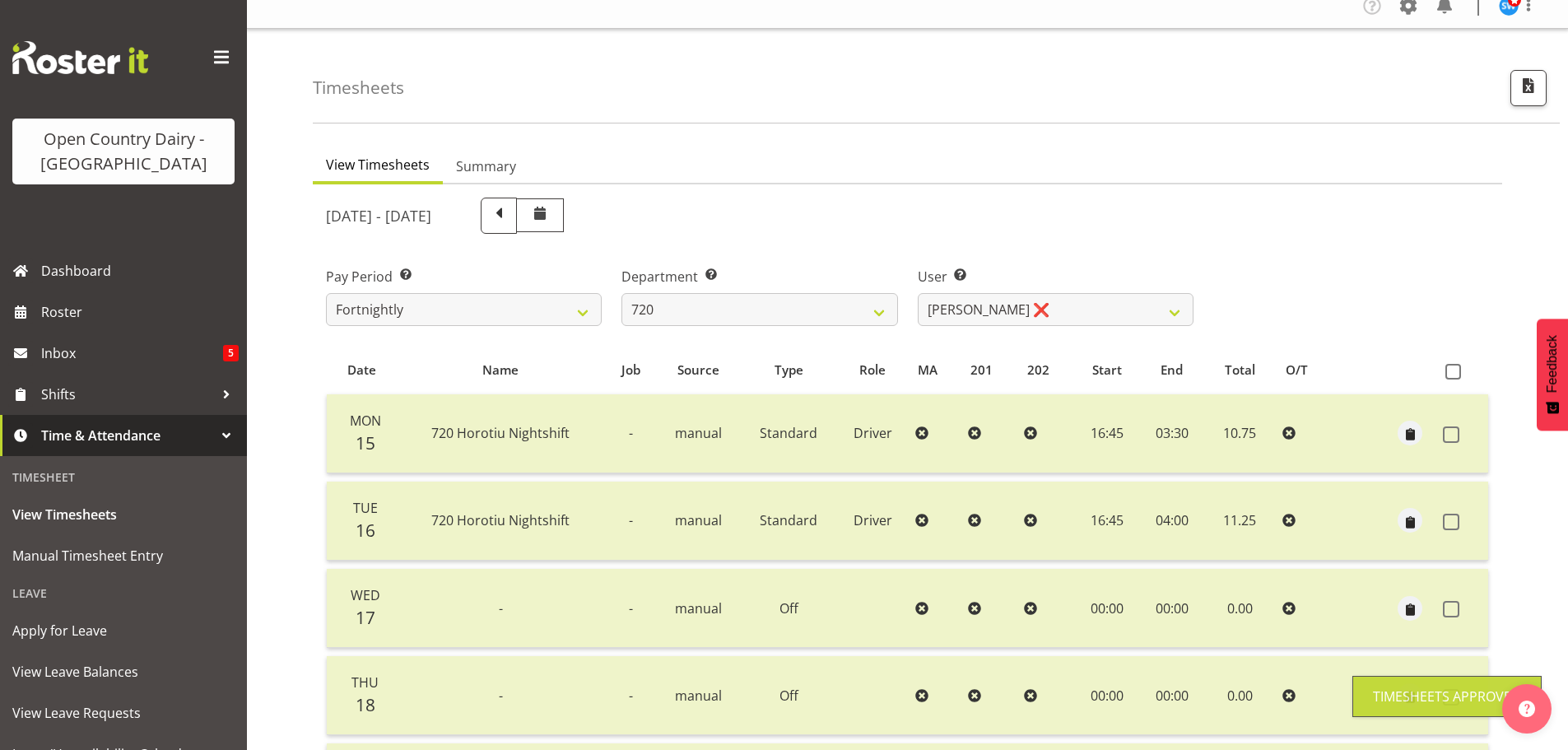
scroll to position [0, 0]
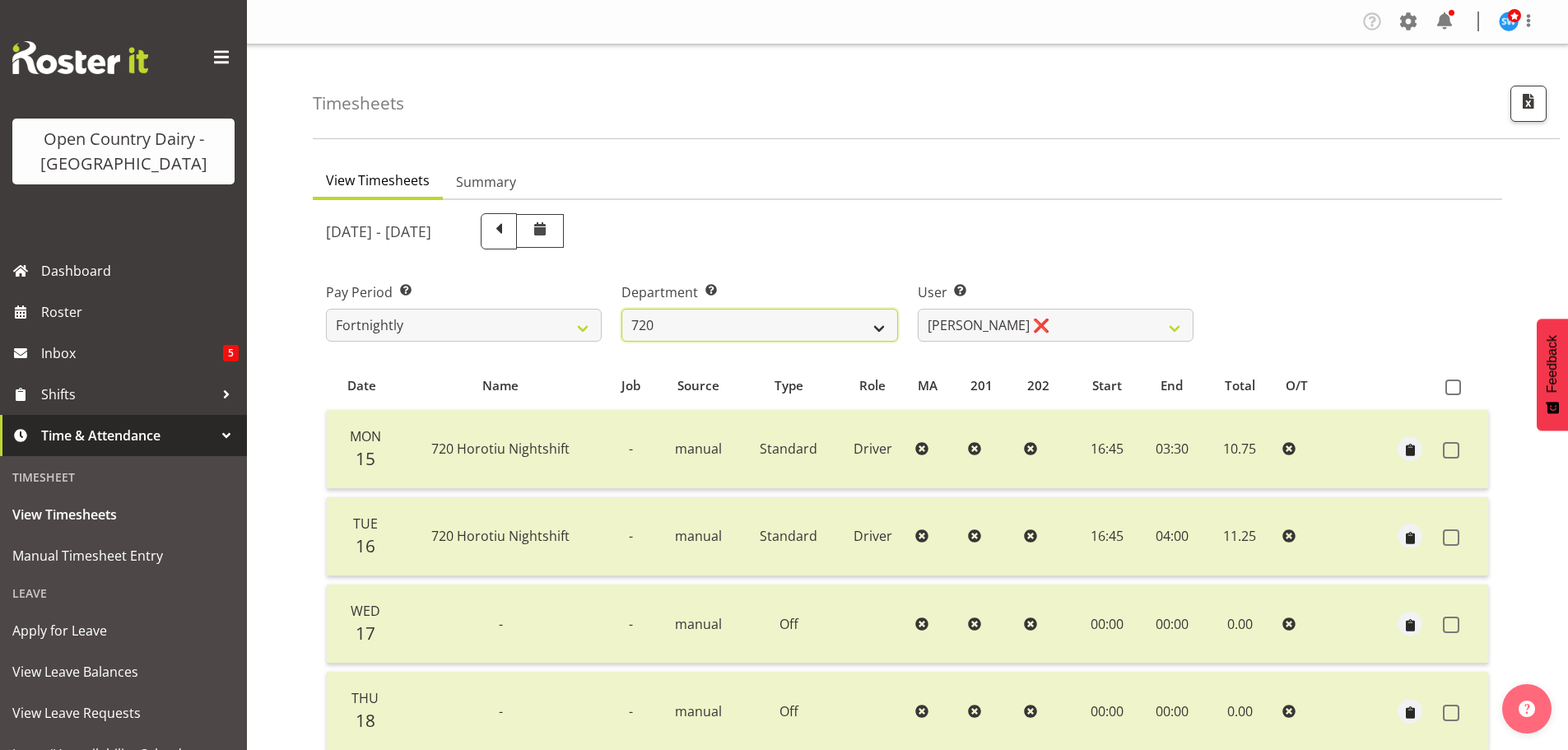
click at [880, 329] on select "701 702 703 704 705 706 707 708 709 710 711 712 713 714 715 716 717 718 719 720" at bounding box center [759, 325] width 276 height 33
click at [622, 309] on select "701 702 703 704 705 706 707 708 709 710 711 712 713 714 715 716 717 718 719 720" at bounding box center [759, 325] width 276 height 33
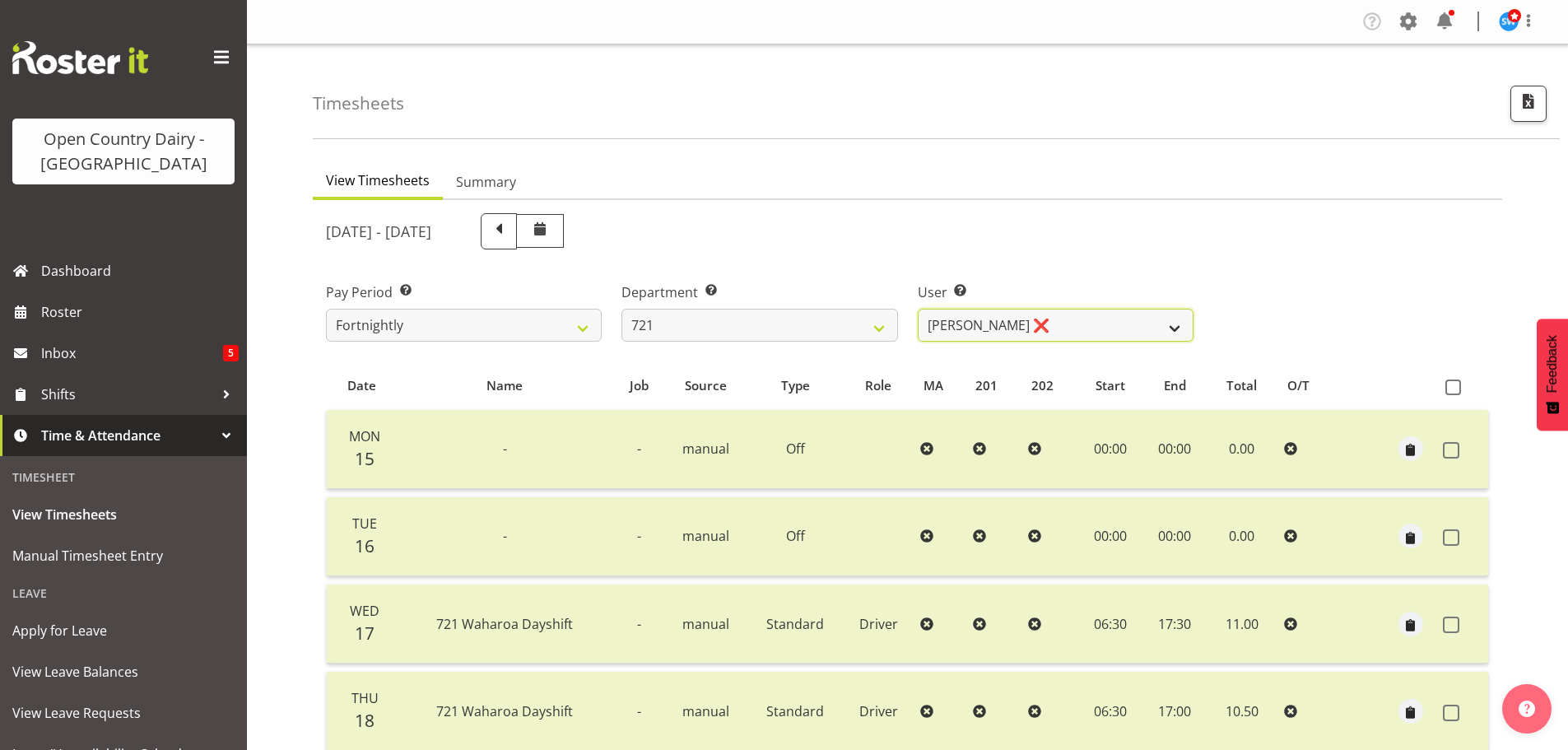
click at [1179, 329] on select "[PERSON_NAME] ❌ [PERSON_NAME] ❌ [PERSON_NAME] ✔" at bounding box center [1056, 325] width 276 height 33
click at [881, 329] on select "701 702 703 704 705 706 707 708 709 710 711 712 713 714 715 716 717 718 719 720" at bounding box center [759, 325] width 276 height 33
click at [622, 309] on select "701 702 703 704 705 706 707 708 709 710 711 712 713 714 715 716 717 718 719 720" at bounding box center [759, 325] width 276 height 33
click at [1172, 329] on select "[PERSON_NAME] ❌ [PERSON_NAME] ❌ [PERSON_NAME] ❌" at bounding box center [1056, 325] width 276 height 33
click at [918, 309] on select "[PERSON_NAME] ❌ [PERSON_NAME] ❌ [PERSON_NAME] ❌" at bounding box center [1056, 325] width 276 height 33
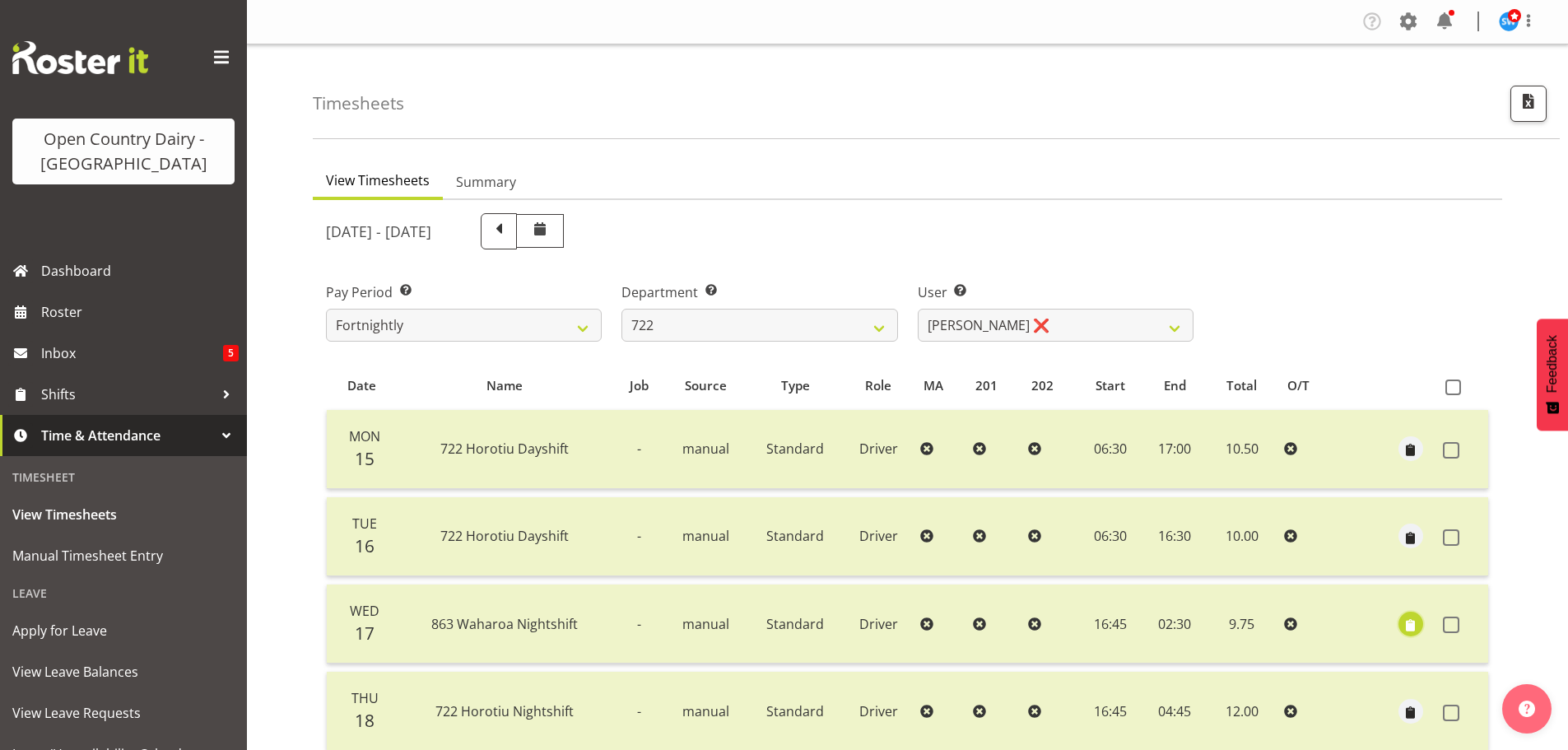
click at [1407, 624] on span "button" at bounding box center [1410, 624] width 19 height 19
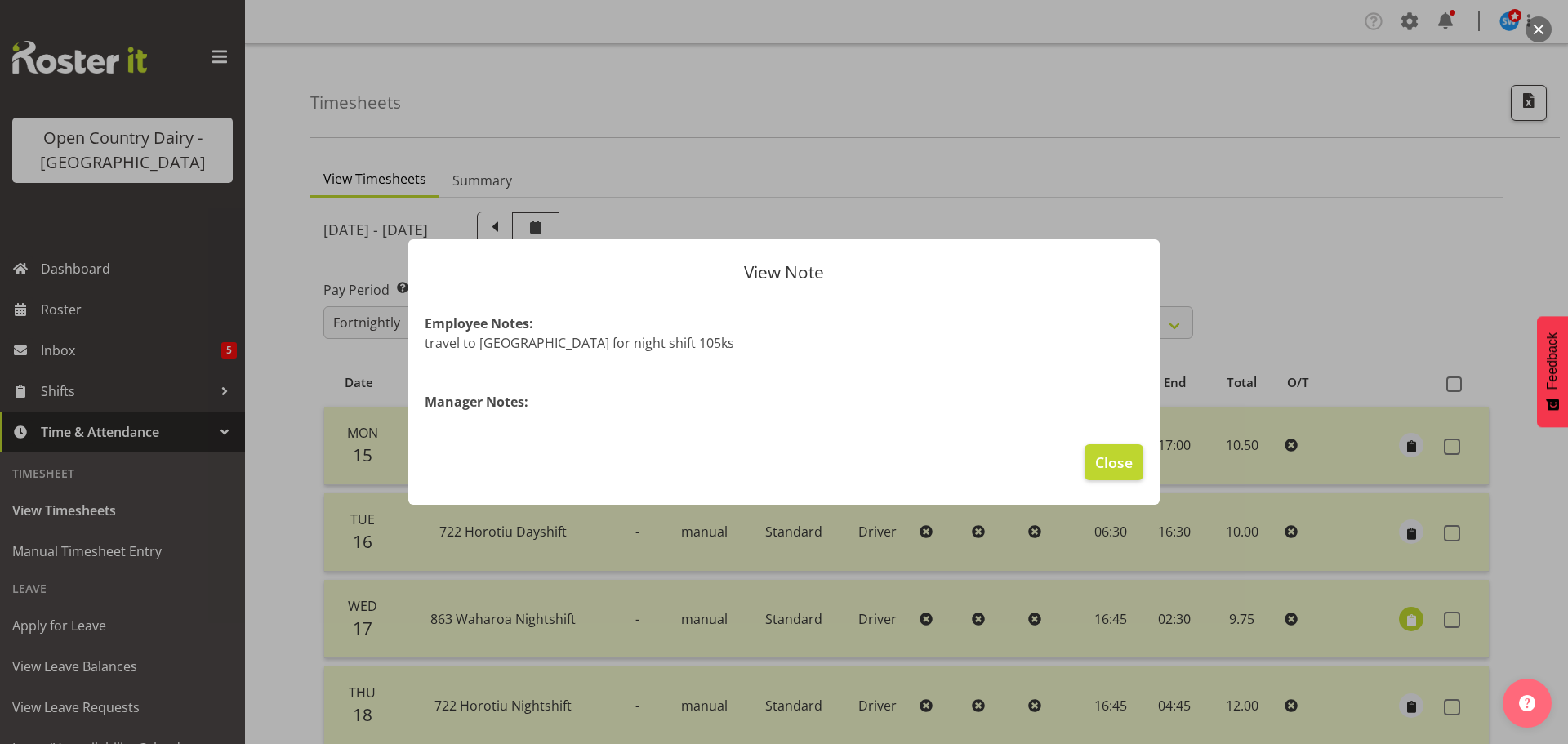
click at [1269, 291] on div at bounding box center [784, 372] width 1568 height 744
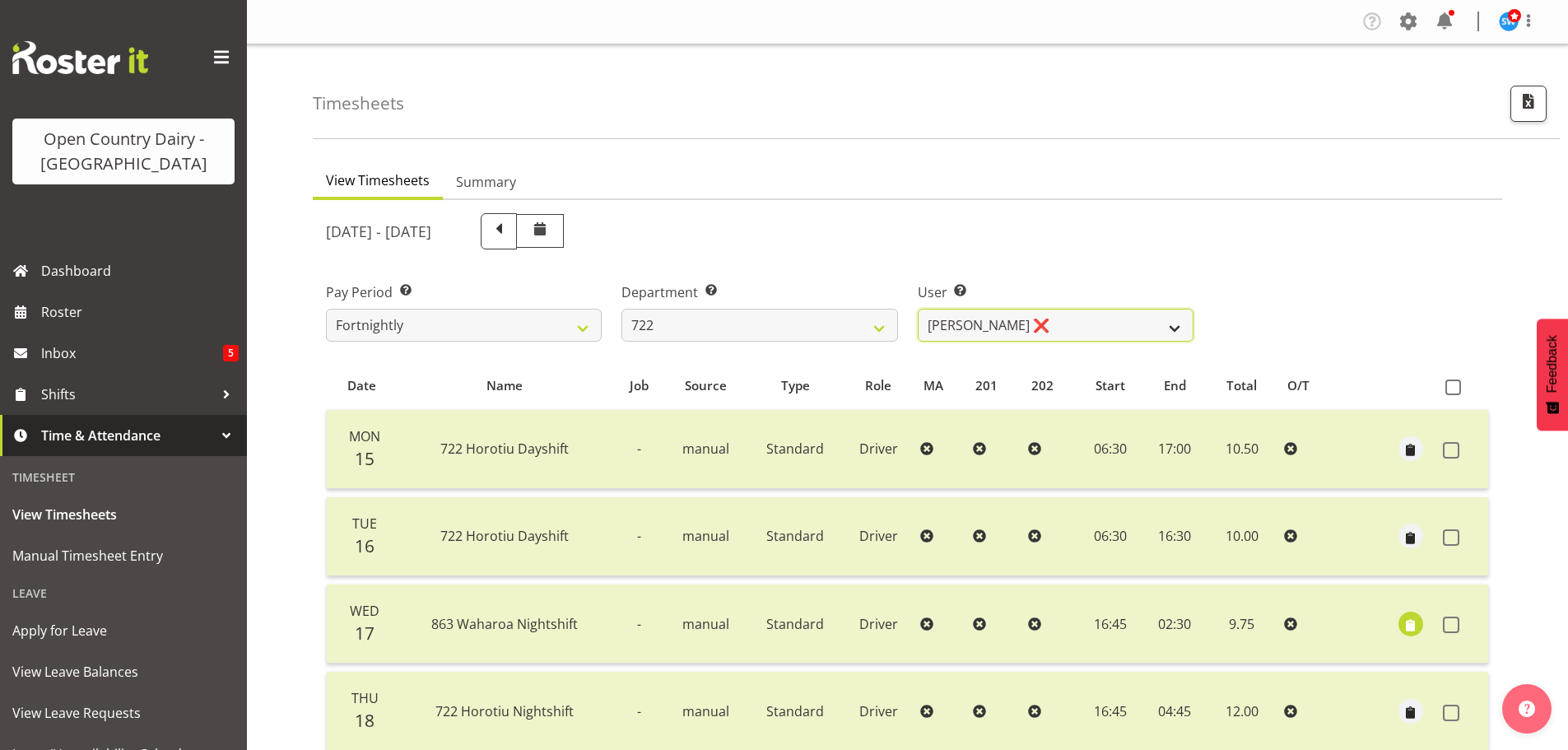
click at [1174, 331] on select "[PERSON_NAME] ❌ [PERSON_NAME] ❌ [PERSON_NAME] ❌" at bounding box center [1056, 325] width 276 height 33
click at [881, 326] on select "701 702 703 704 705 706 707 708 709 710 711 712 713 714 715 716 717 718 719 720" at bounding box center [759, 325] width 276 height 33
click at [622, 309] on select "701 702 703 704 705 706 707 708 709 710 711 712 713 714 715 716 717 718 719 720" at bounding box center [759, 325] width 276 height 33
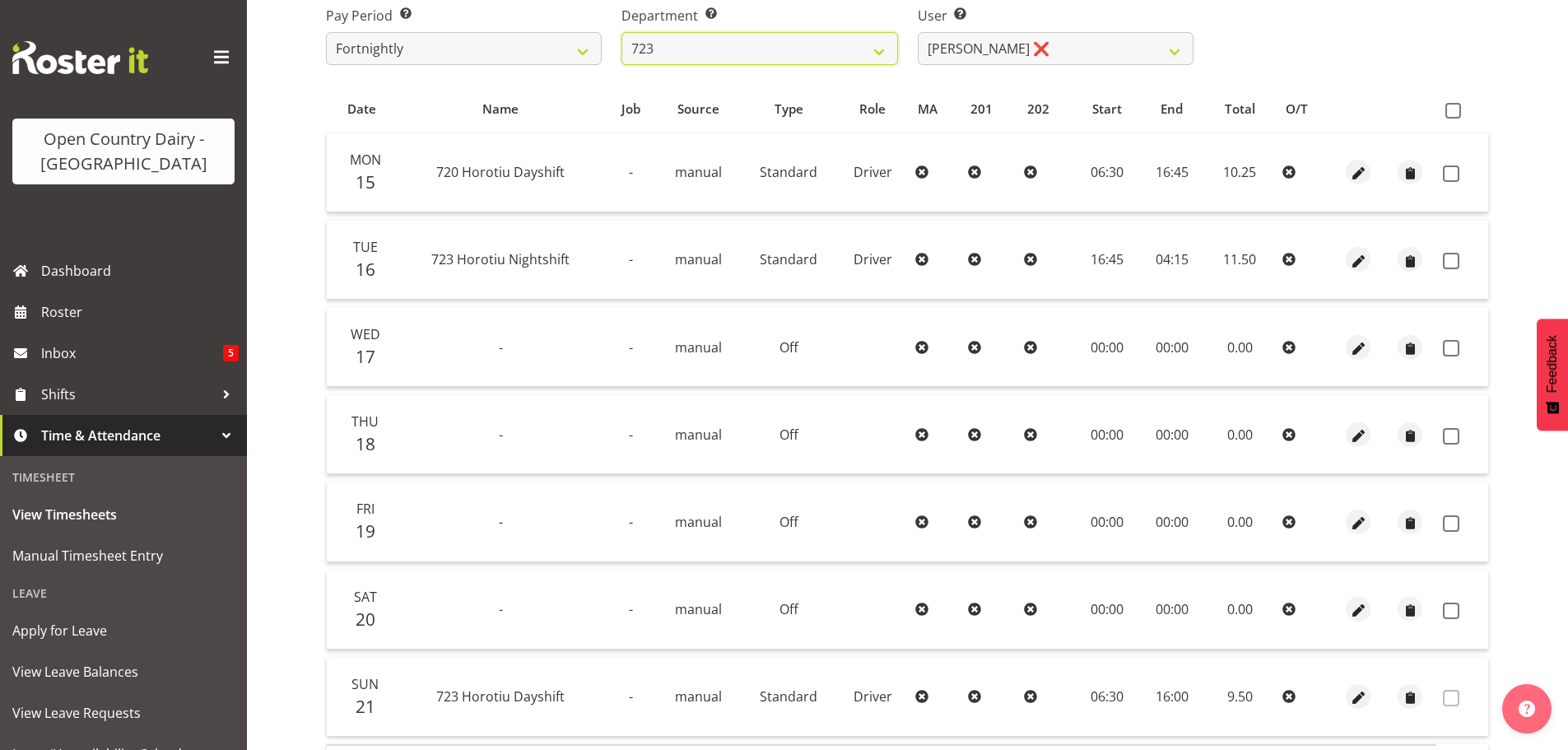
scroll to position [247, 0]
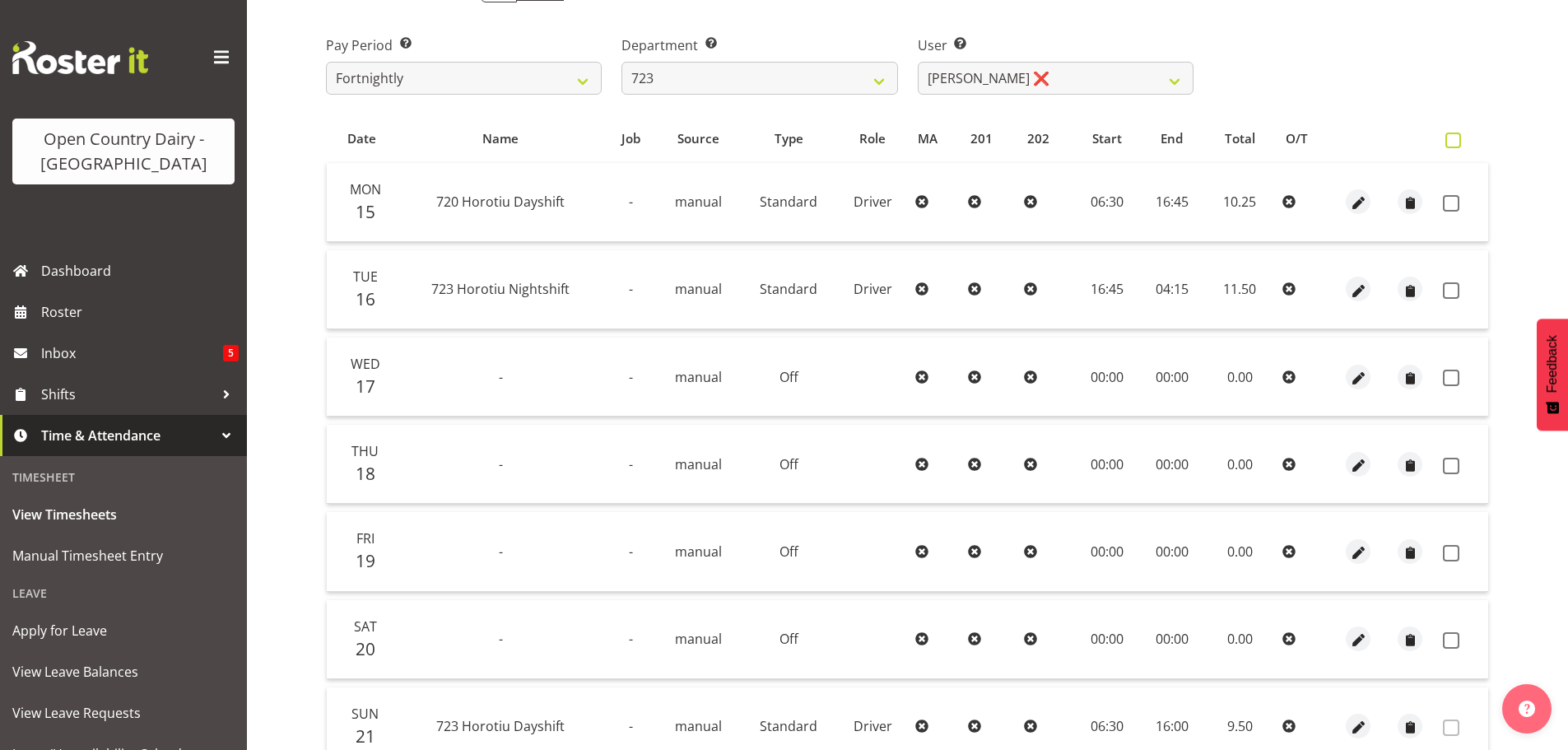
click at [1453, 136] on span at bounding box center [1453, 139] width 15 height 15
click at [1453, 136] on input "checkbox" at bounding box center [1451, 140] width 11 height 11
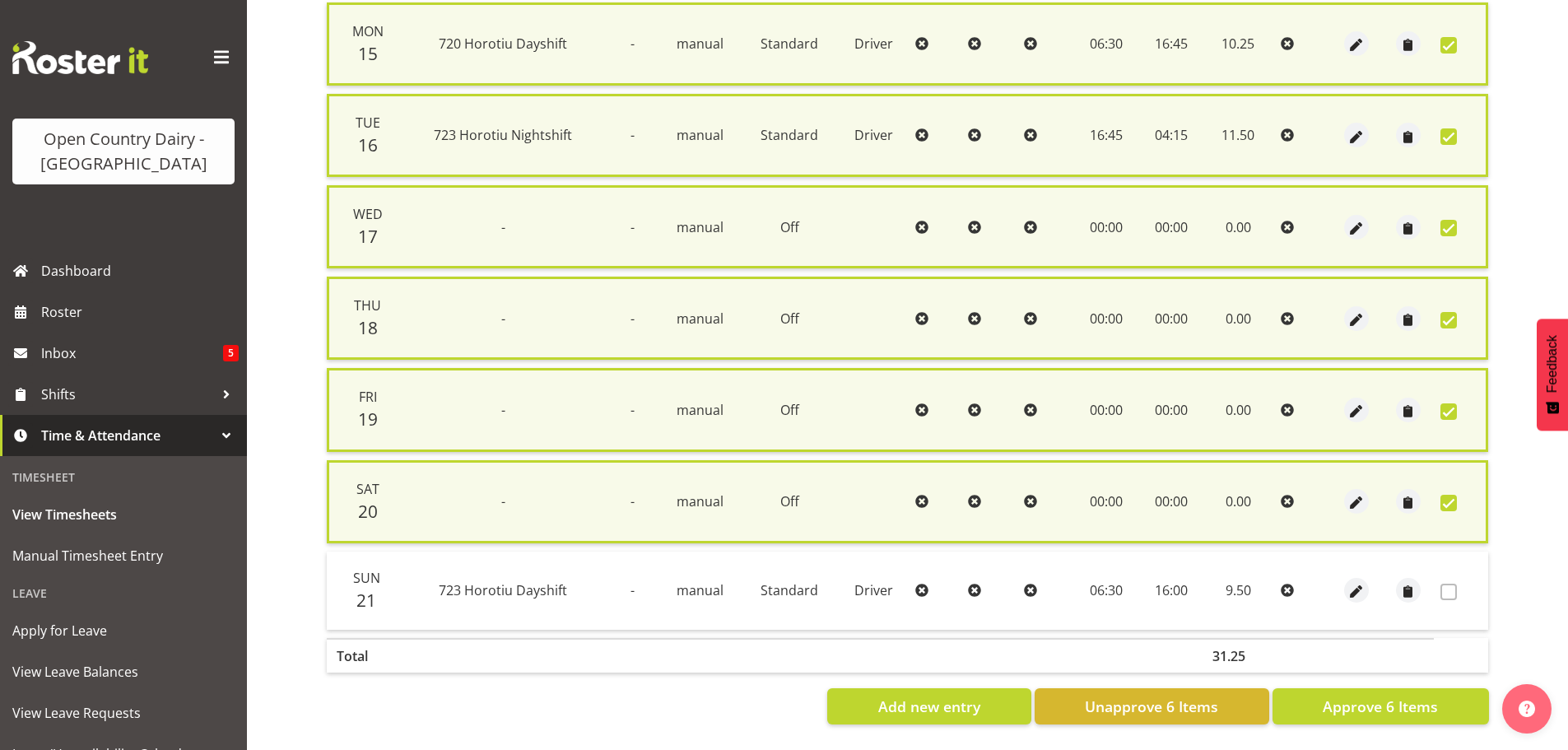
scroll to position [419, 0]
click at [1409, 699] on span "Approve 6 Items" at bounding box center [1380, 706] width 115 height 22
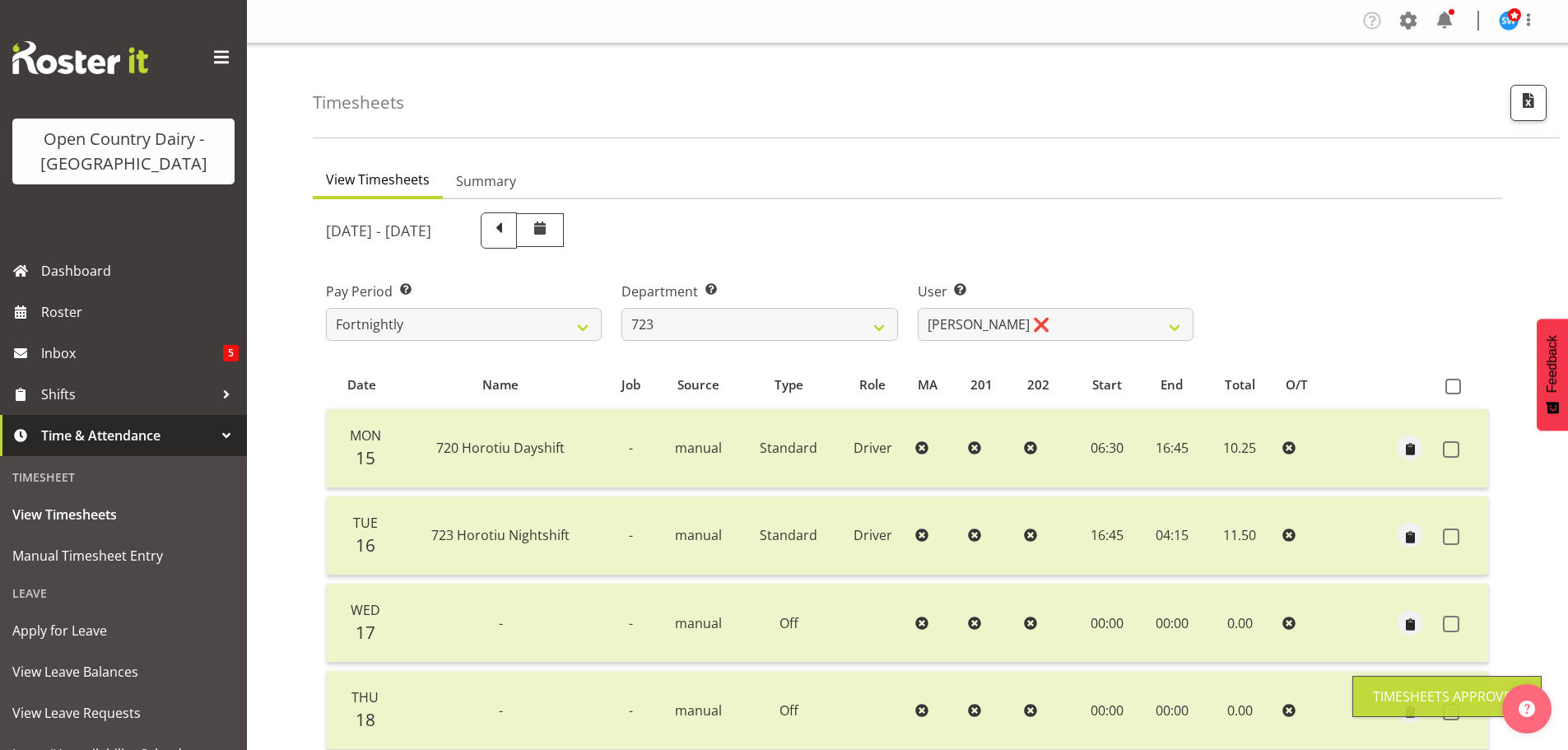
scroll to position [0, 0]
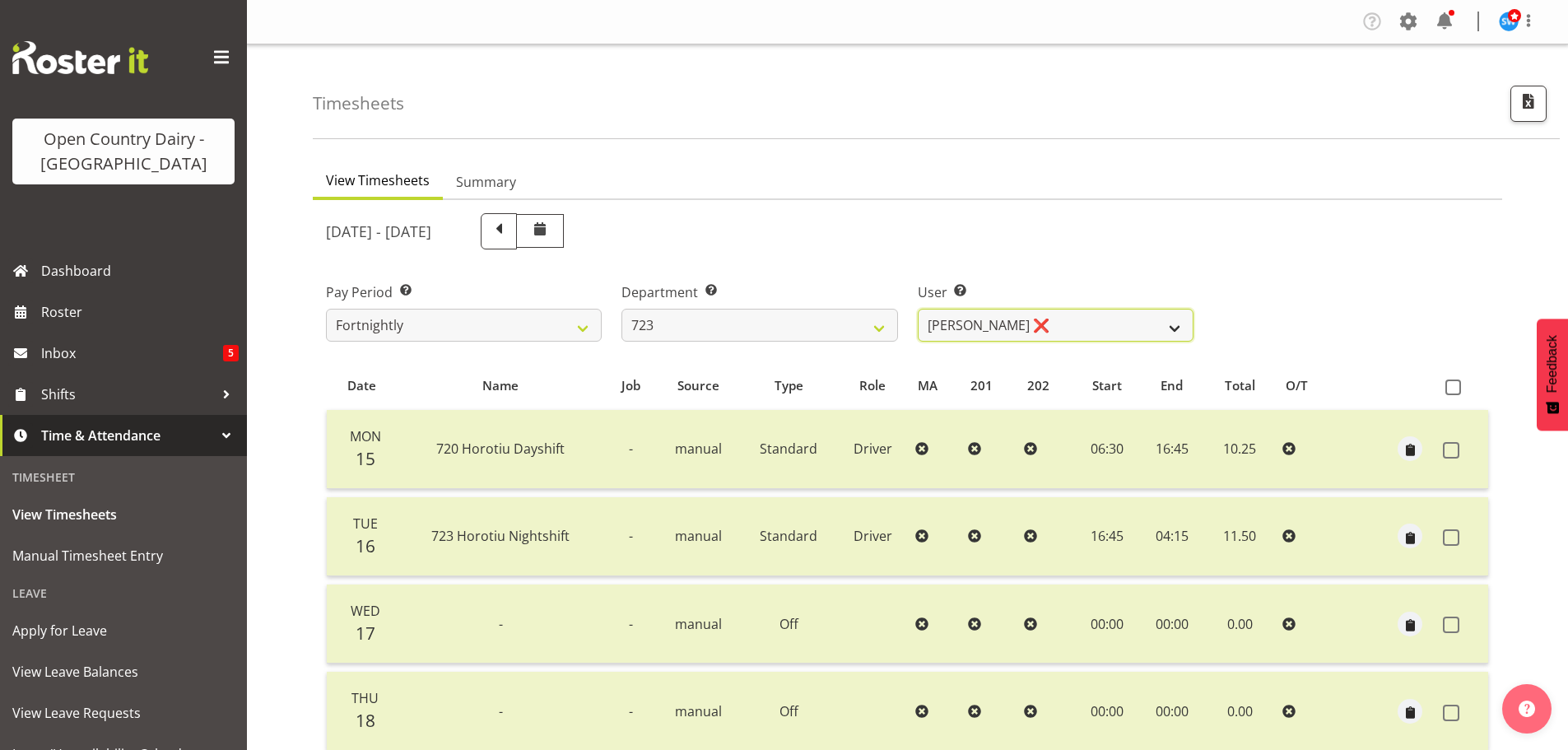
click at [1177, 331] on select "[PERSON_NAME] ❌ [PERSON_NAME] ❌ [PERSON_NAME] ❌ [PERSON_NAME] ❌" at bounding box center [1056, 325] width 276 height 33
click at [881, 329] on select "701 702 703 704 705 706 707 708 709 710 711 712 713 714 715 716 717 718 719 720" at bounding box center [759, 325] width 276 height 33
click at [622, 309] on select "701 702 703 704 705 706 707 708 709 710 711 712 713 714 715 716 717 718 719 720" at bounding box center [759, 325] width 276 height 33
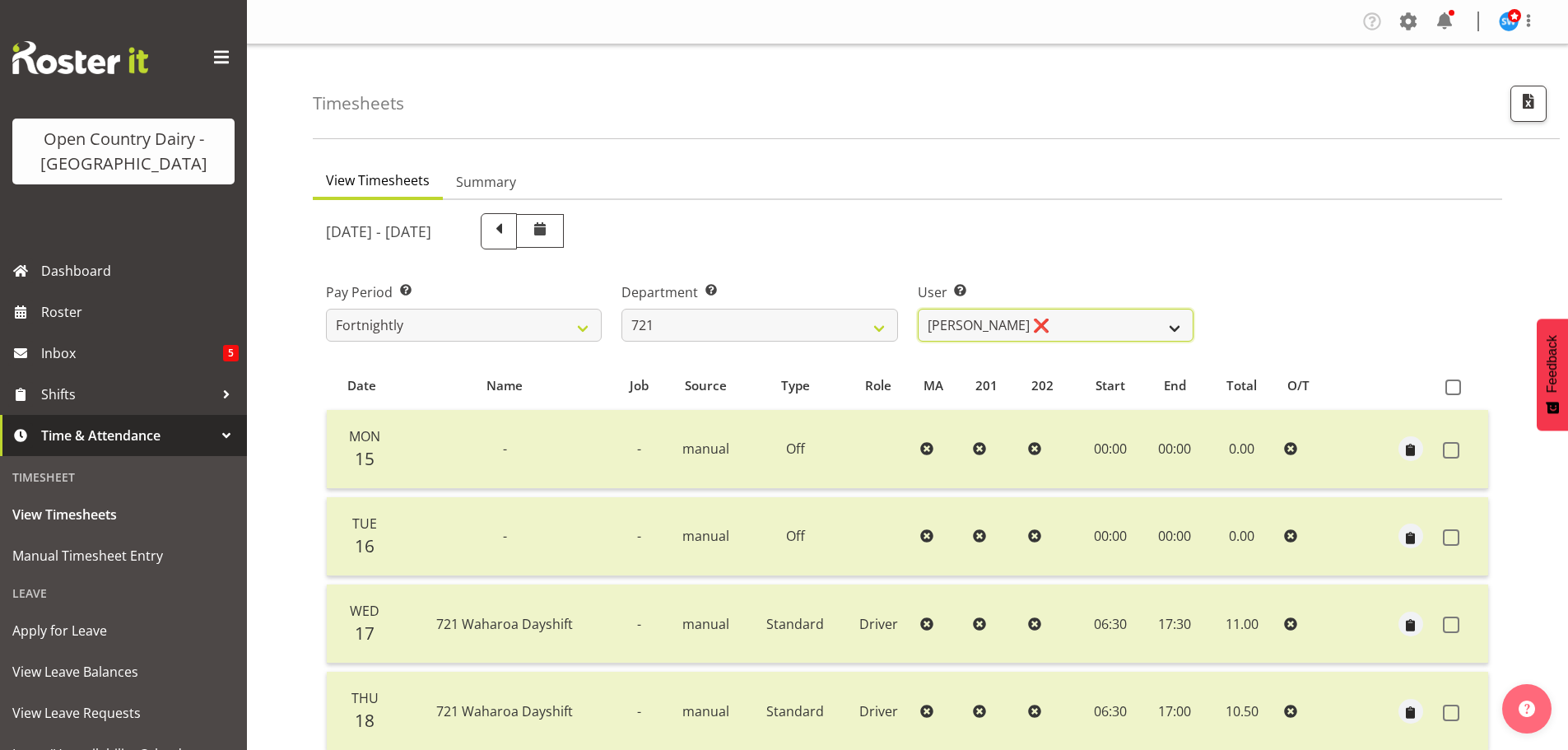
click at [1174, 327] on select "[PERSON_NAME] ❌ [PERSON_NAME] ❌ [PERSON_NAME] ✔" at bounding box center [1056, 325] width 276 height 33
click at [1174, 326] on select "[PERSON_NAME] ❌ [PERSON_NAME] ❌ [PERSON_NAME] ✔" at bounding box center [1056, 325] width 276 height 33
click at [879, 330] on select "701 702 703 704 705 706 707 708 709 710 711 712 713 714 715 716 717 718 719 720" at bounding box center [759, 325] width 276 height 33
click at [622, 309] on select "701 702 703 704 705 706 707 708 709 710 711 712 713 714 715 716 717 718 719 720" at bounding box center [759, 325] width 276 height 33
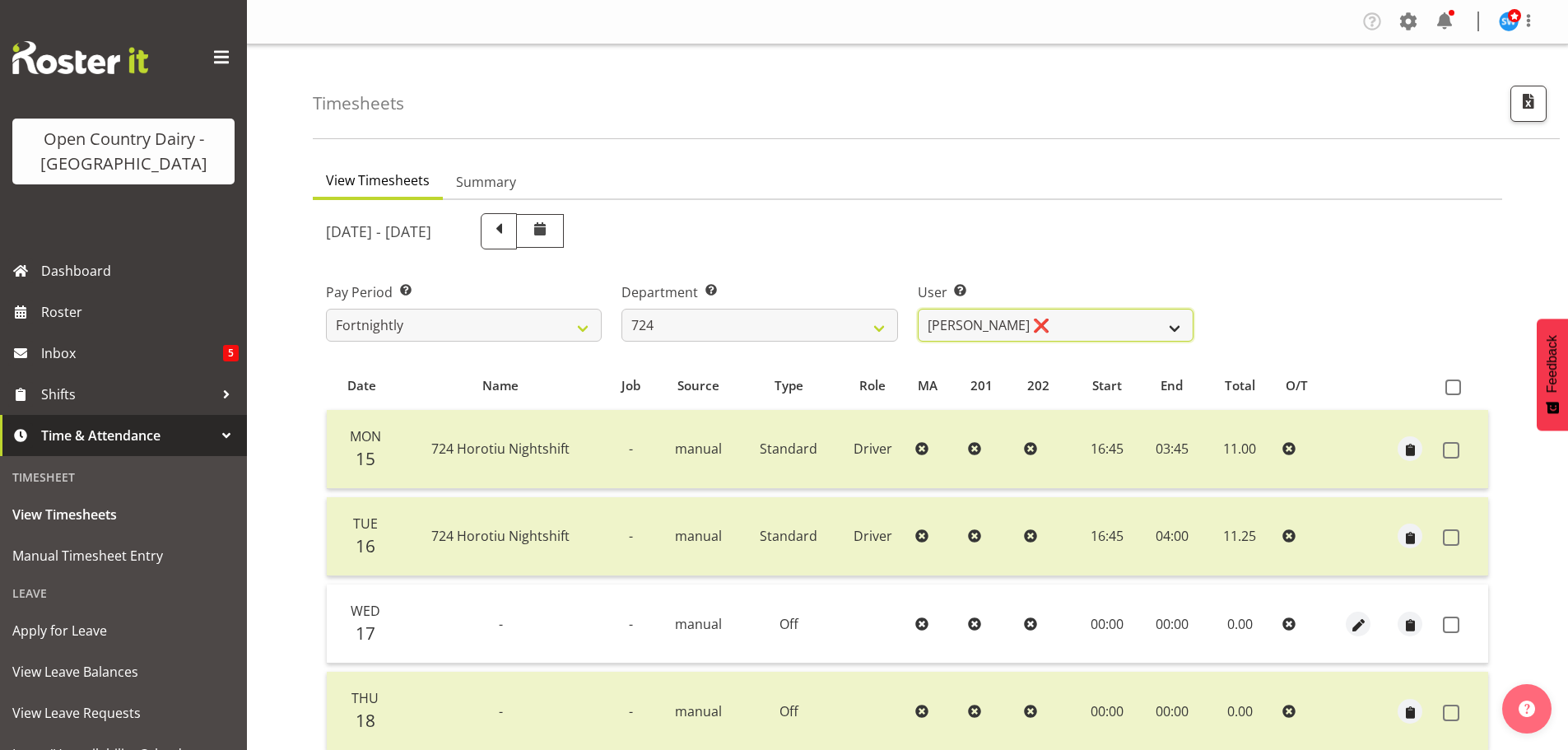
click at [1174, 334] on select "[PERSON_NAME] ❌ [PERSON_NAME] ❌ [PERSON_NAME] ❌" at bounding box center [1056, 325] width 276 height 33
click at [918, 309] on select "[PERSON_NAME] ❌ [PERSON_NAME] ❌ [PERSON_NAME] ❌" at bounding box center [1056, 325] width 276 height 33
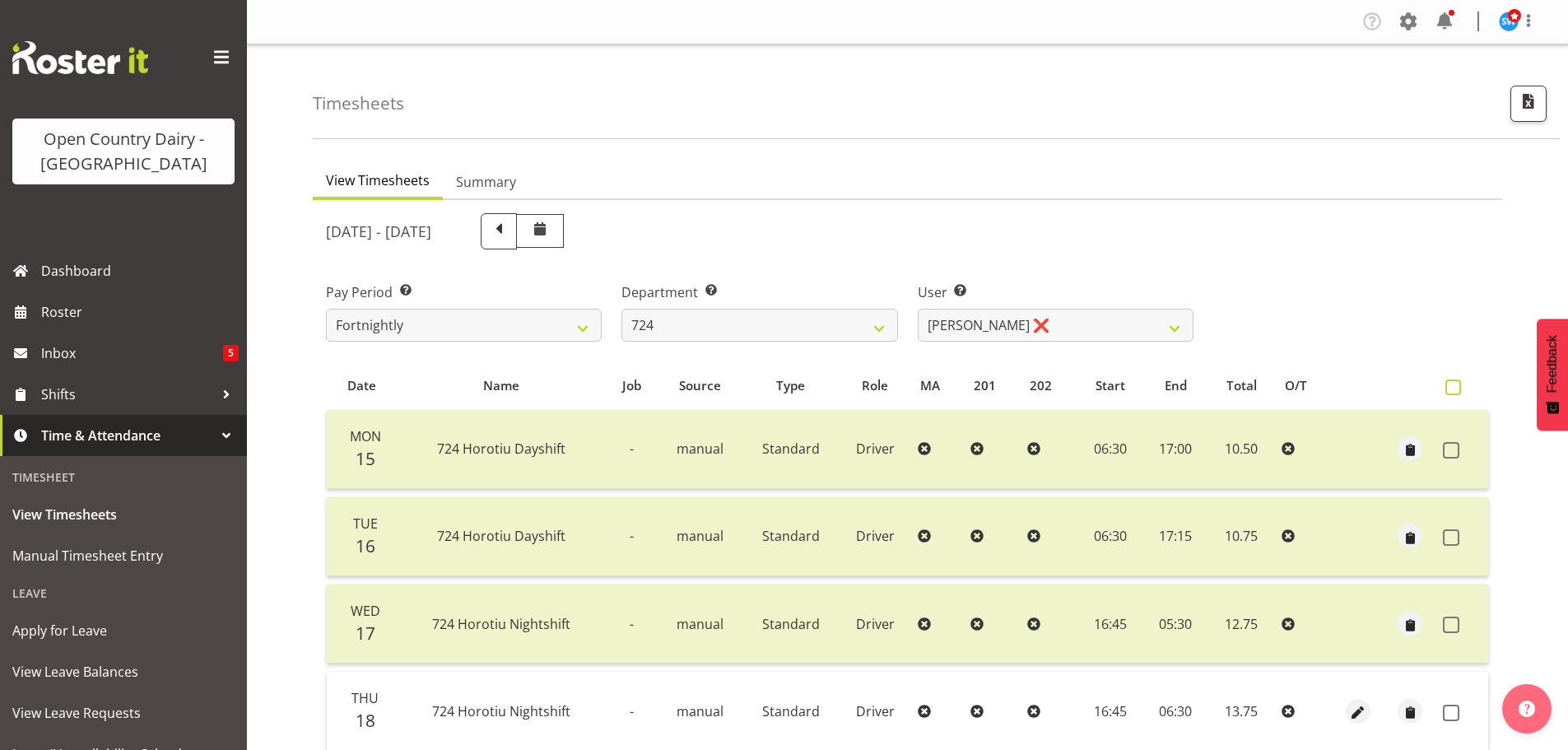
click at [1457, 387] on span at bounding box center [1453, 386] width 15 height 15
click at [1457, 387] on input "checkbox" at bounding box center [1451, 387] width 11 height 11
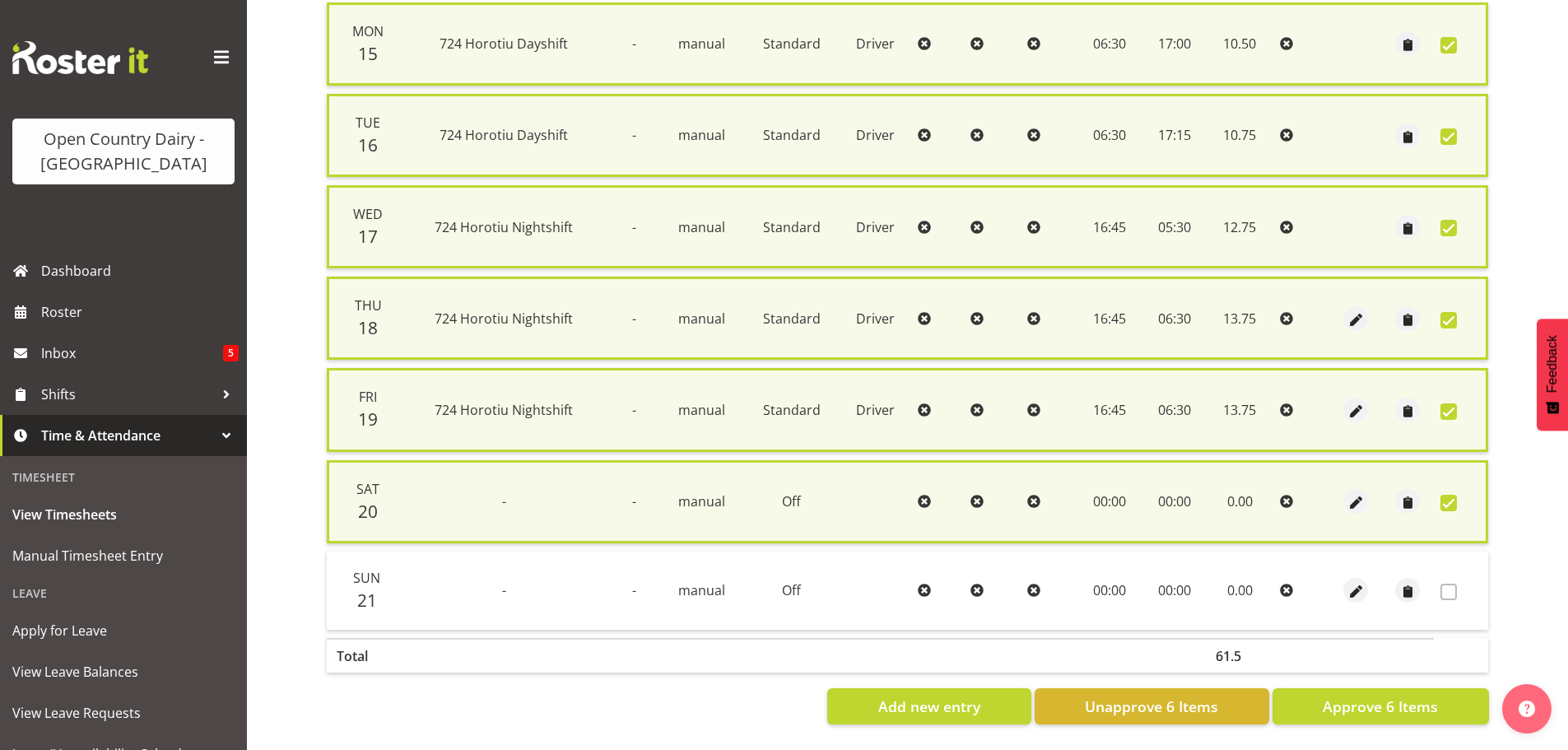
scroll to position [419, 0]
click at [1365, 695] on span "Approve 6 Items" at bounding box center [1380, 706] width 115 height 22
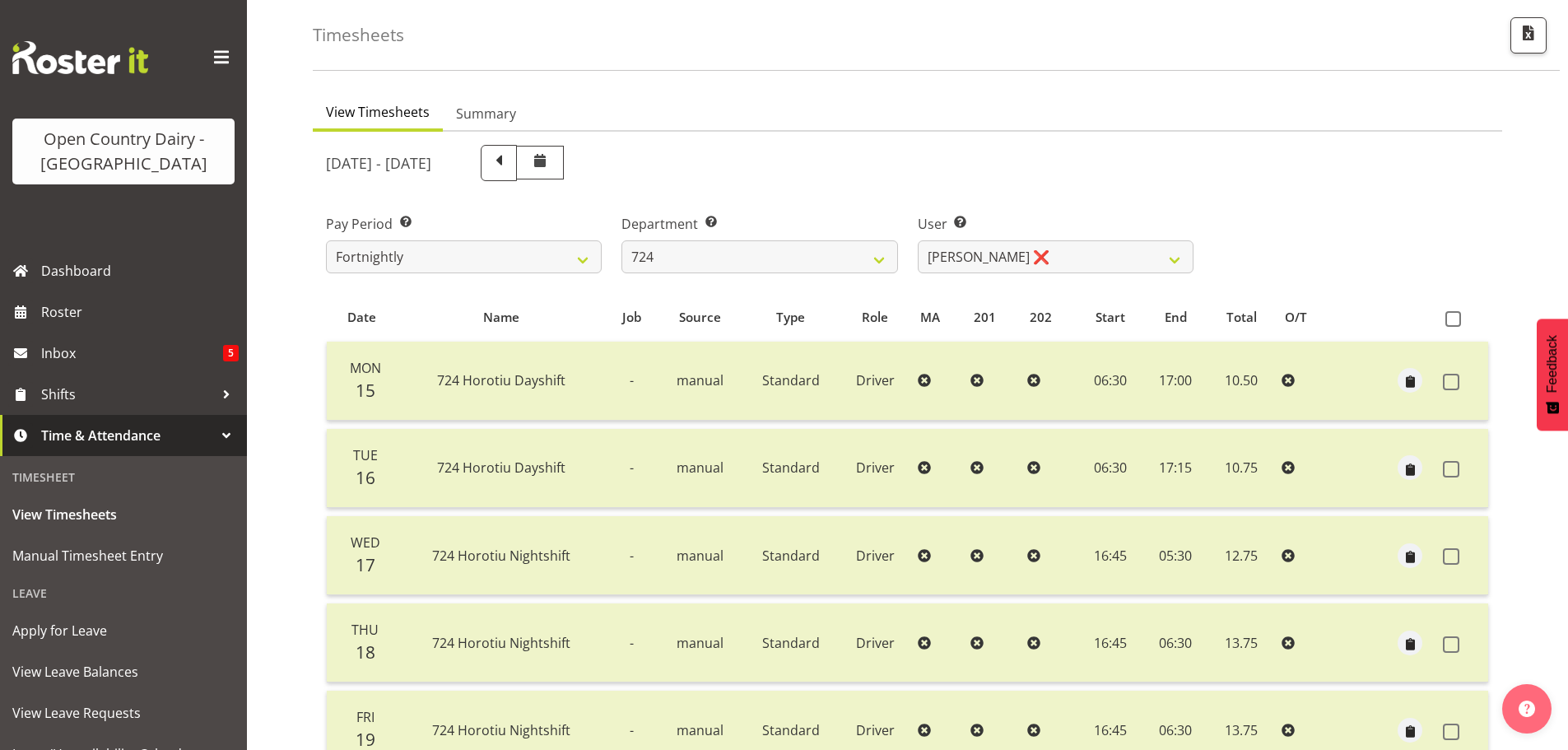
scroll to position [0, 0]
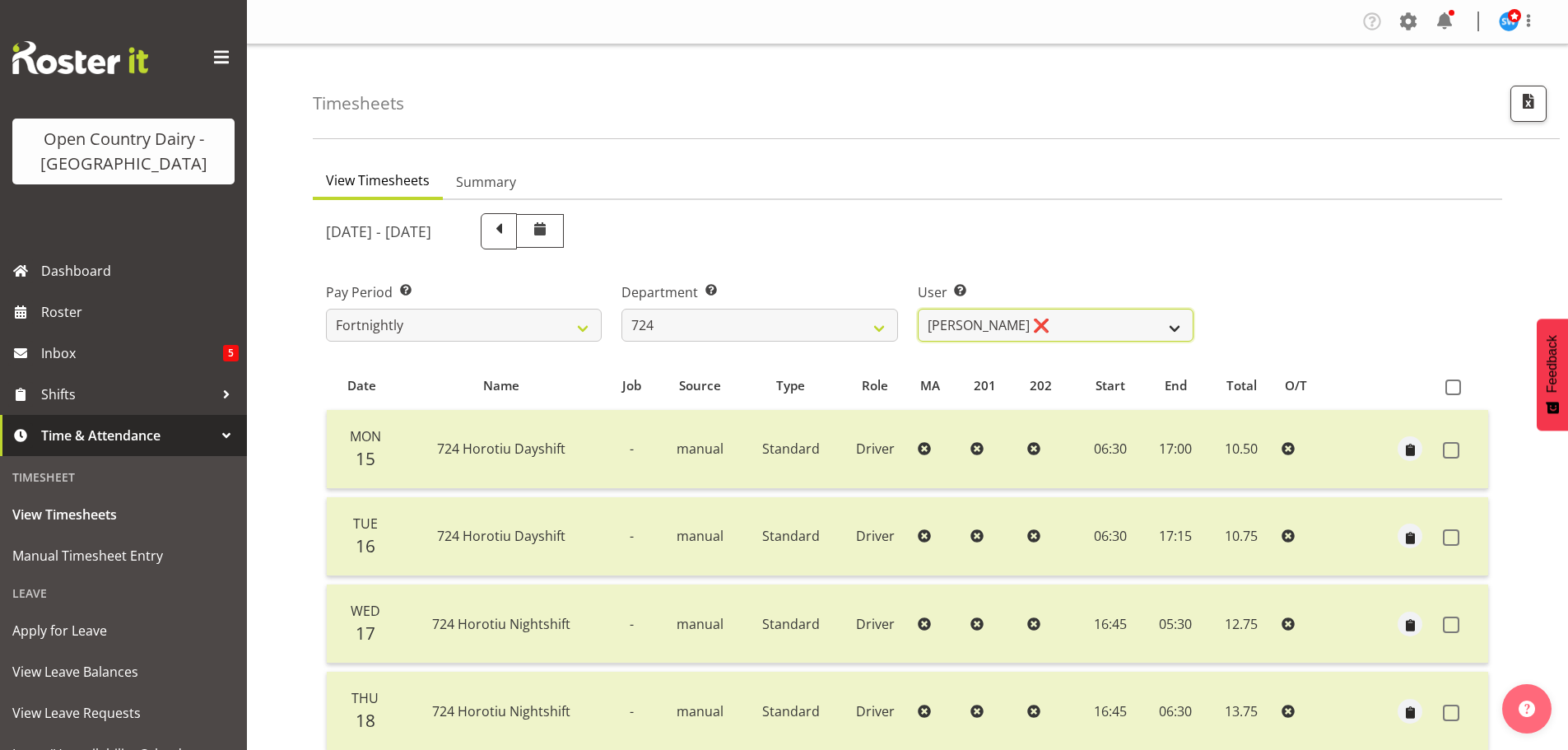
click at [1173, 329] on select "[PERSON_NAME] ❌ [PERSON_NAME] ❌ [PERSON_NAME] ❌" at bounding box center [1056, 325] width 276 height 33
click at [918, 309] on select "[PERSON_NAME] ❌ [PERSON_NAME] ❌ [PERSON_NAME] ❌" at bounding box center [1056, 325] width 276 height 33
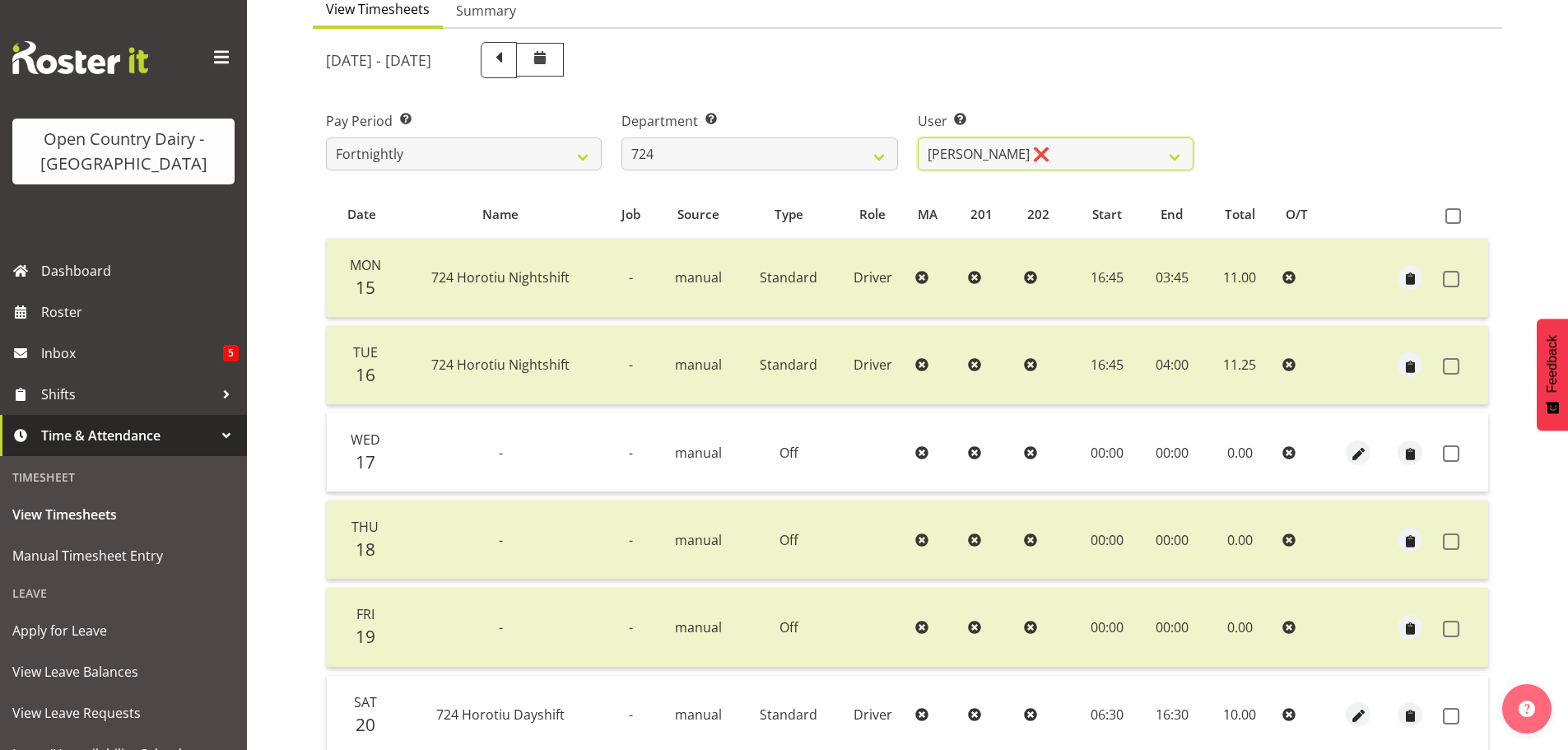
scroll to position [164, 0]
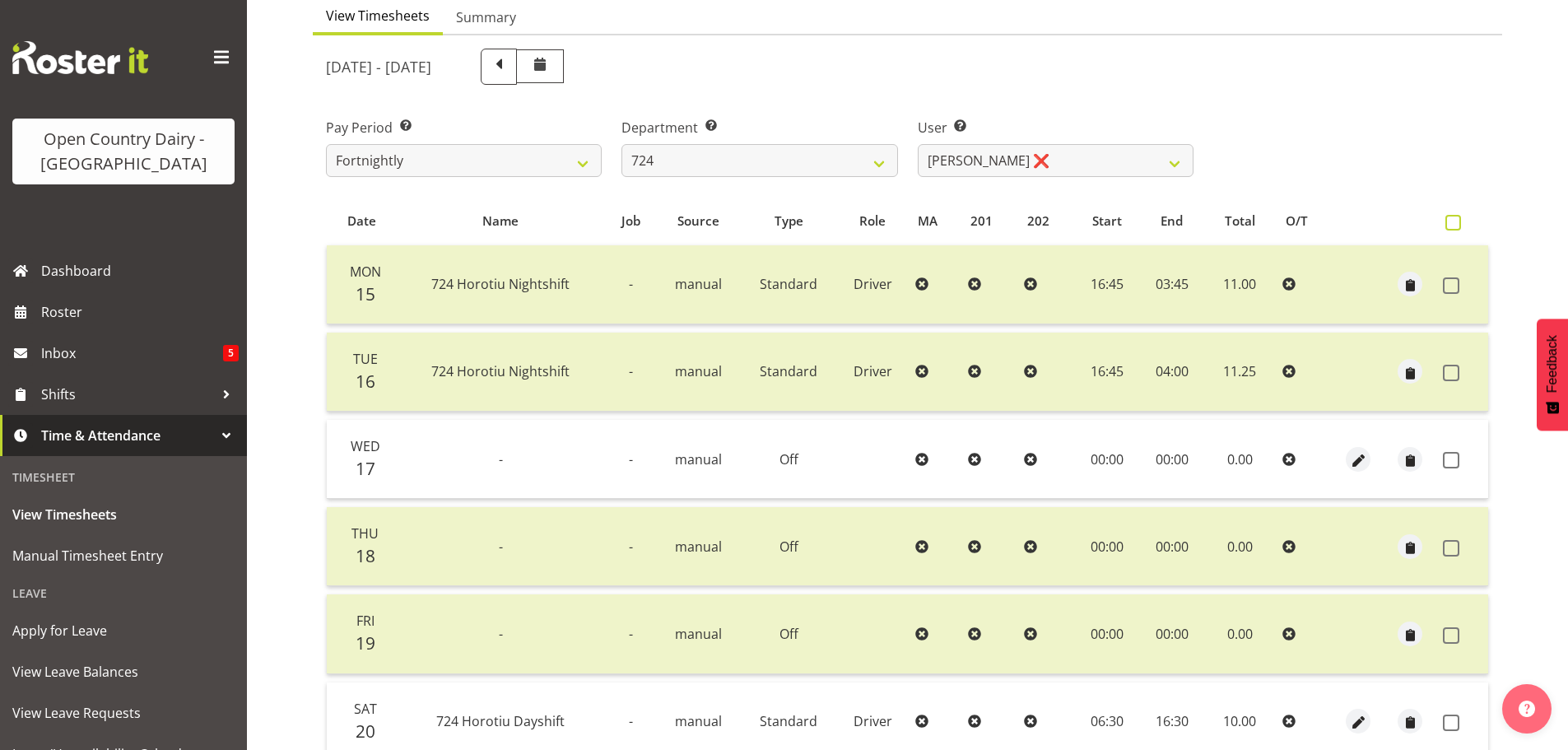
click at [1448, 215] on span at bounding box center [1453, 222] width 15 height 15
click at [1448, 217] on input "checkbox" at bounding box center [1451, 223] width 11 height 11
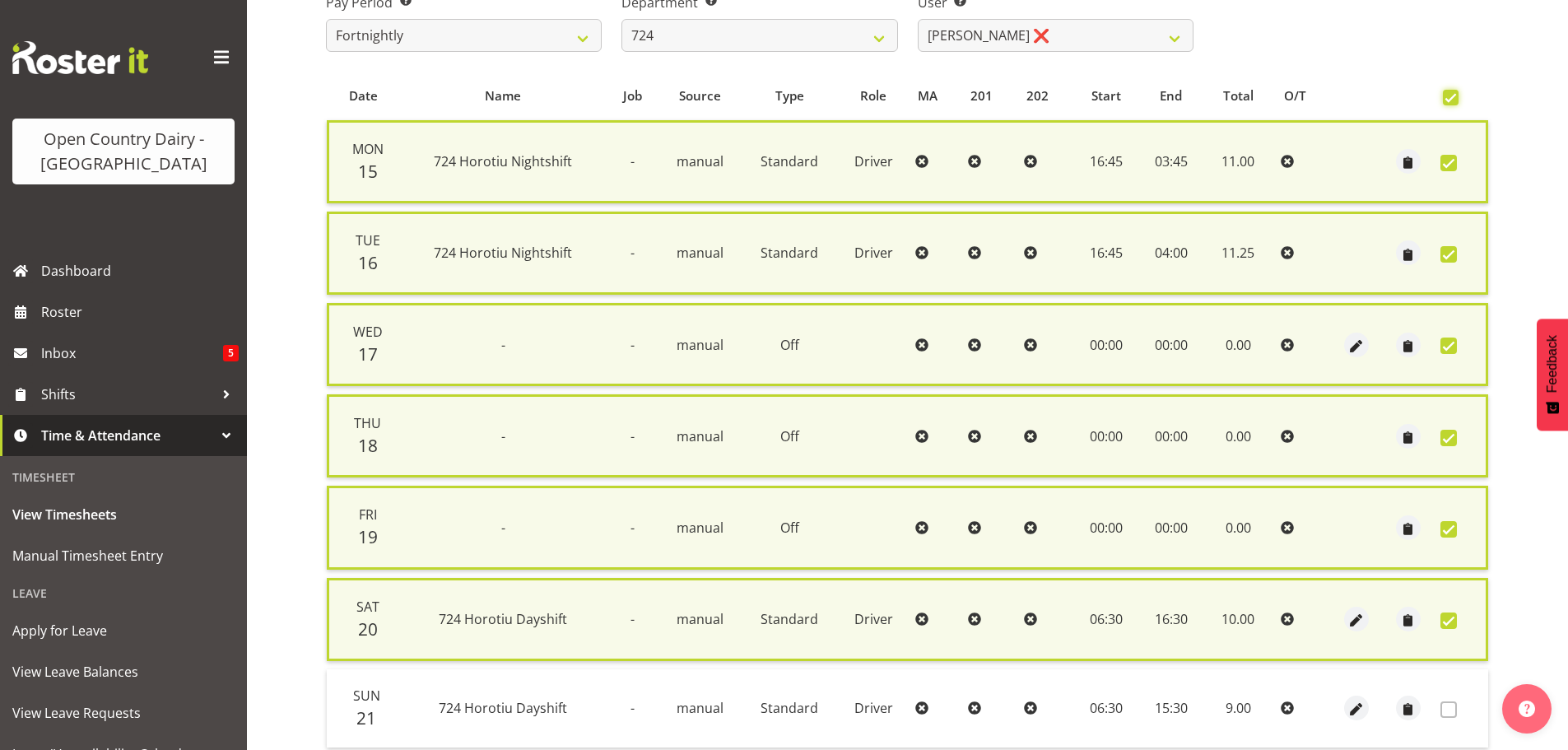
scroll to position [419, 0]
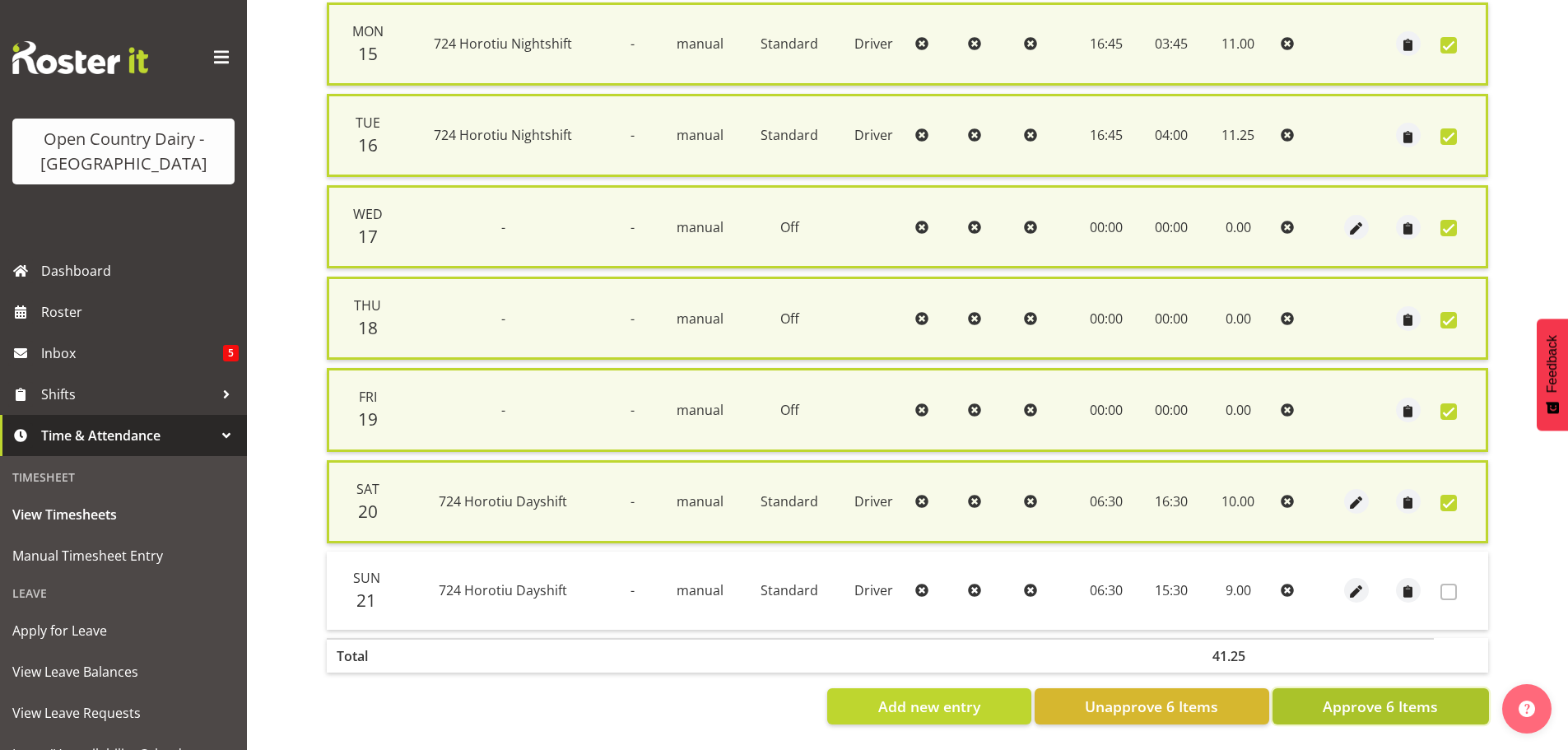
click at [1372, 695] on span "Approve 6 Items" at bounding box center [1380, 706] width 115 height 22
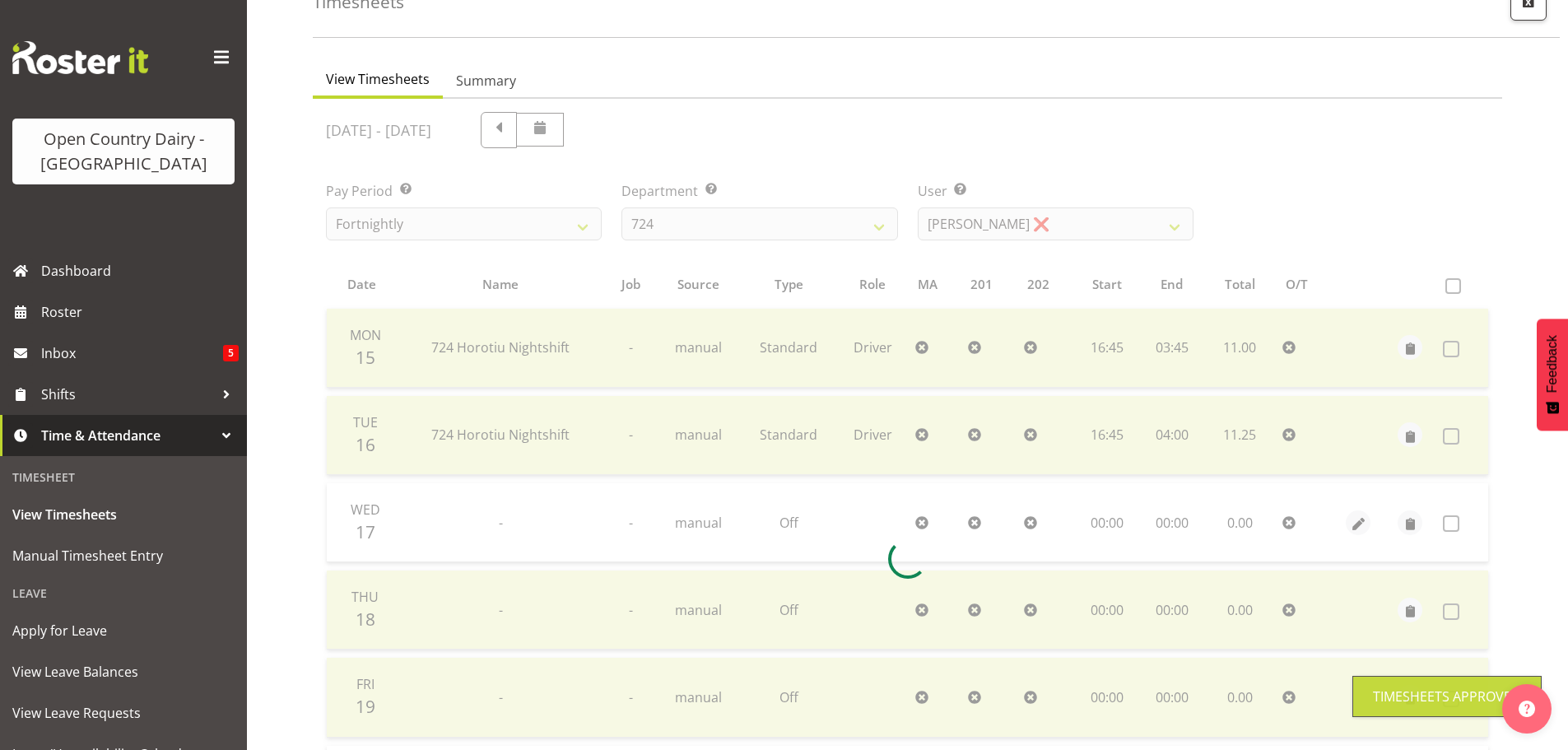
scroll to position [66, 0]
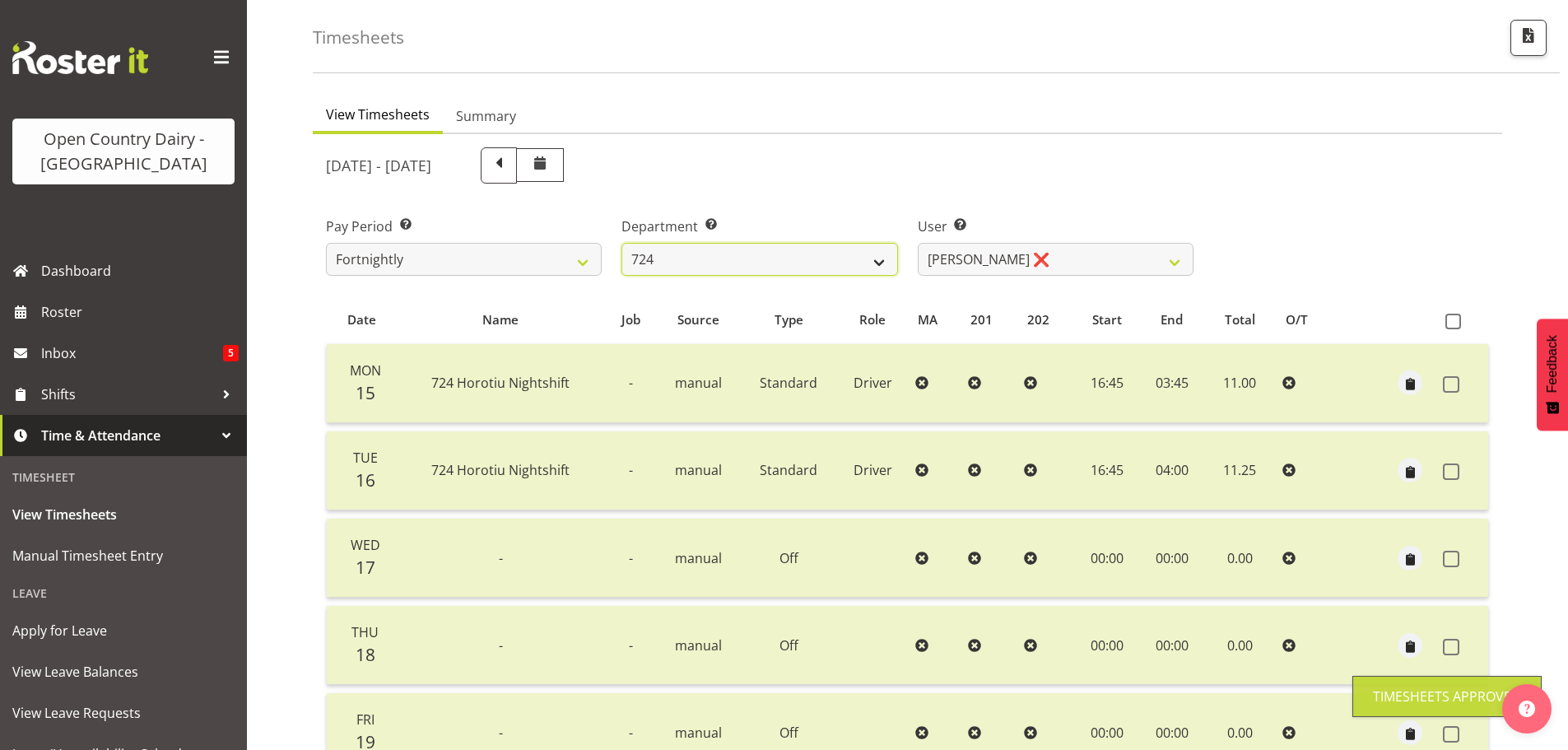
click at [879, 261] on select "701 702 703 704 705 706 707 708 709 710 711 712 713 714 715 716 717 718 719 720" at bounding box center [759, 259] width 276 height 33
click at [1302, 230] on div "Pay Period Select which pay period you would like to view. Fortnightly Departme…" at bounding box center [908, 239] width 1183 height 93
click at [873, 260] on select "701 702 703 704 705 706 707 708 709 710 711 712 713 714 715 716 717 718 719 720" at bounding box center [759, 259] width 276 height 33
click at [622, 243] on select "701 702 703 704 705 706 707 708 709 710 711 712 713 714 715 716 717 718 719 720" at bounding box center [759, 259] width 276 height 33
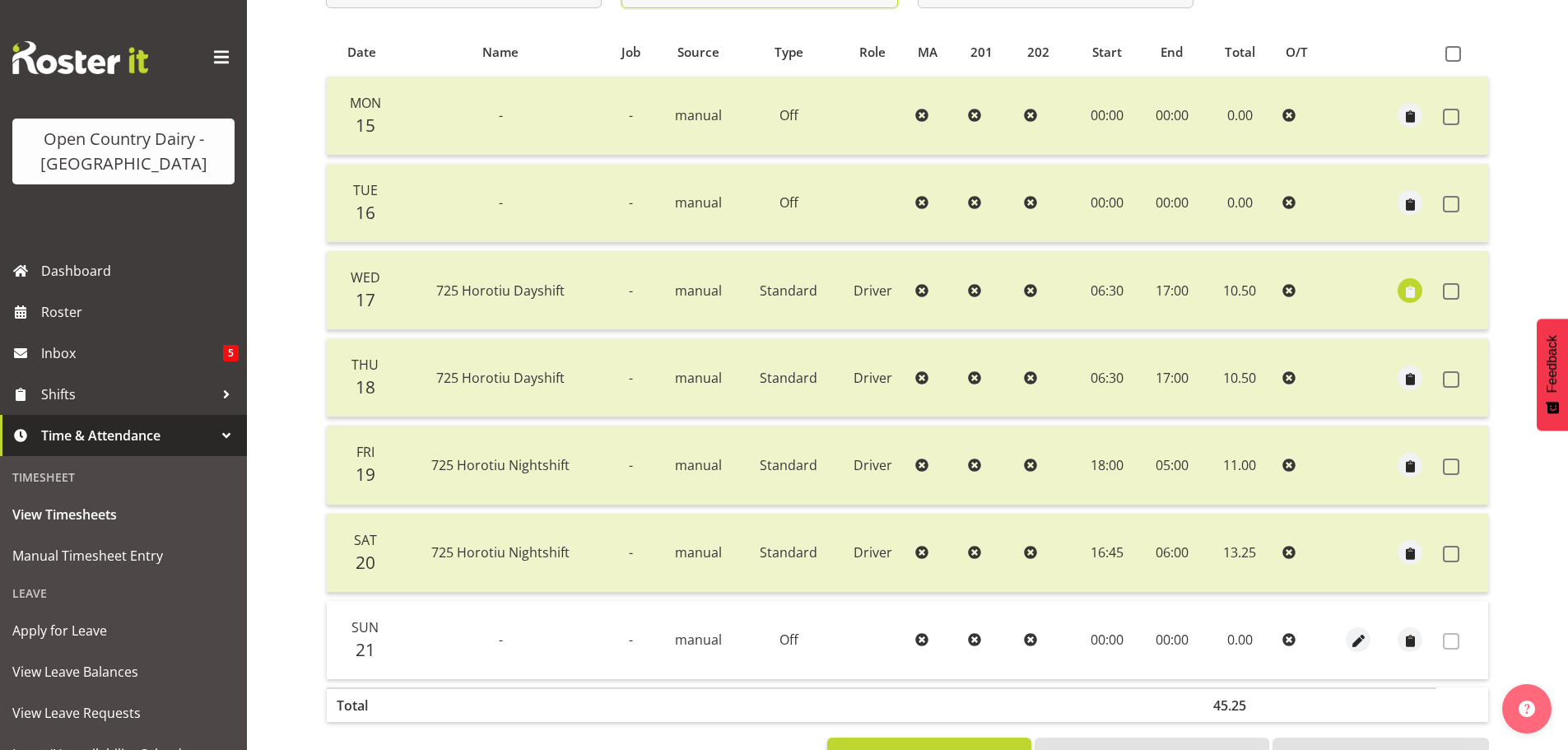
scroll to position [231, 0]
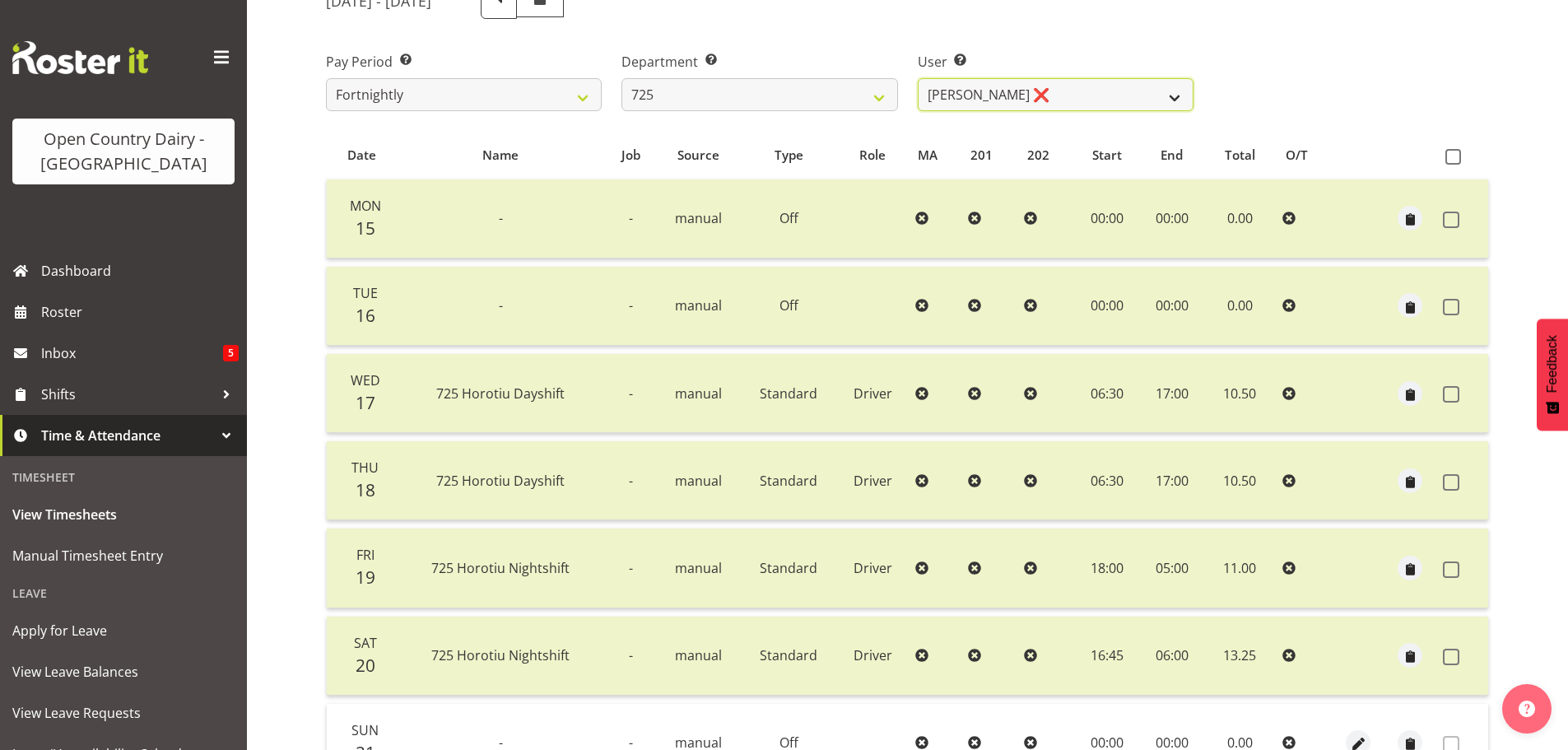
click at [1176, 93] on select "[PERSON_NAME] ❌ [PERSON_NAME] [PERSON_NAME] ❌ [PERSON_NAME] ❌ [PERSON_NAME] ❌" at bounding box center [1056, 94] width 276 height 33
click at [918, 78] on select "[PERSON_NAME] ❌ [PERSON_NAME] [PERSON_NAME] ❌ [PERSON_NAME] ❌ [PERSON_NAME] ❌" at bounding box center [1056, 94] width 276 height 33
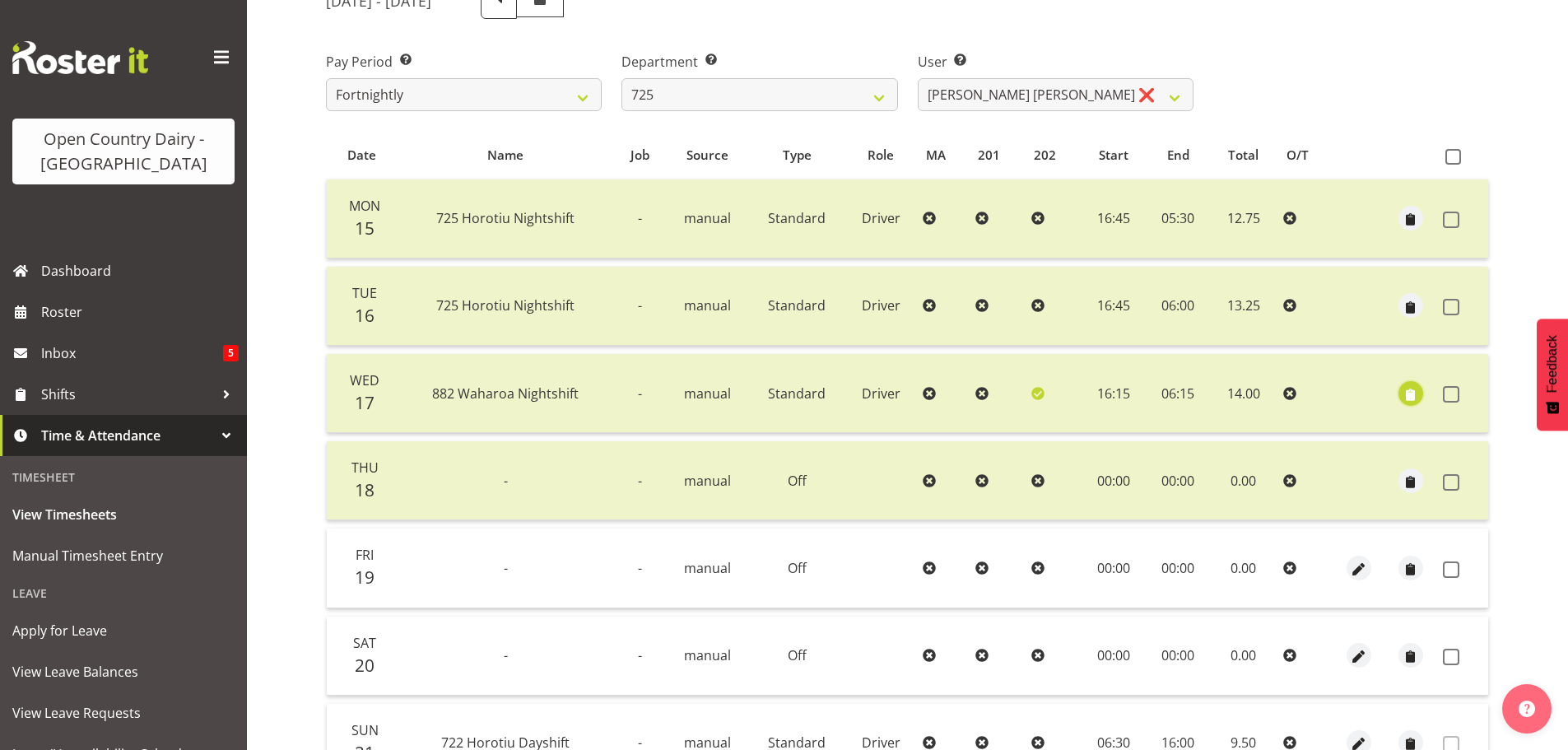
click at [1416, 390] on span "button" at bounding box center [1410, 394] width 19 height 19
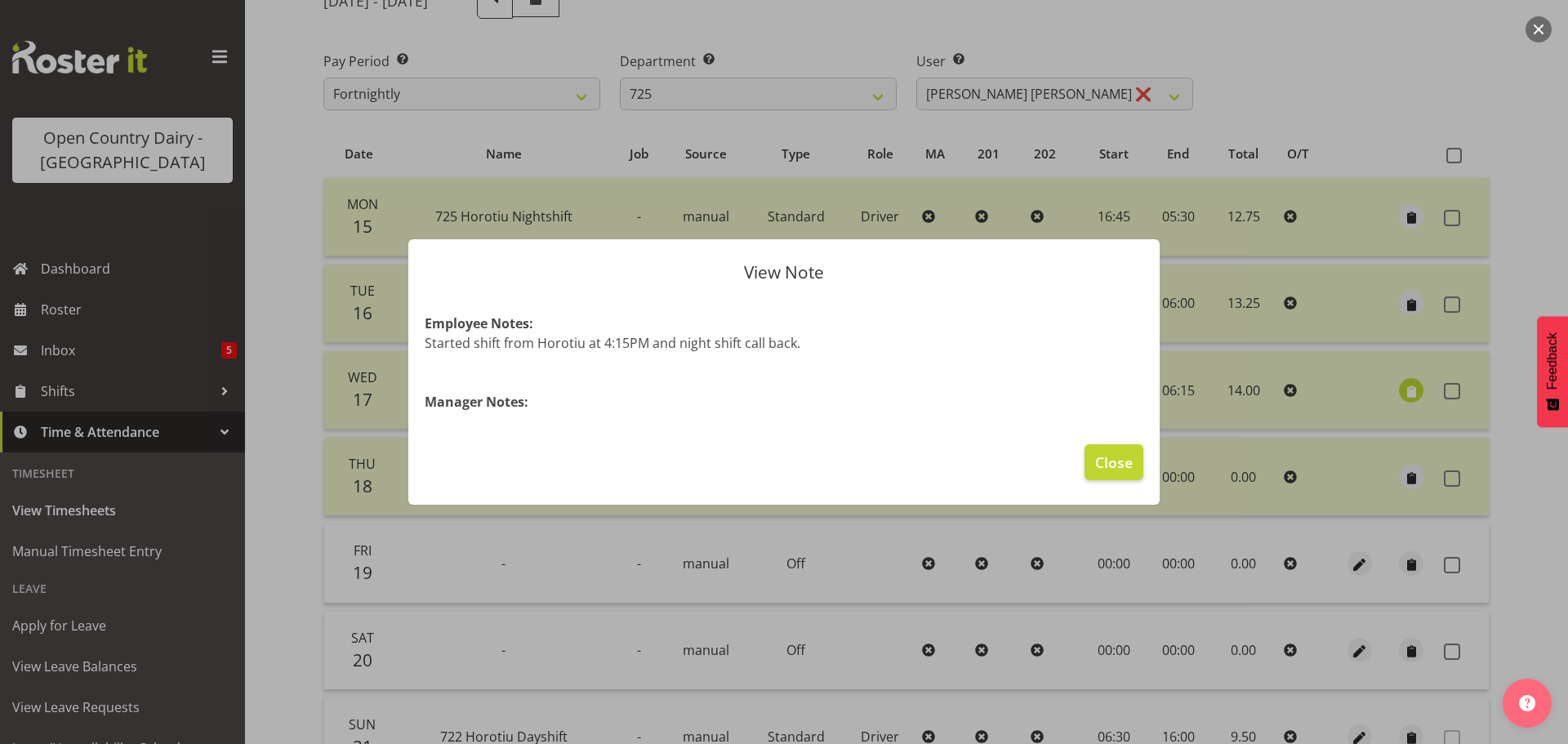
click at [1452, 153] on div at bounding box center [784, 372] width 1568 height 744
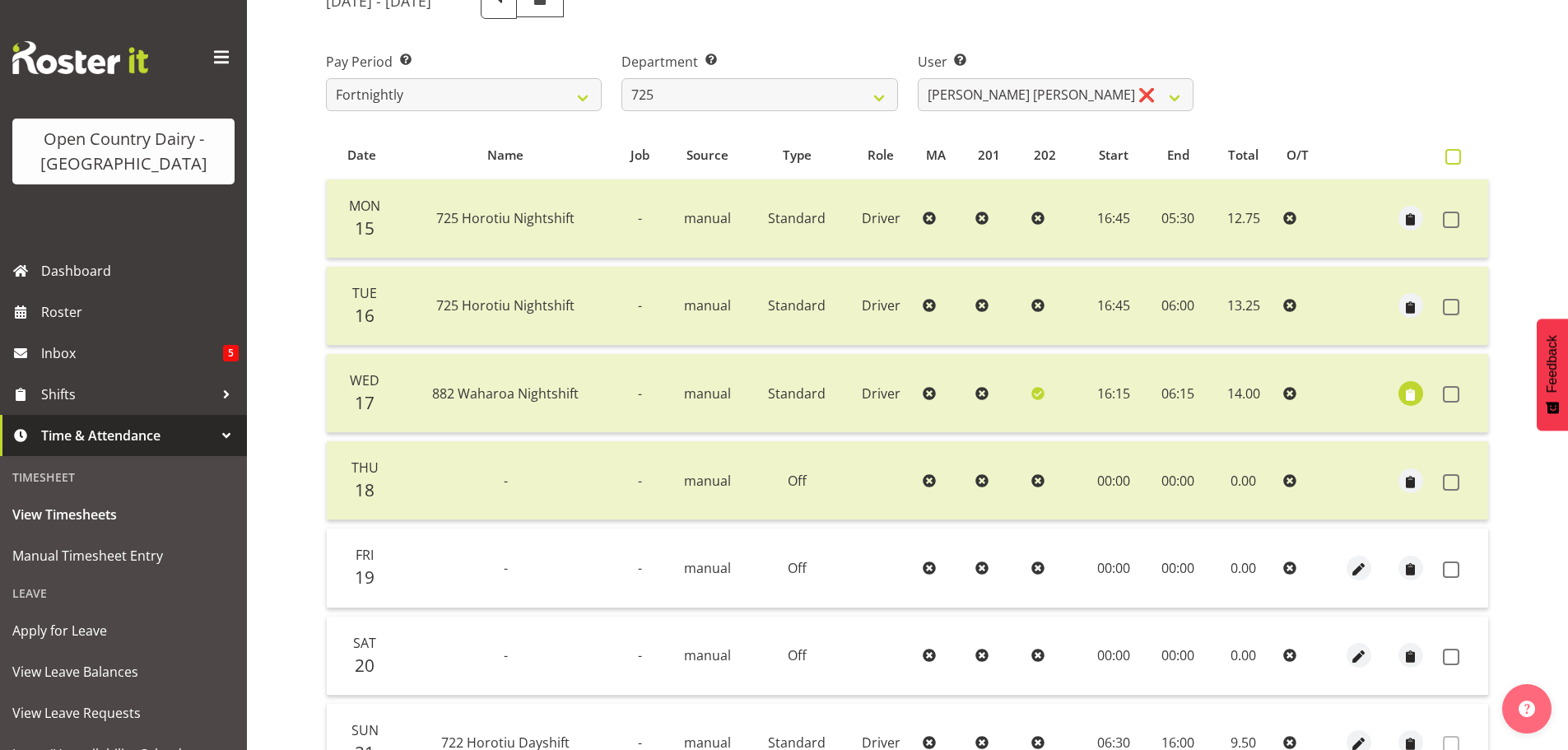
click at [1453, 159] on span at bounding box center [1453, 156] width 15 height 15
click at [1453, 159] on input "checkbox" at bounding box center [1451, 157] width 11 height 11
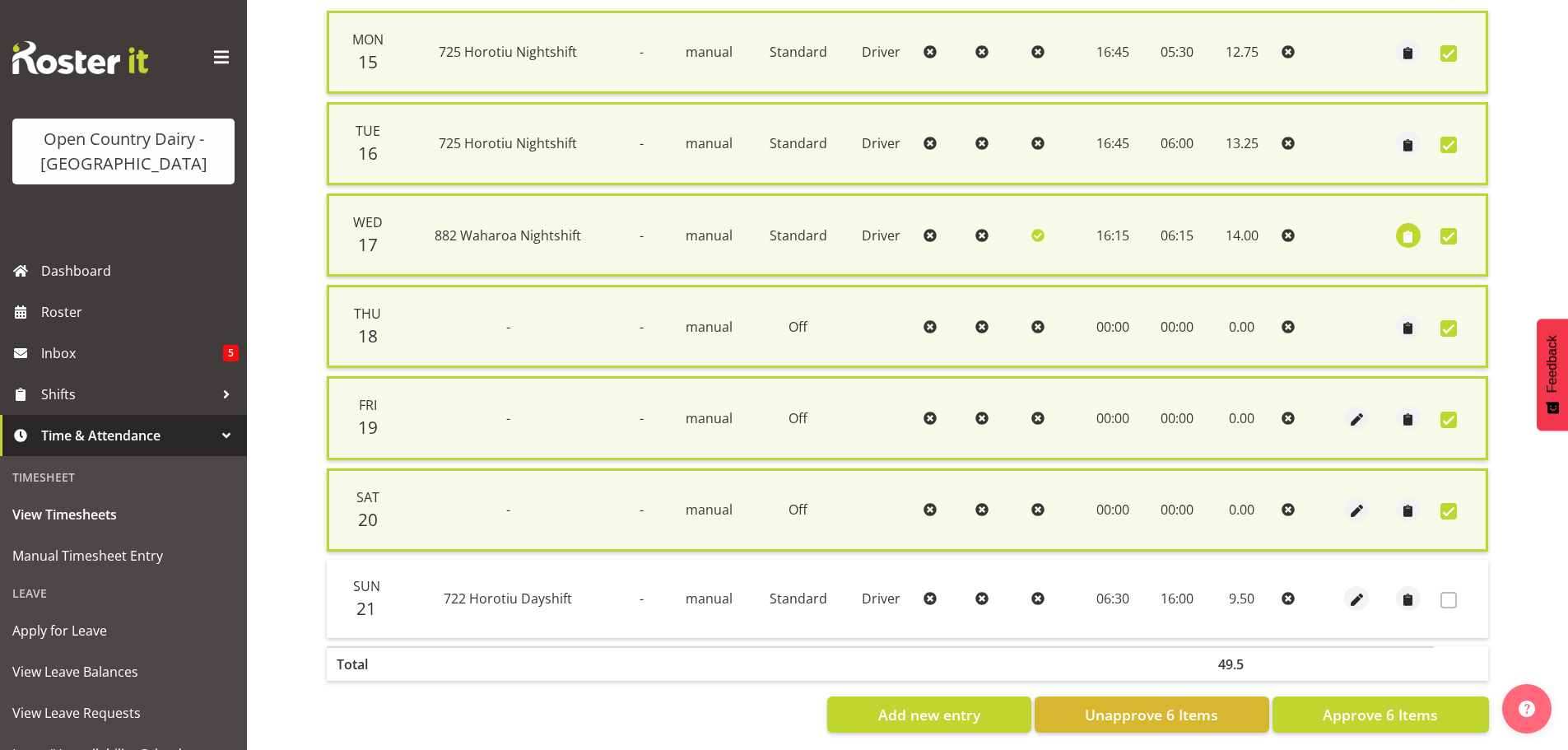
scroll to position [419, 0]
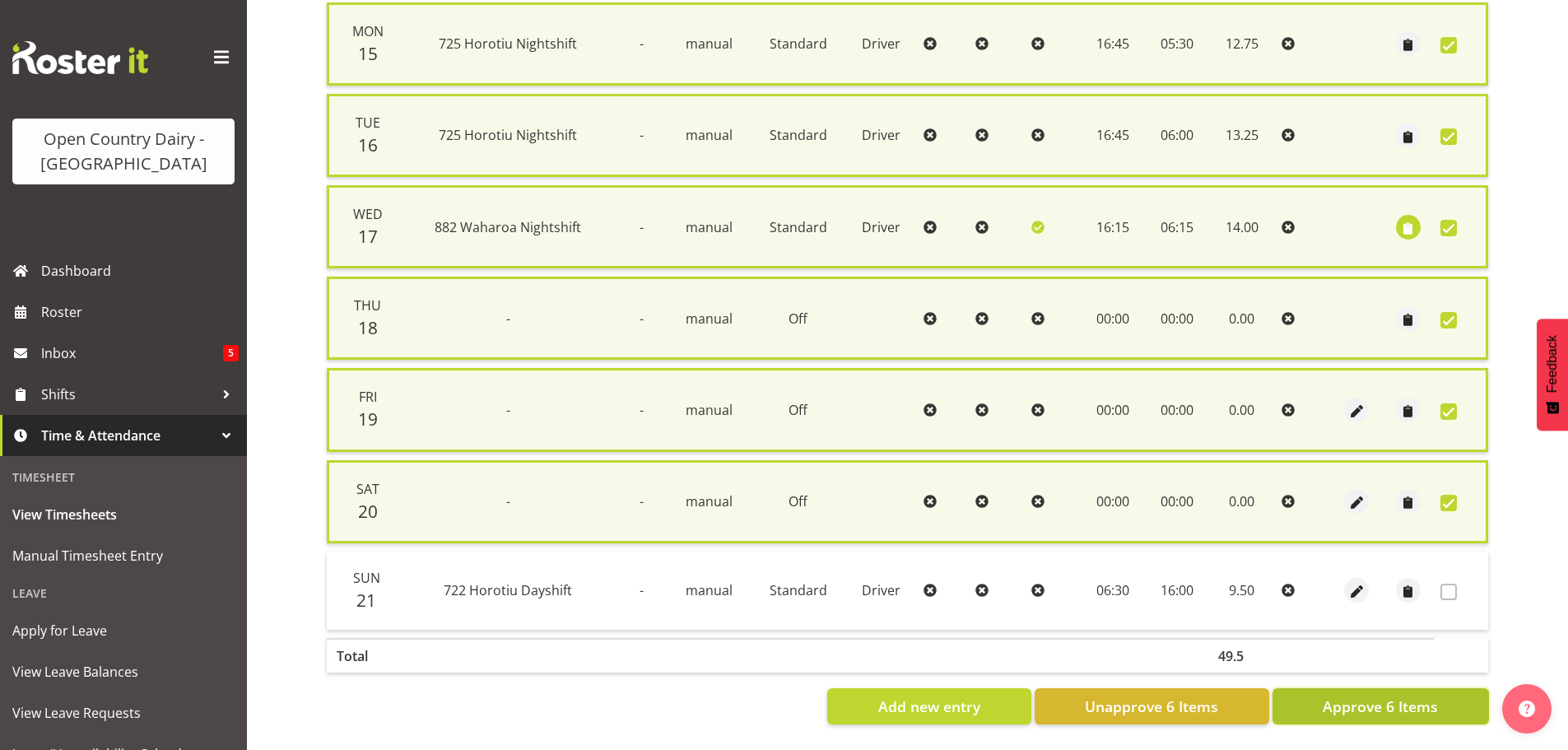
click at [1397, 695] on span "Approve 6 Items" at bounding box center [1380, 706] width 115 height 22
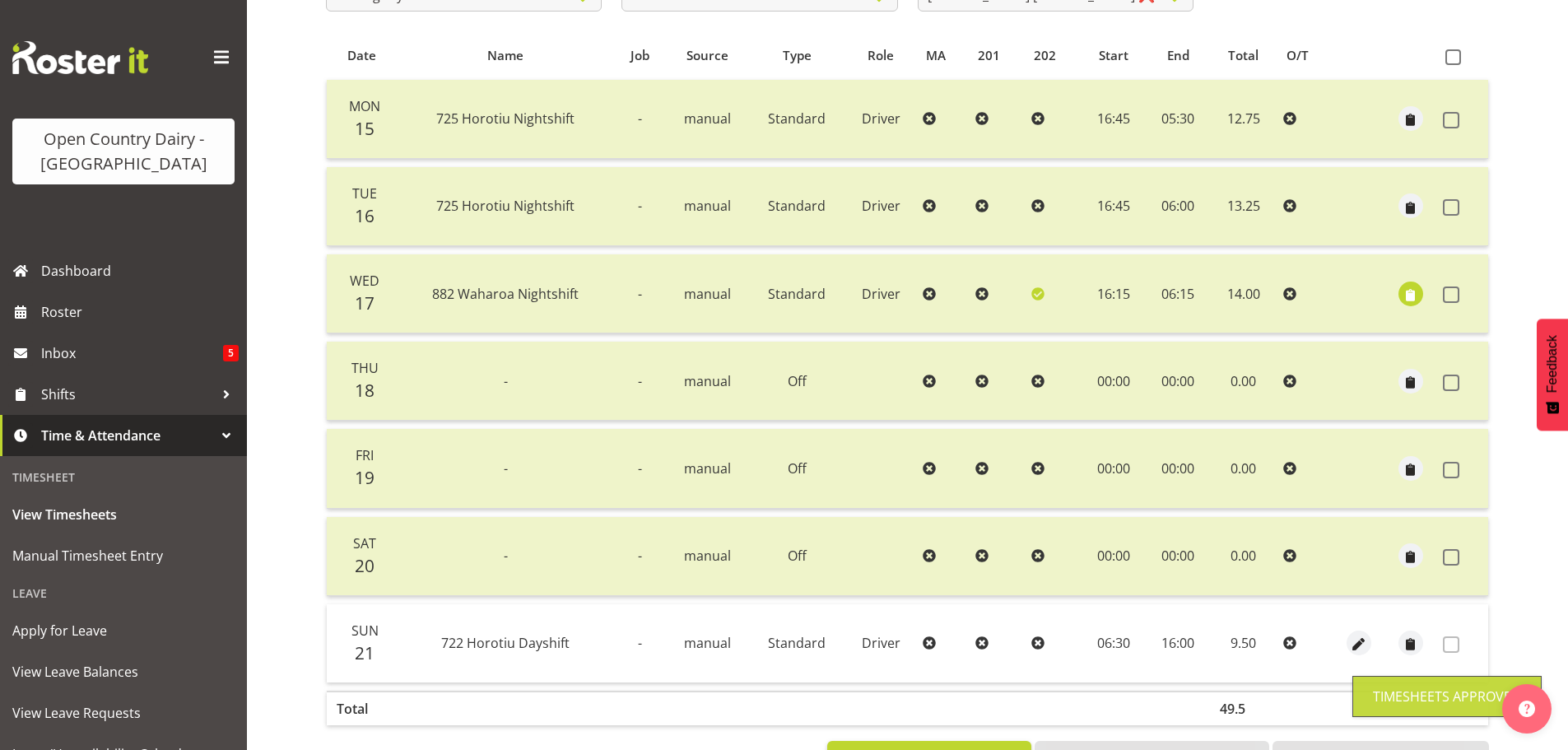
scroll to position [231, 0]
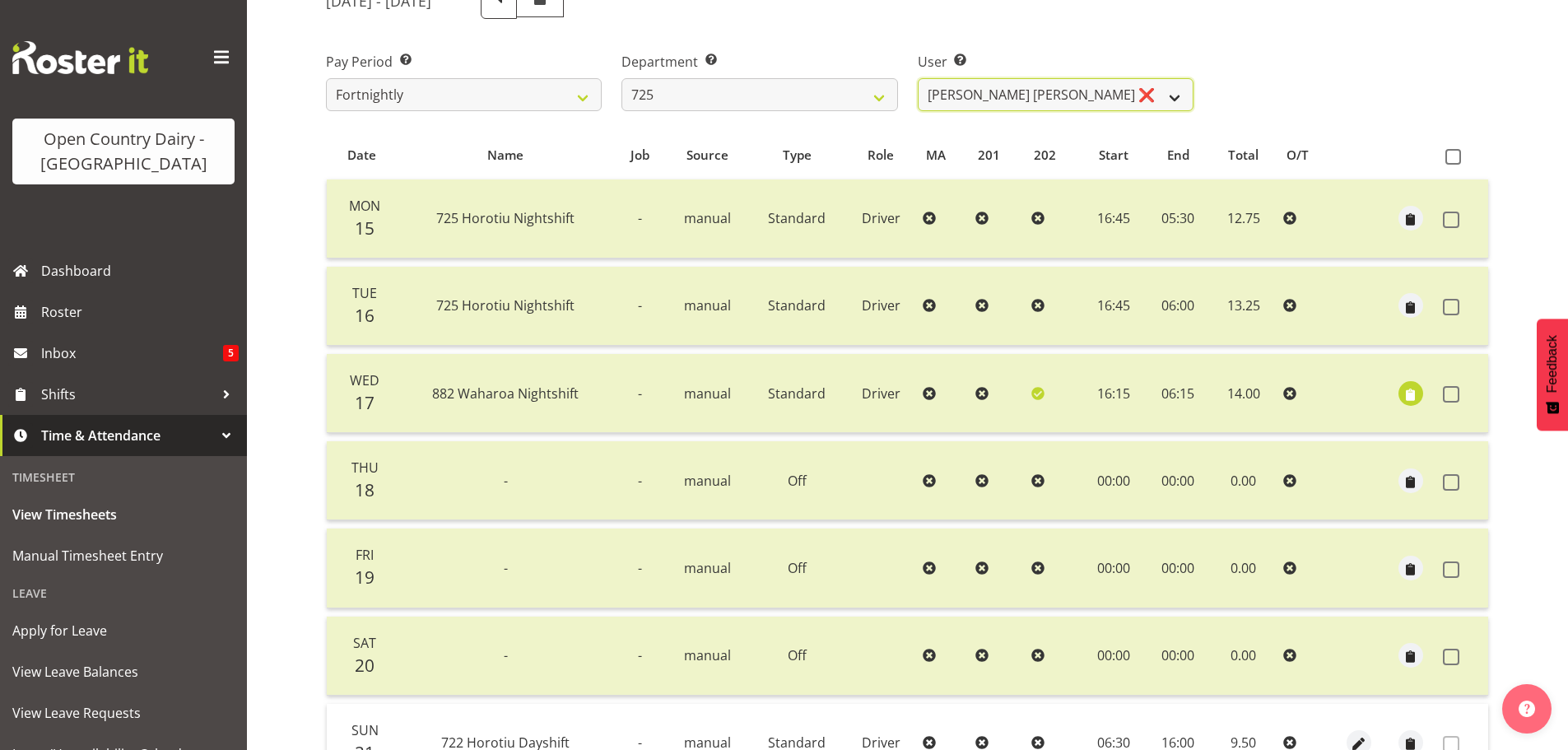
click at [1171, 96] on select "[PERSON_NAME] ❌ [PERSON_NAME] [PERSON_NAME] ❌ [PERSON_NAME] ❌ [PERSON_NAME] ❌" at bounding box center [1056, 94] width 276 height 33
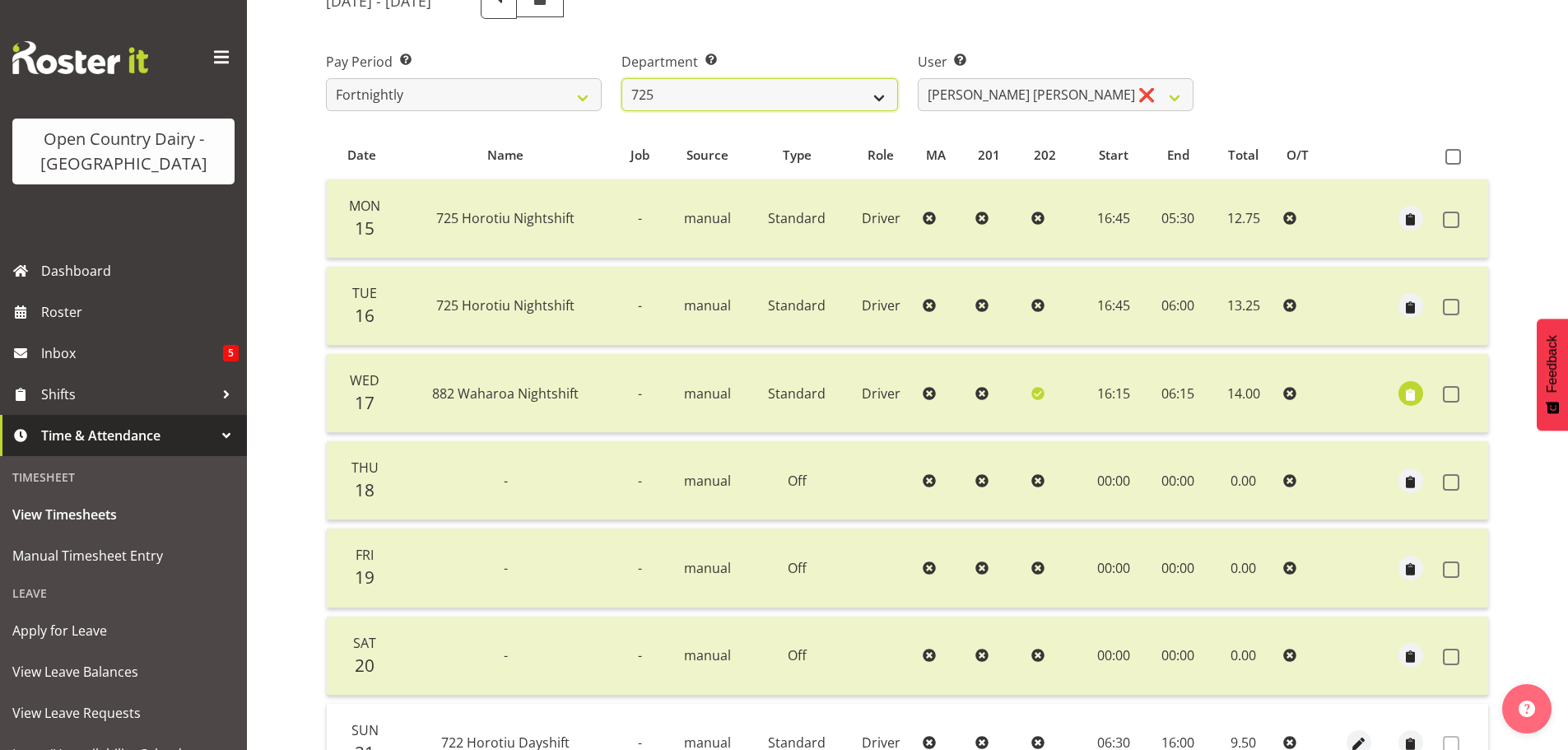
click at [881, 99] on select "701 702 703 704 705 706 707 708 709 710 711 712 713 714 715 716 717 718 719 720" at bounding box center [759, 94] width 276 height 33
click at [622, 78] on select "701 702 703 704 705 706 707 708 709 710 711 712 713 714 715 716 717 718 719 720" at bounding box center [759, 94] width 276 height 33
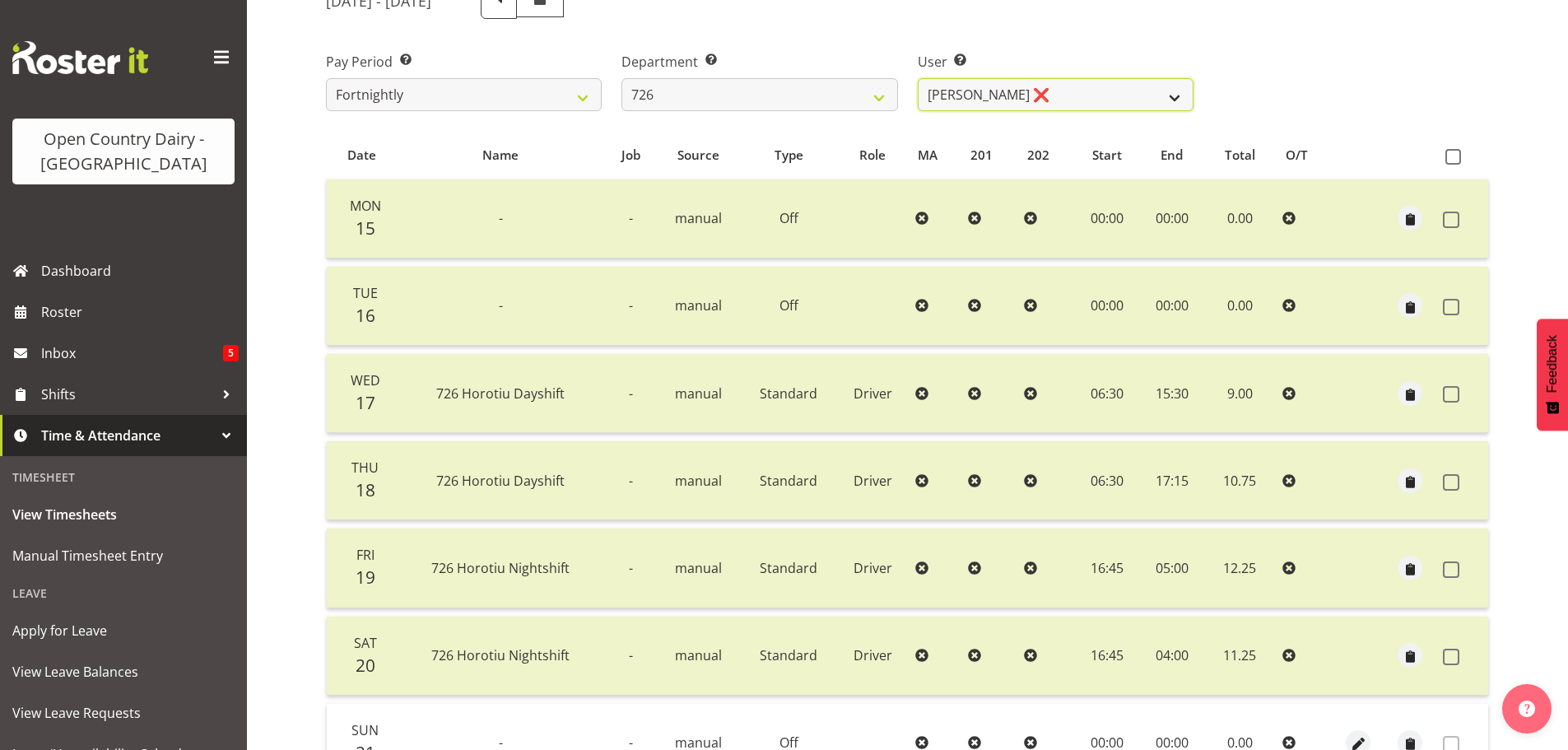
click at [1177, 97] on select "[PERSON_NAME] ❌ [PERSON_NAME] ❌ [PERSON_NAME] ❌ [PERSON_NAME] ❌" at bounding box center [1056, 94] width 276 height 33
click at [918, 78] on select "[PERSON_NAME] ❌ [PERSON_NAME] ❌ [PERSON_NAME] ❌ [PERSON_NAME] ❌" at bounding box center [1056, 94] width 276 height 33
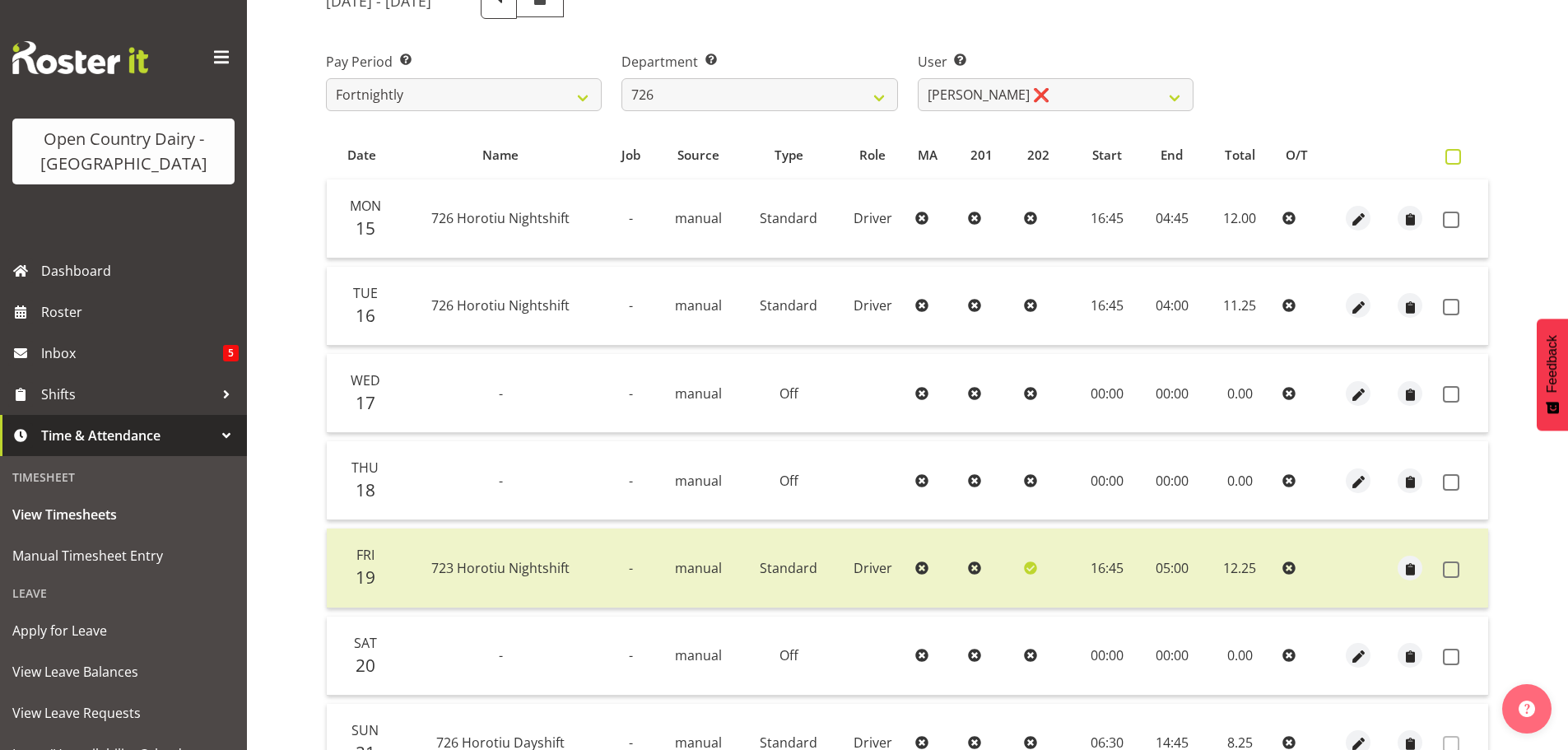
click at [1451, 158] on span at bounding box center [1453, 156] width 15 height 15
click at [1451, 158] on input "checkbox" at bounding box center [1451, 157] width 11 height 11
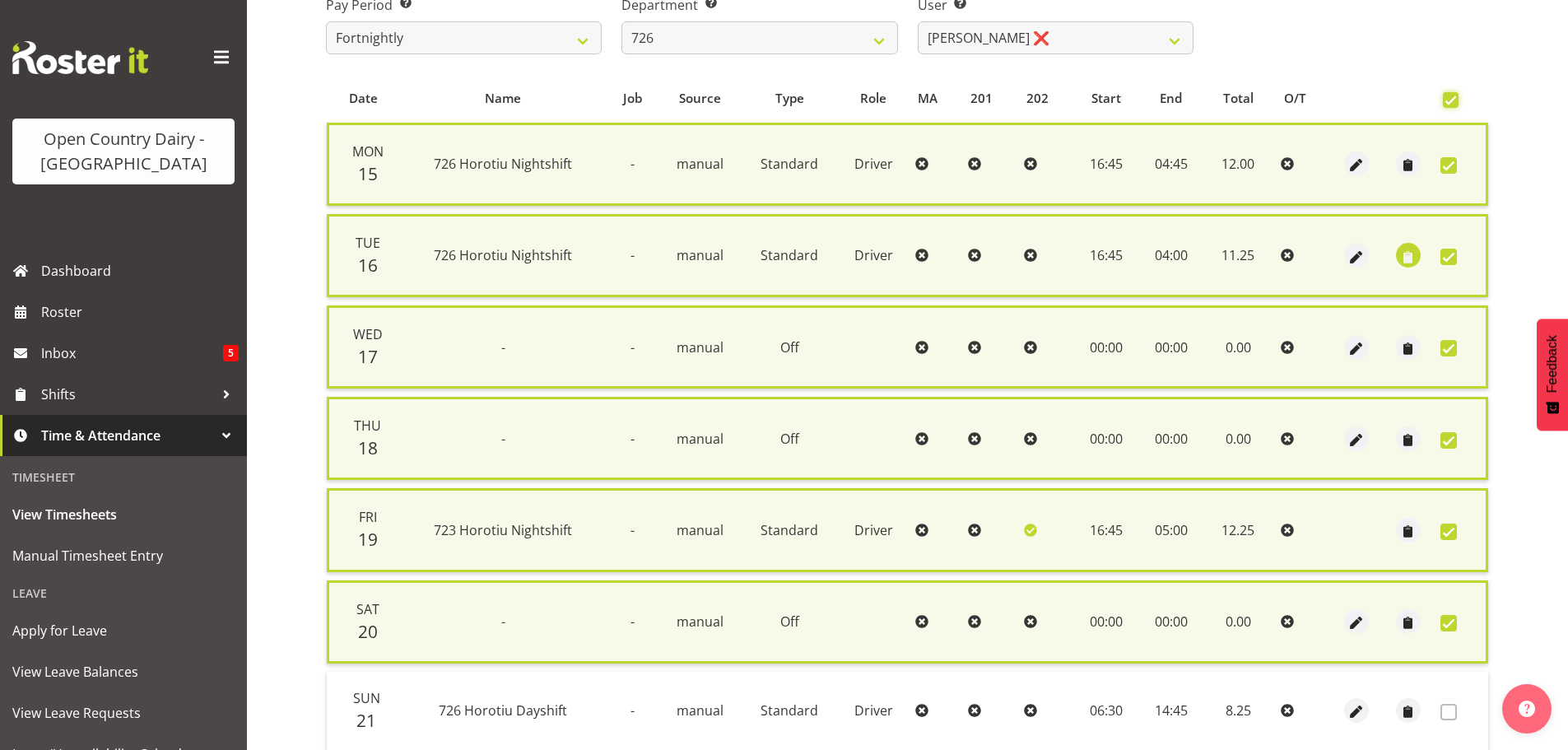
scroll to position [395, 0]
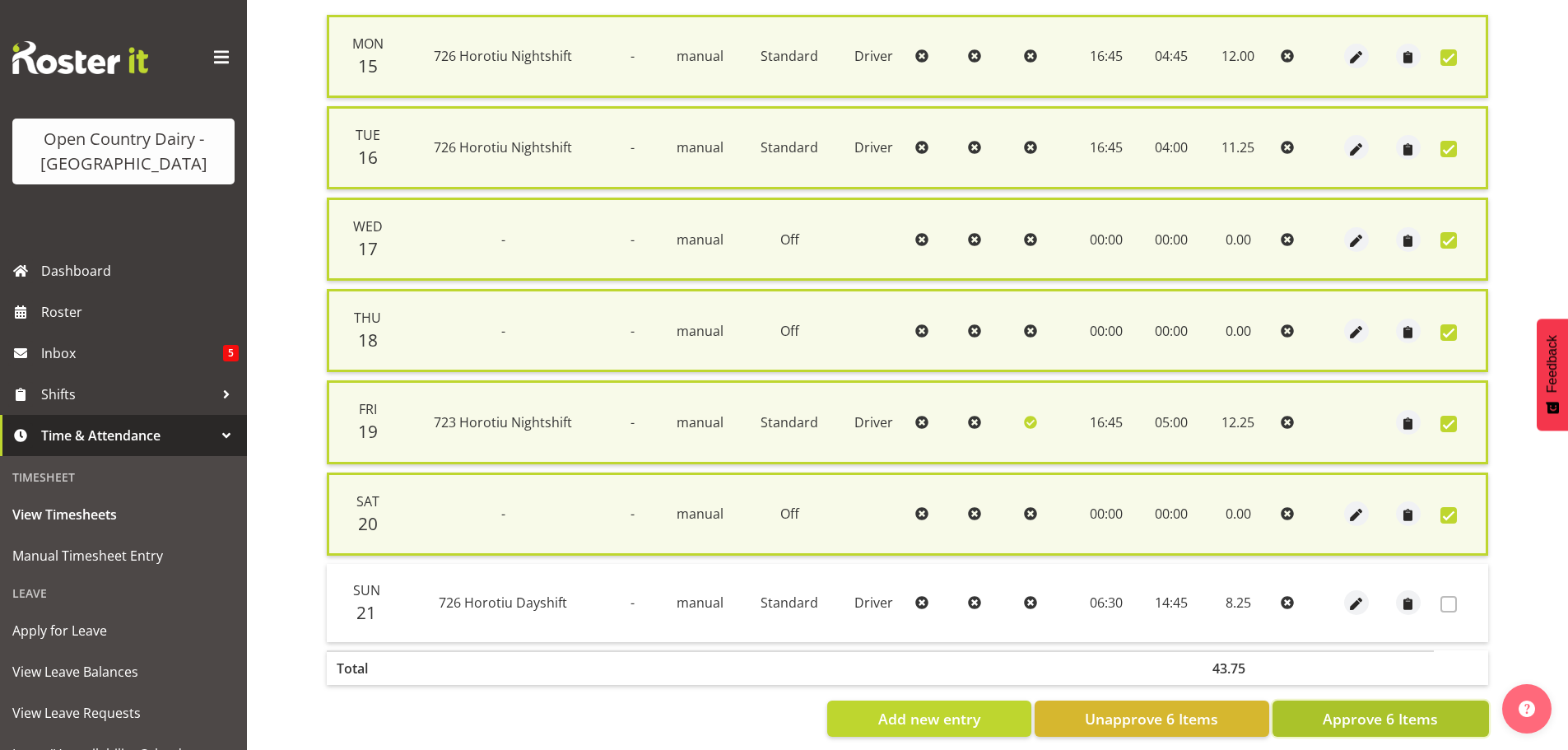
click at [1384, 723] on span "Approve 6 Items" at bounding box center [1380, 719] width 115 height 22
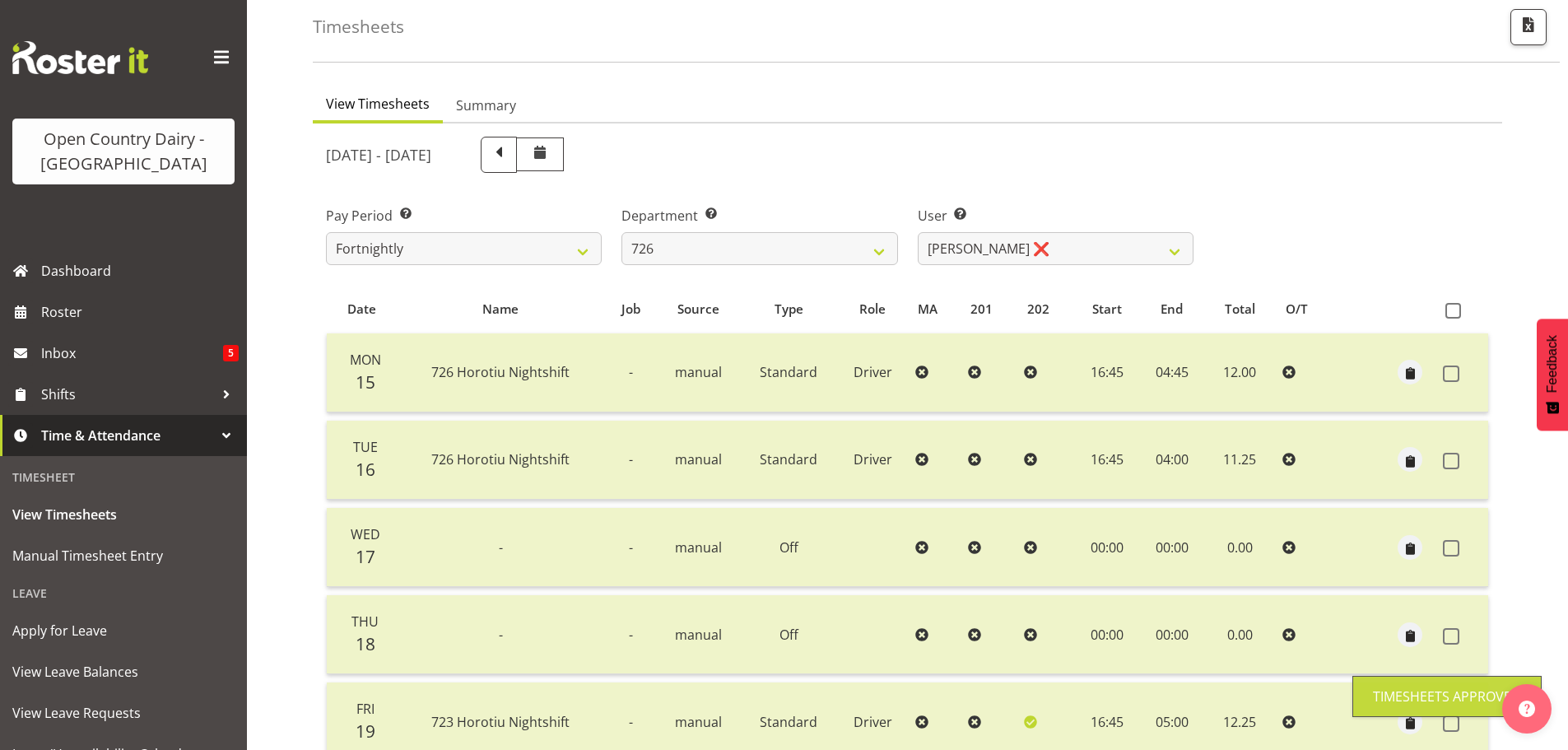
scroll to position [66, 0]
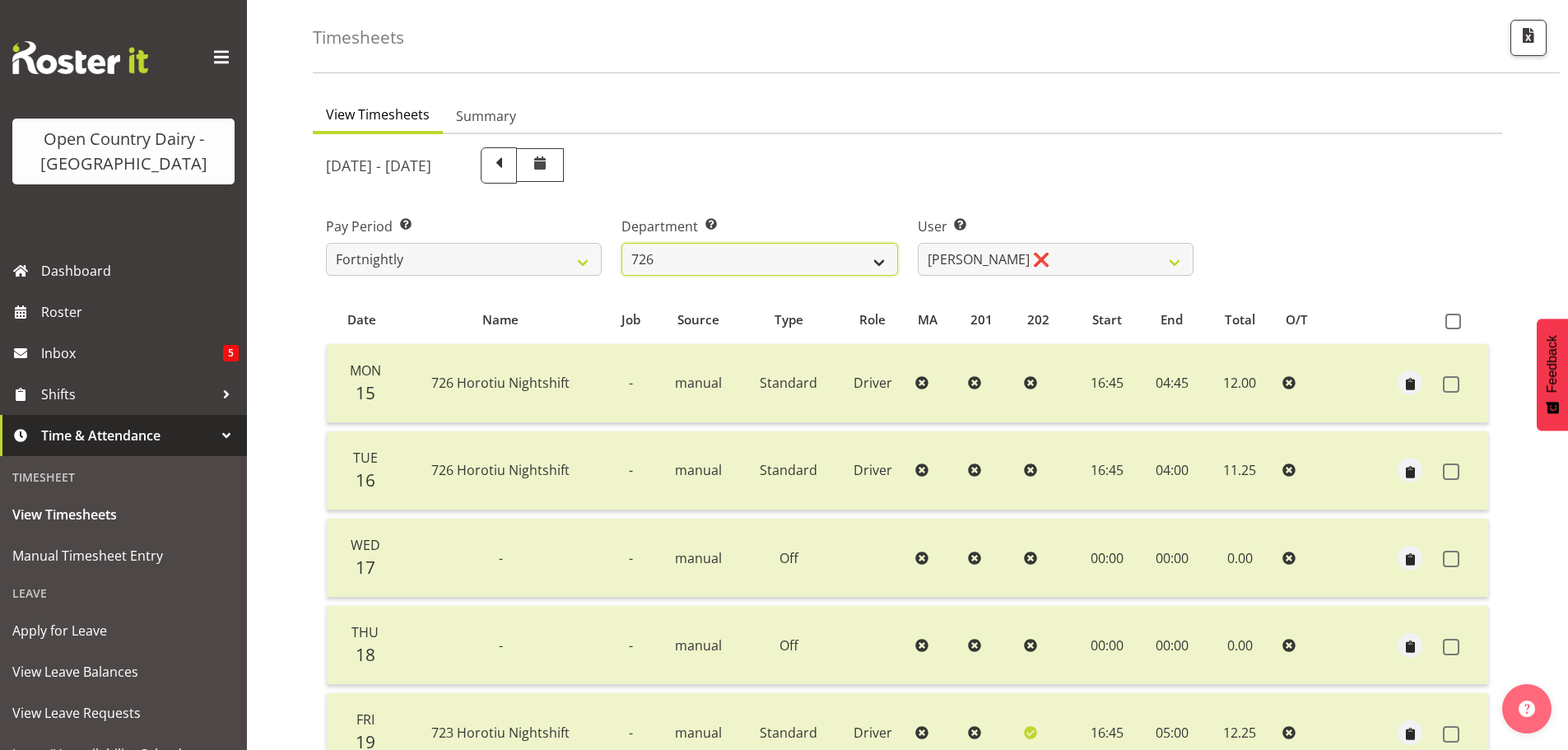
click at [879, 260] on select "701 702 703 704 705 706 707 708 709 710 711 712 713 714 715 716 717 718 719 720" at bounding box center [759, 259] width 276 height 33
click at [622, 243] on select "701 702 703 704 705 706 707 708 709 710 711 712 713 714 715 716 717 718 719 720" at bounding box center [759, 259] width 276 height 33
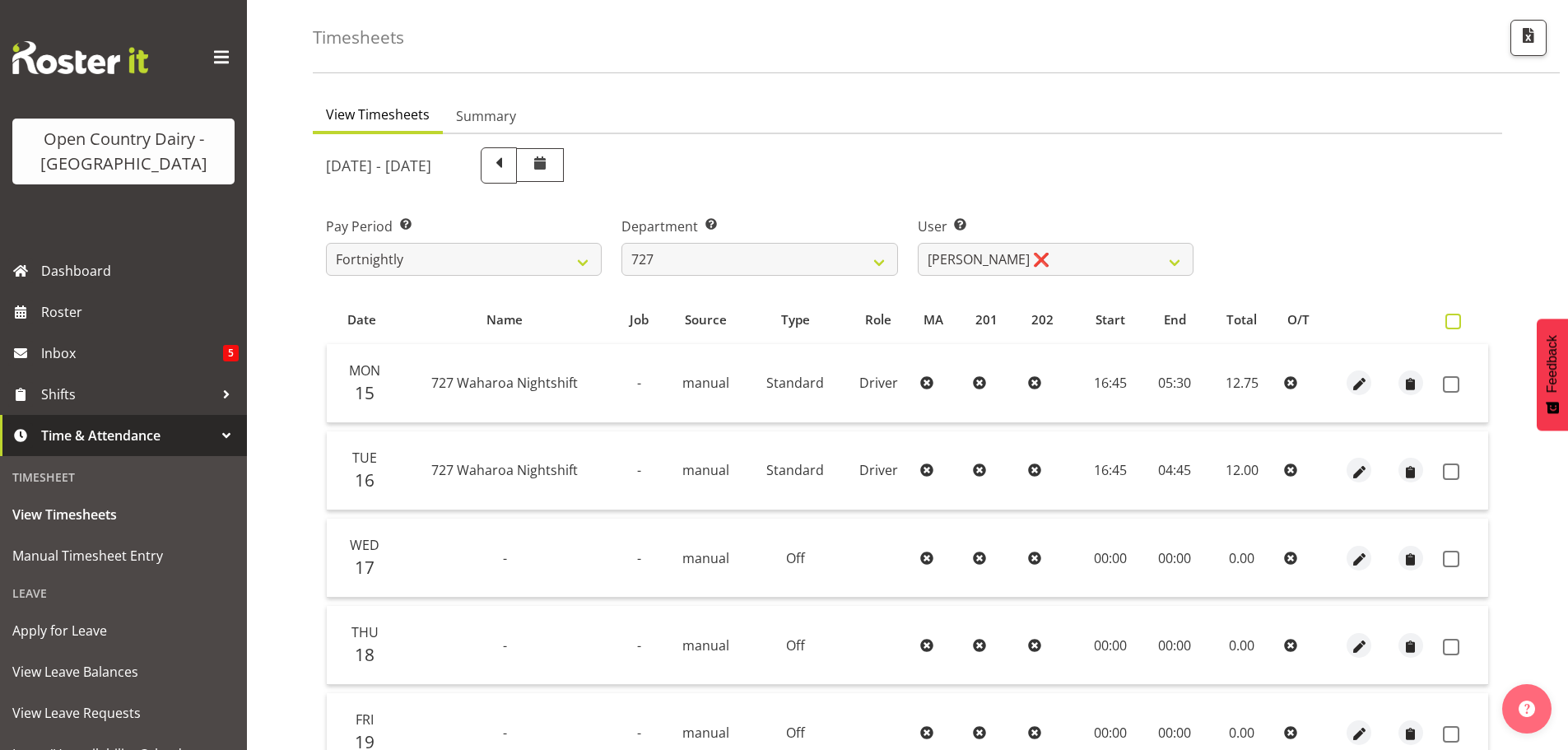
click at [1457, 322] on span at bounding box center [1453, 321] width 15 height 15
click at [1457, 322] on input "checkbox" at bounding box center [1451, 322] width 11 height 11
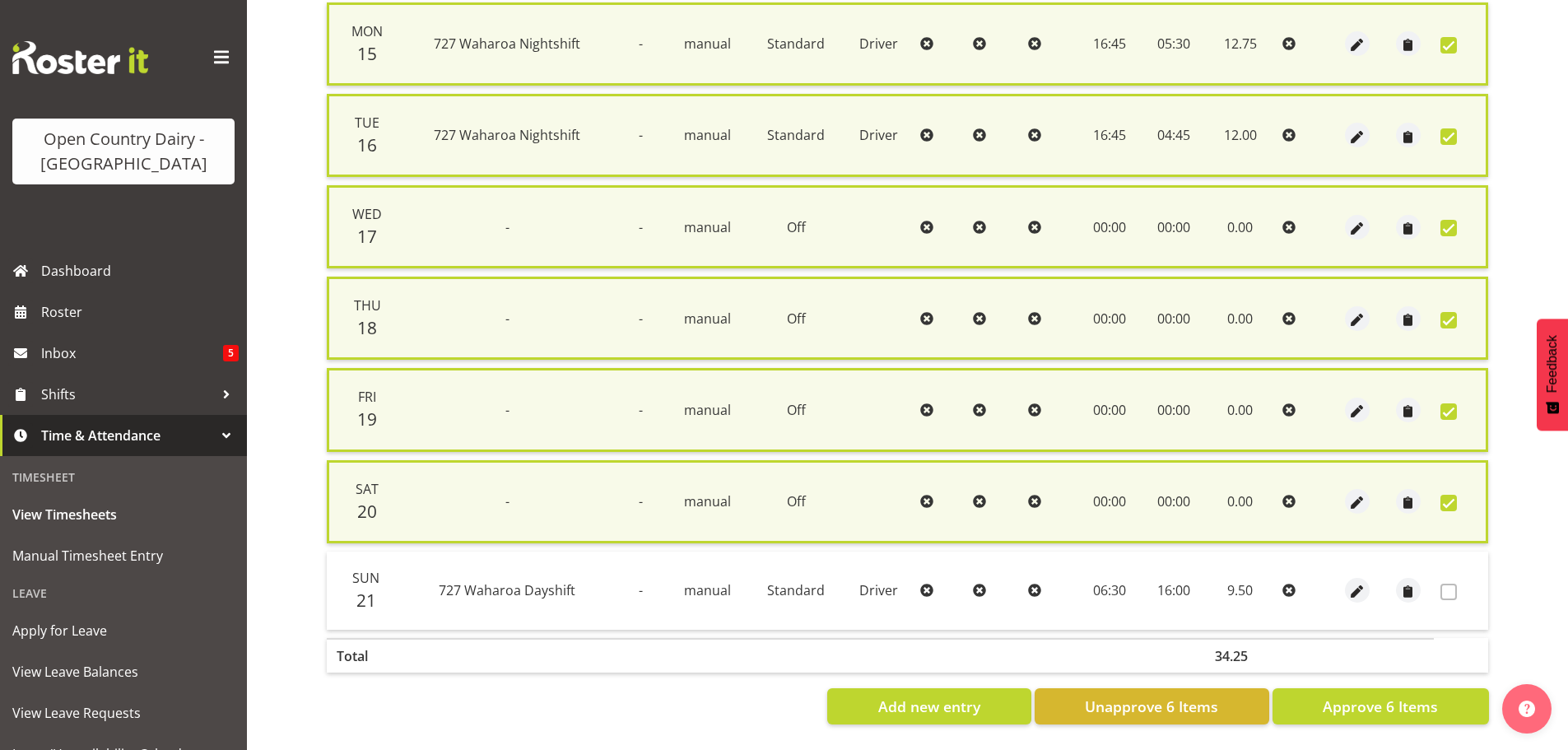
scroll to position [419, 0]
click at [1385, 695] on span "Approve 6 Items" at bounding box center [1380, 706] width 115 height 22
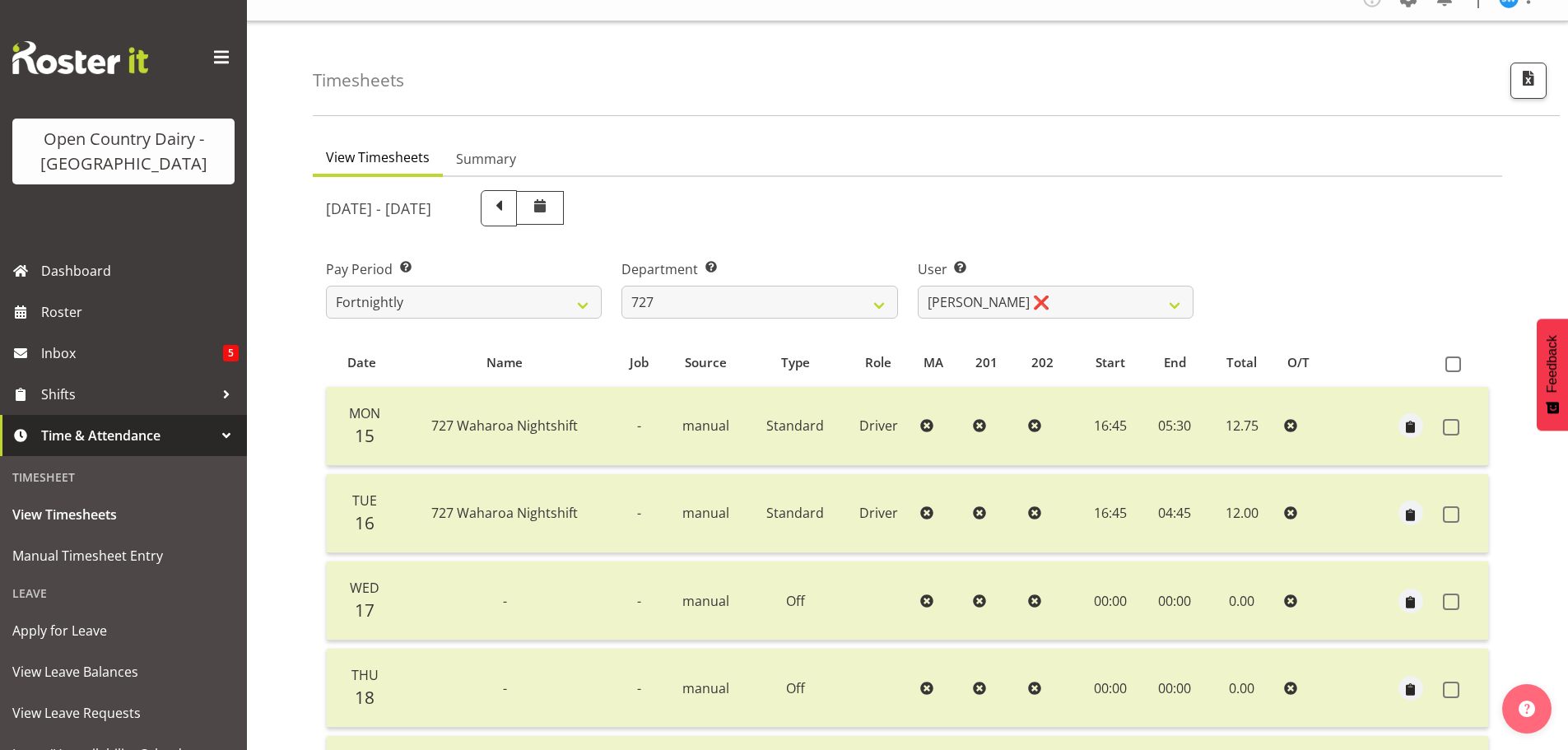
scroll to position [0, 0]
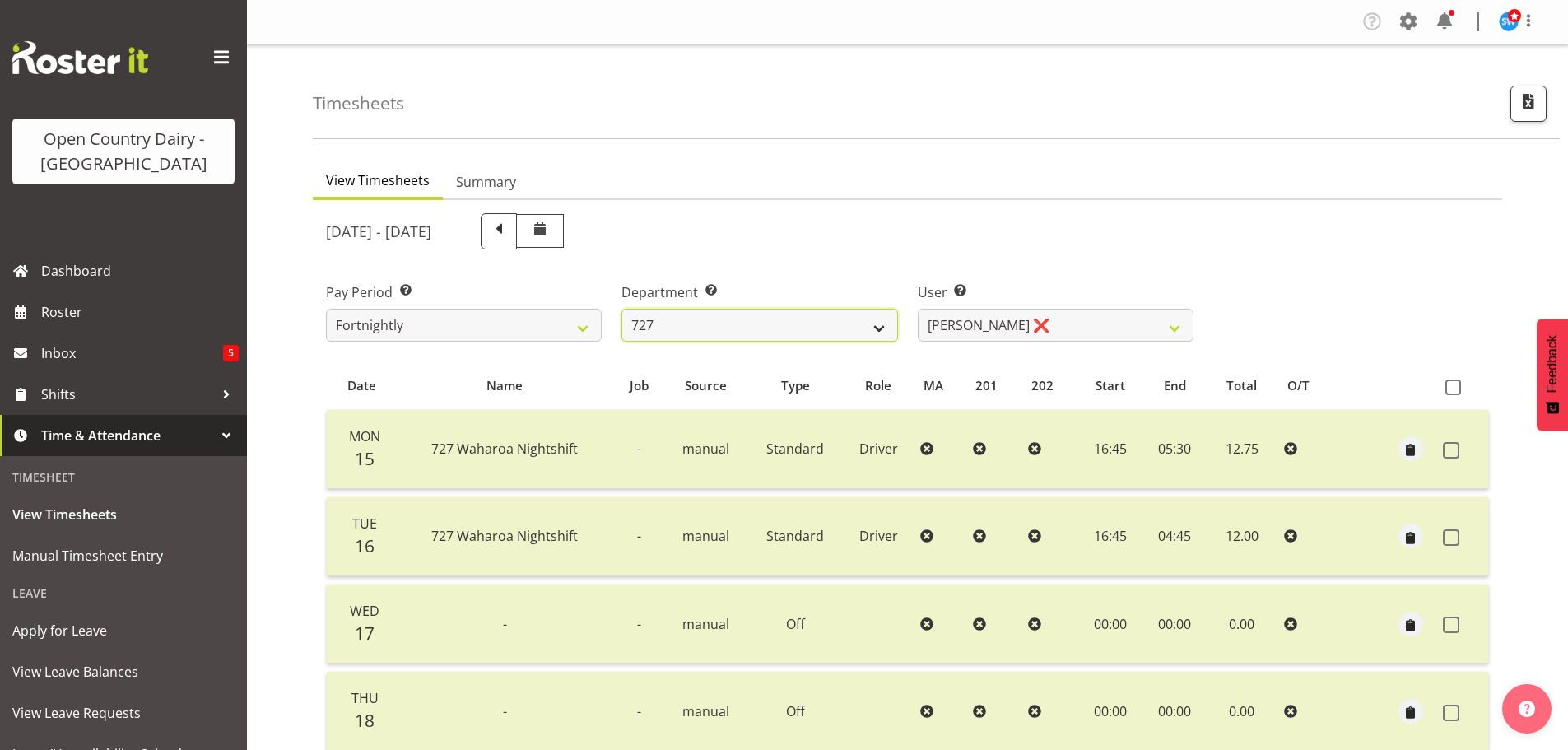
click at [881, 322] on select "701 702 703 704 705 706 707 708 709 710 711 712 713 714 715 716 717 718 719 720" at bounding box center [759, 325] width 276 height 33
click at [622, 309] on select "701 702 703 704 705 706 707 708 709 710 711 712 713 714 715 716 717 718 719 720" at bounding box center [759, 325] width 276 height 33
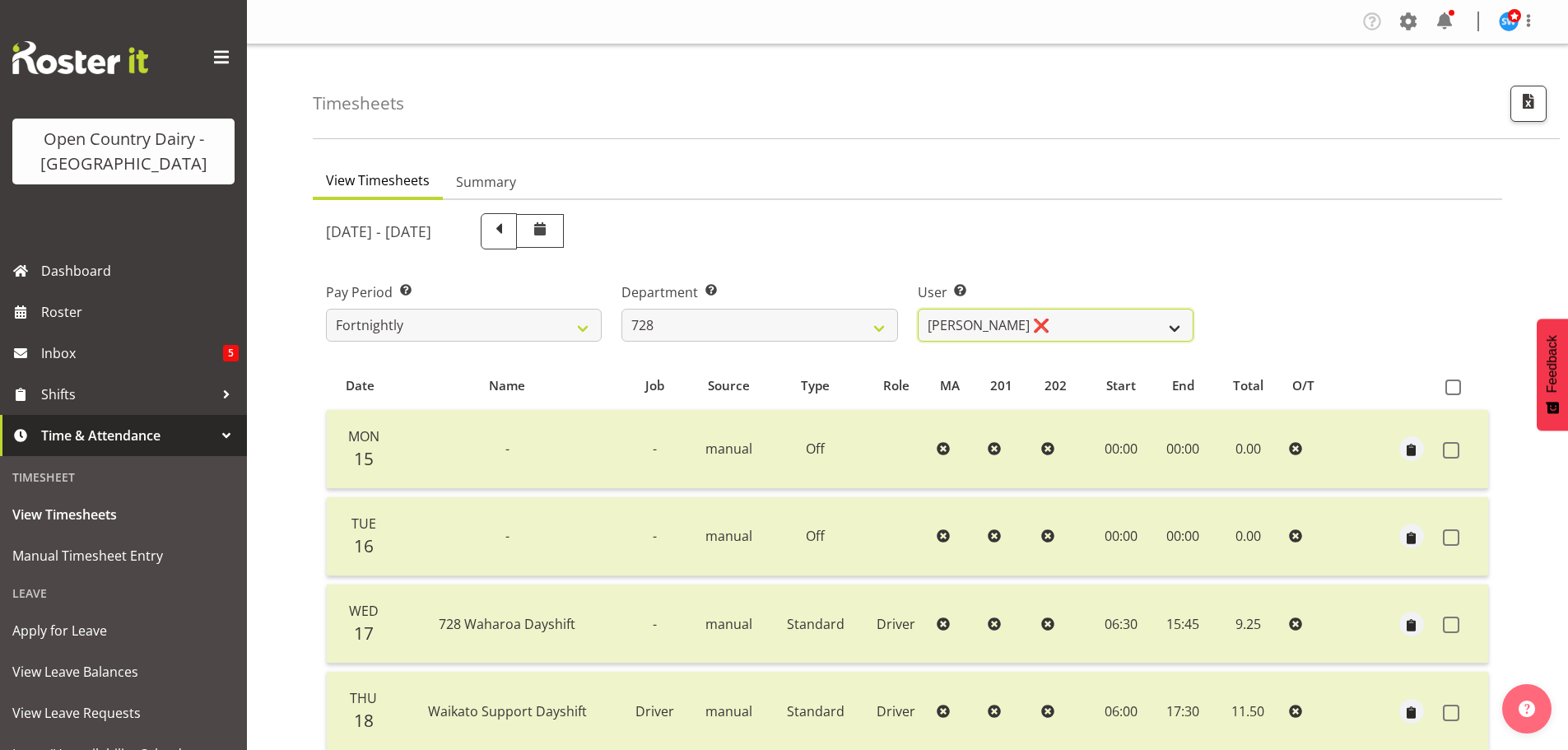
click at [1176, 329] on select "[PERSON_NAME] ❌ [PERSON_NAME] ❌ [PERSON_NAME] [PERSON_NAME] ❌ [PERSON_NAME] ❌ […" at bounding box center [1056, 325] width 276 height 33
click at [918, 309] on select "[PERSON_NAME] ❌ [PERSON_NAME] ❌ [PERSON_NAME] [PERSON_NAME] ❌ [PERSON_NAME] ❌ […" at bounding box center [1056, 325] width 276 height 33
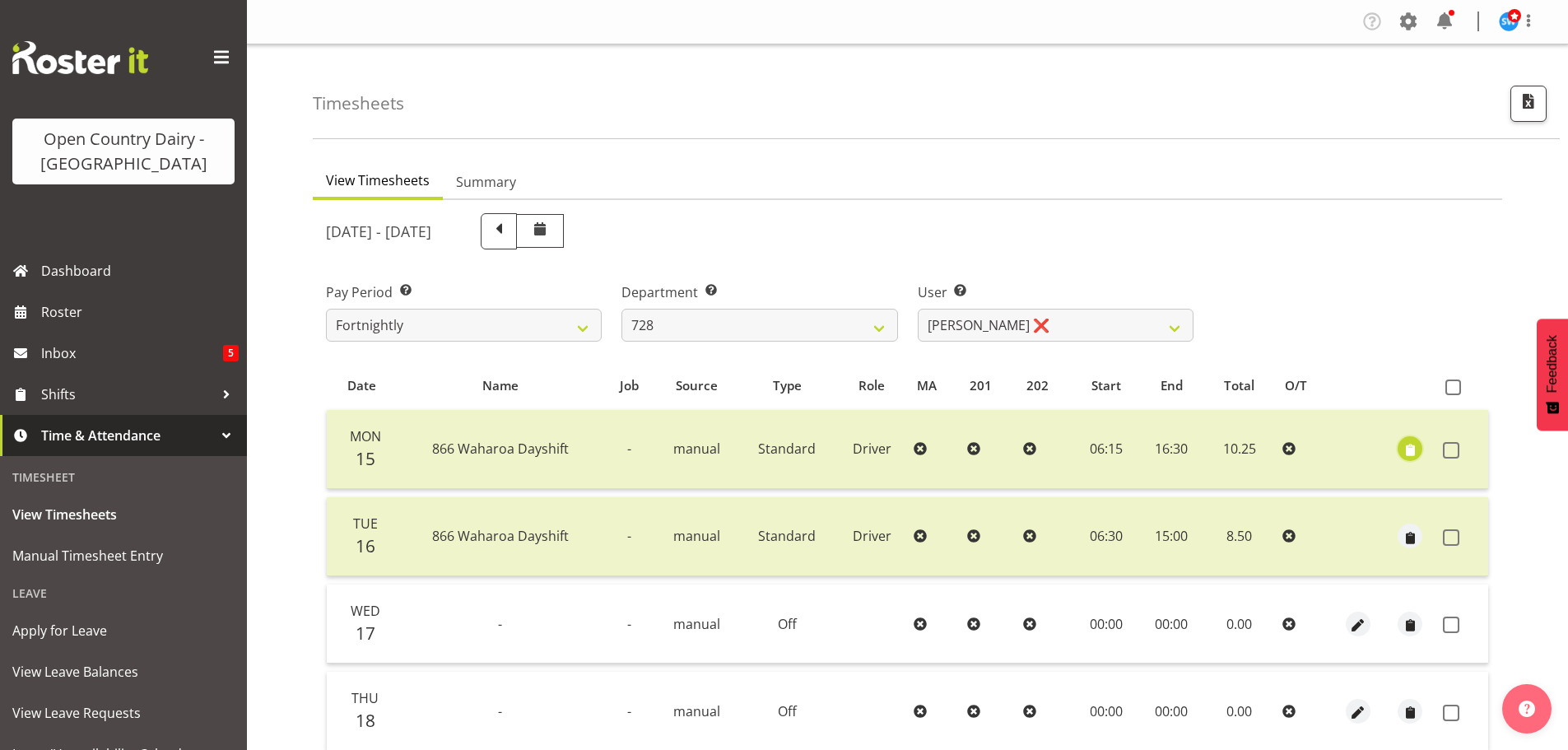
click at [1401, 454] on span "button" at bounding box center [1410, 450] width 19 height 19
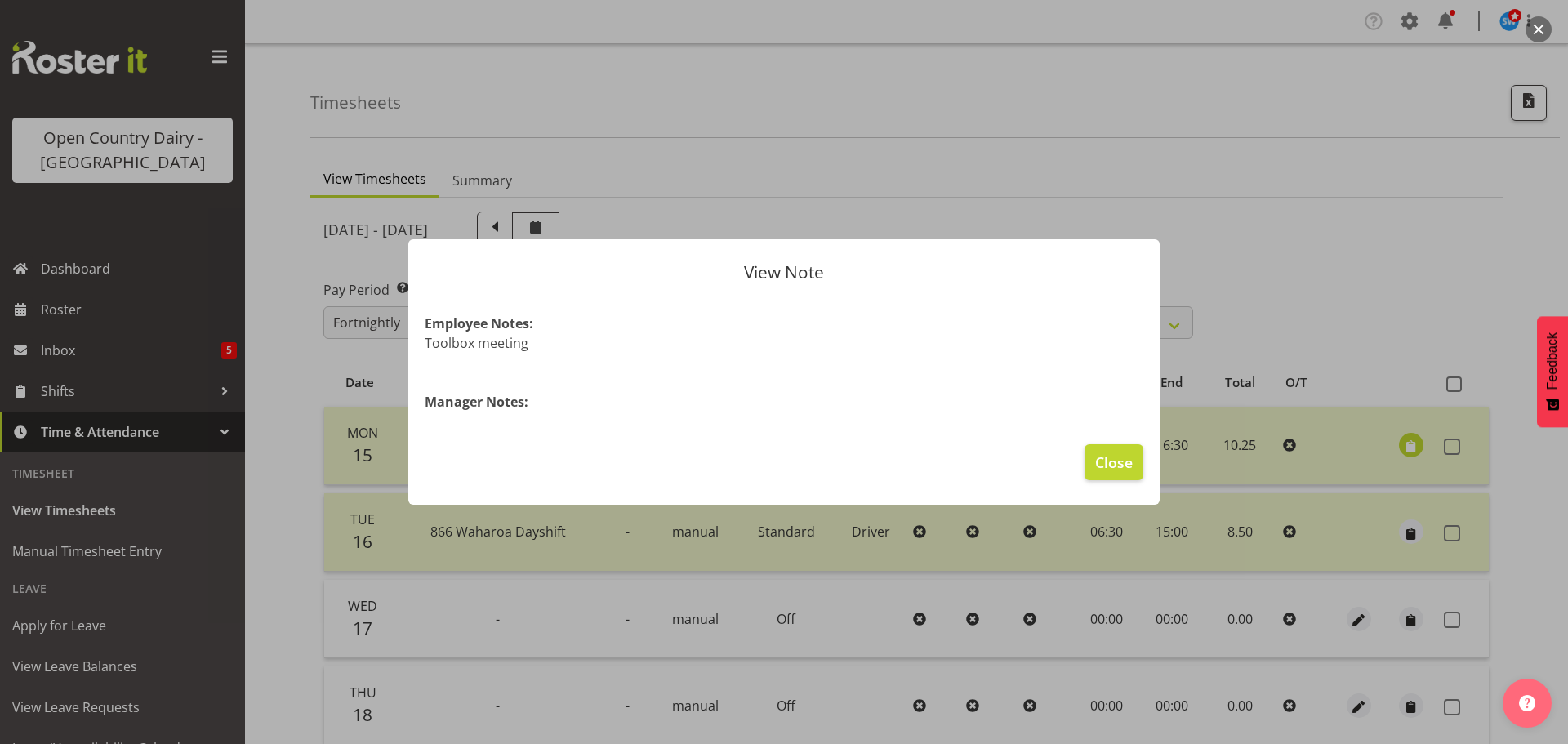
click at [1449, 388] on div at bounding box center [784, 372] width 1568 height 744
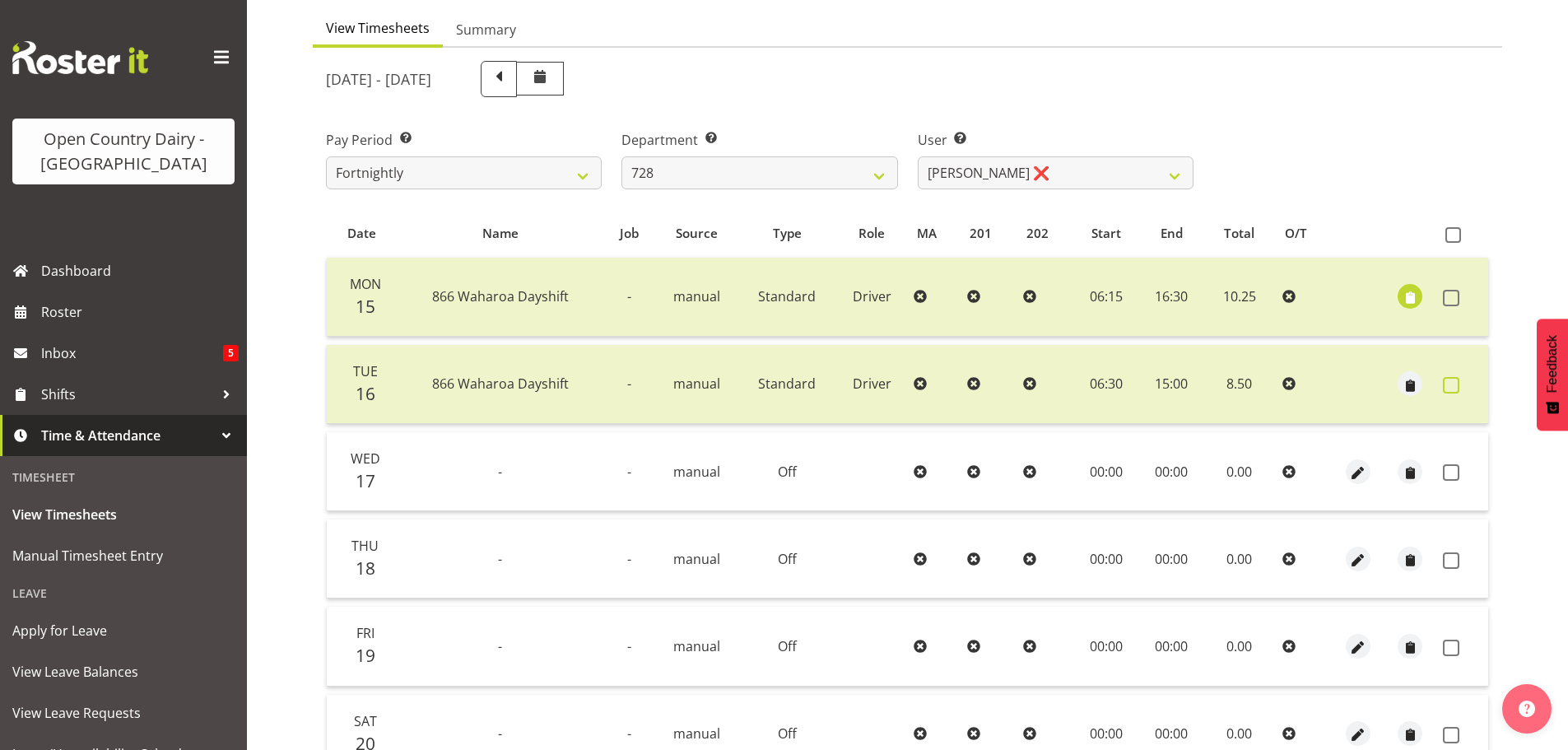
scroll to position [148, 0]
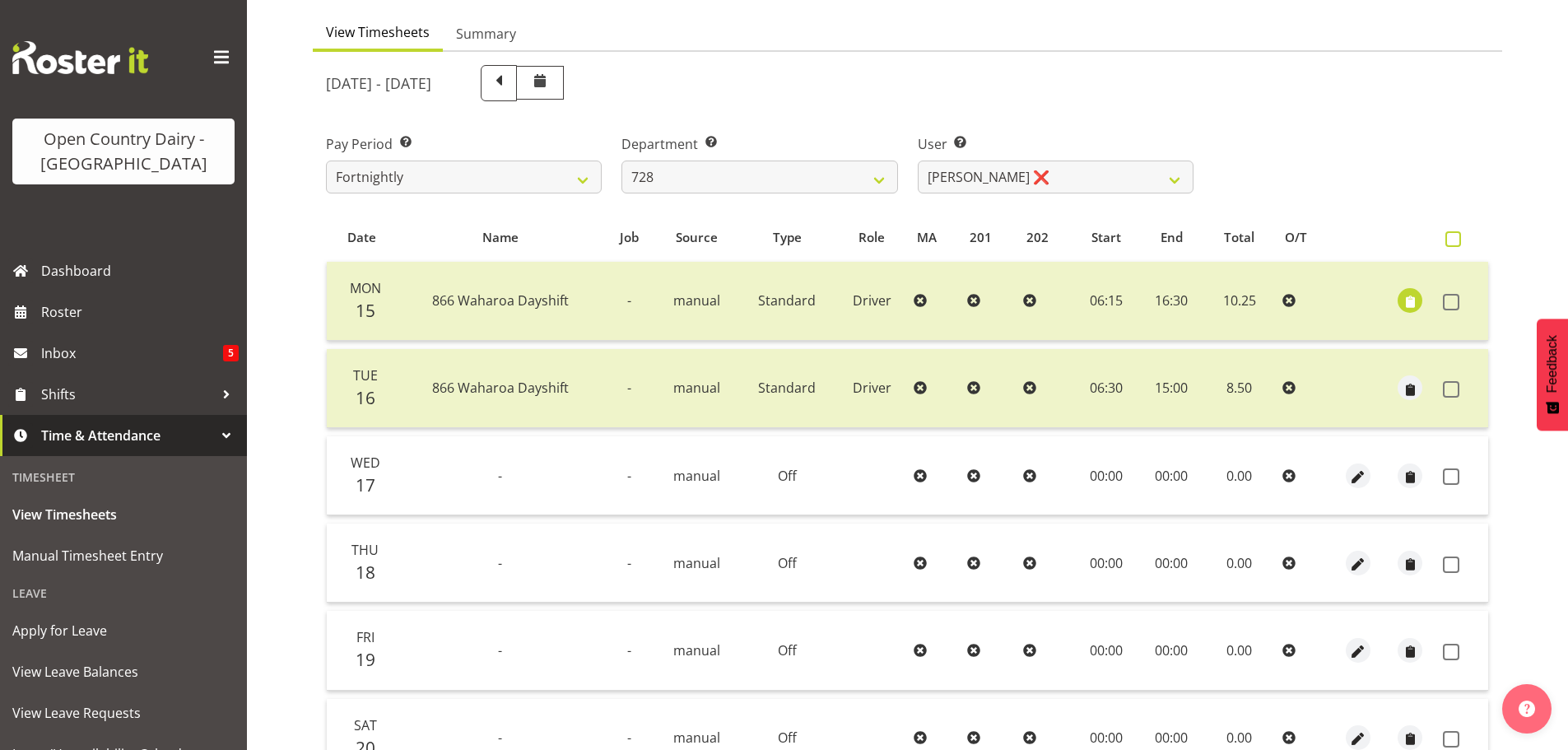
click at [1450, 231] on span at bounding box center [1453, 238] width 15 height 15
click at [1450, 234] on input "checkbox" at bounding box center [1451, 239] width 11 height 11
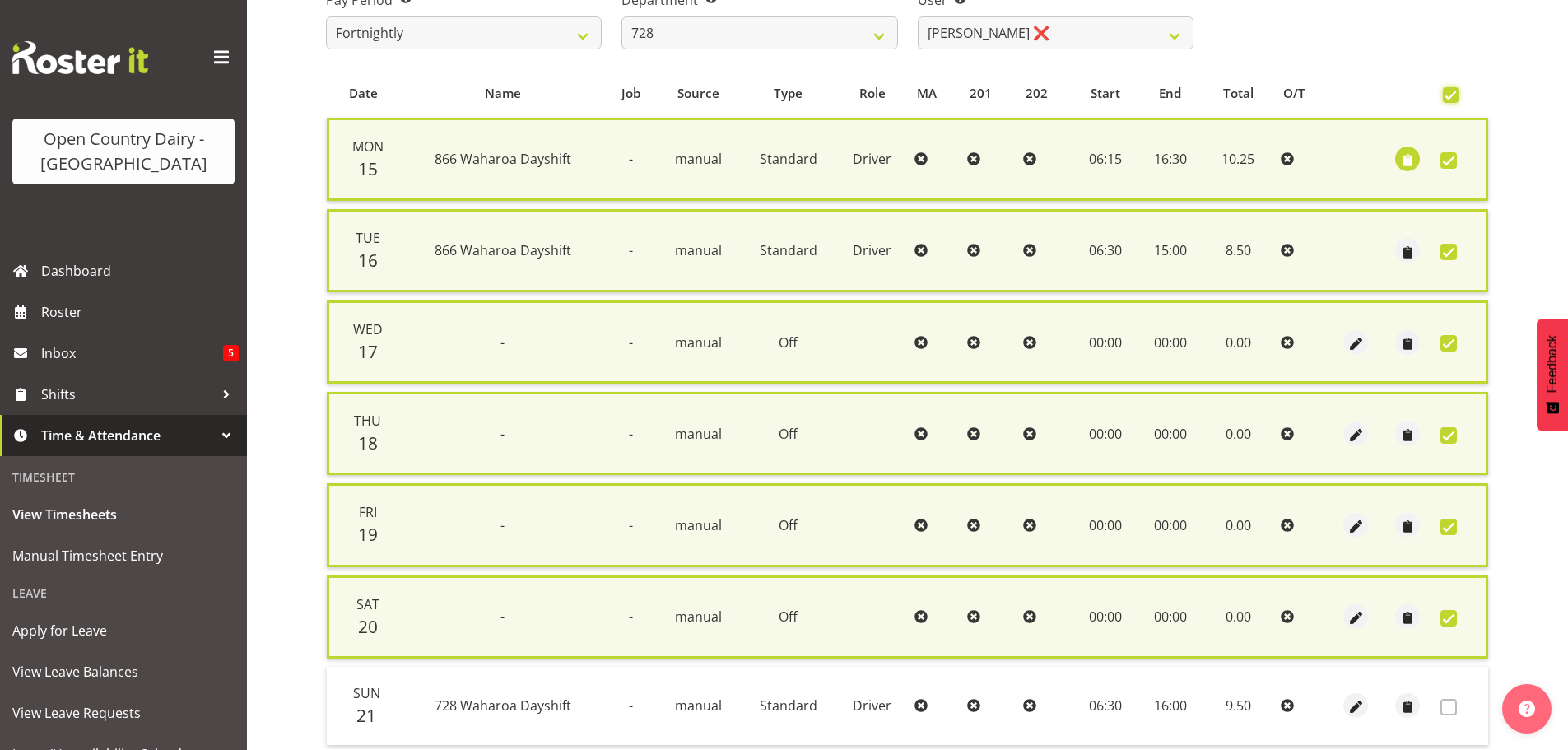
scroll to position [419, 0]
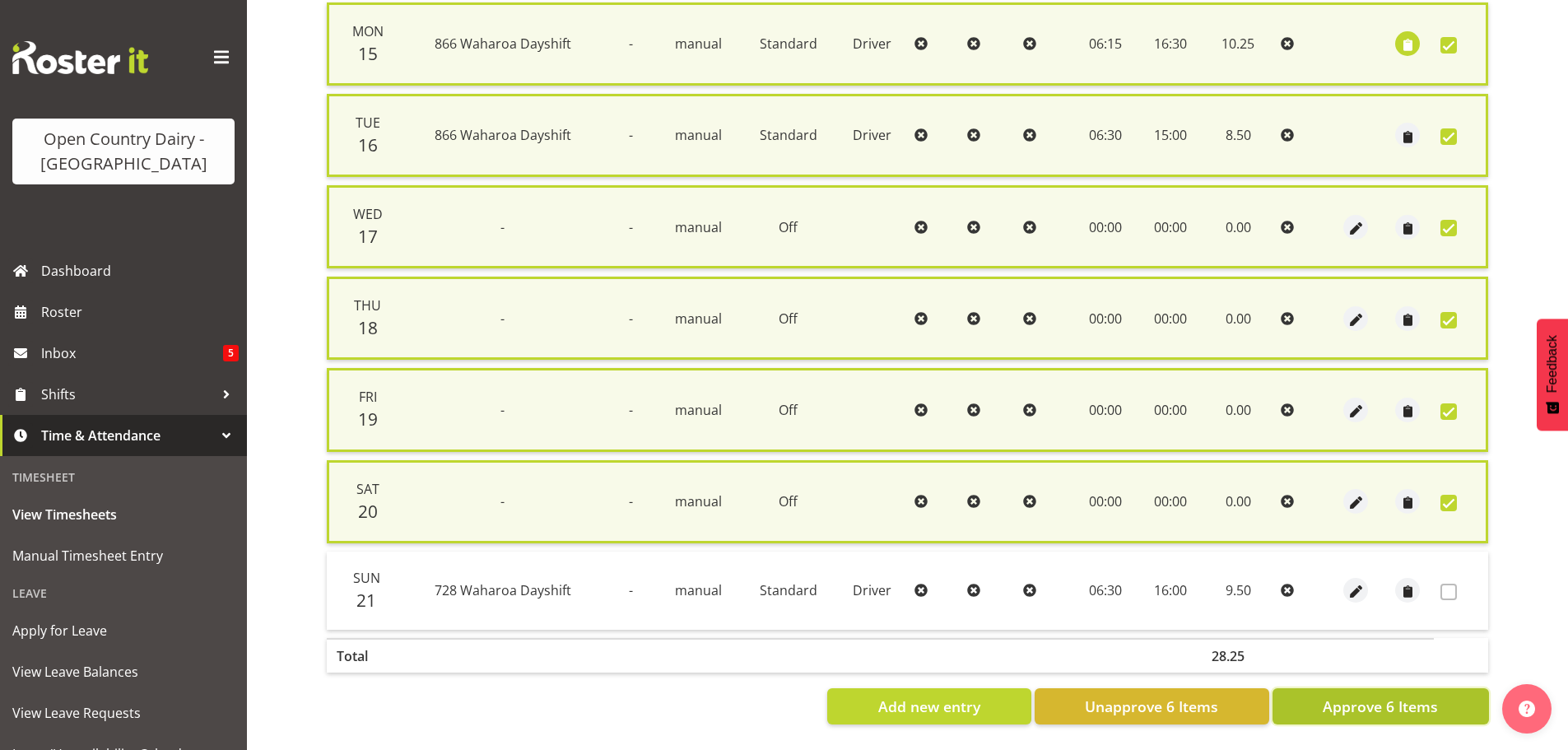
click at [1395, 695] on span "Approve 6 Items" at bounding box center [1380, 706] width 115 height 22
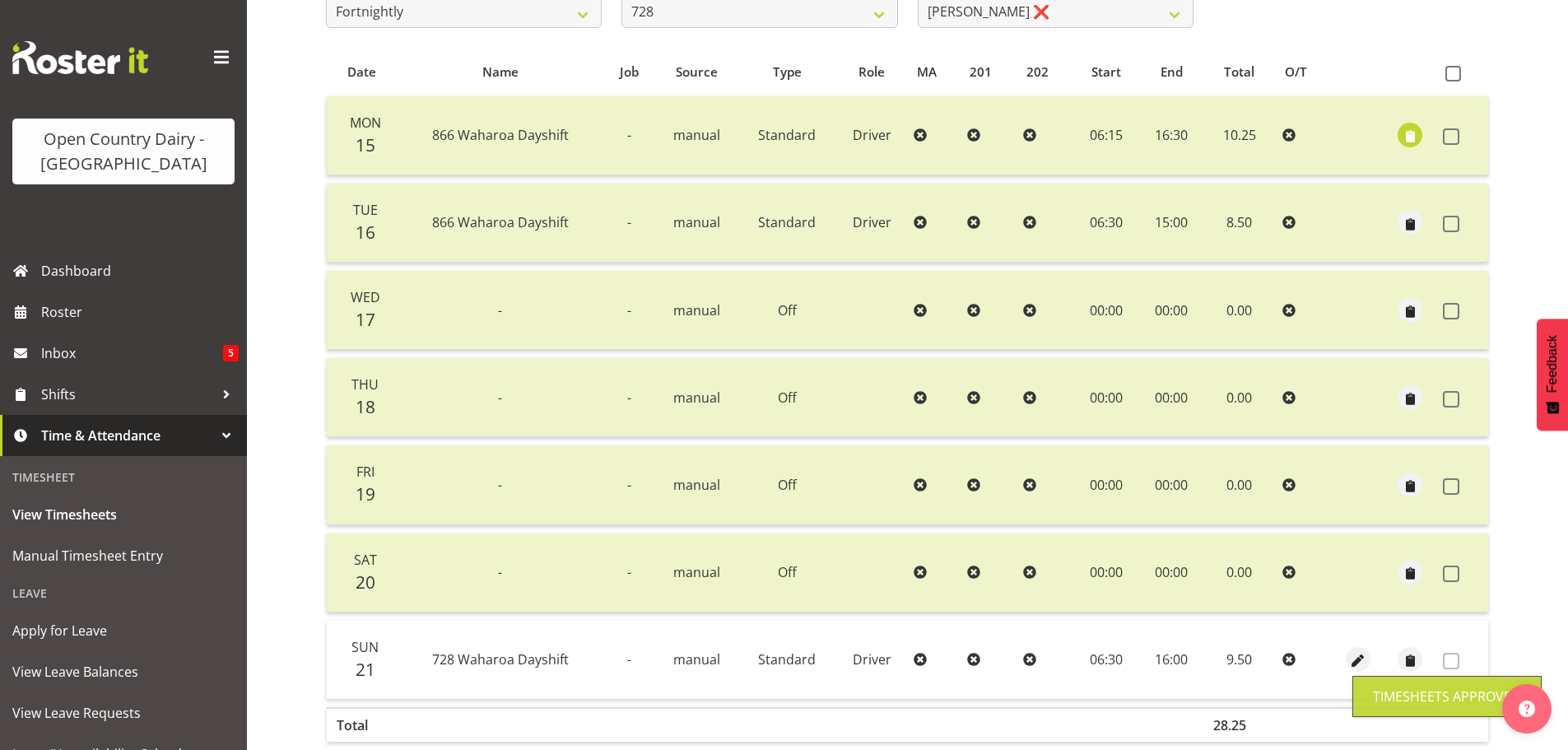
scroll to position [66, 0]
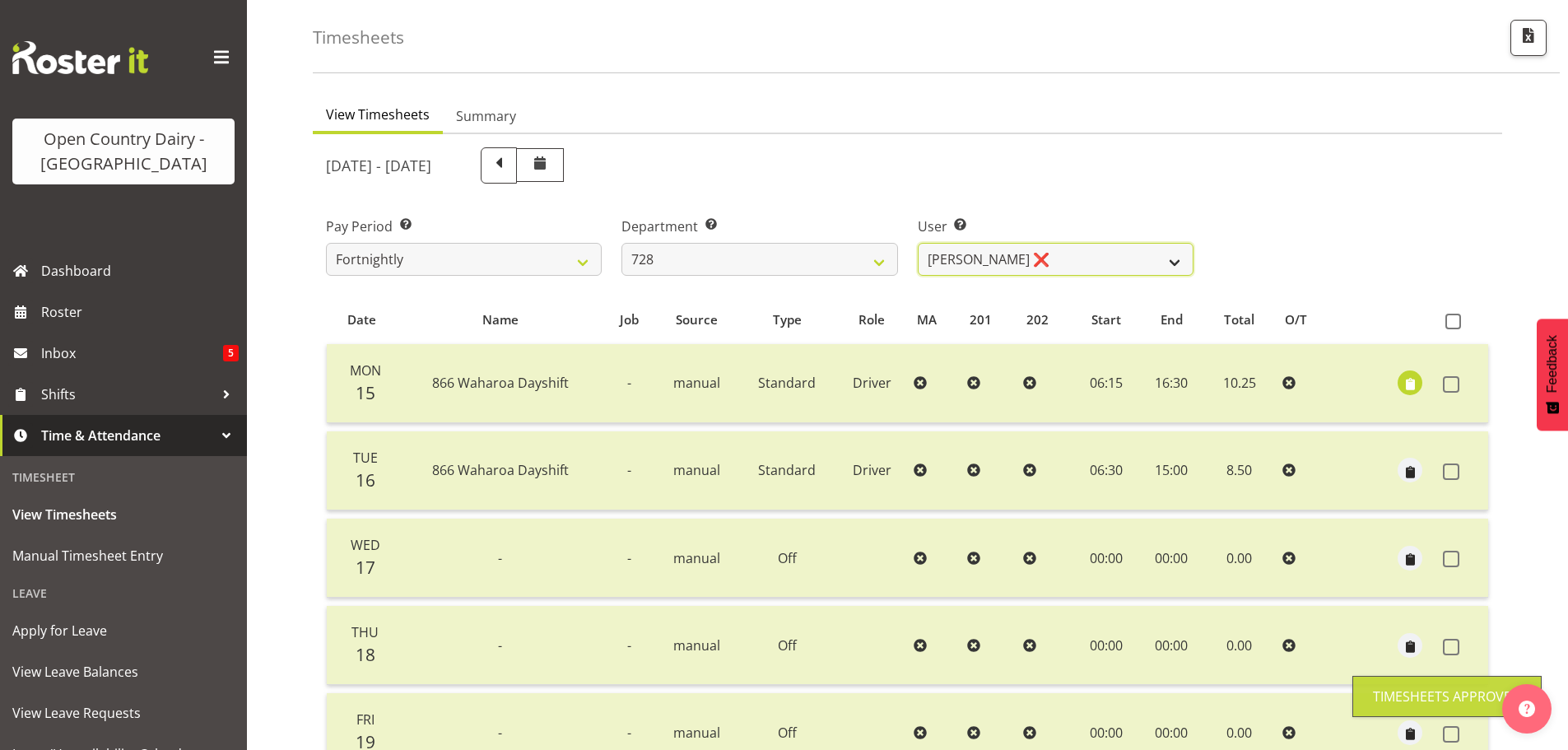
click at [1181, 262] on select "[PERSON_NAME] ❌ [PERSON_NAME] ❌ [PERSON_NAME] [PERSON_NAME] ❌ [PERSON_NAME] ❌ […" at bounding box center [1056, 259] width 276 height 33
click at [918, 243] on select "[PERSON_NAME] ❌ [PERSON_NAME] ❌ [PERSON_NAME] [PERSON_NAME] ❌ [PERSON_NAME] ❌ […" at bounding box center [1056, 259] width 276 height 33
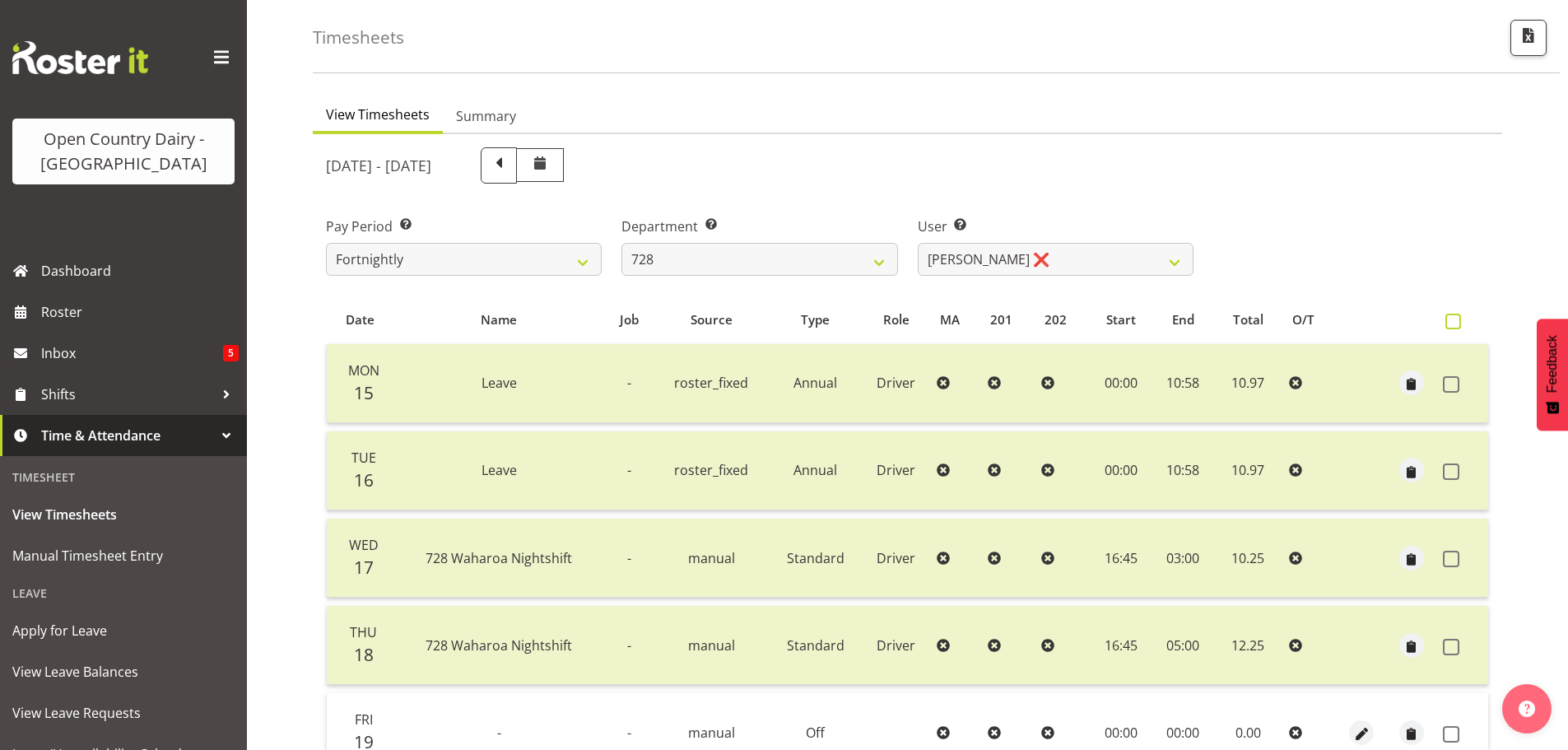
click at [1450, 318] on span at bounding box center [1453, 321] width 15 height 15
click at [1450, 318] on input "checkbox" at bounding box center [1451, 322] width 11 height 11
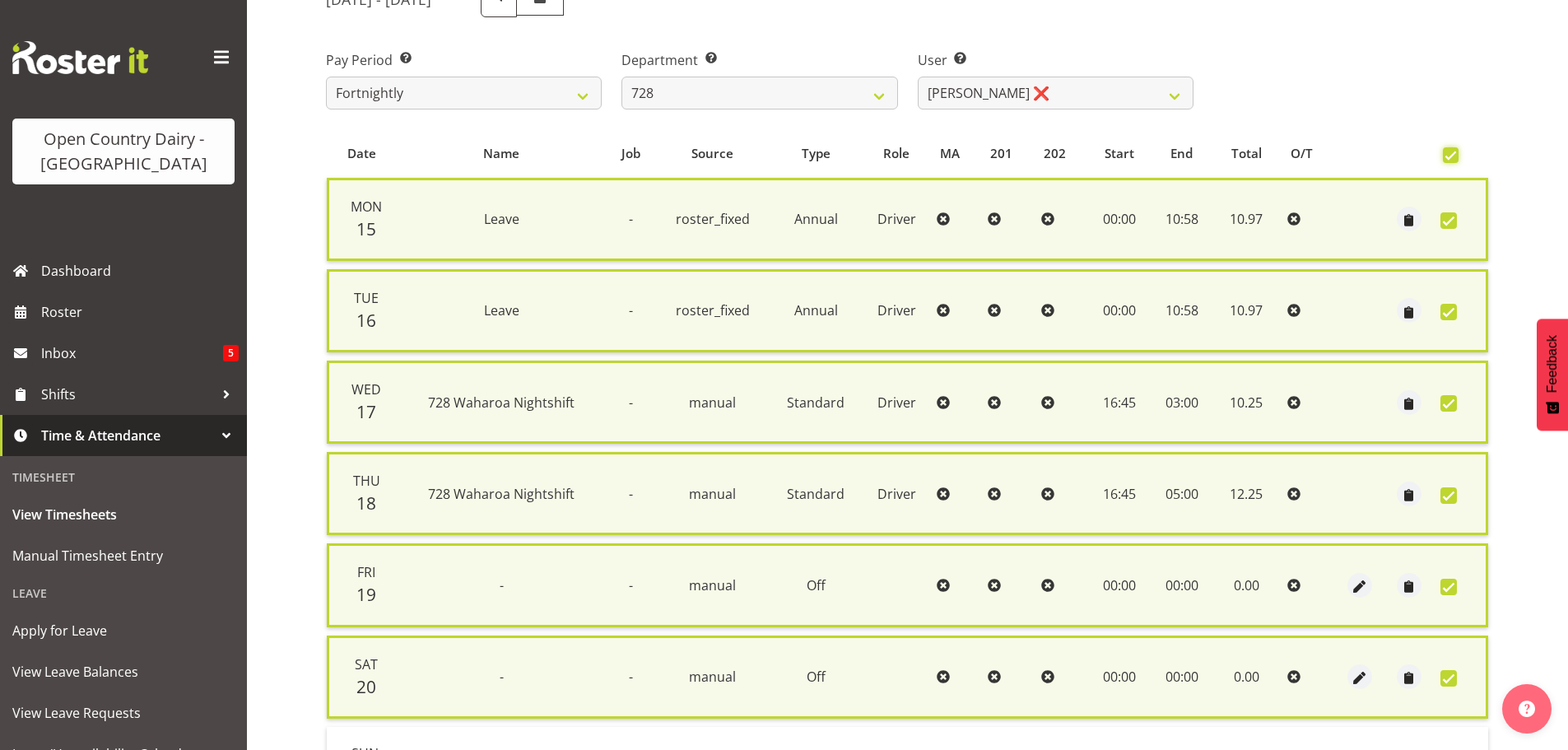
scroll to position [419, 0]
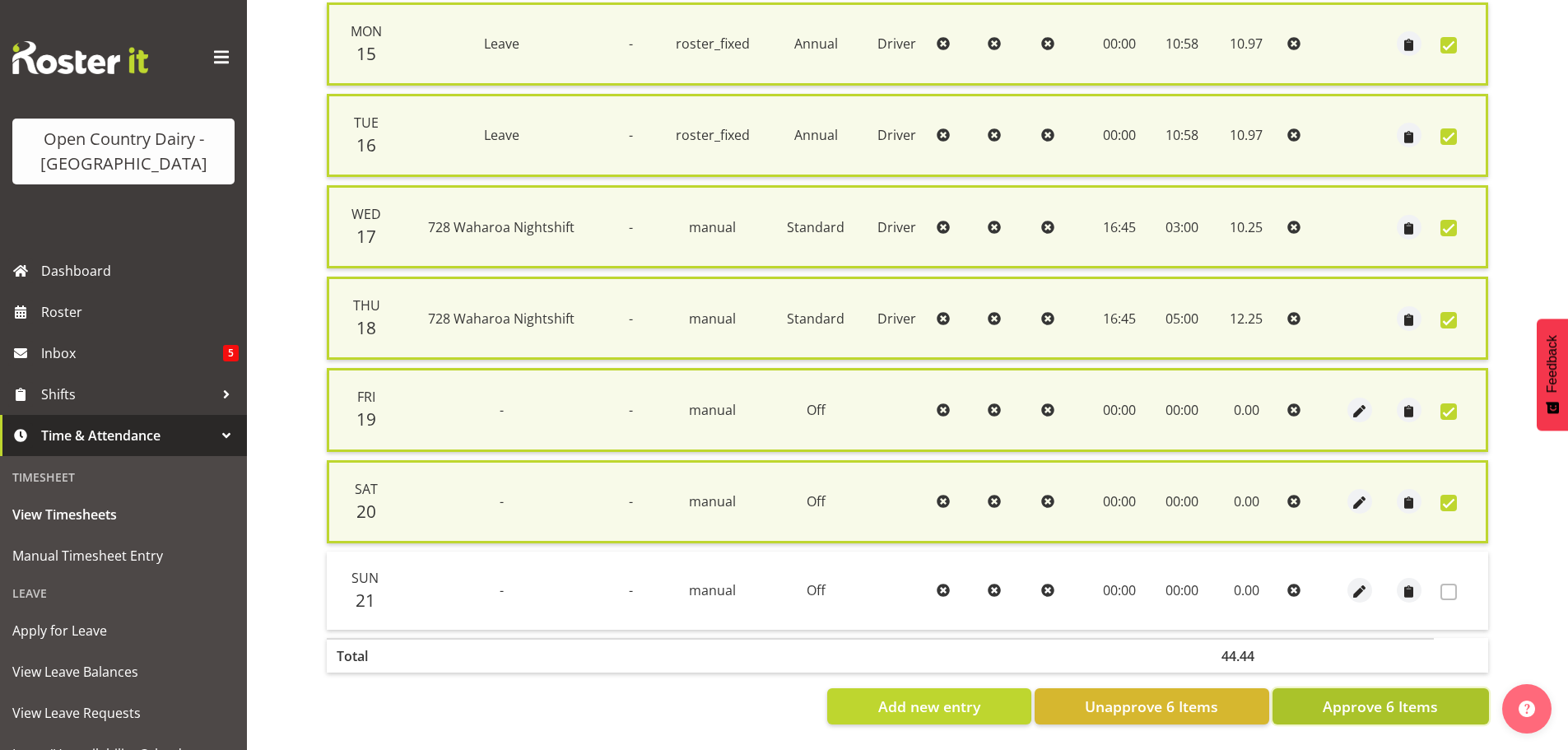
click at [1371, 695] on span "Approve 6 Items" at bounding box center [1380, 706] width 115 height 22
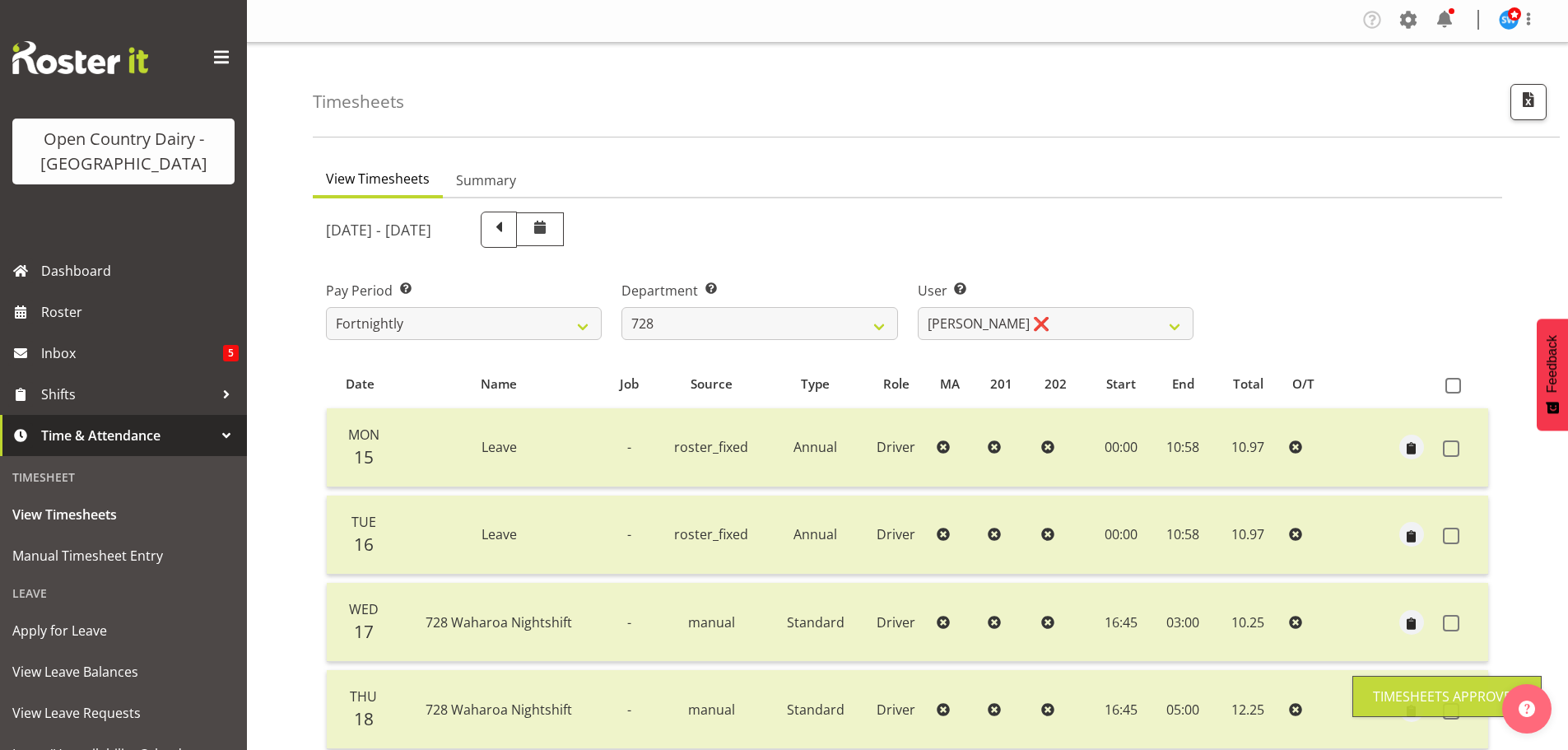
scroll to position [0, 0]
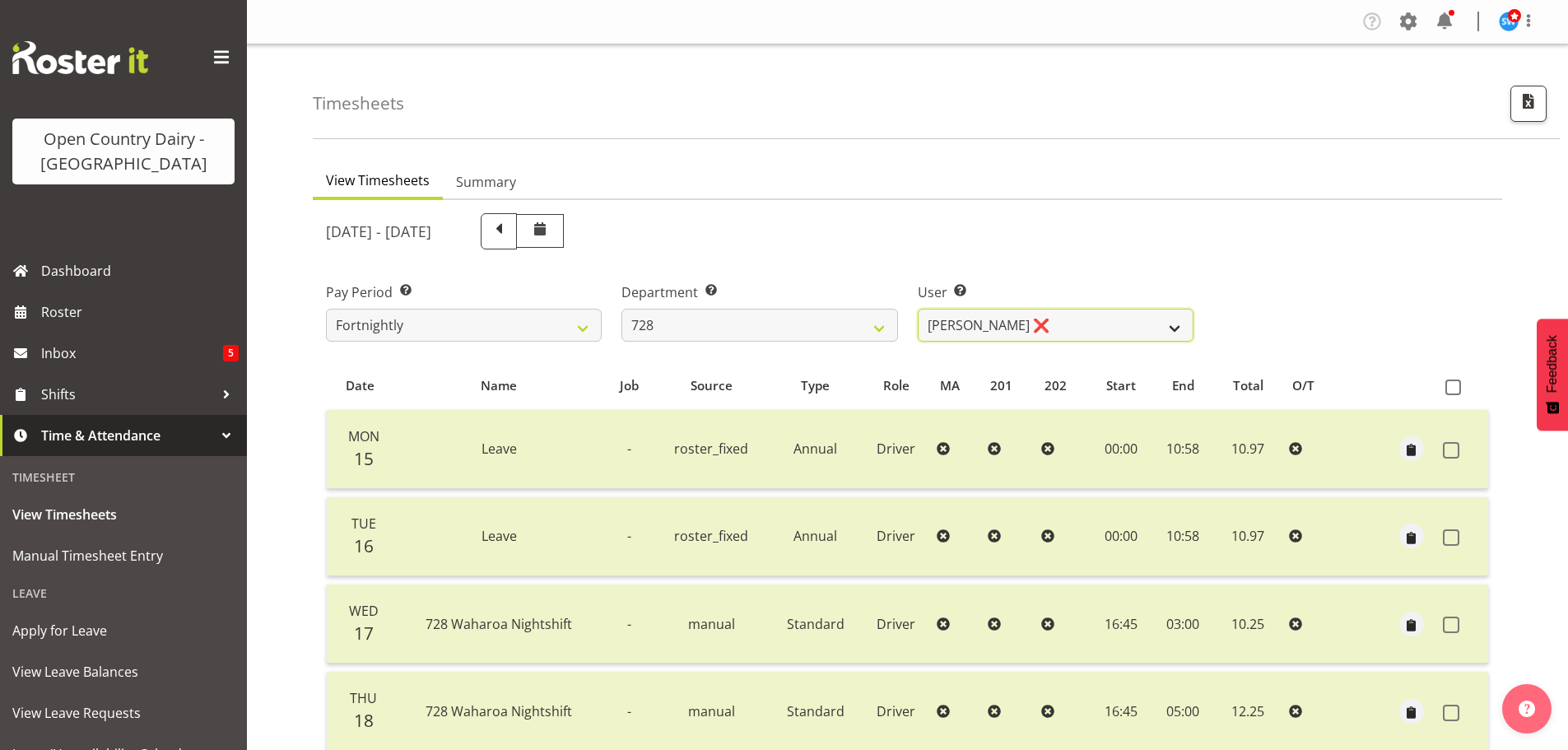
click at [1184, 329] on select "[PERSON_NAME] ❌ [PERSON_NAME] ❌ [PERSON_NAME] [PERSON_NAME] ❌ [PERSON_NAME] ❌ […" at bounding box center [1056, 325] width 276 height 33
click at [885, 328] on select "701 702 703 704 705 706 707 708 709 710 711 712 713 714 715 716 717 718 719 720" at bounding box center [759, 325] width 276 height 33
click at [622, 309] on select "701 702 703 704 705 706 707 708 709 710 711 712 713 714 715 716 717 718 719 720" at bounding box center [759, 325] width 276 height 33
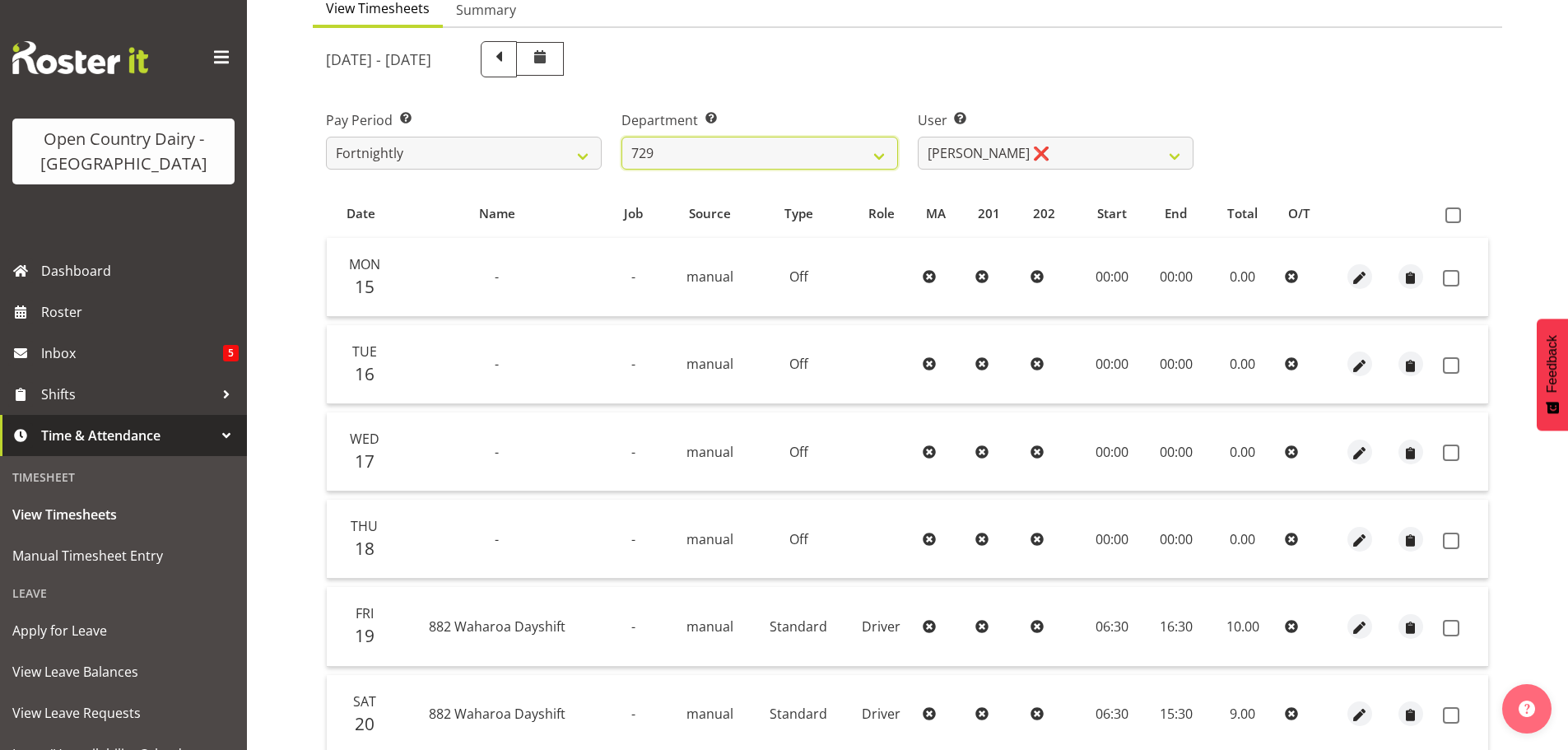
scroll to position [164, 0]
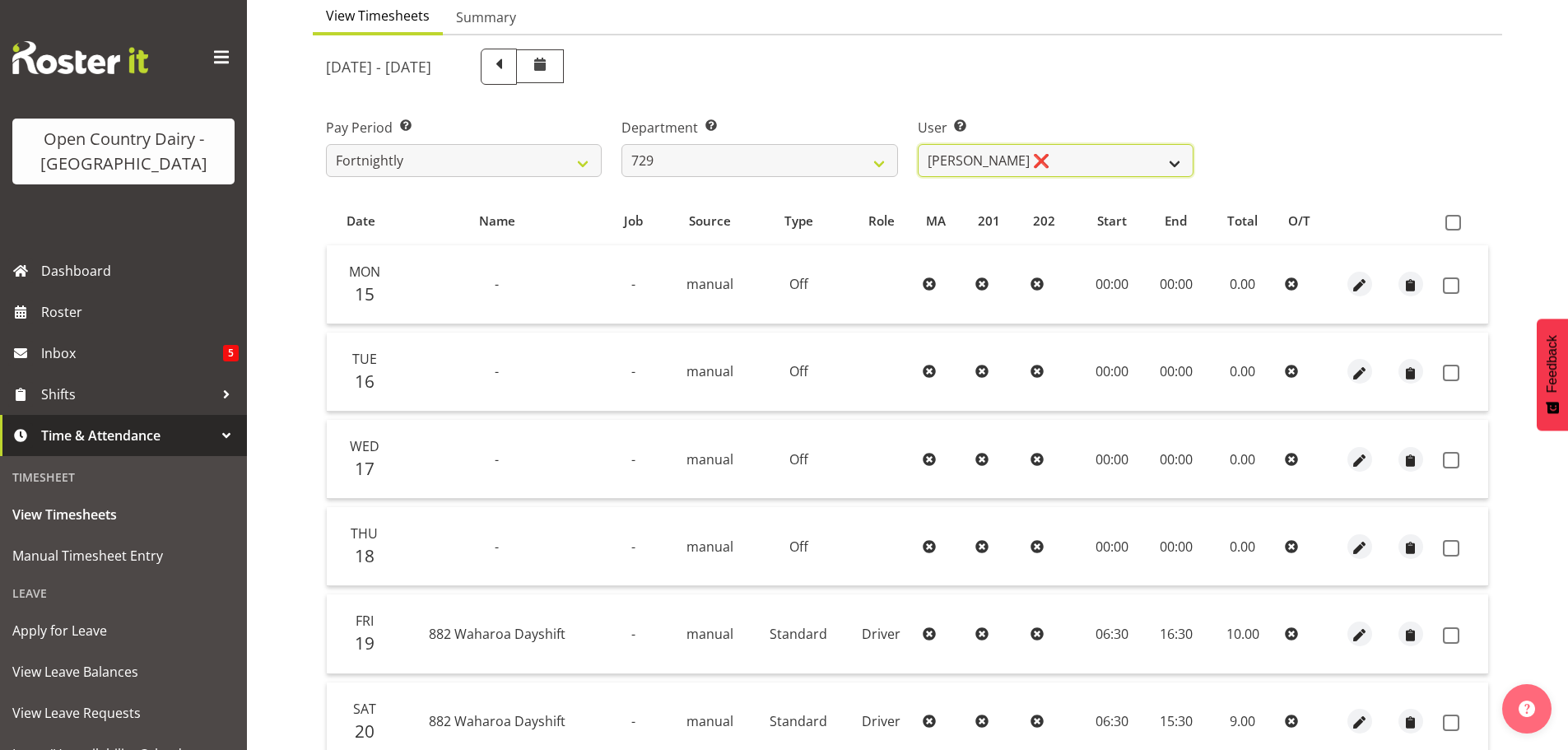
click at [1176, 161] on select "[PERSON_NAME] ❌ [PERSON_NAME] ❌ [PERSON_NAME] ❌ [PERSON_NAME] ❌" at bounding box center [1056, 160] width 276 height 33
click at [918, 144] on select "[PERSON_NAME] ❌ [PERSON_NAME] ❌ [PERSON_NAME] ❌ [PERSON_NAME] ❌" at bounding box center [1056, 160] width 276 height 33
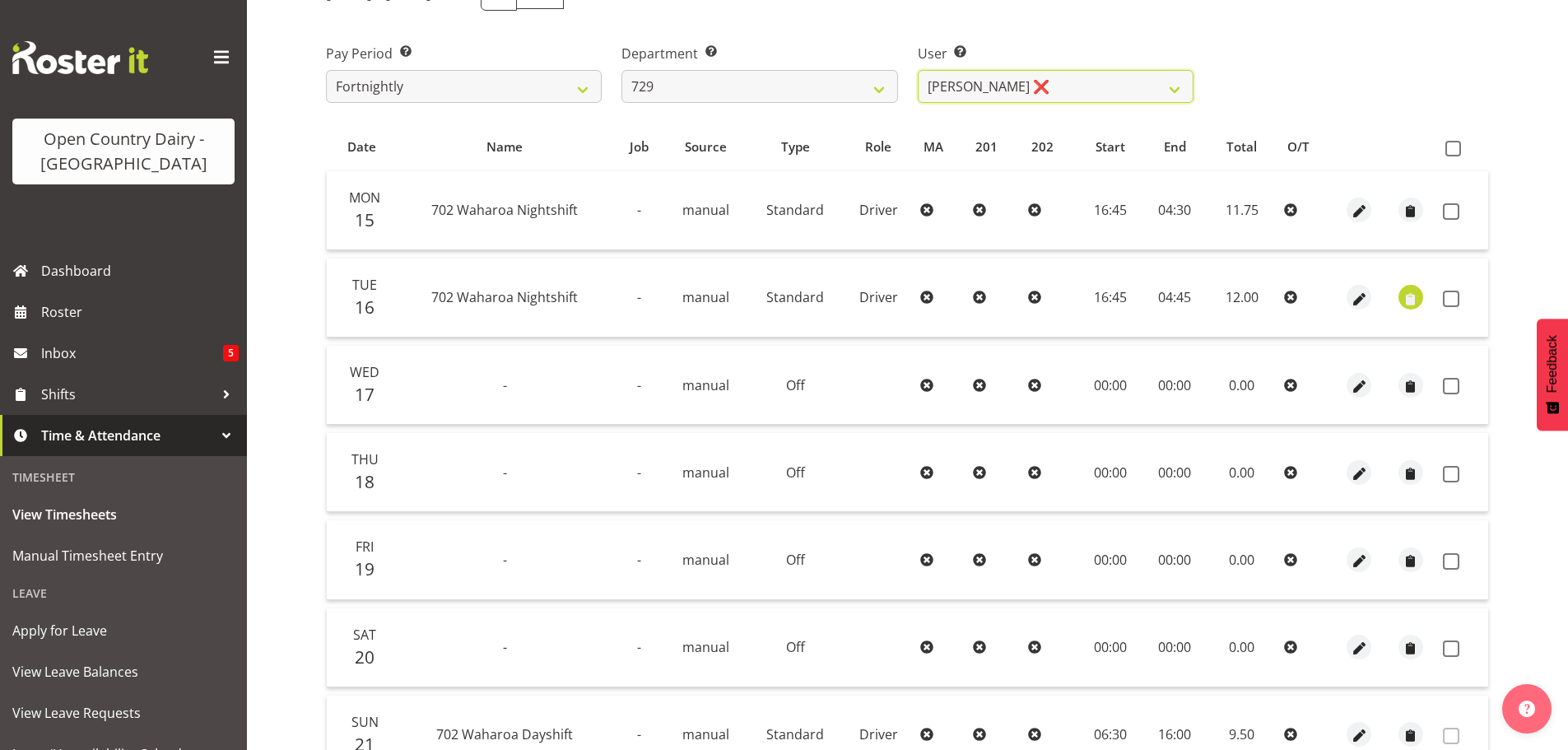
scroll to position [231, 0]
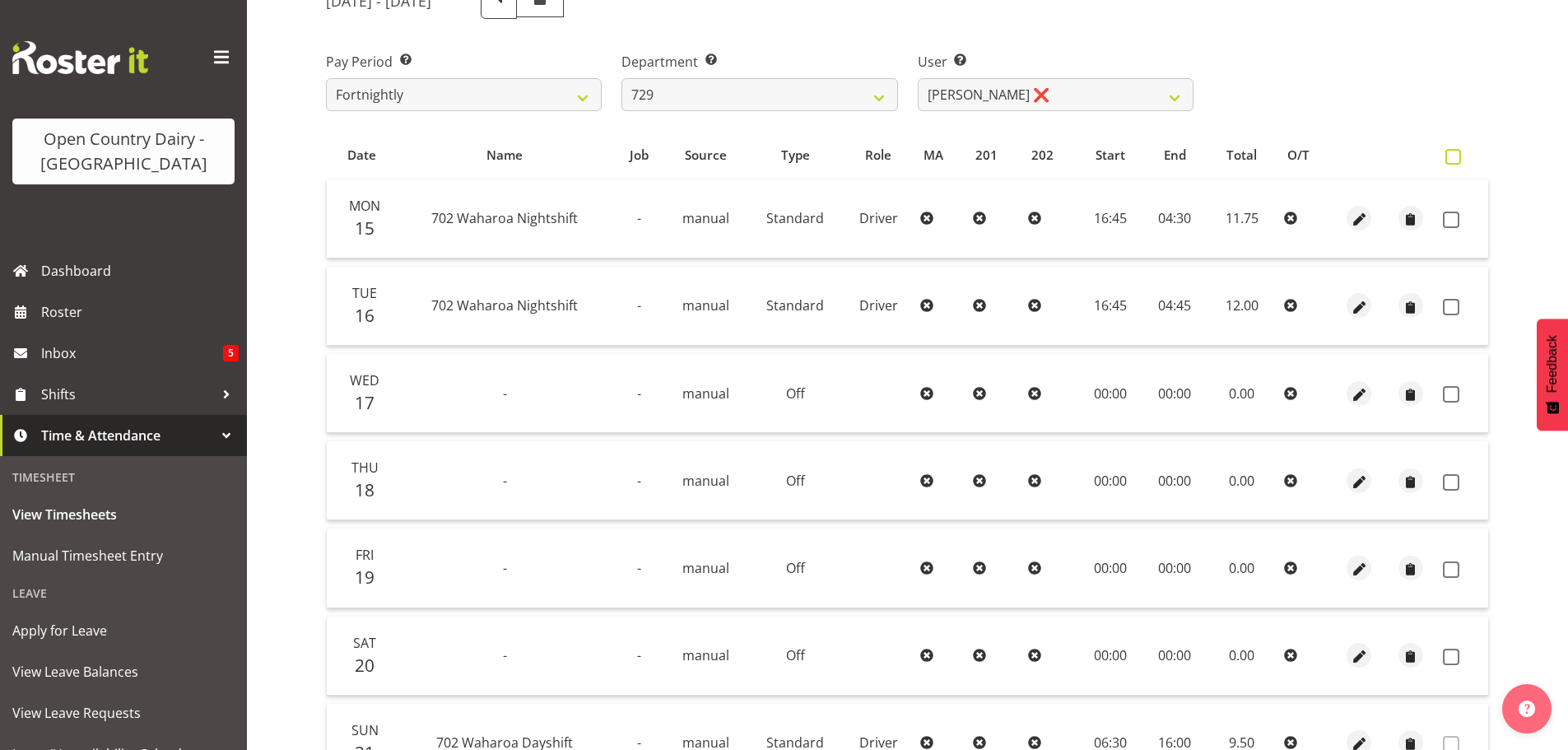
click at [1454, 162] on span at bounding box center [1453, 156] width 15 height 15
click at [1454, 162] on input "checkbox" at bounding box center [1451, 157] width 11 height 11
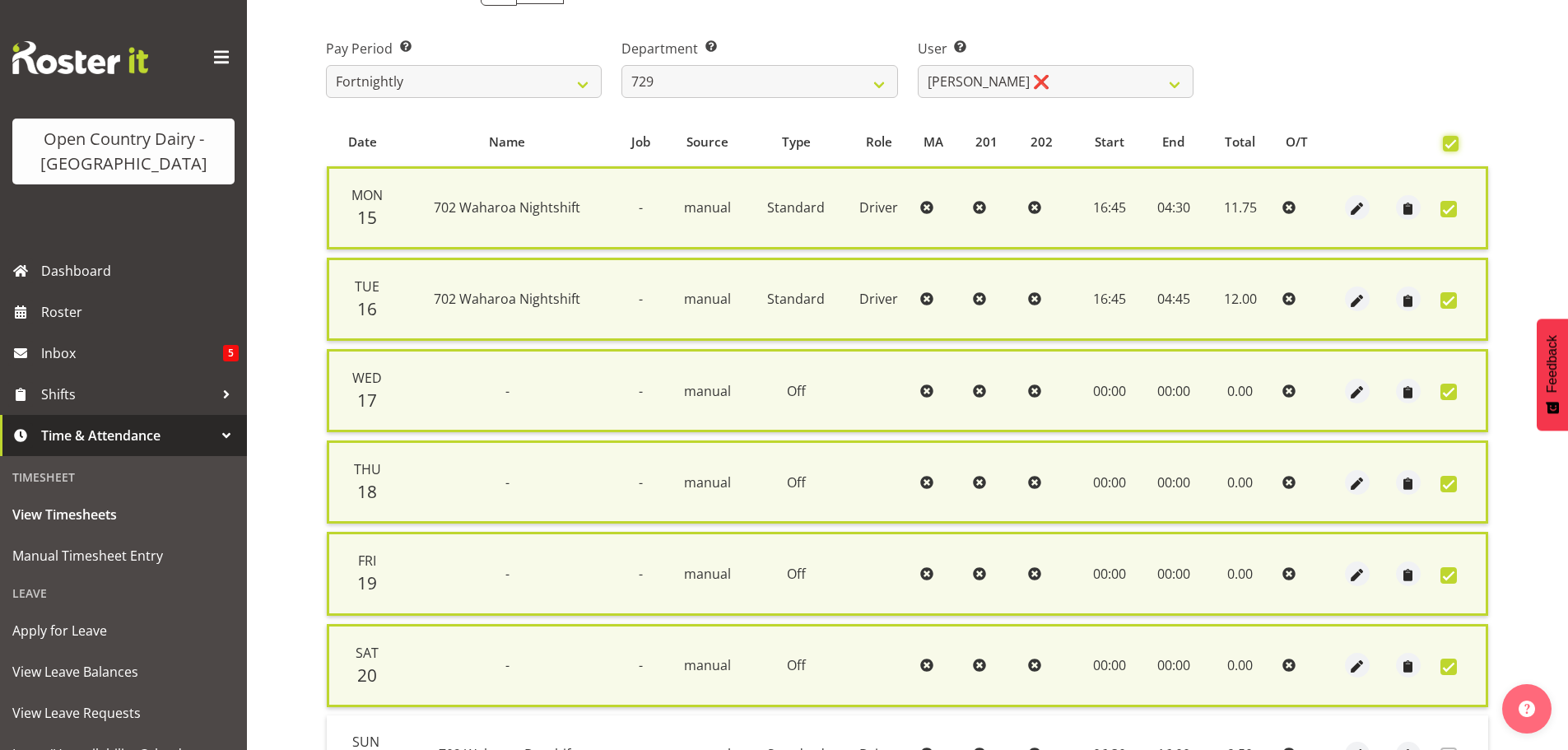
scroll to position [419, 0]
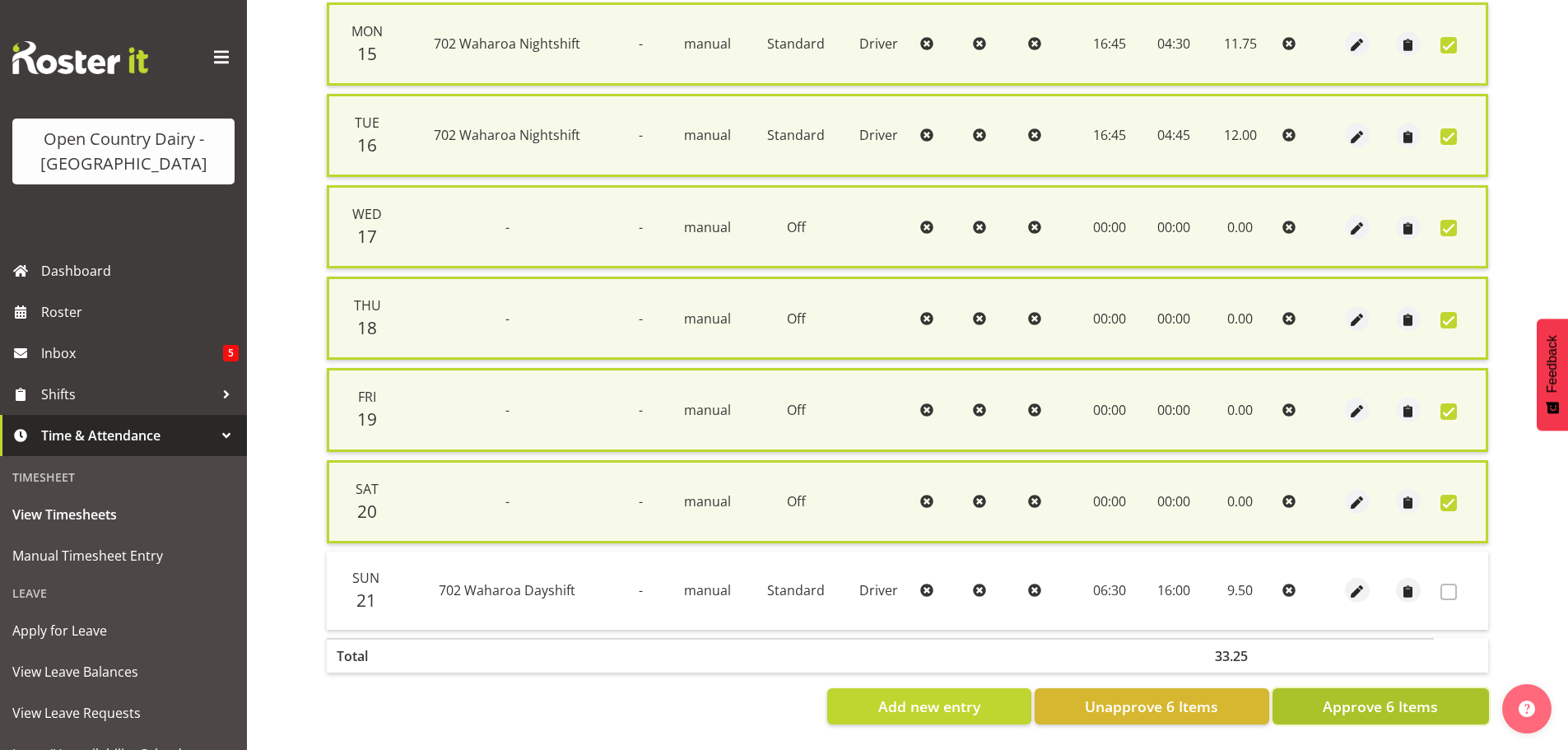
click at [1382, 698] on span "Approve 6 Items" at bounding box center [1380, 706] width 115 height 22
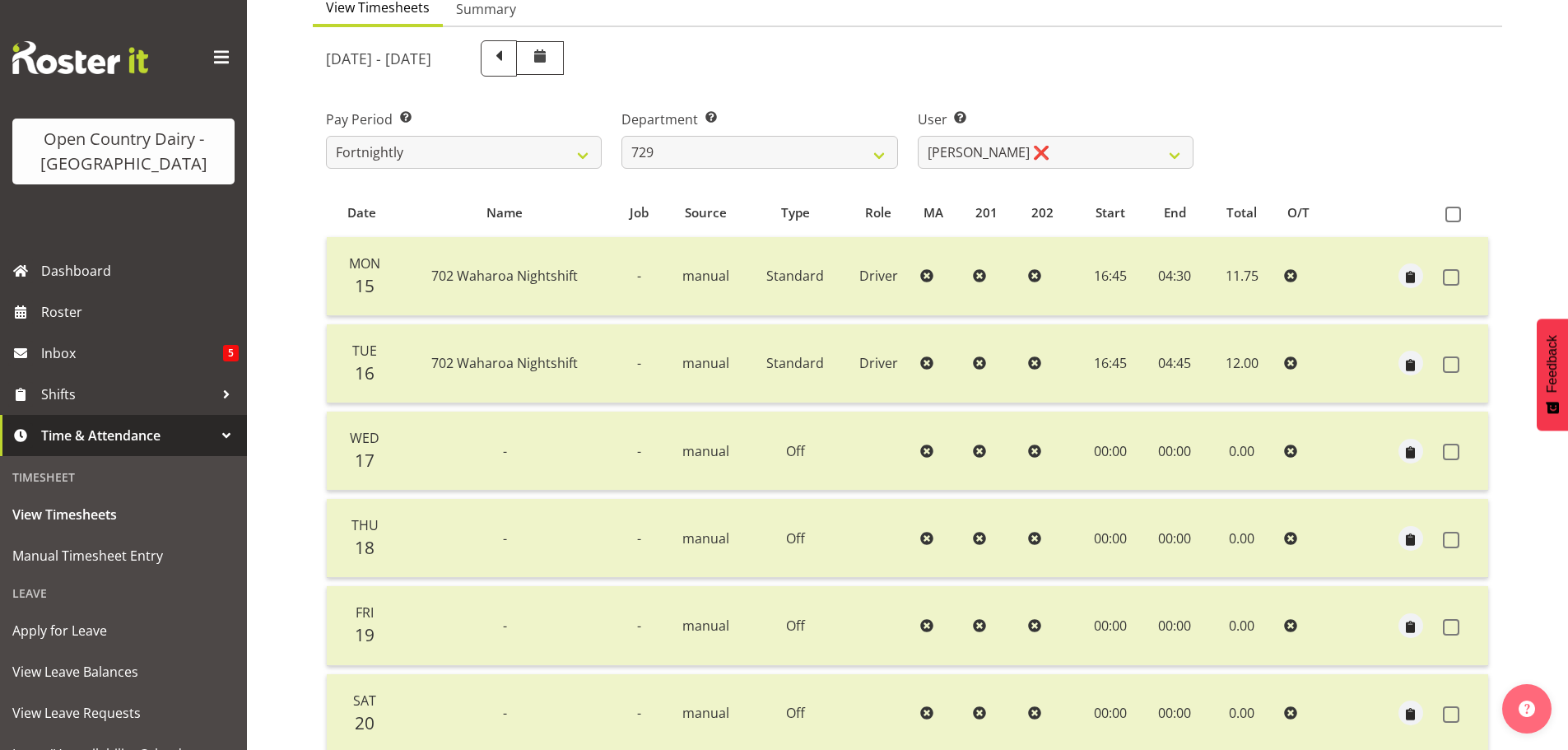
scroll to position [66, 0]
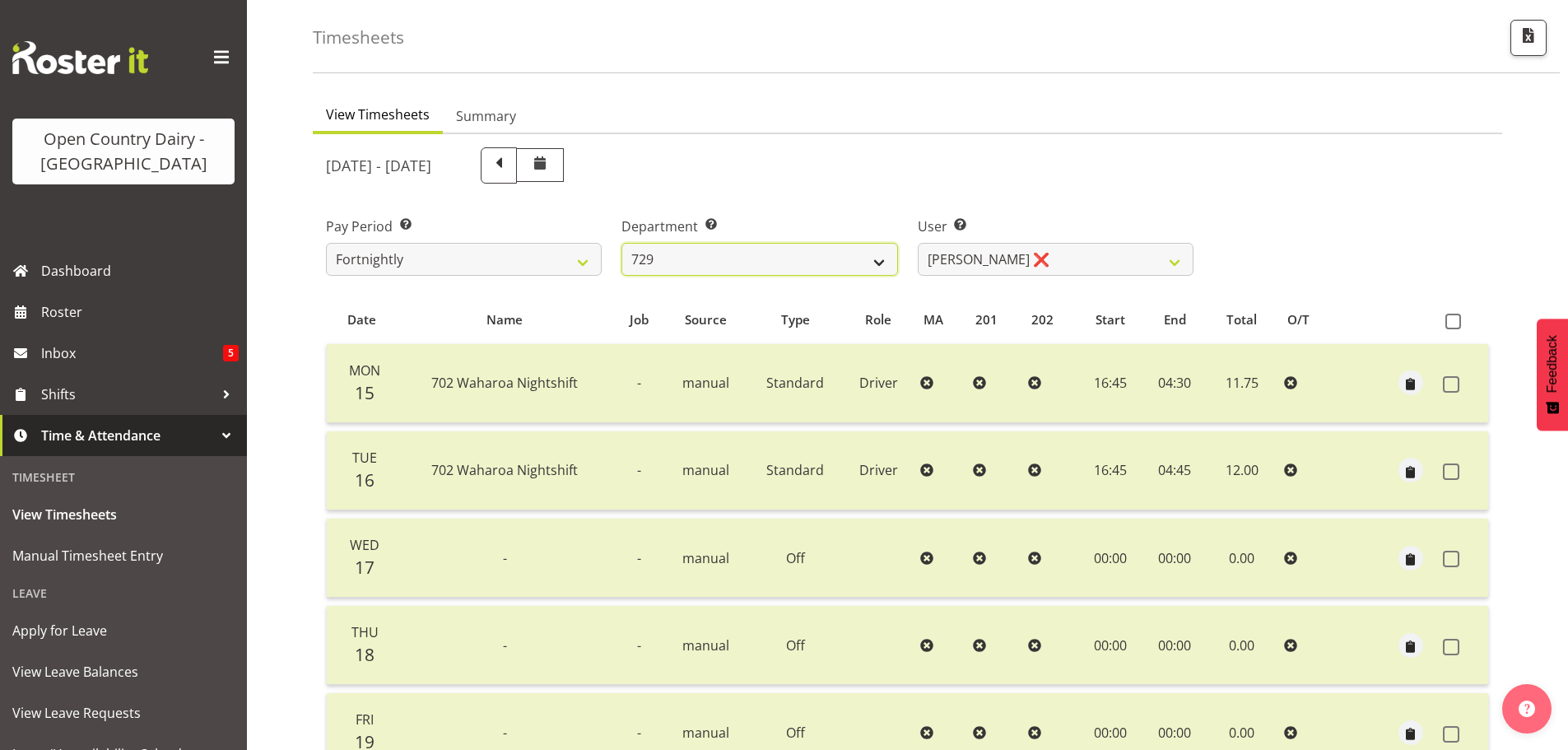
click at [879, 264] on select "701 702 703 704 705 706 707 708 709 710 711 712 713 714 715 716 717 718 719 720" at bounding box center [759, 259] width 276 height 33
click at [622, 243] on select "701 702 703 704 705 706 707 708 709 710 711 712 713 714 715 716 717 718 719 720" at bounding box center [759, 259] width 276 height 33
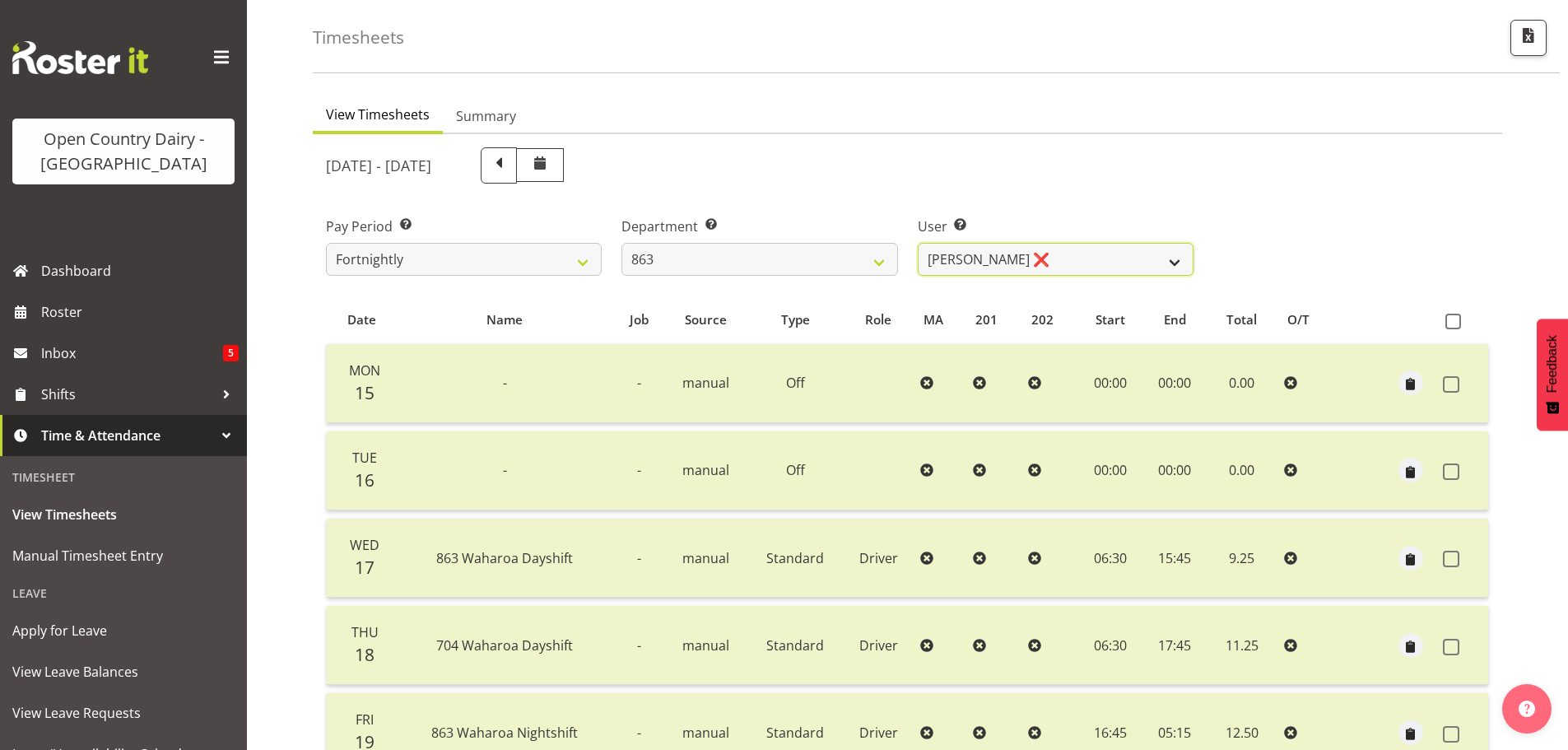
click at [1175, 262] on select "[PERSON_NAME] ❌ [PERSON_NAME] ❌ [PERSON_NAME] ❌ [PERSON_NAME] ❌" at bounding box center [1056, 259] width 276 height 33
click at [918, 243] on select "[PERSON_NAME] ❌ [PERSON_NAME] ❌ [PERSON_NAME] ❌ [PERSON_NAME] ❌" at bounding box center [1056, 259] width 276 height 33
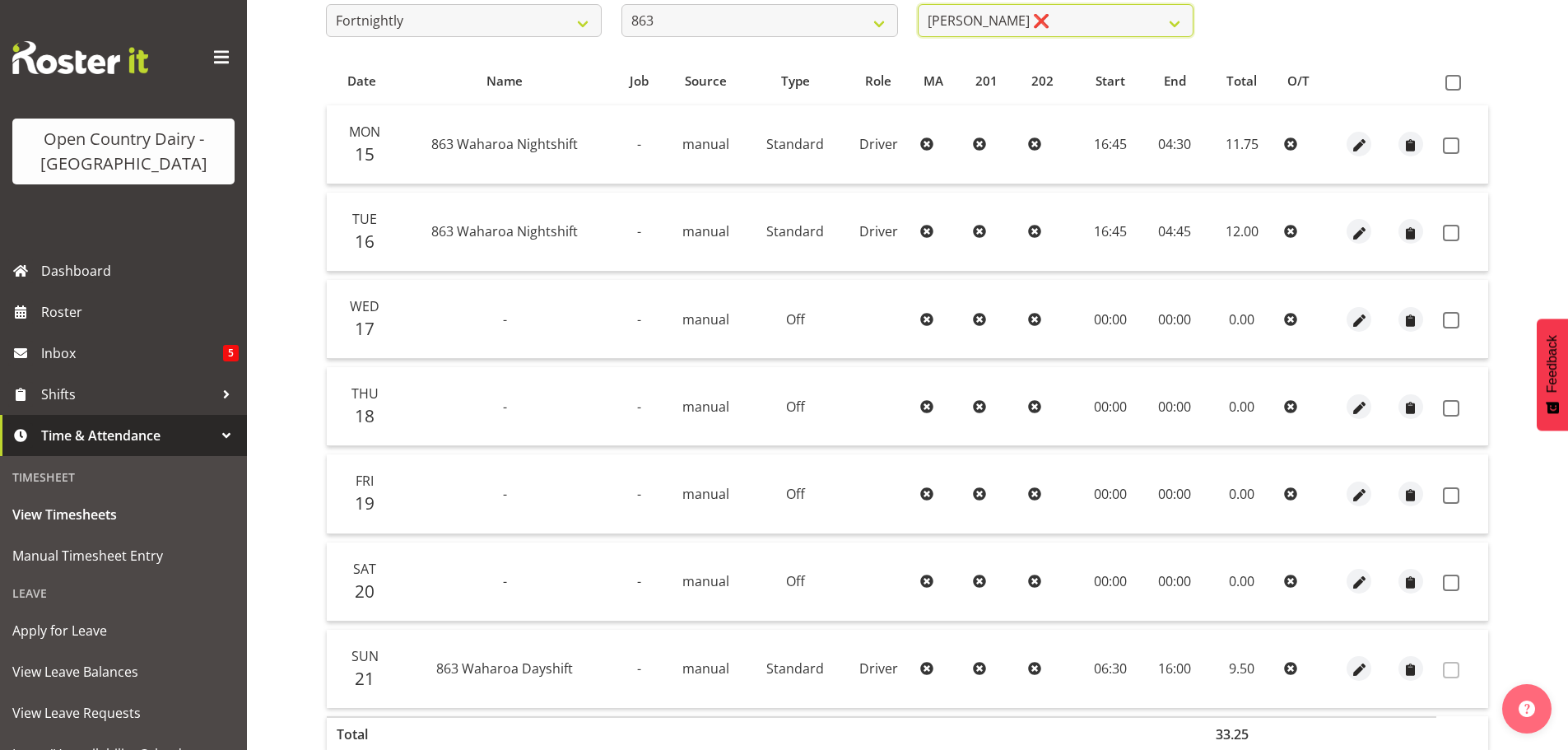
scroll to position [148, 0]
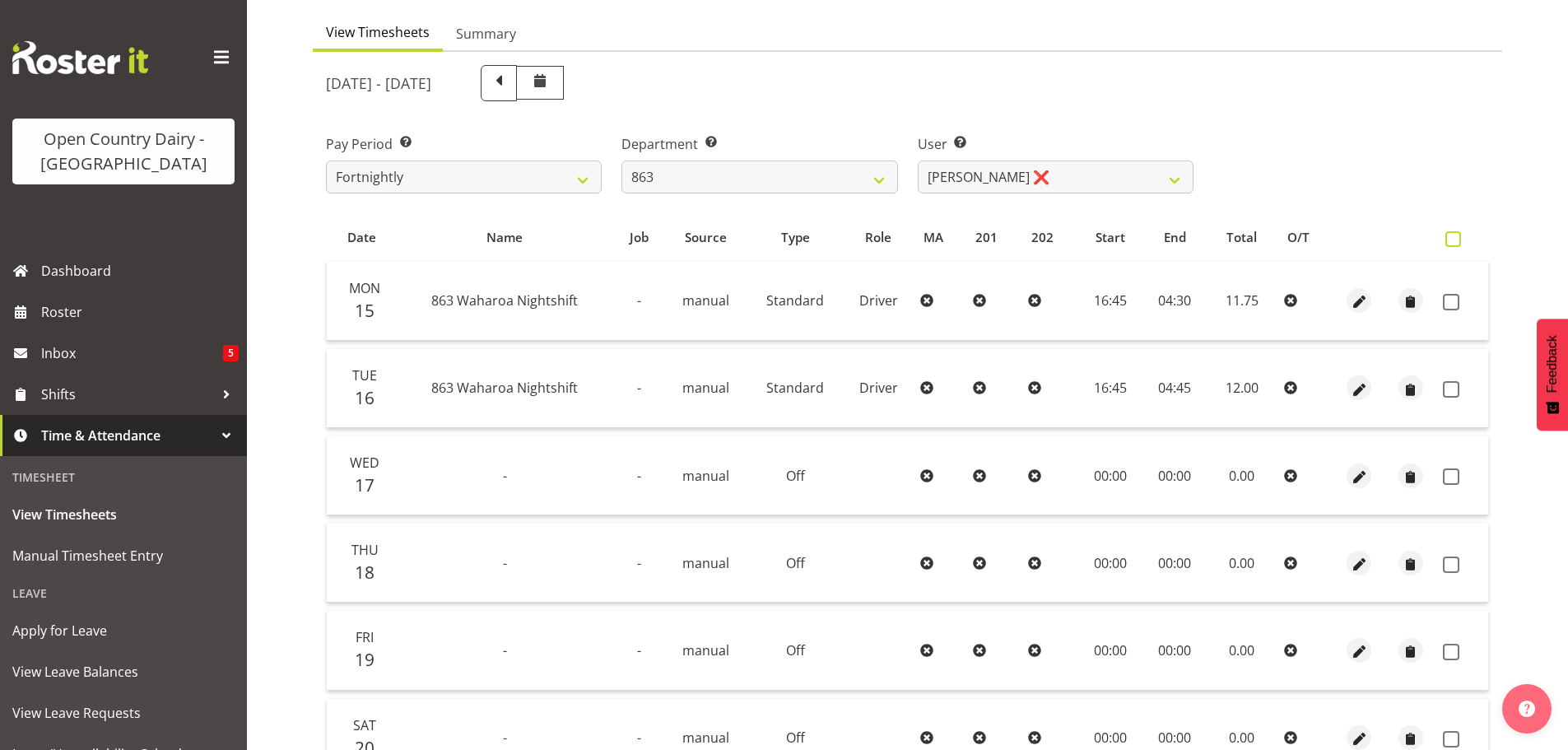
click at [1455, 238] on span at bounding box center [1453, 238] width 15 height 15
click at [1455, 238] on input "checkbox" at bounding box center [1451, 239] width 11 height 11
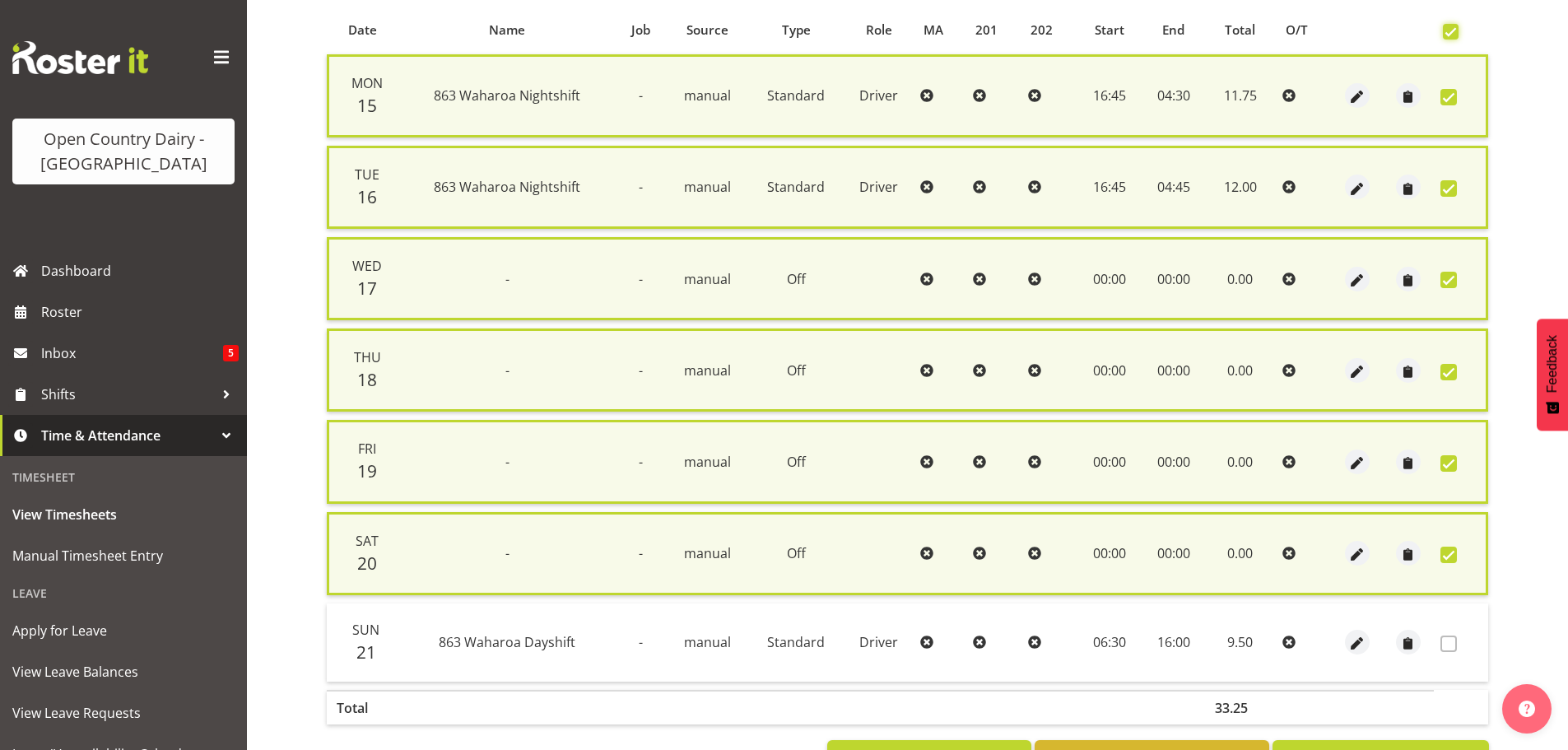
scroll to position [419, 0]
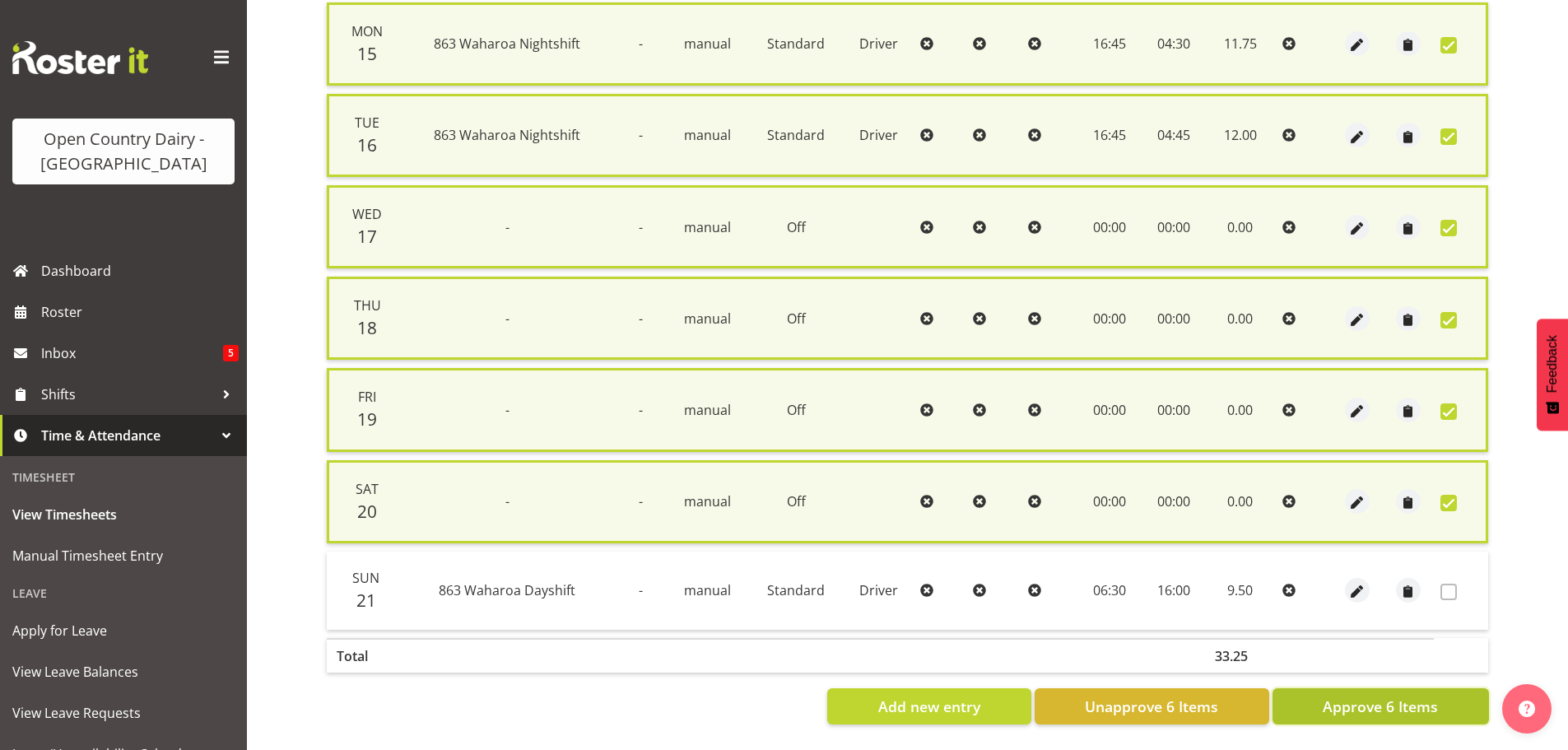
click at [1374, 695] on span "Approve 6 Items" at bounding box center [1380, 706] width 115 height 22
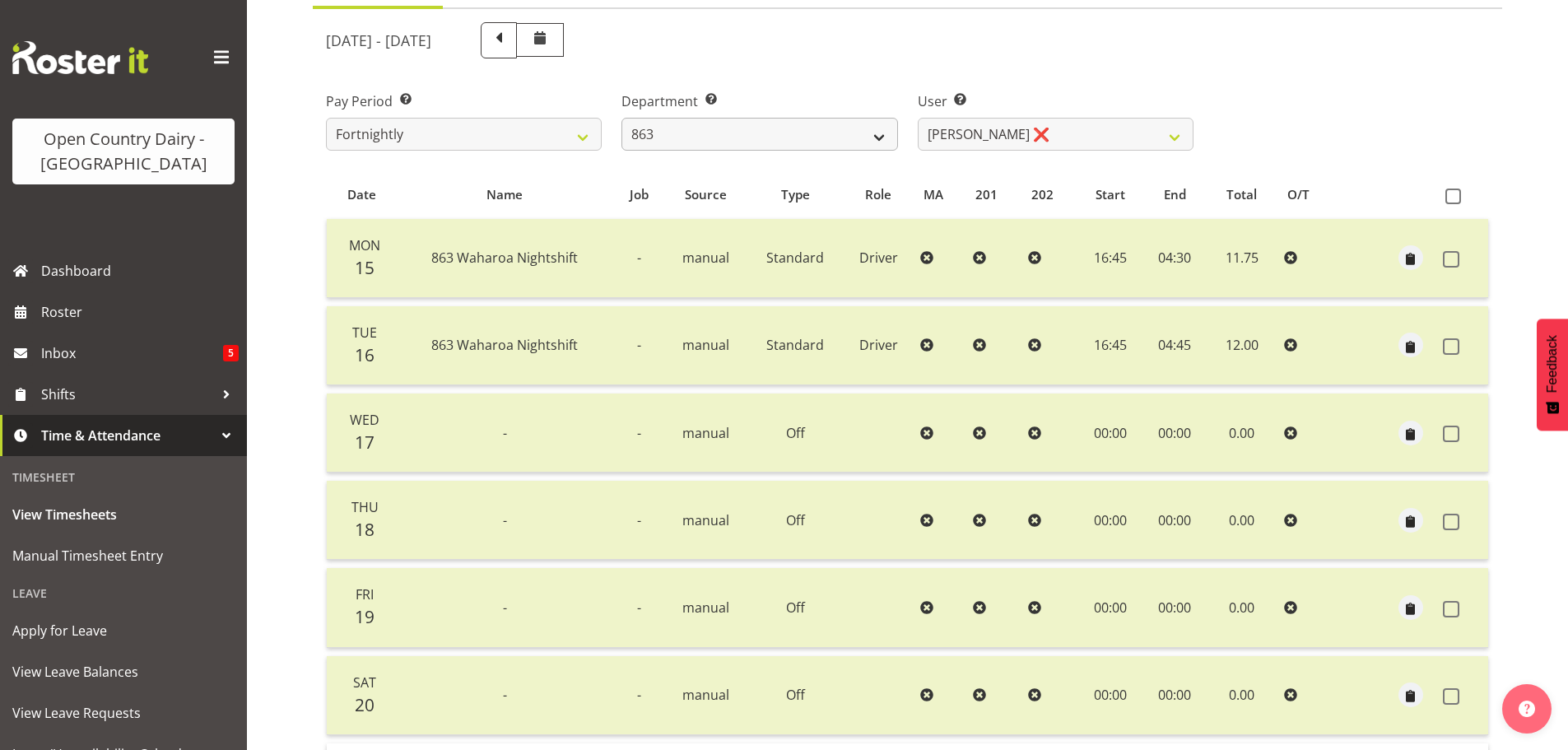
scroll to position [148, 0]
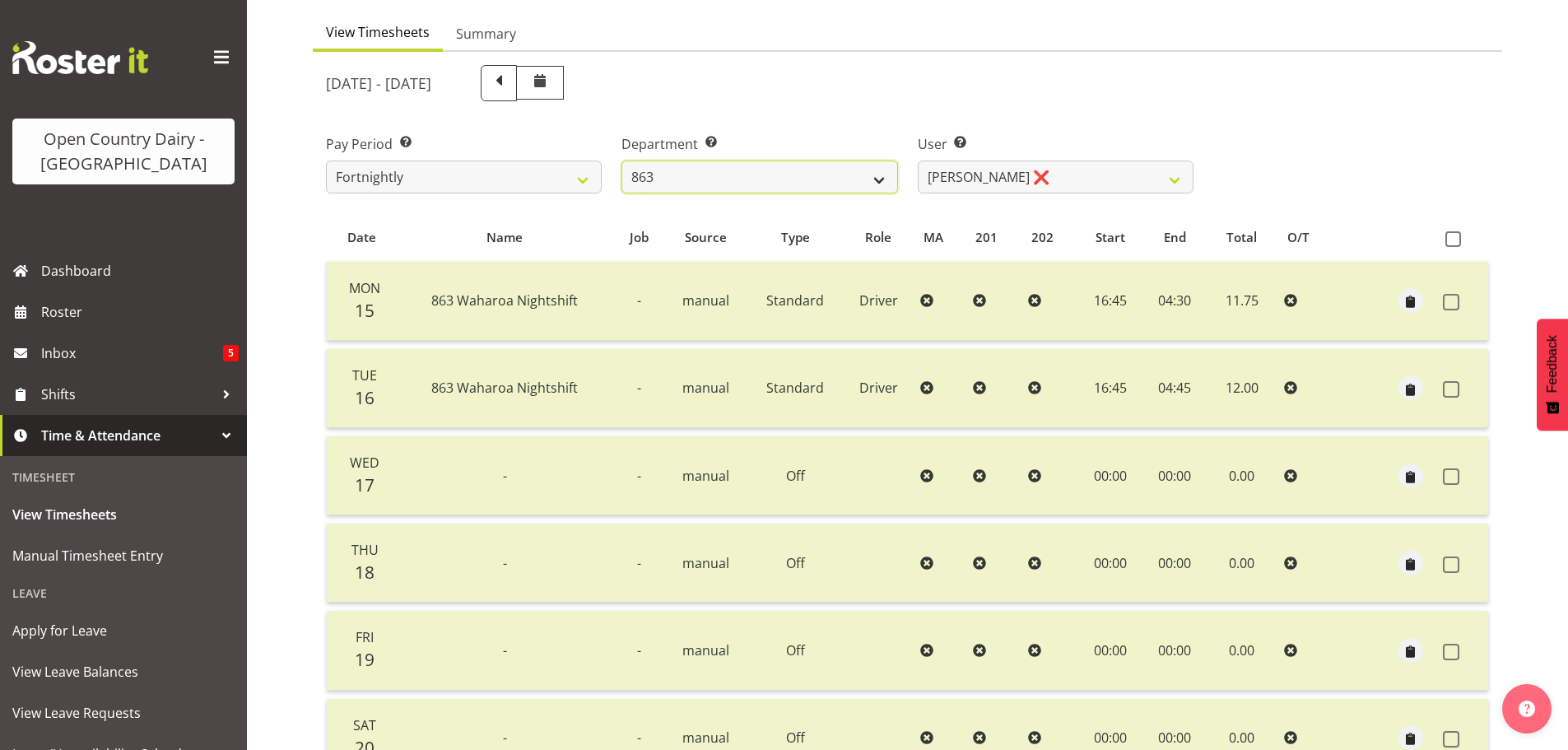
click at [877, 190] on select "701 702 703 704 705 706 707 708 709 710 711 712 713 714 715 716 717 718 719 720" at bounding box center [759, 177] width 276 height 33
click at [622, 161] on select "701 702 703 704 705 706 707 708 709 710 711 712 713 714 715 716 717 718 719 720" at bounding box center [759, 177] width 276 height 33
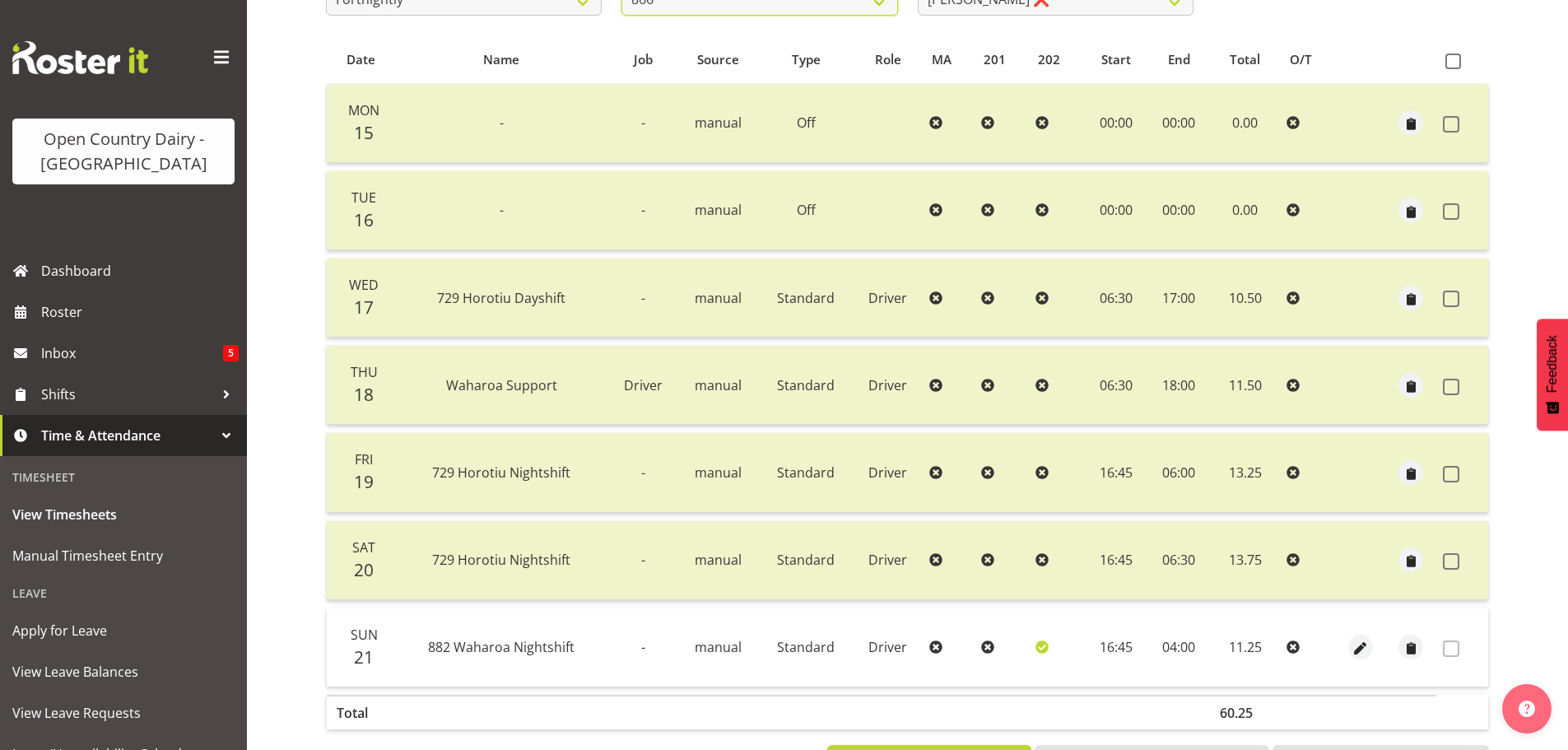
scroll to position [231, 0]
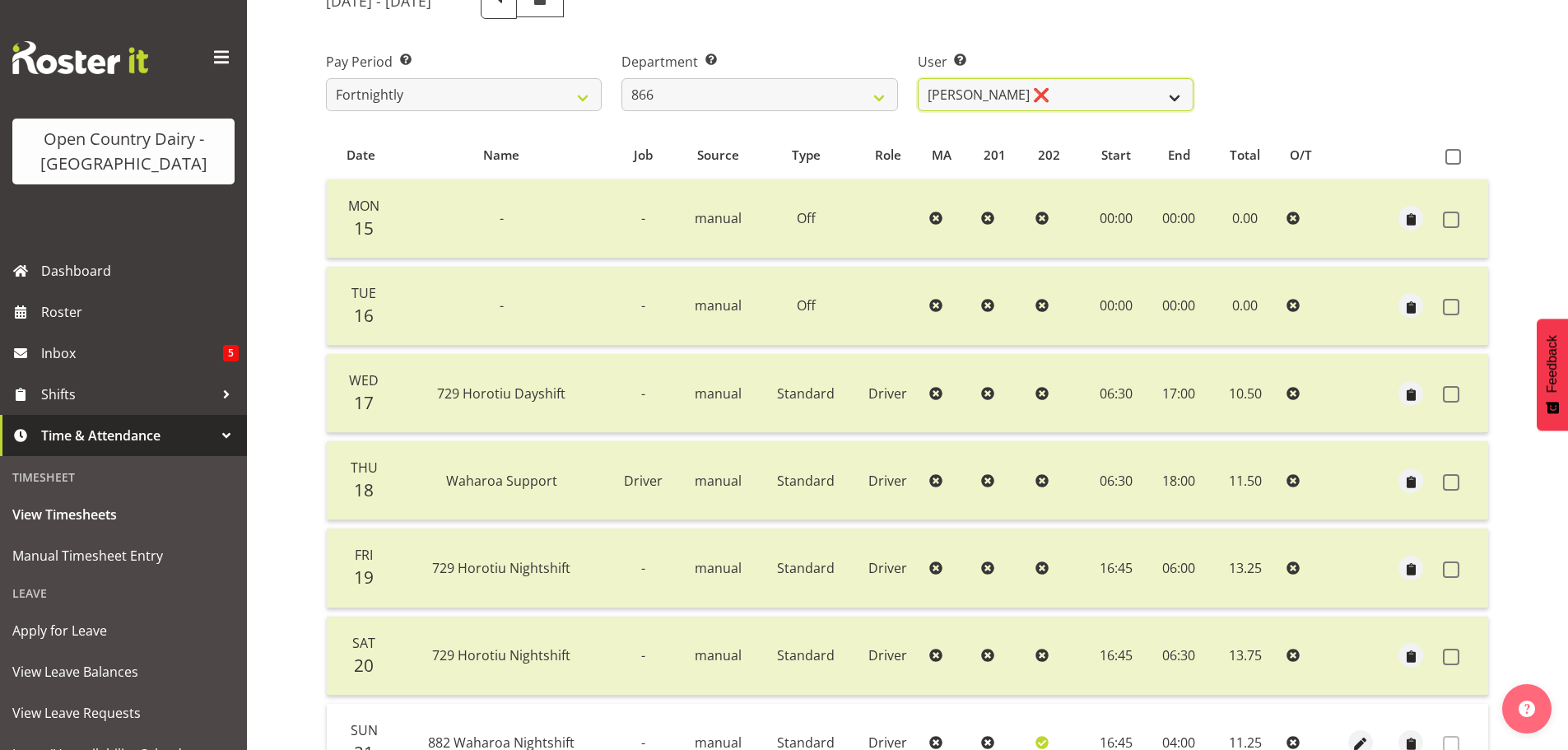
click at [1174, 95] on select "[PERSON_NAME] ❌ [PERSON_NAME] ❌ [PERSON_NAME] ❌ [PERSON_NAME] ❌" at bounding box center [1056, 94] width 276 height 33
click at [918, 78] on select "[PERSON_NAME] ❌ [PERSON_NAME] ❌ [PERSON_NAME] ❌ [PERSON_NAME] ❌" at bounding box center [1056, 94] width 276 height 33
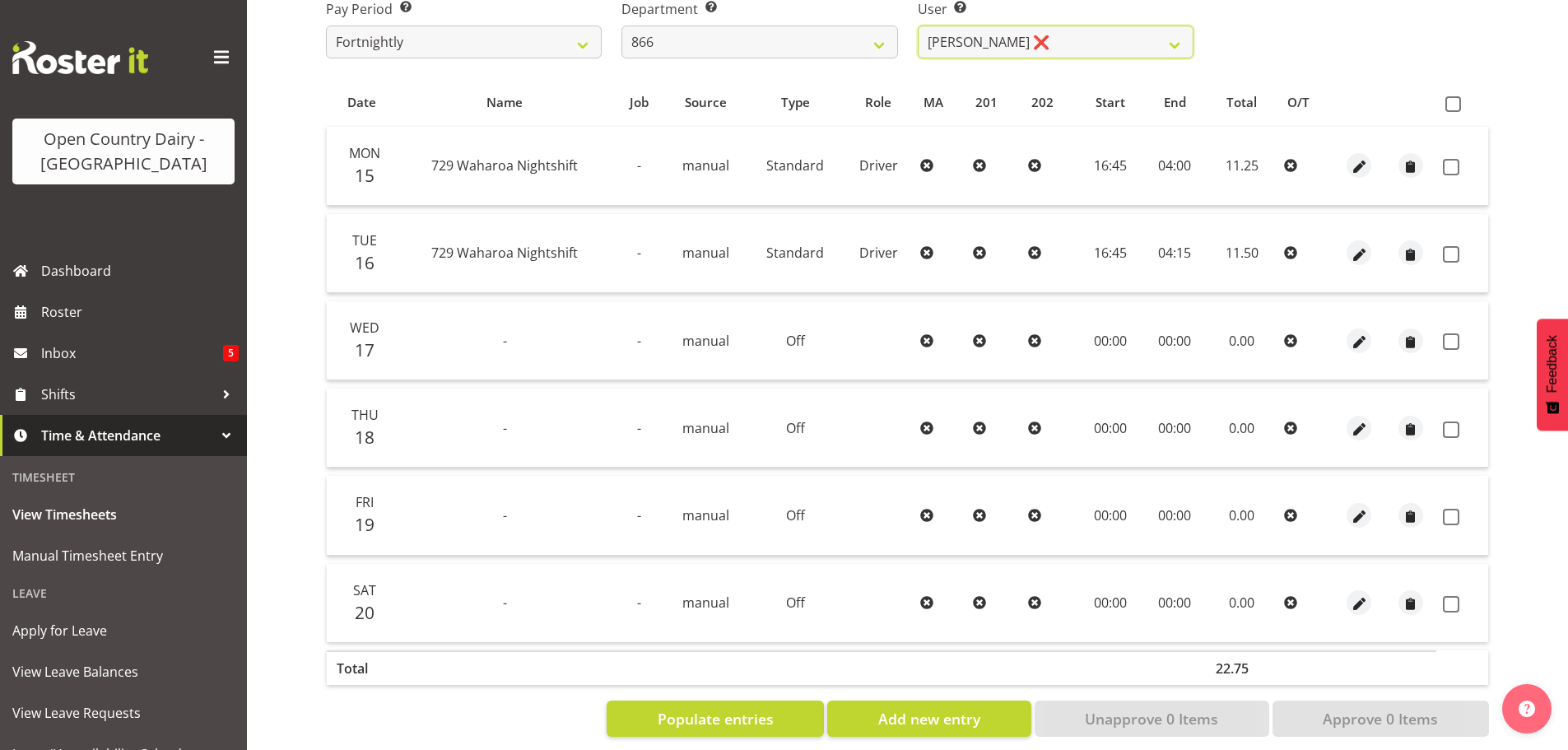
scroll to position [308, 0]
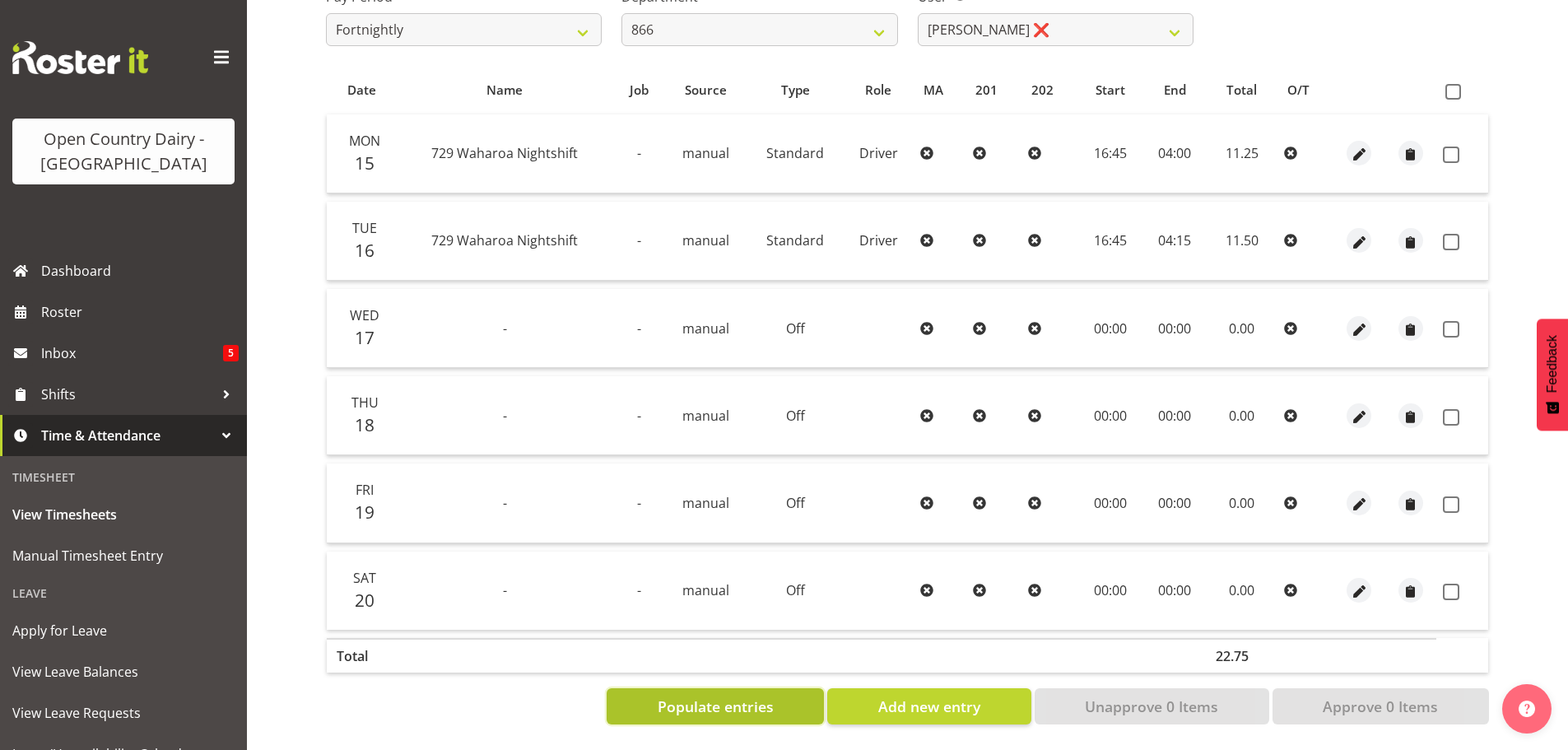
click at [728, 695] on span "Populate entries" at bounding box center [715, 706] width 116 height 22
click at [1450, 84] on span at bounding box center [1453, 91] width 15 height 15
click at [1450, 86] on input "checkbox" at bounding box center [1451, 92] width 11 height 11
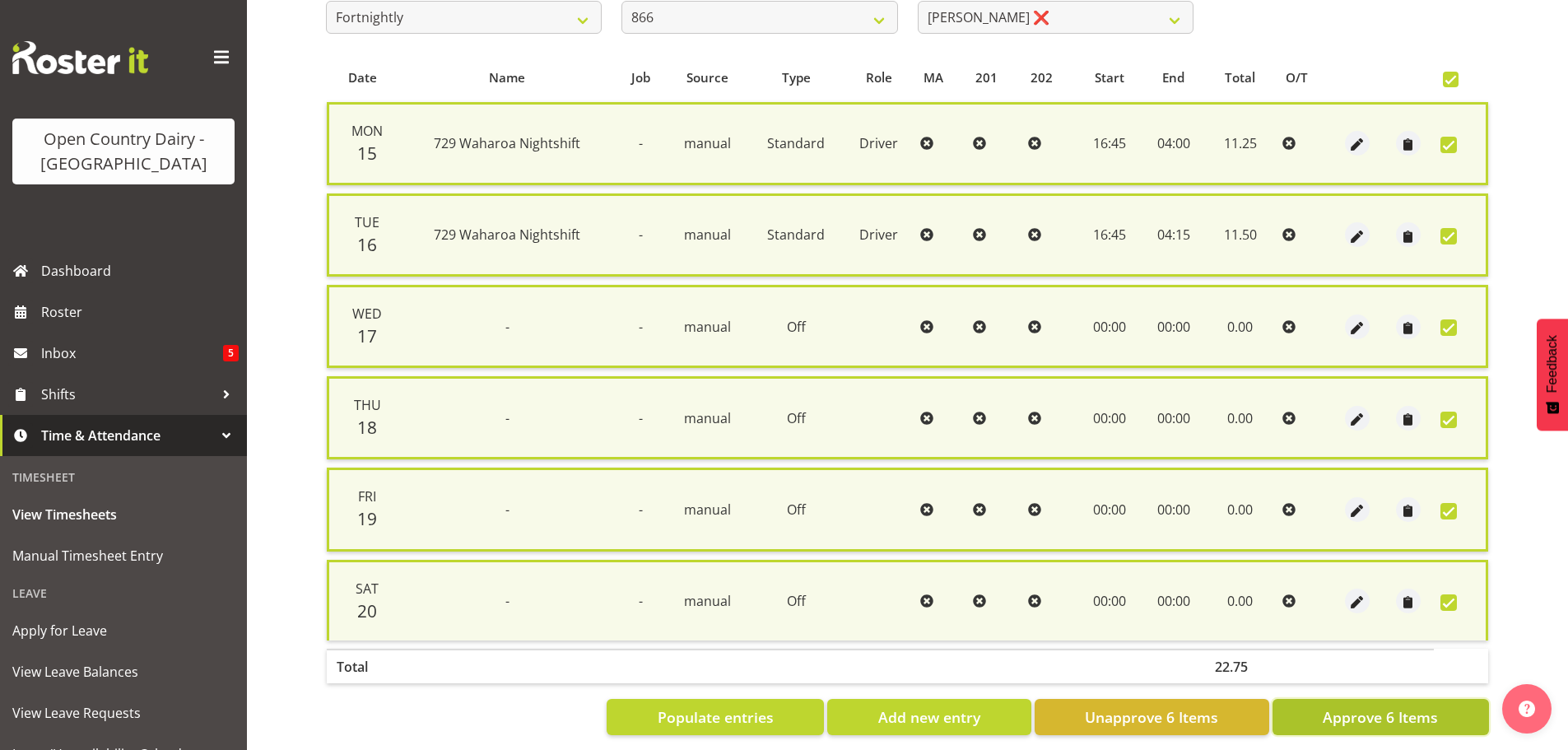
click at [1369, 707] on span "Approve 6 Items" at bounding box center [1380, 717] width 115 height 22
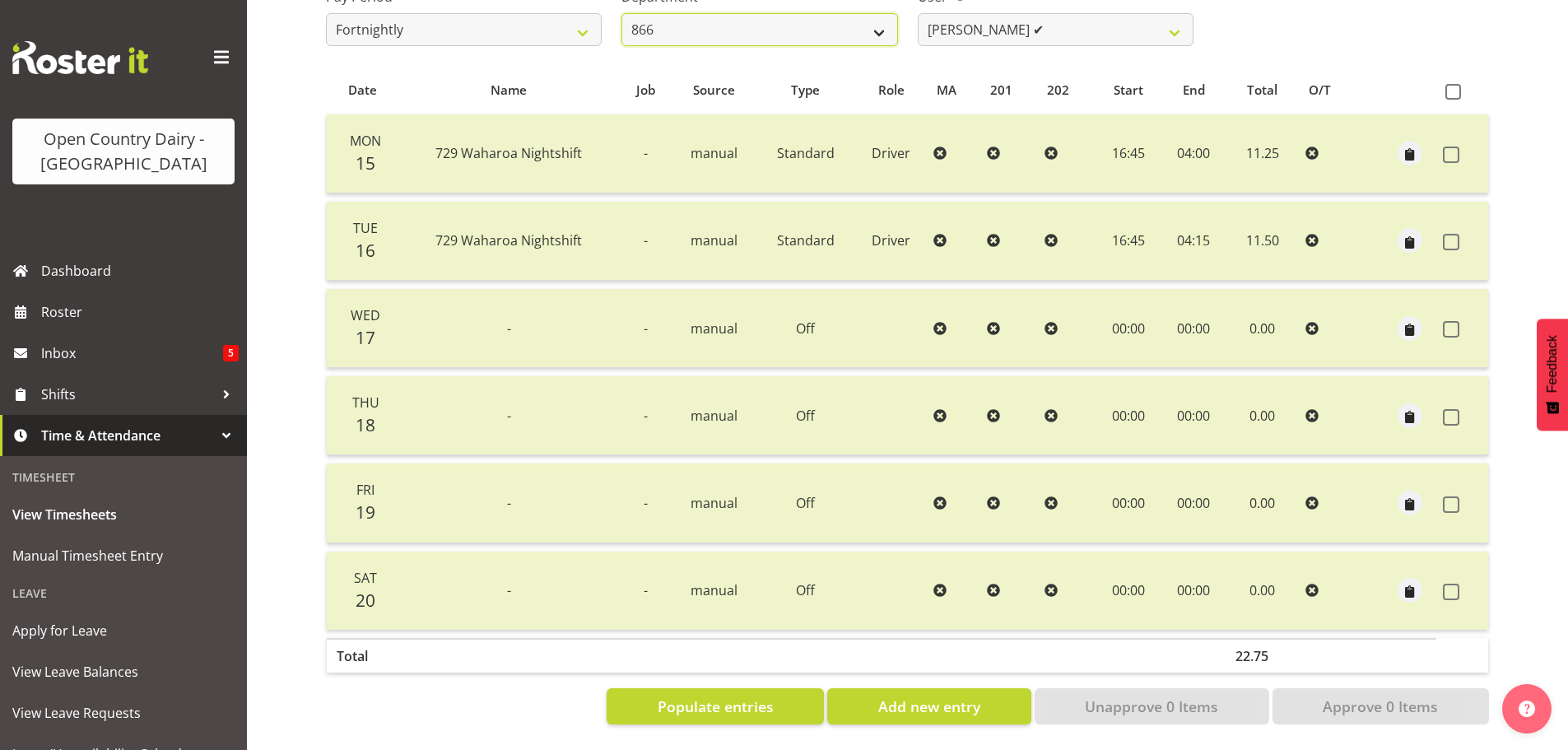
click at [882, 21] on select "701 702 703 704 705 706 707 708 709 710 711 712 713 714 715 716 717 718 719 720" at bounding box center [759, 30] width 276 height 33
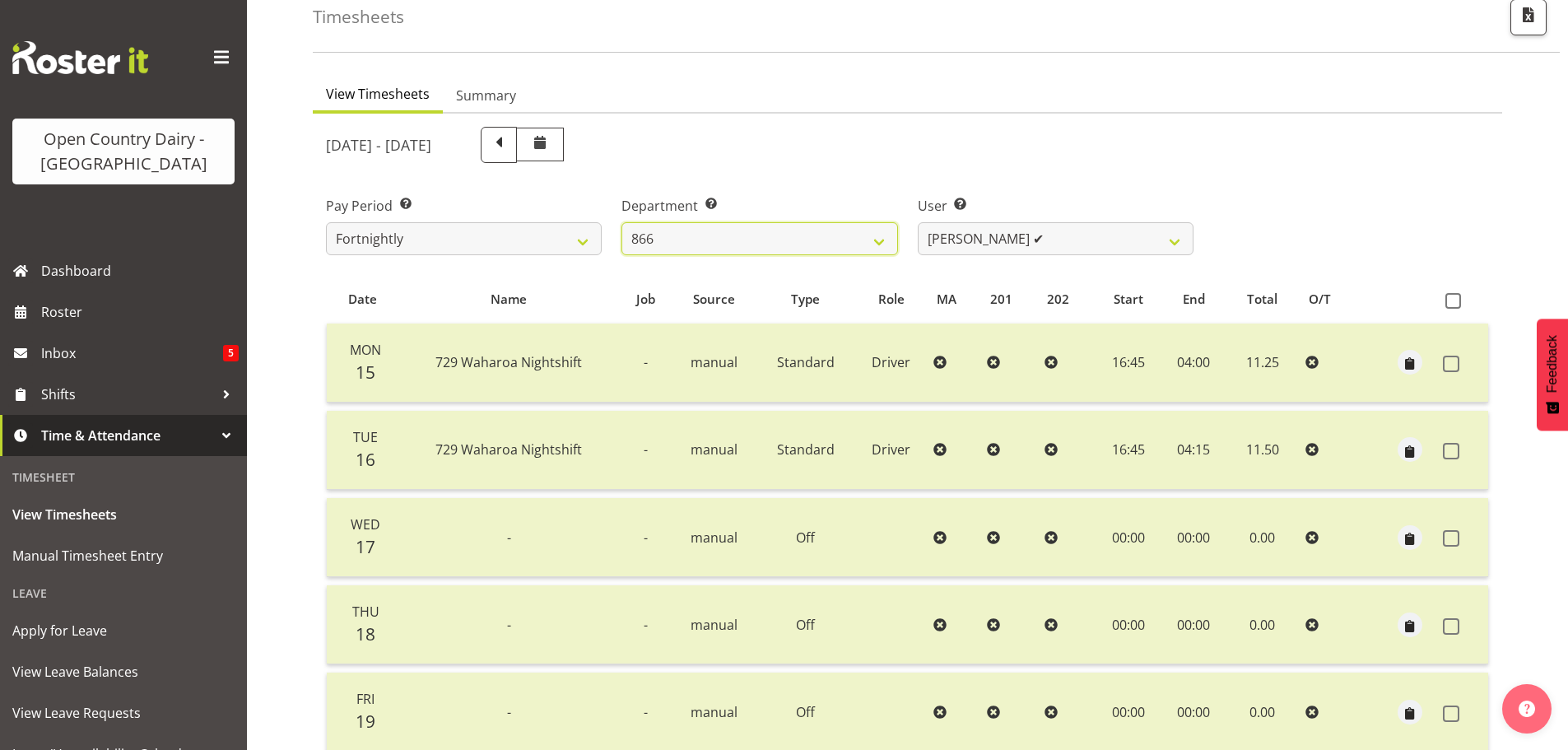
scroll to position [0, 0]
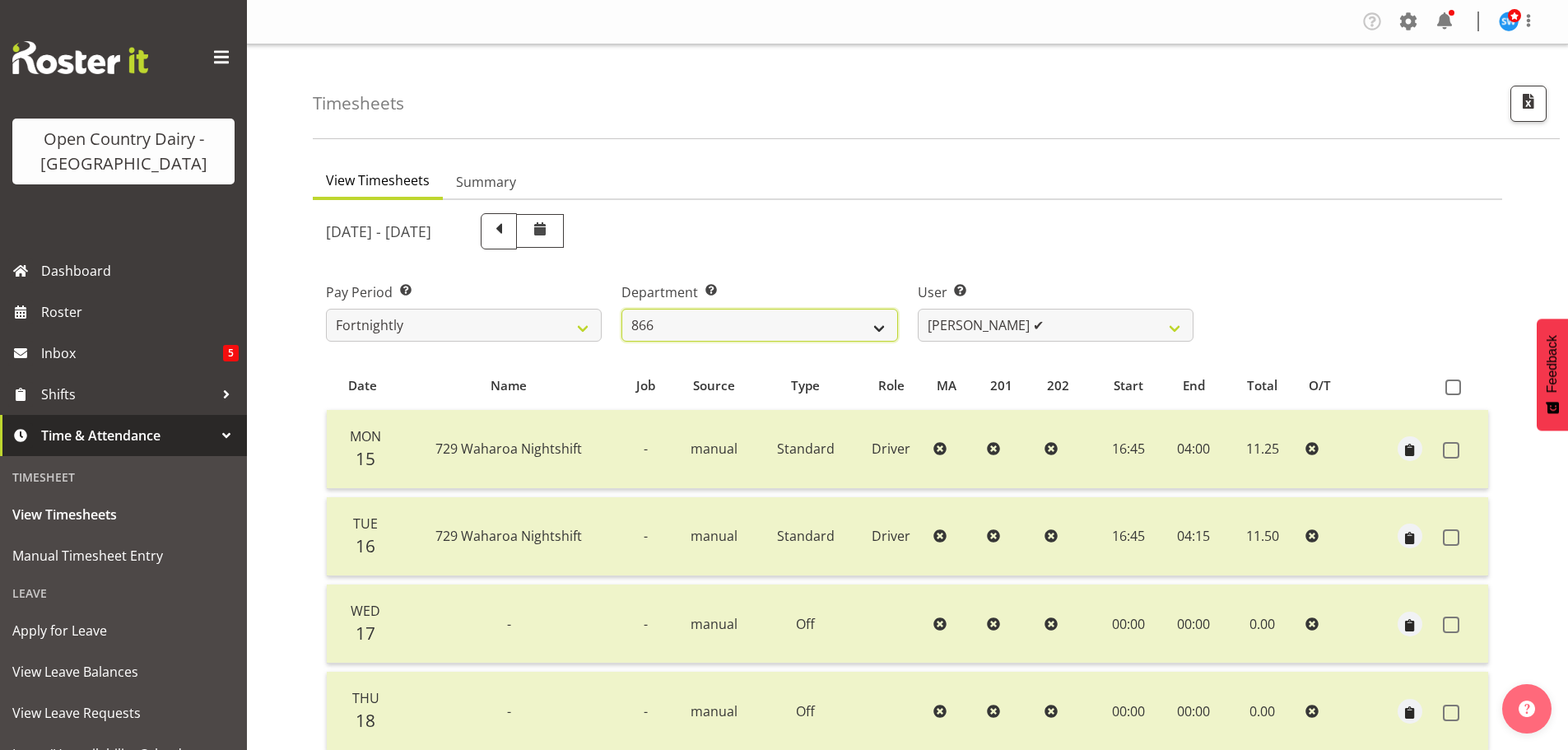
click at [884, 329] on select "701 702 703 704 705 706 707 708 709 710 711 712 713 714 715 716 717 718 719 720" at bounding box center [759, 325] width 276 height 33
click at [622, 309] on select "701 702 703 704 705 706 707 708 709 710 711 712 713 714 715 716 717 718 719 720" at bounding box center [759, 325] width 276 height 33
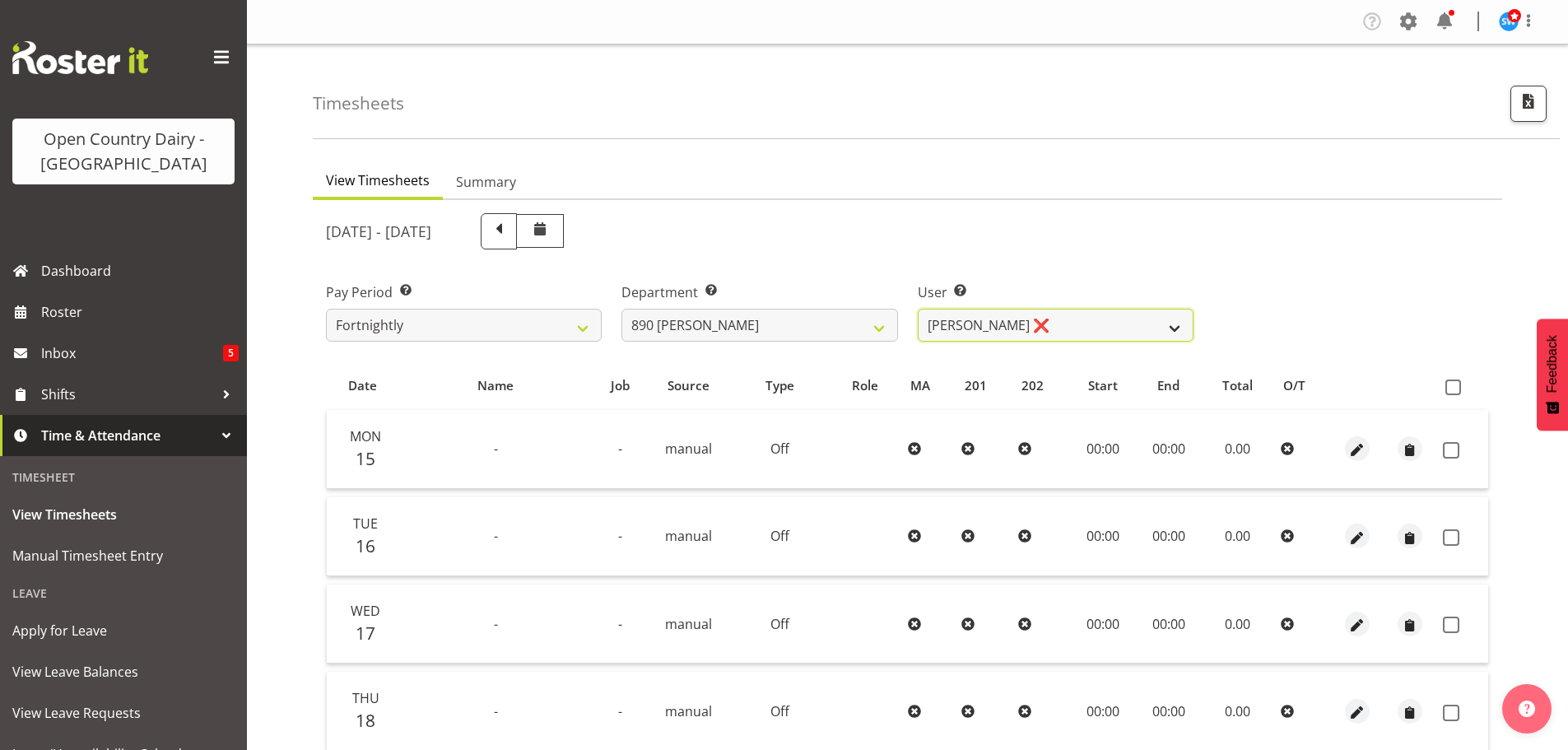
click at [1173, 326] on select "[PERSON_NAME] ❌ [PERSON_NAME] ❌" at bounding box center [1056, 325] width 276 height 33
click at [918, 309] on select "[PERSON_NAME] ❌ [PERSON_NAME] ❌" at bounding box center [1056, 325] width 276 height 33
click at [1451, 387] on span at bounding box center [1453, 386] width 15 height 15
click at [1451, 387] on input "checkbox" at bounding box center [1451, 387] width 11 height 11
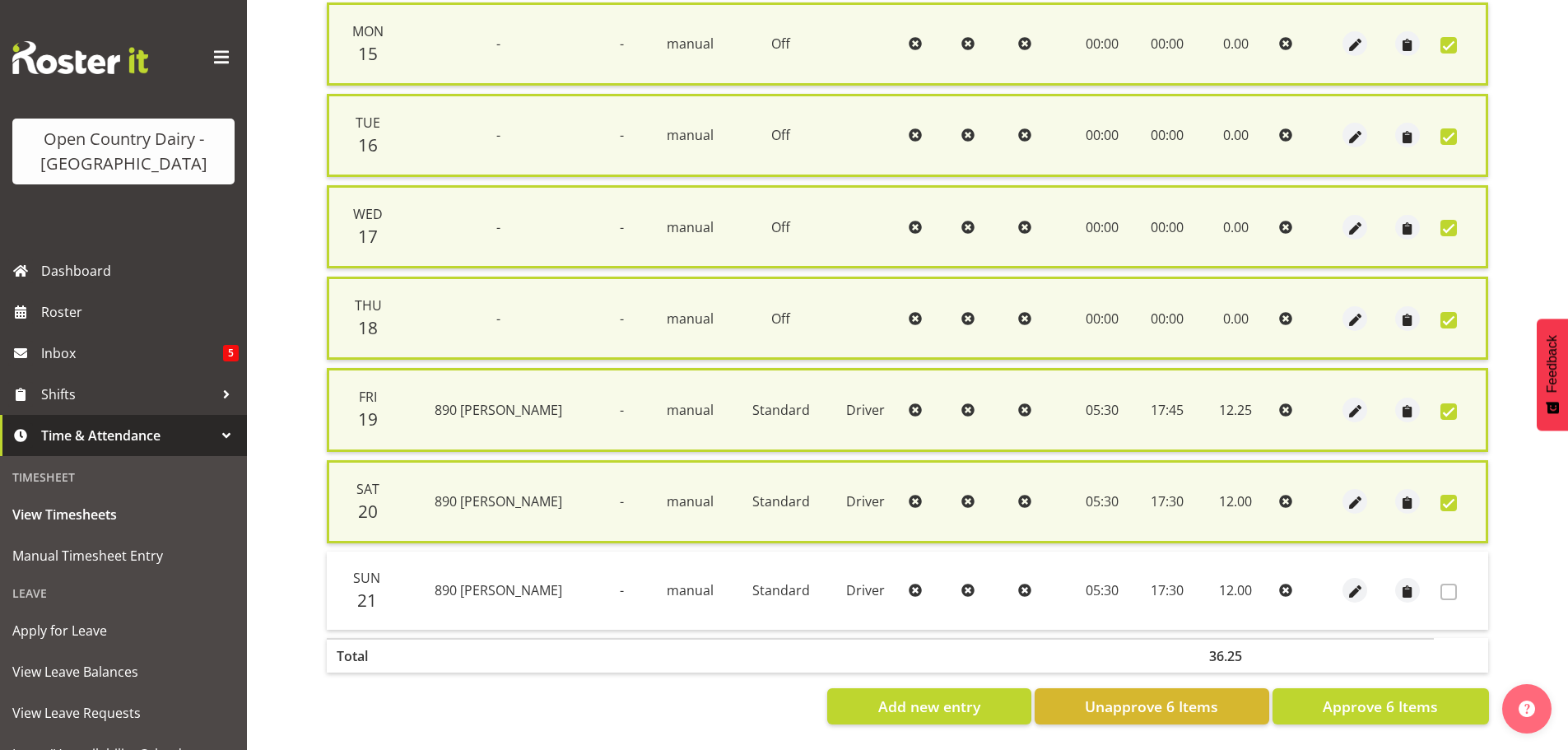
scroll to position [419, 0]
click at [1401, 695] on span "Approve 6 Items" at bounding box center [1380, 706] width 115 height 22
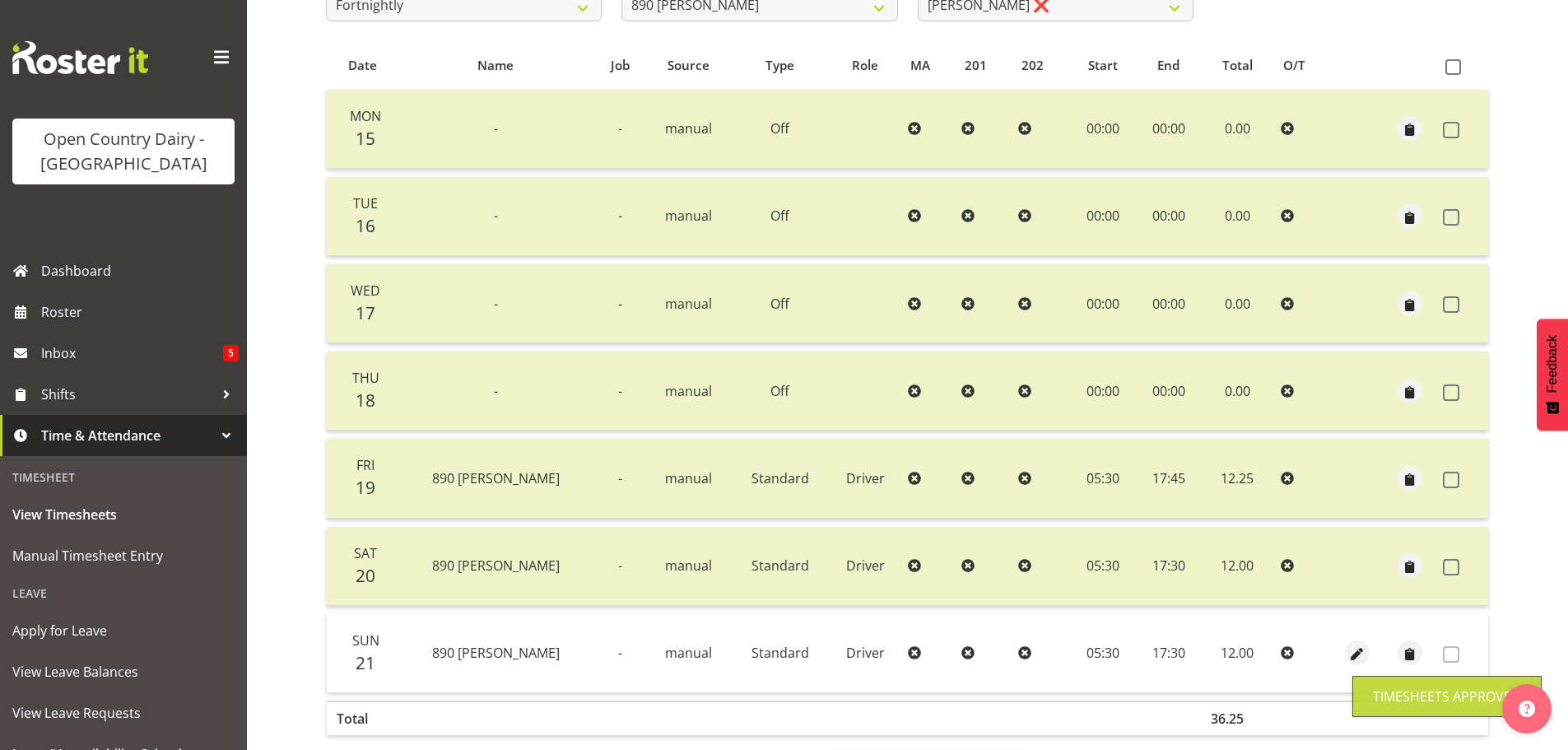
scroll to position [0, 0]
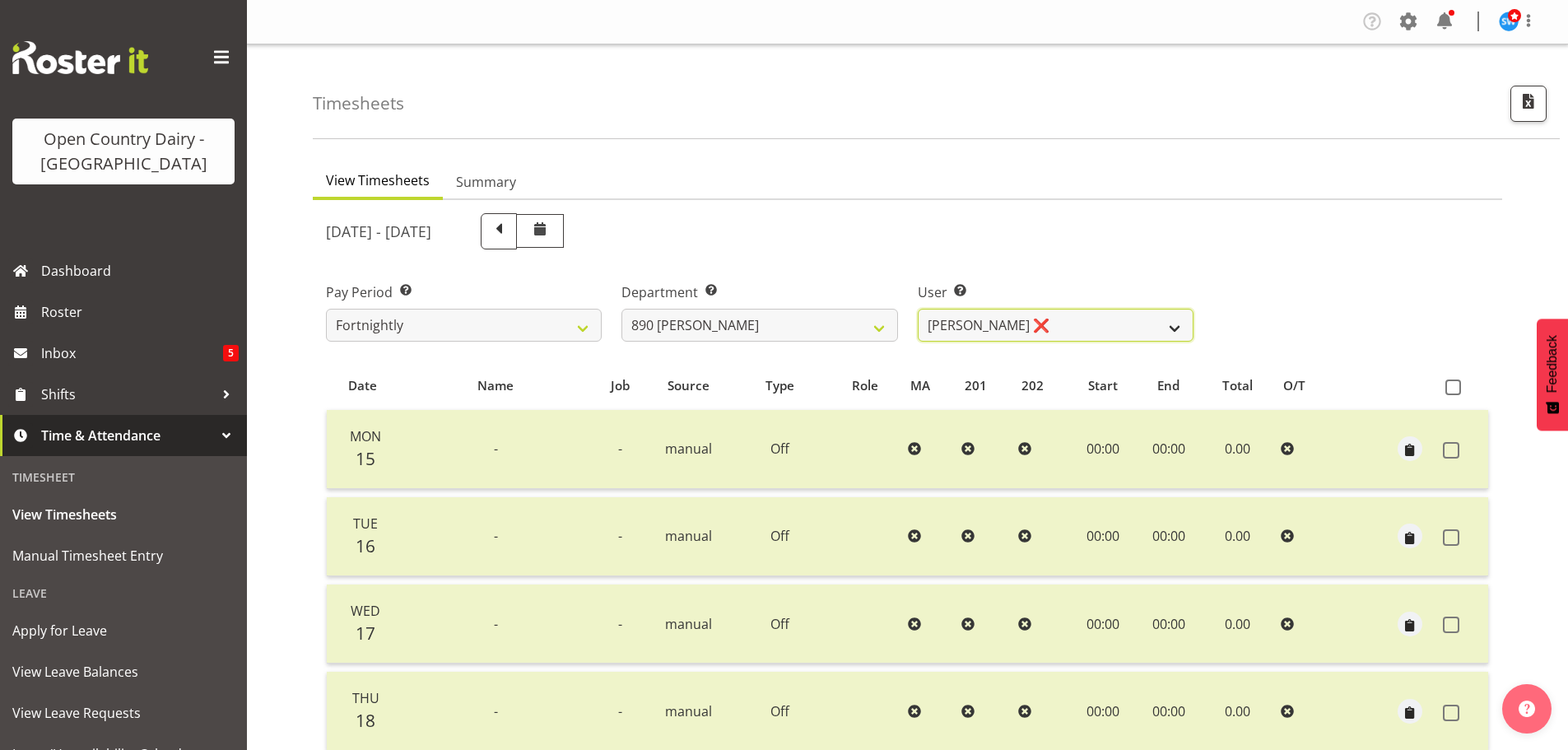
click at [1173, 335] on select "[PERSON_NAME] ❌ [PERSON_NAME] ❌" at bounding box center [1056, 325] width 276 height 33
click at [918, 309] on select "[PERSON_NAME] ❌ [PERSON_NAME] ❌" at bounding box center [1056, 325] width 276 height 33
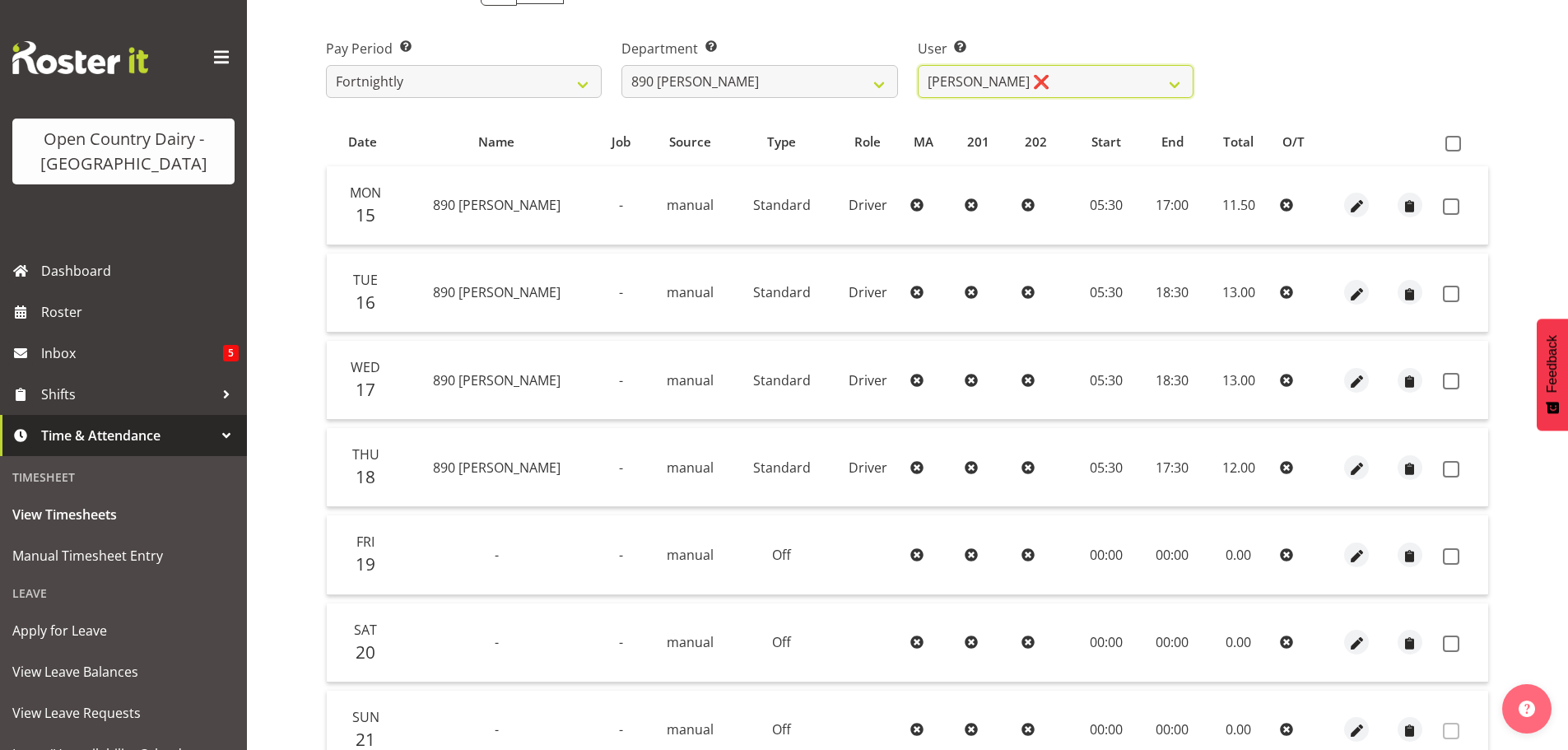
scroll to position [231, 0]
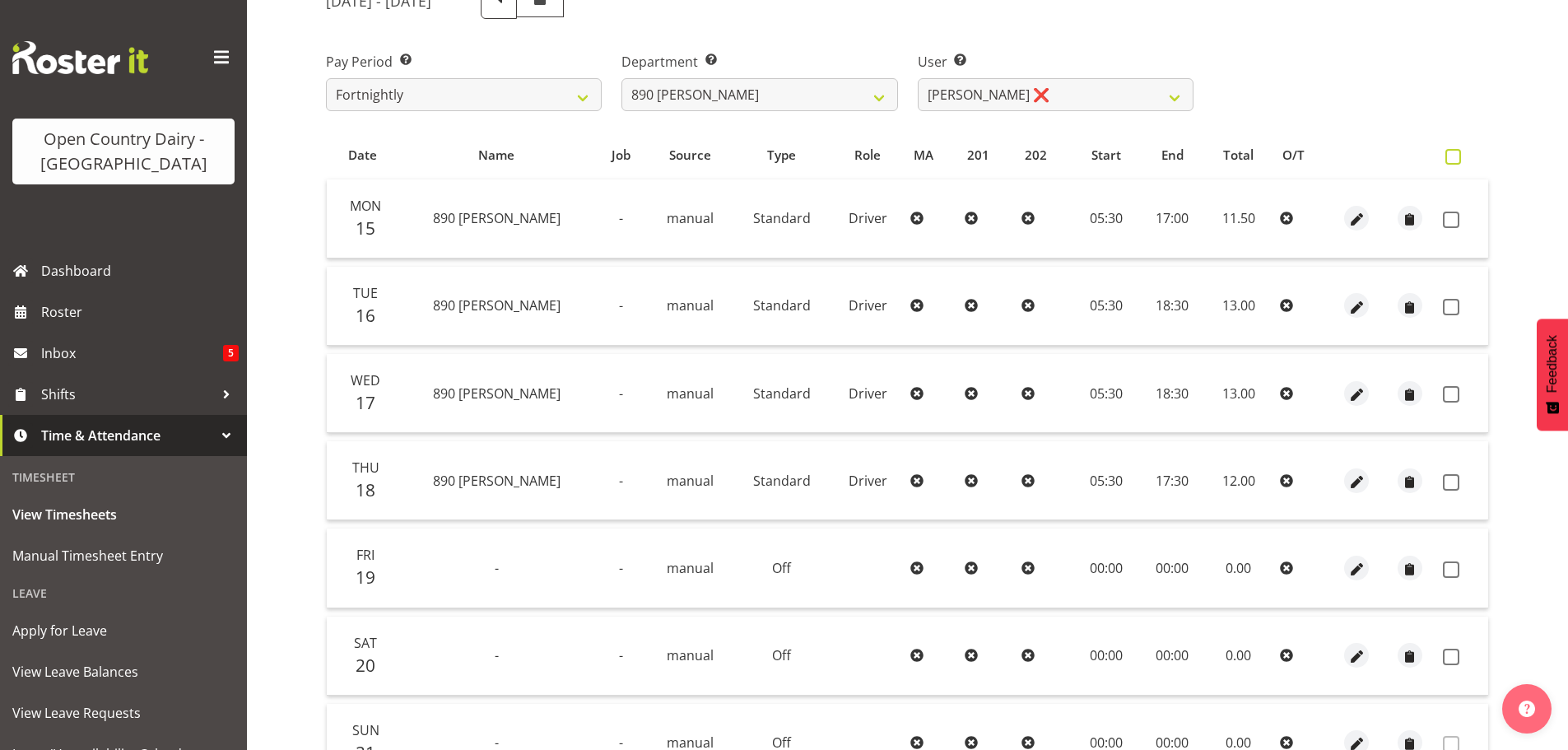
click at [1450, 158] on span at bounding box center [1453, 156] width 15 height 15
click at [1450, 158] on input "checkbox" at bounding box center [1451, 157] width 11 height 11
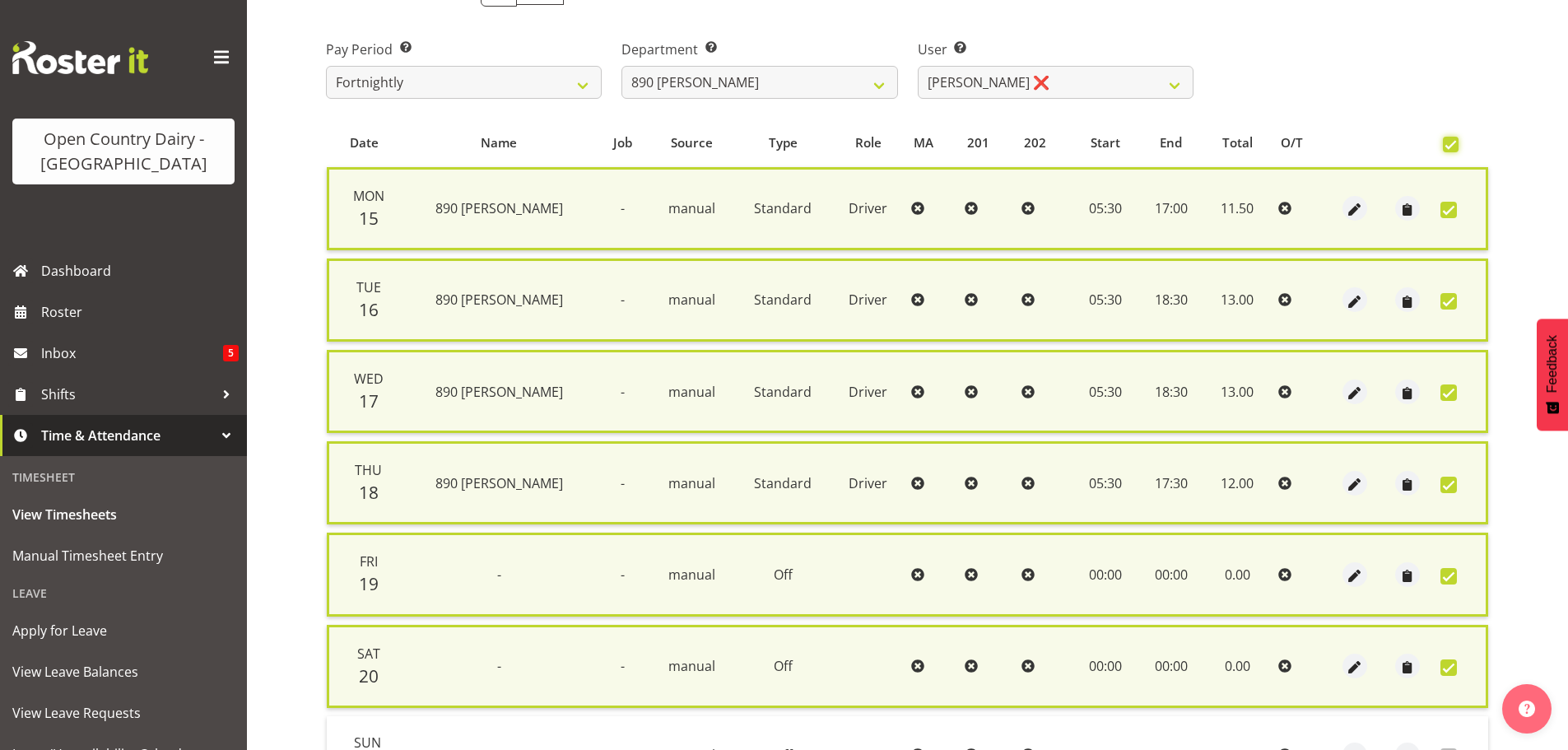
scroll to position [419, 0]
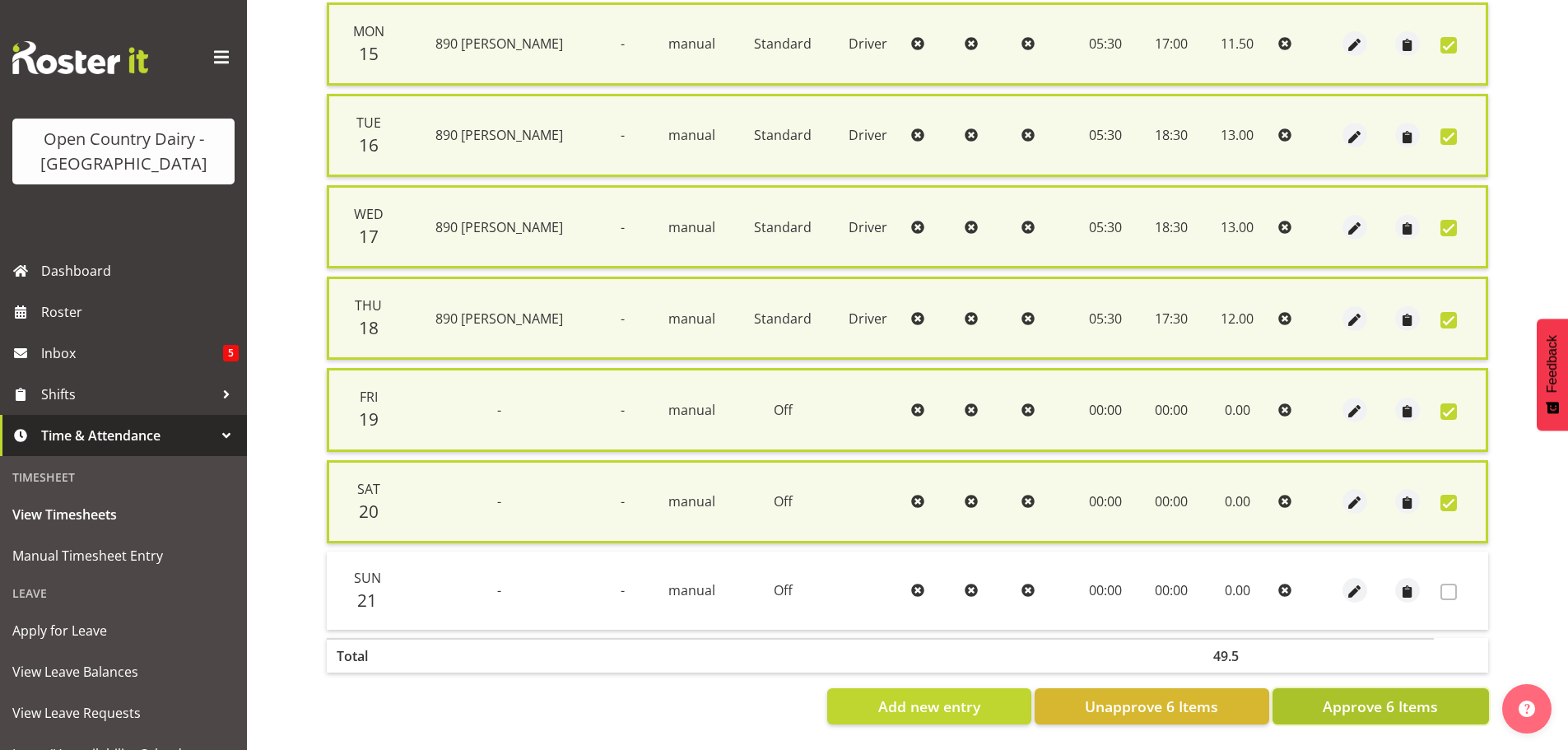
click at [1355, 695] on span "Approve 6 Items" at bounding box center [1380, 706] width 115 height 22
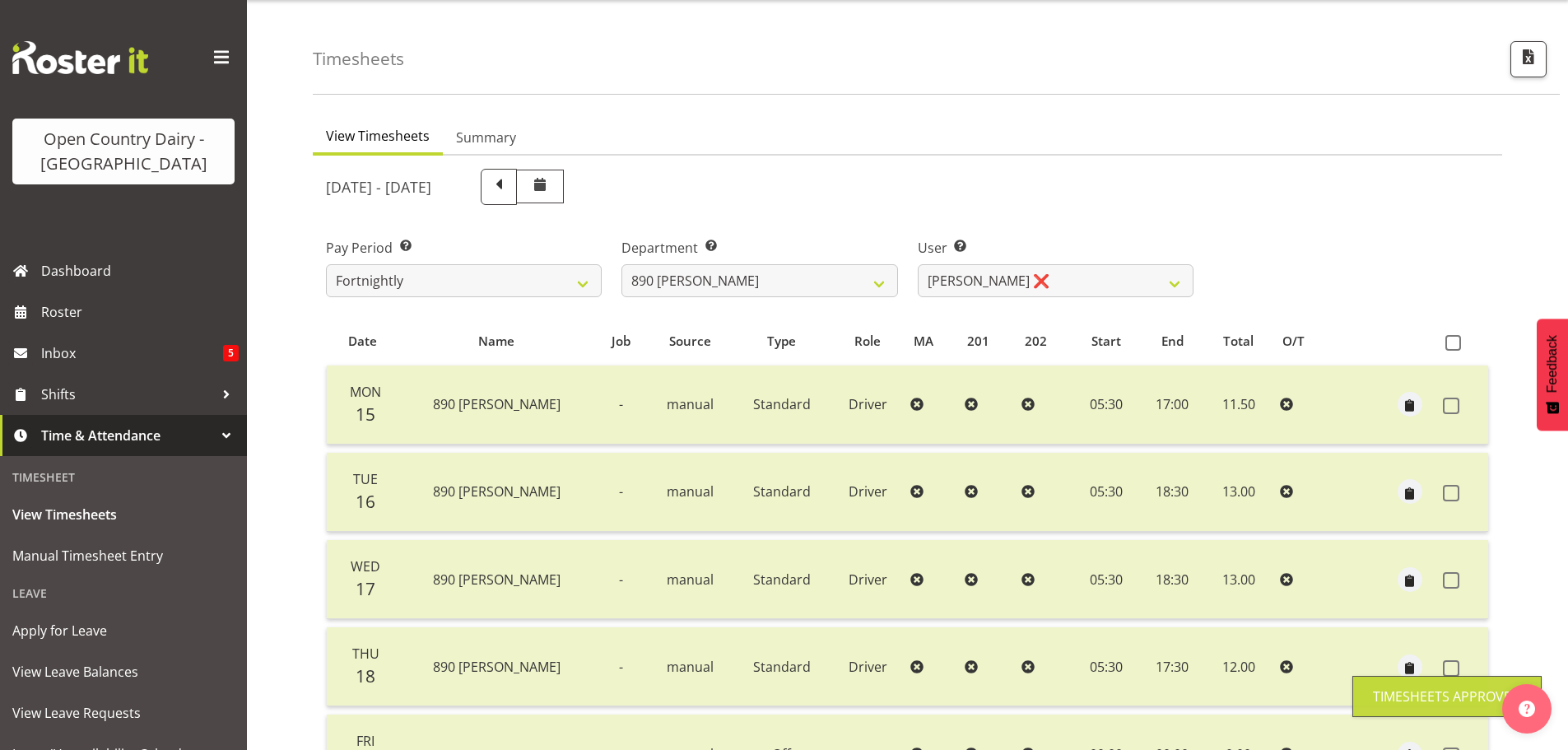
scroll to position [0, 0]
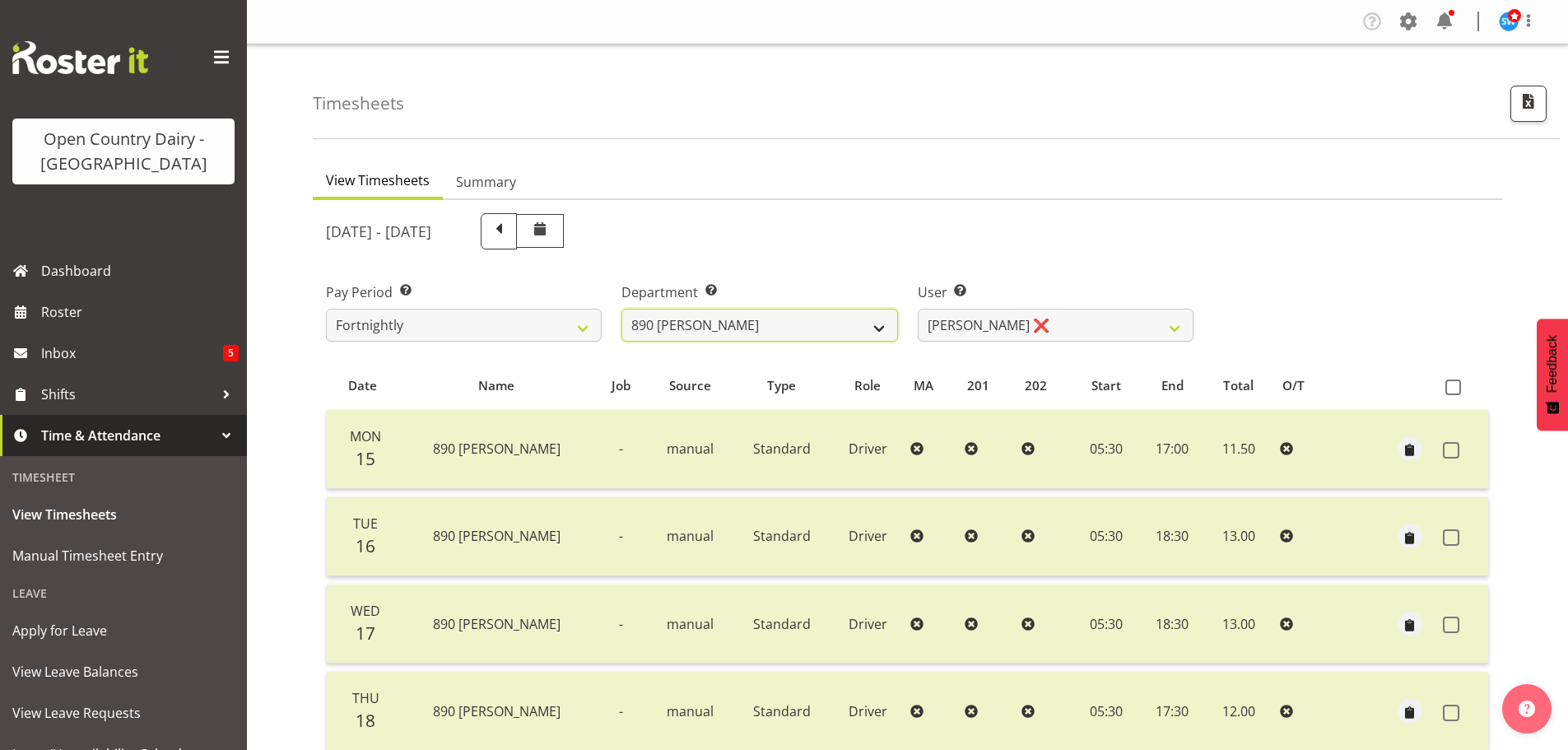
click at [882, 332] on select "701 702 703 704 705 706 707 708 709 710 711 712 713 714 715 716 717 718 719 720" at bounding box center [759, 325] width 276 height 33
click at [622, 309] on select "701 702 703 704 705 706 707 708 709 710 711 712 713 714 715 716 717 718 719 720" at bounding box center [759, 325] width 276 height 33
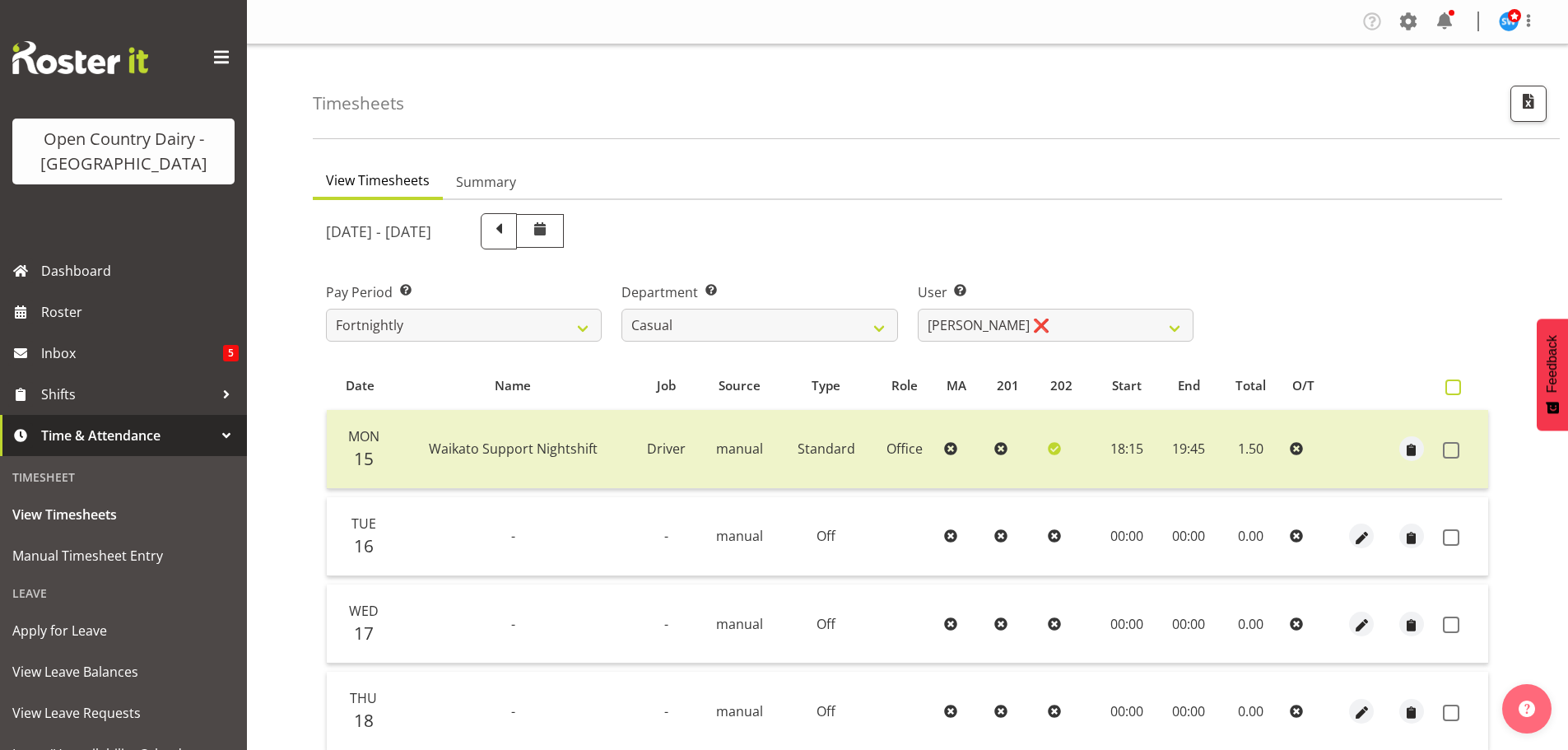
click at [1450, 388] on span at bounding box center [1453, 386] width 15 height 15
click at [1450, 388] on input "checkbox" at bounding box center [1451, 387] width 11 height 11
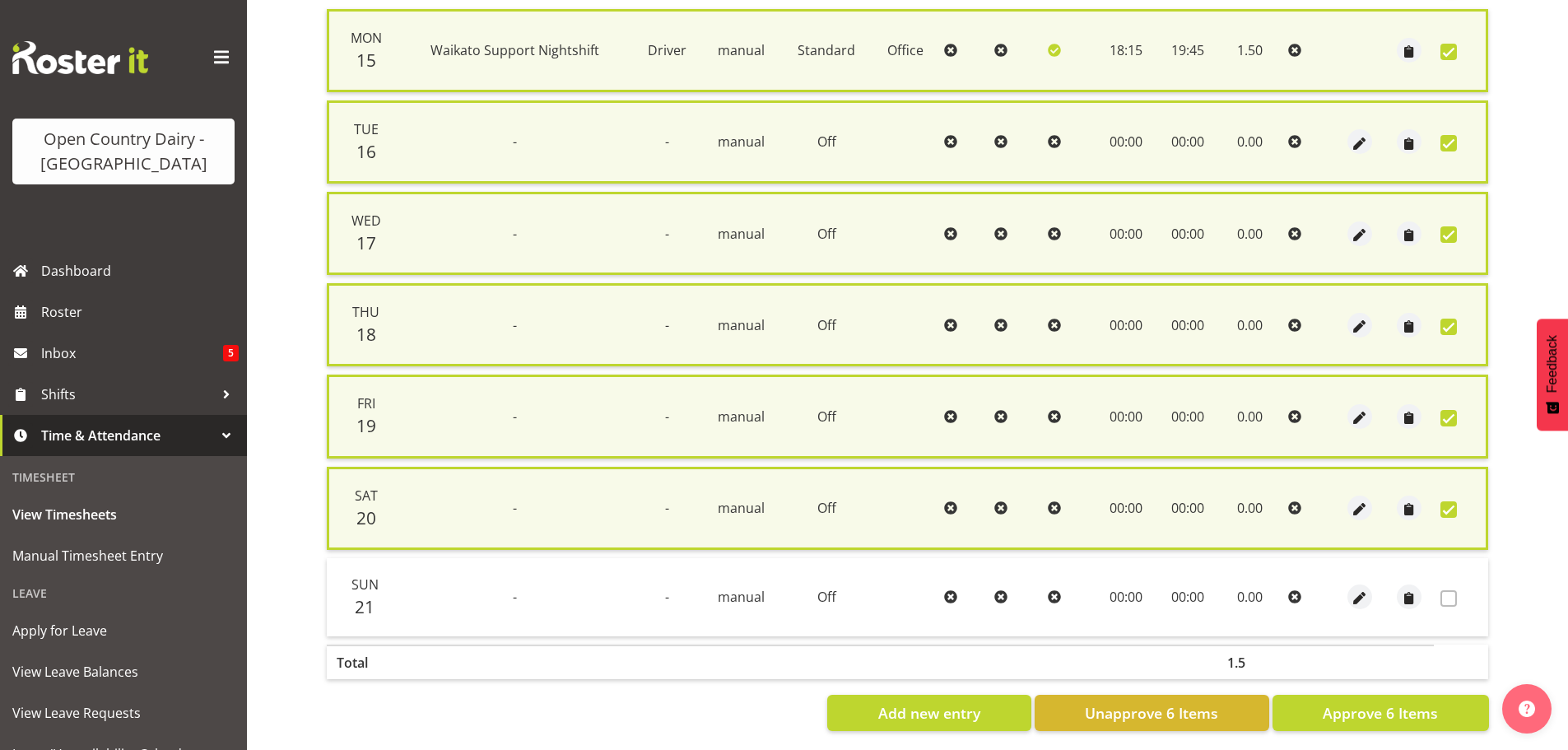
scroll to position [419, 0]
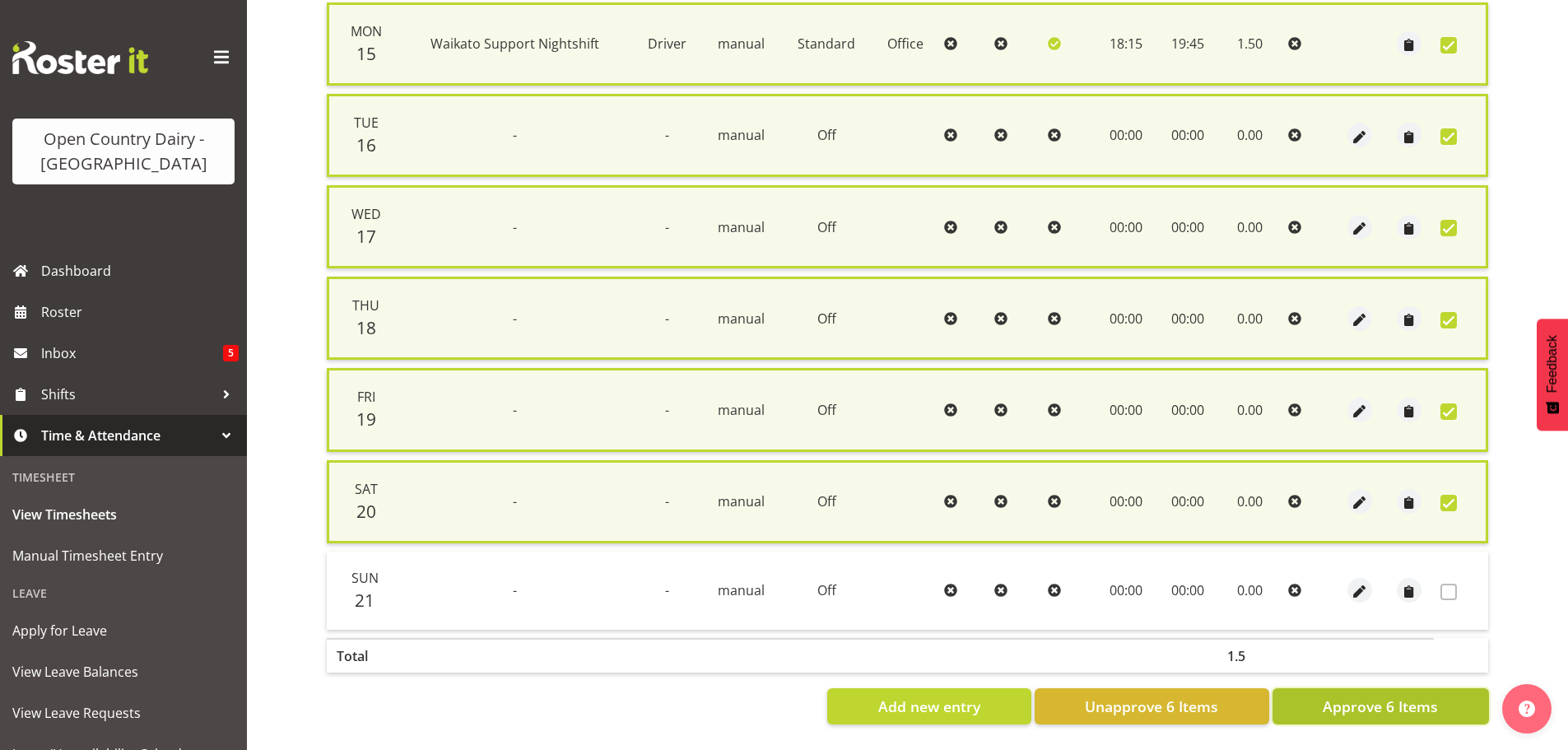
click at [1391, 695] on span "Approve 6 Items" at bounding box center [1380, 706] width 115 height 22
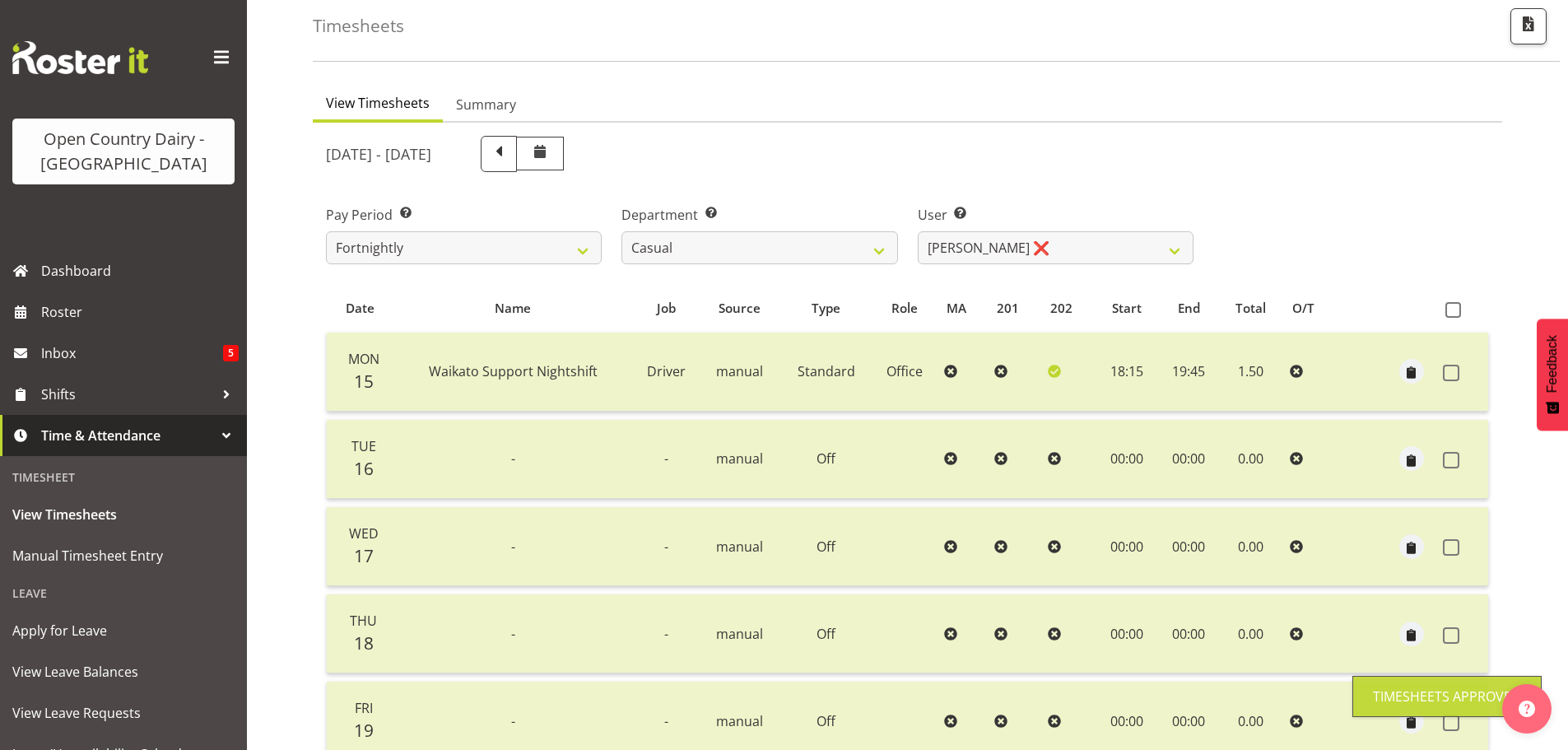
scroll to position [66, 0]
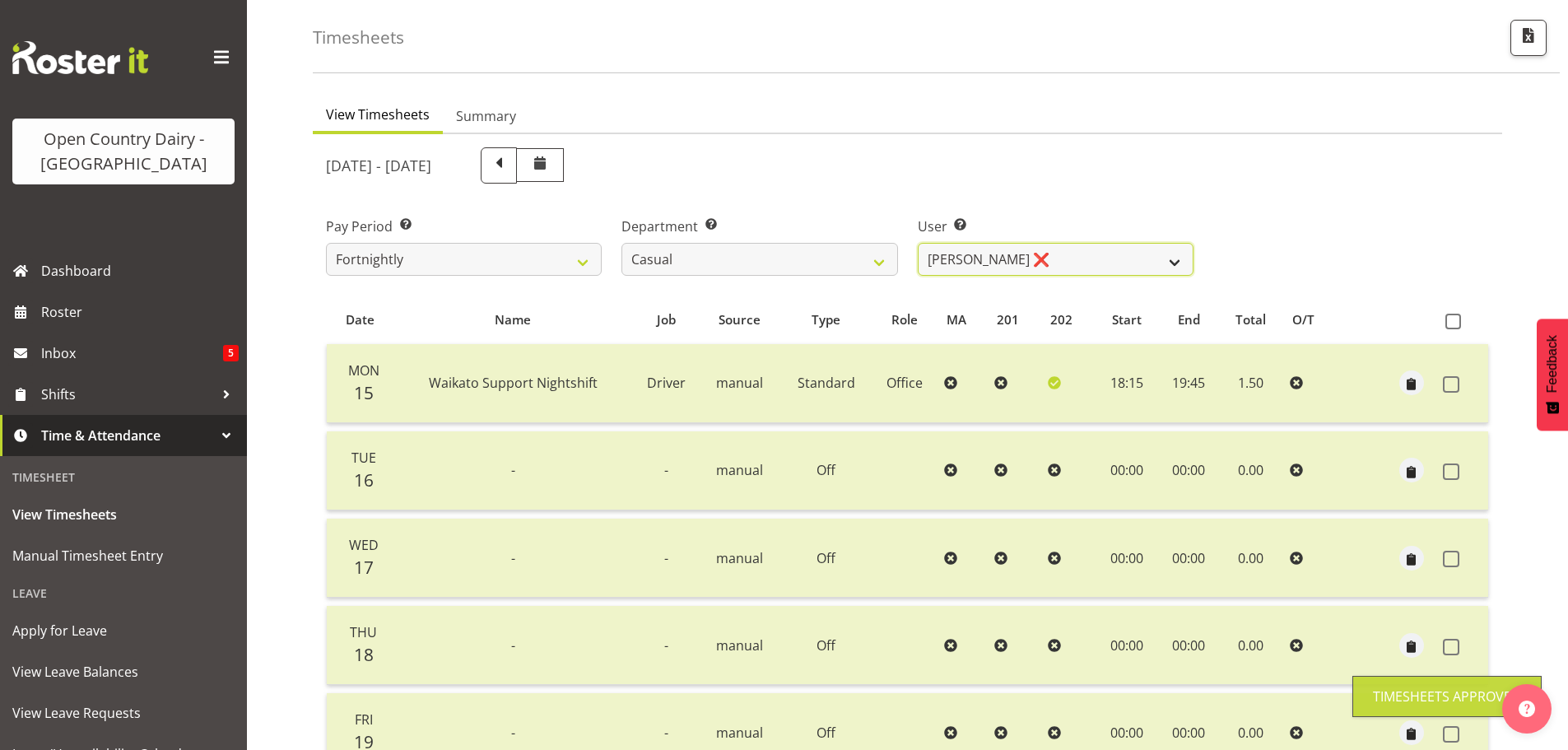
click at [1168, 258] on select "[PERSON_NAME] ❌ [PERSON_NAME] ❌ [PERSON_NAME] ❌ [PERSON_NAME] ❌" at bounding box center [1056, 259] width 276 height 33
click at [918, 243] on select "[PERSON_NAME] ❌ [PERSON_NAME] ❌ [PERSON_NAME] ❌ [PERSON_NAME] ❌" at bounding box center [1056, 259] width 276 height 33
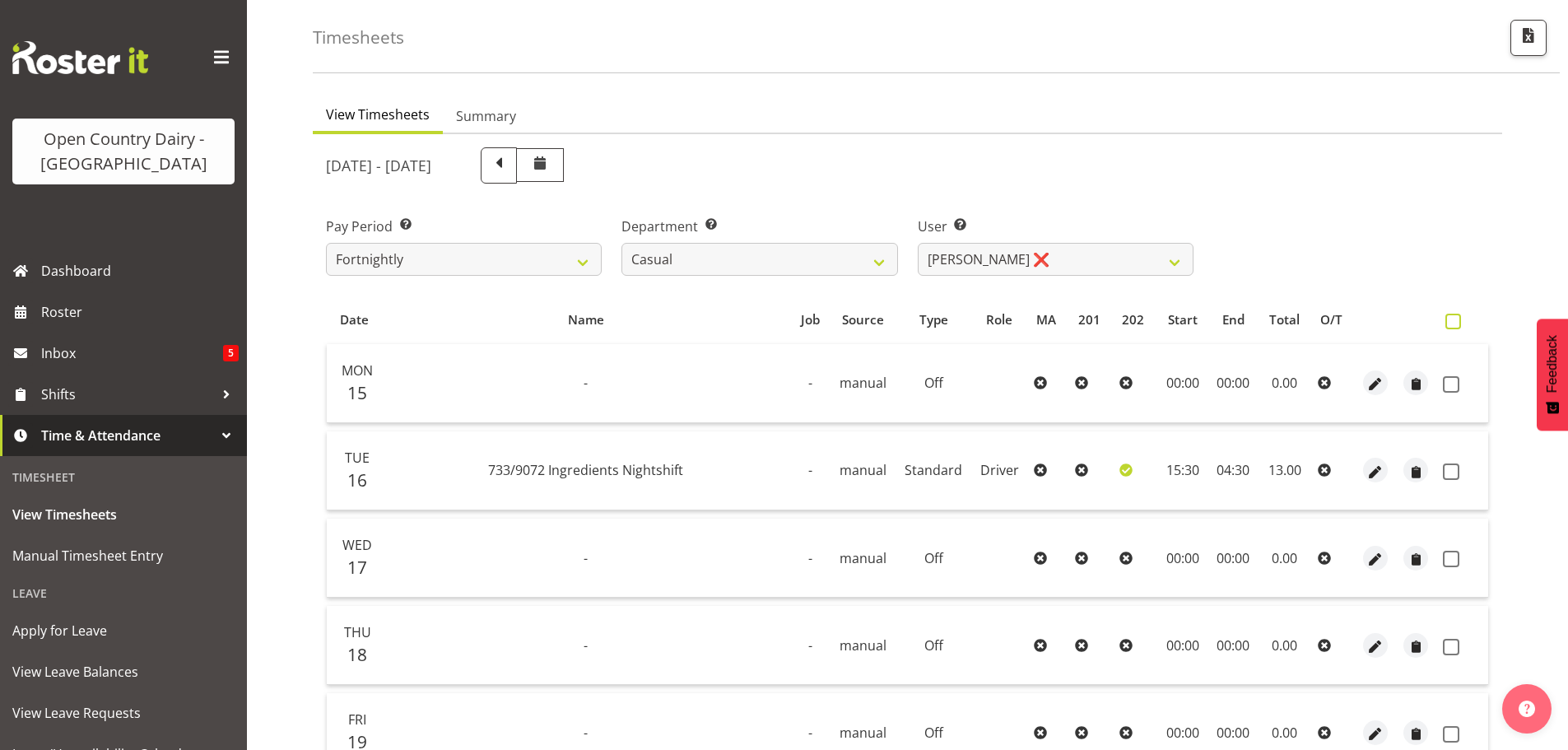
click at [1448, 316] on span at bounding box center [1453, 321] width 15 height 15
click at [1448, 316] on input "checkbox" at bounding box center [1451, 322] width 11 height 11
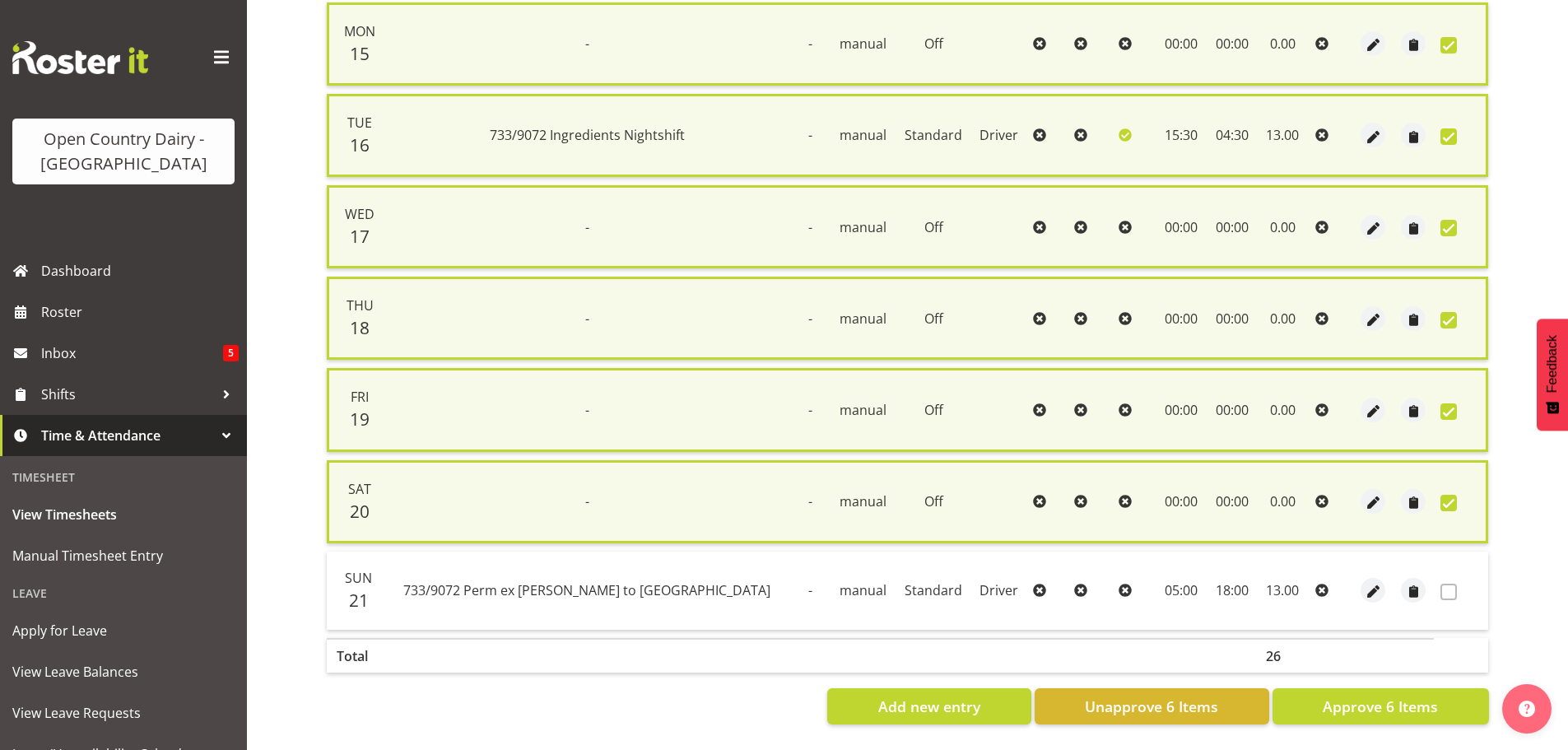
scroll to position [419, 0]
click at [1388, 695] on span "Approve 6 Items" at bounding box center [1380, 706] width 115 height 22
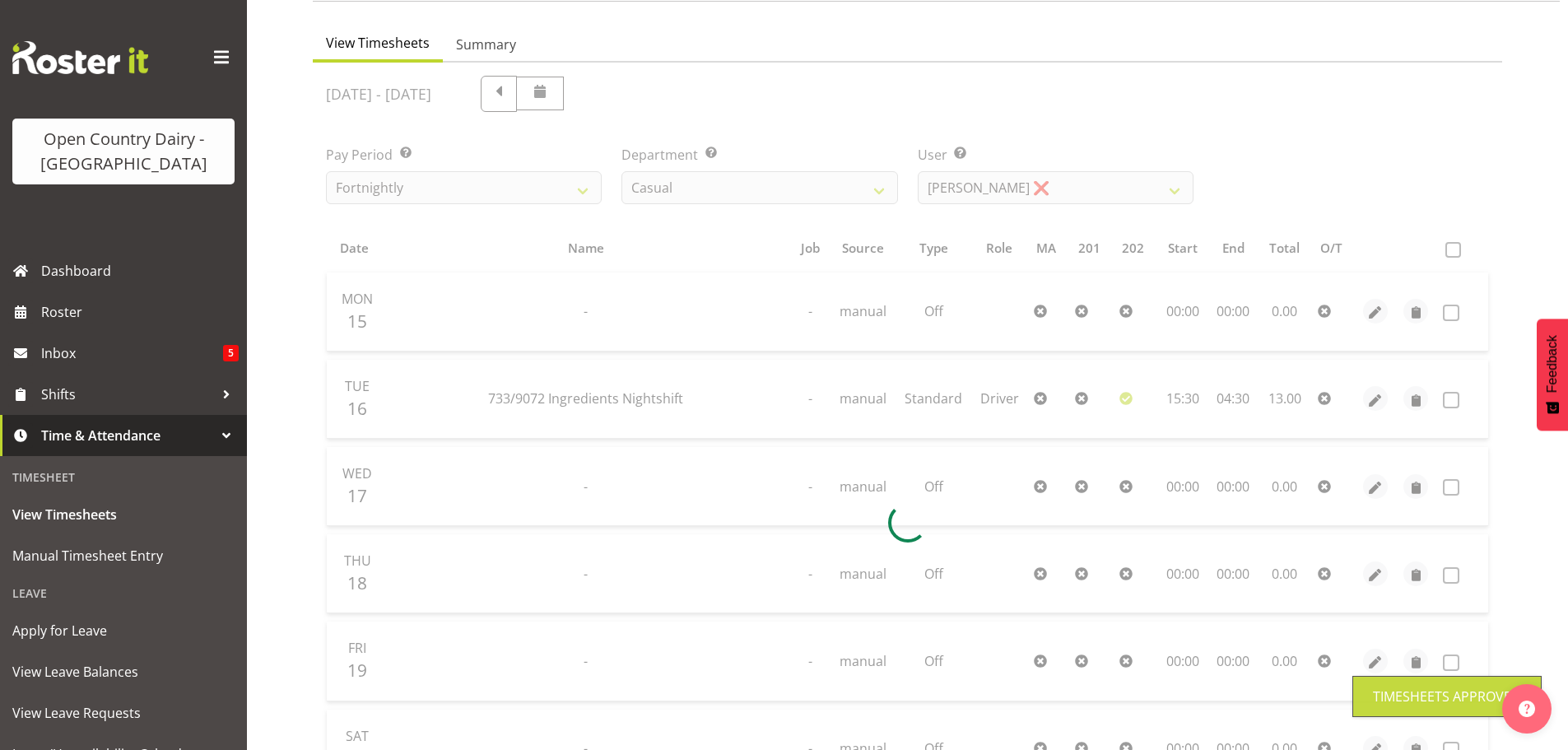
scroll to position [66, 0]
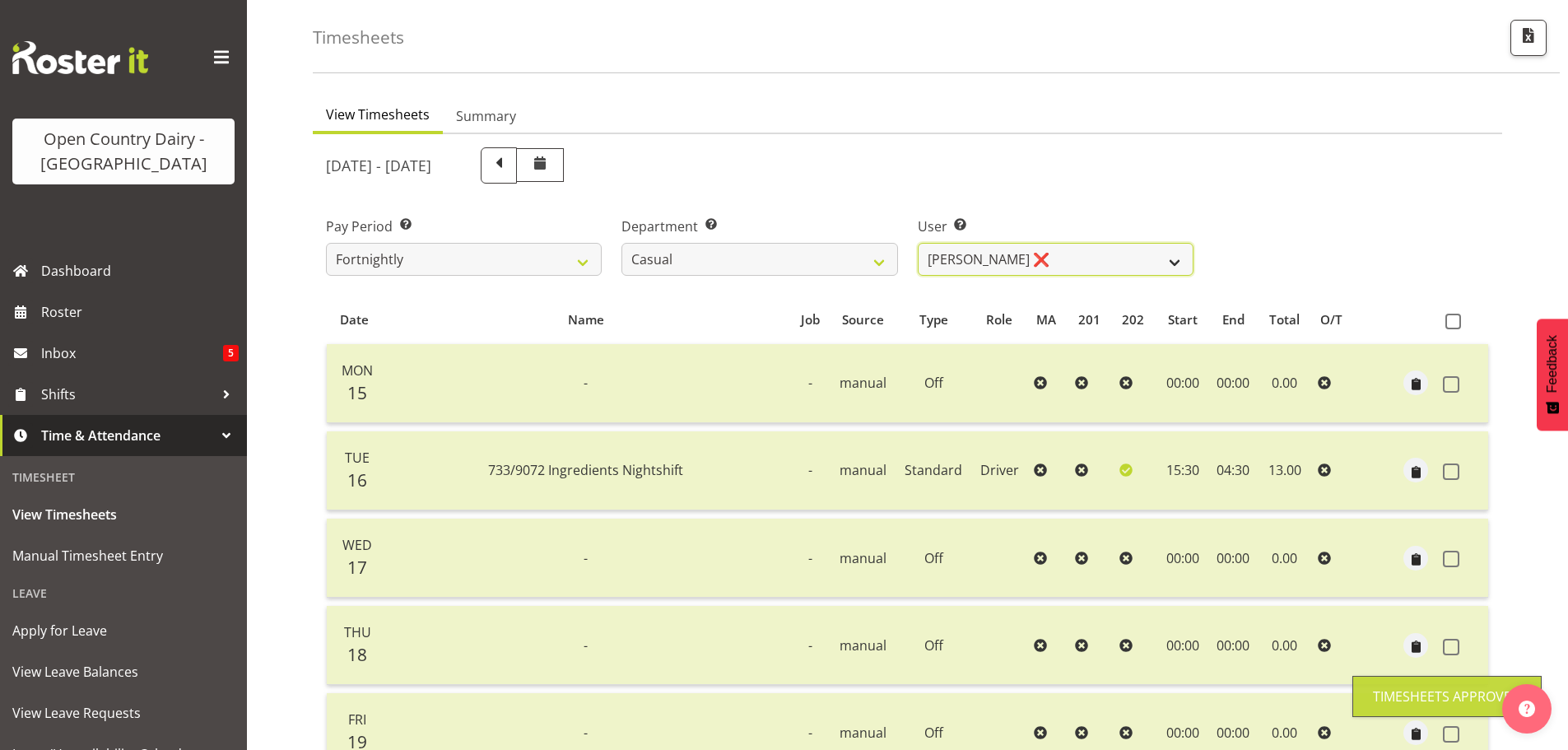
click at [1181, 265] on select "[PERSON_NAME] ❌ [PERSON_NAME] ❌ [PERSON_NAME] ❌ [PERSON_NAME] ❌" at bounding box center [1056, 259] width 276 height 33
click at [918, 243] on select "[PERSON_NAME] ❌ [PERSON_NAME] ❌ [PERSON_NAME] ❌ [PERSON_NAME] ❌" at bounding box center [1056, 259] width 276 height 33
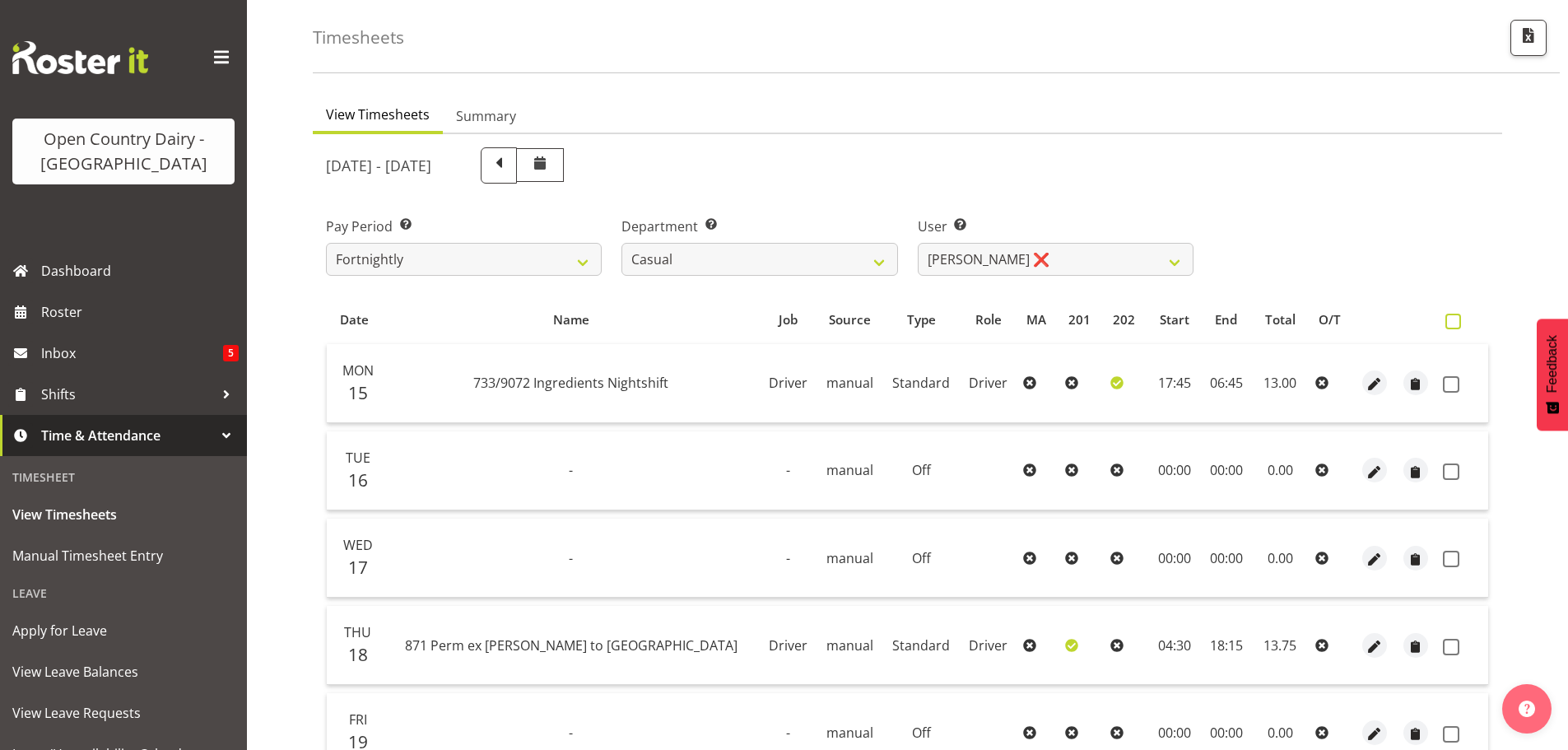
click at [1453, 321] on span at bounding box center [1453, 321] width 15 height 15
click at [1453, 321] on input "checkbox" at bounding box center [1451, 322] width 11 height 11
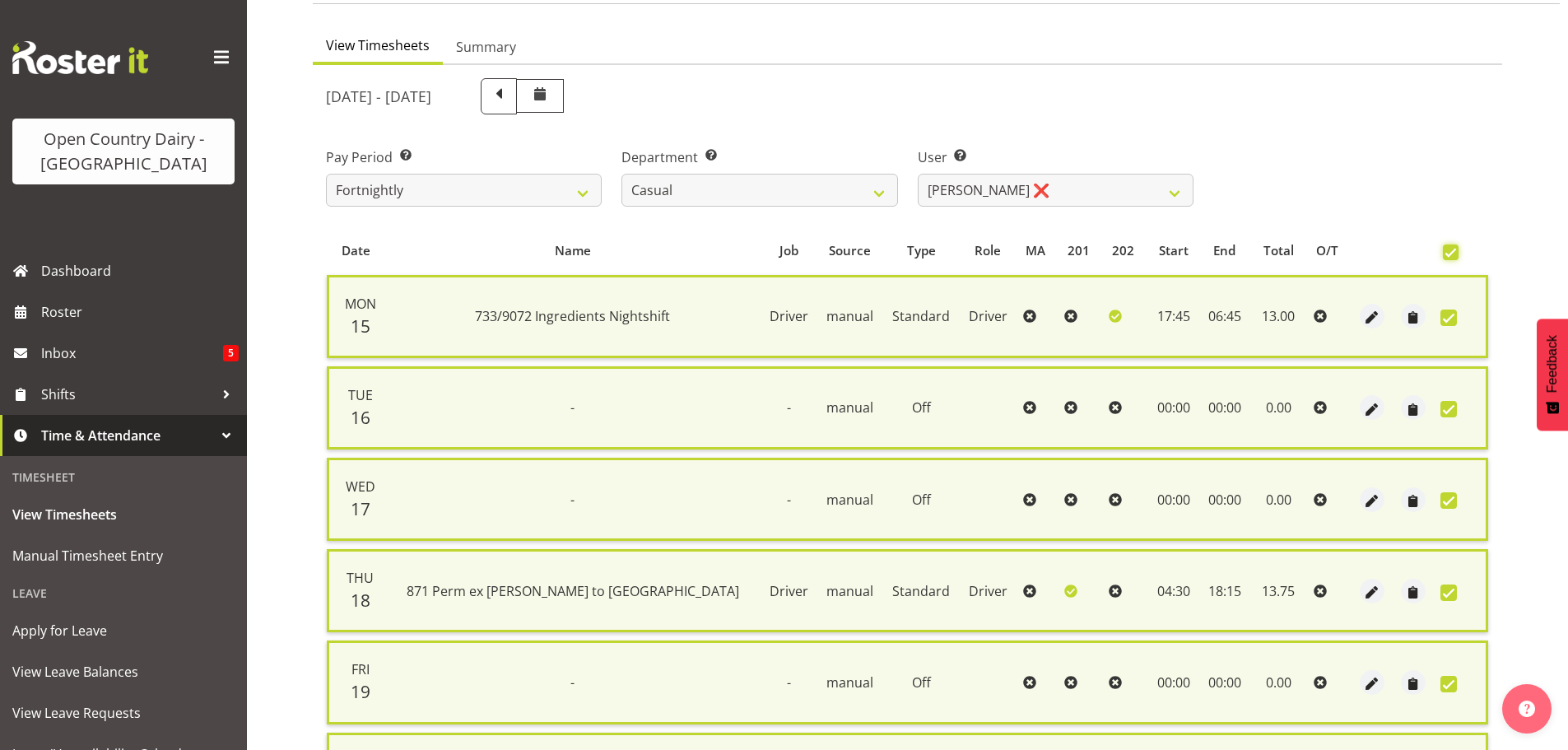
scroll to position [419, 0]
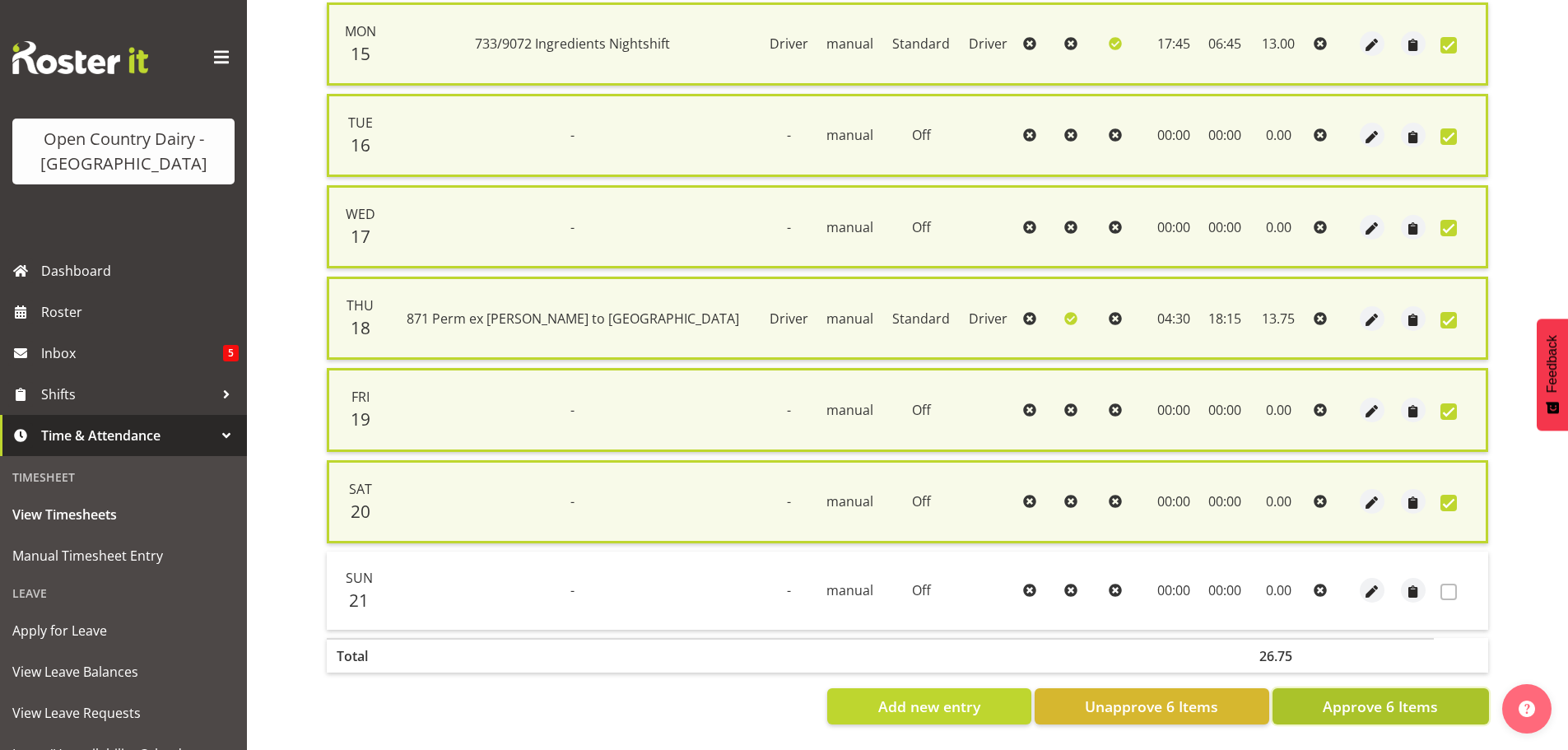
click at [1410, 688] on button "Approve 6 Items" at bounding box center [1380, 706] width 217 height 36
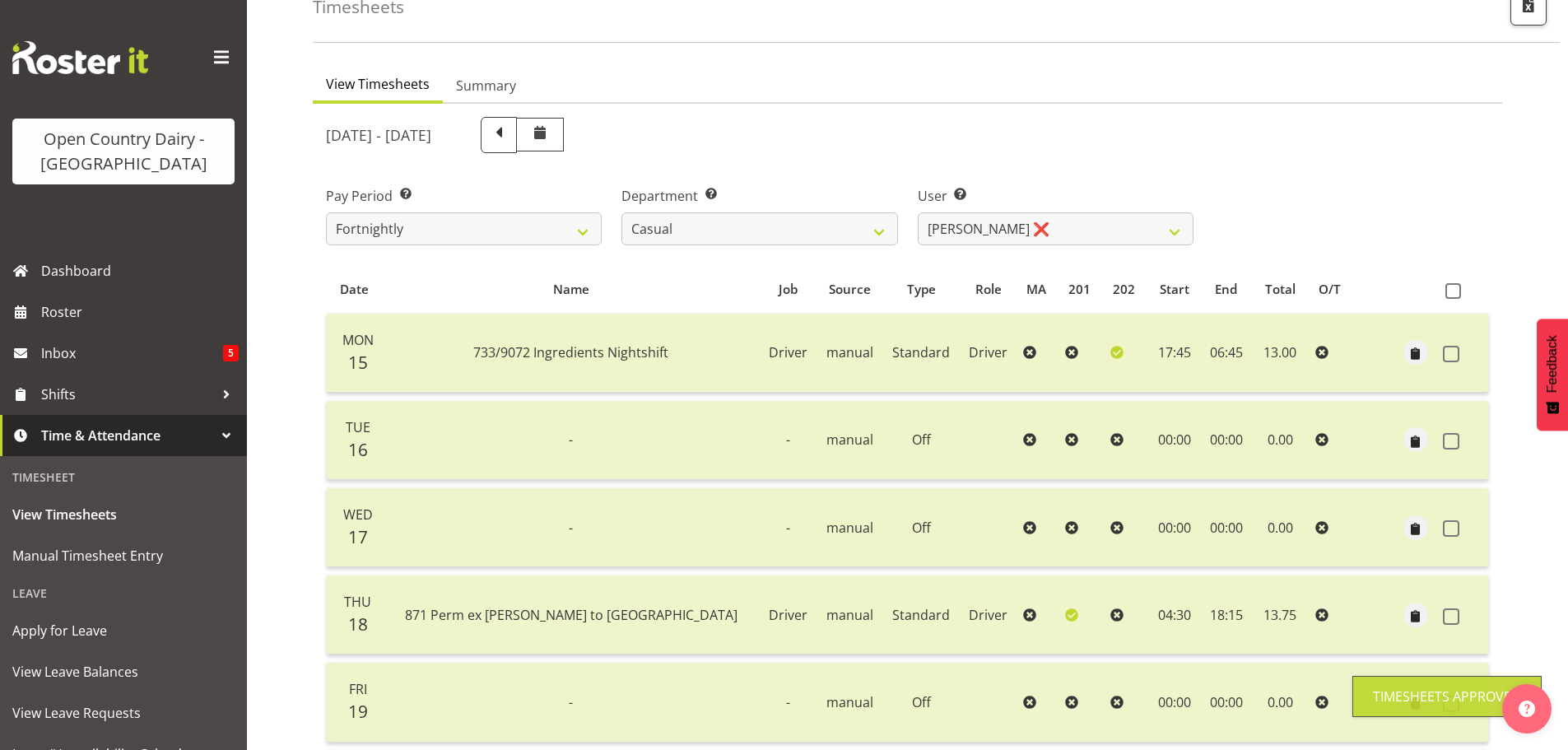
scroll to position [0, 0]
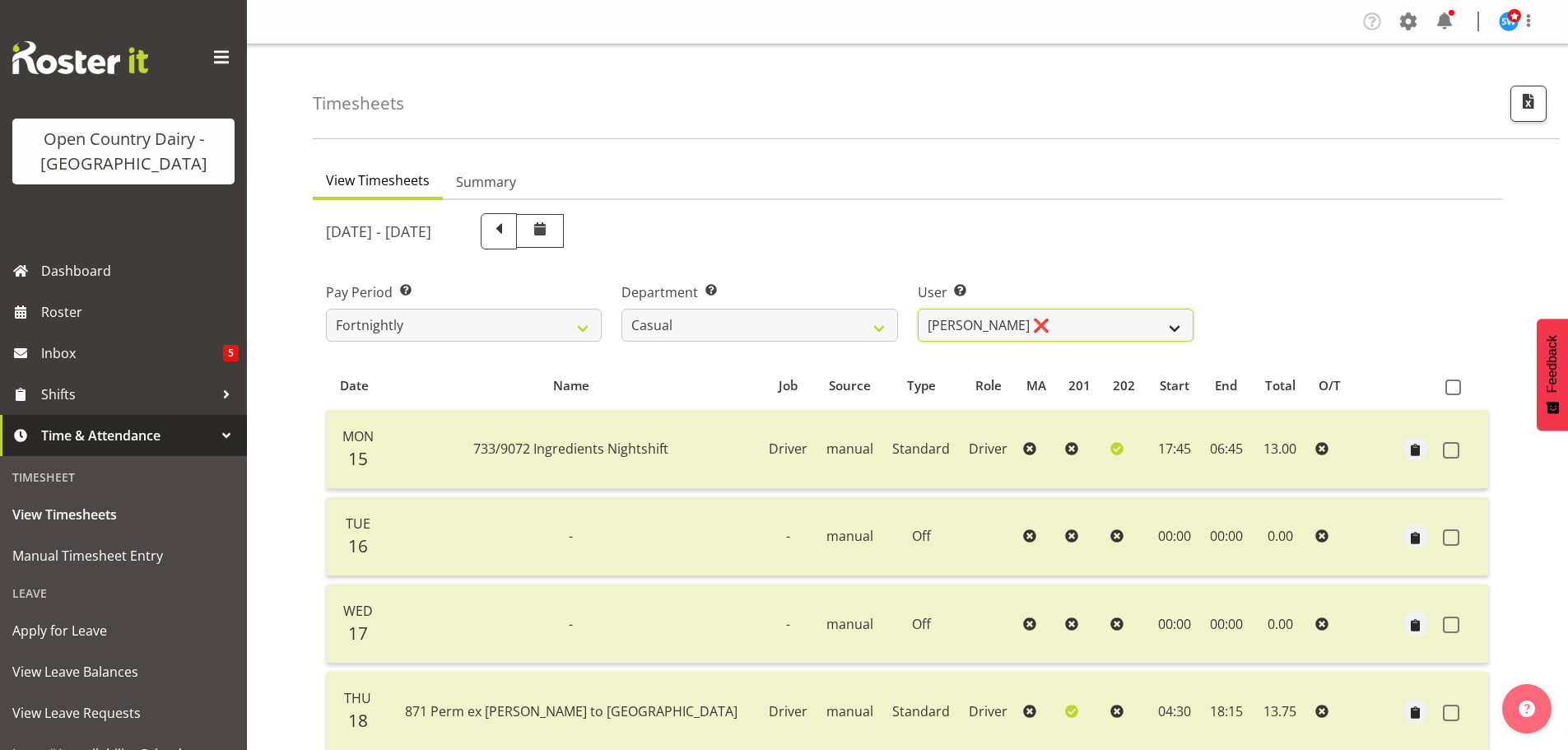
click at [1173, 329] on select "[PERSON_NAME] ❌ [PERSON_NAME] ❌ [PERSON_NAME] ❌ [PERSON_NAME] ❌" at bounding box center [1056, 325] width 276 height 33
click at [918, 309] on select "[PERSON_NAME] ❌ [PERSON_NAME] ❌ [PERSON_NAME] ❌ [PERSON_NAME] ❌" at bounding box center [1056, 325] width 276 height 33
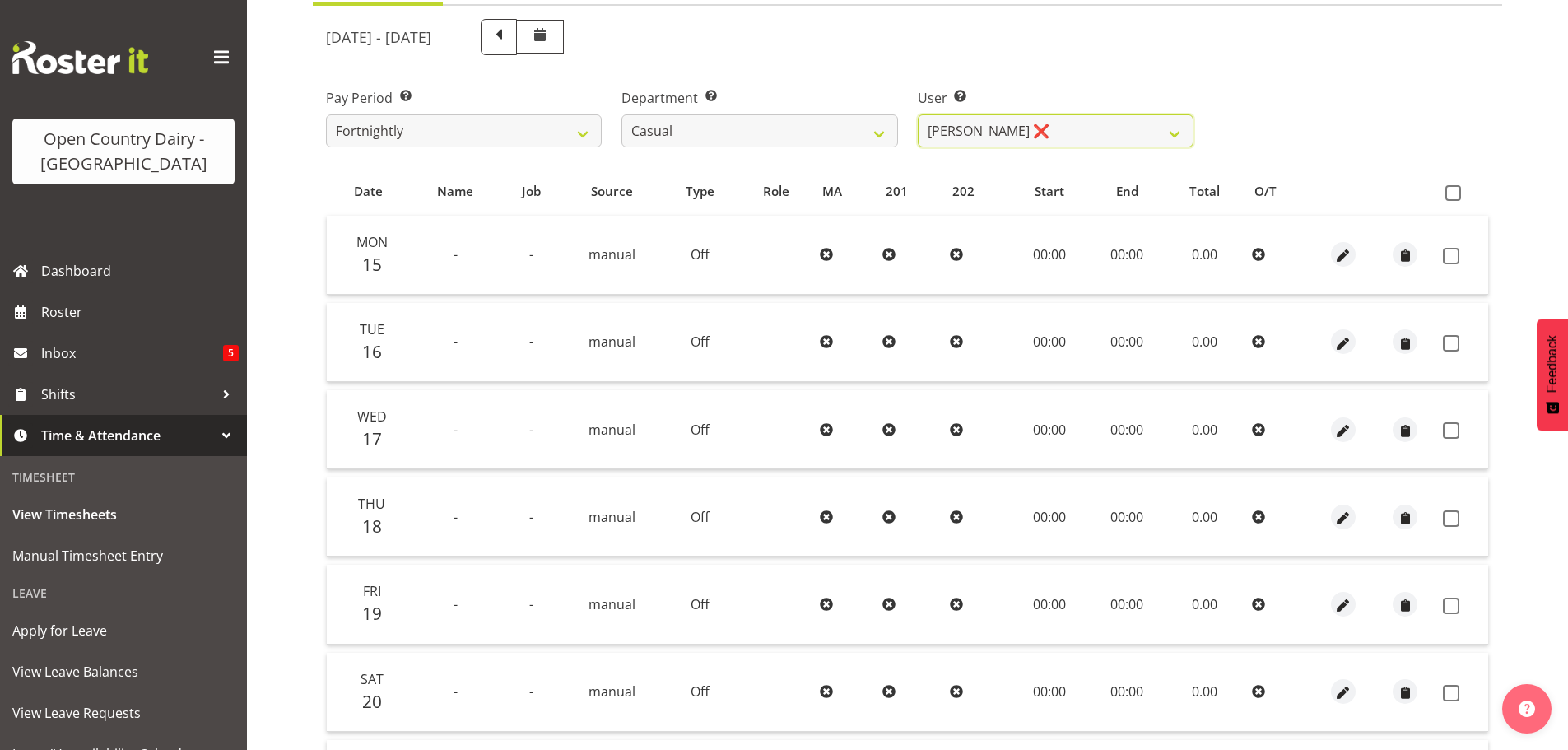
scroll to position [164, 0]
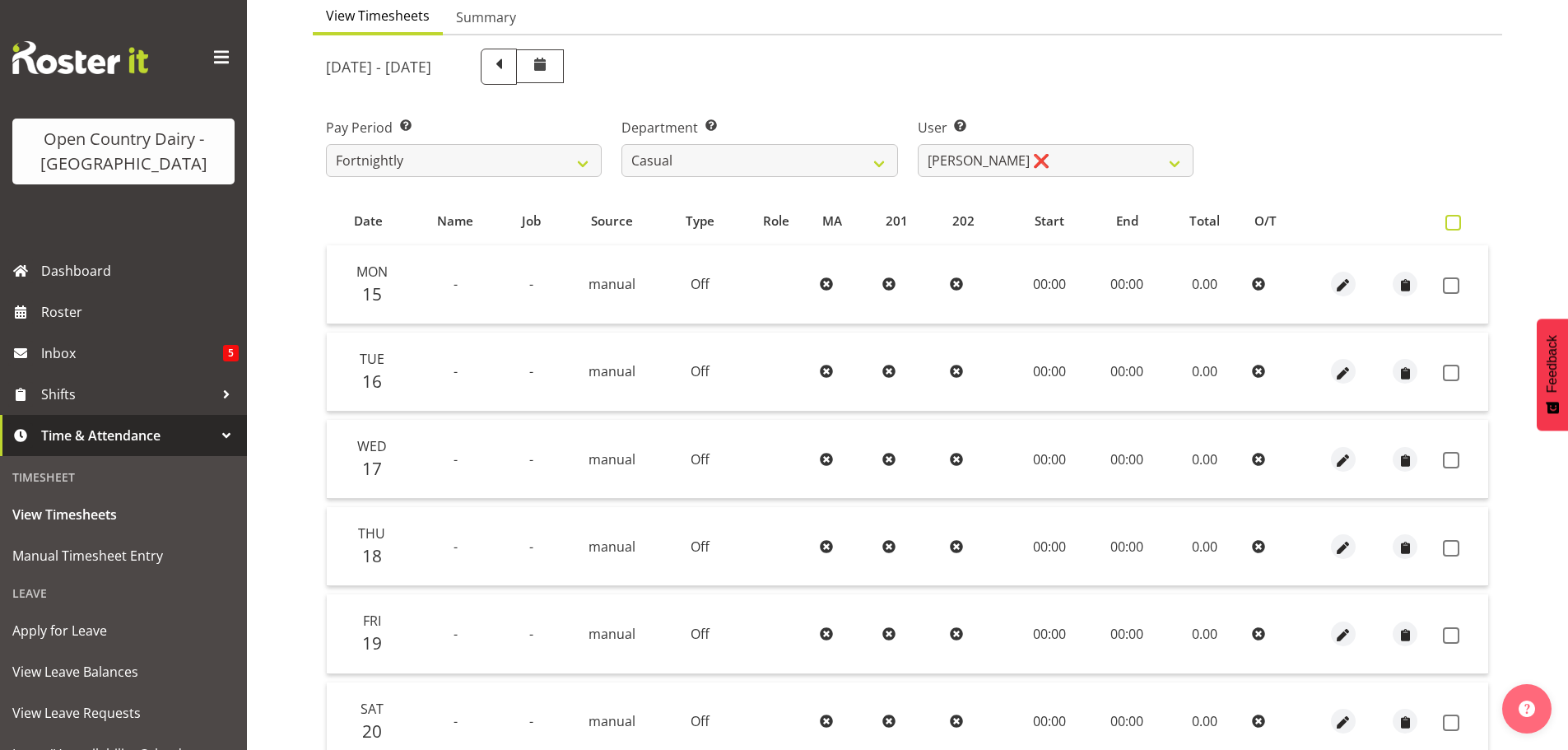
click at [1457, 225] on span at bounding box center [1453, 222] width 15 height 15
click at [1457, 225] on input "checkbox" at bounding box center [1451, 223] width 11 height 11
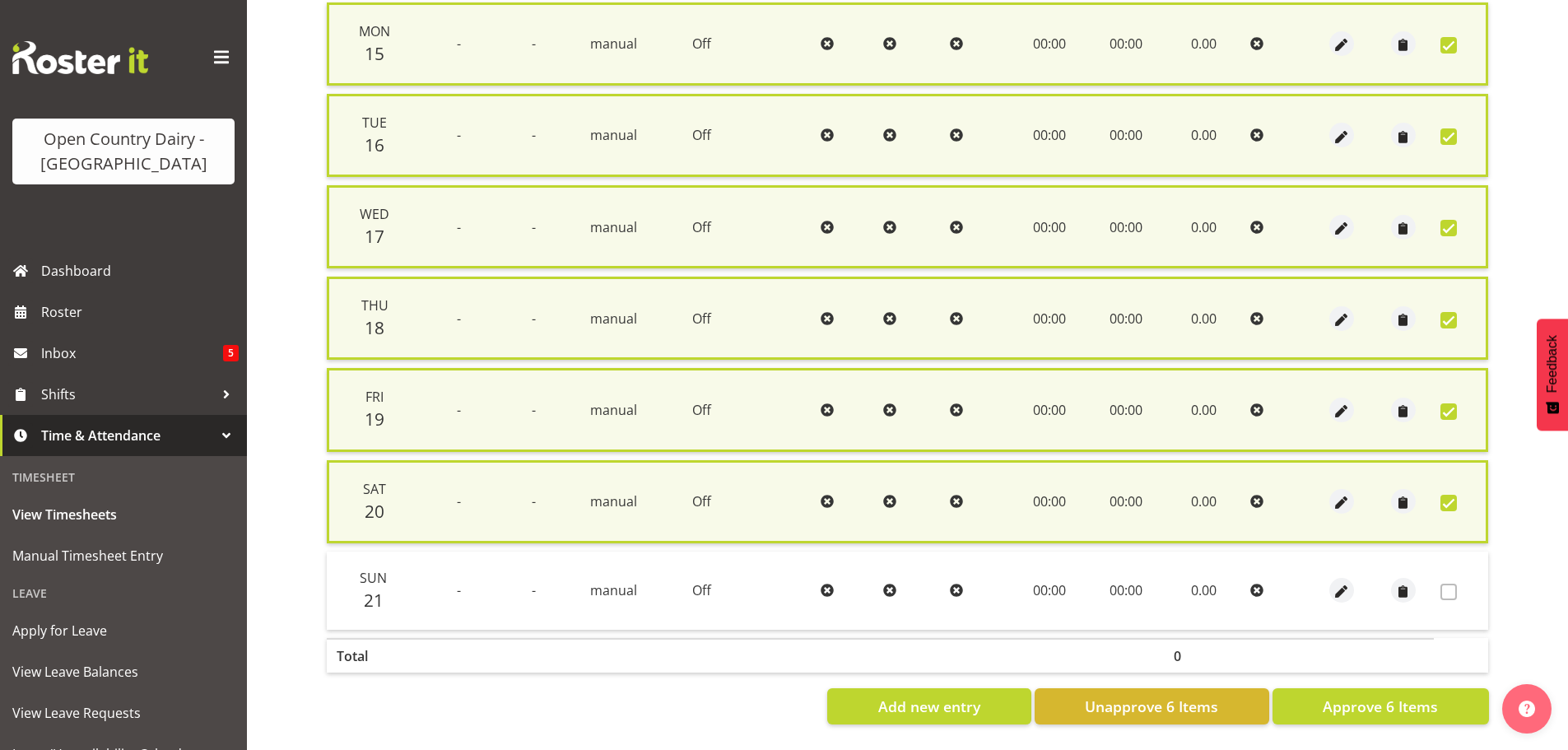
scroll to position [419, 0]
click at [1369, 695] on span "Approve 6 Items" at bounding box center [1380, 706] width 115 height 22
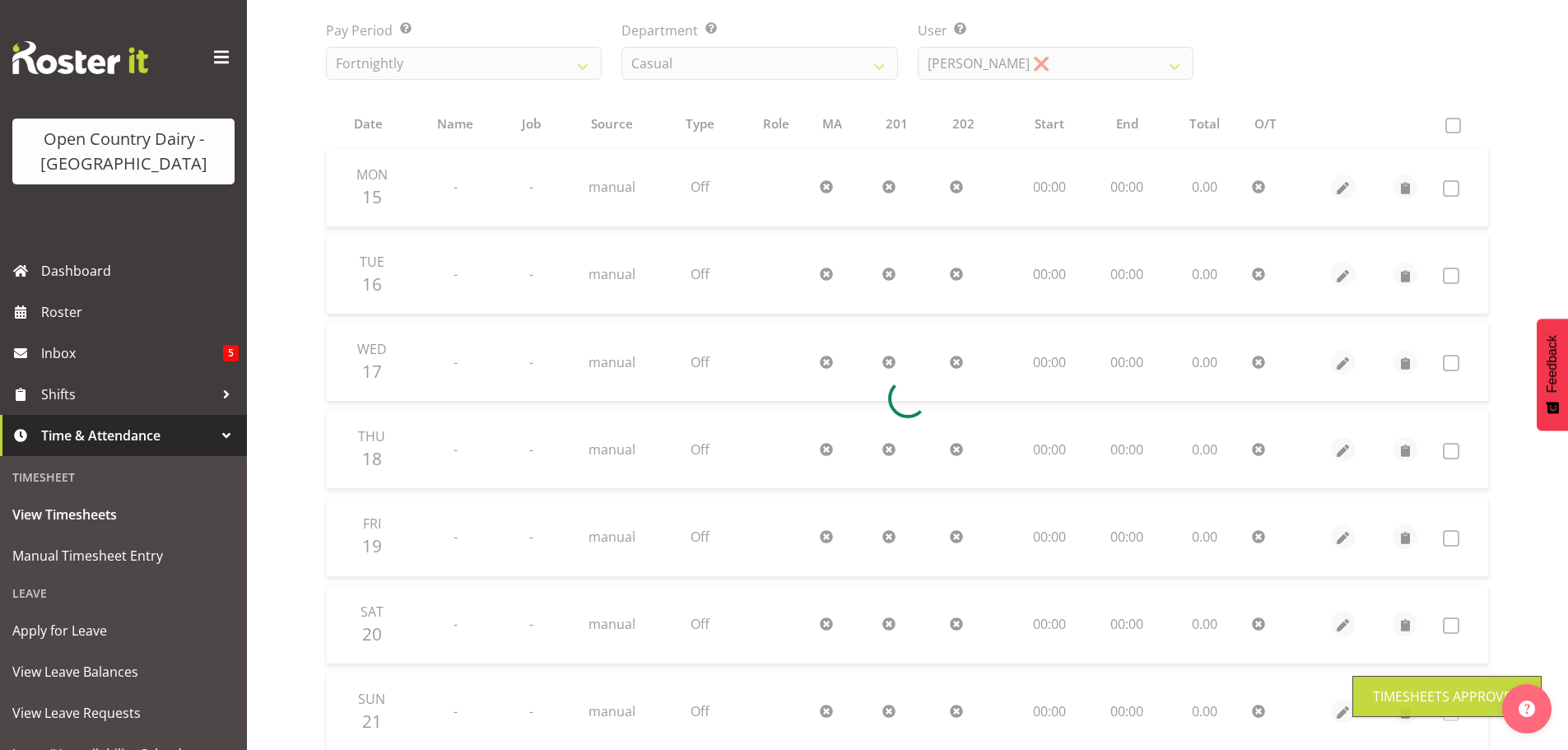
scroll to position [66, 0]
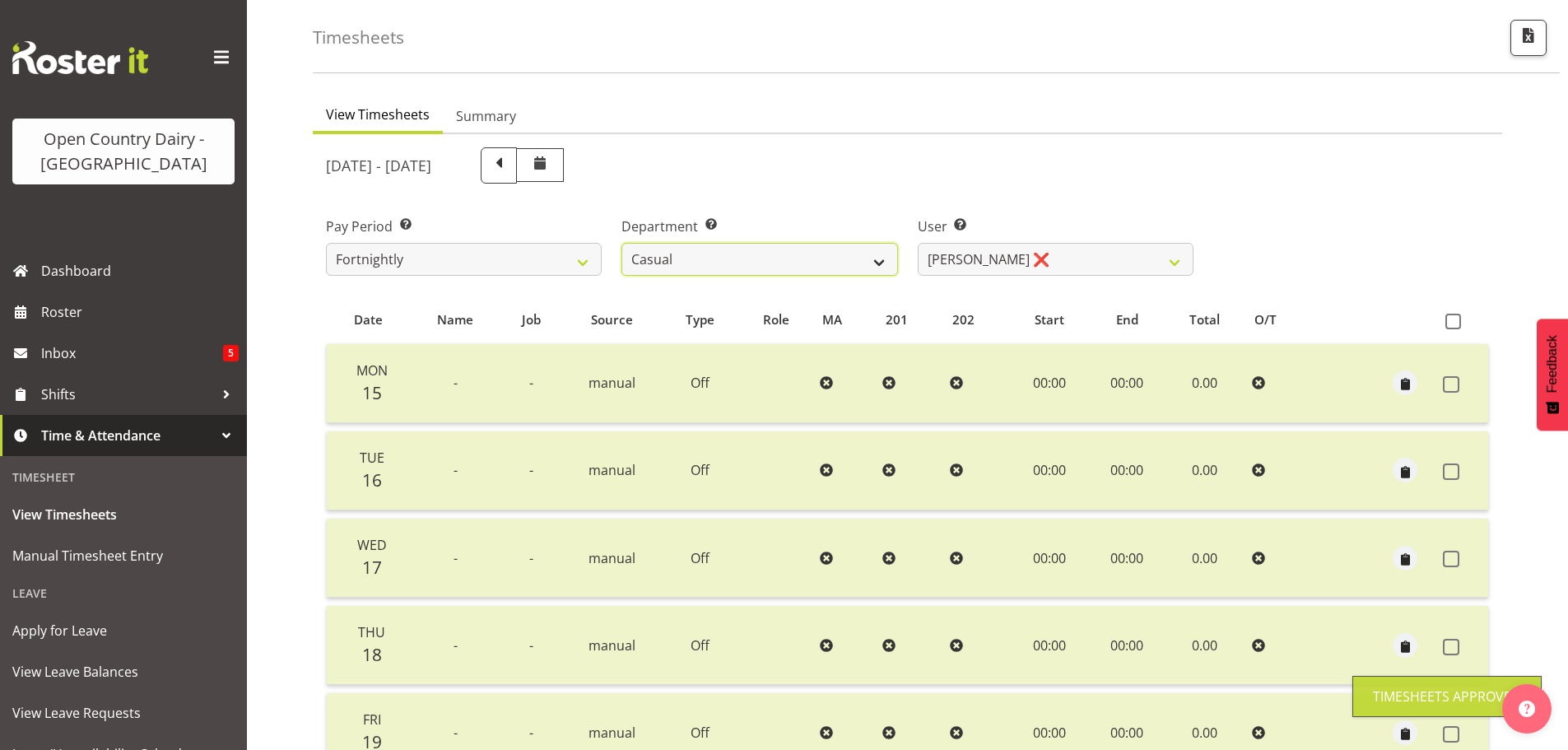
click at [881, 260] on select "701 702 703 704 705 706 707 708 709 710 711 712 713 714 715 716 717 718 719 720" at bounding box center [759, 259] width 276 height 33
click at [622, 243] on select "701 702 703 704 705 706 707 708 709 710 711 712 713 714 715 716 717 718 719 720" at bounding box center [759, 259] width 276 height 33
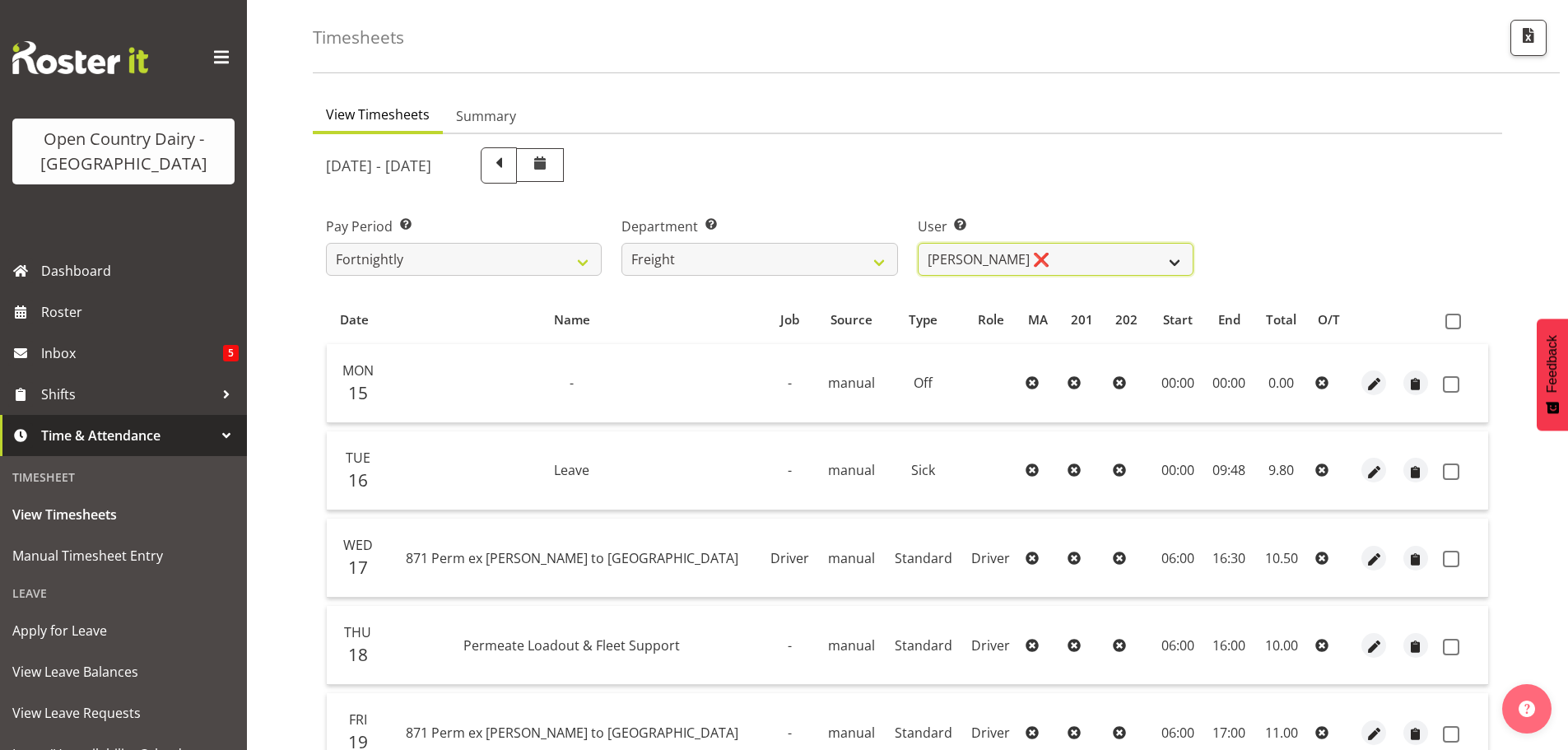
click at [1178, 260] on select "[PERSON_NAME] ❌ [PERSON_NAME] ❌" at bounding box center [1056, 259] width 276 height 33
click at [918, 243] on select "[PERSON_NAME] ❌ [PERSON_NAME] ❌" at bounding box center [1056, 259] width 276 height 33
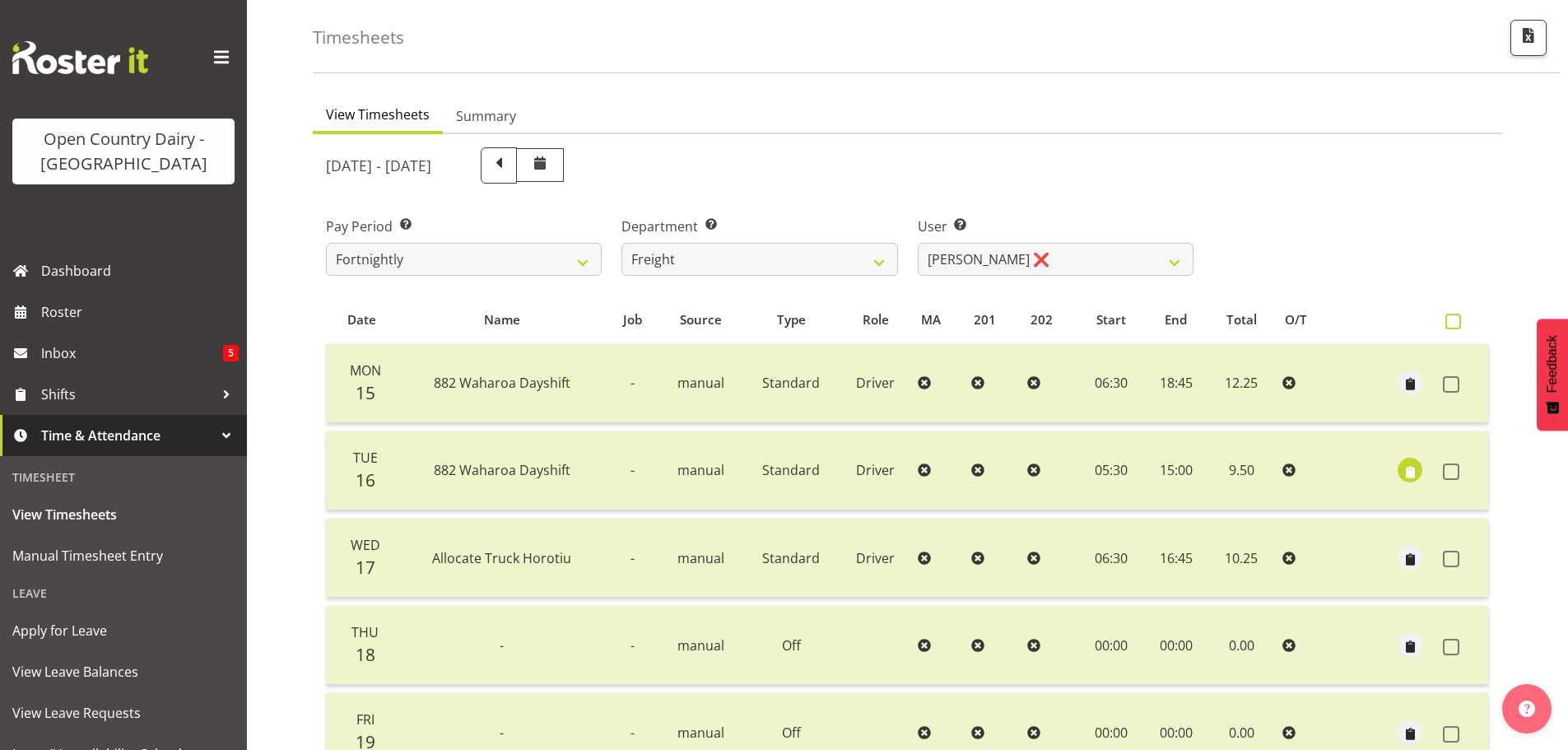
click at [1448, 320] on span at bounding box center [1453, 321] width 15 height 15
click at [1448, 320] on input "checkbox" at bounding box center [1451, 322] width 11 height 11
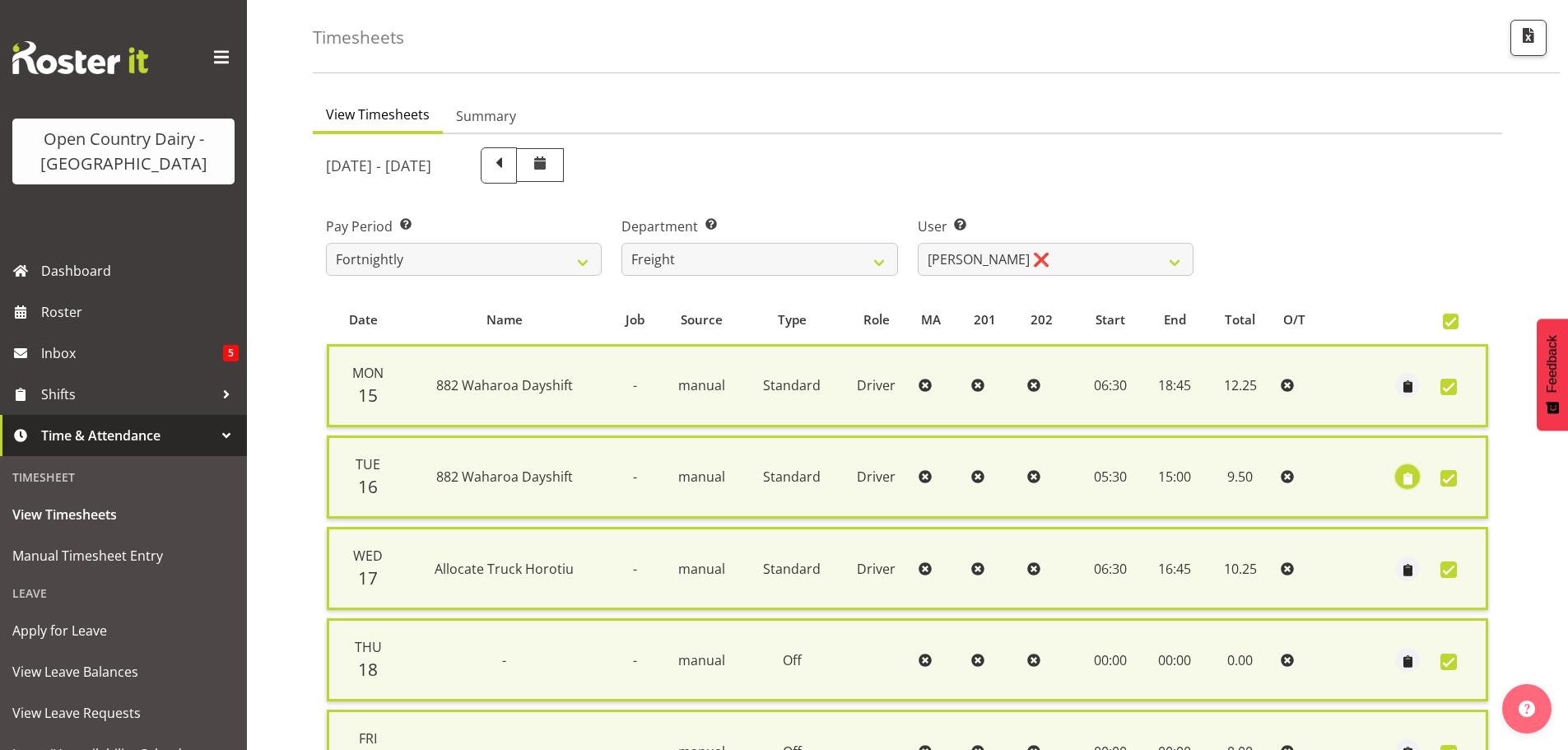
click at [1403, 479] on span "button" at bounding box center [1408, 478] width 19 height 19
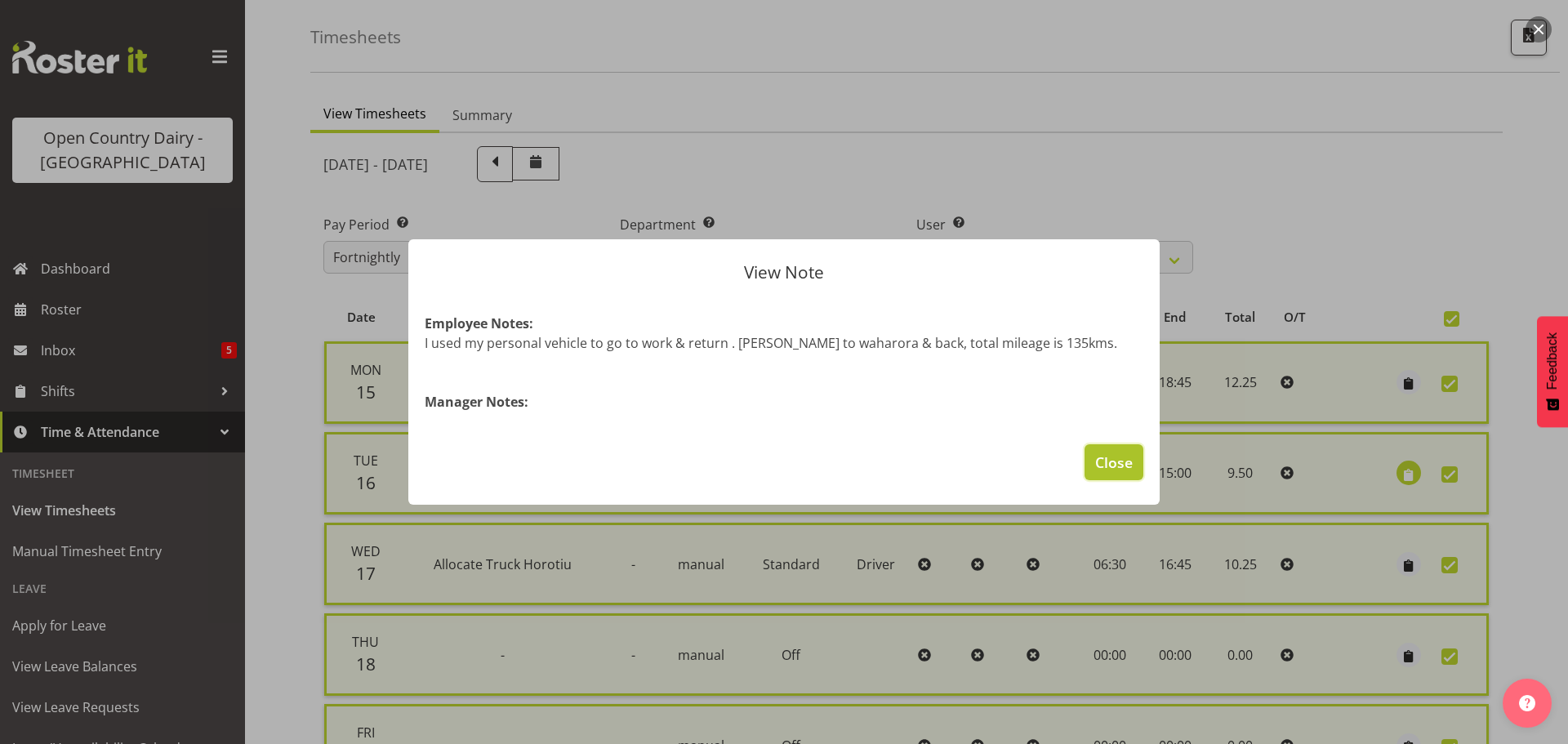
click at [1114, 462] on span "Close" at bounding box center [1114, 462] width 37 height 21
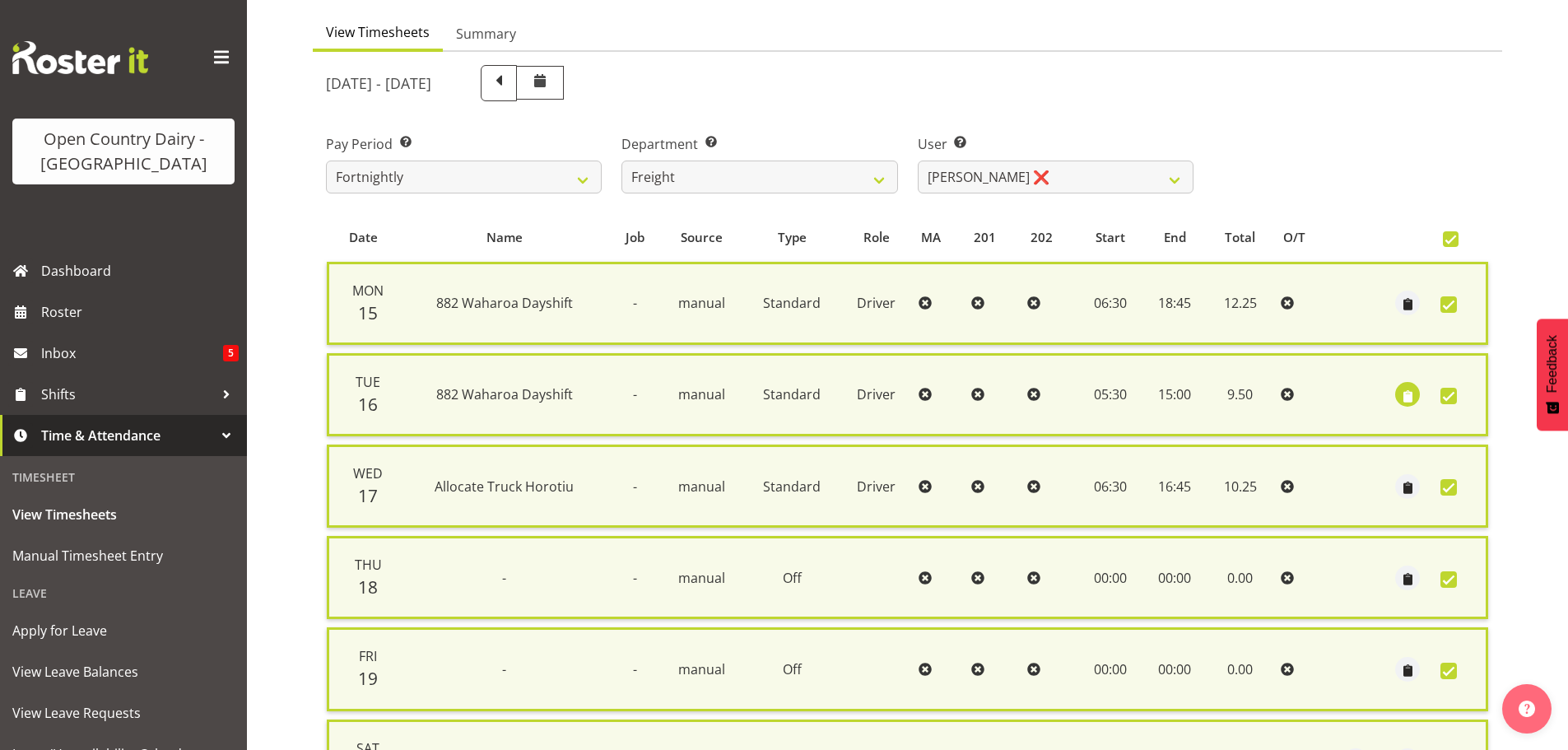
scroll to position [91, 0]
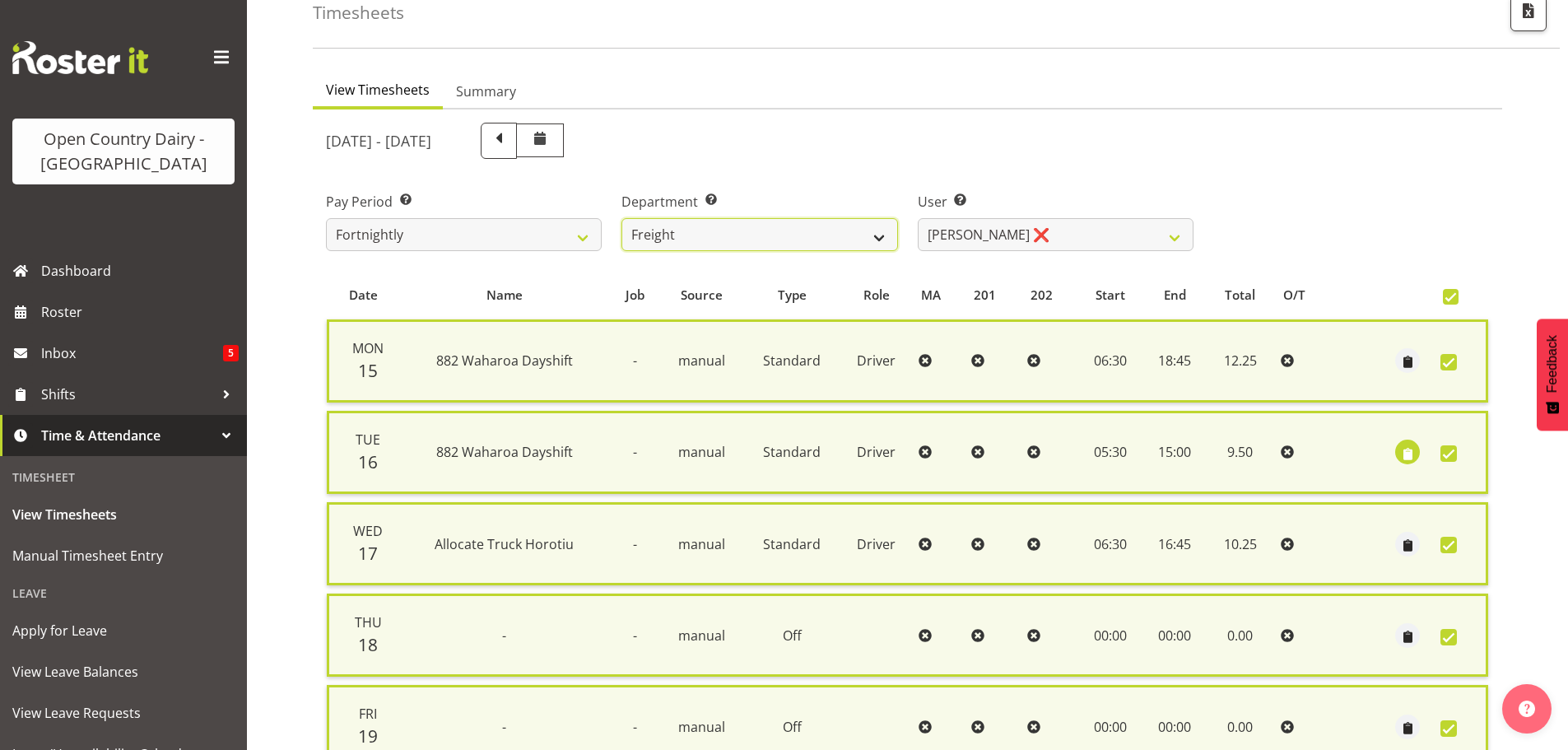
click at [880, 237] on select "701 702 703 704 705 706 707 708 709 710 711 712 713 714 715 716 717 718 719 720" at bounding box center [759, 234] width 276 height 33
click at [622, 218] on select "701 702 703 704 705 706 707 708 709 710 711 712 713 714 715 716 717 718 719 720" at bounding box center [759, 234] width 276 height 33
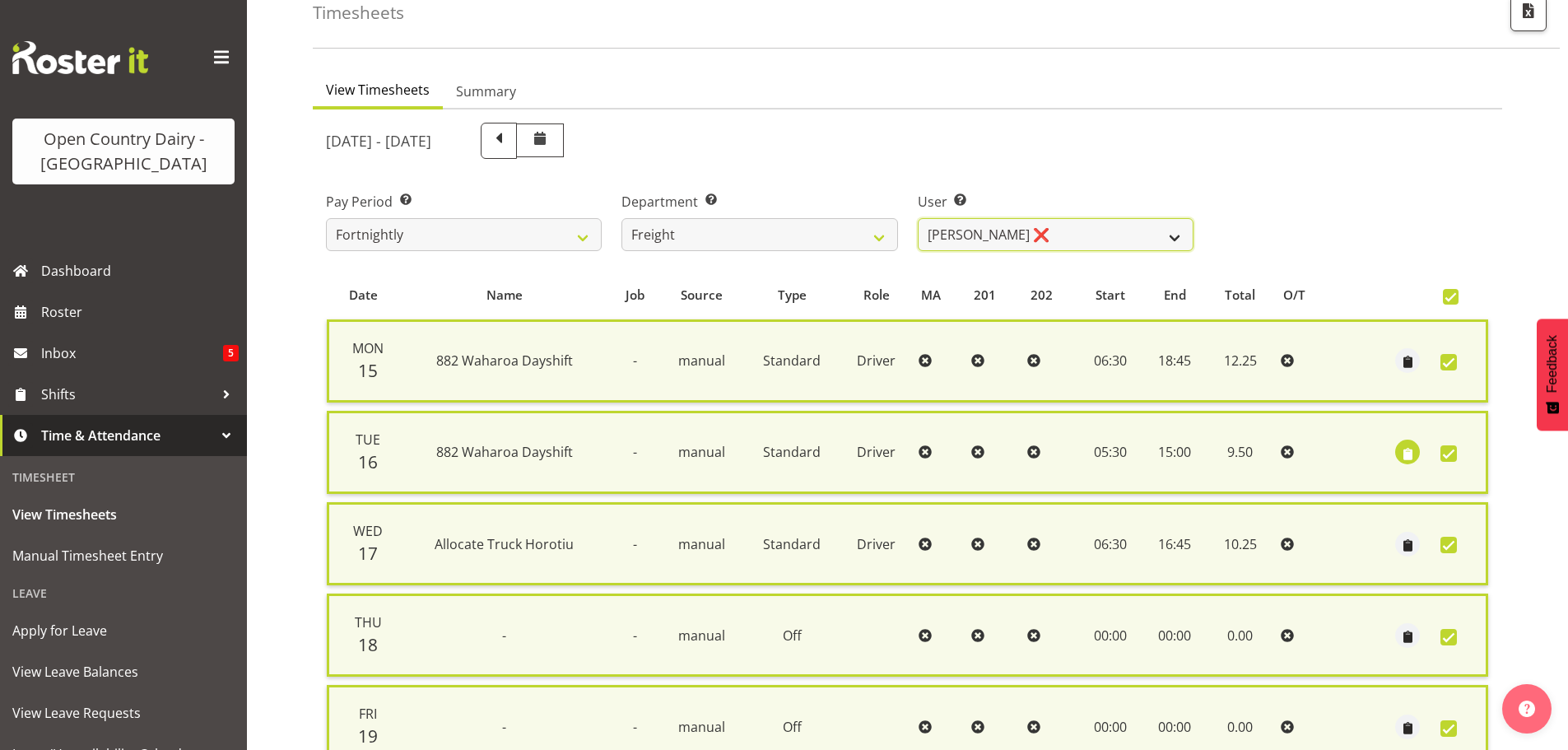
click at [1174, 238] on select "[PERSON_NAME] ❌ [PERSON_NAME] ❌" at bounding box center [1056, 234] width 276 height 33
click at [918, 218] on select "[PERSON_NAME] ❌ [PERSON_NAME] ❌" at bounding box center [1056, 234] width 276 height 33
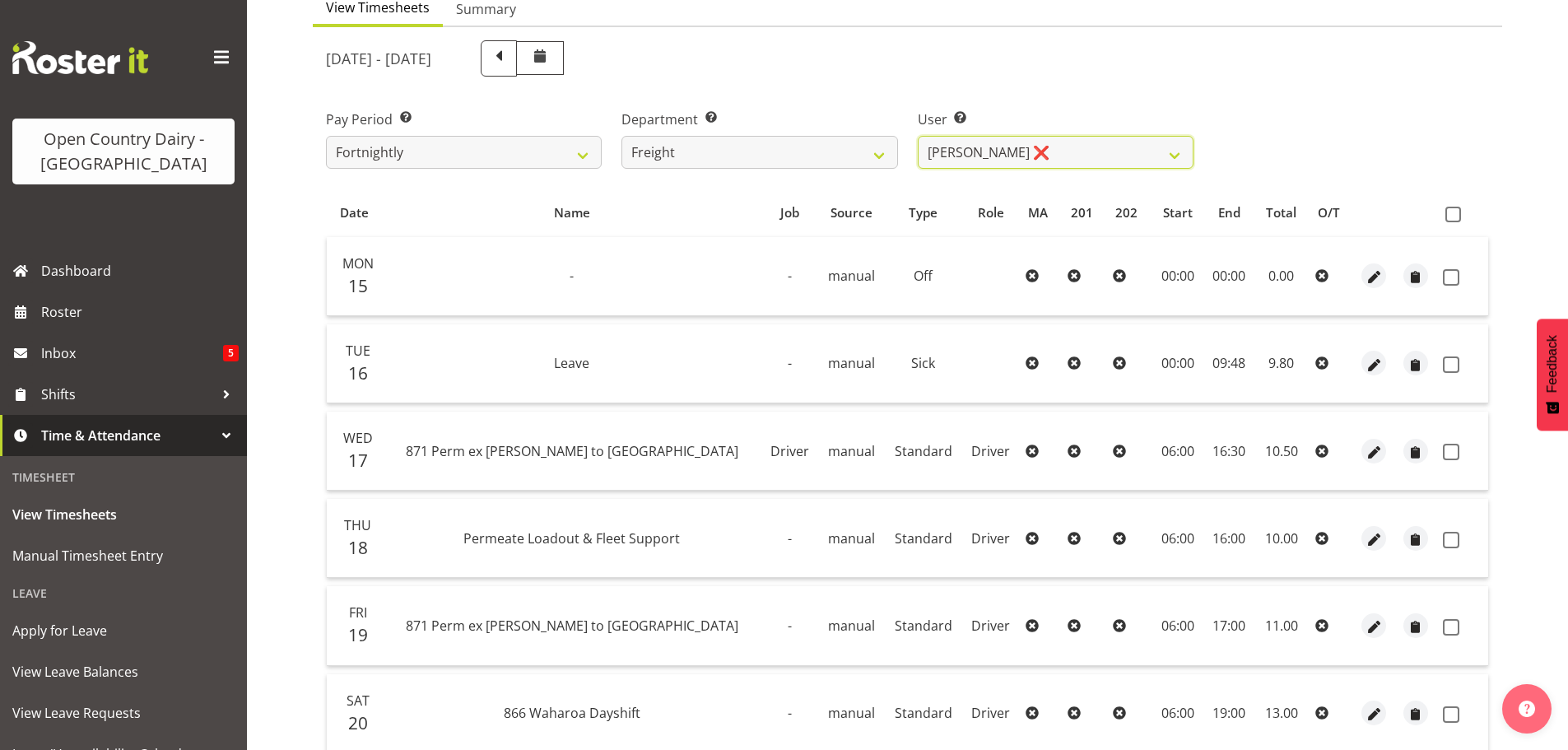
scroll to position [148, 0]
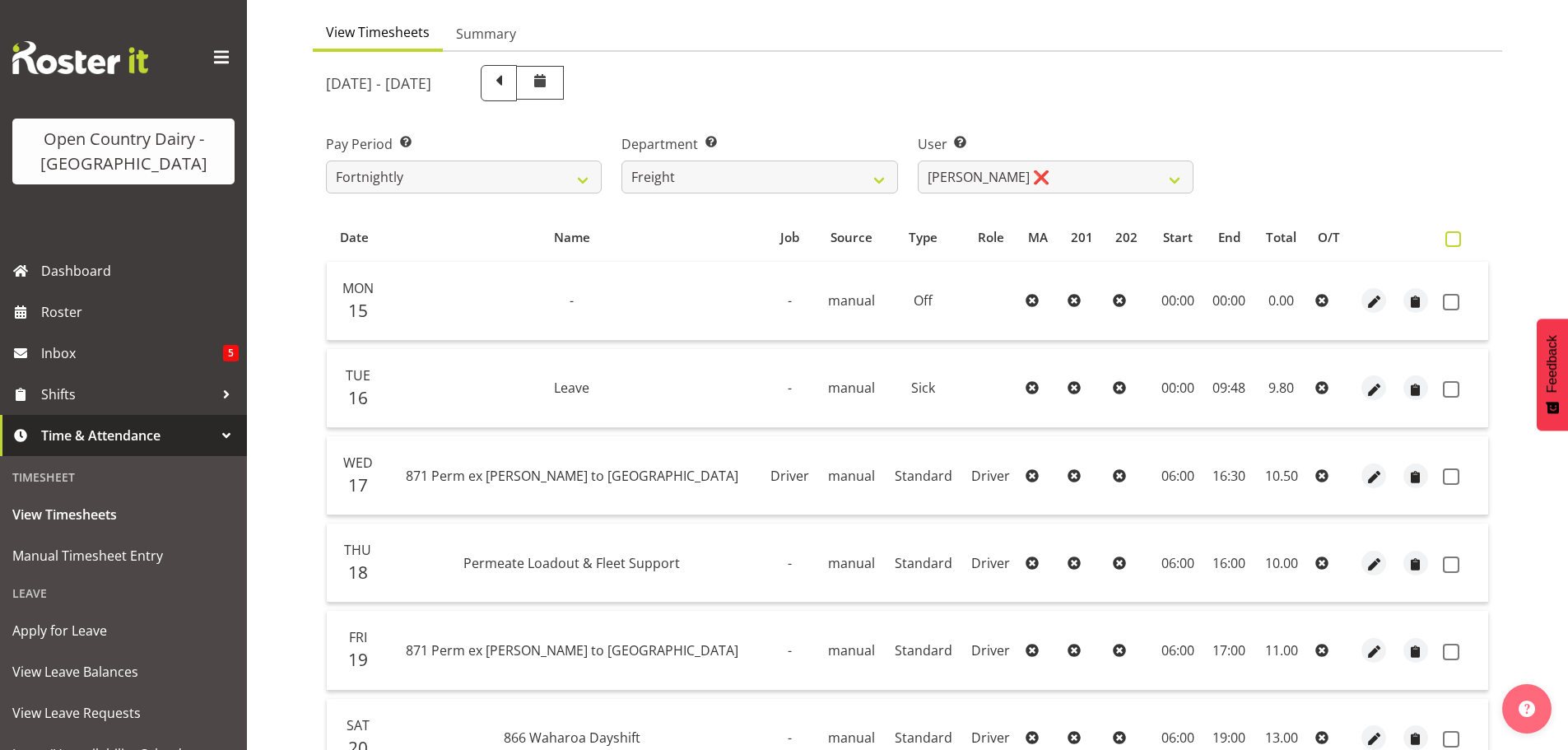
click at [1448, 241] on span at bounding box center [1453, 238] width 15 height 15
click at [1448, 241] on input "checkbox" at bounding box center [1451, 239] width 11 height 11
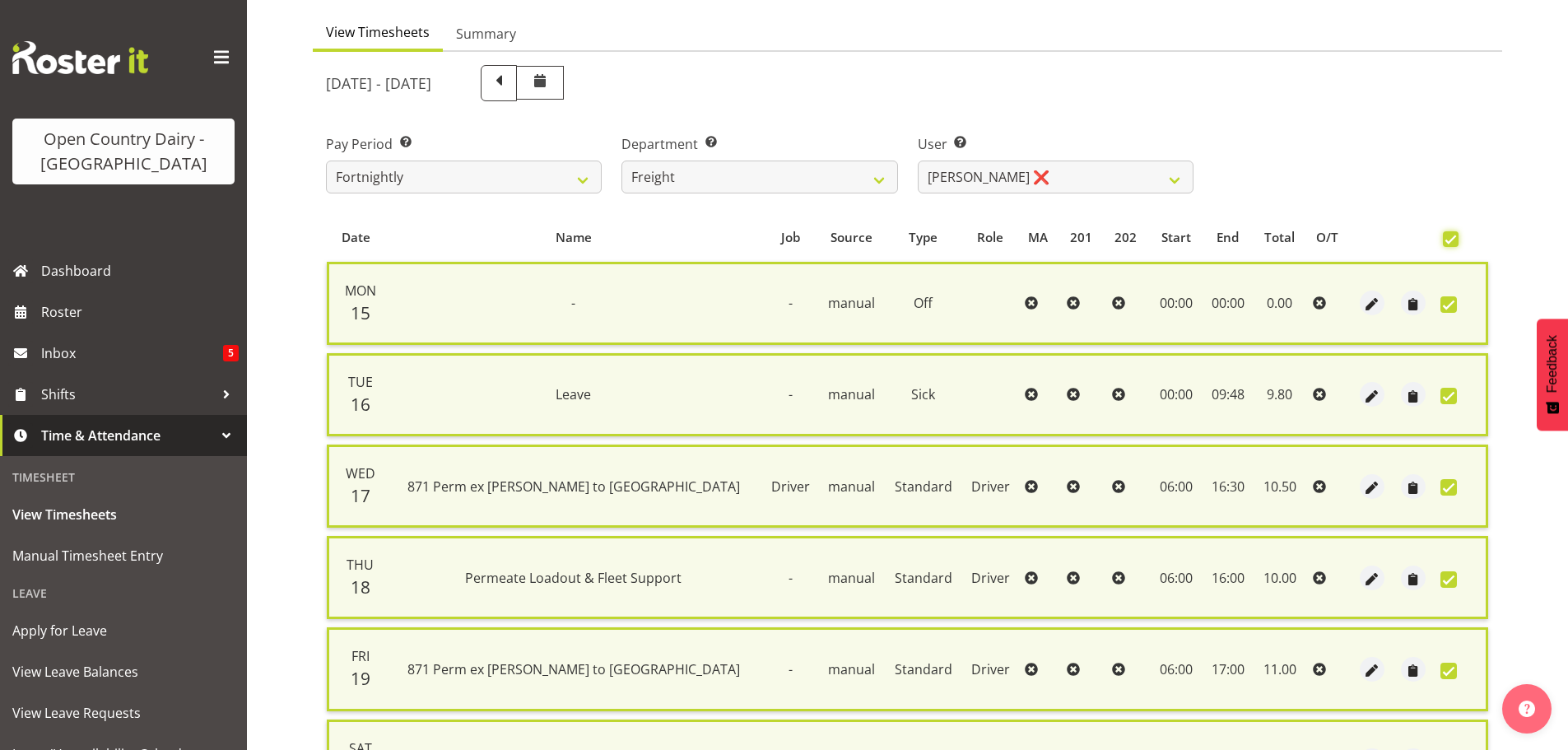
scroll to position [419, 0]
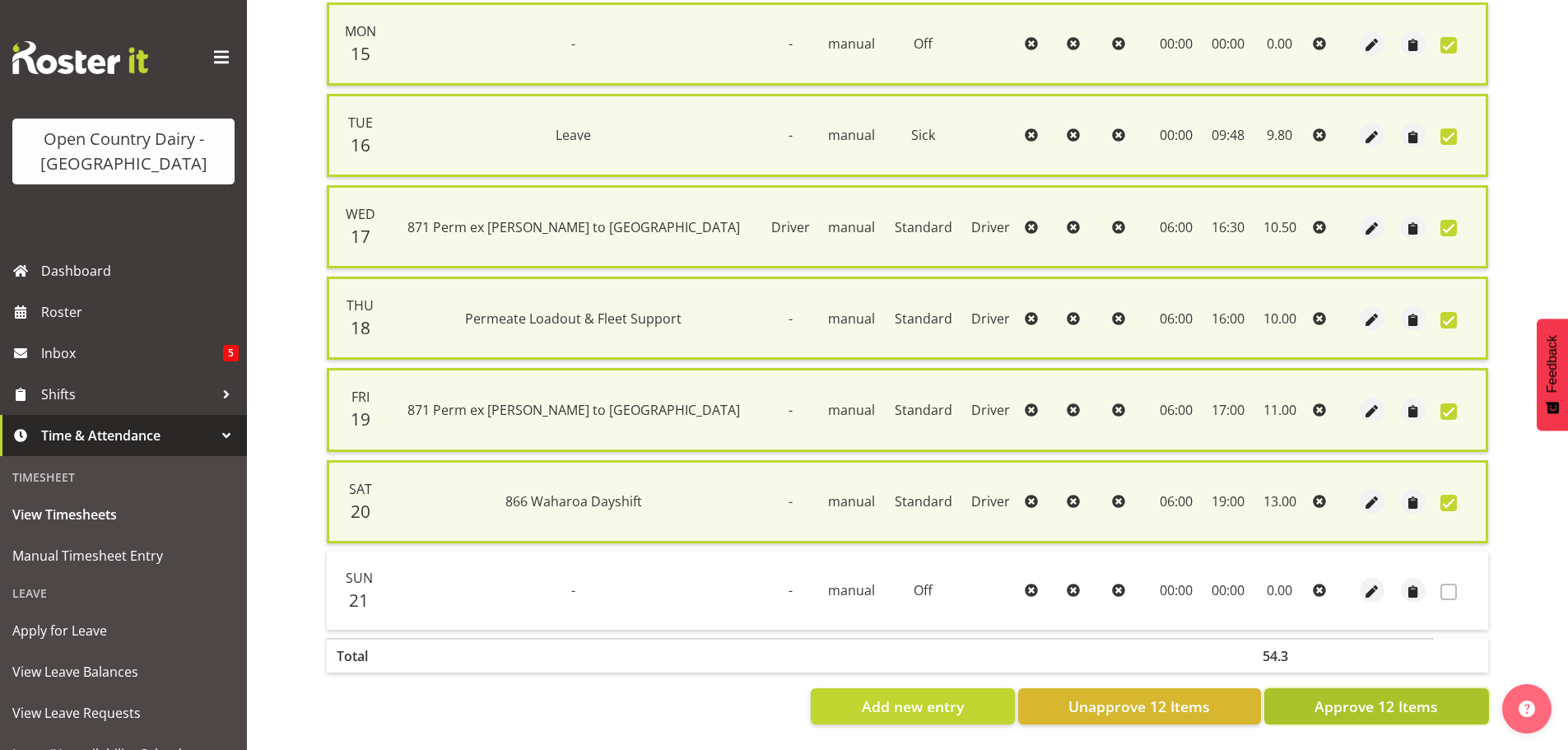
click at [1371, 695] on span "Approve 12 Items" at bounding box center [1376, 706] width 123 height 22
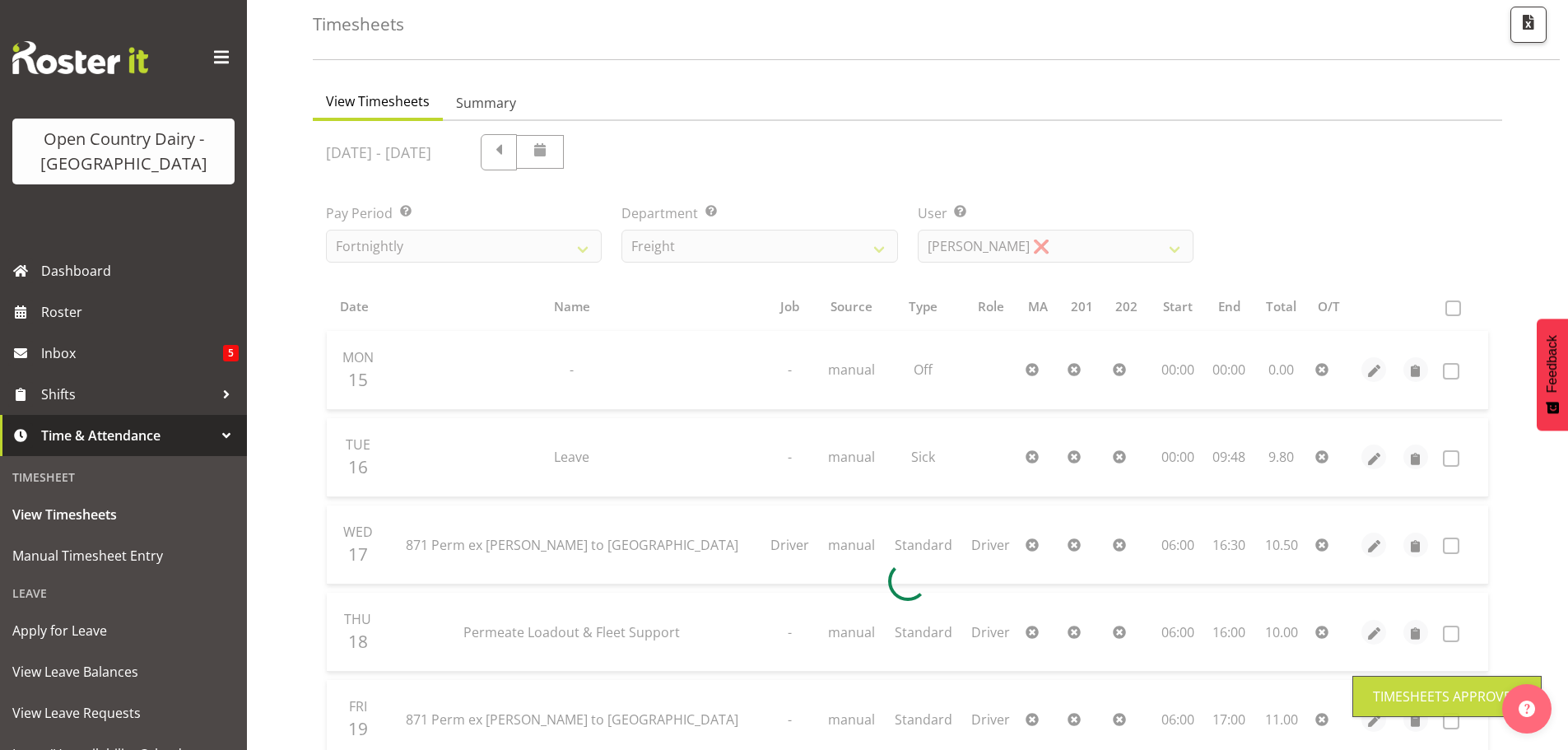
scroll to position [66, 0]
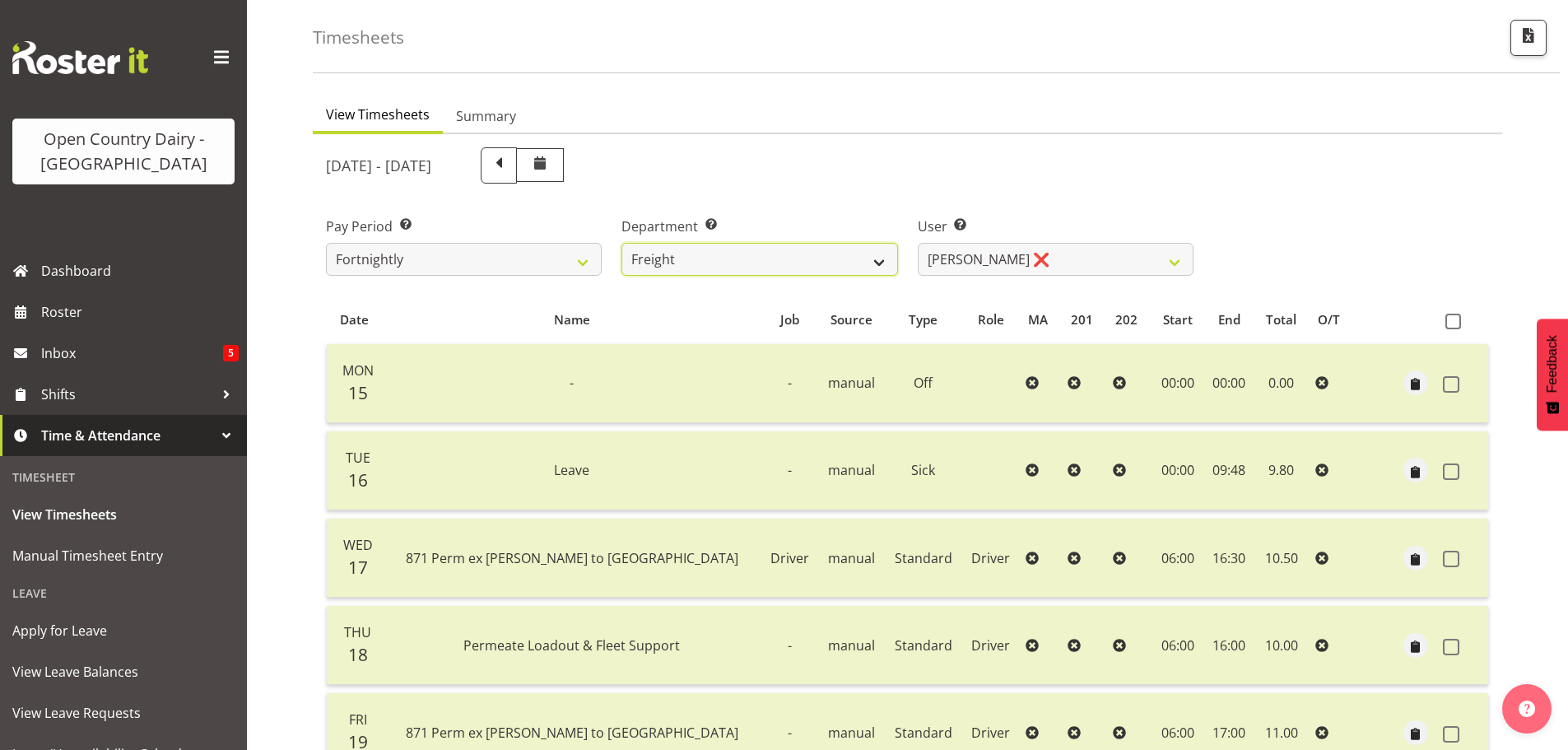
click at [886, 261] on select "701 702 703 704 705 706 707 708 709 710 711 712 713 714 715 716 717 718 719 720" at bounding box center [759, 259] width 276 height 33
click at [622, 243] on select "701 702 703 704 705 706 707 708 709 710 711 712 713 714 715 716 717 718 719 720" at bounding box center [759, 259] width 276 height 33
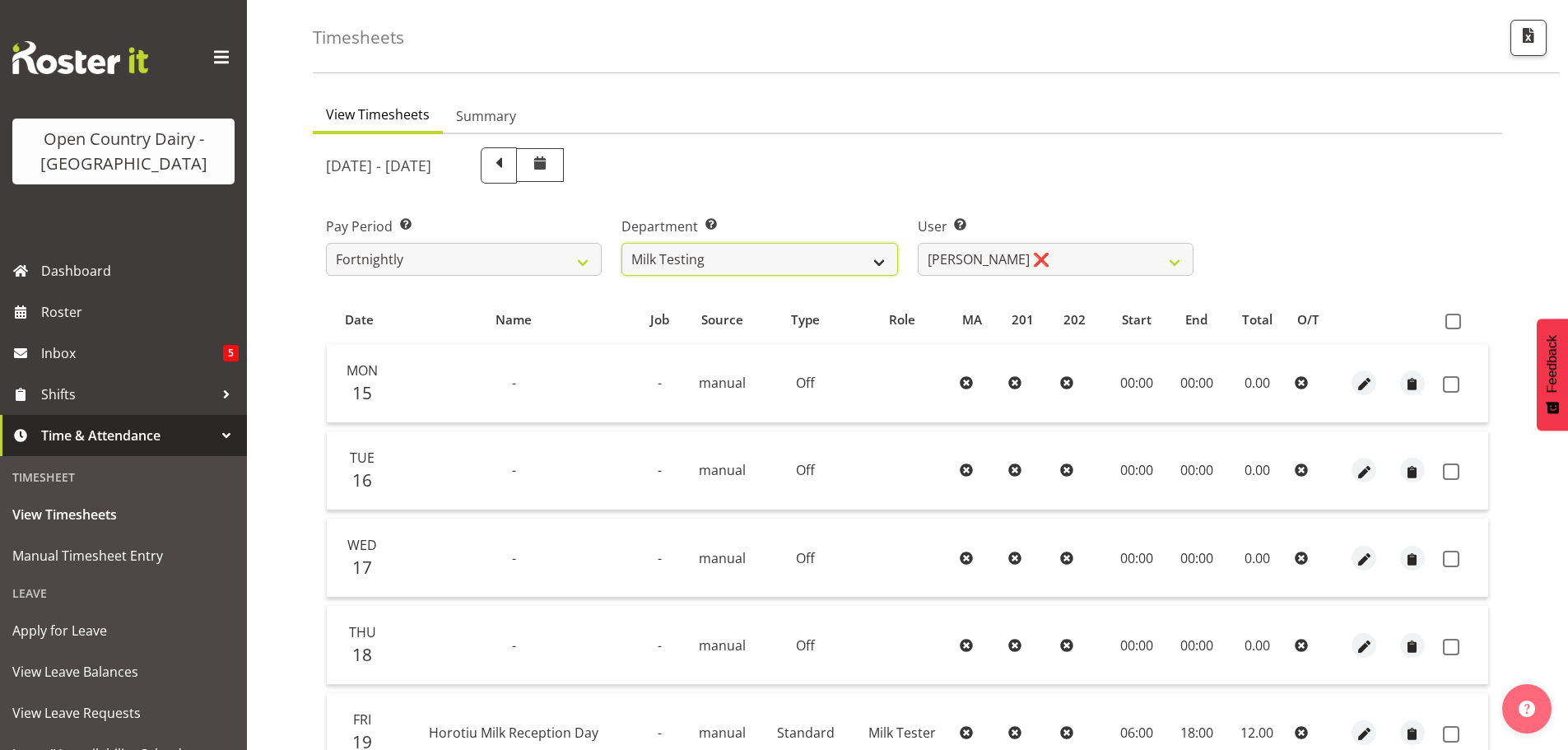
click at [881, 257] on select "701 702 703 704 705 706 707 708 709 710 711 712 713 714 715 716 717 718 719 720" at bounding box center [759, 259] width 276 height 33
click at [1169, 260] on select "[PERSON_NAME] ❌ [PERSON_NAME] ❌ [PERSON_NAME] ❌ [PERSON_NAME] ❌ [PERSON_NAME] ❌…" at bounding box center [1056, 259] width 276 height 33
click at [918, 243] on select "[PERSON_NAME] ❌ [PERSON_NAME] ❌ [PERSON_NAME] ❌ [PERSON_NAME] ❌ [PERSON_NAME] ❌…" at bounding box center [1056, 259] width 276 height 33
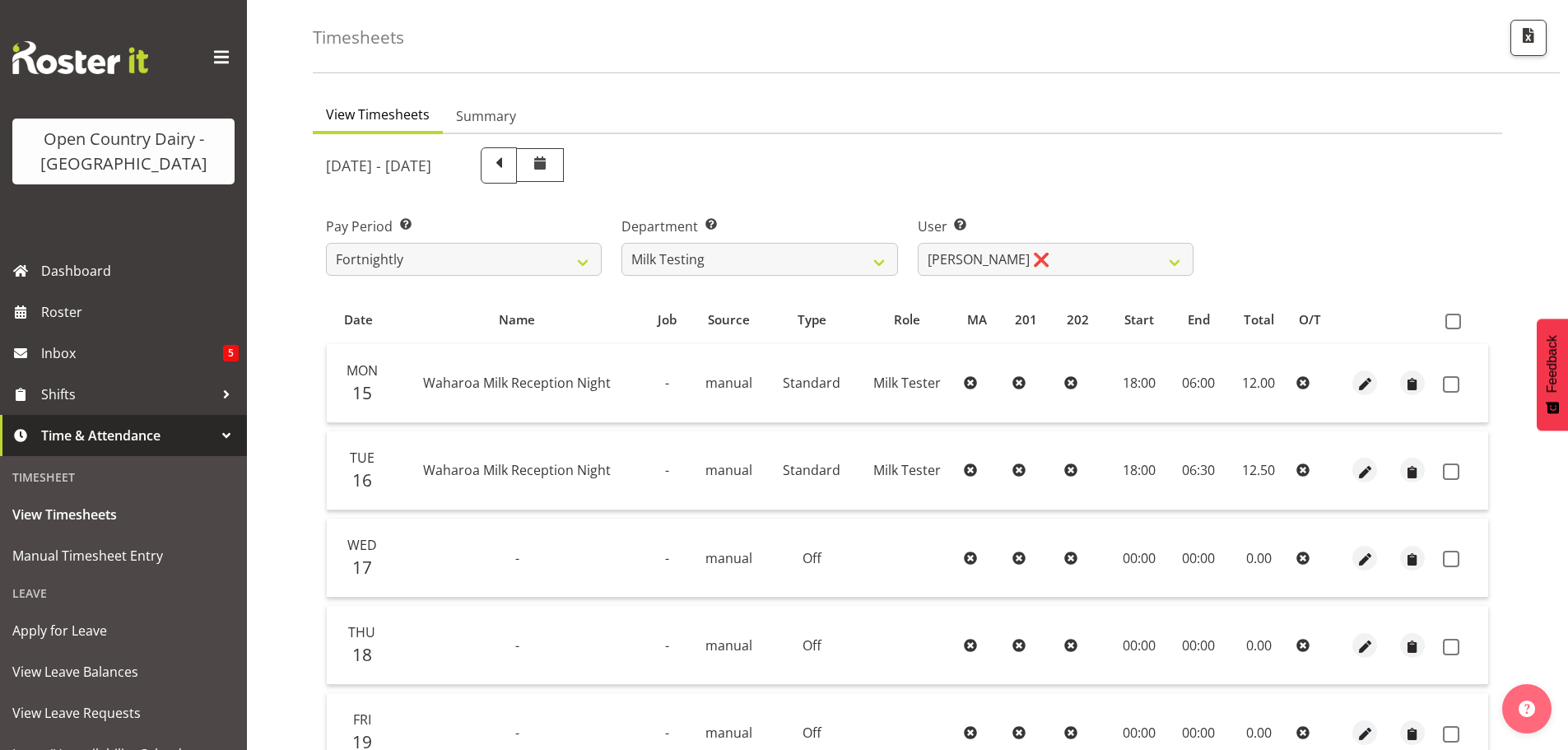
drag, startPoint x: 1448, startPoint y: 323, endPoint x: 1439, endPoint y: 324, distance: 9.1
click at [1449, 325] on span at bounding box center [1453, 321] width 15 height 15
click at [1449, 325] on input "checkbox" at bounding box center [1451, 322] width 11 height 11
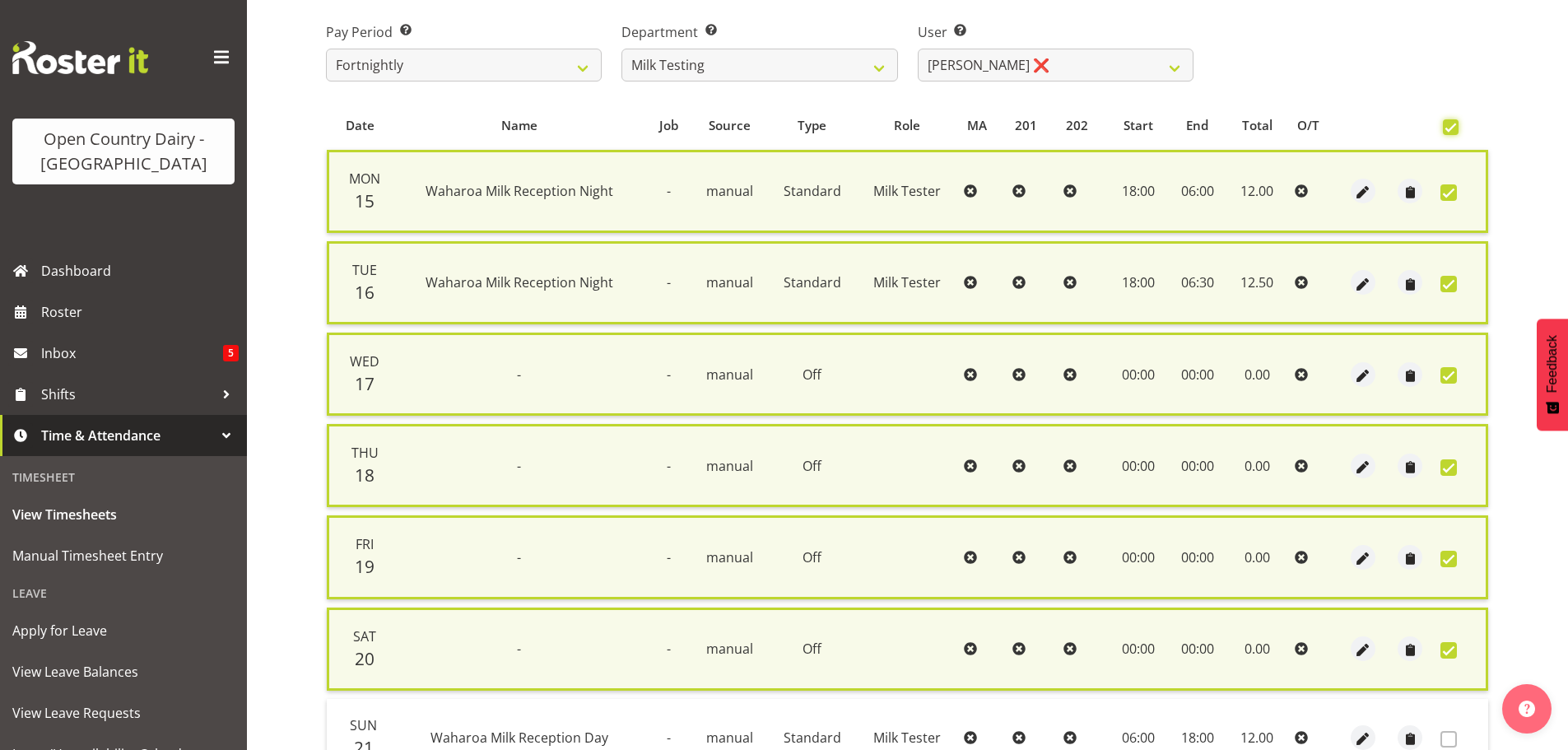
scroll to position [419, 0]
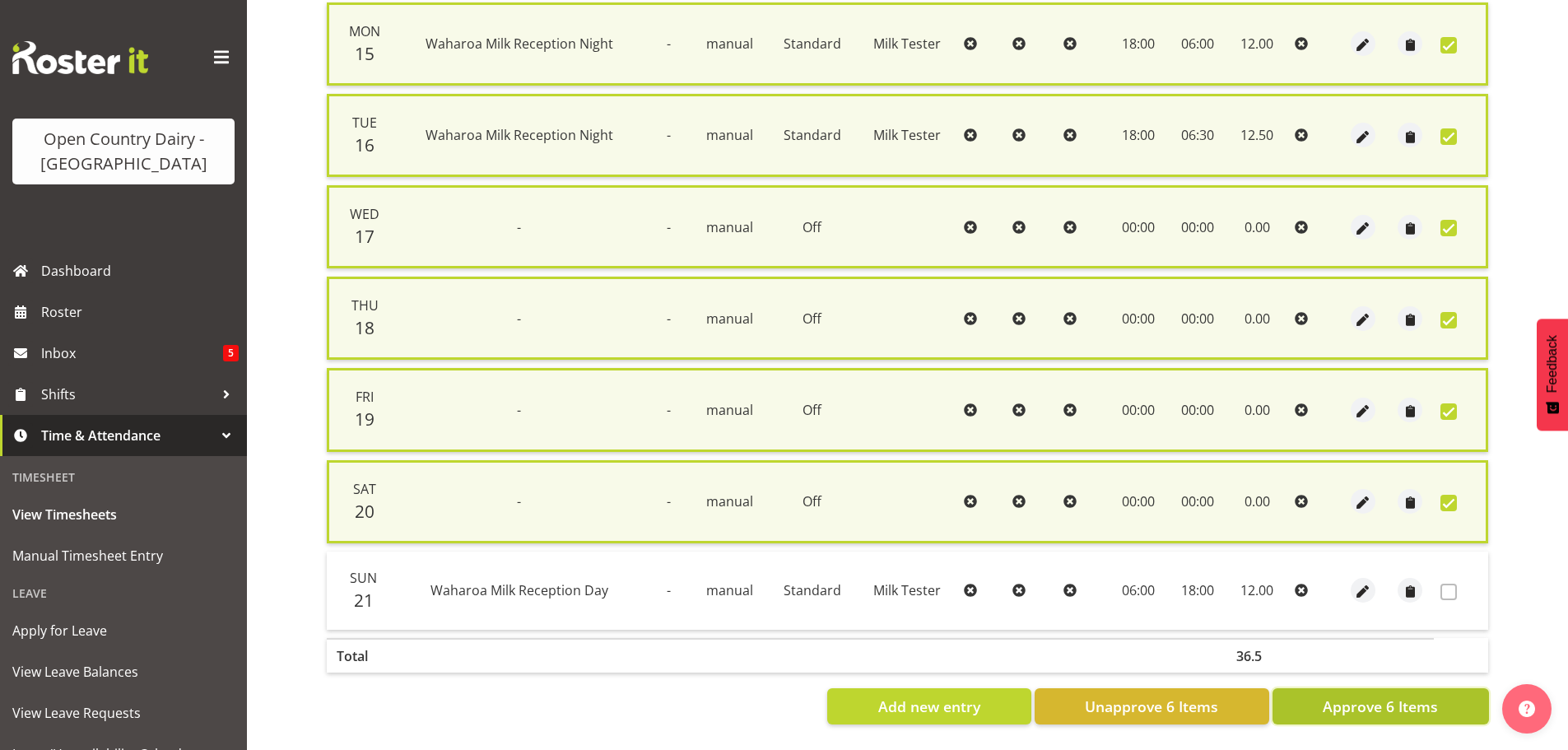
click at [1395, 699] on span "Approve 6 Items" at bounding box center [1380, 706] width 115 height 22
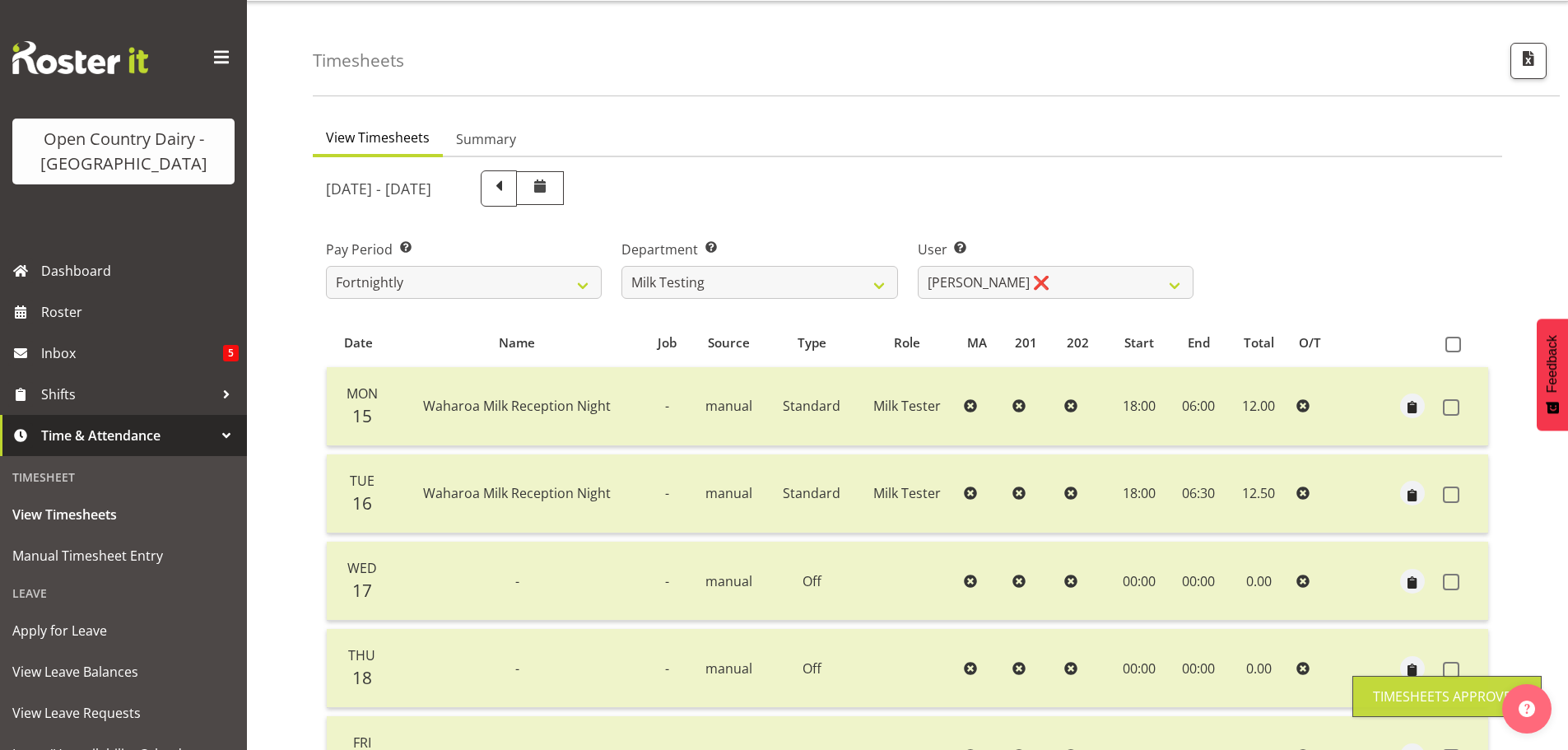
scroll to position [0, 0]
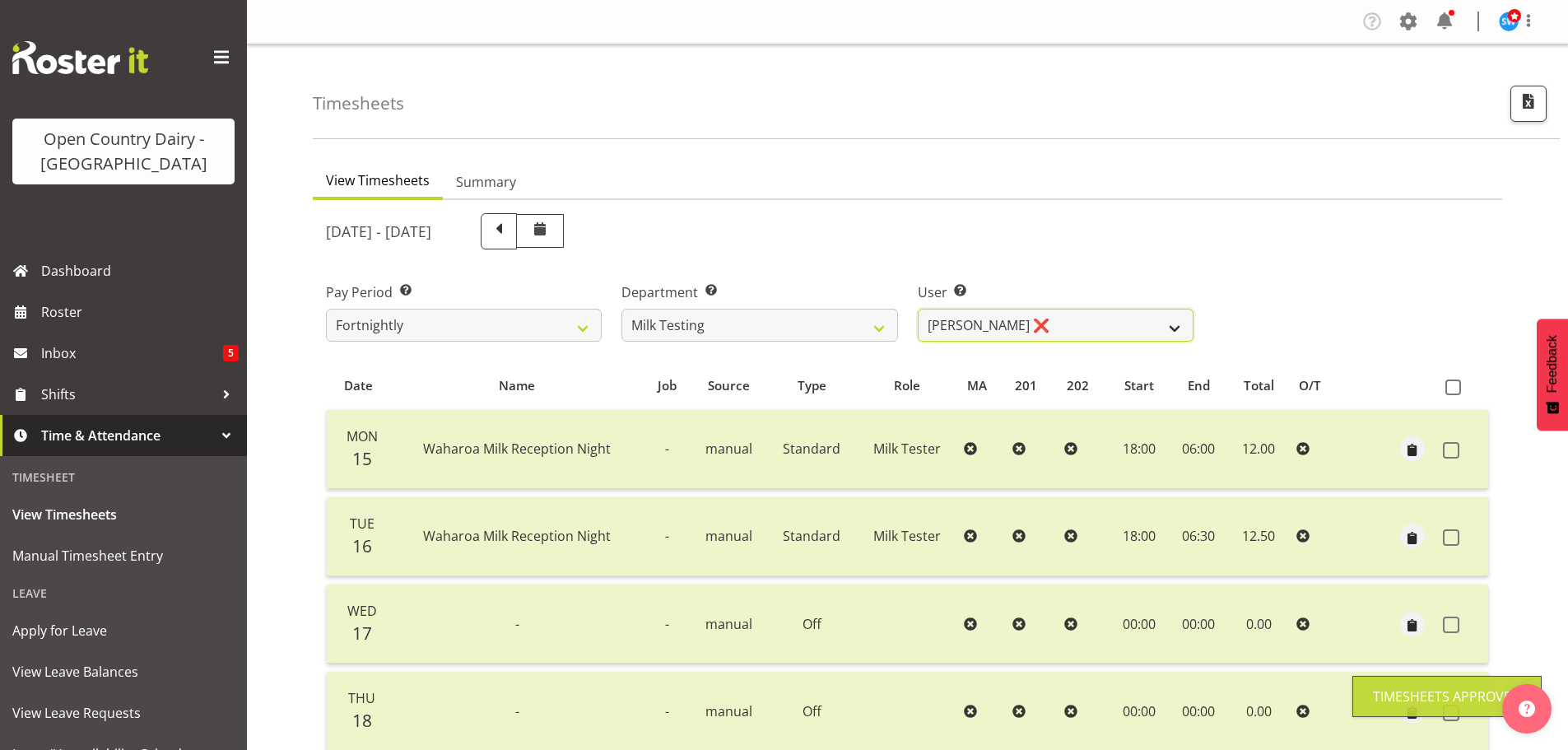
click at [1180, 322] on select "[PERSON_NAME] ❌ [PERSON_NAME] ❌ [PERSON_NAME] ❌ [PERSON_NAME] ❌ [PERSON_NAME] ❌…" at bounding box center [1056, 325] width 276 height 33
click at [918, 309] on select "[PERSON_NAME] ❌ [PERSON_NAME] ❌ [PERSON_NAME] ❌ [PERSON_NAME] ❌ [PERSON_NAME] ❌…" at bounding box center [1056, 325] width 276 height 33
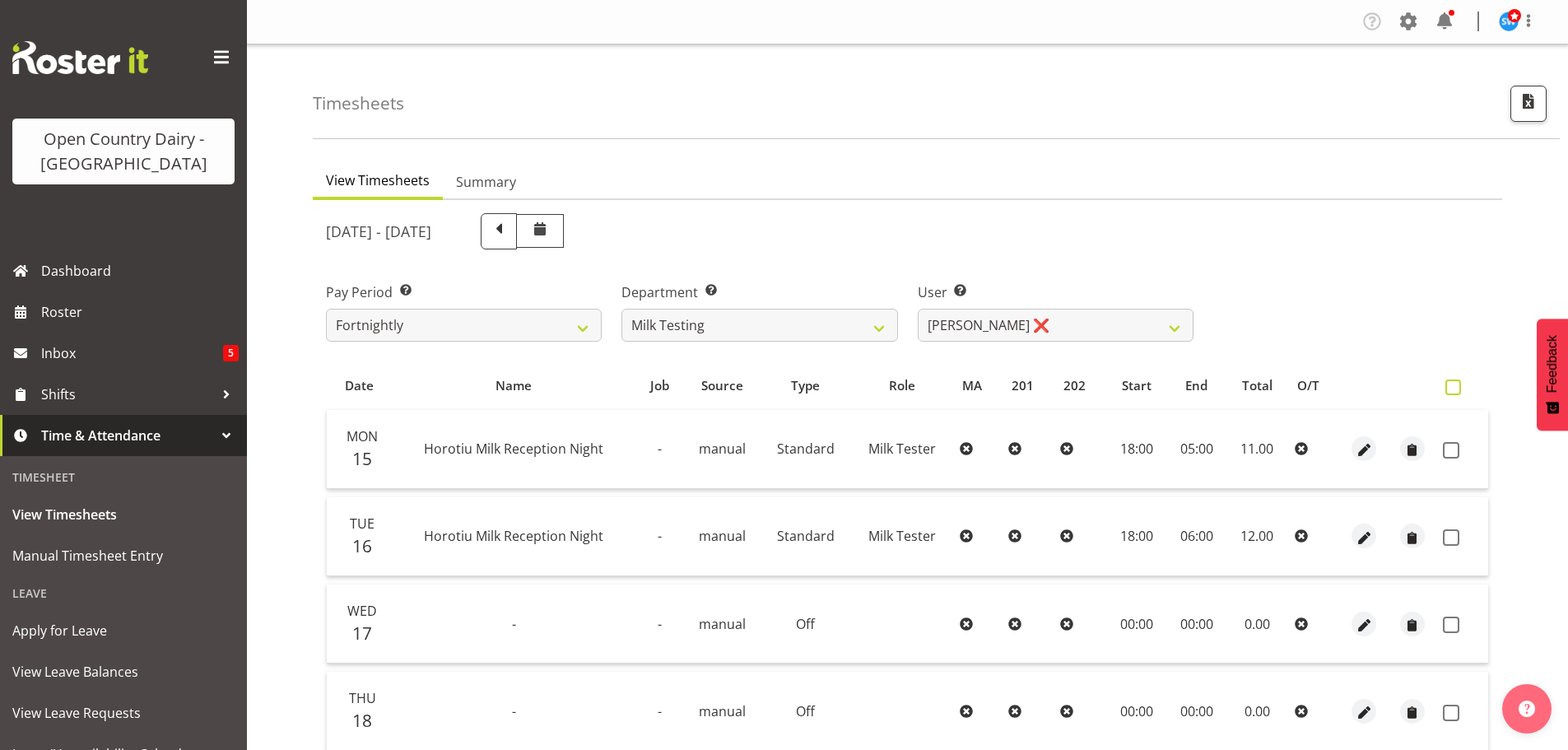
click at [1457, 389] on span at bounding box center [1453, 386] width 15 height 15
click at [1457, 389] on input "checkbox" at bounding box center [1451, 387] width 11 height 11
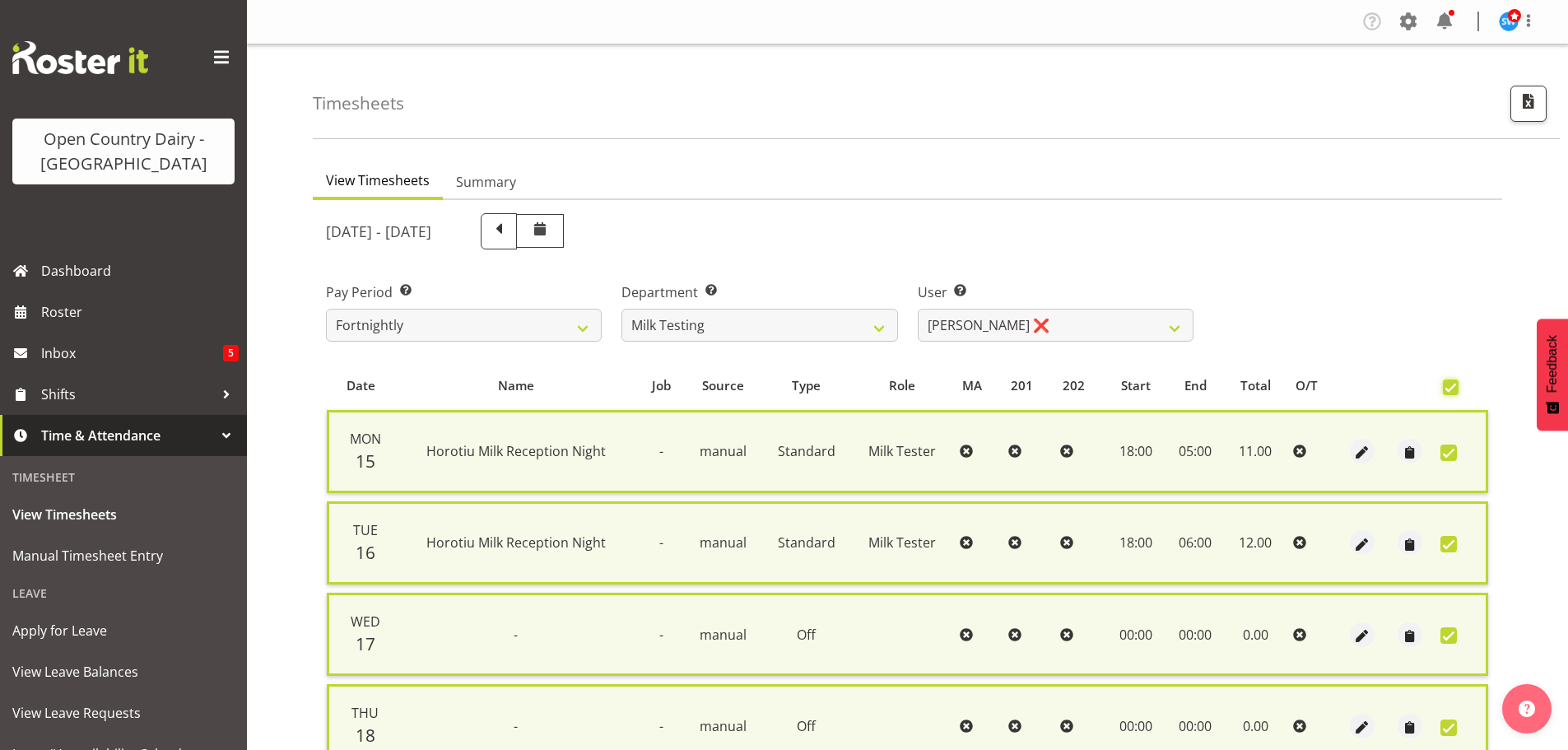
scroll to position [419, 0]
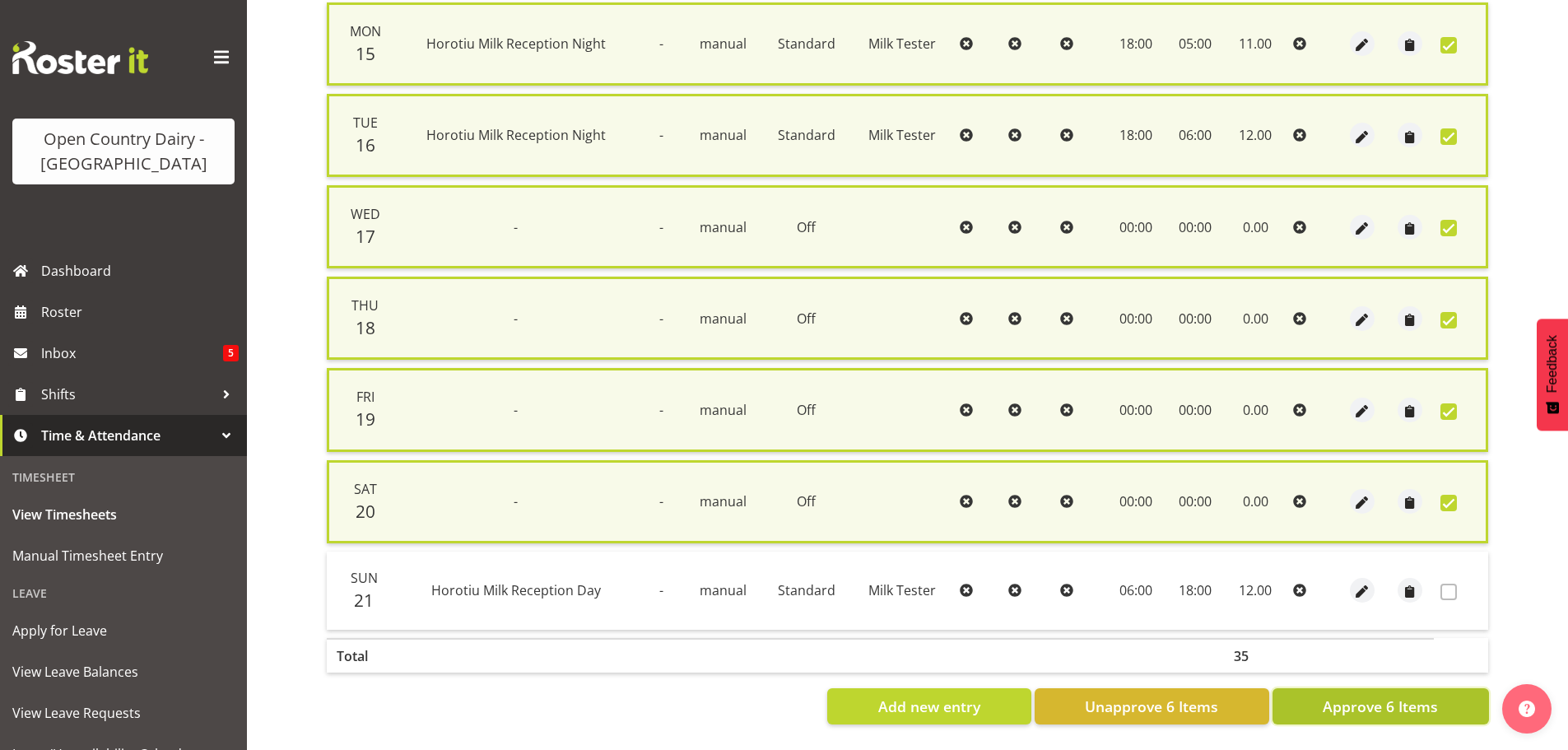
click at [1379, 695] on span "Approve 6 Items" at bounding box center [1380, 706] width 115 height 22
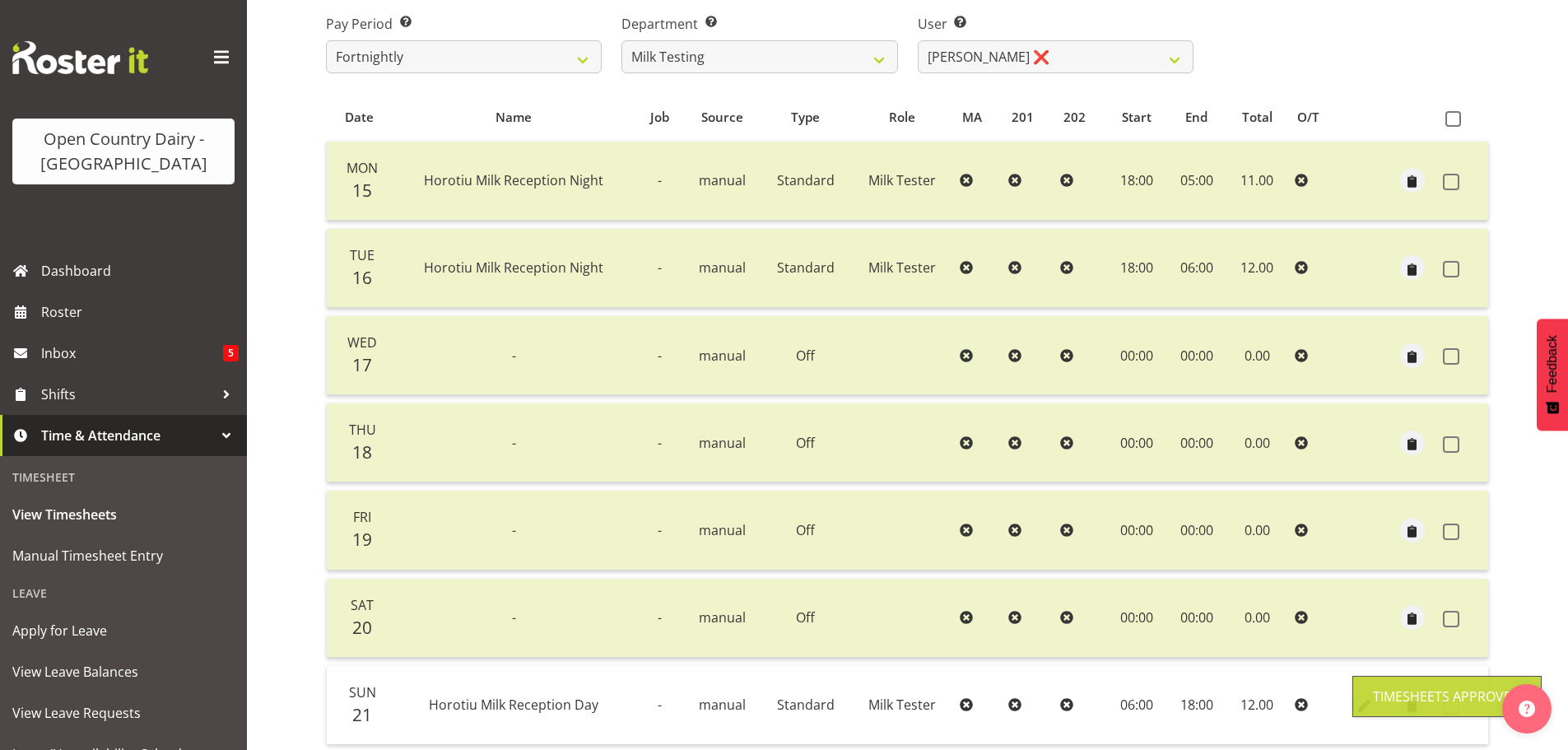
scroll to position [0, 0]
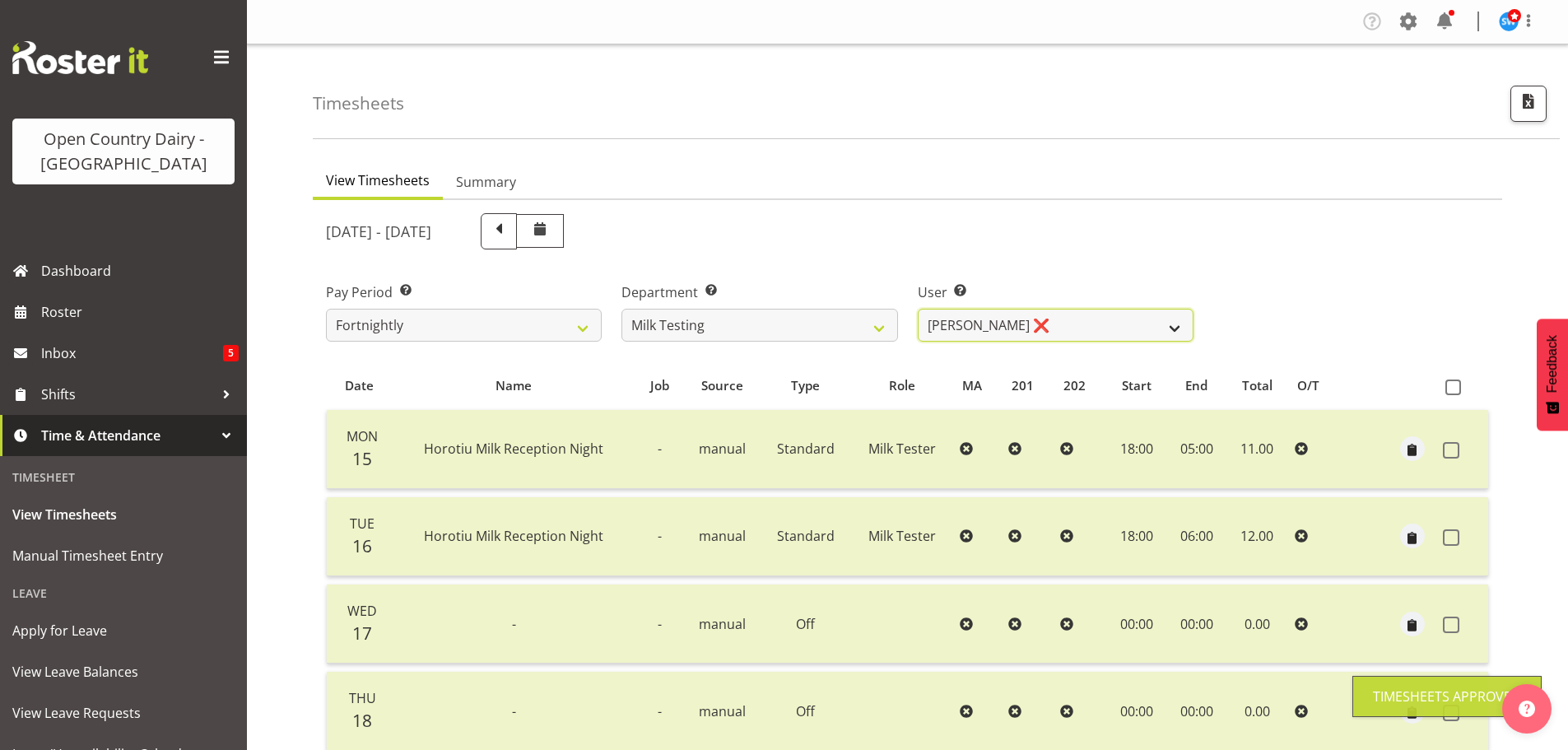
click at [1177, 329] on select "[PERSON_NAME] ❌ [PERSON_NAME] ❌ [PERSON_NAME] ❌ [PERSON_NAME] ❌ [PERSON_NAME] ❌…" at bounding box center [1056, 325] width 276 height 33
click at [918, 309] on select "[PERSON_NAME] ❌ [PERSON_NAME] ❌ [PERSON_NAME] ❌ [PERSON_NAME] ❌ [PERSON_NAME] ❌…" at bounding box center [1056, 325] width 276 height 33
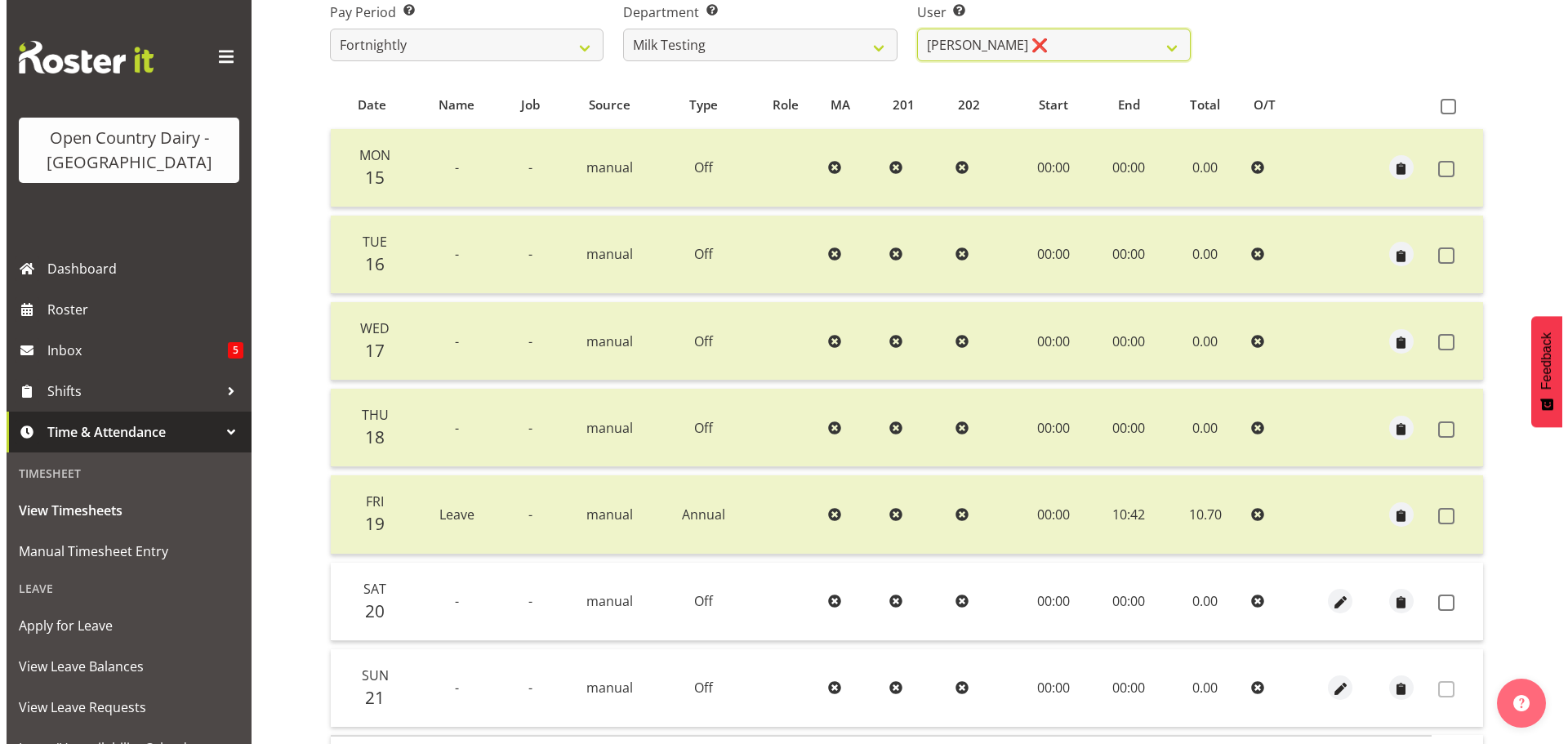
scroll to position [392, 0]
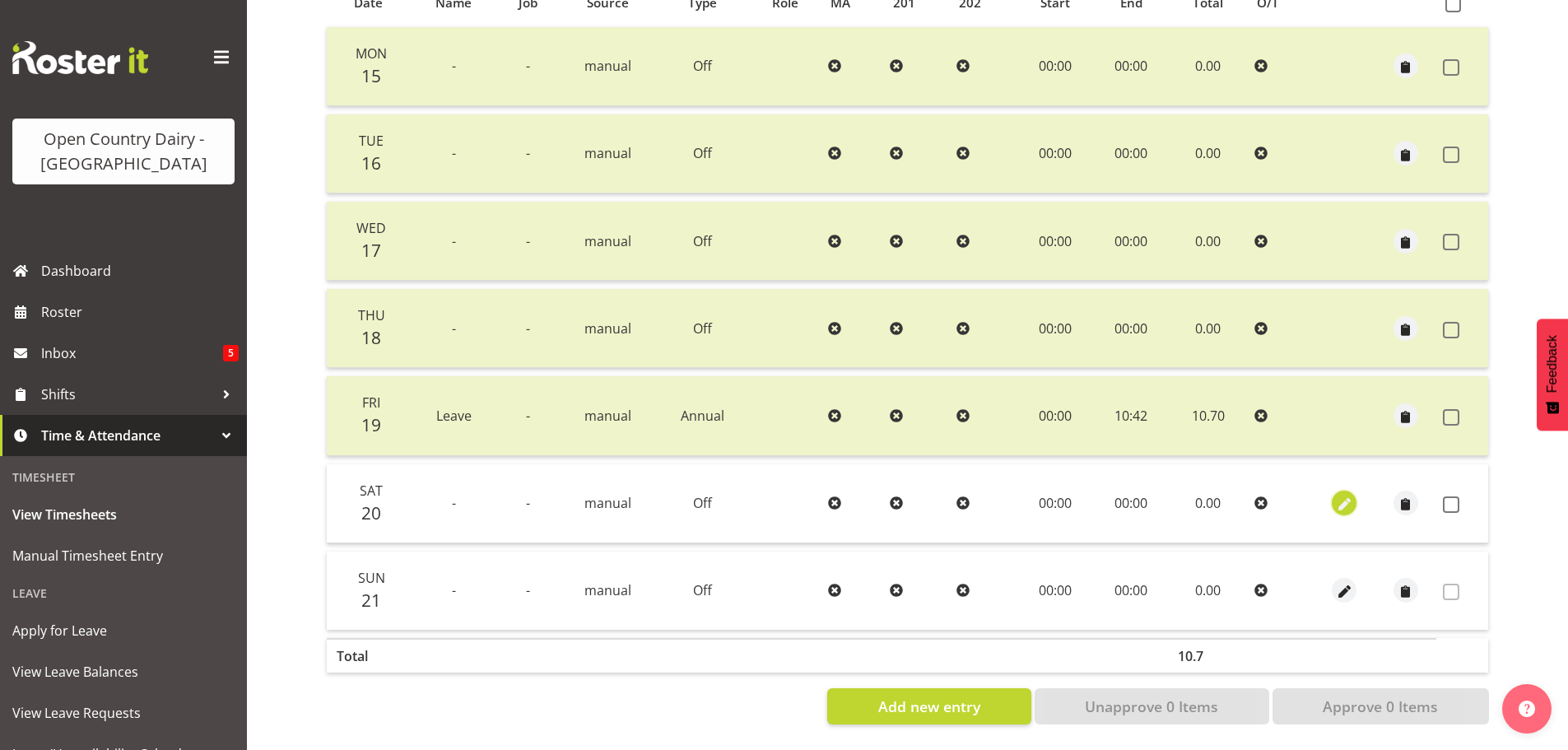
click at [1342, 496] on span "button" at bounding box center [1344, 505] width 19 height 19
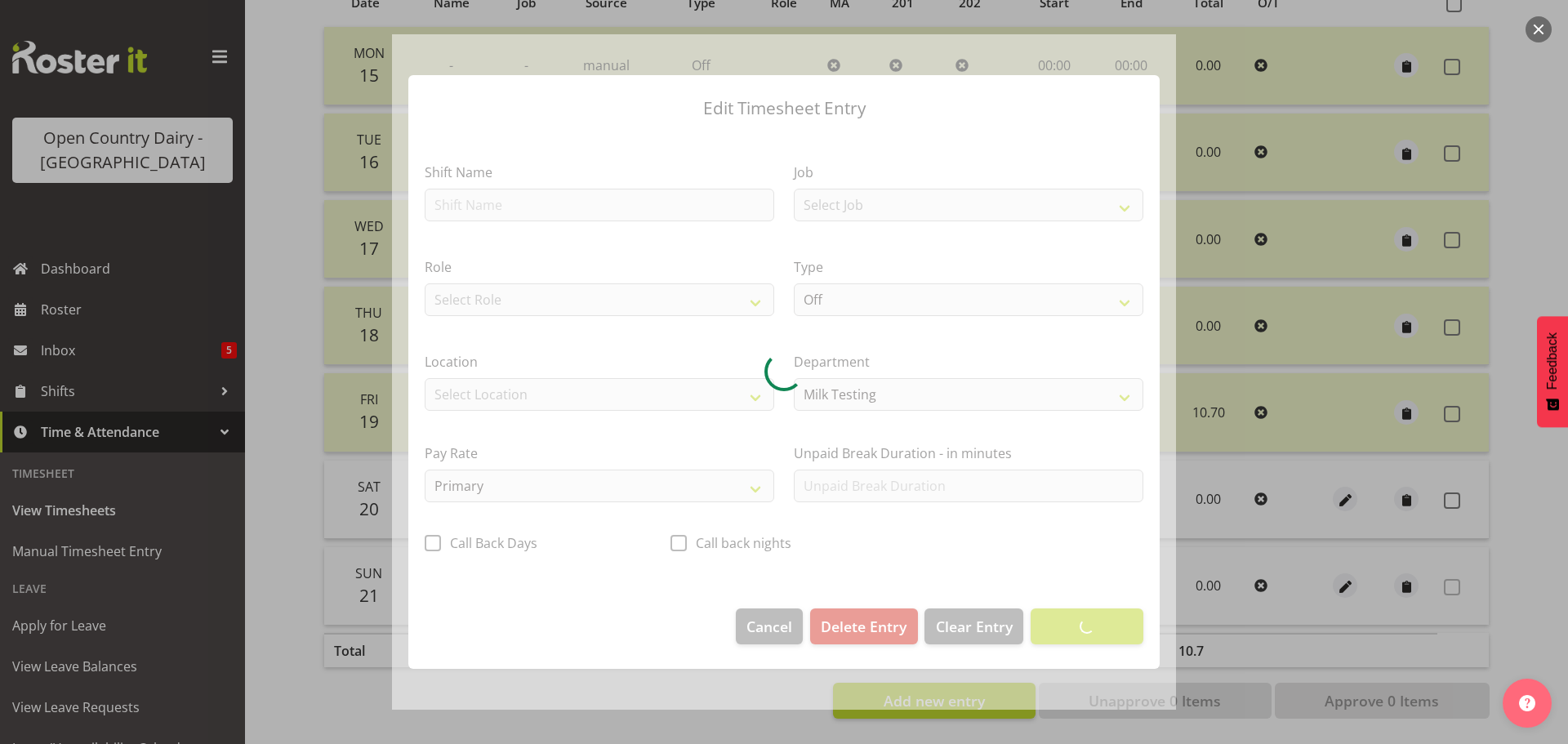
click at [486, 198] on div at bounding box center [784, 372] width 784 height 675
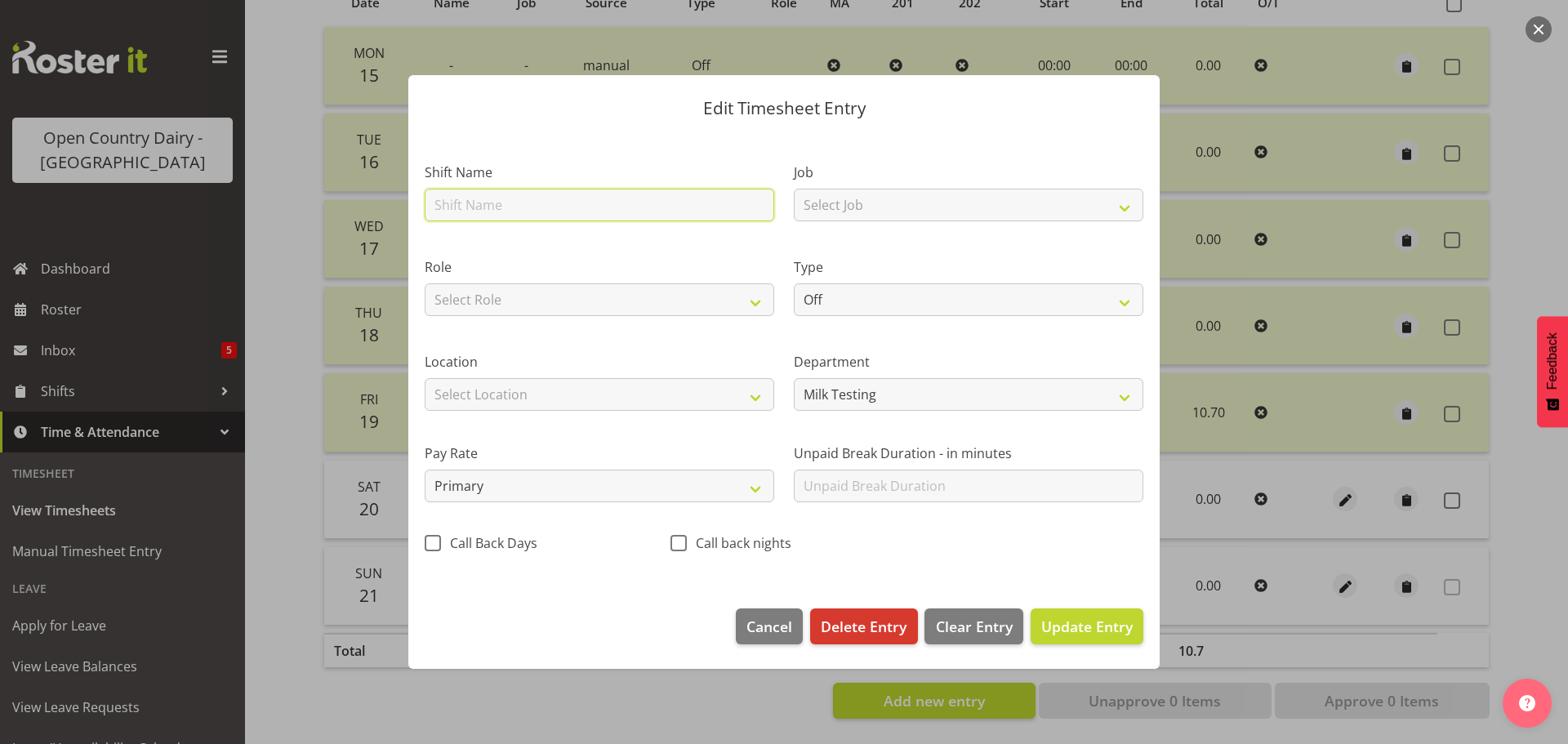
click at [481, 208] on input "text" at bounding box center [599, 205] width 349 height 33
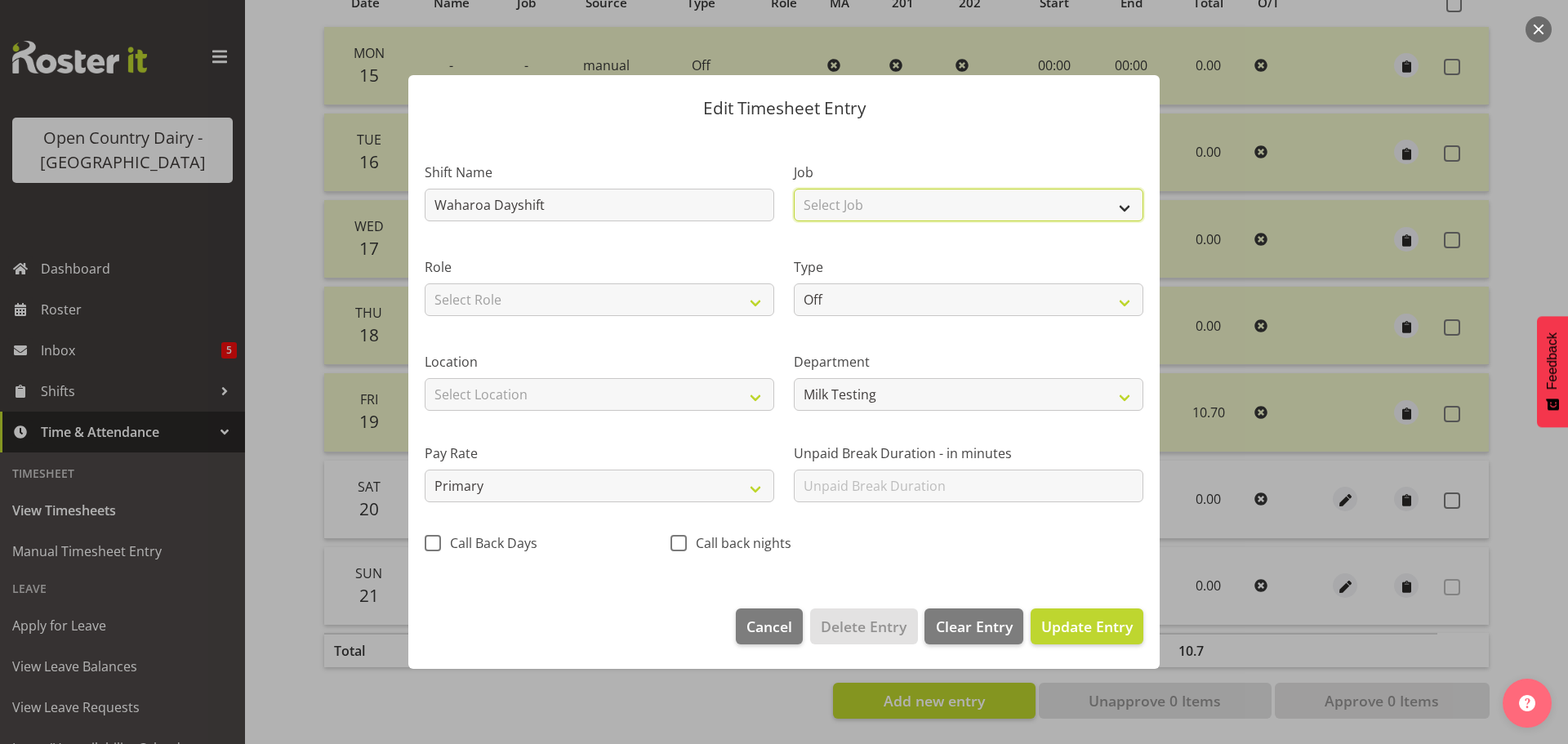
click at [1125, 207] on select "Select Job Driver Driver supervisor Support" at bounding box center [968, 205] width 349 height 33
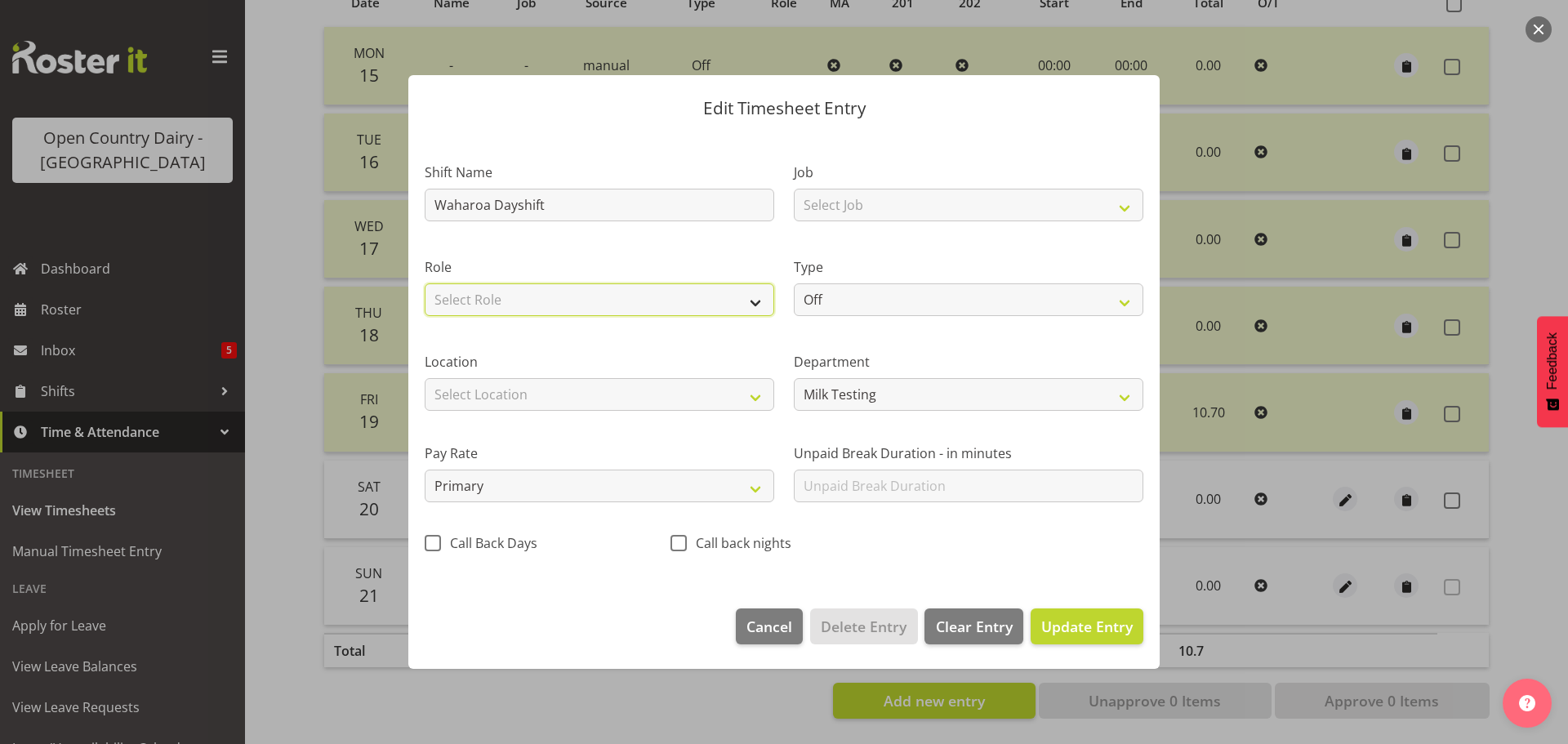
click at [755, 299] on select "Select Role Milk Tester" at bounding box center [599, 299] width 349 height 33
click at [424, 283] on select "Select Role Milk Tester" at bounding box center [599, 299] width 349 height 33
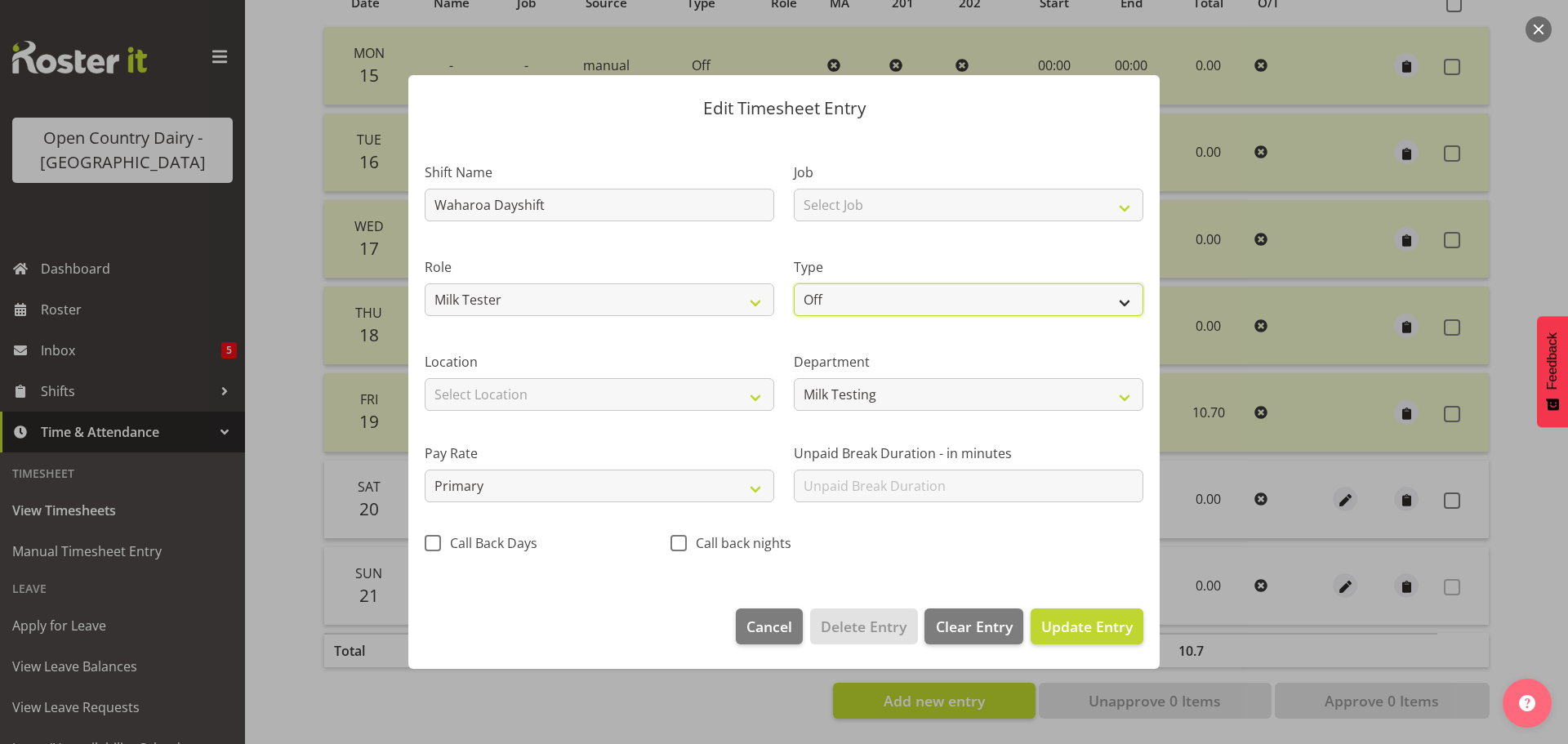
click at [1135, 301] on select "Off Standard Public Holiday Public Holiday (Worked) Day In Lieu Annual Leave Si…" at bounding box center [968, 299] width 349 height 33
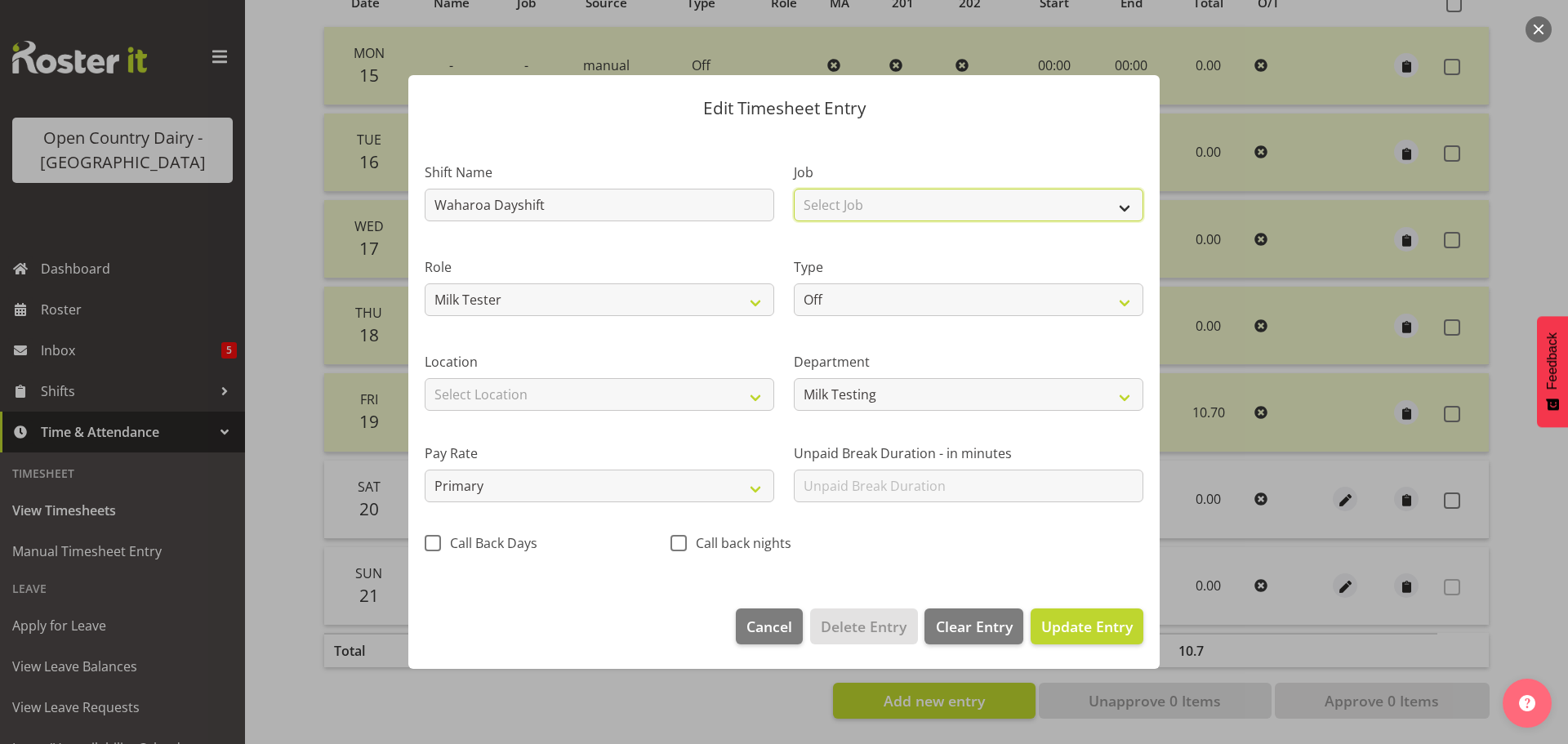
click at [1133, 211] on select "Select Job Driver Driver supervisor Support" at bounding box center [968, 205] width 349 height 33
click at [705, 366] on label "Location" at bounding box center [599, 362] width 349 height 20
drag, startPoint x: 556, startPoint y: 209, endPoint x: 489, endPoint y: 214, distance: 67.2
click at [489, 214] on input "Waharoa Dayshift" at bounding box center [599, 205] width 349 height 33
click at [723, 240] on div "Role Milk Tester" at bounding box center [599, 282] width 369 height 94
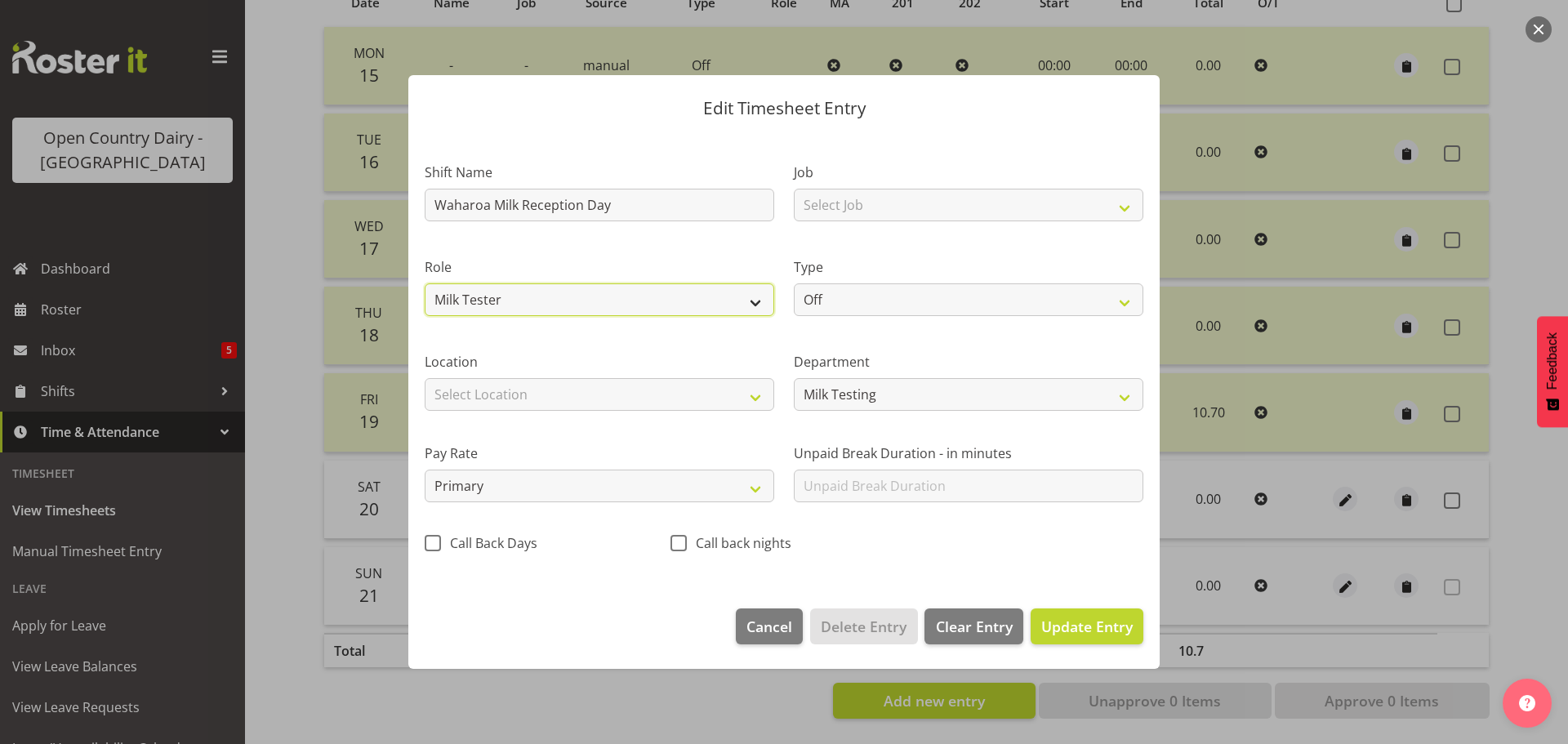
click at [754, 301] on select "Milk Tester" at bounding box center [599, 299] width 349 height 33
click at [752, 300] on select "Milk Tester" at bounding box center [599, 299] width 349 height 33
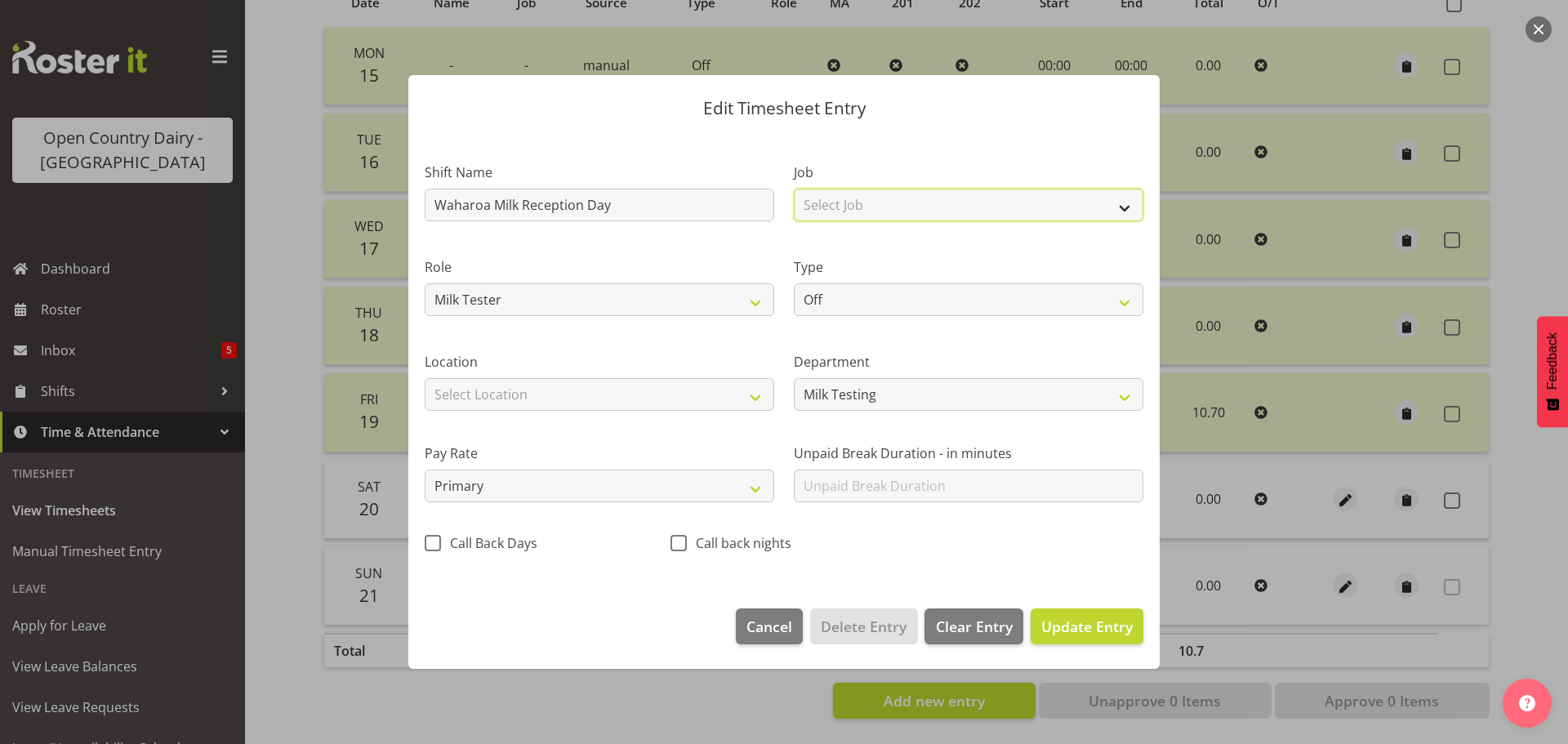
click at [1112, 210] on select "Select Job Driver Driver supervisor Support" at bounding box center [968, 205] width 349 height 33
click at [1115, 211] on select "Select Job Driver Driver supervisor Support" at bounding box center [968, 205] width 349 height 33
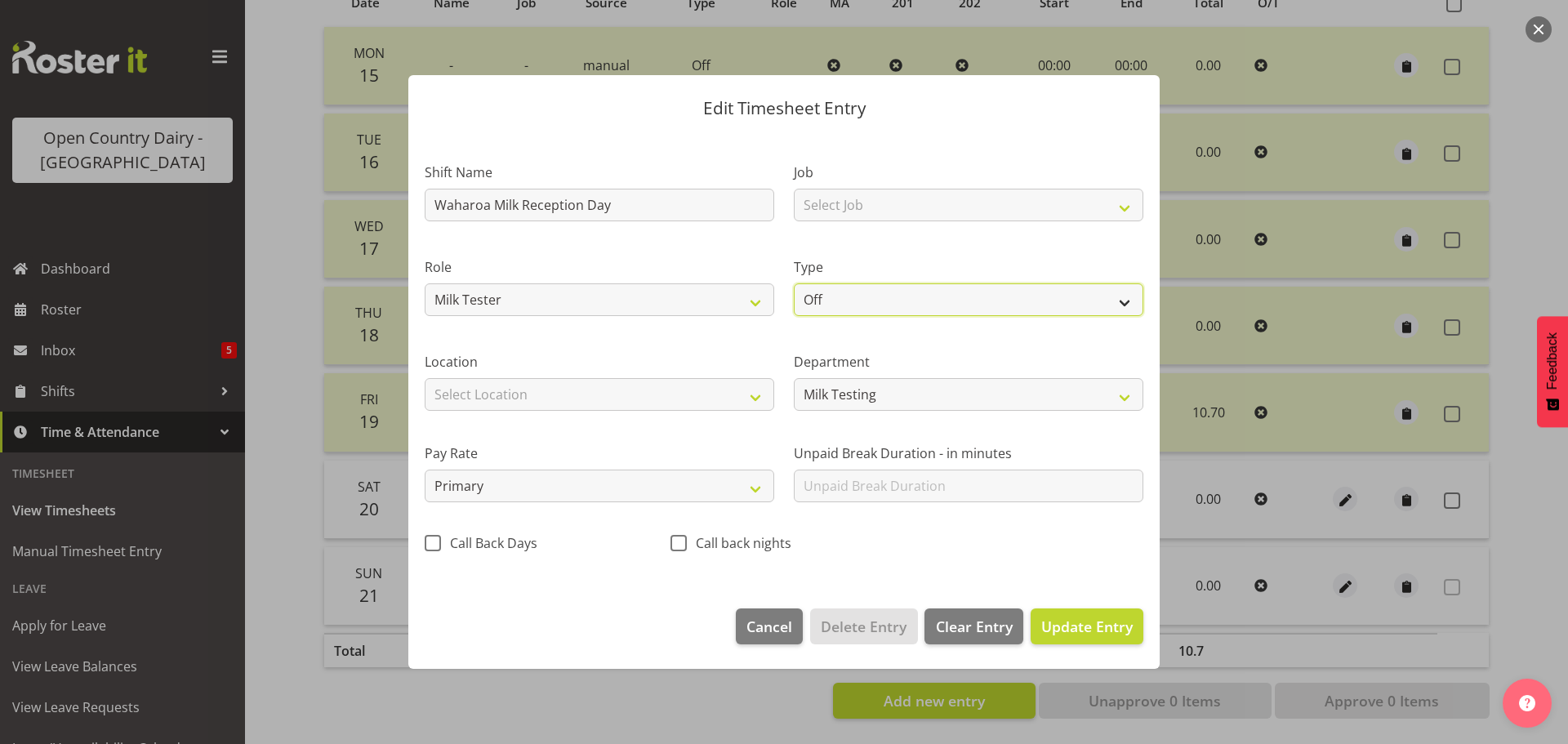
click at [1126, 303] on select "Off Standard Public Holiday Public Holiday (Worked) Day In Lieu Annual Leave Si…" at bounding box center [968, 299] width 349 height 33
click at [793, 283] on select "Off Standard Public Holiday Public Holiday (Worked) Day In Lieu Annual Leave Si…" at bounding box center [968, 299] width 349 height 33
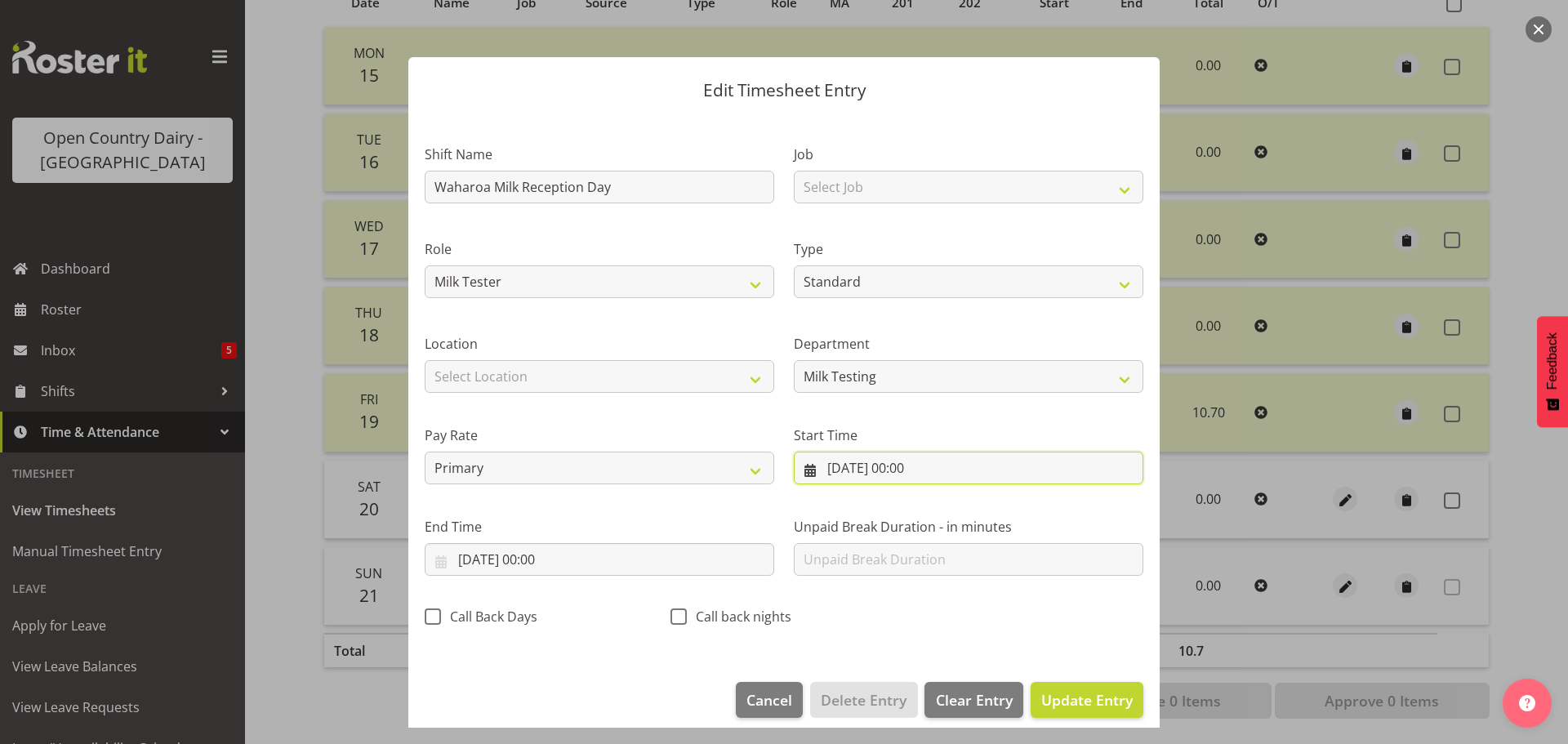
click at [870, 470] on input "[DATE] 00:00" at bounding box center [968, 468] width 349 height 33
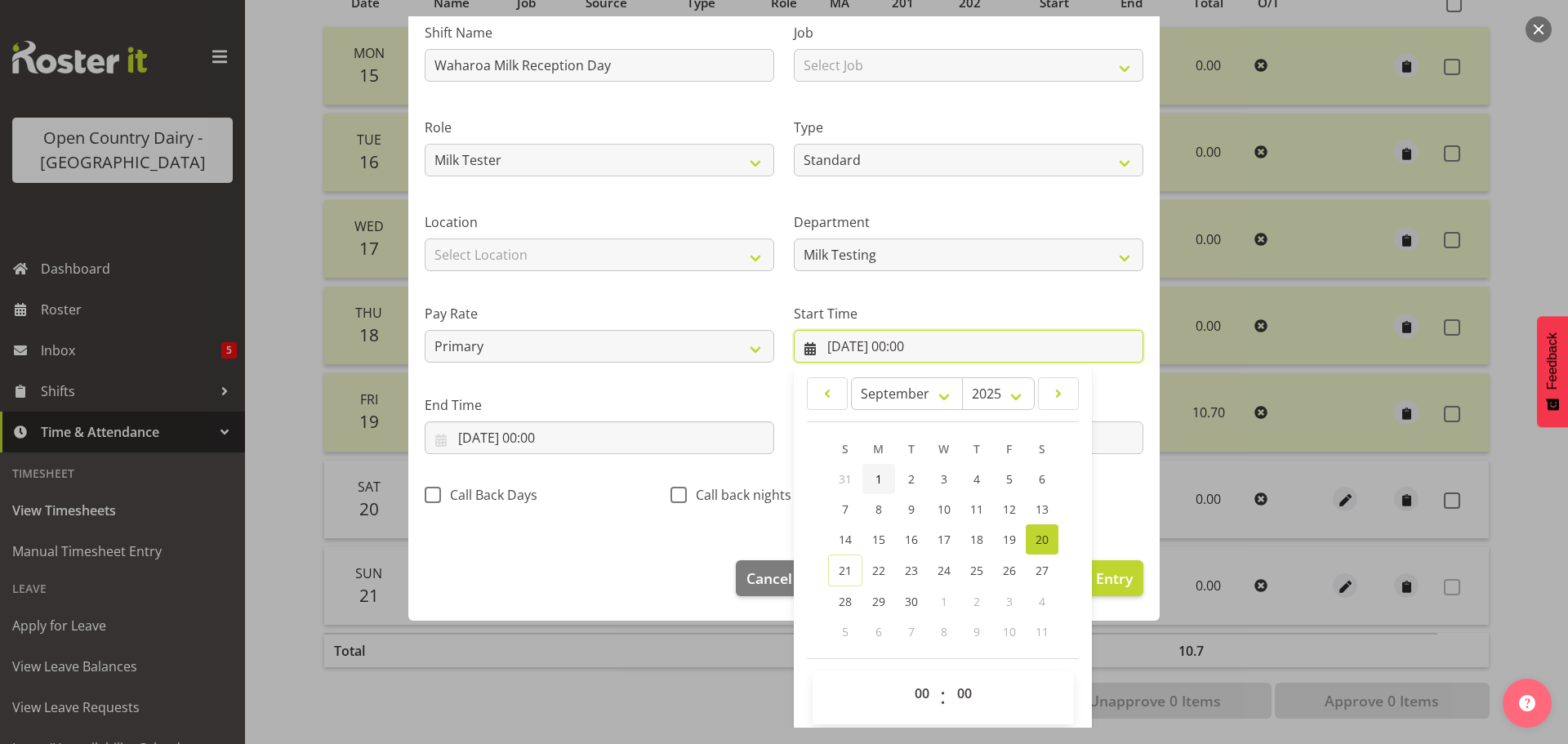
scroll to position [130, 0]
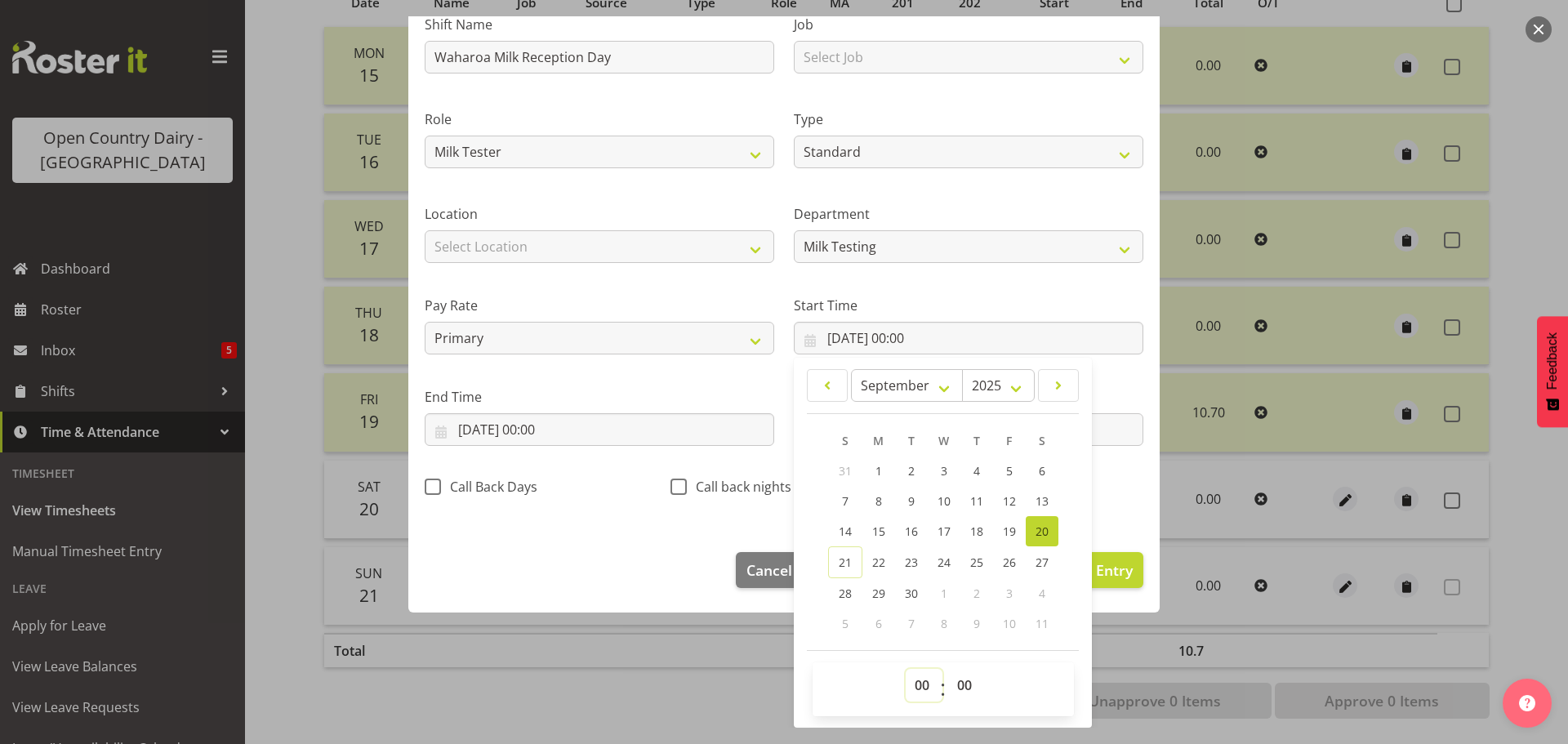
click at [909, 680] on select "00 01 02 03 04 05 06 07 08 09 10 11 12 13 14 15 16 17 18 19 20 21 22 23" at bounding box center [924, 684] width 37 height 33
click at [906, 668] on select "00 01 02 03 04 05 06 07 08 09 10 11 12 13 14 15 16 17 18 19 20 21 22 23" at bounding box center [924, 684] width 37 height 33
click at [771, 638] on div "Edit Timesheet Entry Shift Name Waharoa Milk Reception Day Job Select Job Drive…" at bounding box center [784, 372] width 784 height 711
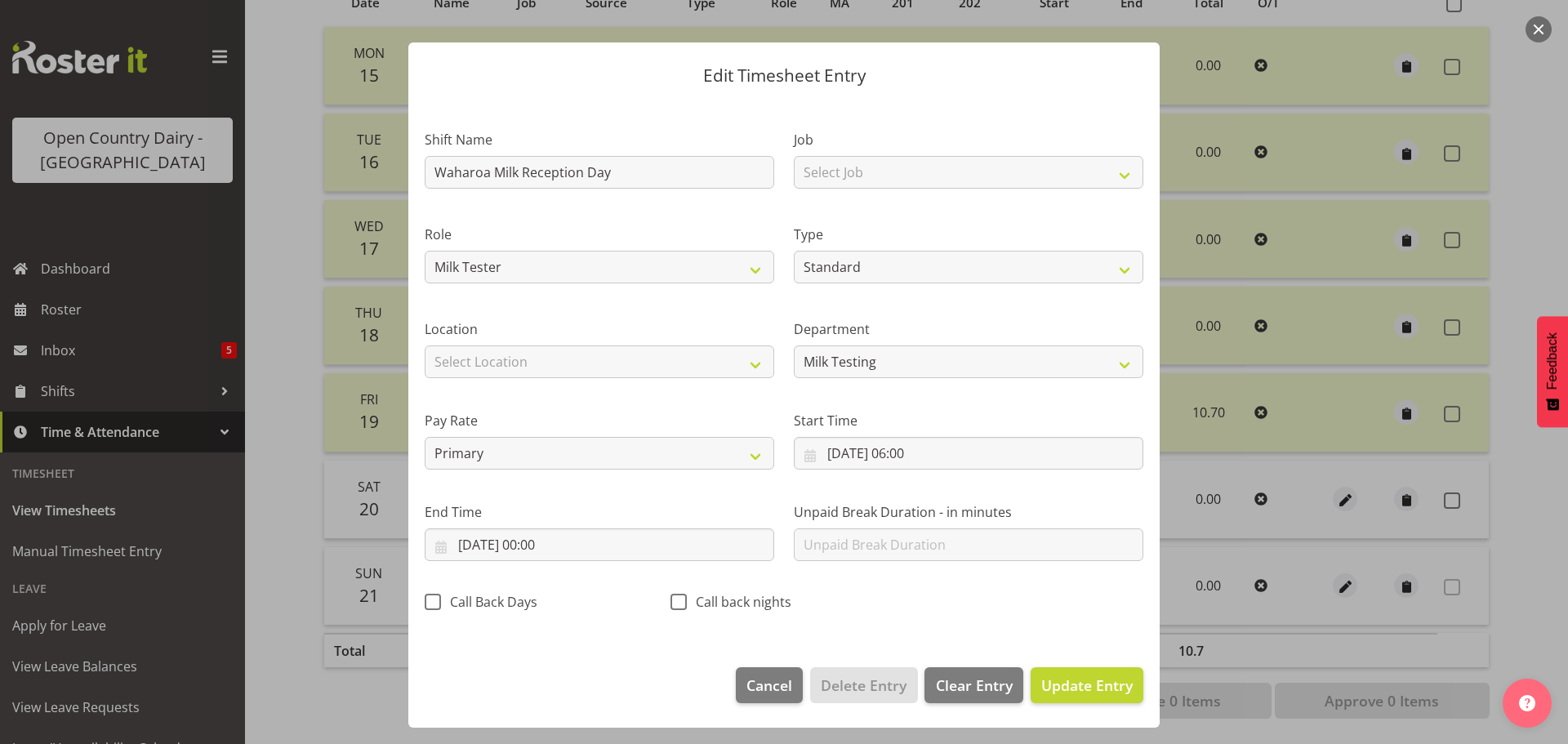
scroll to position [14, 0]
click at [531, 544] on input "[DATE] 00:00" at bounding box center [599, 544] width 349 height 33
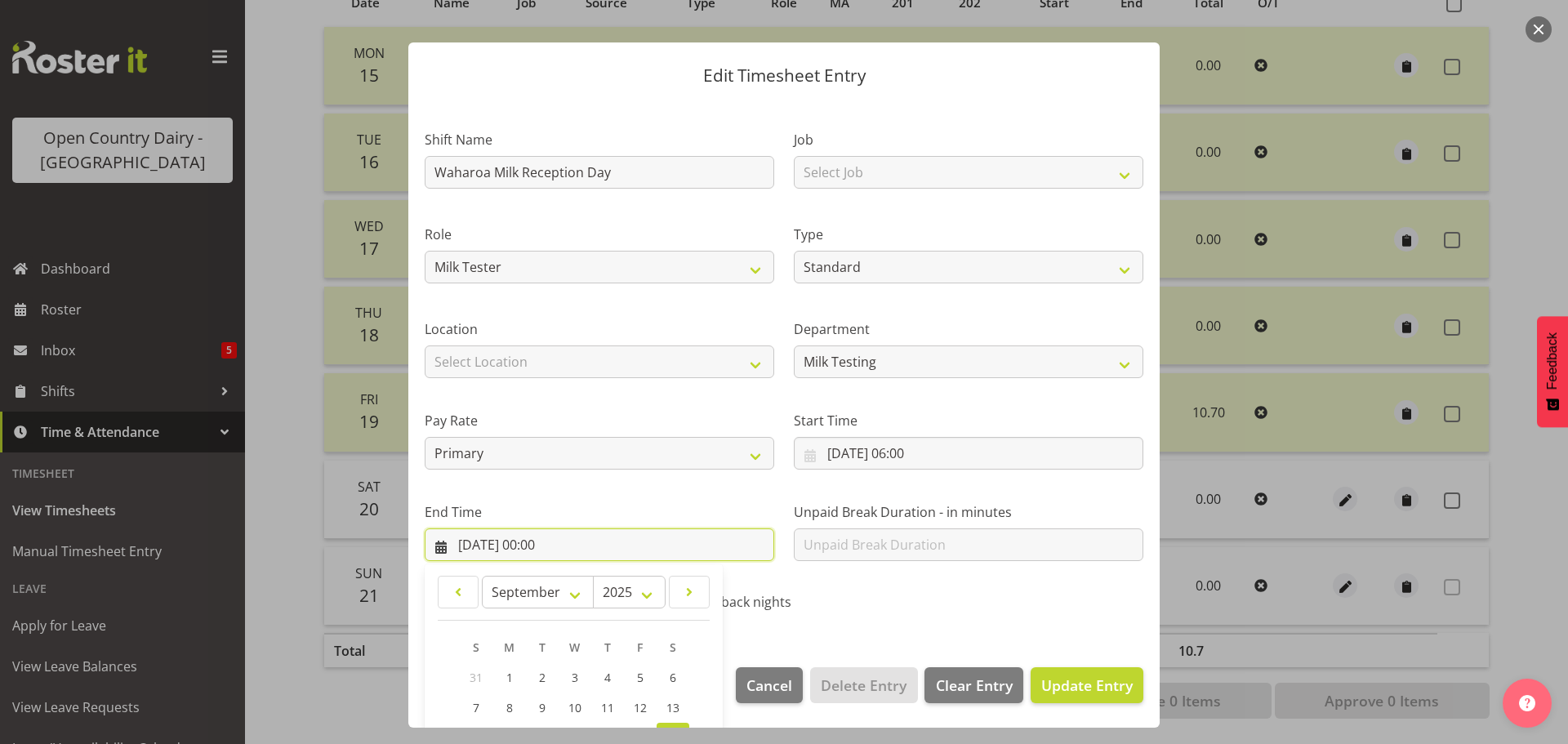
click at [538, 544] on input "[DATE] 00:00" at bounding box center [599, 544] width 349 height 33
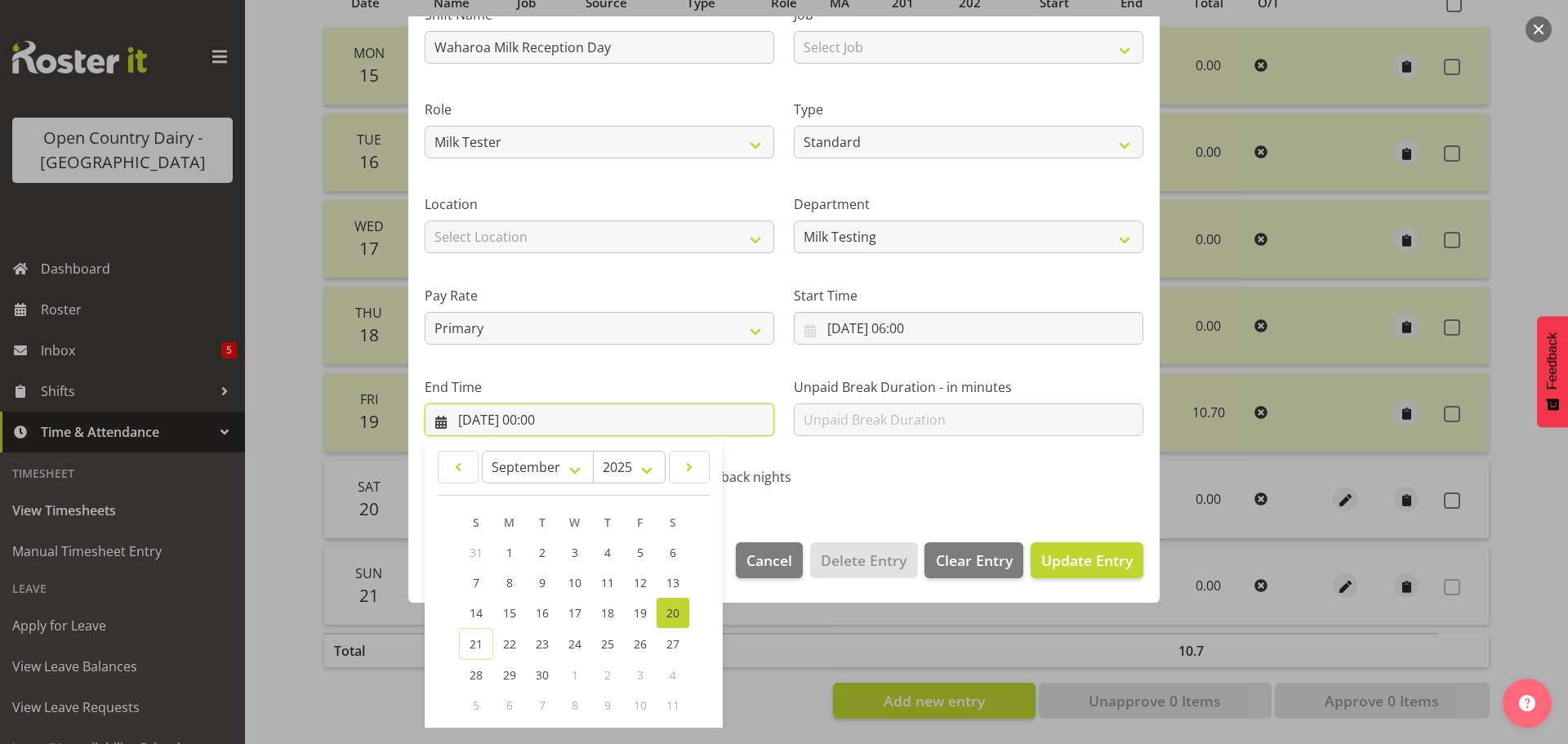
scroll to position [221, 0]
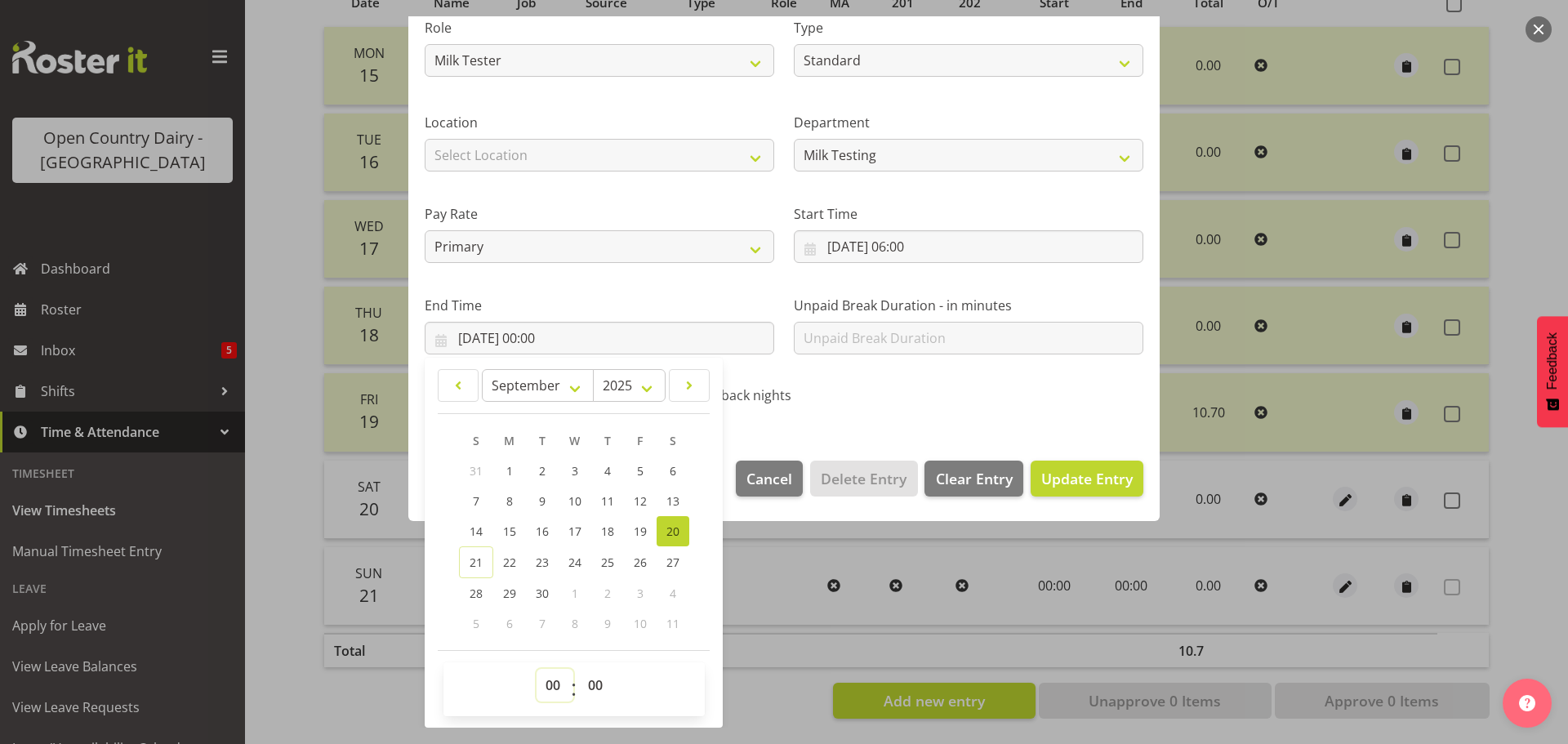
click at [554, 684] on select "00 01 02 03 04 05 06 07 08 09 10 11 12 13 14 15 16 17 18 19 20 21 22 23" at bounding box center [554, 684] width 37 height 33
click at [537, 668] on select "00 01 02 03 04 05 06 07 08 09 10 11 12 13 14 15 16 17 18 19 20 21 22 23" at bounding box center [554, 684] width 37 height 33
click at [509, 530] on span "15" at bounding box center [509, 530] width 13 height 15
click at [588, 686] on select "00 01 02 03 04 05 06 07 08 09 10 11 12 13 14 15 16 17 18 19 20 21 22 23 24 25 2…" at bounding box center [597, 684] width 37 height 33
click at [579, 668] on select "00 01 02 03 04 05 06 07 08 09 10 11 12 13 14 15 16 17 18 19 20 21 22 23 24 25 2…" at bounding box center [597, 684] width 37 height 33
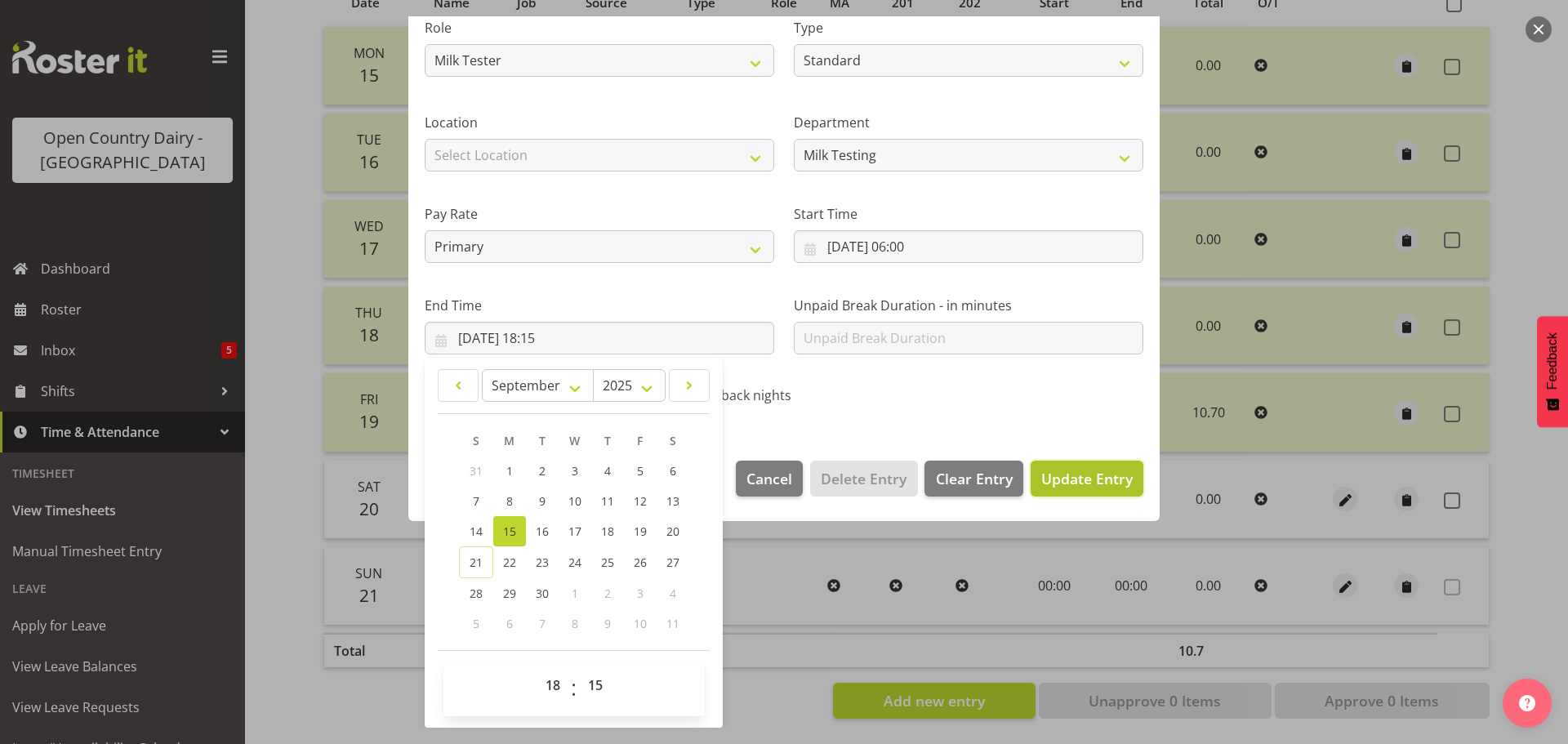
click at [1092, 479] on span "Update Entry" at bounding box center [1087, 478] width 92 height 20
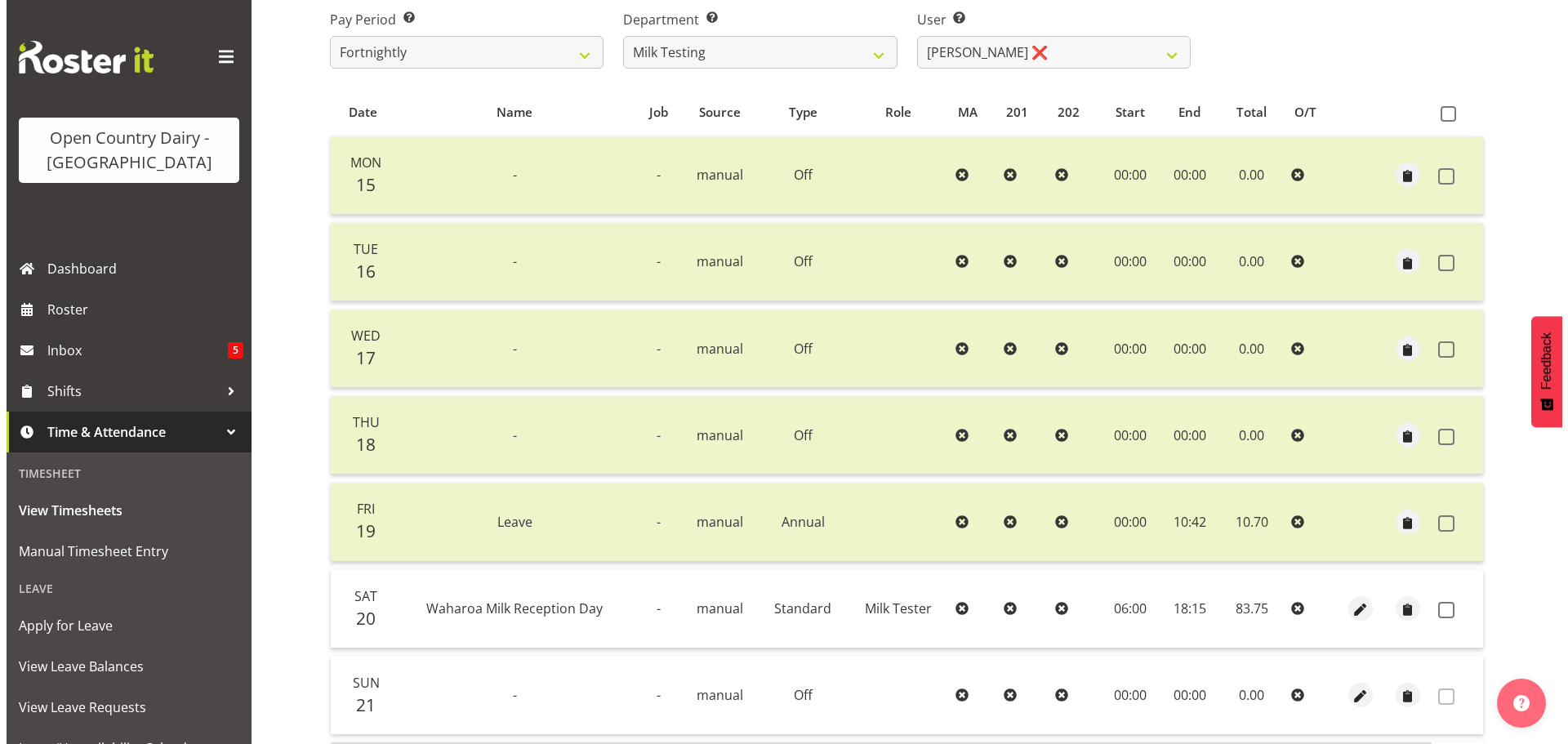
scroll to position [310, 0]
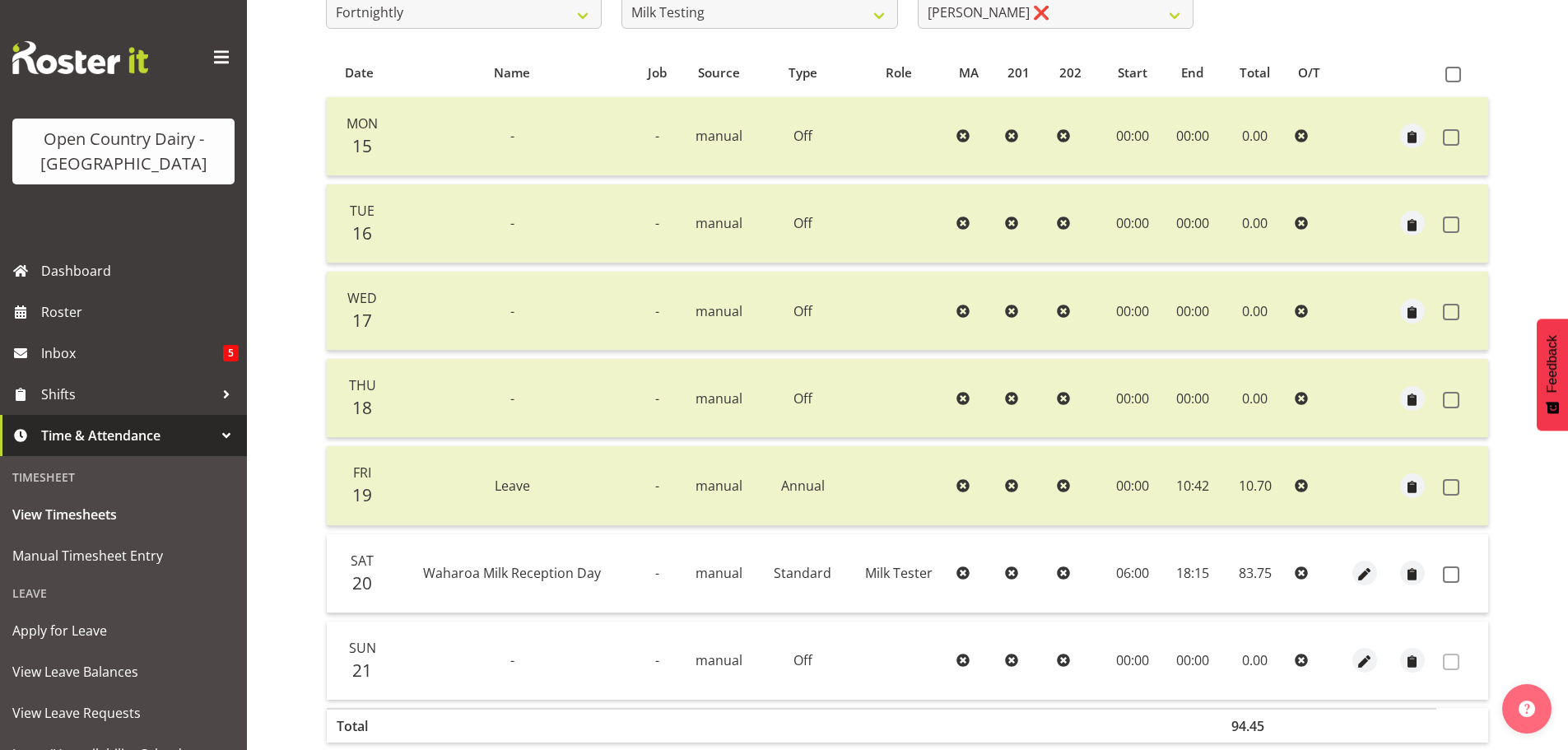
click at [1142, 574] on td "06:00" at bounding box center [1133, 574] width 61 height 79
click at [1363, 574] on span "button" at bounding box center [1364, 574] width 19 height 19
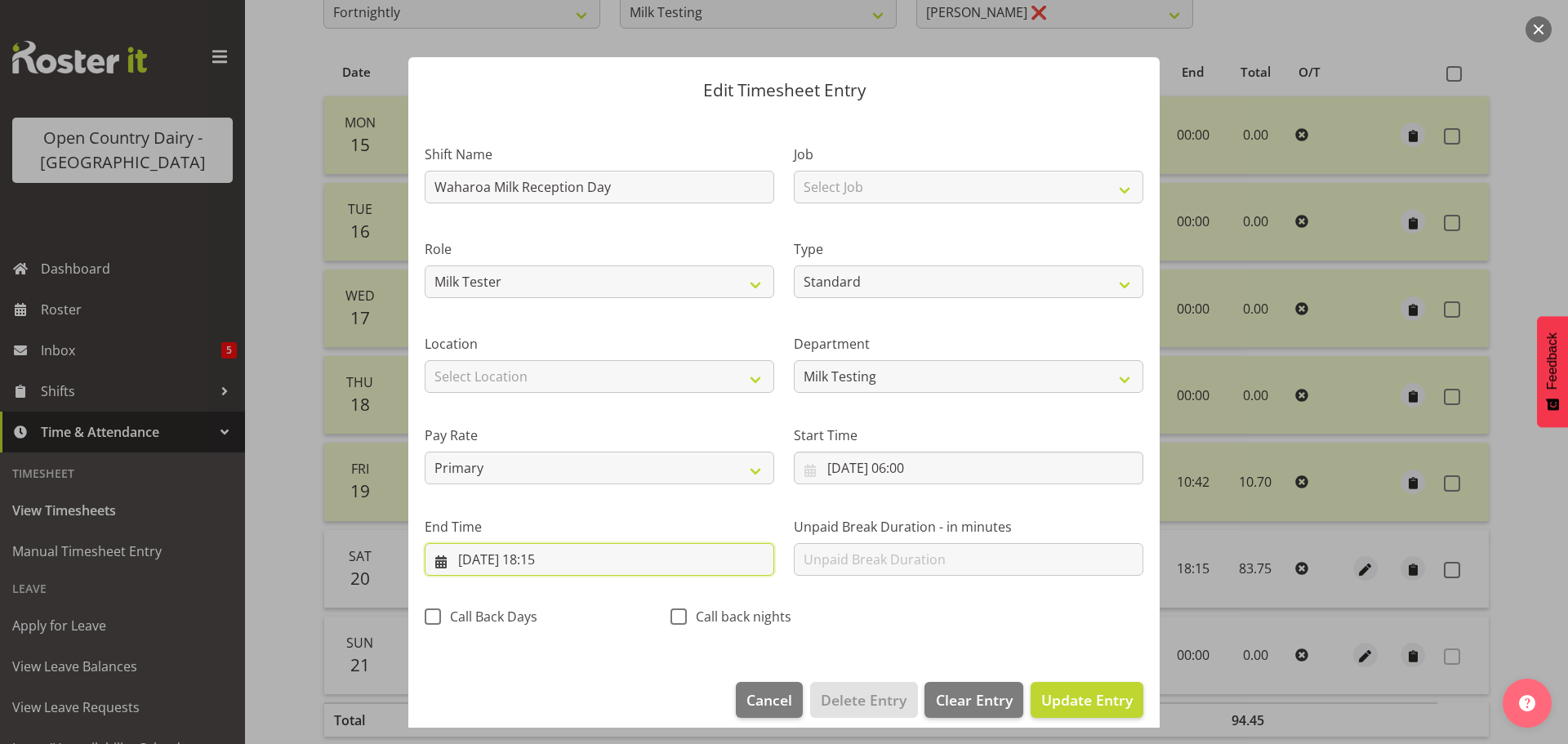
click at [489, 559] on input "[DATE] 18:15" at bounding box center [599, 559] width 349 height 33
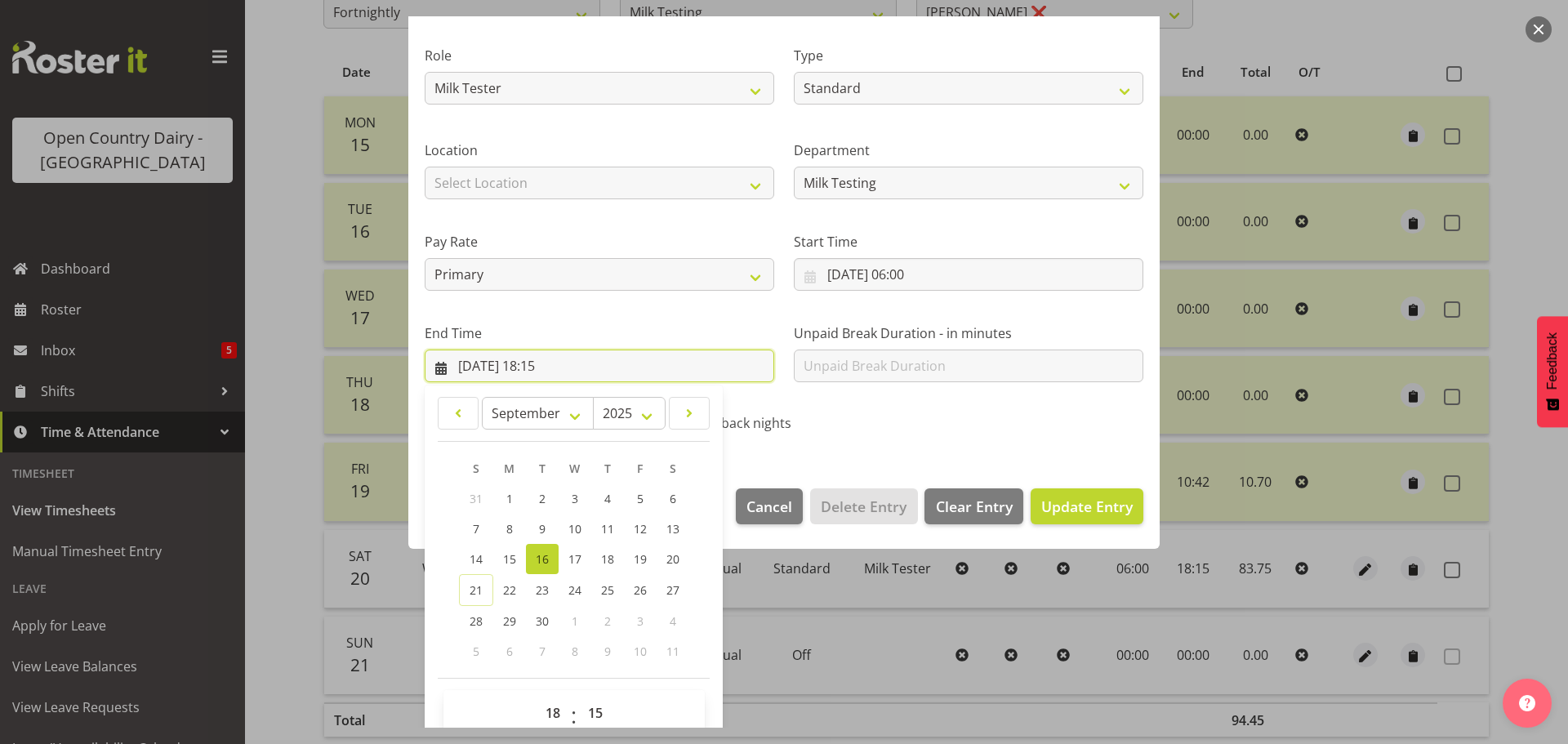
scroll to position [221, 0]
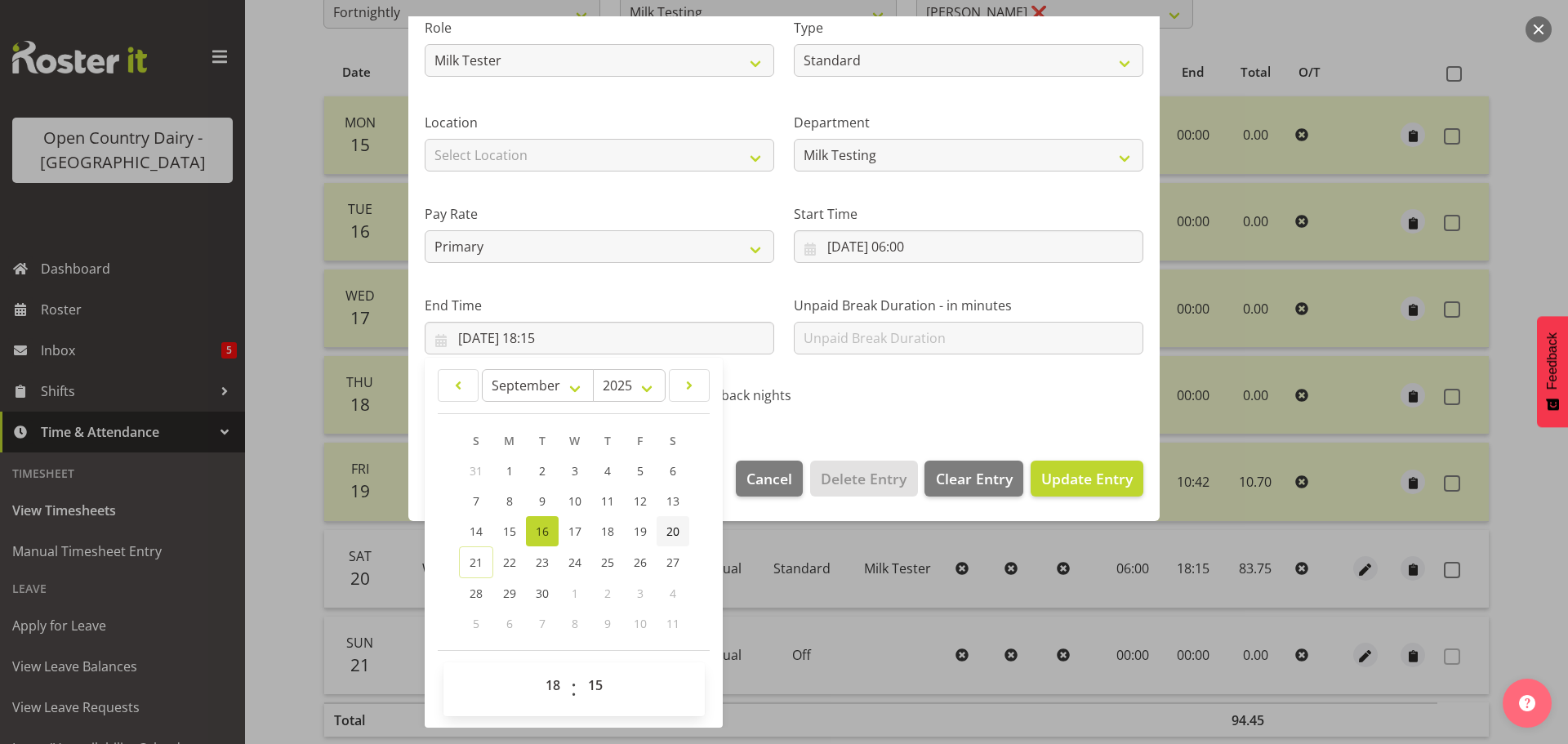
click at [669, 536] on span "20" at bounding box center [673, 530] width 13 height 15
click at [1064, 480] on span "Update Entry" at bounding box center [1087, 478] width 92 height 20
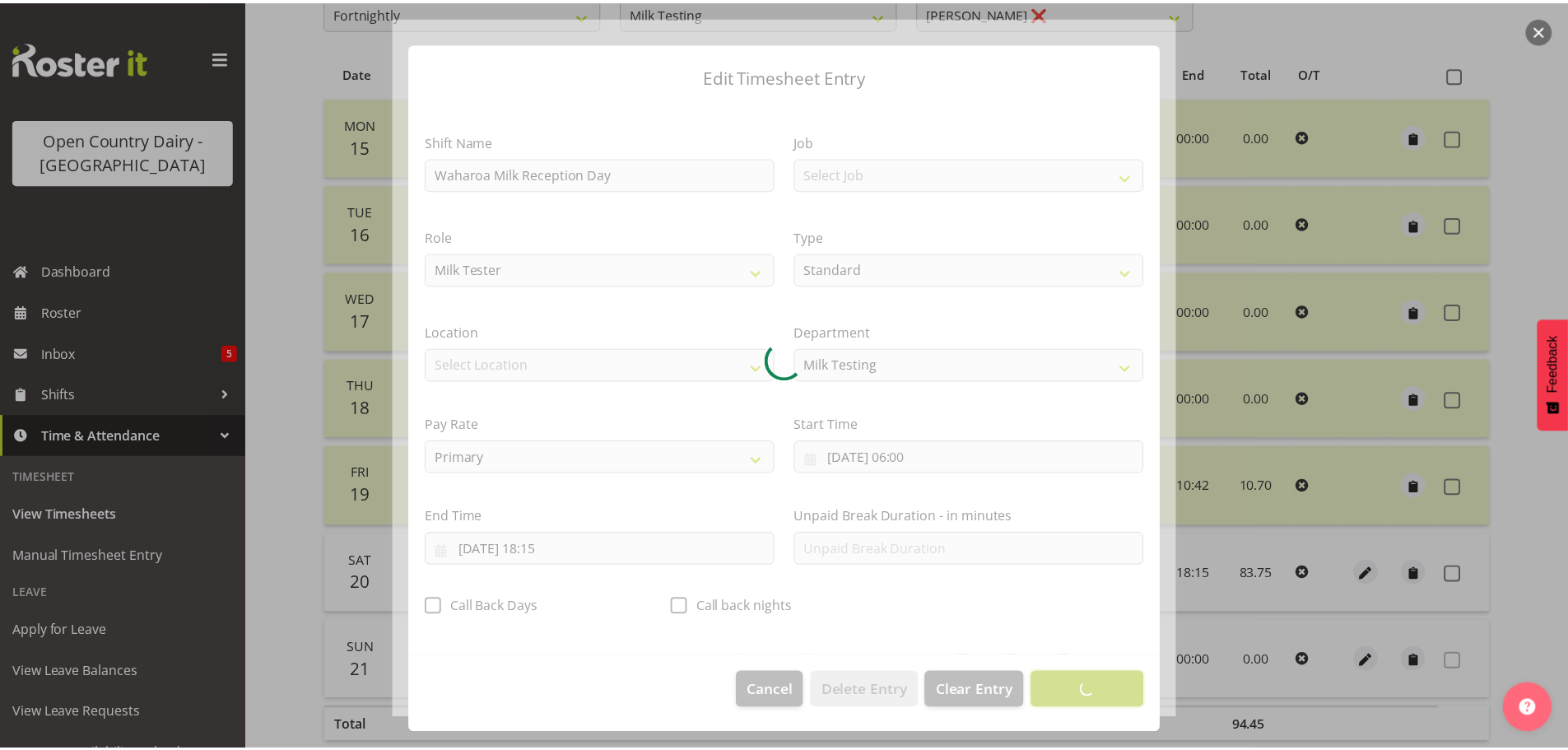
scroll to position [14, 0]
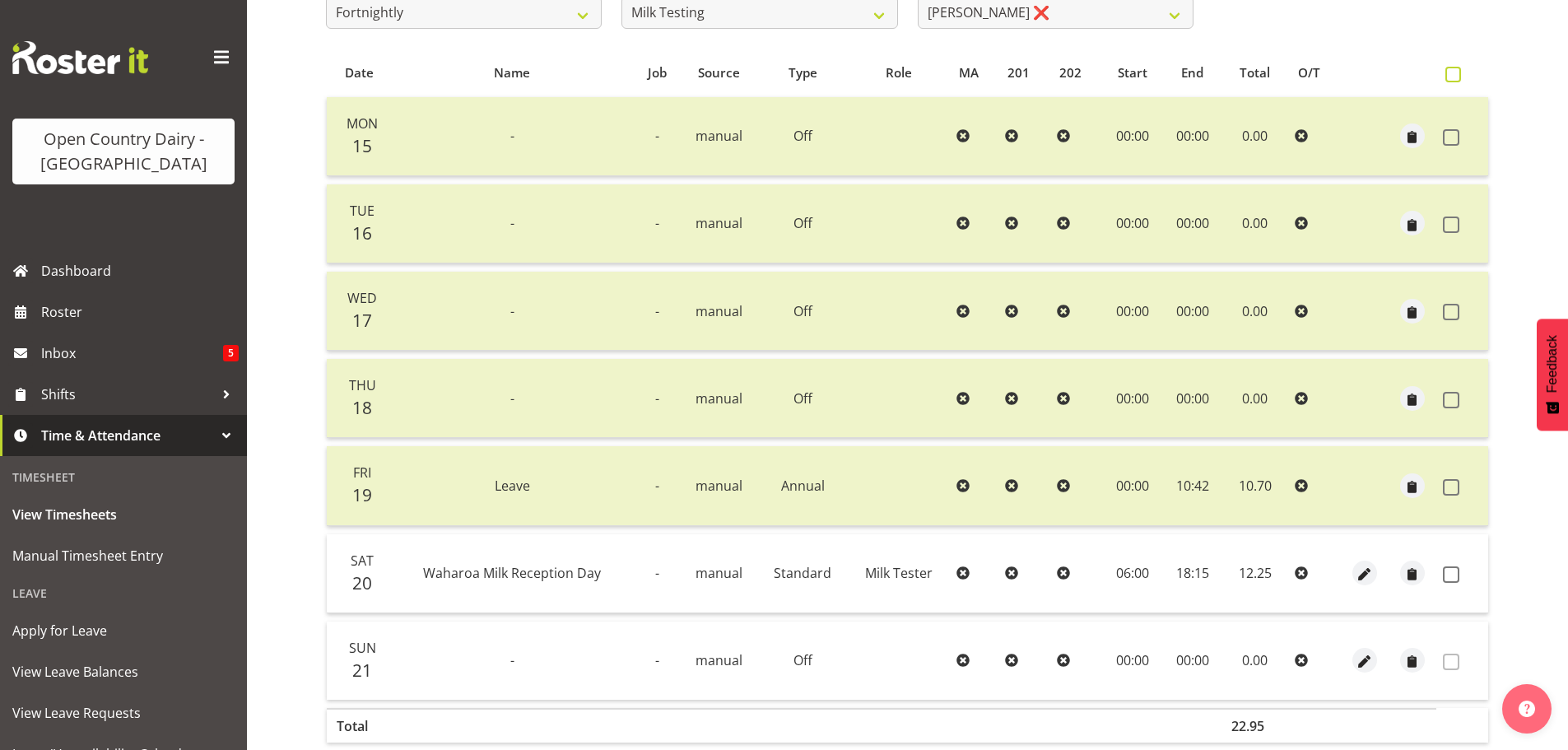
click at [1451, 69] on span at bounding box center [1453, 74] width 15 height 15
click at [1451, 69] on input "checkbox" at bounding box center [1451, 75] width 11 height 11
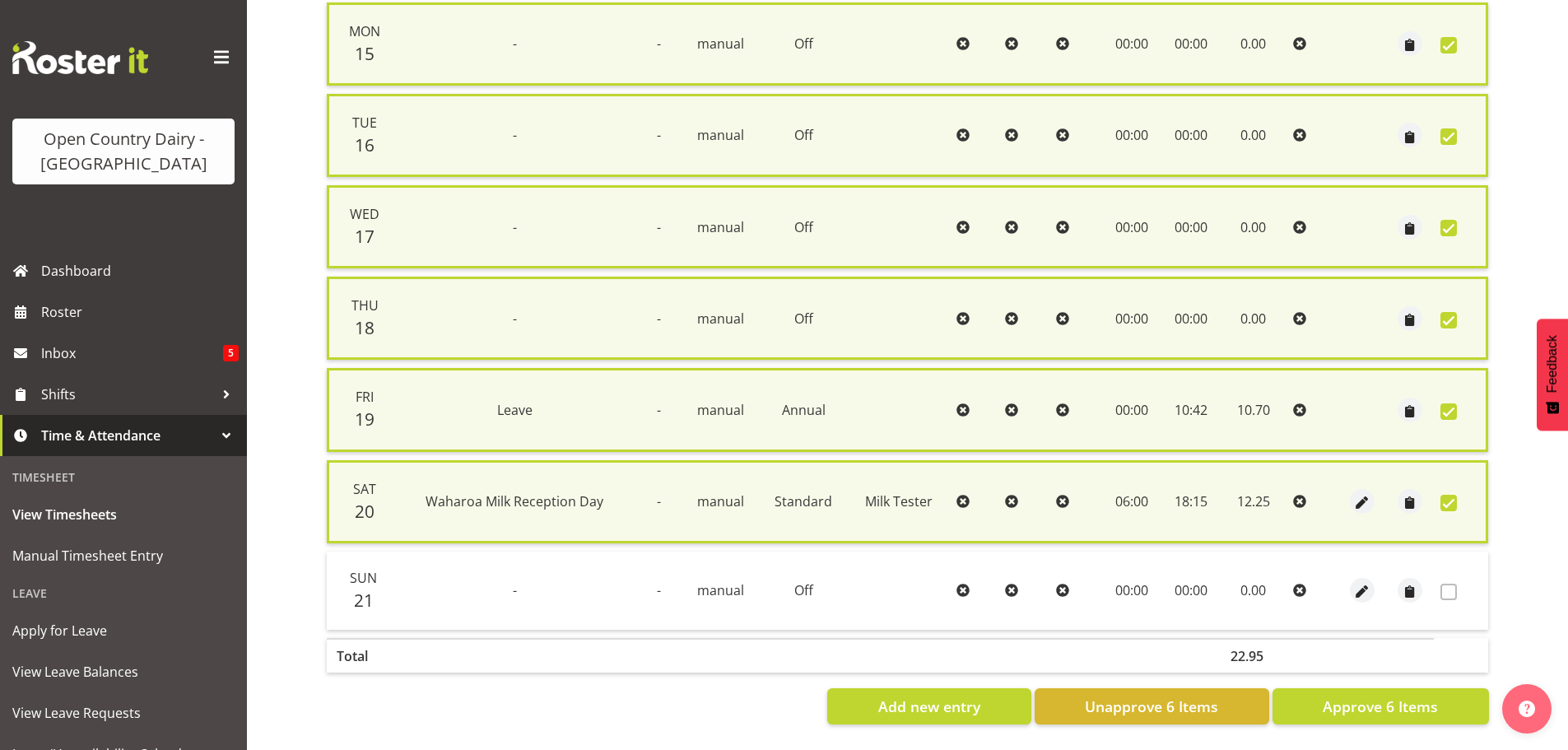
scroll to position [419, 0]
click at [1350, 701] on span "Approve 6 Items" at bounding box center [1380, 706] width 115 height 22
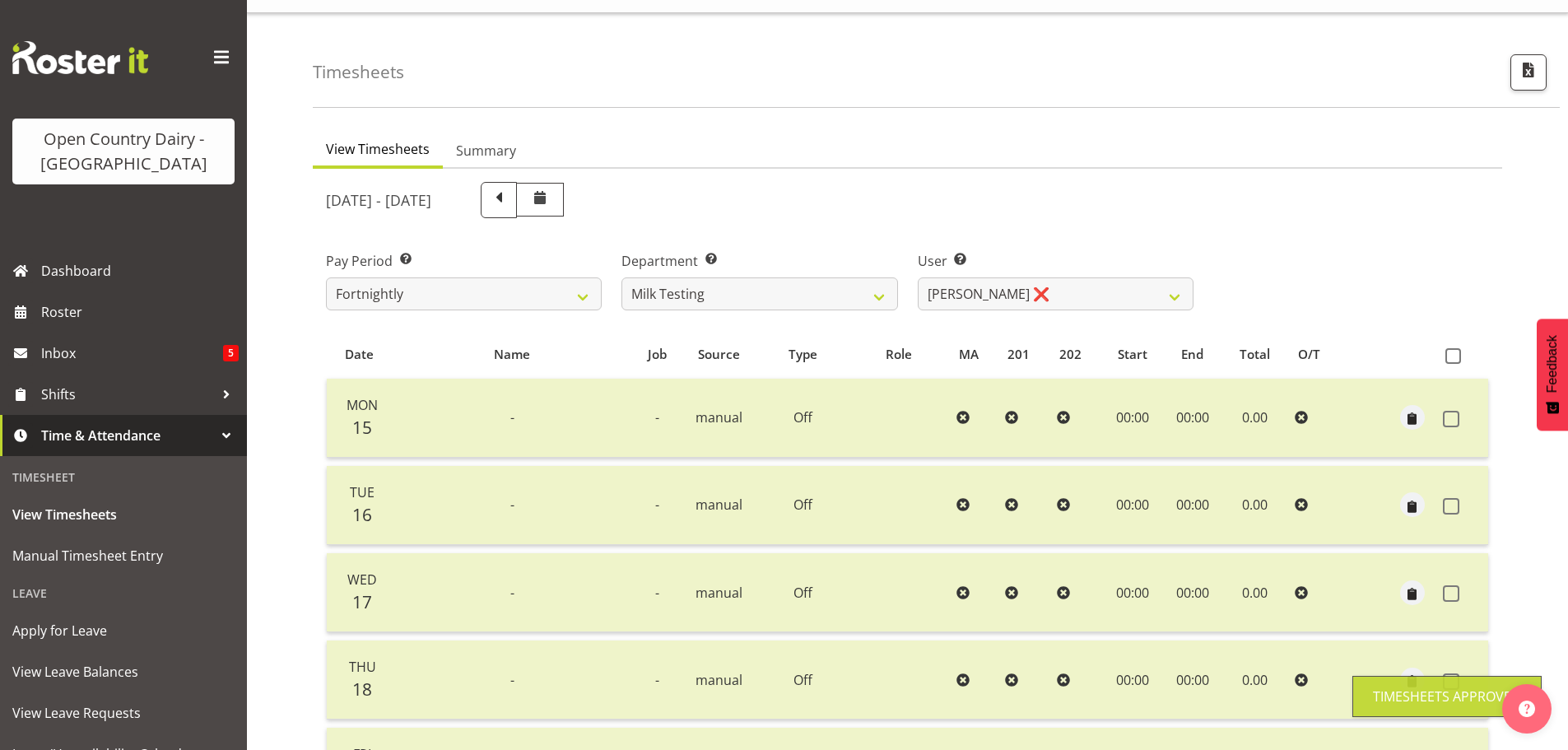
scroll to position [0, 0]
